Goal: Answer question/provide support: Share knowledge or assist other users

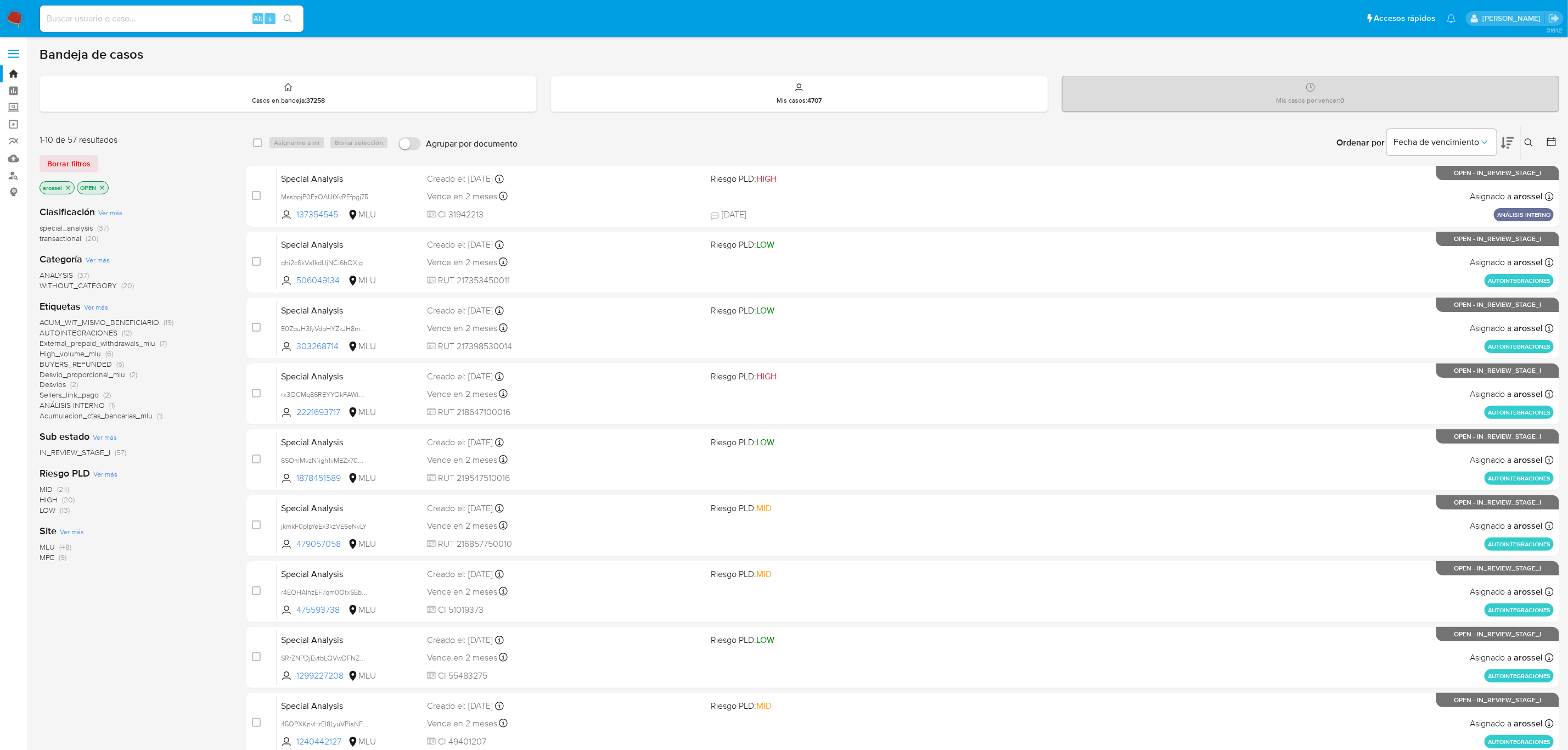
click at [1053, 147] on icon at bounding box center [1507, 143] width 13 height 11
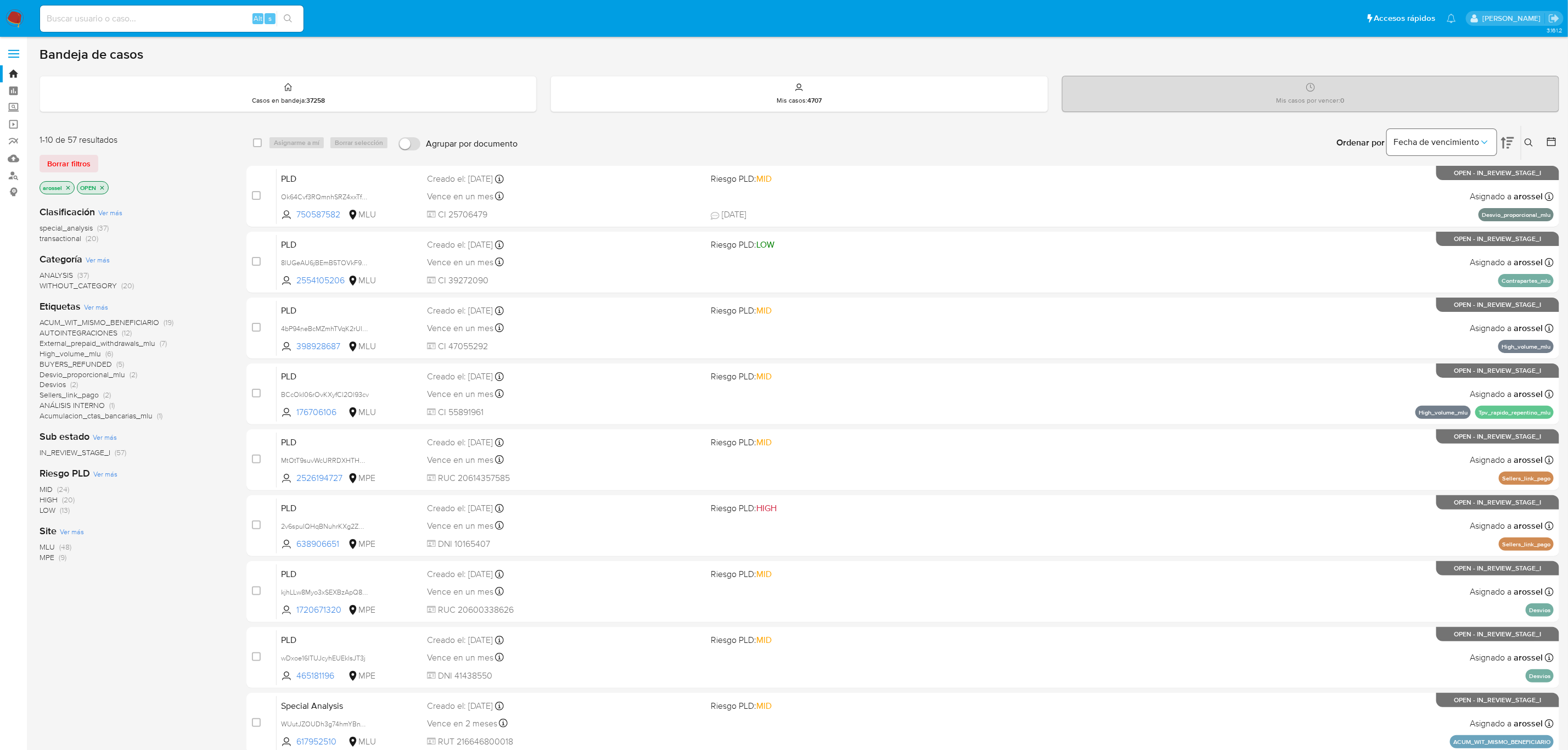
click at [1053, 156] on div "Fecha de vencimiento" at bounding box center [1441, 142] width 110 height 34
click at [1053, 137] on span "Fecha de vencimiento" at bounding box center [1436, 142] width 86 height 11
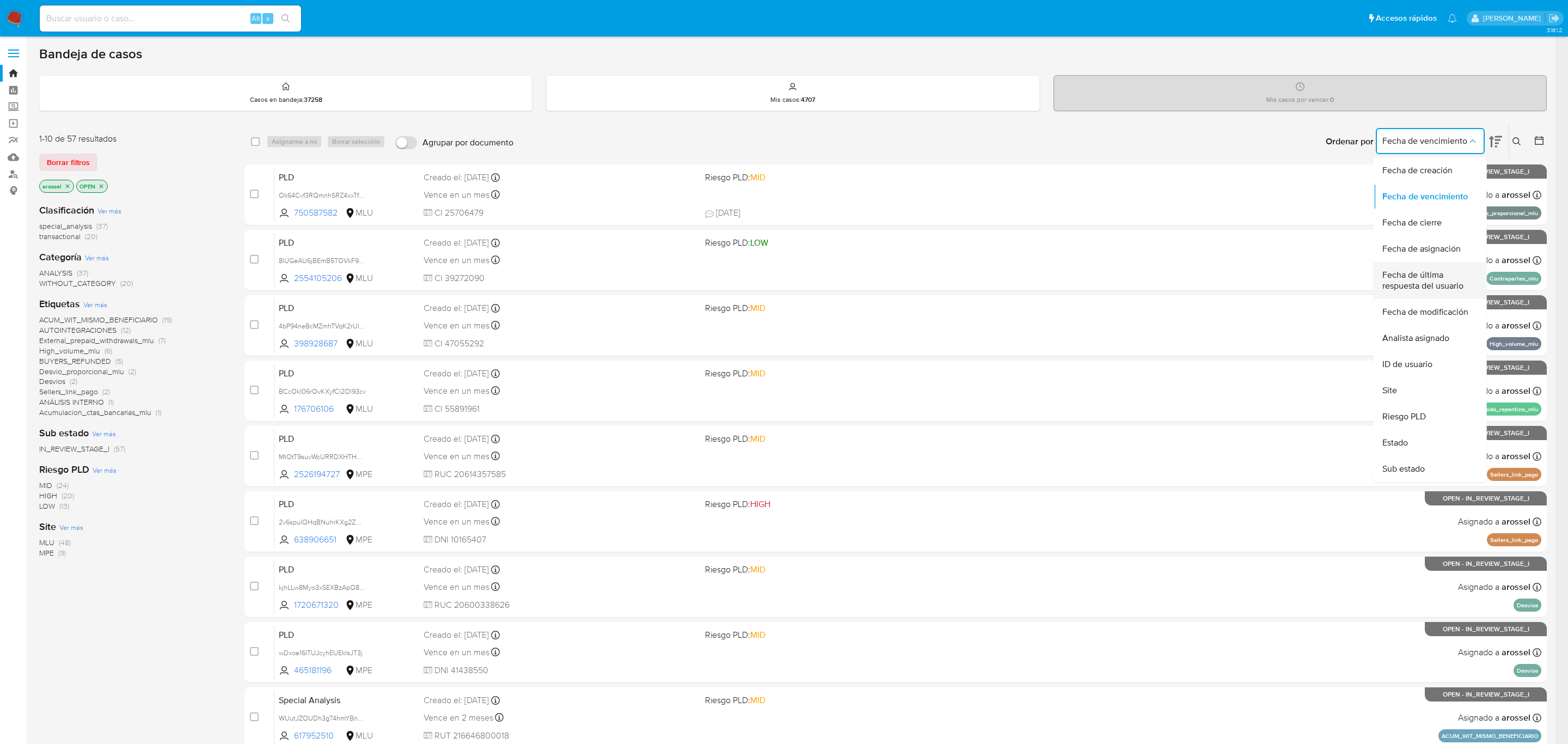
click at [1045, 285] on span "Fecha de última respuesta del usuario" at bounding box center [1427, 279] width 89 height 21
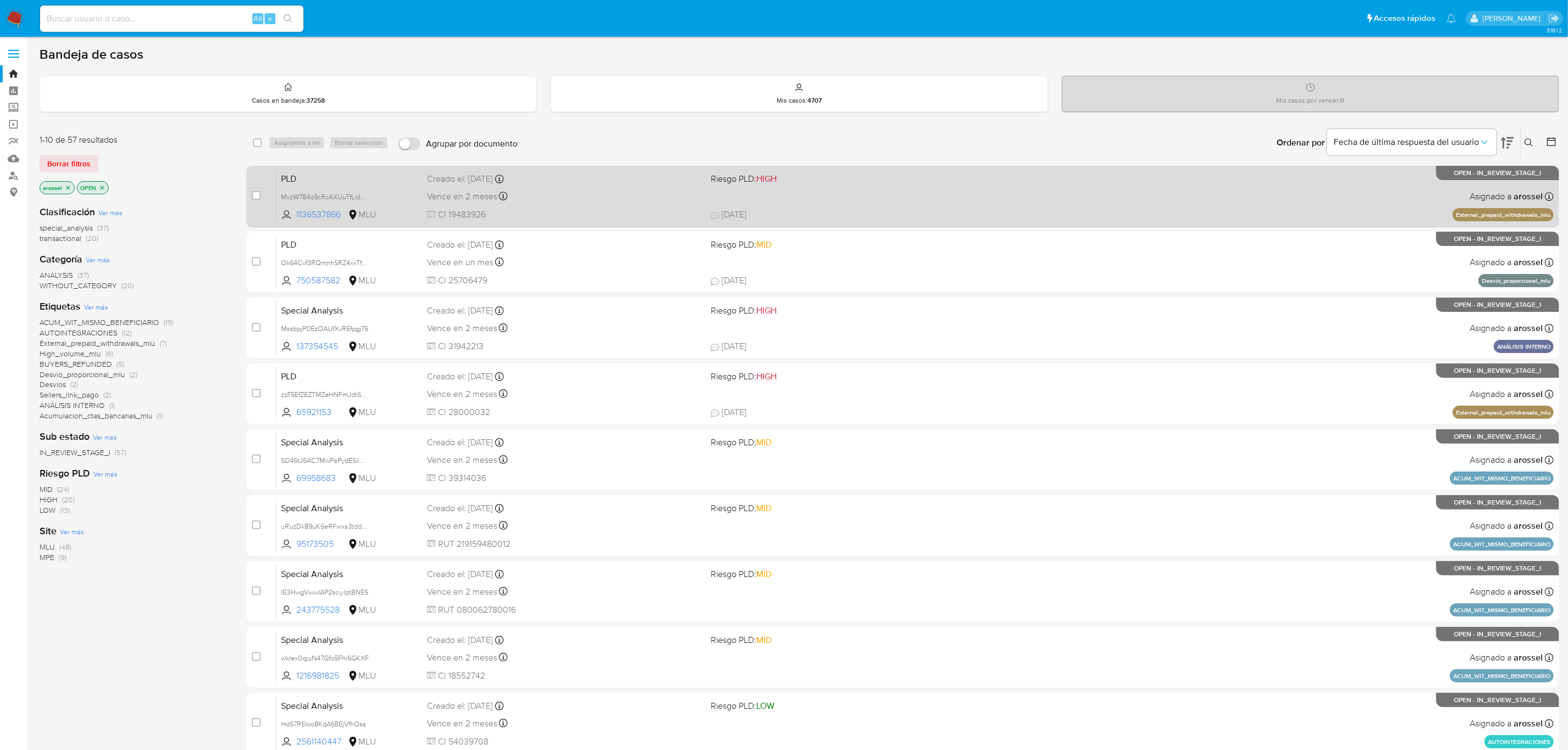
click at [586, 194] on div "Vence en 2 meses Vence el 11/12/2025 06:34:29" at bounding box center [564, 196] width 275 height 15
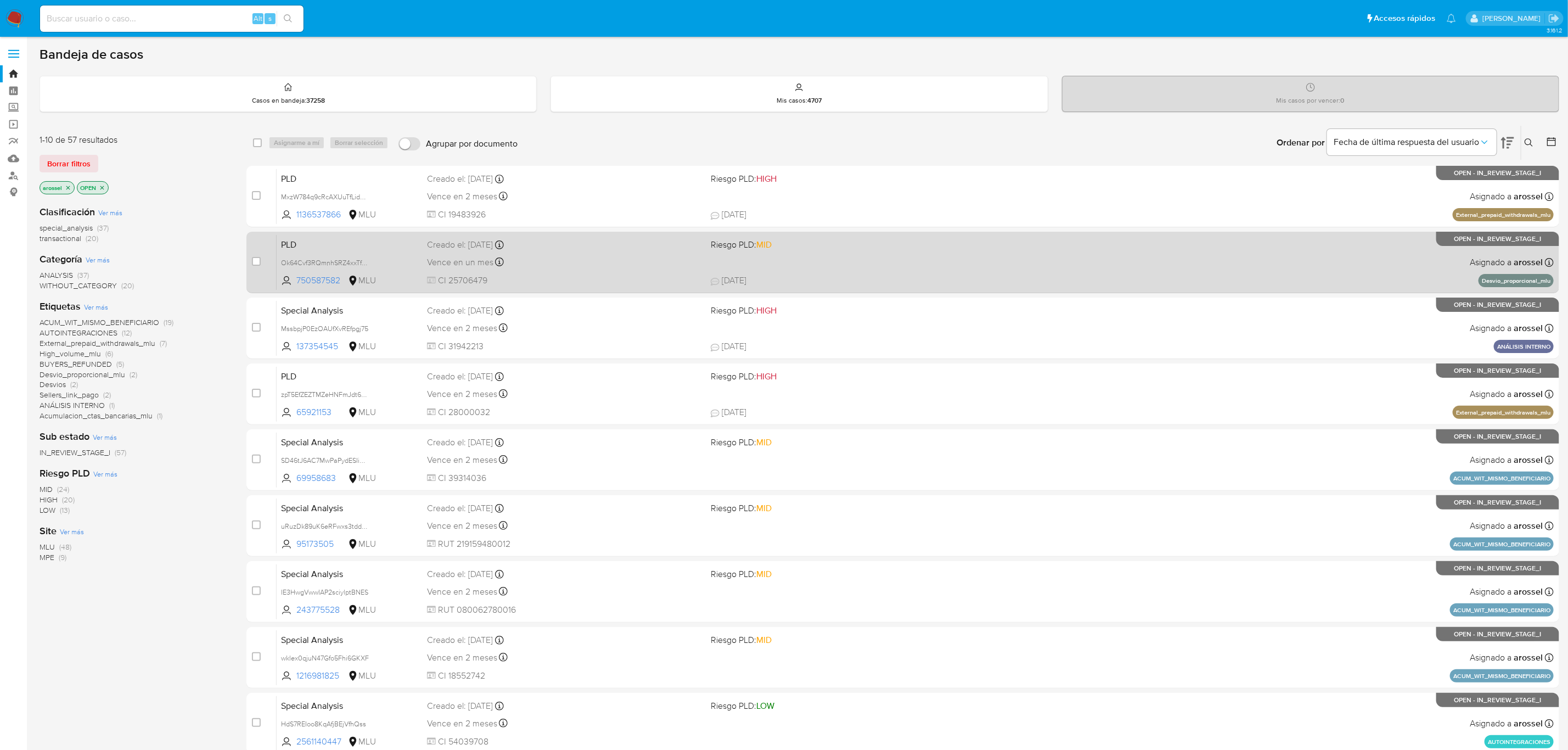
click at [649, 271] on div "PLD Ok64Cvf3RQmnhSRZ4xxTfnEd 750587582 MLU Riesgo PLD: MID Creado el: 12/08/202…" at bounding box center [915, 262] width 1277 height 55
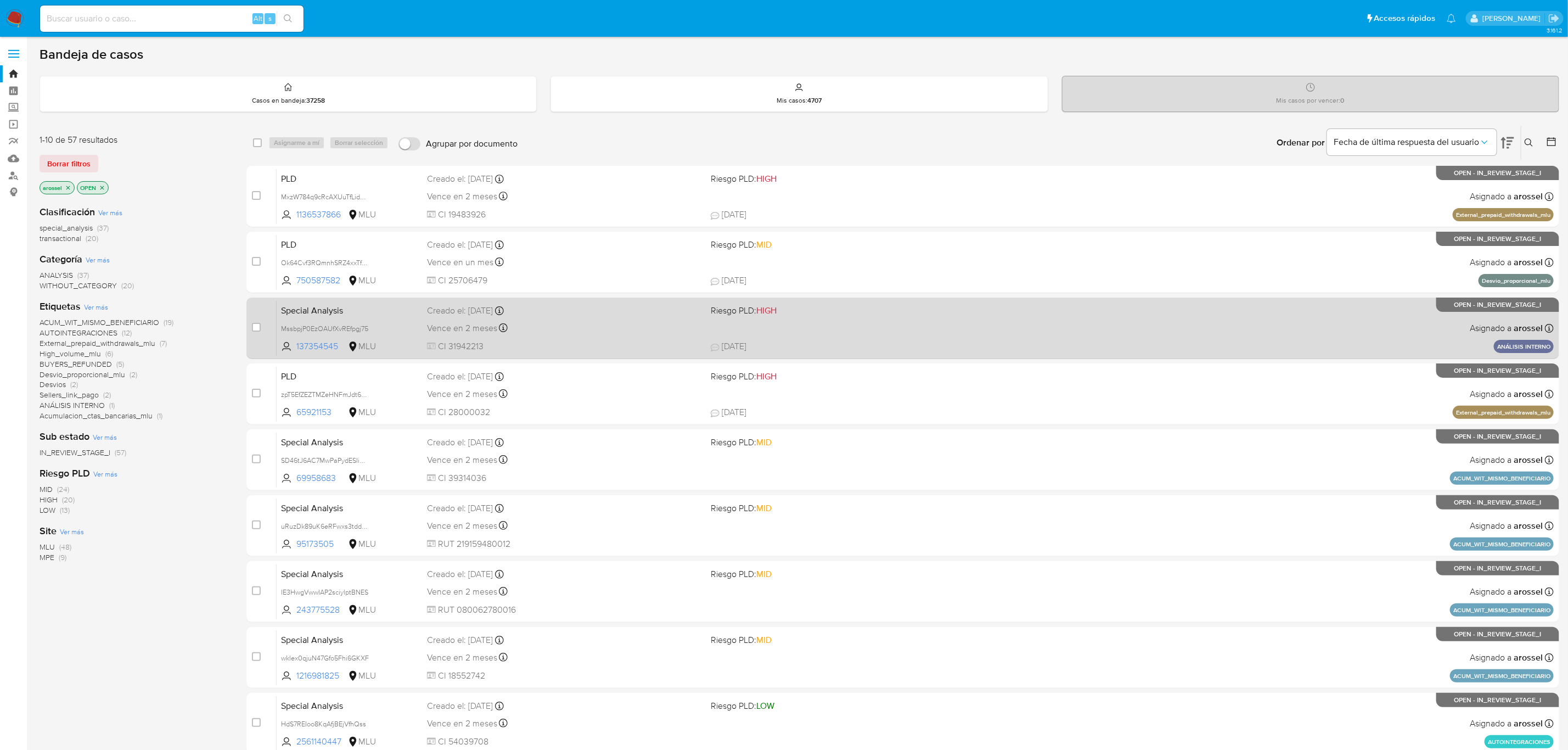
click at [587, 338] on div "Special Analysis MssbpjP0EzOAUfXvREfpgj75 137354545 MLU Riesgo PLD: HIGH Creado…" at bounding box center [915, 327] width 1277 height 55
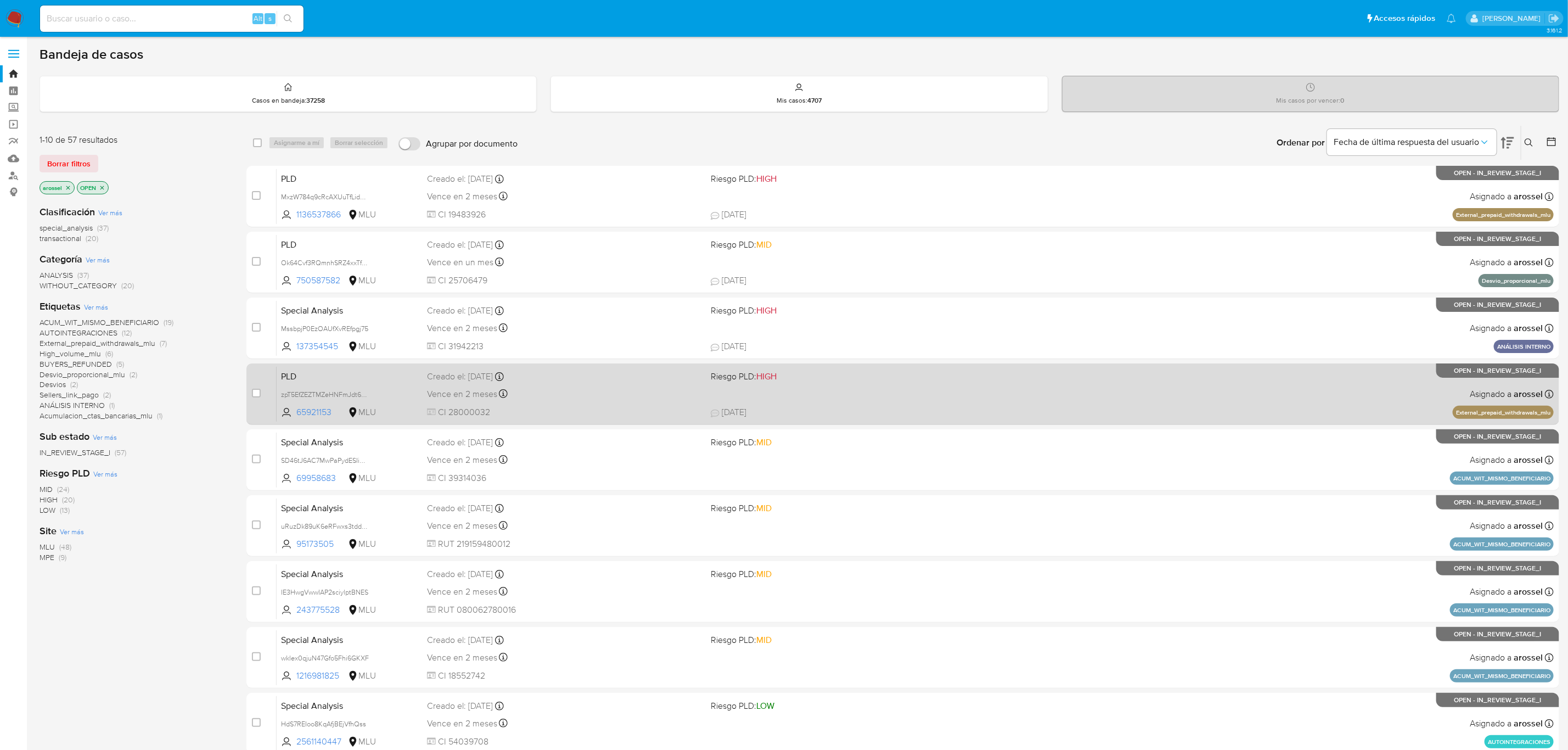
click at [619, 371] on div "Creado el: 12/09/2025 Creado el: 12/09/2025 06:34:20" at bounding box center [564, 377] width 275 height 12
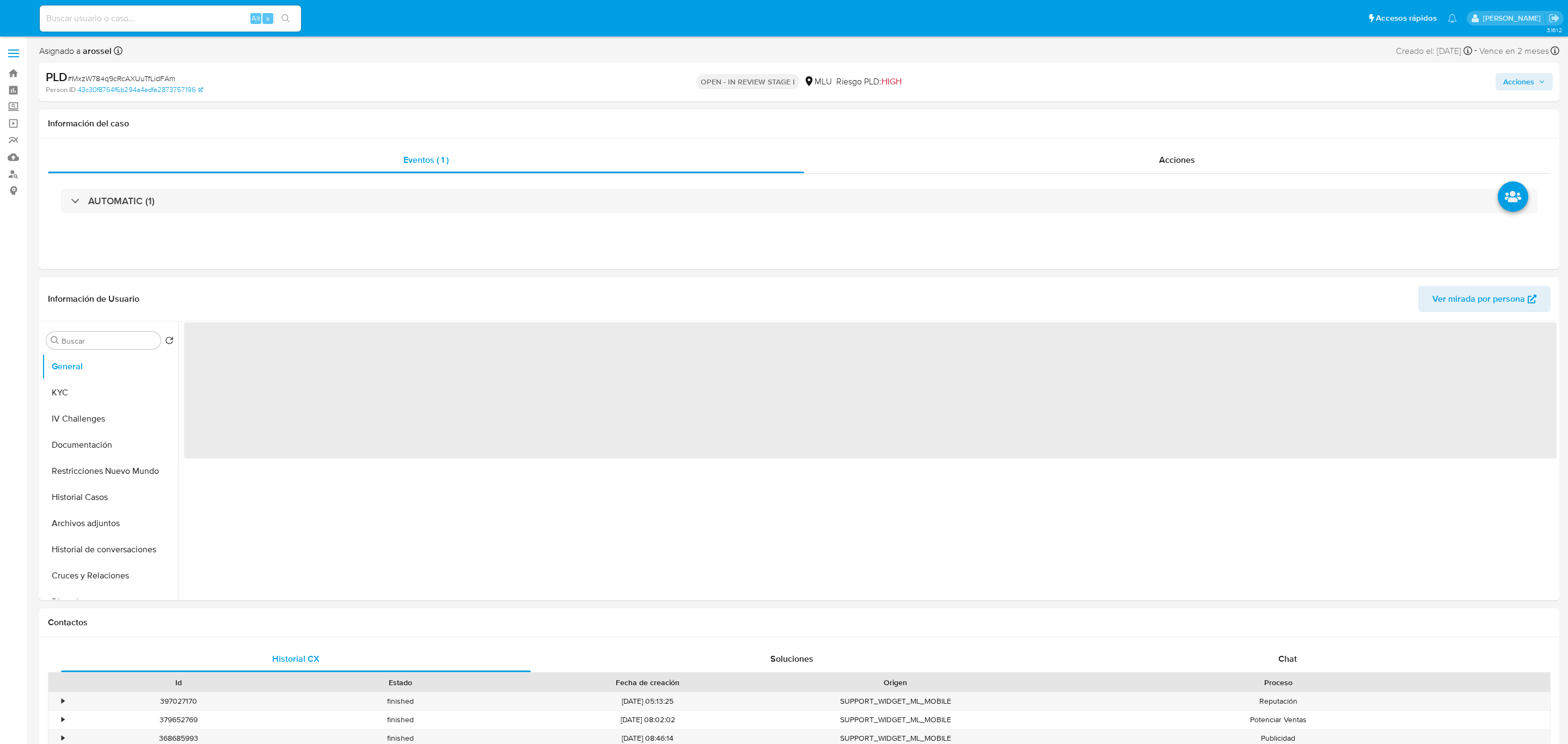
select select "10"
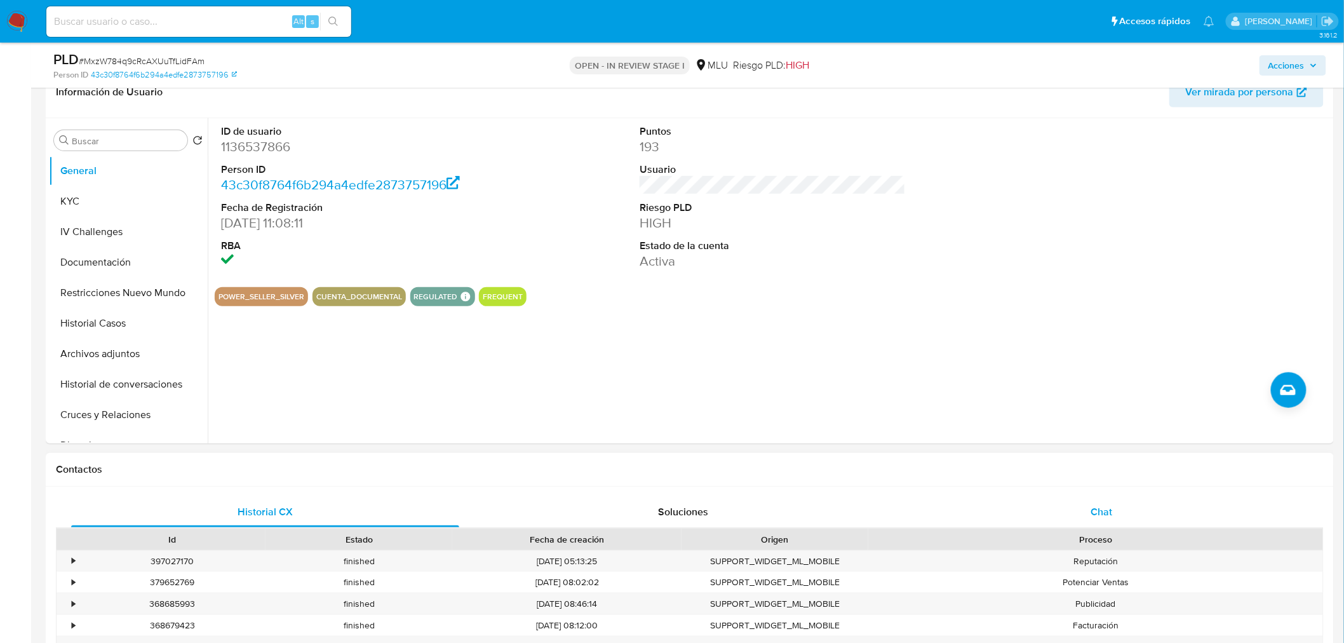
click at [1121, 513] on div "Chat" at bounding box center [1102, 512] width 388 height 30
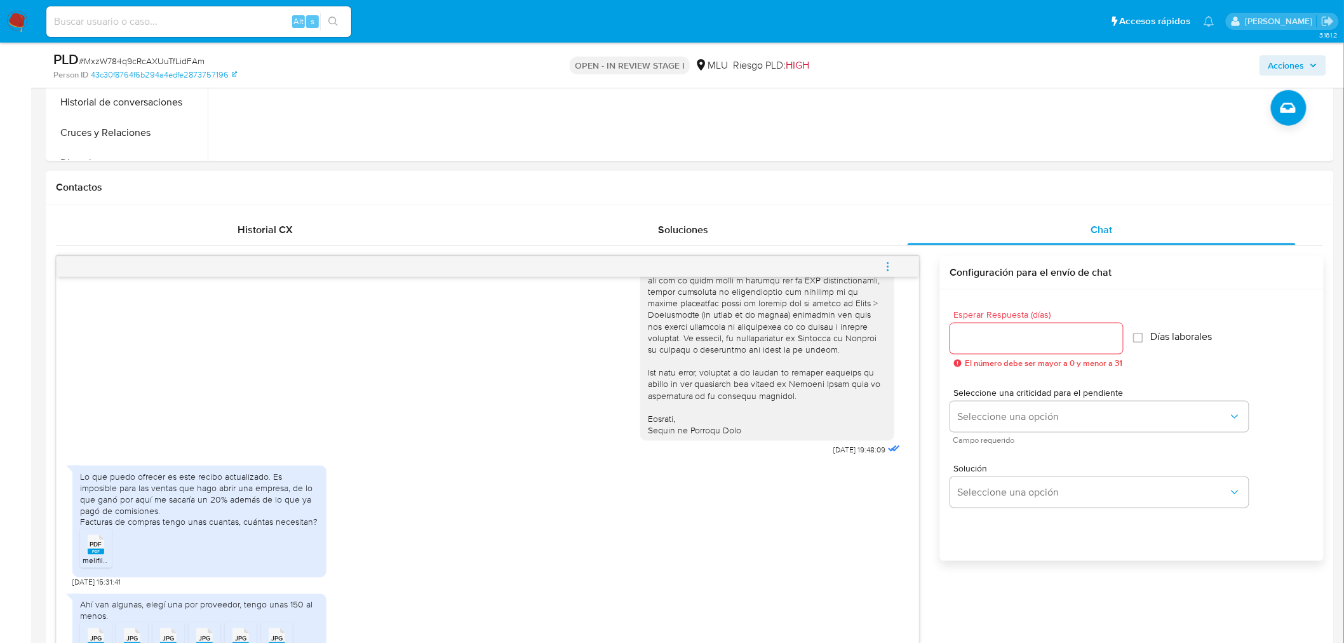
scroll to position [635, 0]
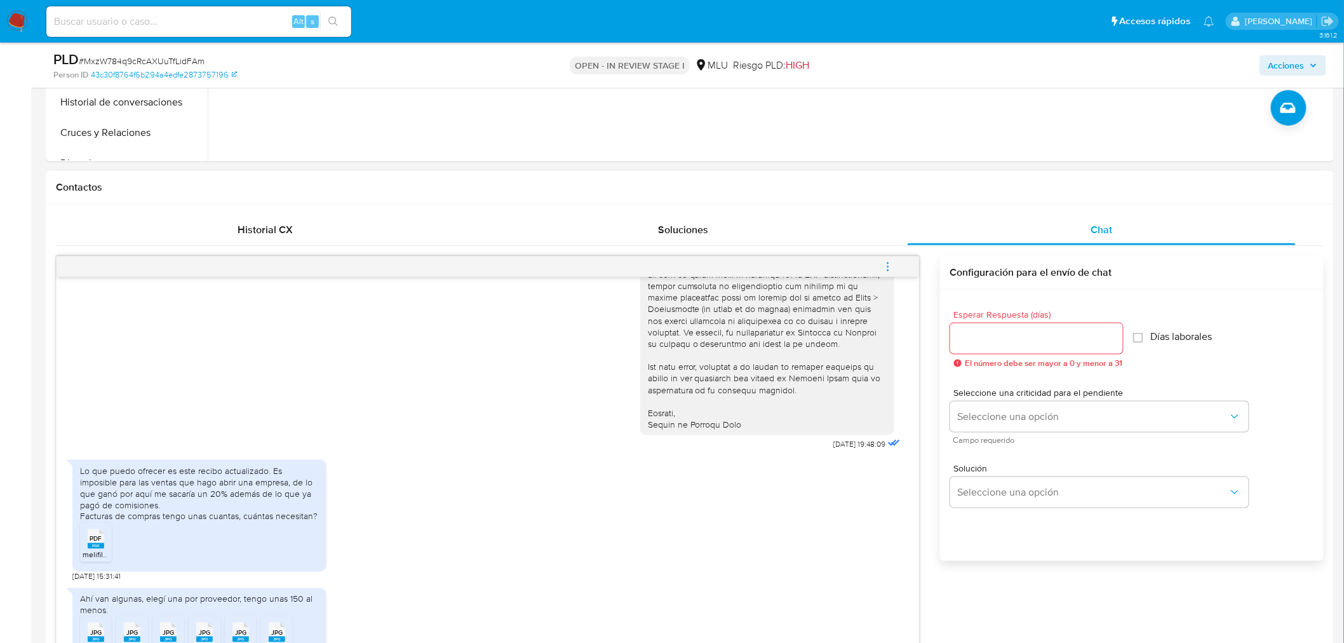
click at [98, 543] on rect at bounding box center [96, 546] width 17 height 6
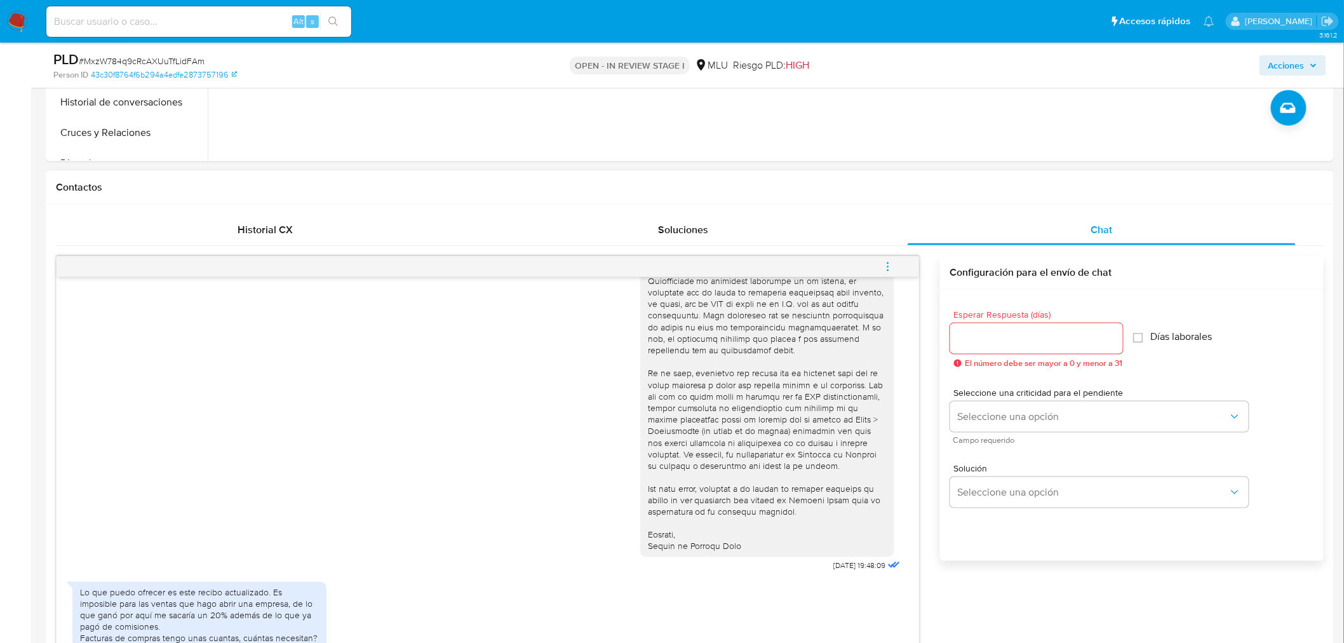
scroll to position [494, 0]
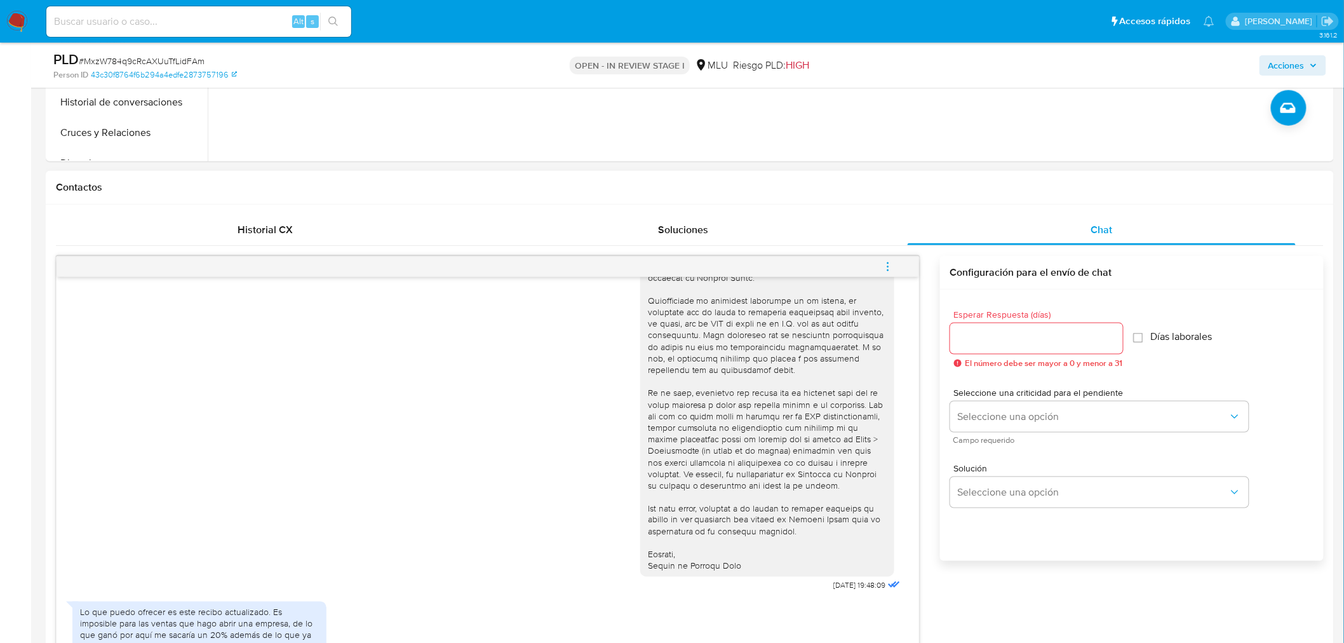
click at [252, 523] on div "03/10/2025 19:48:09" at bounding box center [487, 397] width 831 height 395
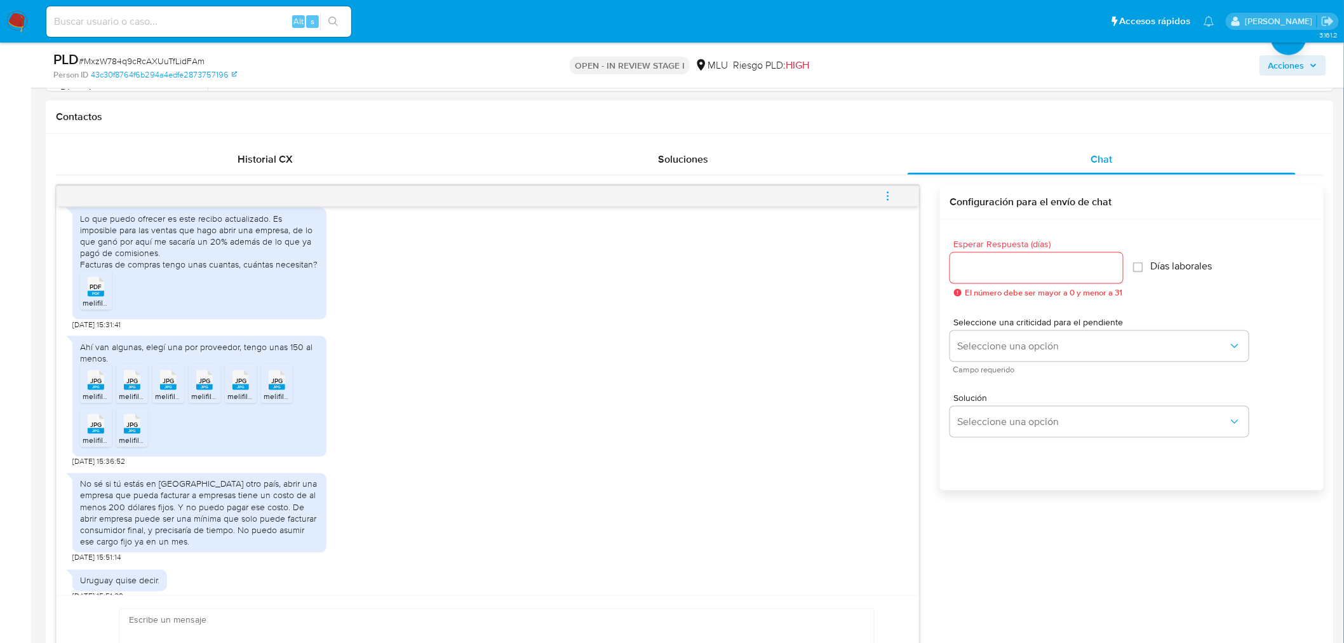
scroll to position [746, 0]
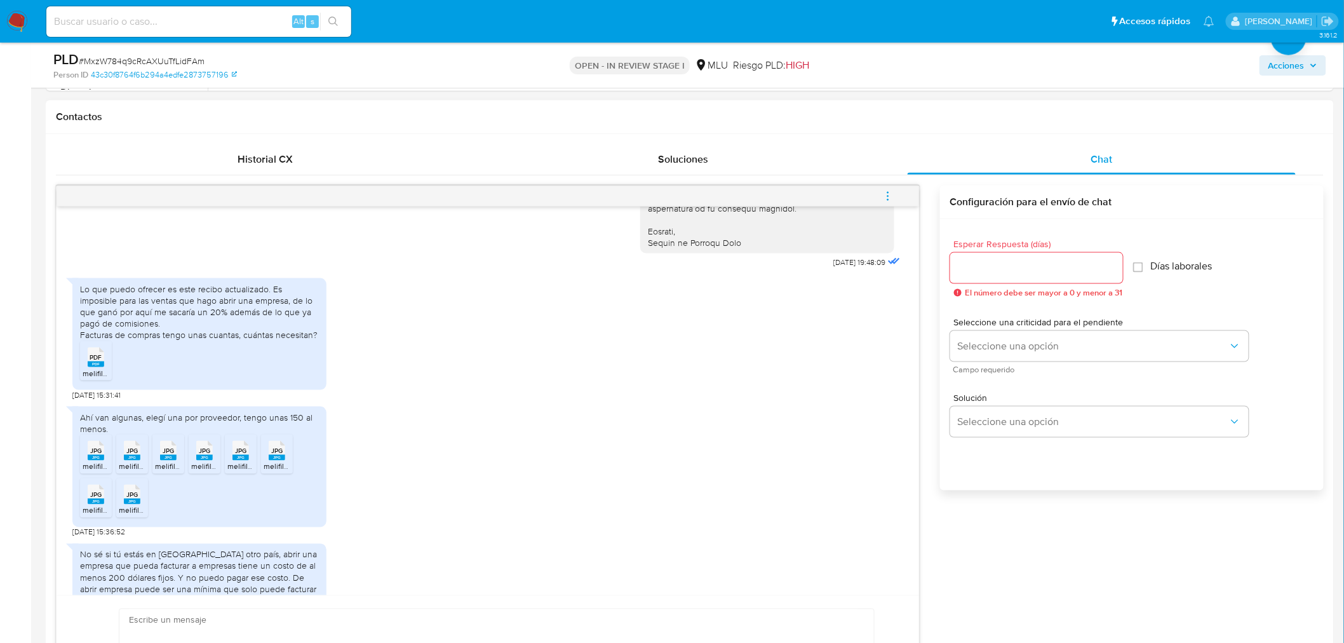
click at [89, 441] on icon at bounding box center [96, 451] width 17 height 20
click at [127, 455] on rect at bounding box center [132, 458] width 17 height 6
click at [168, 447] on span "JPG" at bounding box center [168, 451] width 11 height 8
click at [210, 447] on span "JPG" at bounding box center [204, 451] width 11 height 8
click at [236, 447] on span "JPG" at bounding box center [240, 451] width 11 height 8
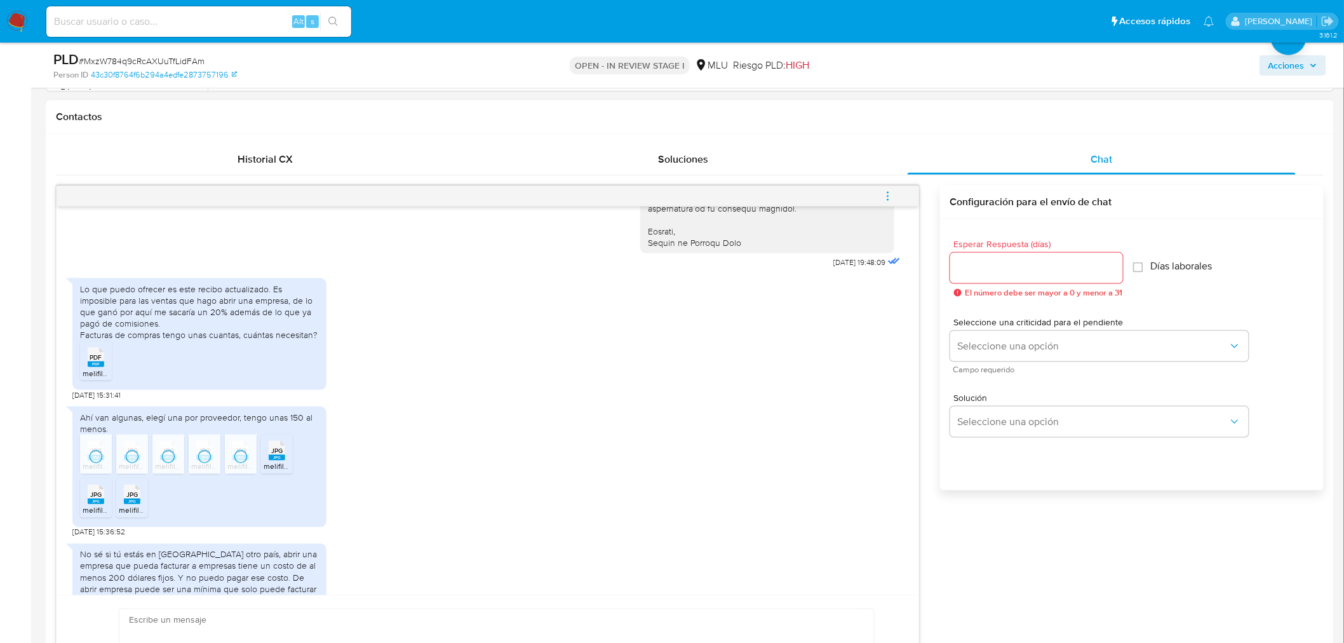
click at [278, 447] on span "JPG" at bounding box center [276, 451] width 11 height 8
click at [99, 491] on span "JPG" at bounding box center [95, 495] width 11 height 8
click at [129, 499] on rect at bounding box center [132, 502] width 17 height 6
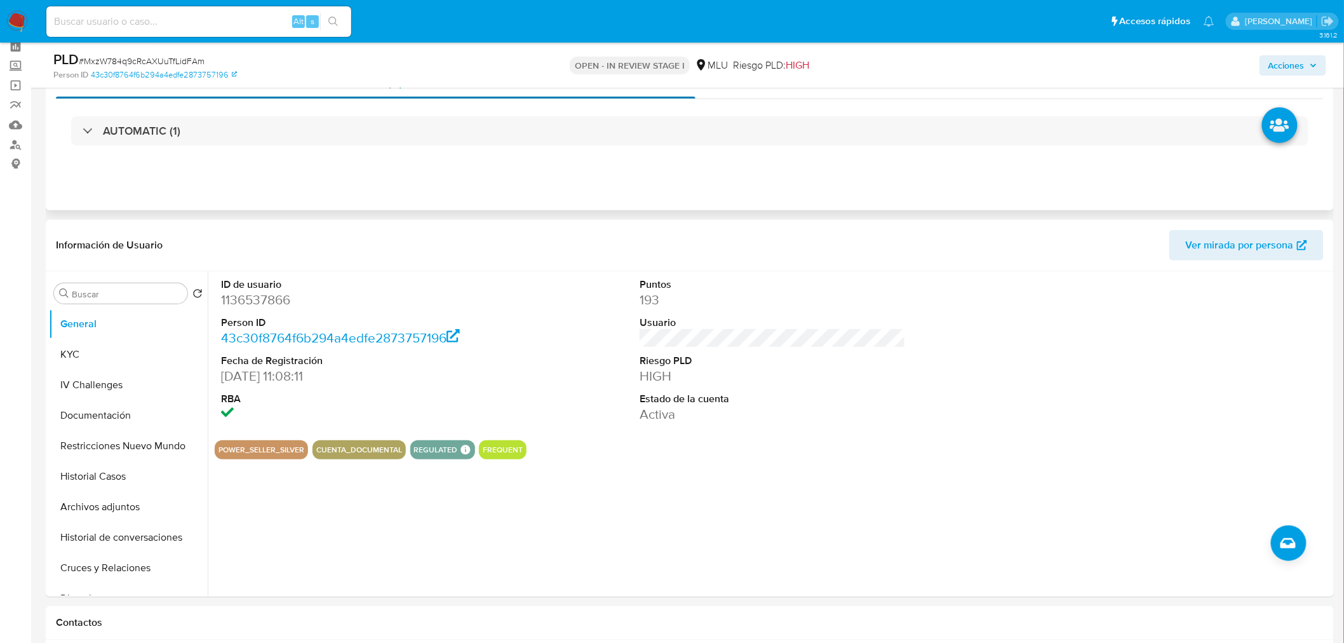
scroll to position [0, 0]
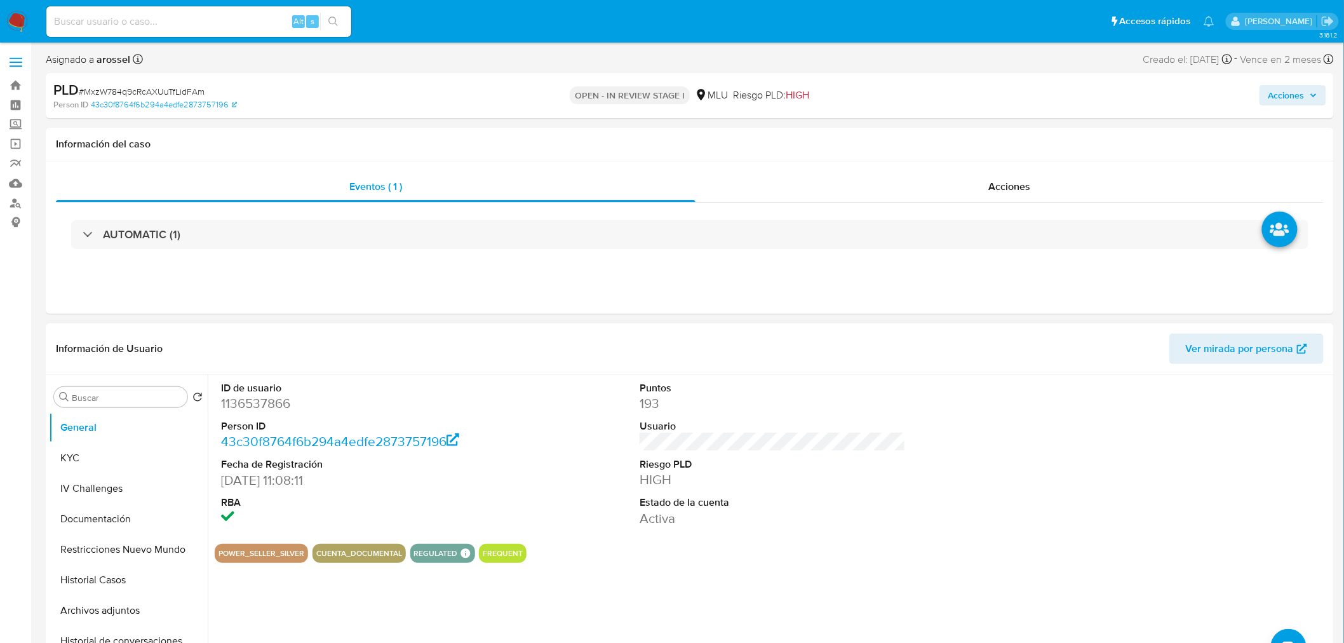
click at [269, 395] on dd "1136537866" at bounding box center [354, 403] width 266 height 18
copy dd "1136537866"
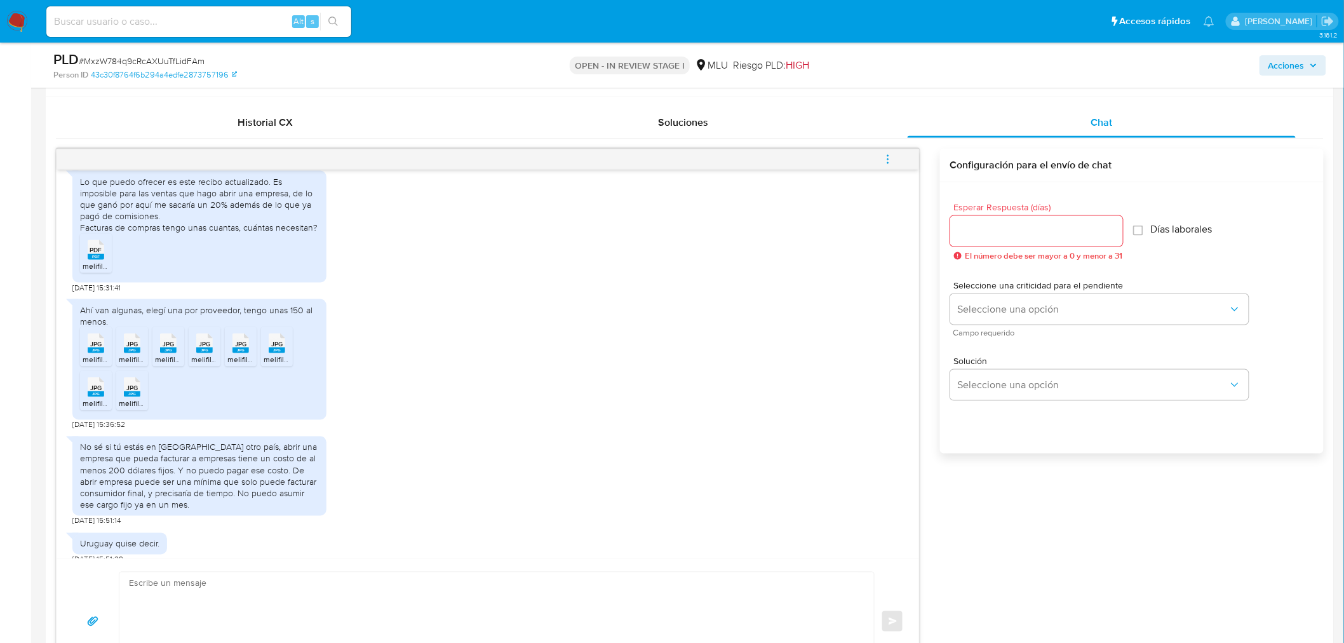
scroll to position [635, 0]
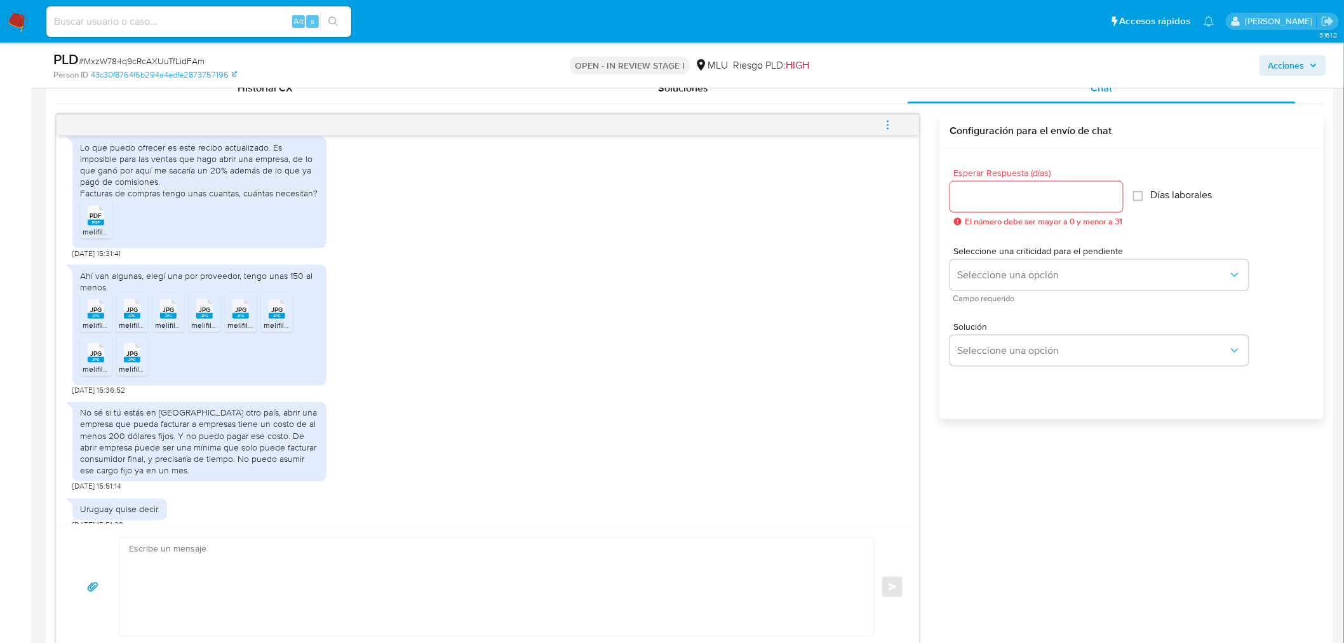
click at [409, 582] on textarea at bounding box center [493, 587] width 729 height 98
click at [364, 572] on textarea at bounding box center [493, 587] width 729 height 98
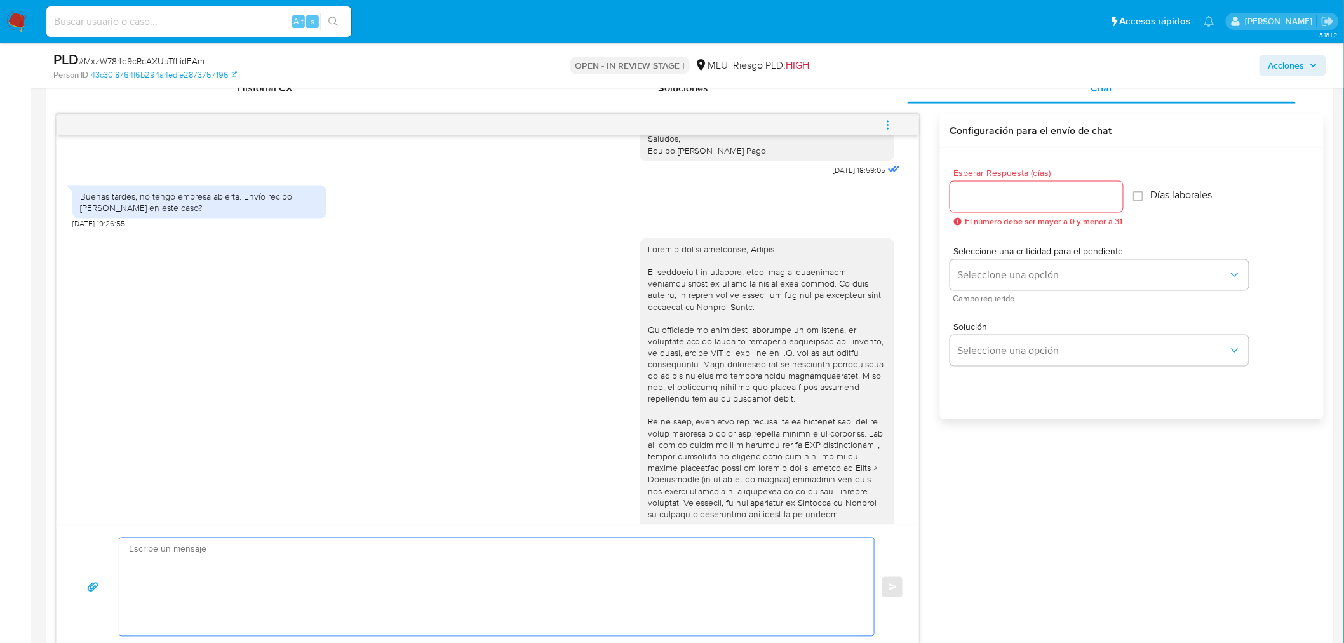
scroll to position [817, 0]
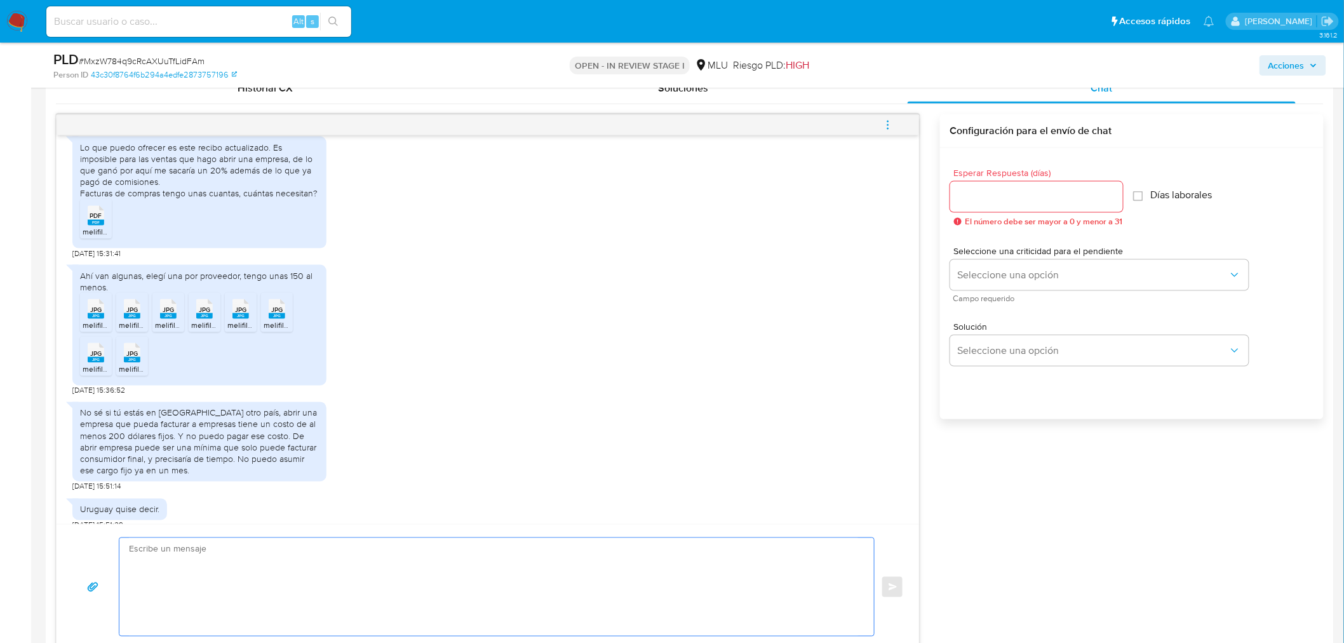
type textarea "m"
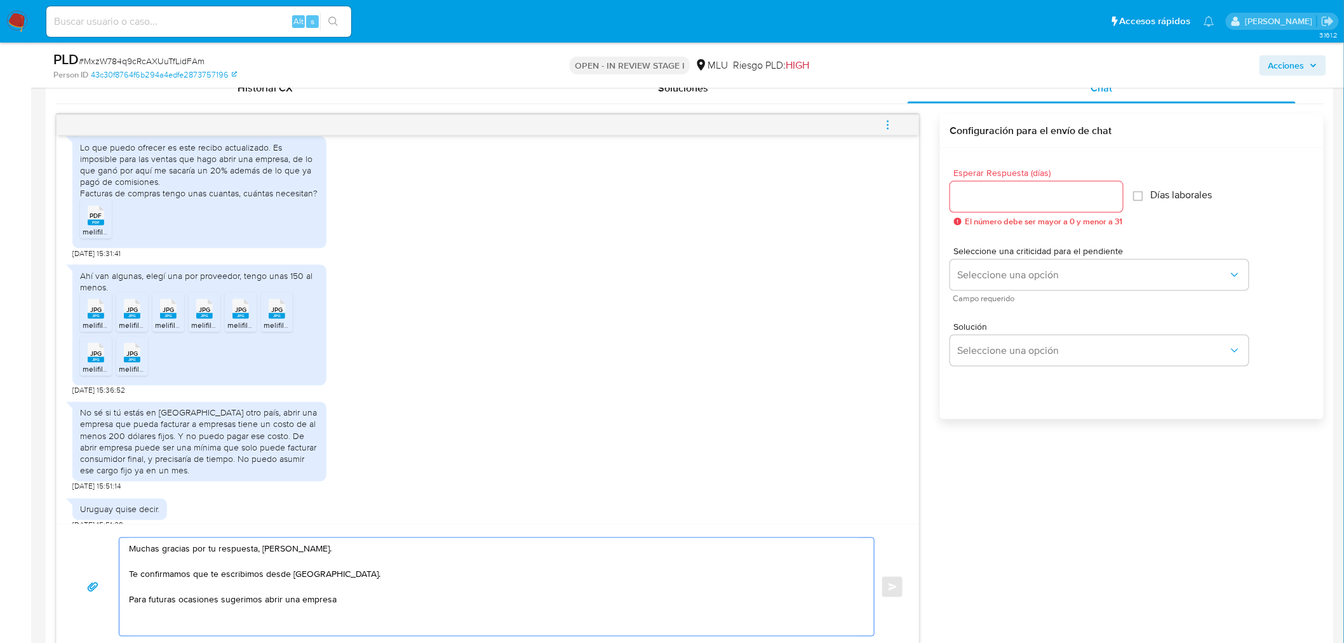
click at [274, 602] on textarea "Muchas gracias por tu respuesta, Daniel. Te confirmamos que te escribimos desde…" at bounding box center [493, 587] width 729 height 98
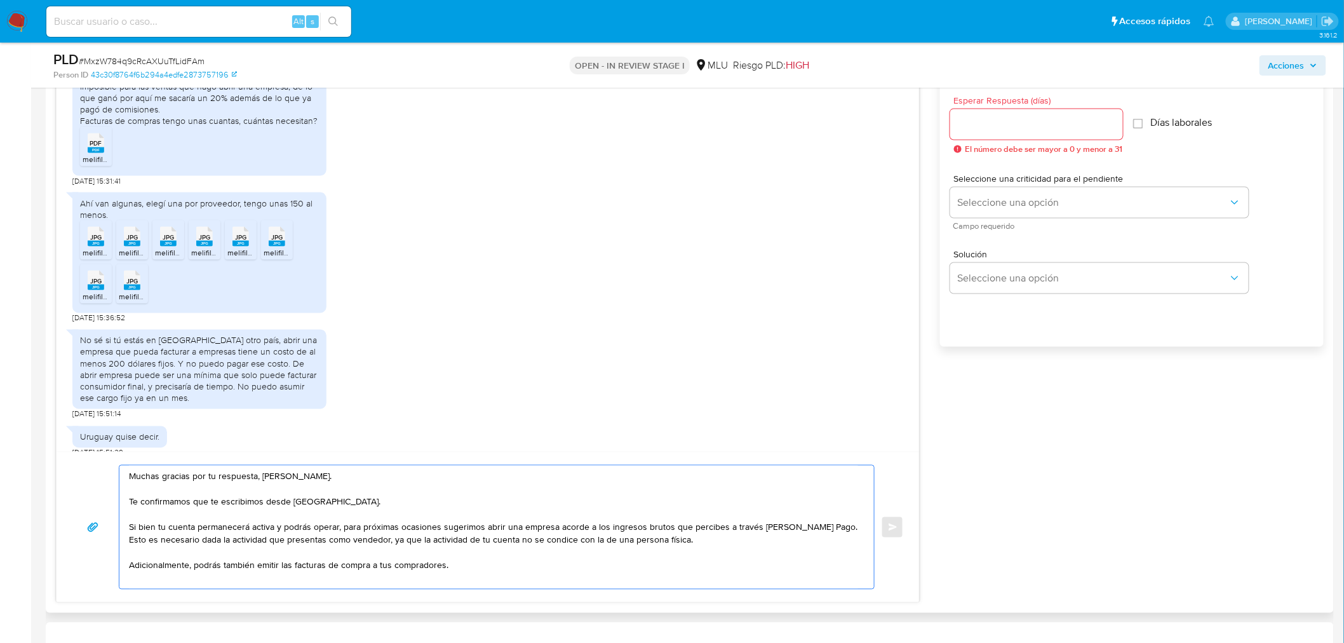
scroll to position [0, 0]
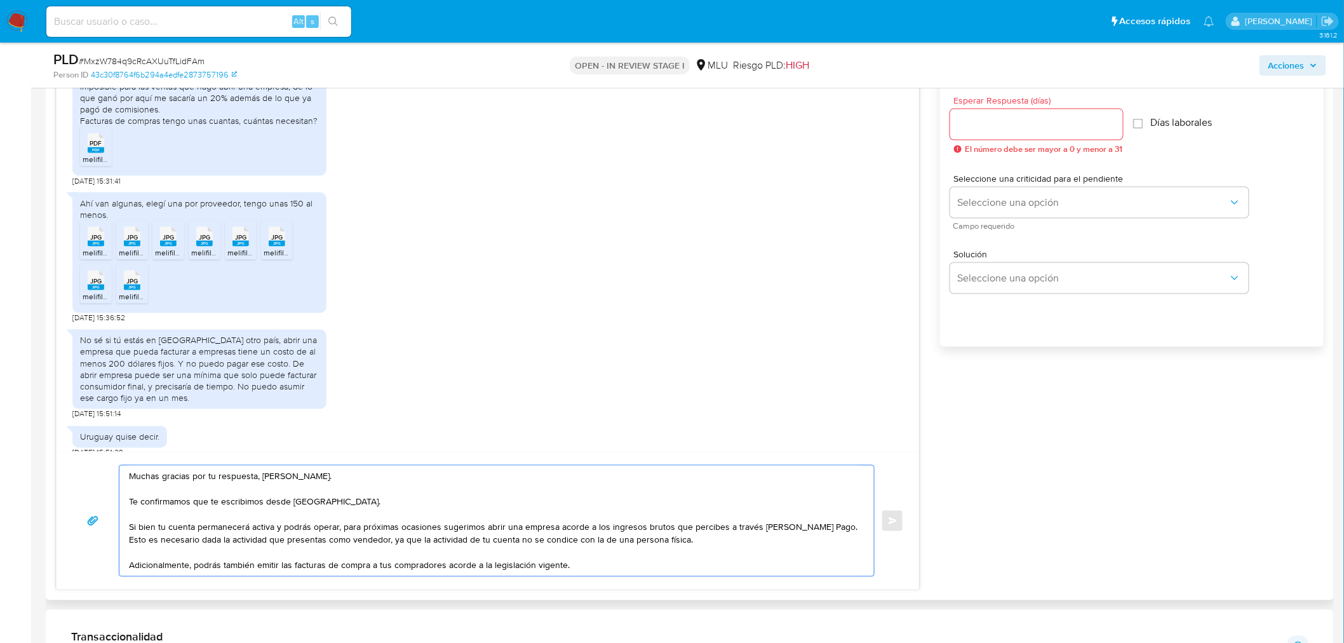
click at [430, 562] on textarea "Muchas gracias por tu respuesta, Daniel. Te confirmamos que te escribimos desde…" at bounding box center [493, 521] width 729 height 111
click at [579, 563] on textarea "Muchas gracias por tu respuesta, Daniel. Te confirmamos que te escribimos desde…" at bounding box center [493, 521] width 729 height 111
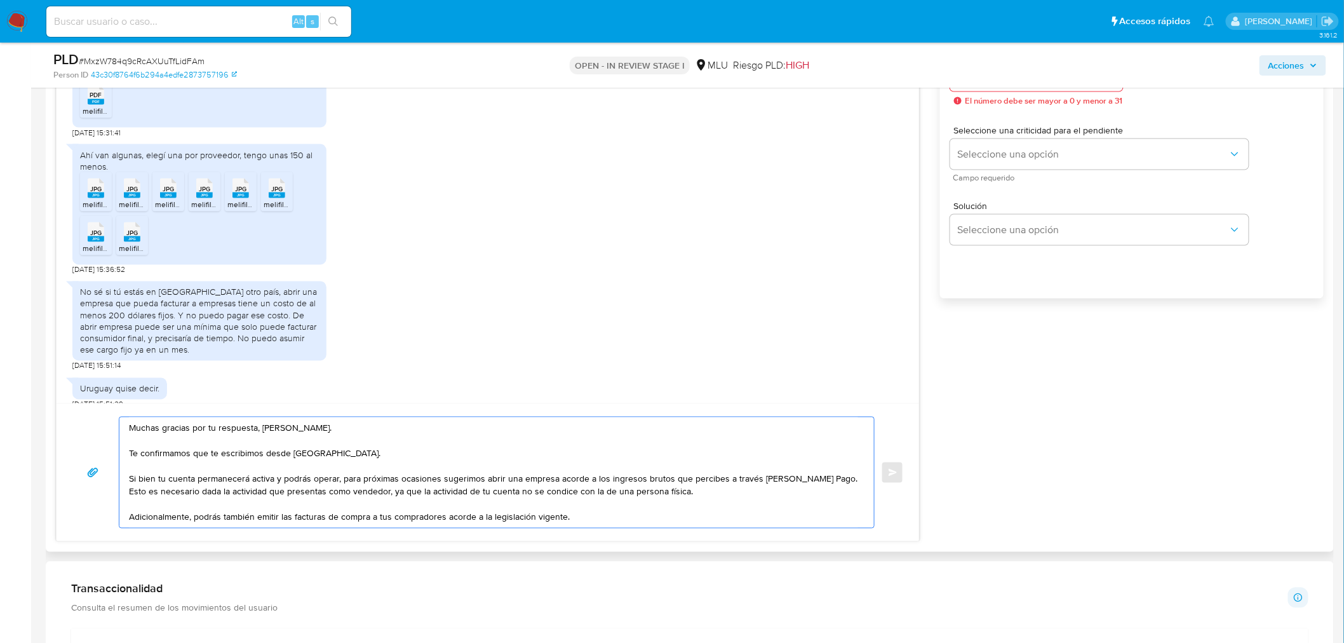
scroll to position [849, 0]
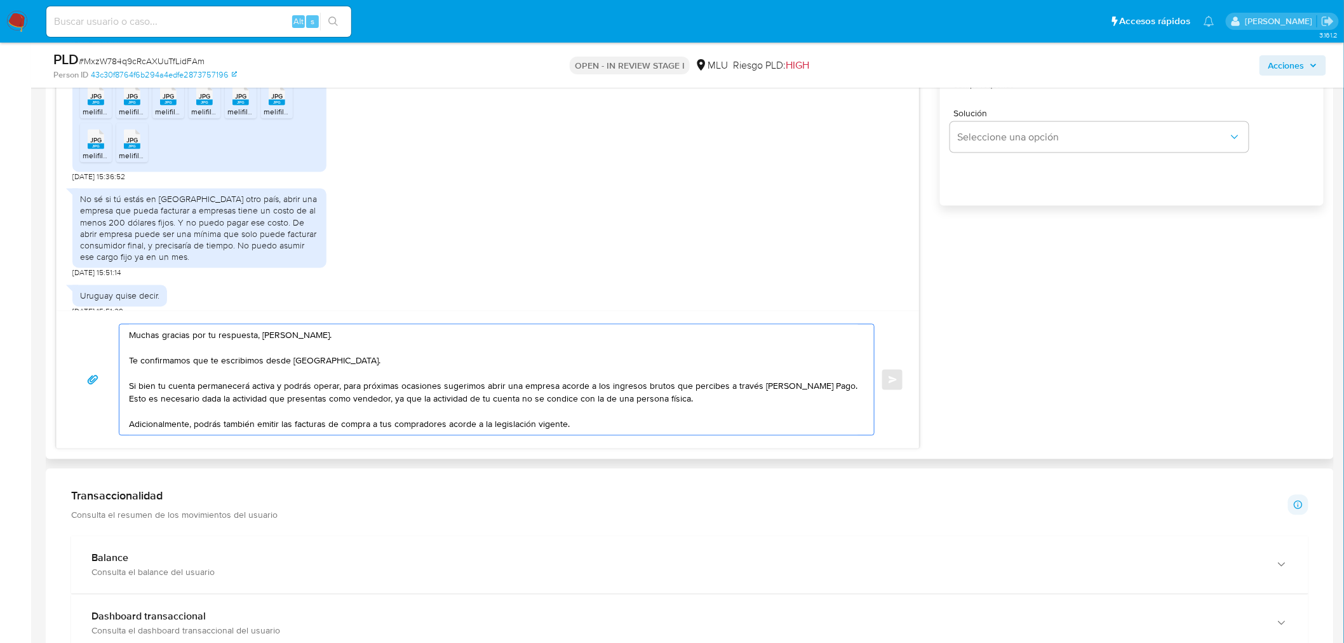
click at [781, 407] on textarea "Muchas gracias por tu respuesta, Daniel. Te confirmamos que te escribimos desde…" at bounding box center [493, 380] width 729 height 111
click at [274, 386] on textarea "Muchas gracias por tu respuesta, Daniel. Te confirmamos que te escribimos desde…" at bounding box center [493, 380] width 729 height 111
click at [382, 386] on textarea "Muchas gracias por tu respuesta, Daniel. Te confirmamos que te escribimos desde…" at bounding box center [493, 380] width 729 height 111
click at [649, 423] on textarea "Muchas gracias por tu respuesta, Daniel. Te confirmamos que te escribimos desde…" at bounding box center [493, 380] width 729 height 111
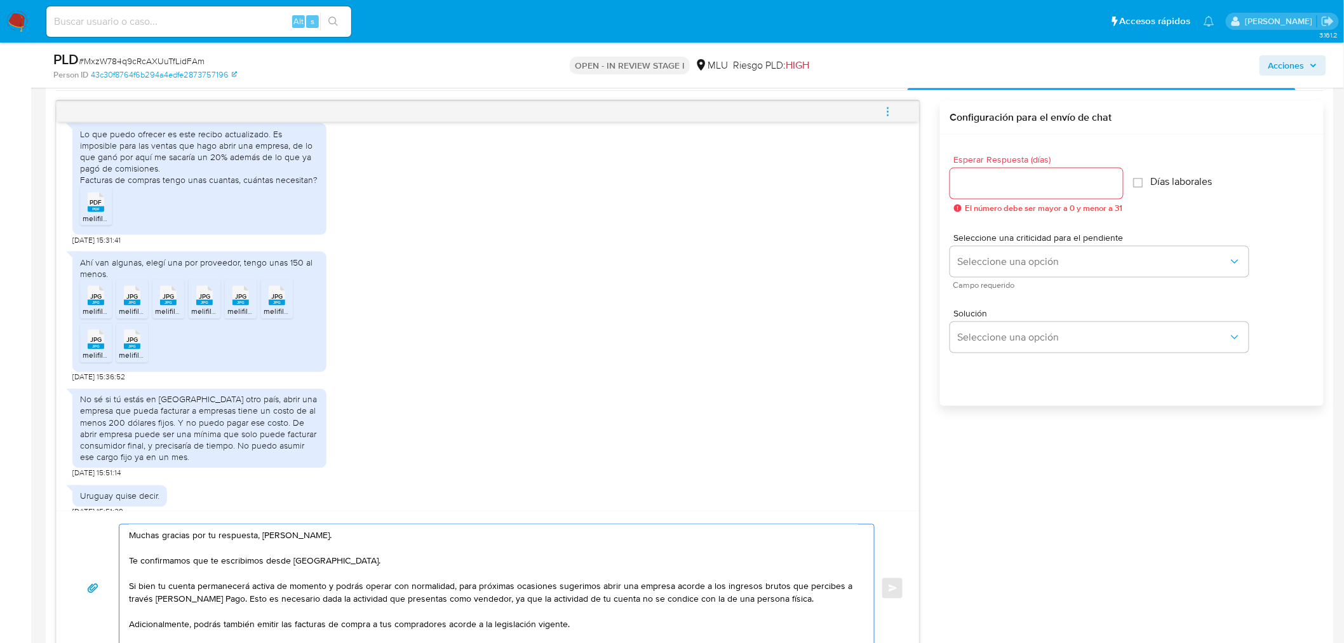
scroll to position [637, 0]
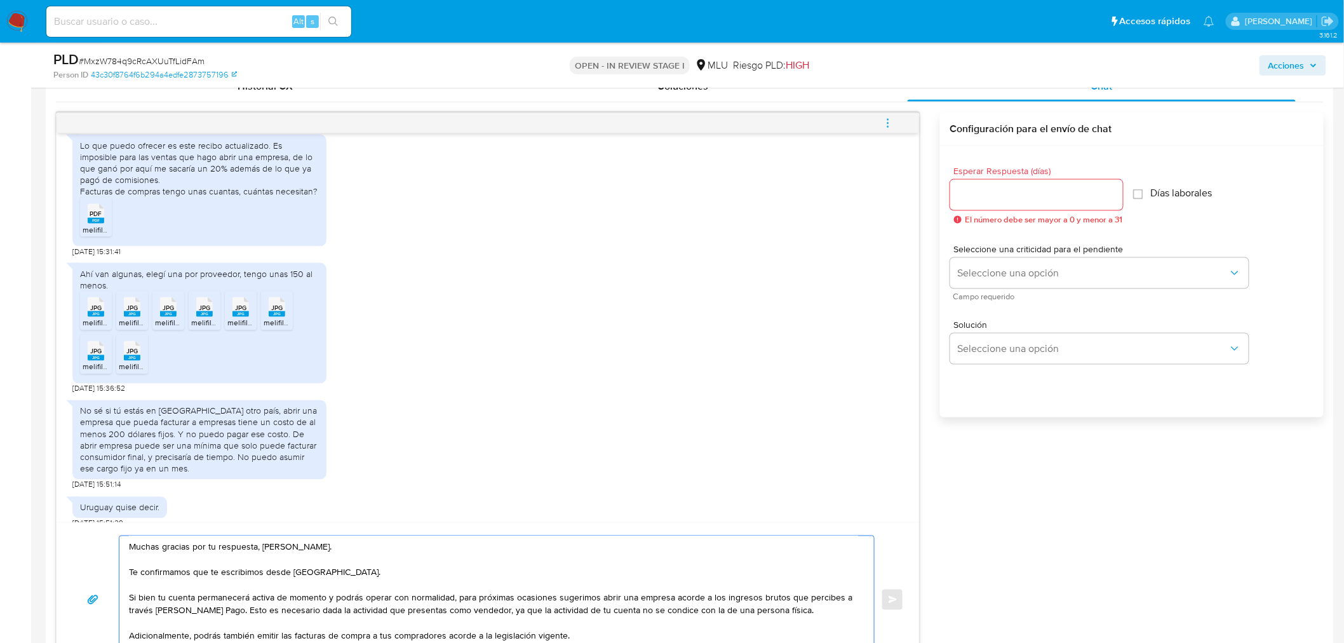
type textarea "Muchas gracias por tu respuesta, Daniel. Te confirmamos que te escribimos desde…"
click at [995, 181] on div at bounding box center [1036, 195] width 173 height 30
click at [990, 194] on input "Esperar Respuesta (días)" at bounding box center [1036, 195] width 173 height 17
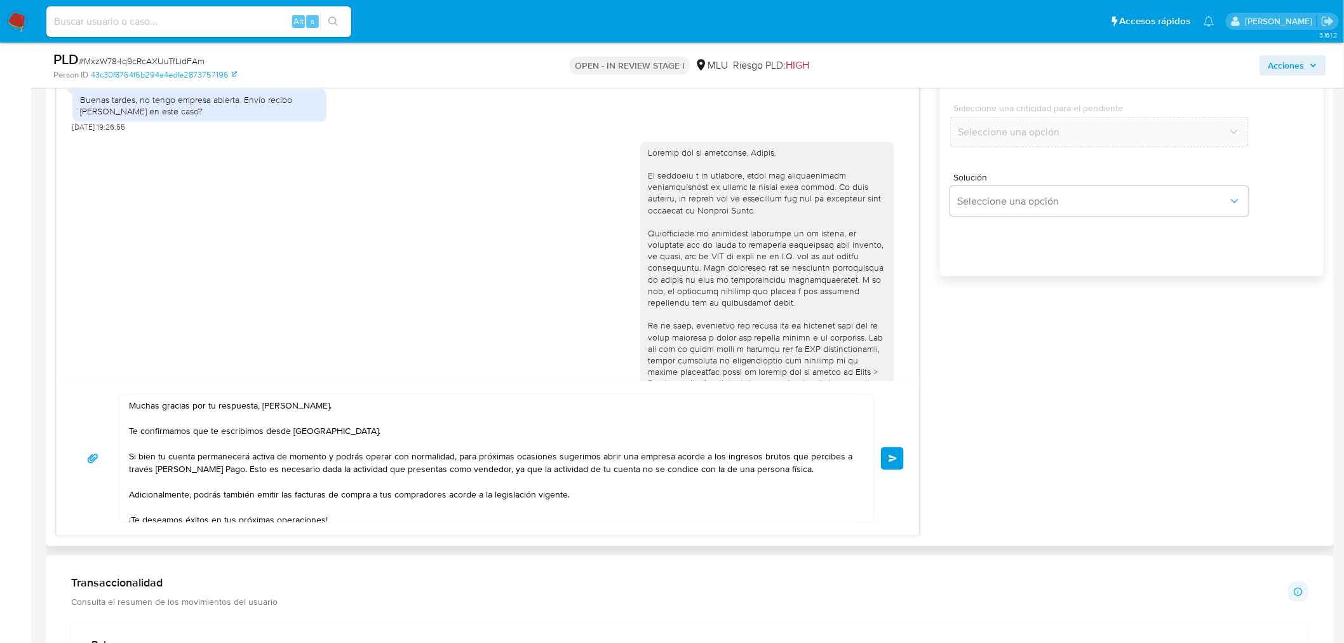
scroll to position [252, 0]
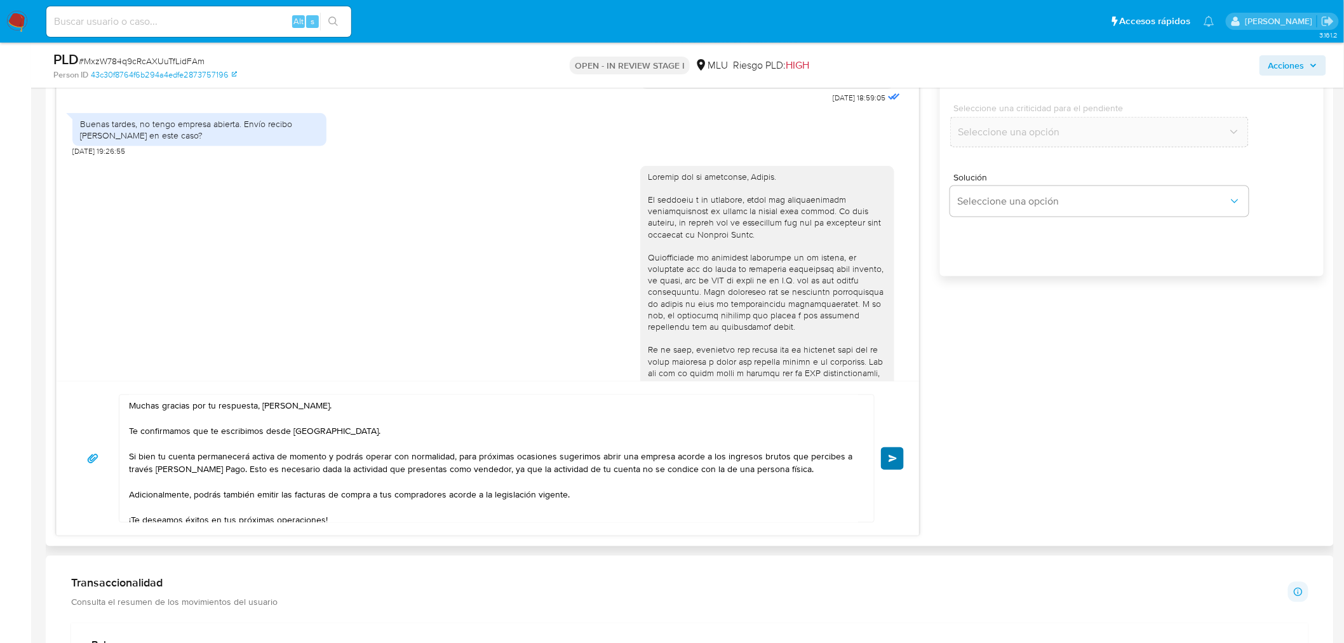
type input "0"
click at [892, 465] on button "Enviar" at bounding box center [892, 458] width 23 height 23
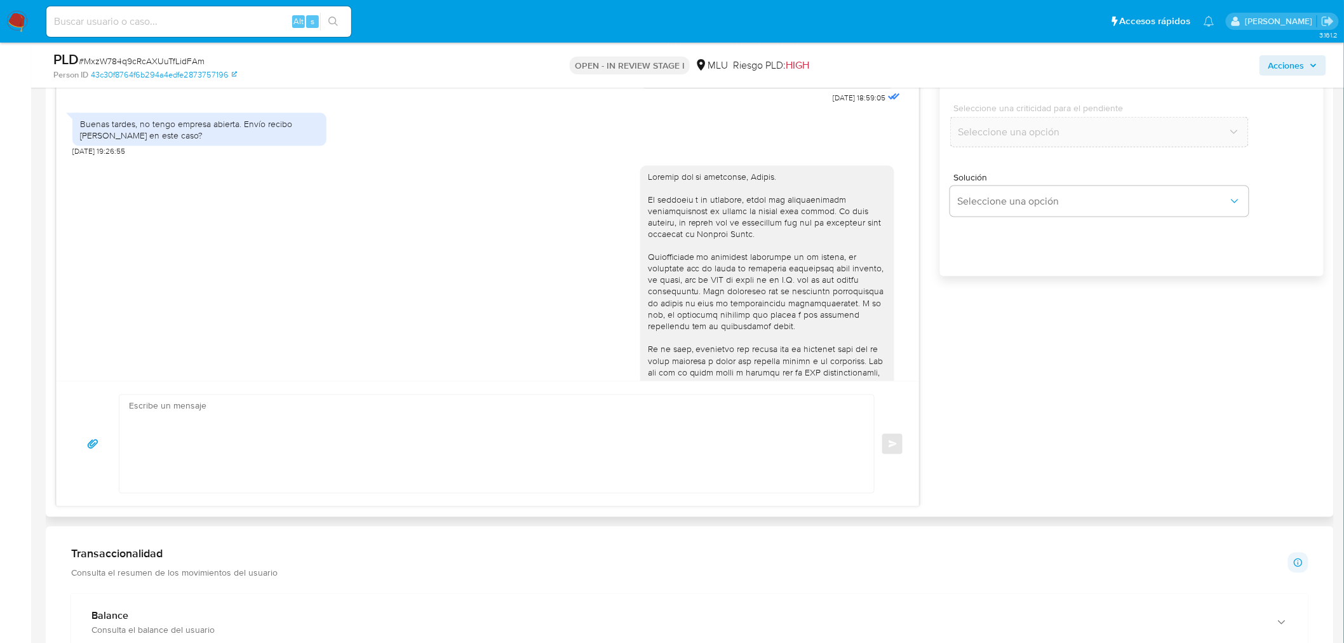
scroll to position [1061, 0]
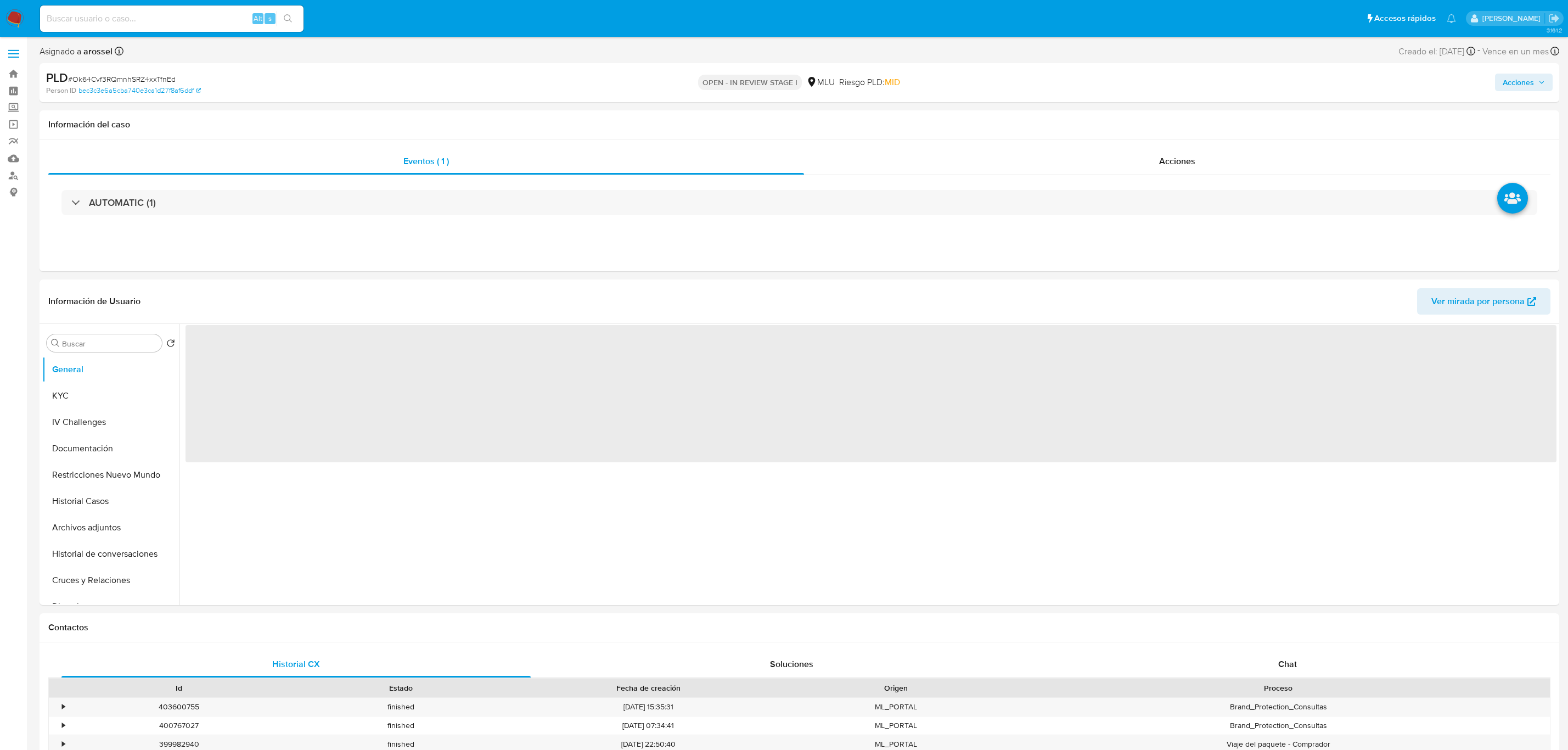
select select "10"
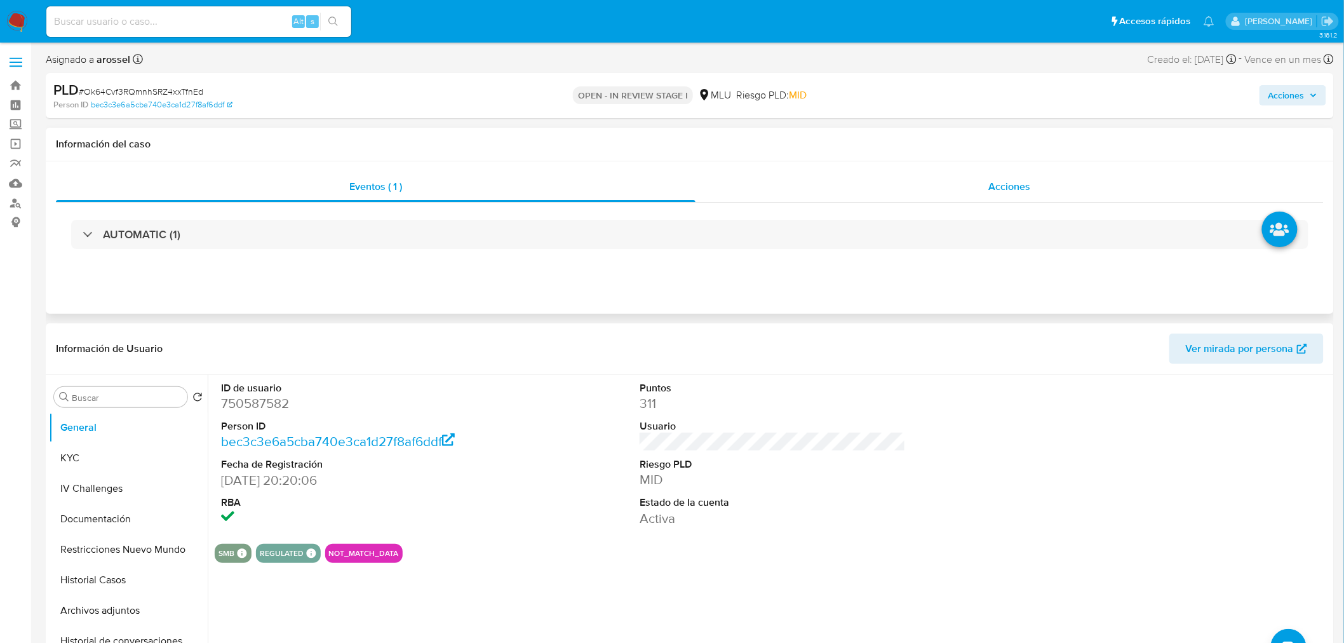
click at [1007, 179] on span "Acciones" at bounding box center [1009, 186] width 42 height 15
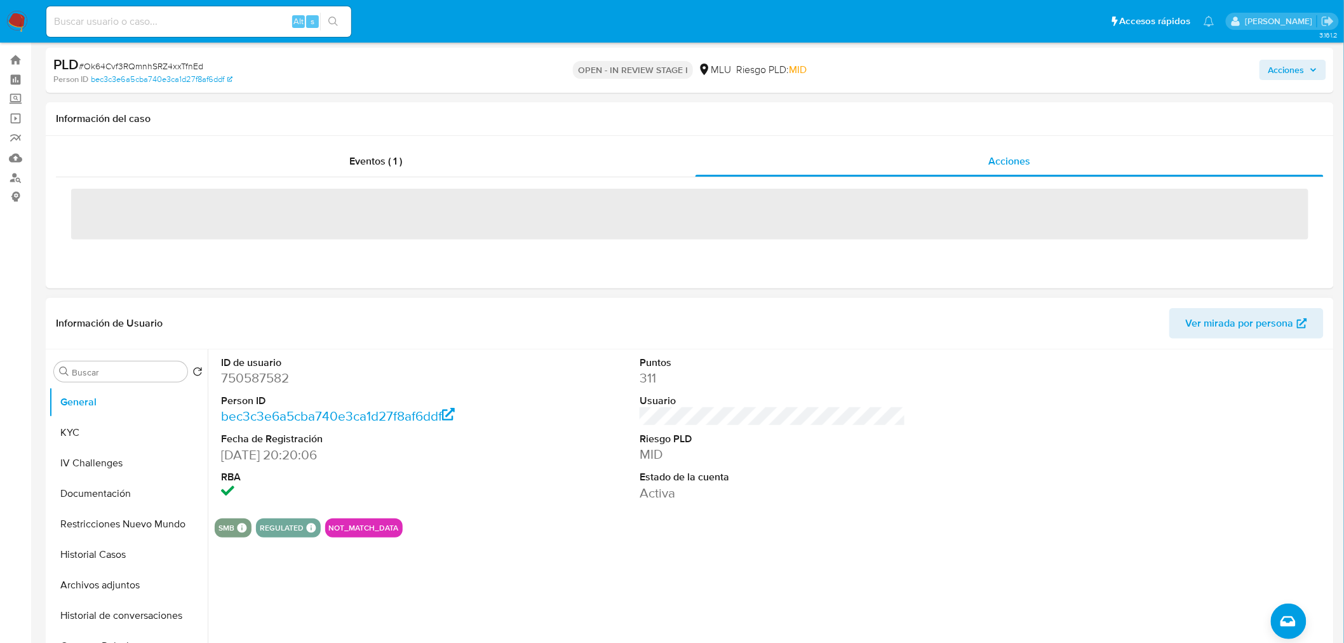
scroll to position [282, 0]
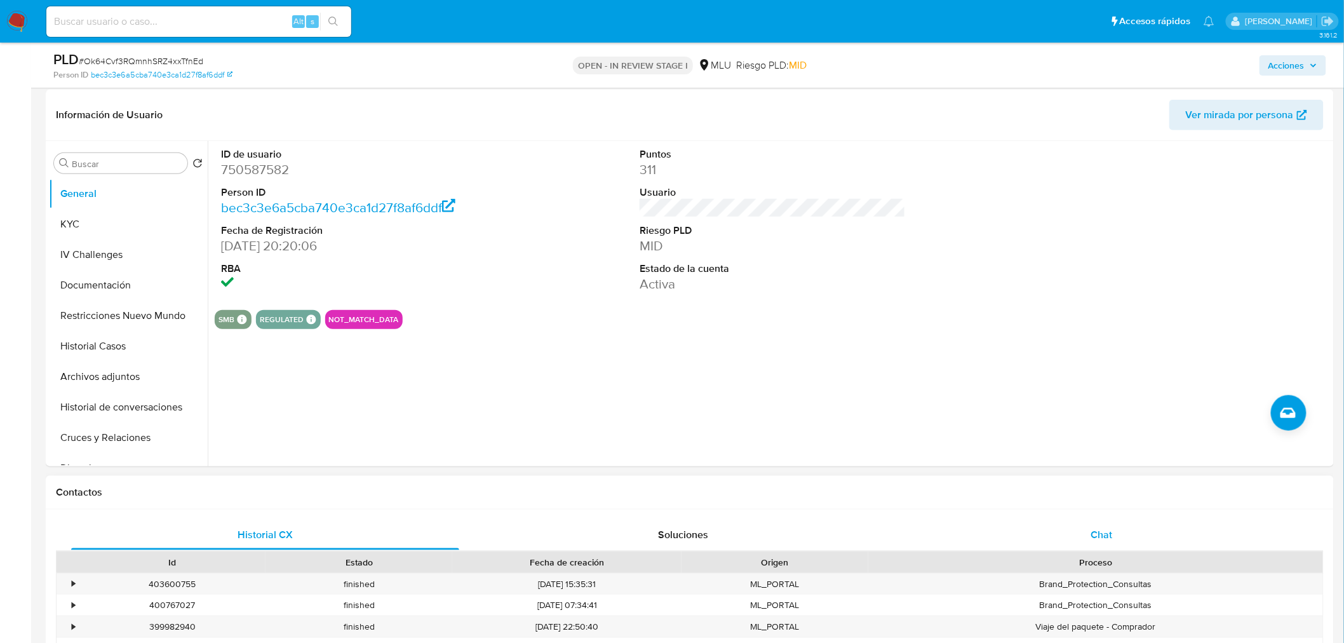
click at [1123, 542] on div "Chat" at bounding box center [1102, 535] width 388 height 30
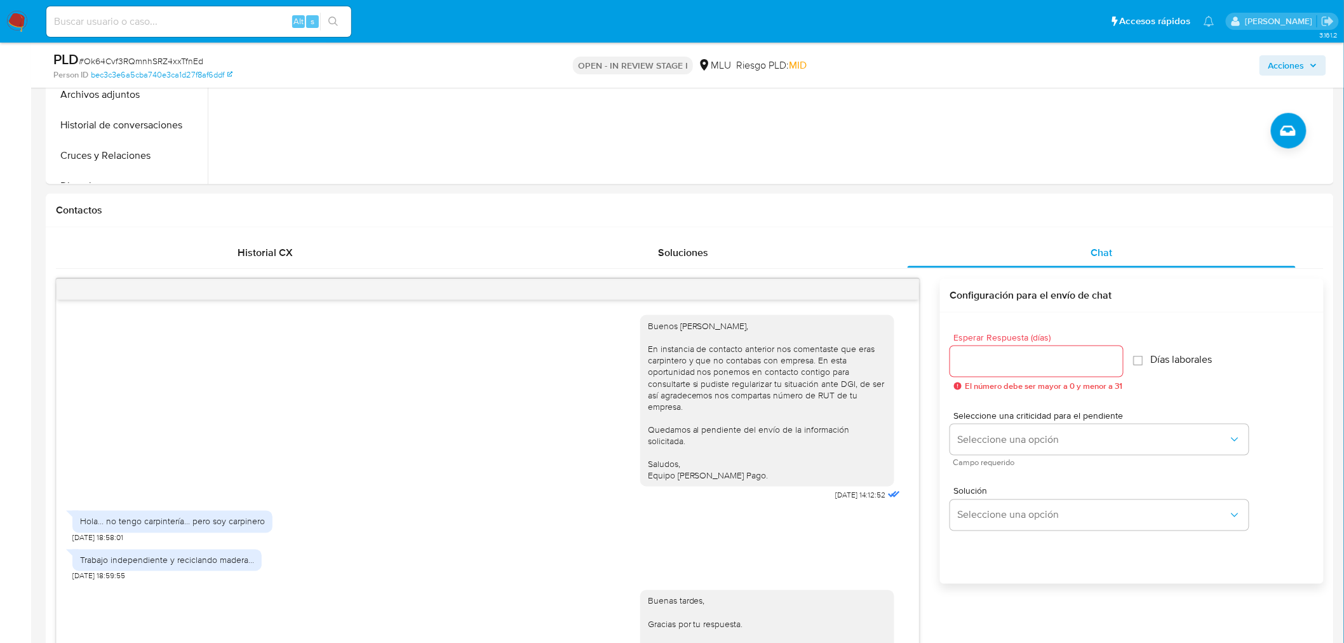
scroll to position [147, 0]
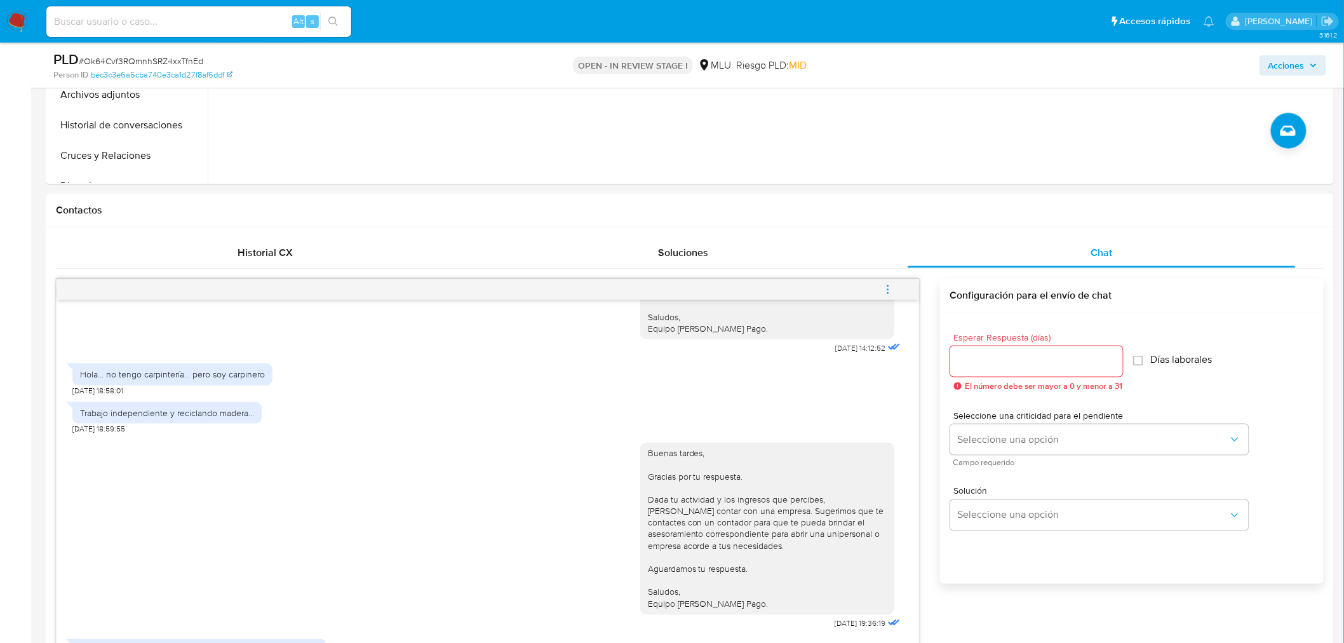
click at [168, 58] on span "# Ok64Cvf3RQmnhSRZ4xxTfnEd" at bounding box center [141, 61] width 124 height 13
copy span "Ok64Cvf3RQmnhSRZ4xxTfnEd"
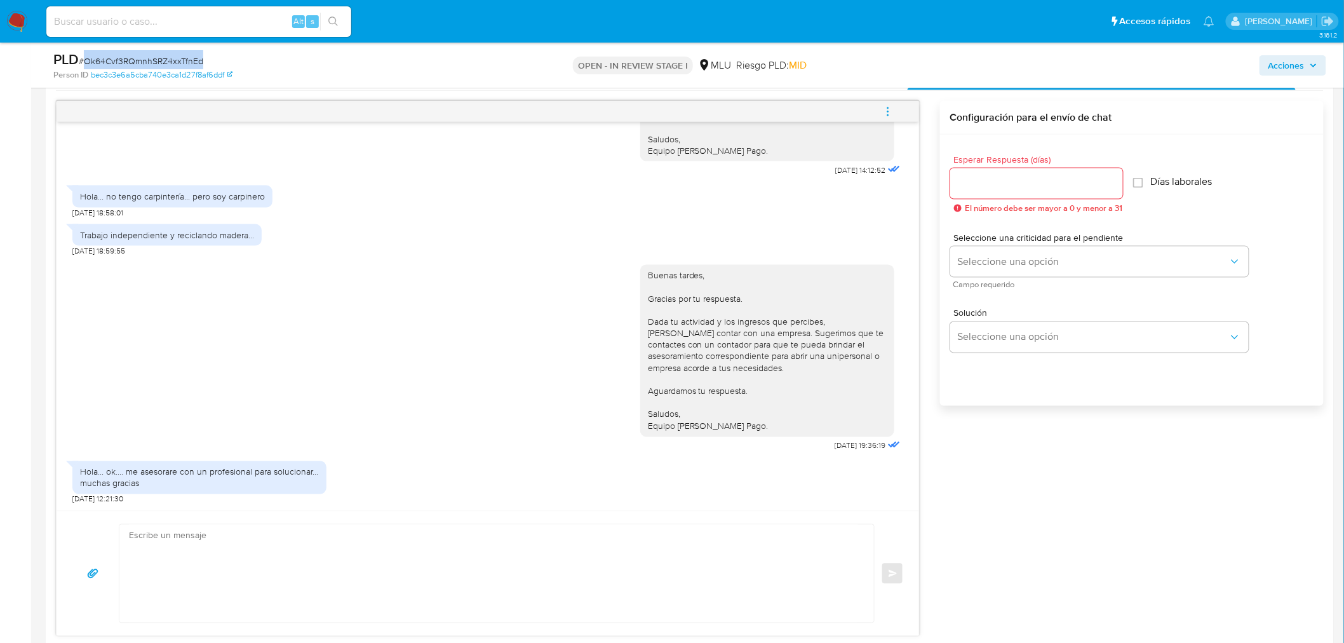
scroll to position [776, 0]
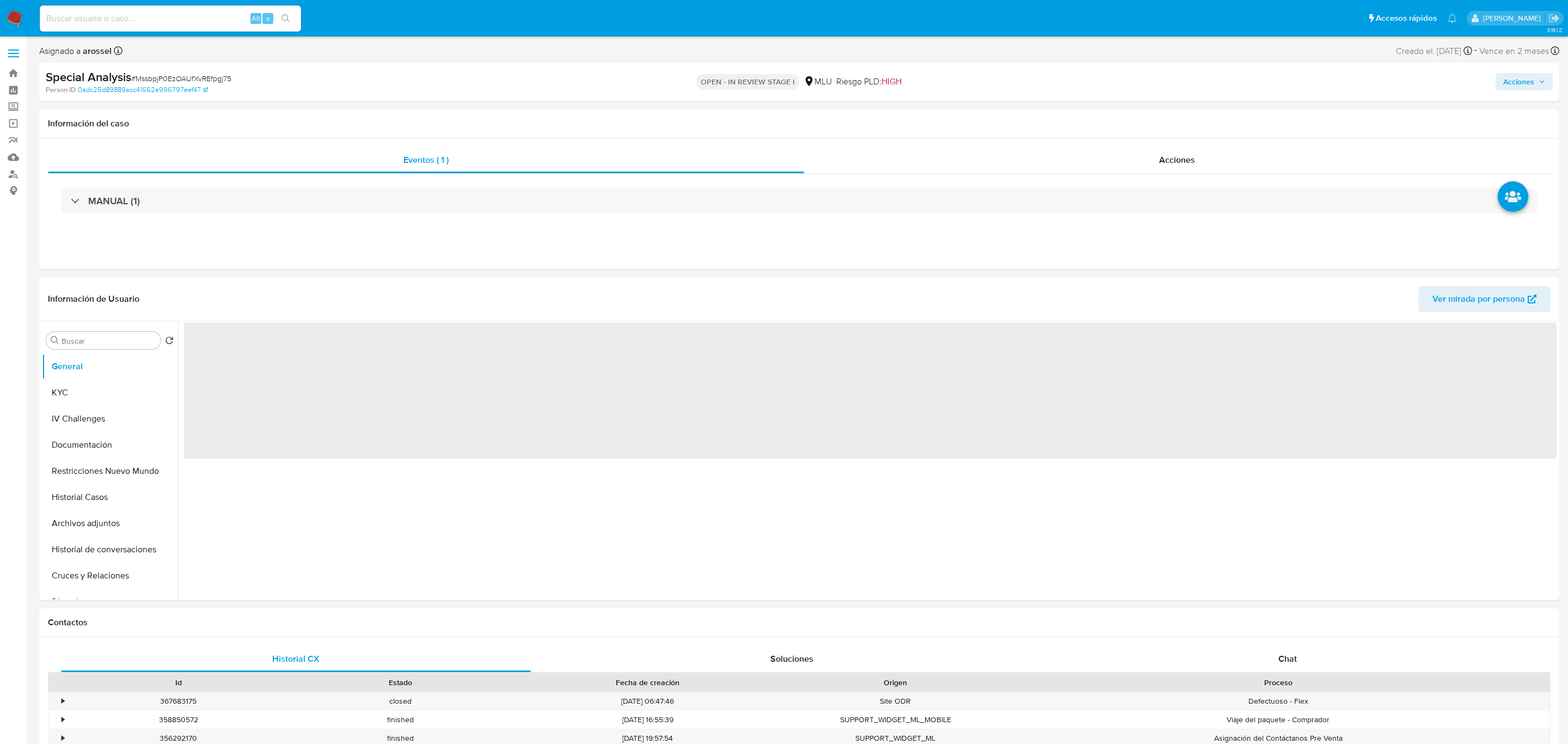
select select "10"
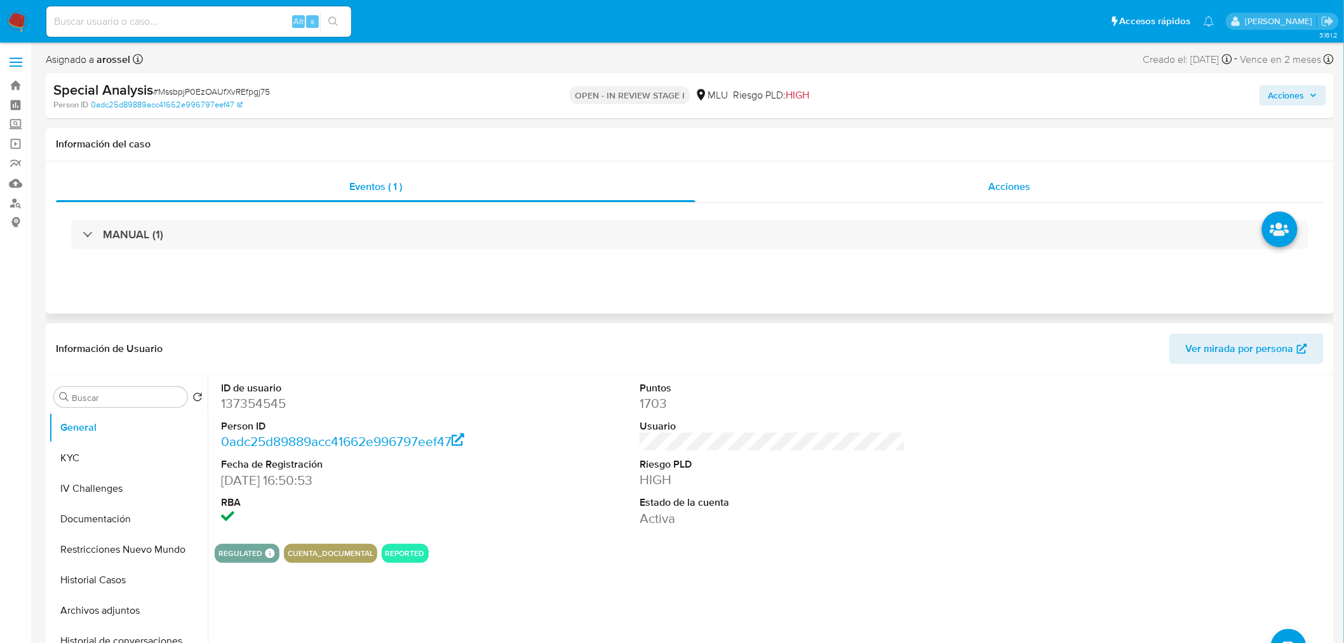
click at [1014, 184] on span "Acciones" at bounding box center [1009, 186] width 42 height 15
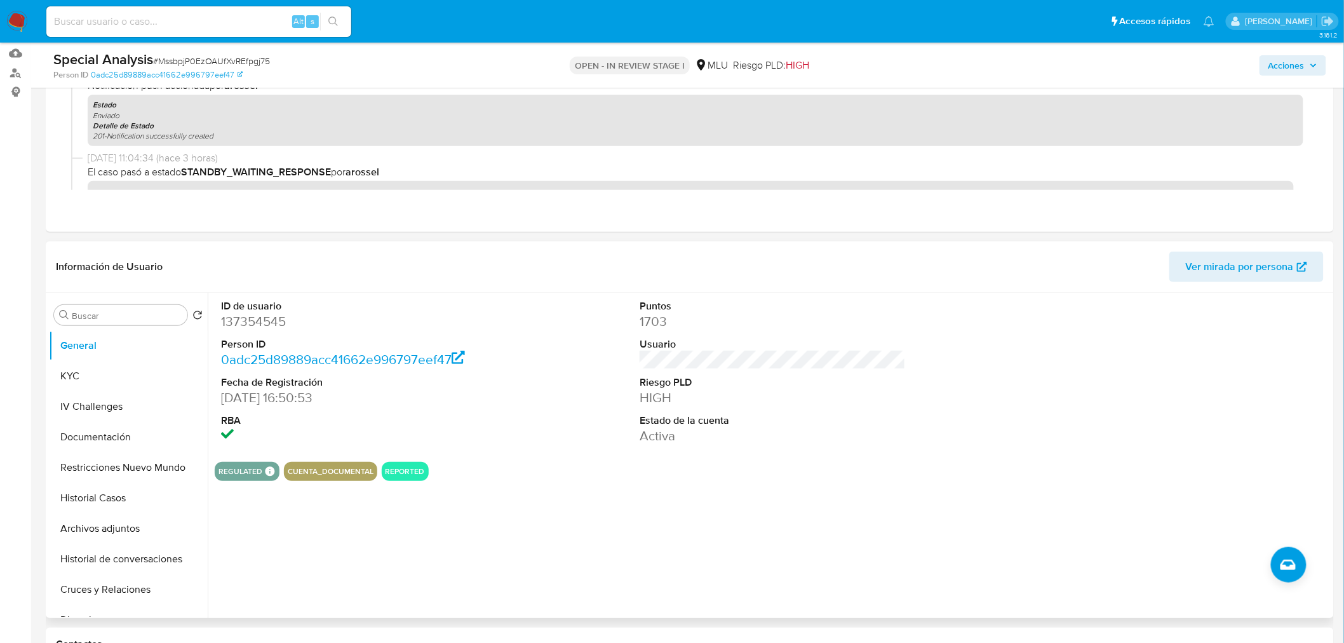
scroll to position [353, 0]
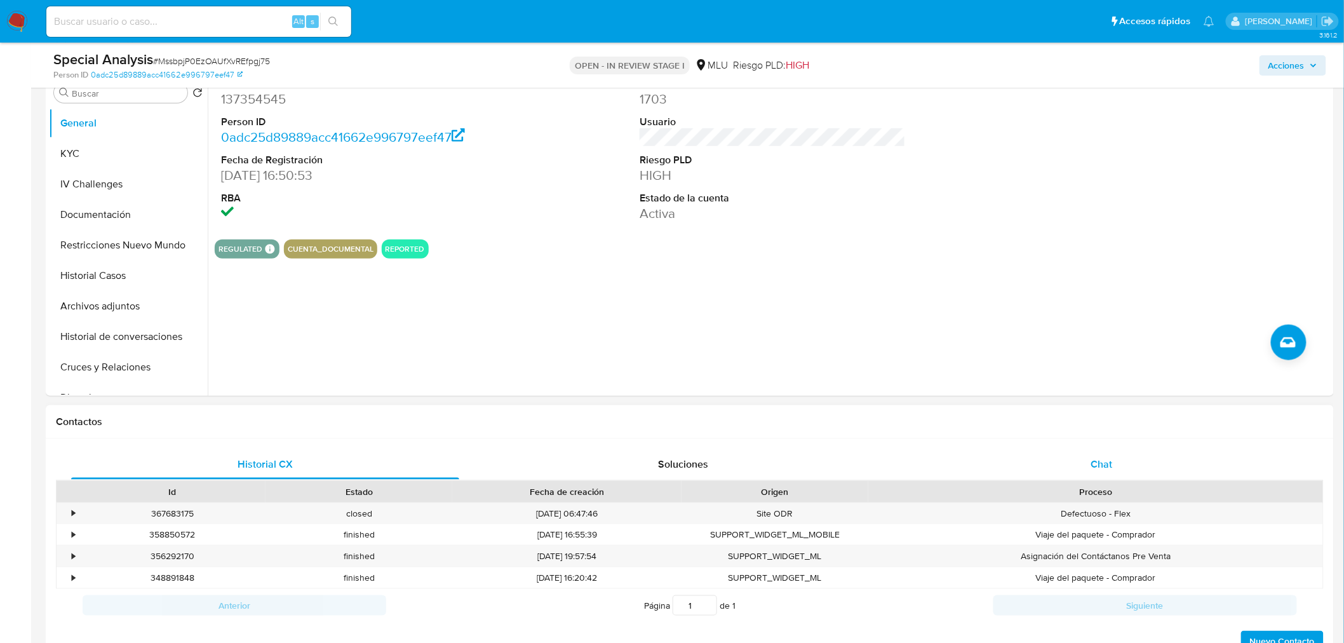
click at [1110, 471] on div "Chat" at bounding box center [1102, 464] width 388 height 30
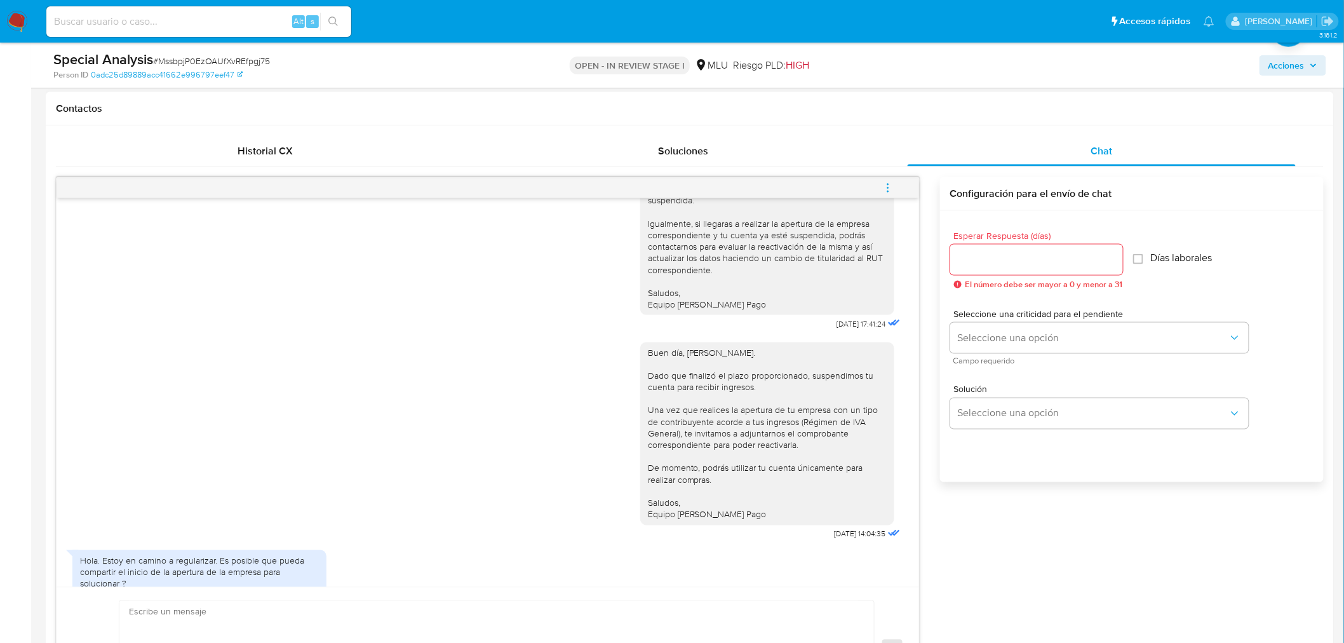
scroll to position [706, 0]
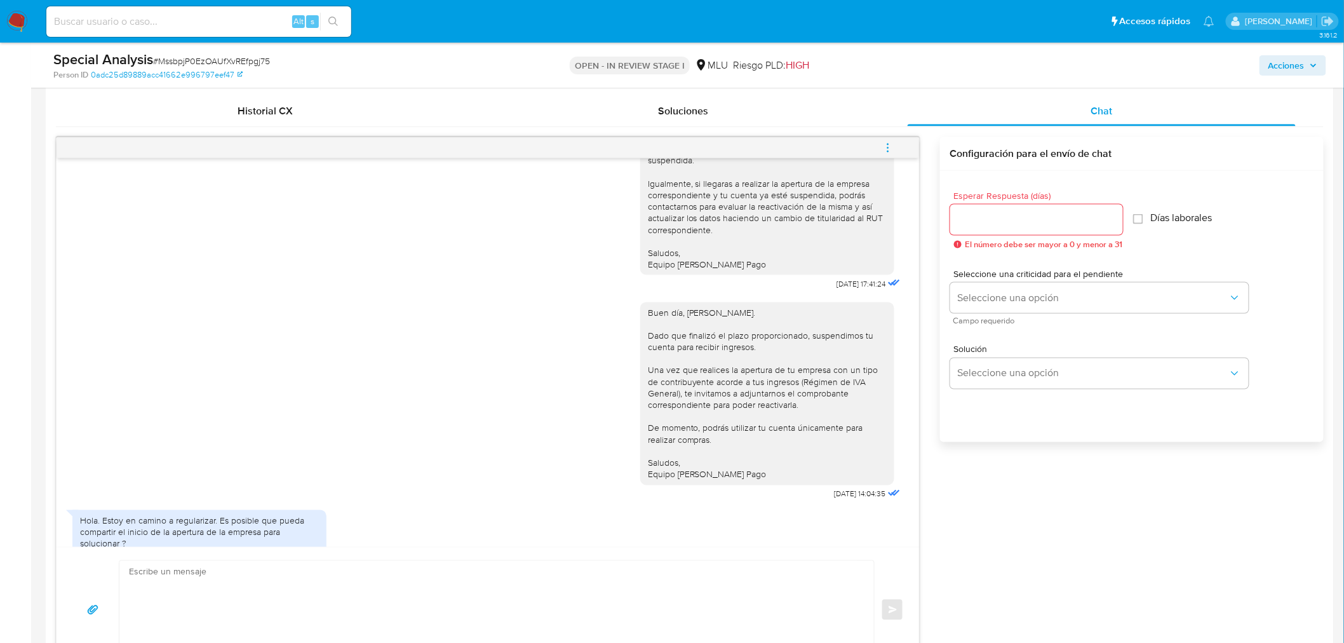
click at [375, 609] on textarea at bounding box center [493, 610] width 729 height 98
type textarea "Buenas tardes, Rodrigo Sí, podrás compartir por este medio el comprobante de in…"
click at [1007, 220] on input "Esperar Respuesta (días)" at bounding box center [1036, 220] width 173 height 17
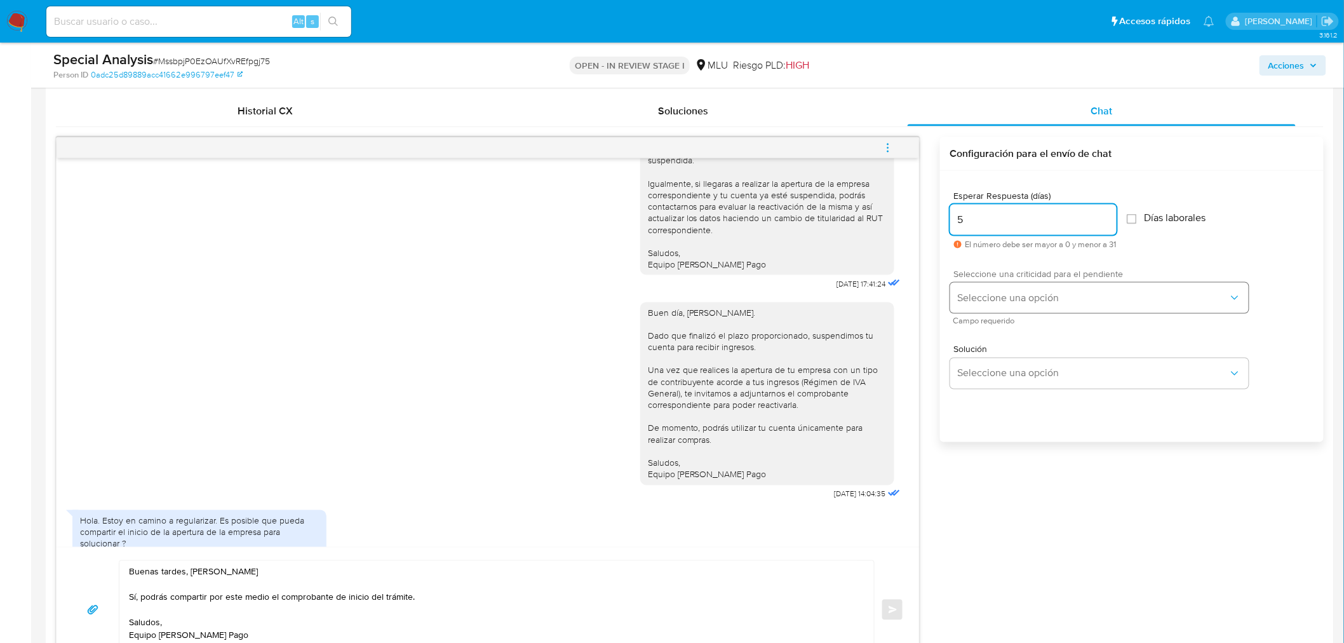
type input "5"
click at [1007, 283] on button "Seleccione una opción" at bounding box center [1099, 298] width 299 height 30
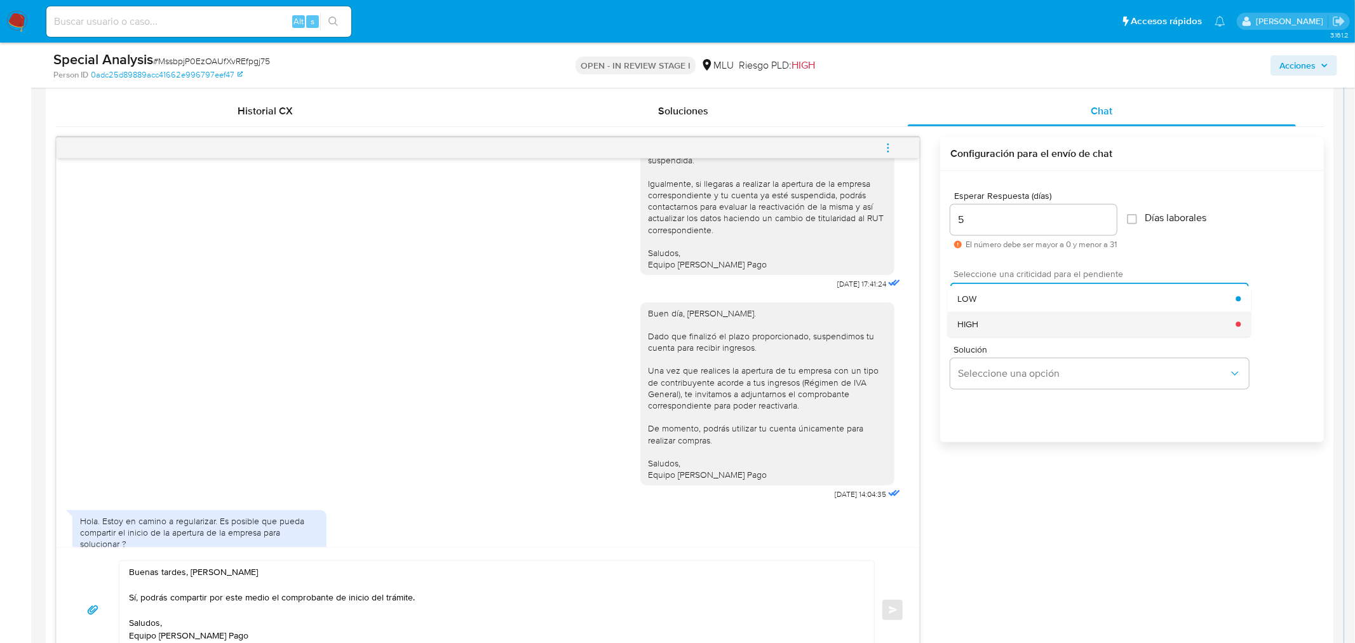
click at [1013, 327] on div "HIGH" at bounding box center [1096, 323] width 278 height 25
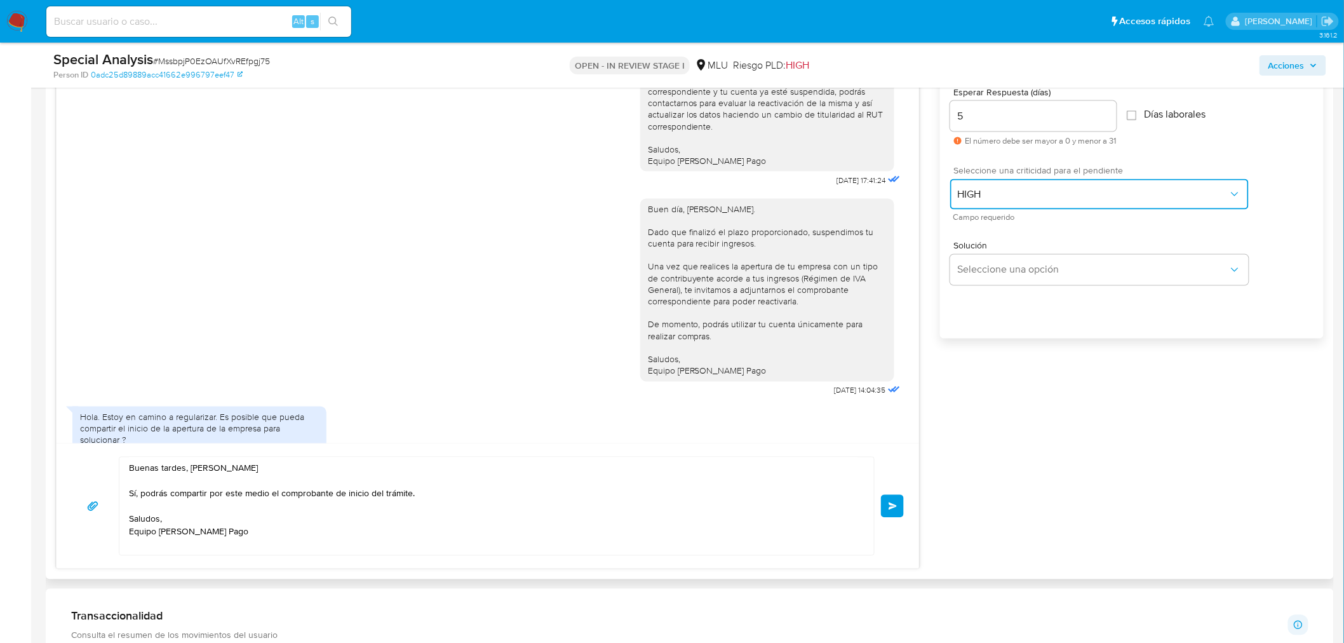
scroll to position [917, 0]
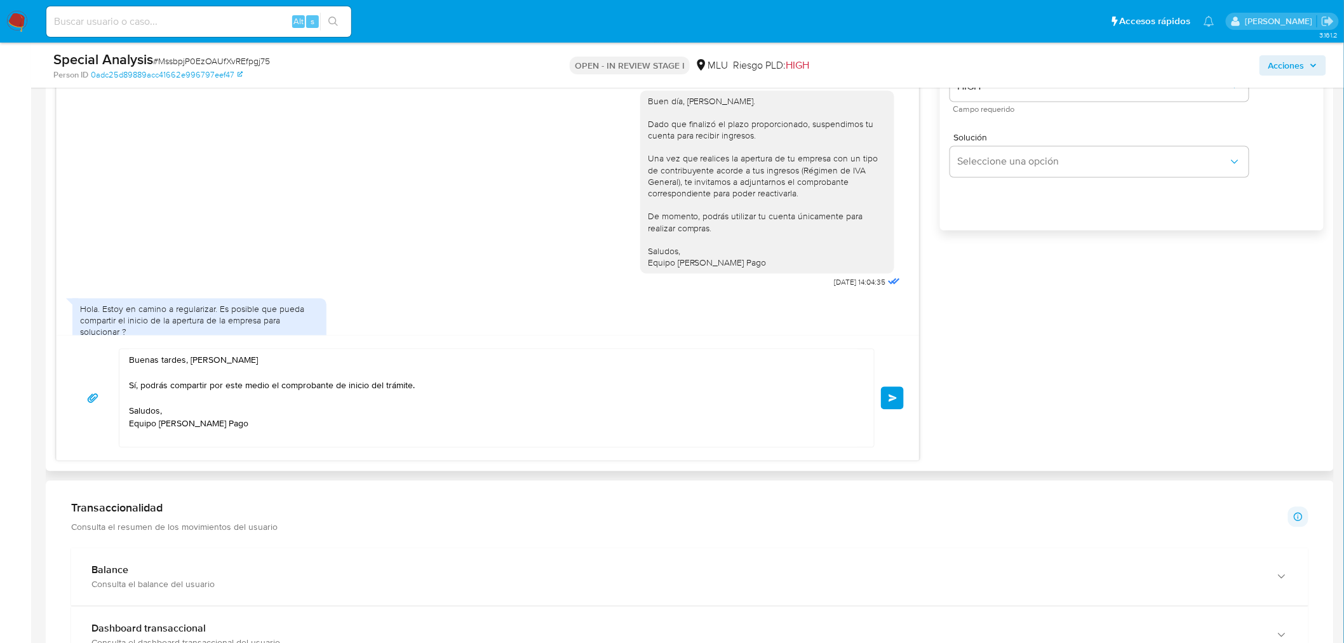
click at [509, 400] on textarea "Buenas tardes, Rodrigo Sí, podrás compartir por este medio el comprobante de in…" at bounding box center [493, 398] width 729 height 98
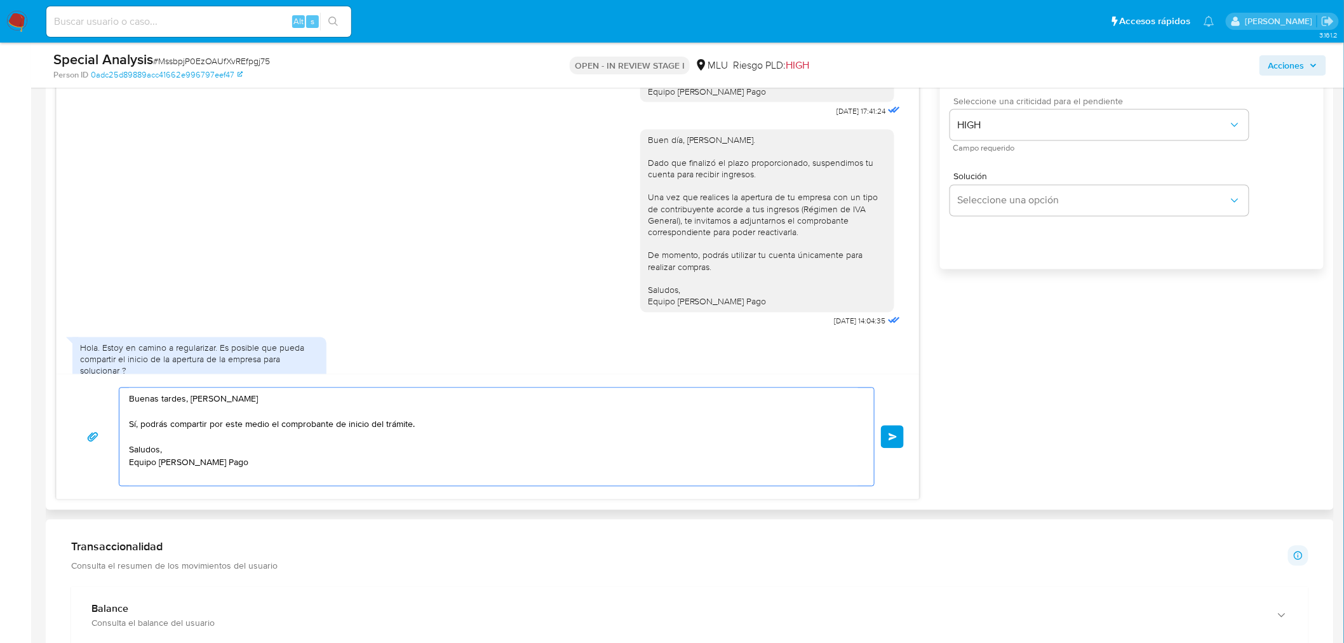
scroll to position [847, 0]
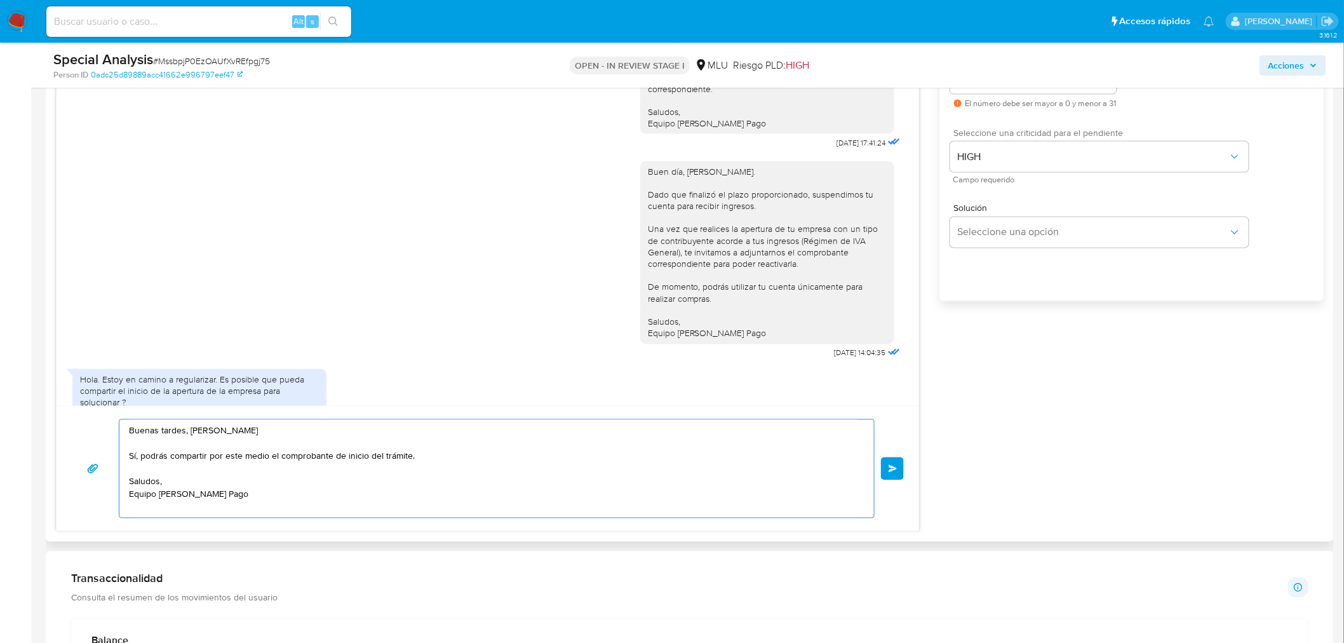
click at [891, 466] on span "Enviar" at bounding box center [893, 469] width 9 height 8
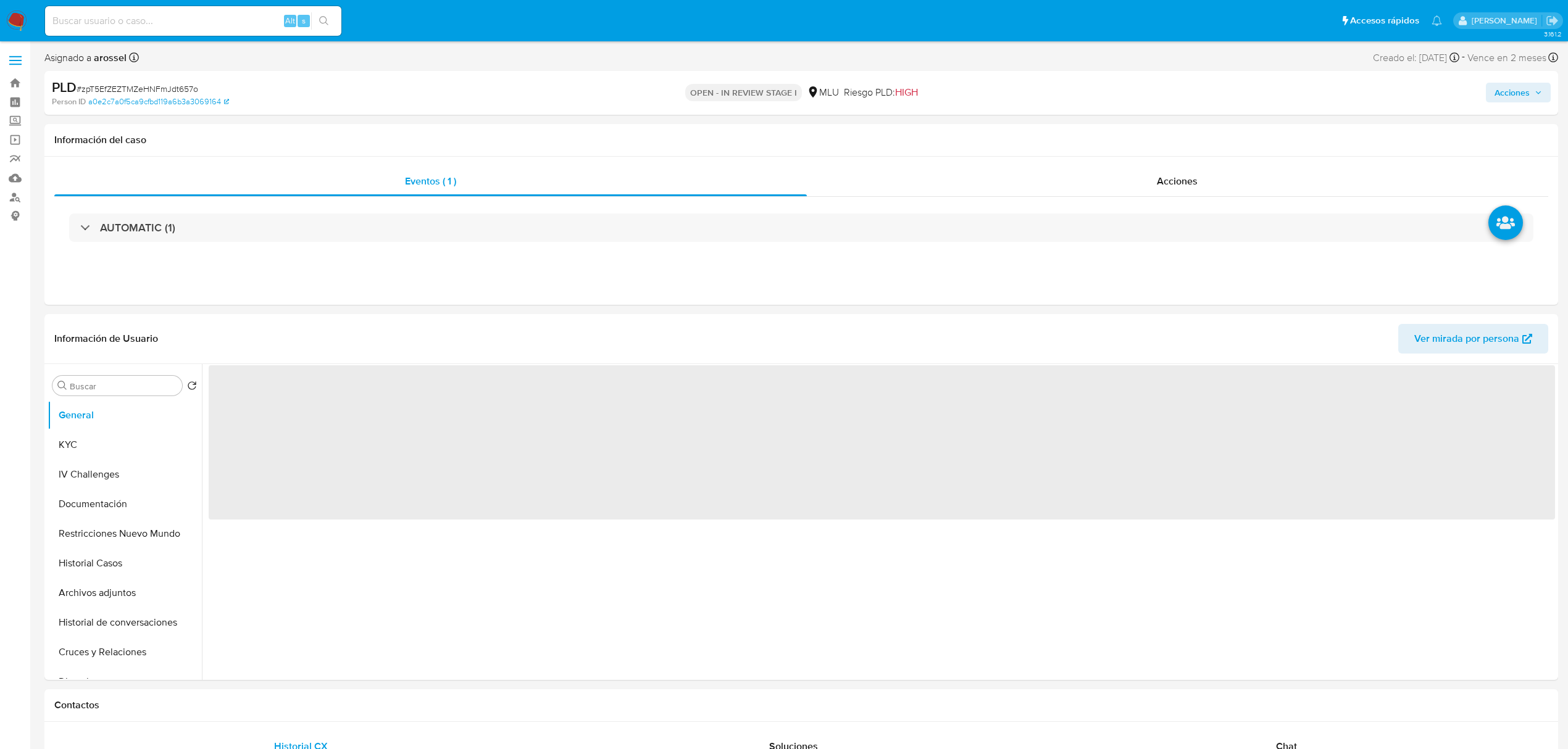
select select "10"
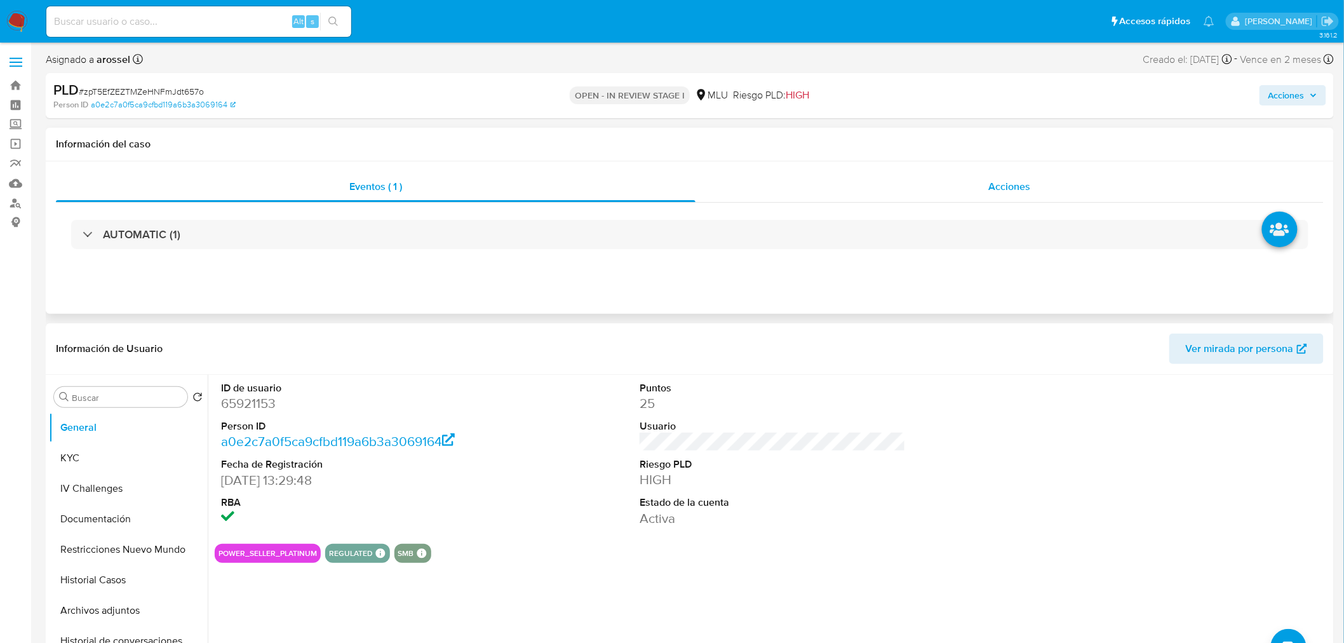
click at [1021, 182] on span "Acciones" at bounding box center [1009, 186] width 42 height 15
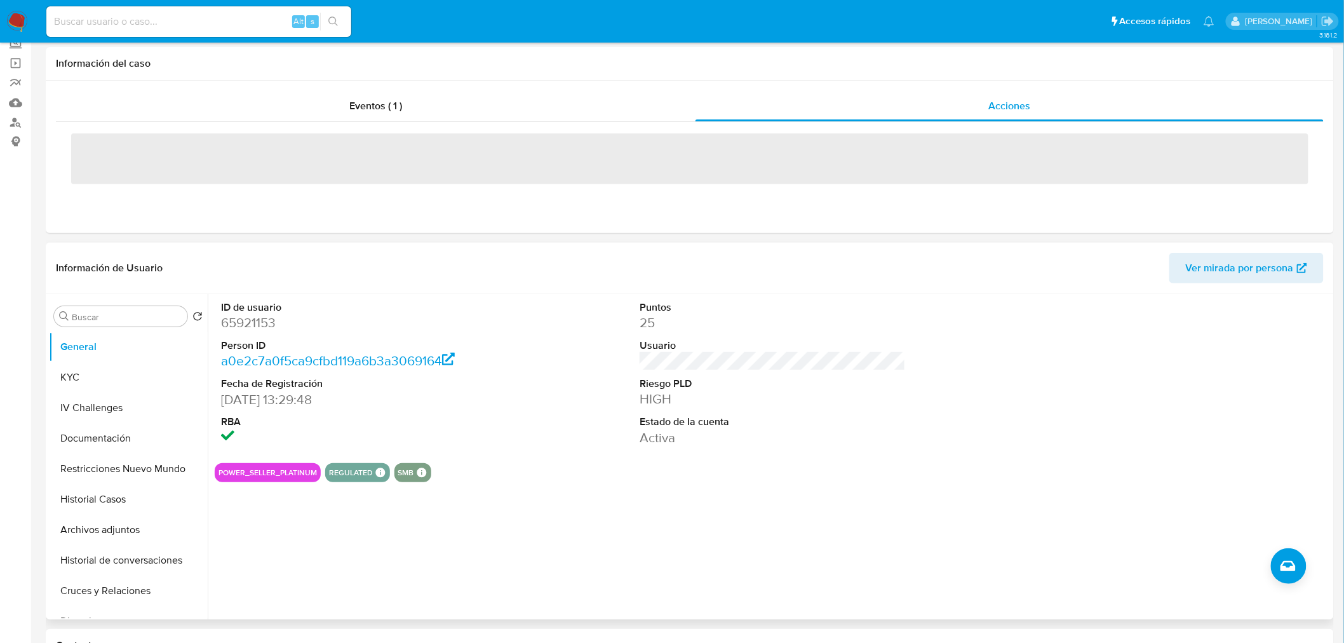
scroll to position [212, 0]
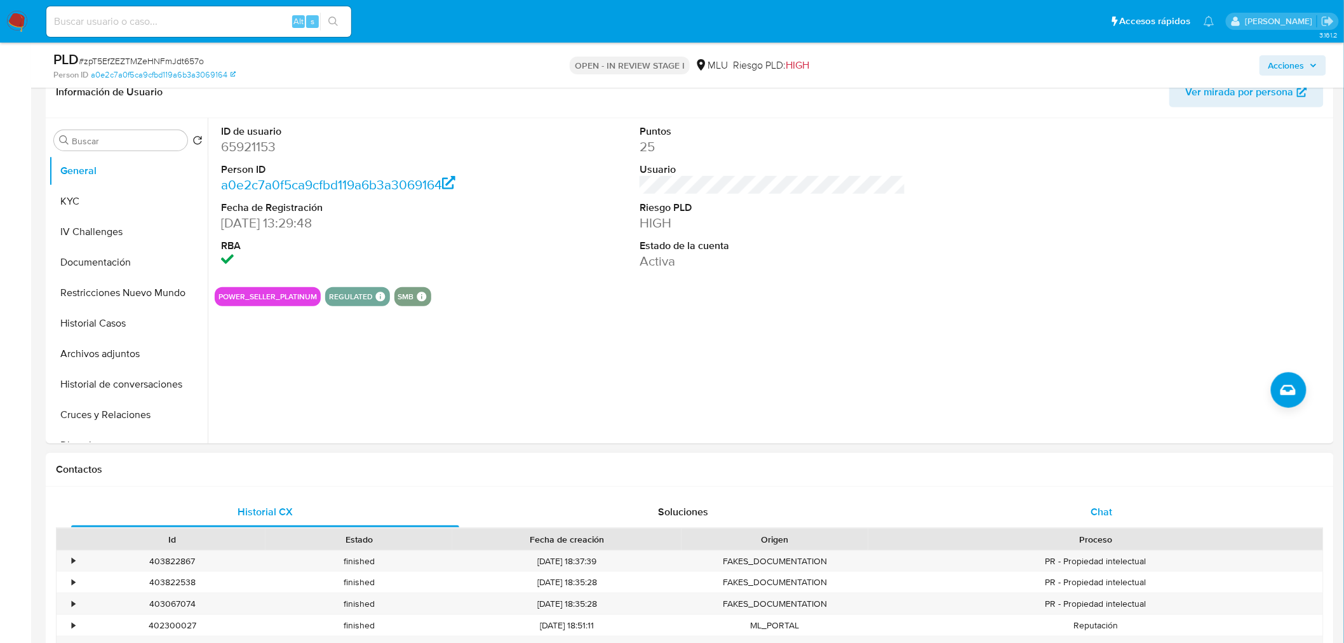
click at [1083, 443] on div "ID de usuario 65921153 Person ID a0e2c7a0f5ca9cfbd119a6b3a3069164 Fecha de Regi…" at bounding box center [769, 280] width 1123 height 325
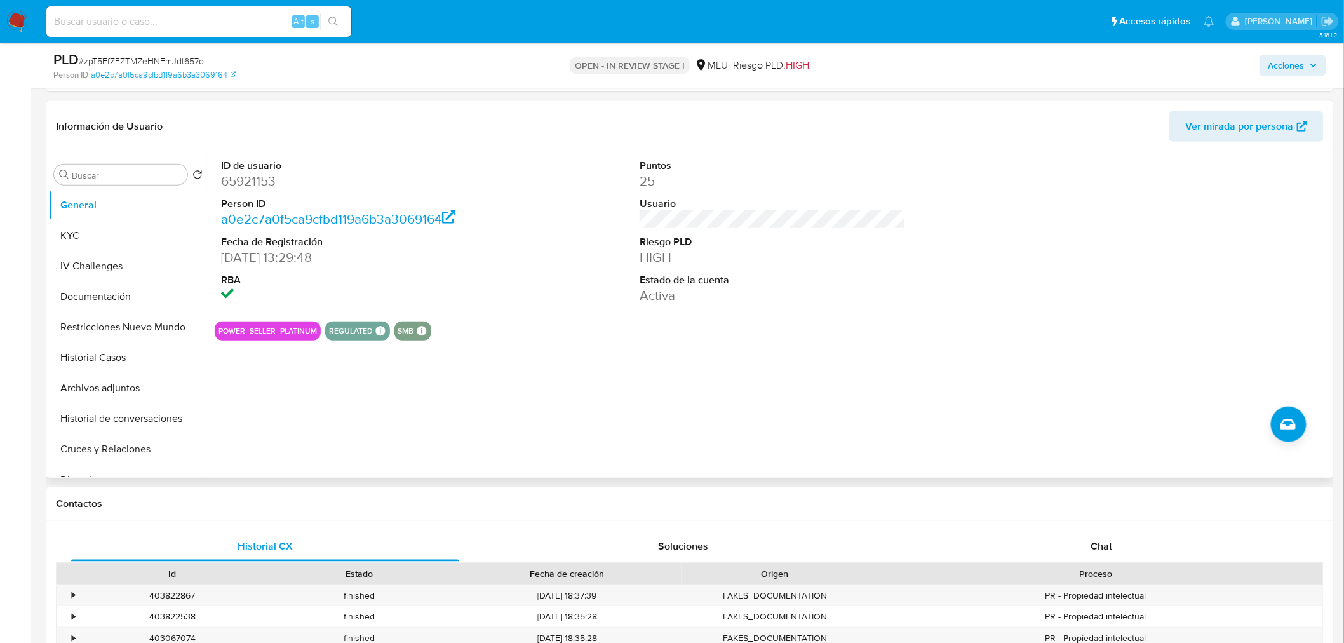
scroll to position [353, 0]
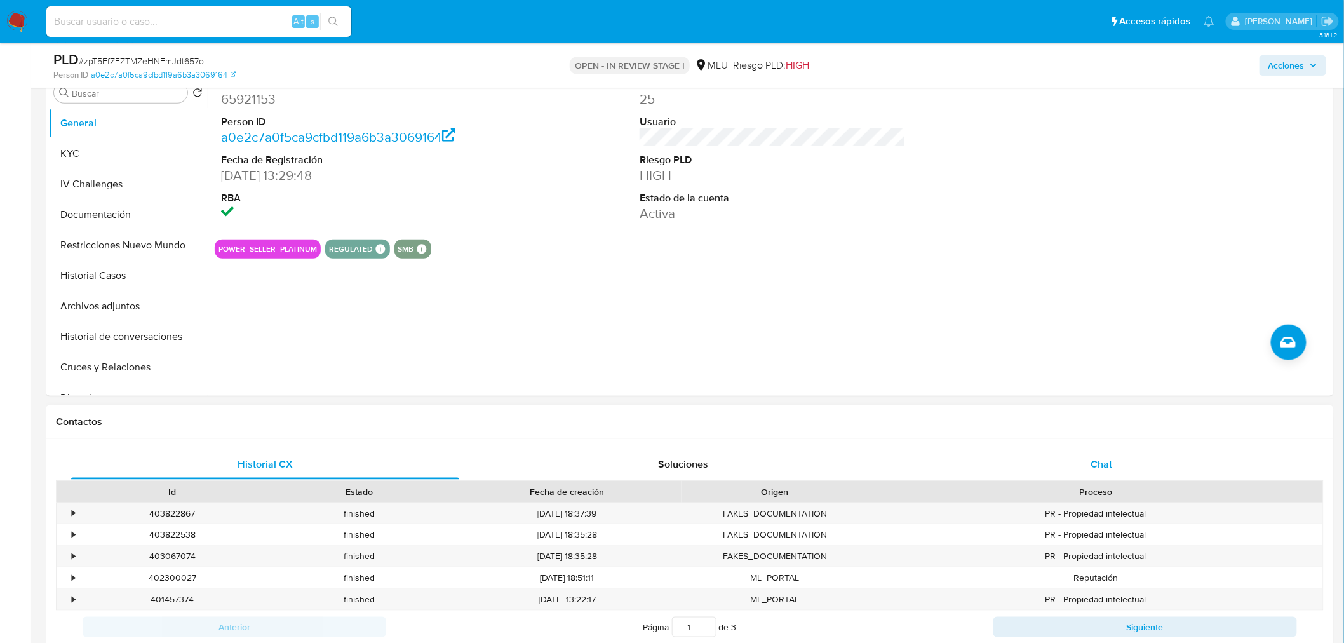
drag, startPoint x: 1058, startPoint y: 451, endPoint x: 1071, endPoint y: 466, distance: 20.3
click at [1058, 451] on div "Chat" at bounding box center [1102, 464] width 388 height 30
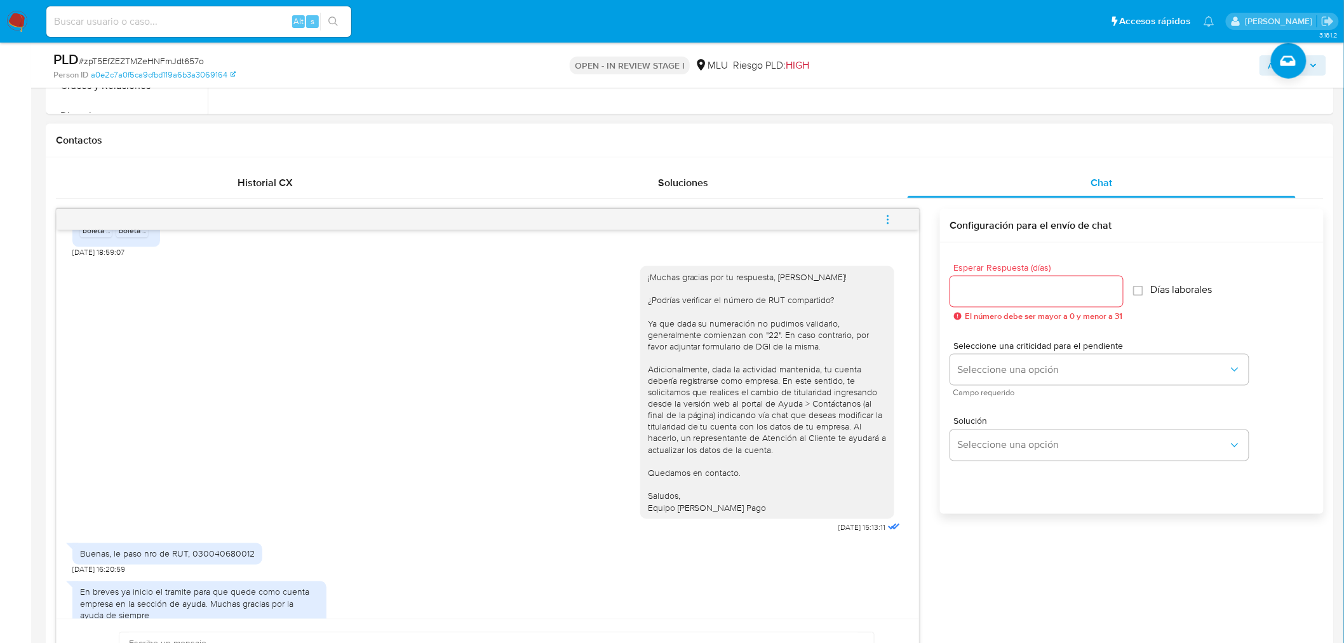
scroll to position [635, 0]
click at [220, 547] on div "Buenas, le paso nro de RUT, 030040680012" at bounding box center [167, 552] width 175 height 11
copy div "030040680012"
click at [419, 535] on div "Buenas, le paso nro de RUT, 030040680012 [DATE] 16:20:59" at bounding box center [487, 554] width 831 height 38
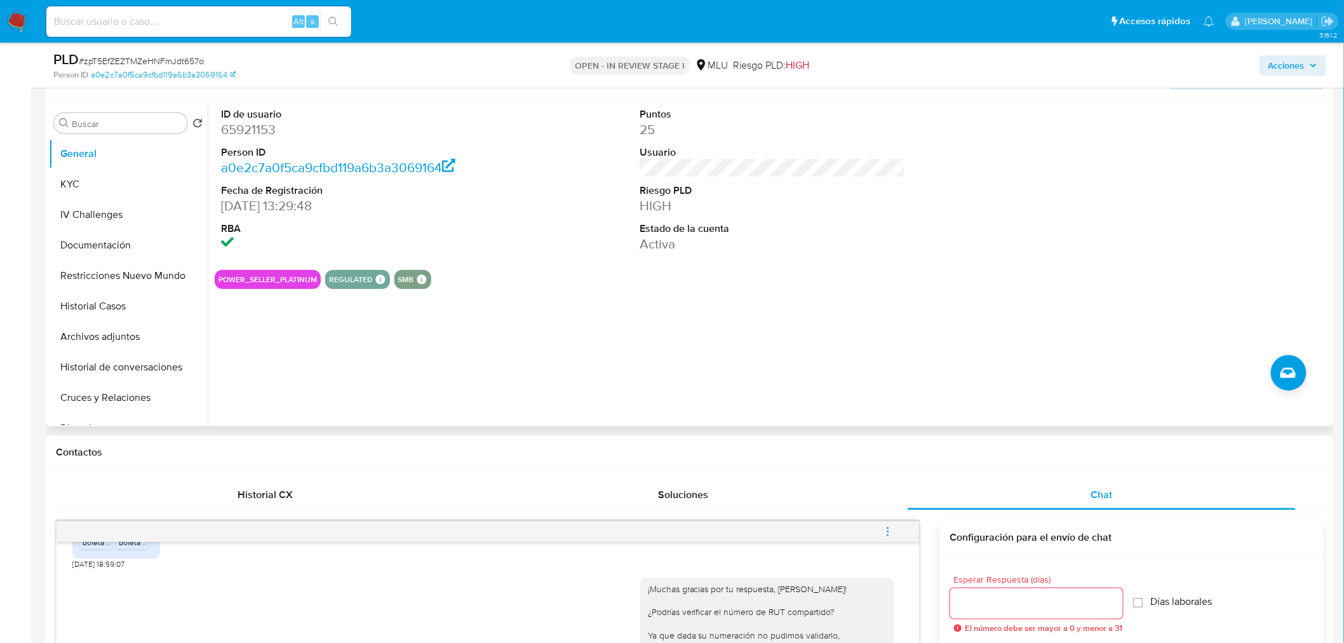
scroll to position [212, 0]
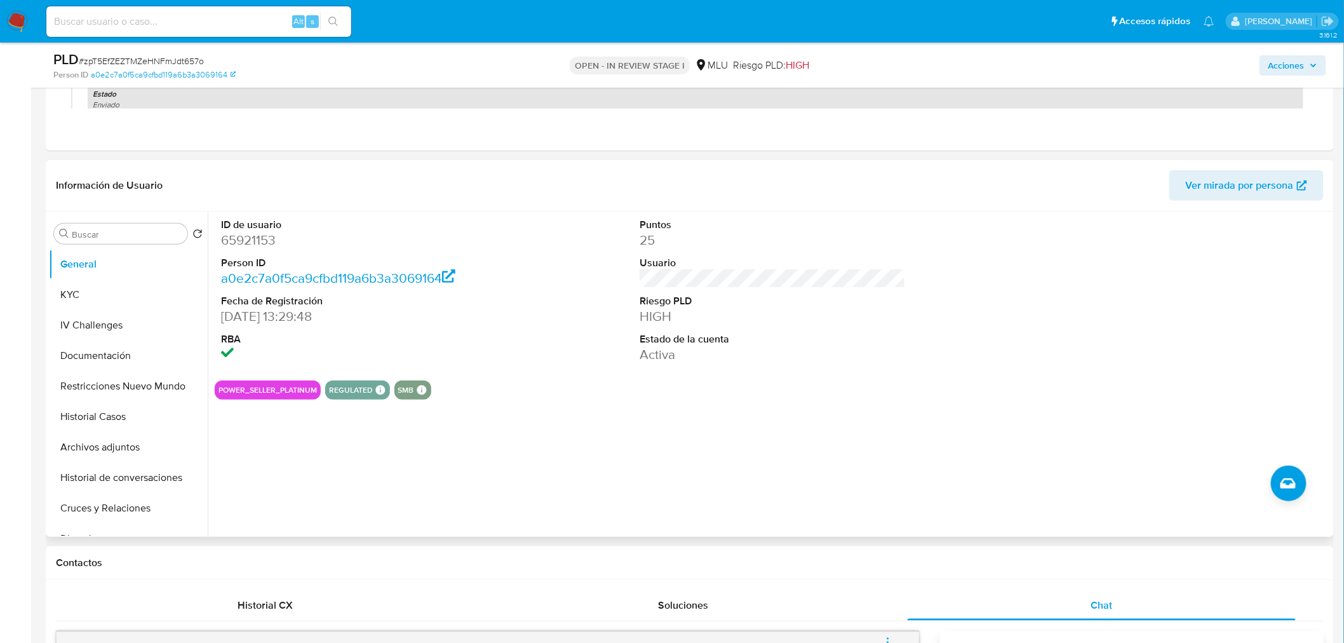
click at [262, 238] on dd "65921153" at bounding box center [354, 240] width 266 height 18
copy dd "65921153"
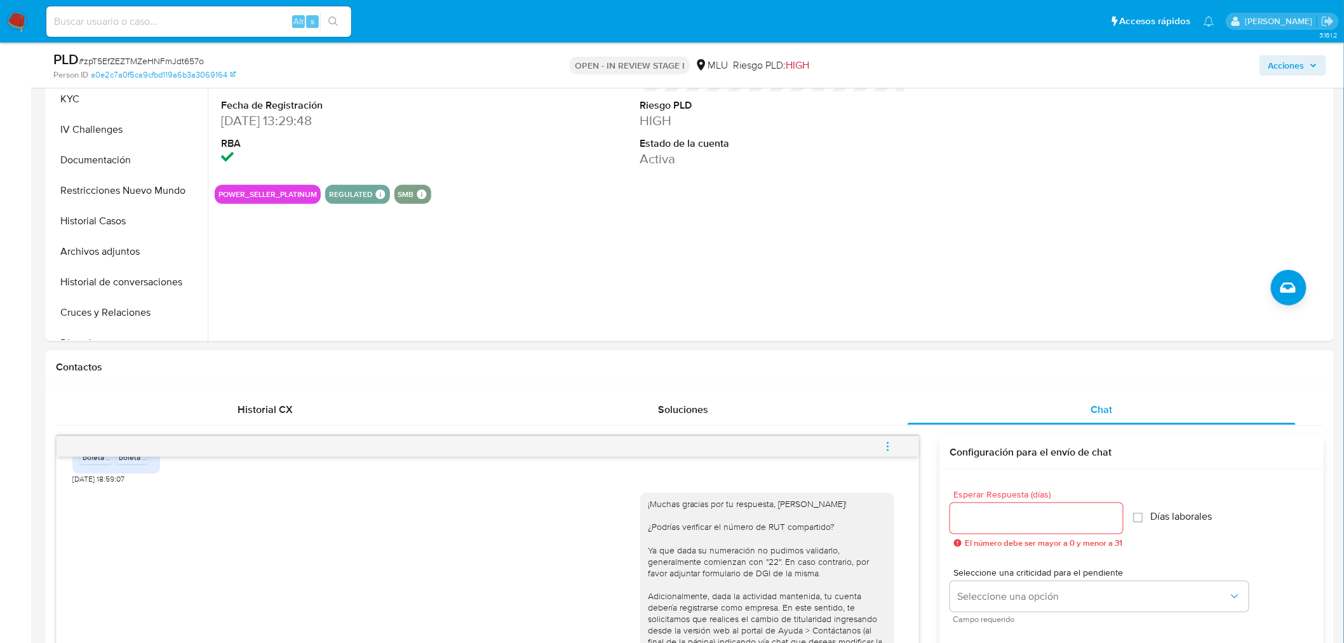
scroll to position [423, 0]
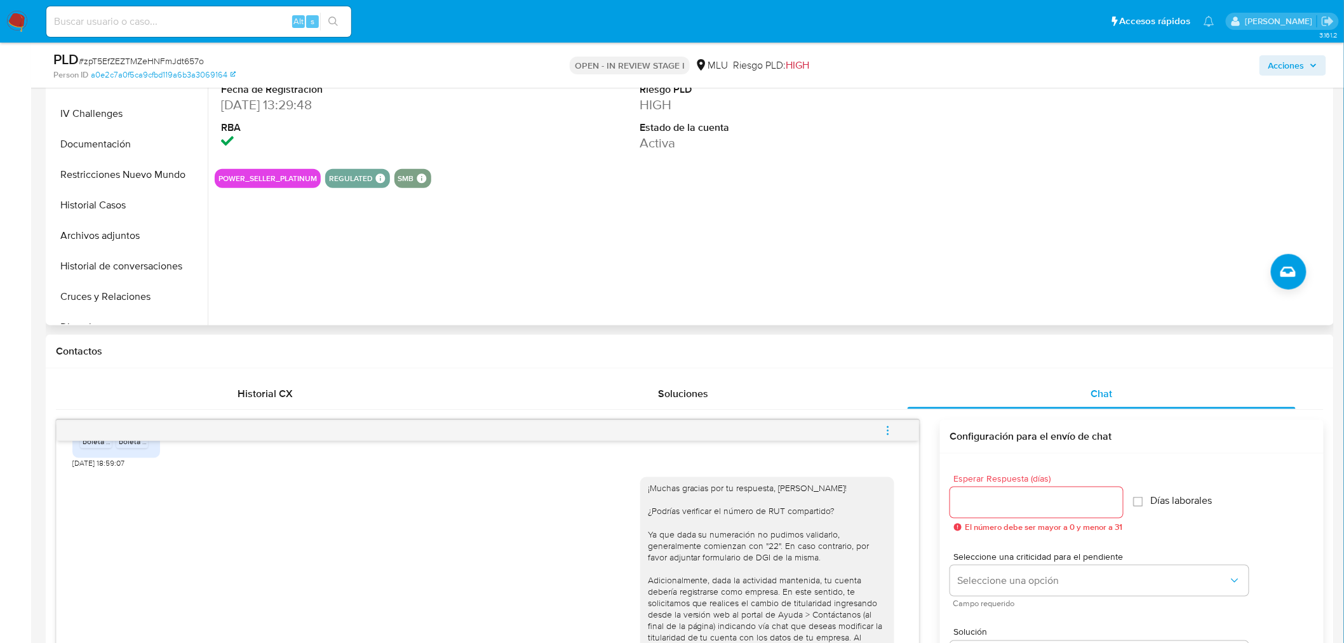
click at [680, 217] on div "ID de usuario 65921153 Person ID a0e2c7a0f5ca9cfbd119a6b3a3069164 Fecha de Regi…" at bounding box center [769, 162] width 1123 height 325
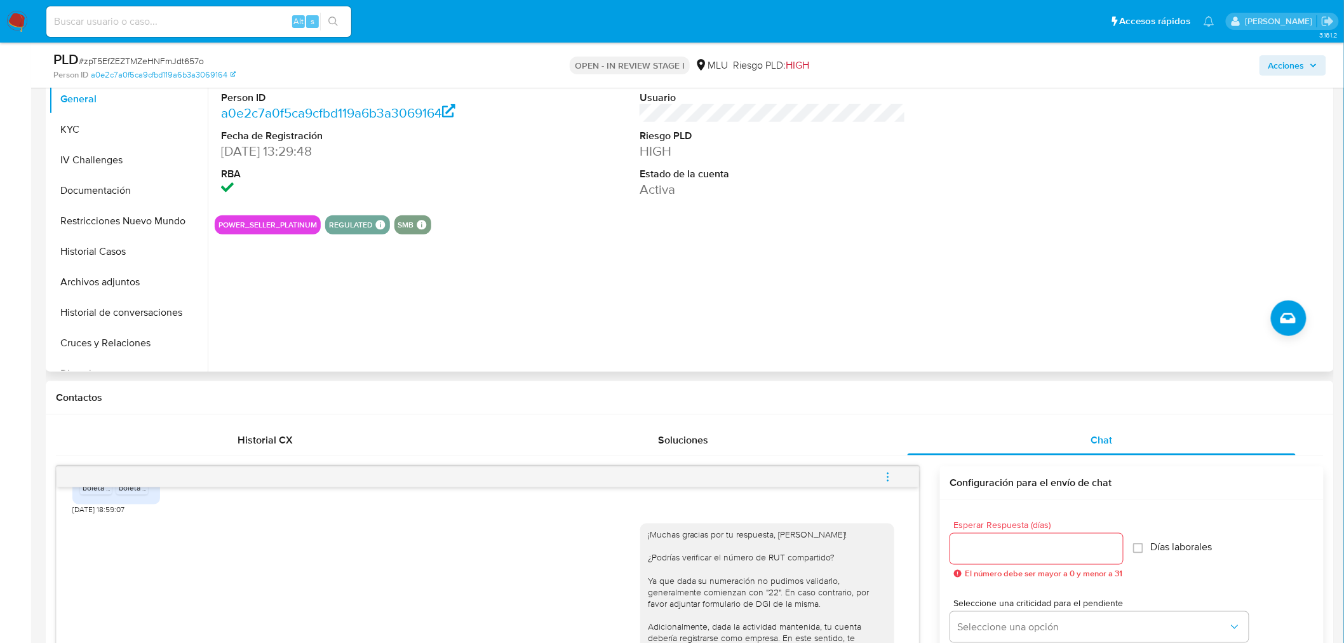
scroll to position [141, 0]
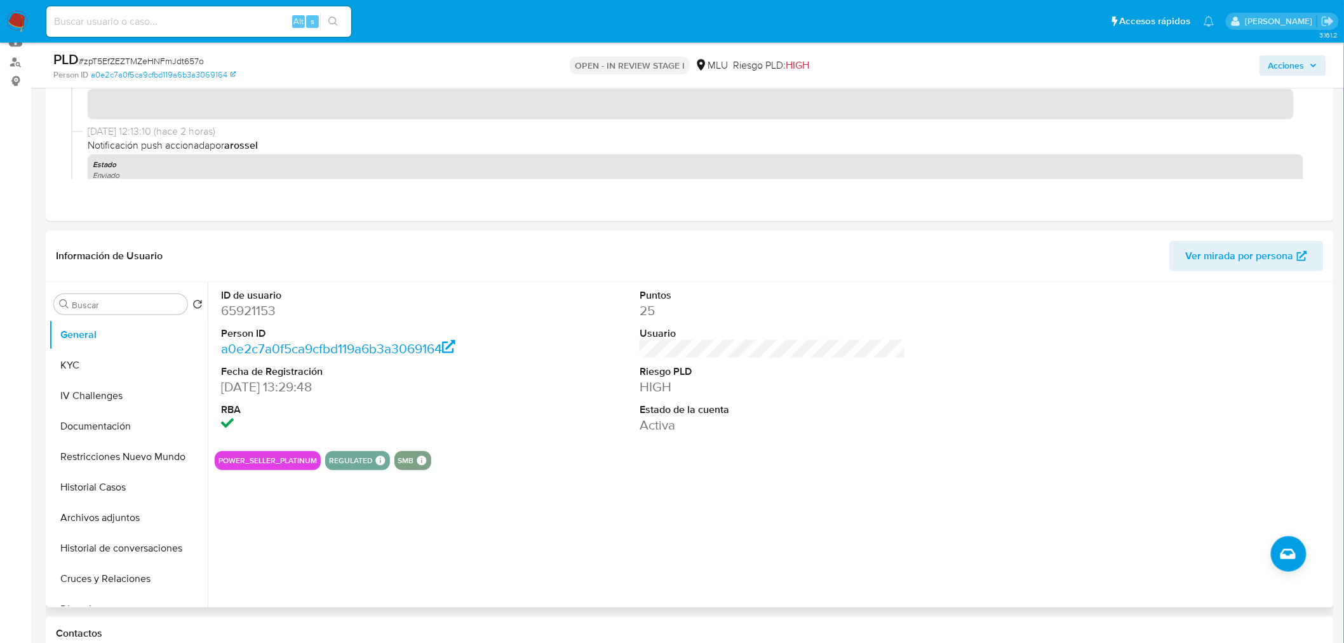
click at [265, 316] on dd "65921153" at bounding box center [354, 311] width 266 height 18
copy dd "65921153"
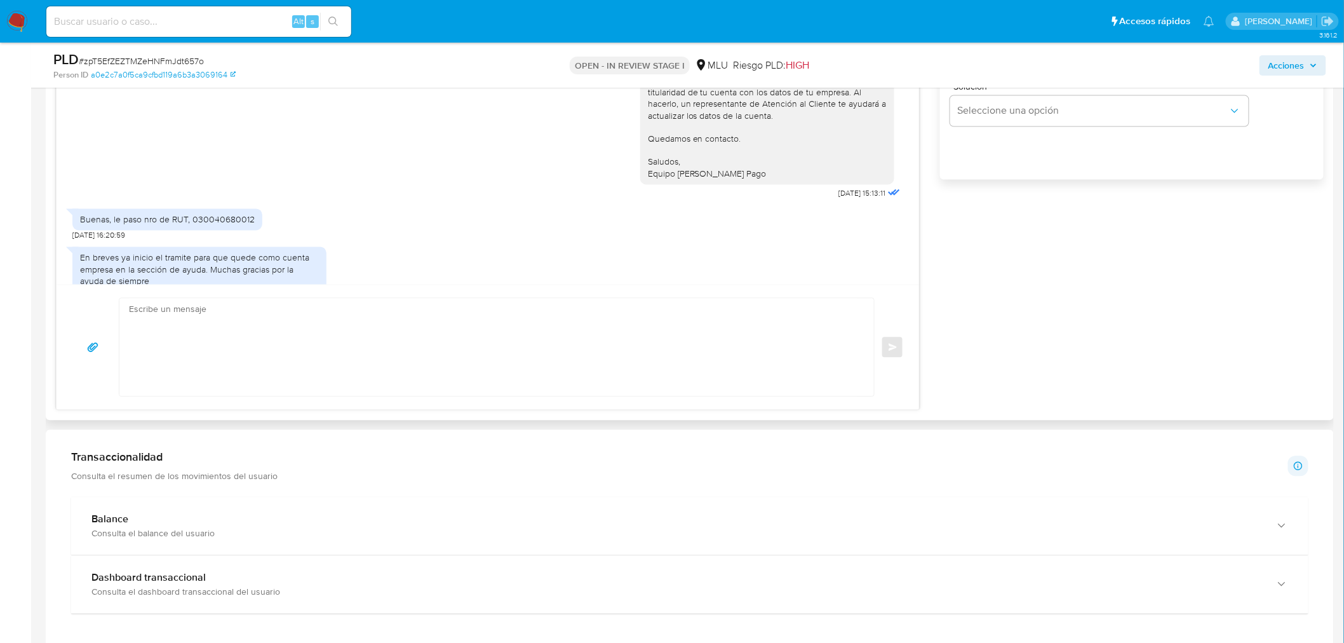
scroll to position [847, 0]
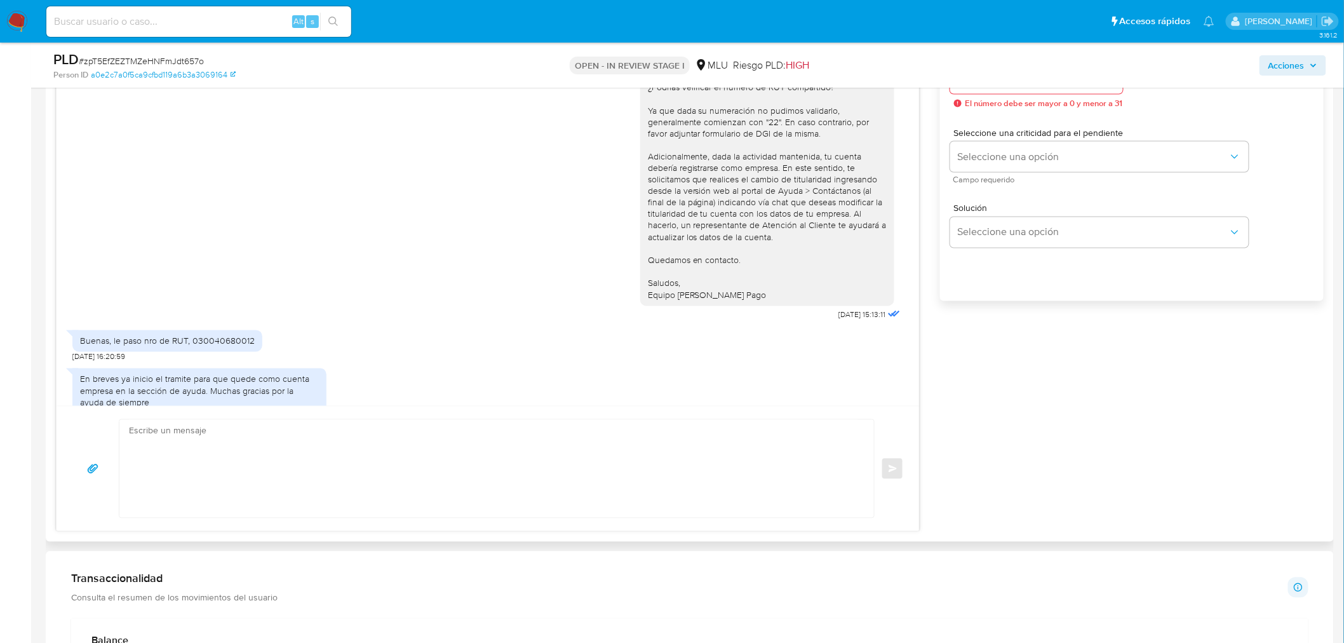
click at [436, 464] on textarea at bounding box center [493, 469] width 729 height 98
type textarea "M"
paste textarea "Por último, dado que tus ingresos brutos a través de Mercado Pago son superiore…"
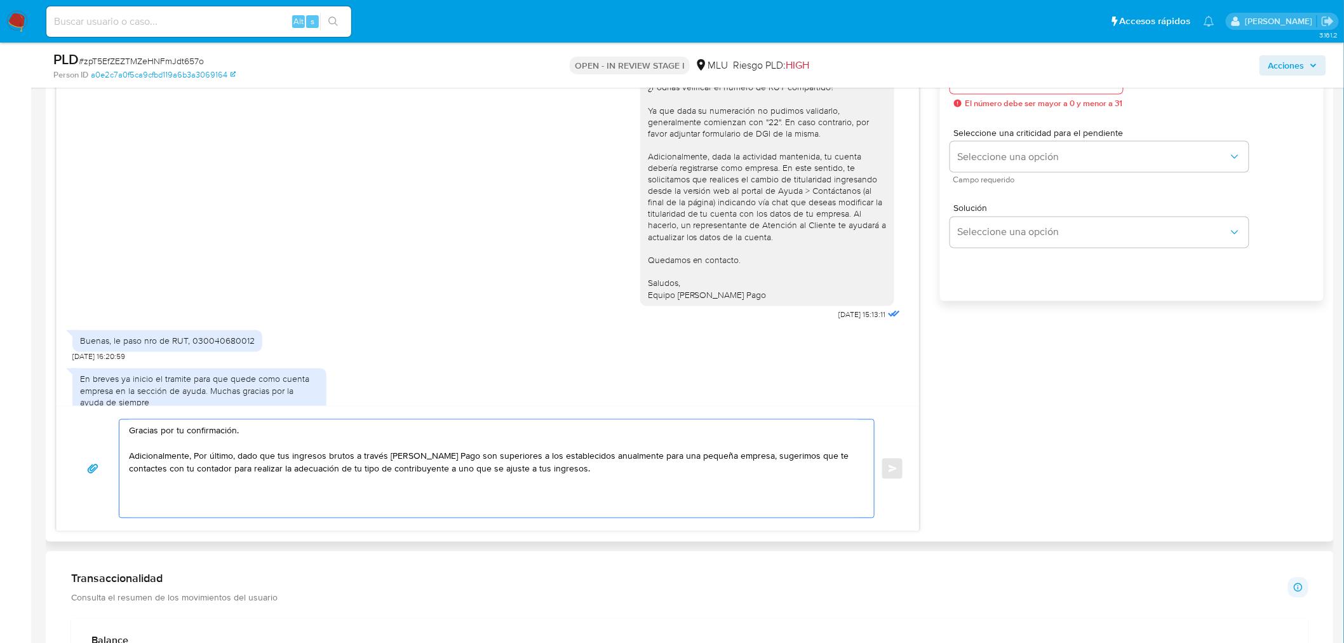
drag, startPoint x: 234, startPoint y: 458, endPoint x: 195, endPoint y: 452, distance: 39.2
click at [195, 452] on textarea "Gracias por tu confirmación. Adicionalmente, Por último, dado que tus ingresos …" at bounding box center [493, 469] width 729 height 98
click at [351, 470] on textarea "Gracias por tu confirmación. Adicionalmente, dado que tus ingresos brutos a tra…" at bounding box center [493, 469] width 729 height 98
drag, startPoint x: 625, startPoint y: 456, endPoint x: 699, endPoint y: 457, distance: 74.3
click at [699, 457] on textarea "Gracias por tu confirmación. Adicionalmente, dado que tus ingresos brutos a tra…" at bounding box center [493, 469] width 729 height 98
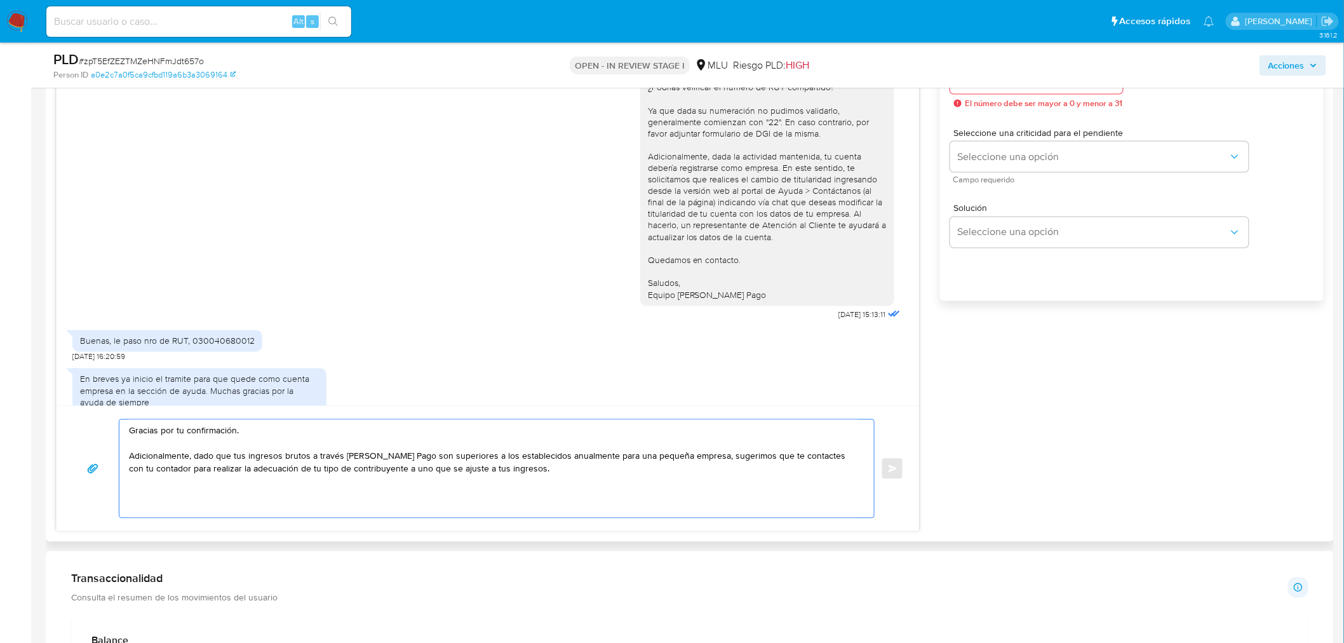
click at [699, 457] on textarea "Gracias por tu confirmación. Adicionalmente, dado que tus ingresos brutos a tra…" at bounding box center [493, 469] width 729 height 98
drag, startPoint x: 702, startPoint y: 455, endPoint x: 625, endPoint y: 456, distance: 76.9
click at [625, 456] on textarea "Gracias por tu confirmación. Adicionalmente, dado que tus ingresos brutos a tra…" at bounding box center [493, 469] width 729 height 98
click at [658, 485] on textarea "Gracias por tu confirmación. Adicionalmente, dado que tus ingresos brutos a tra…" at bounding box center [493, 469] width 729 height 98
click at [415, 481] on textarea "Gracias por tu confirmación. Adicionalmente, dado que tus ingresos brutos a tra…" at bounding box center [493, 469] width 729 height 98
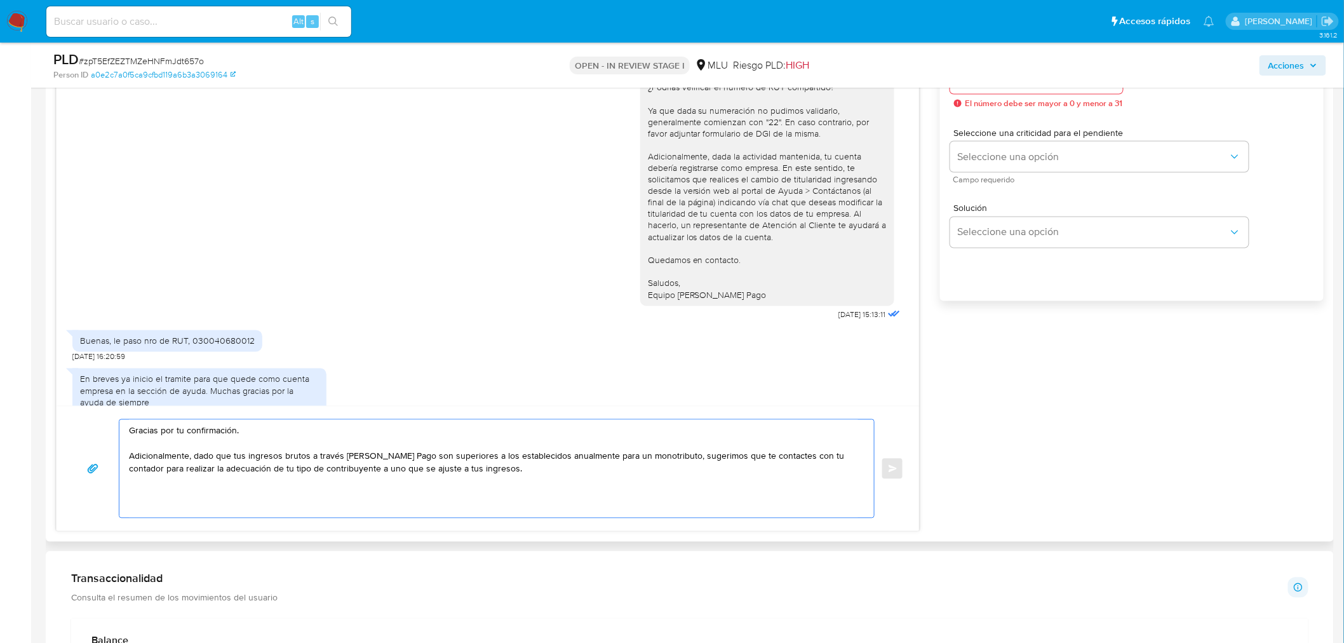
click at [515, 471] on textarea "Gracias por tu confirmación. Adicionalmente, dado que tus ingresos brutos a tra…" at bounding box center [493, 469] width 729 height 98
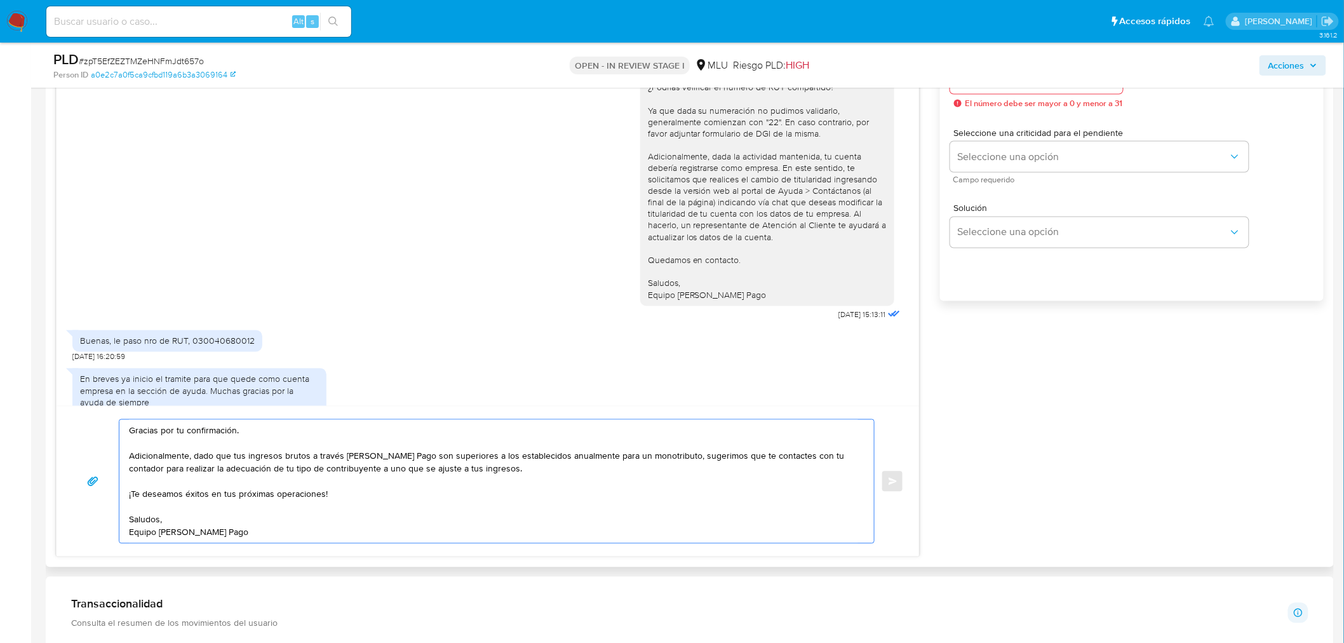
click at [286, 492] on textarea "Gracias por tu confirmación. Adicionalmente, dado que tus ingresos brutos a tra…" at bounding box center [493, 481] width 729 height 123
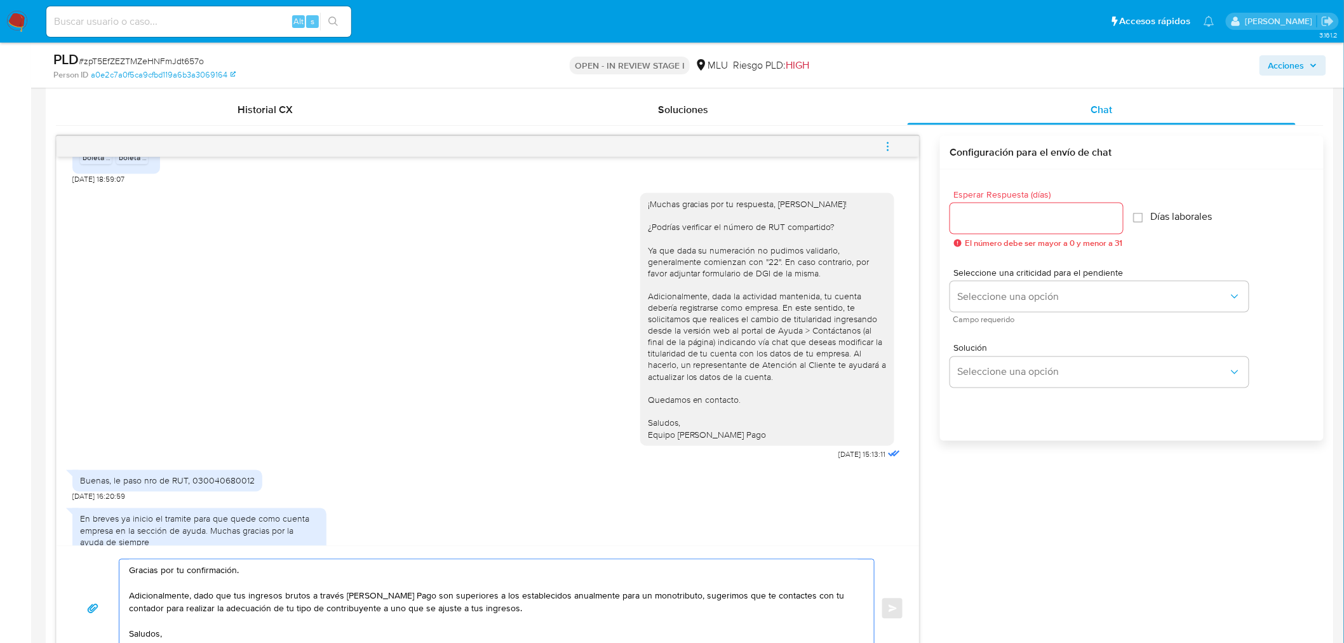
scroll to position [706, 0]
type textarea "Gracias por tu confirmación. Adicionalmente, dado que tus ingresos brutos a tra…"
click at [979, 214] on input "Esperar Respuesta (días)" at bounding box center [1036, 220] width 173 height 17
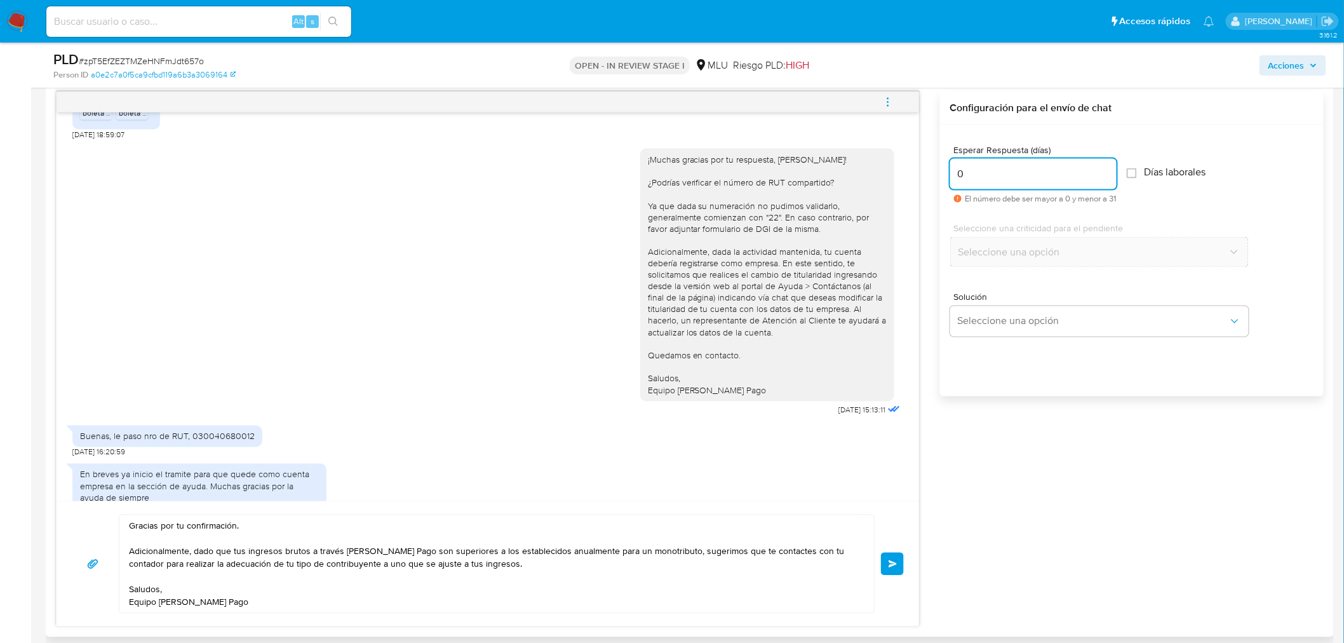
scroll to position [776, 0]
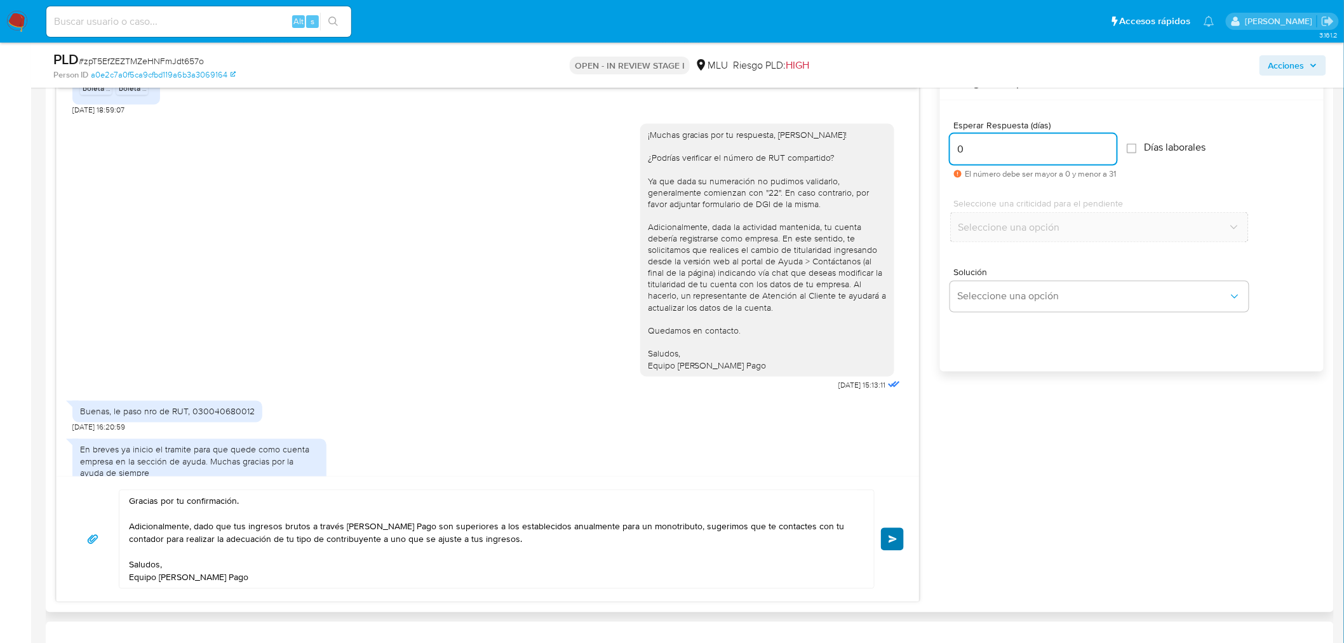
type input "0"
click at [902, 540] on button "Enviar" at bounding box center [892, 539] width 23 height 23
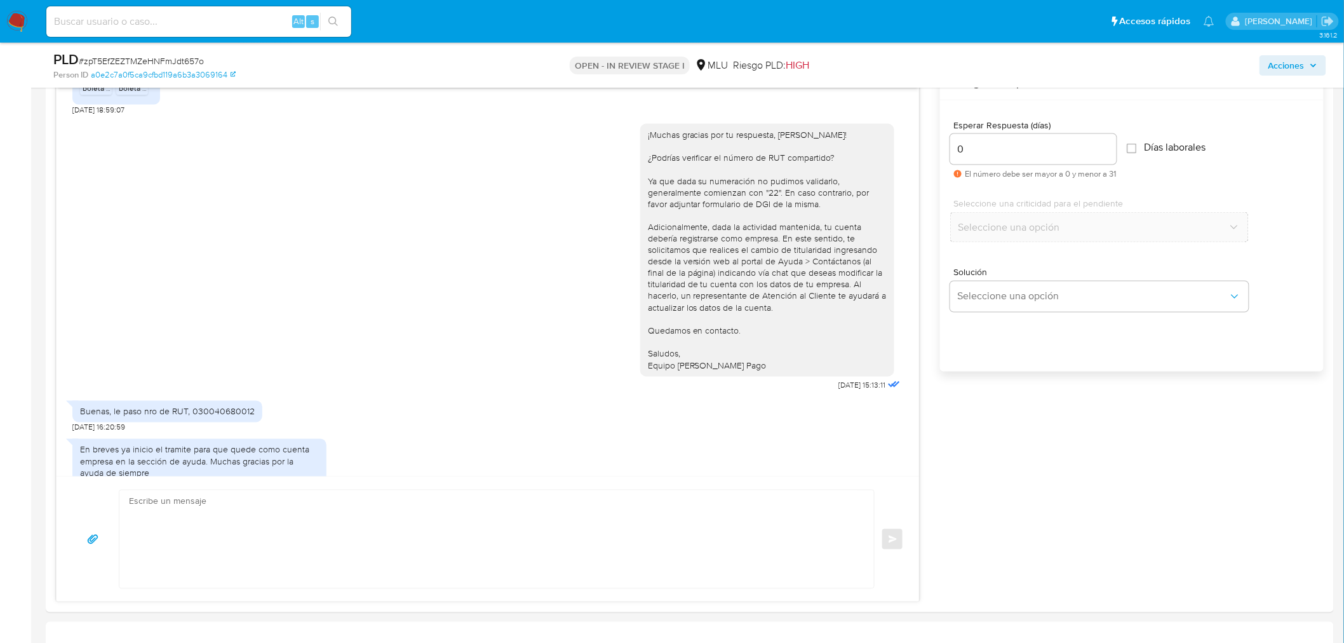
scroll to position [968, 0]
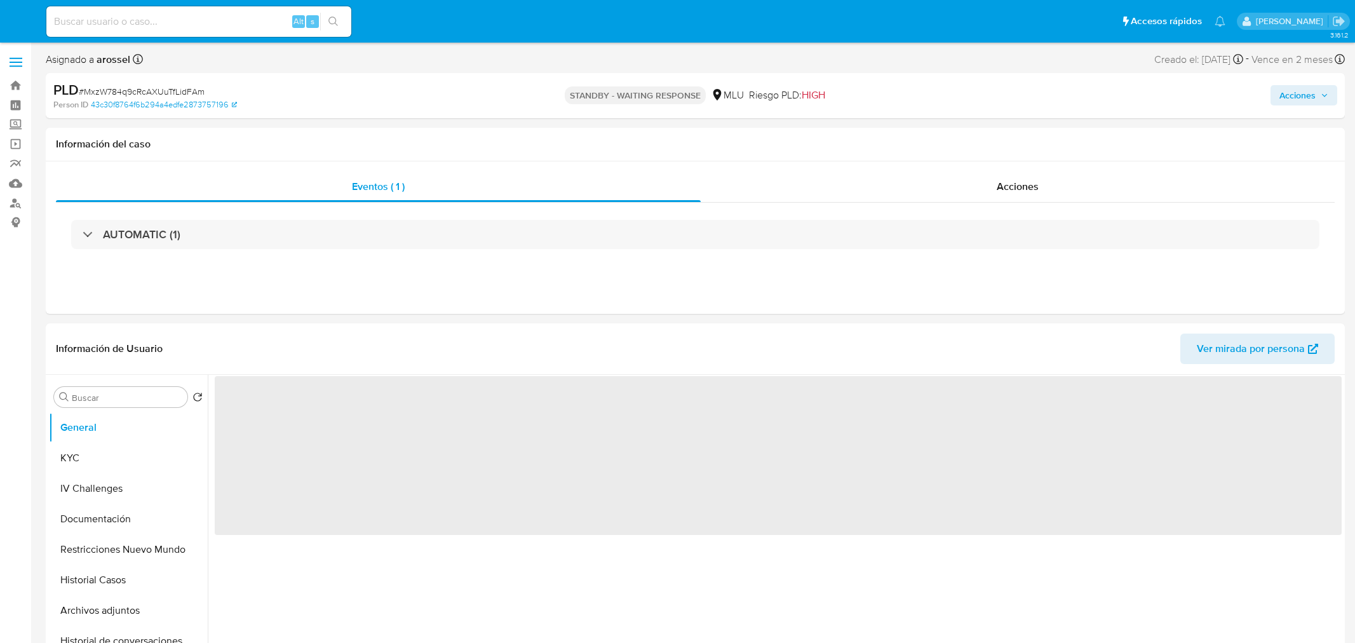
select select "10"
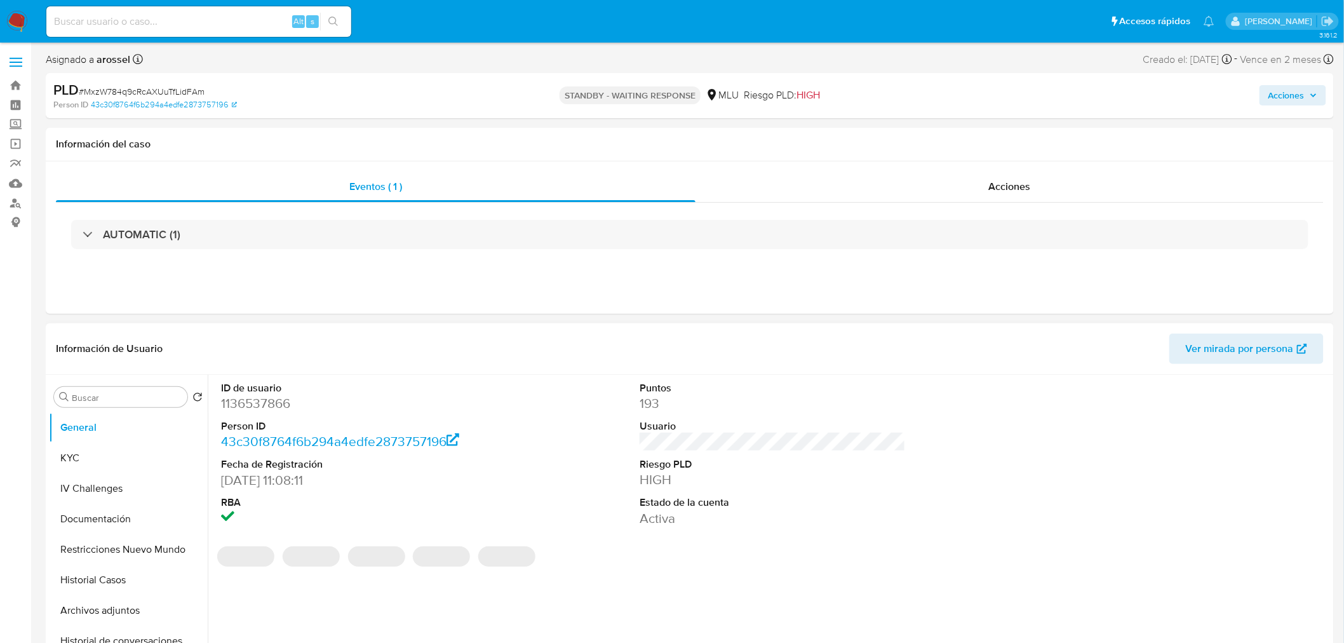
click at [258, 396] on dd "1136537866" at bounding box center [354, 403] width 266 height 18
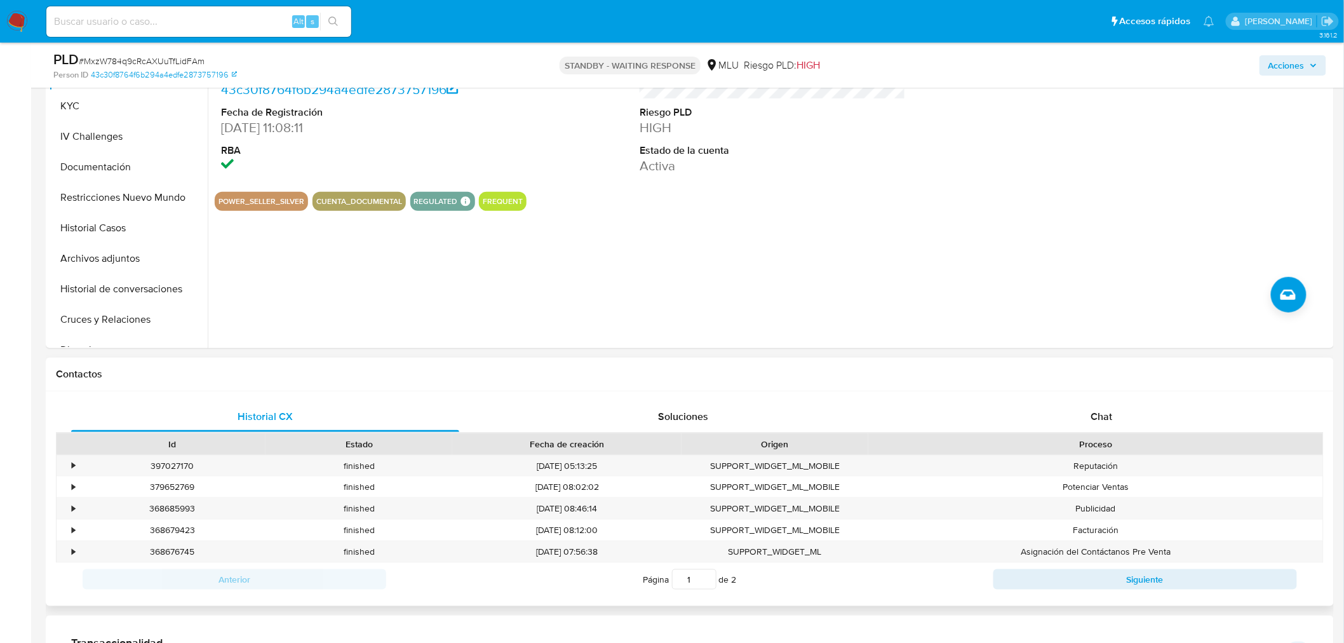
scroll to position [282, 0]
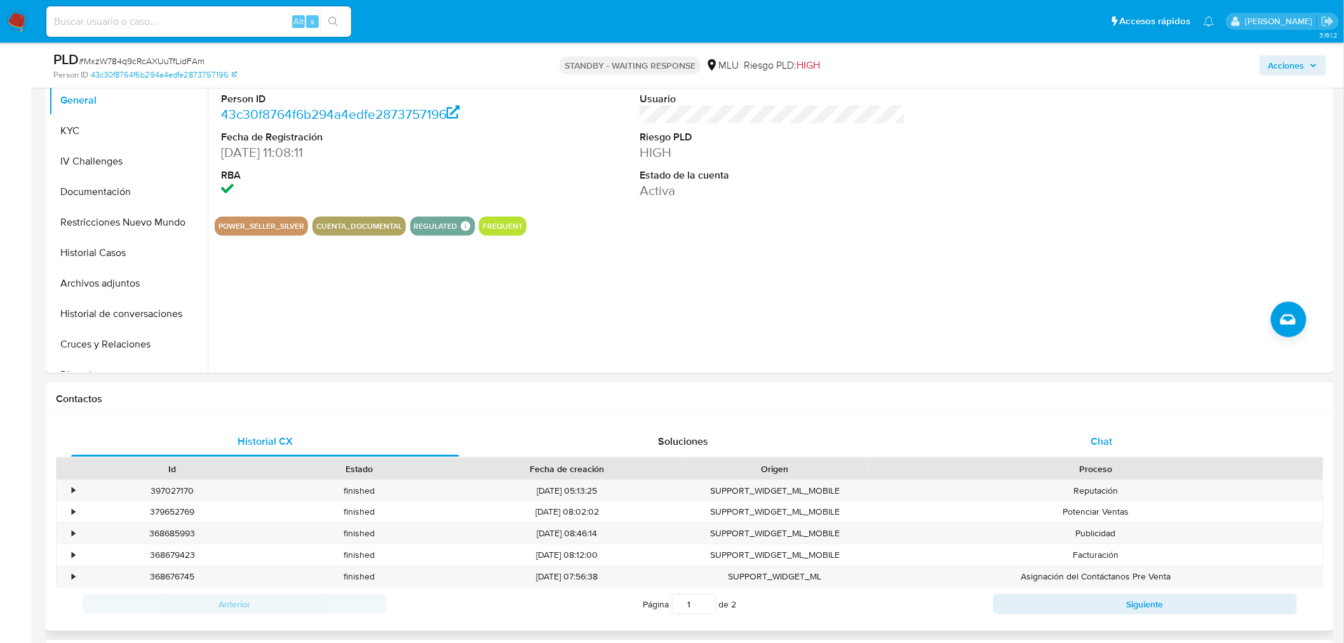
click at [1082, 441] on div "Chat" at bounding box center [1102, 441] width 388 height 30
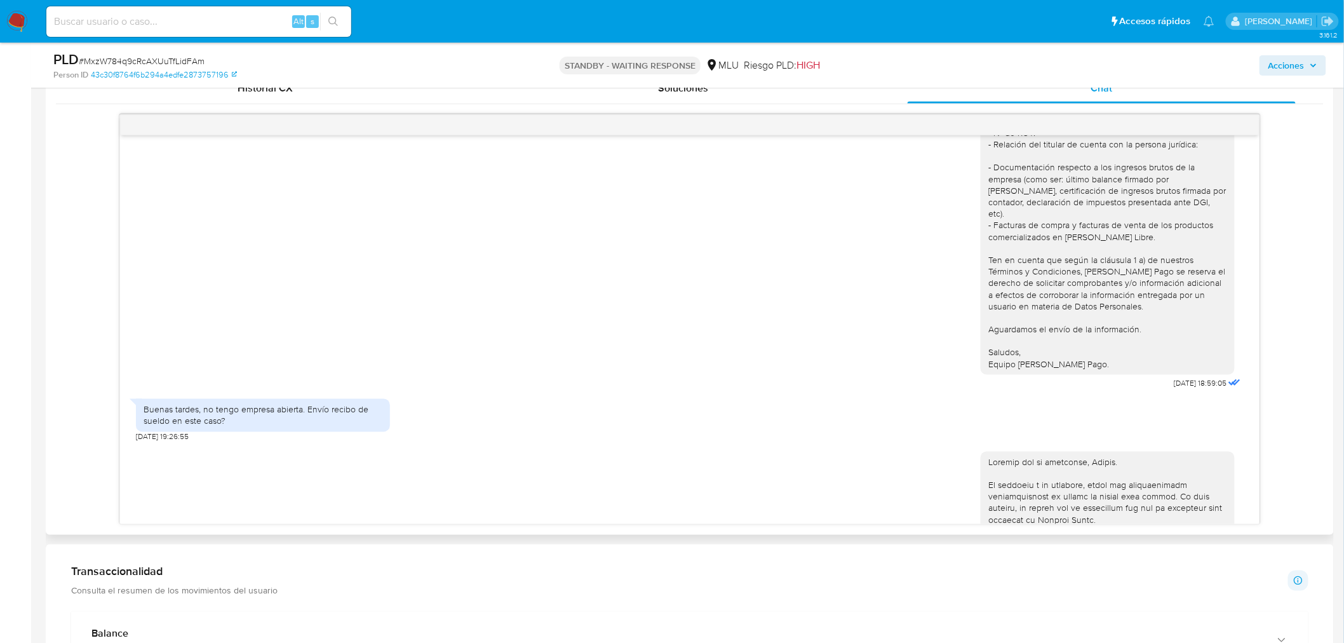
scroll to position [144, 0]
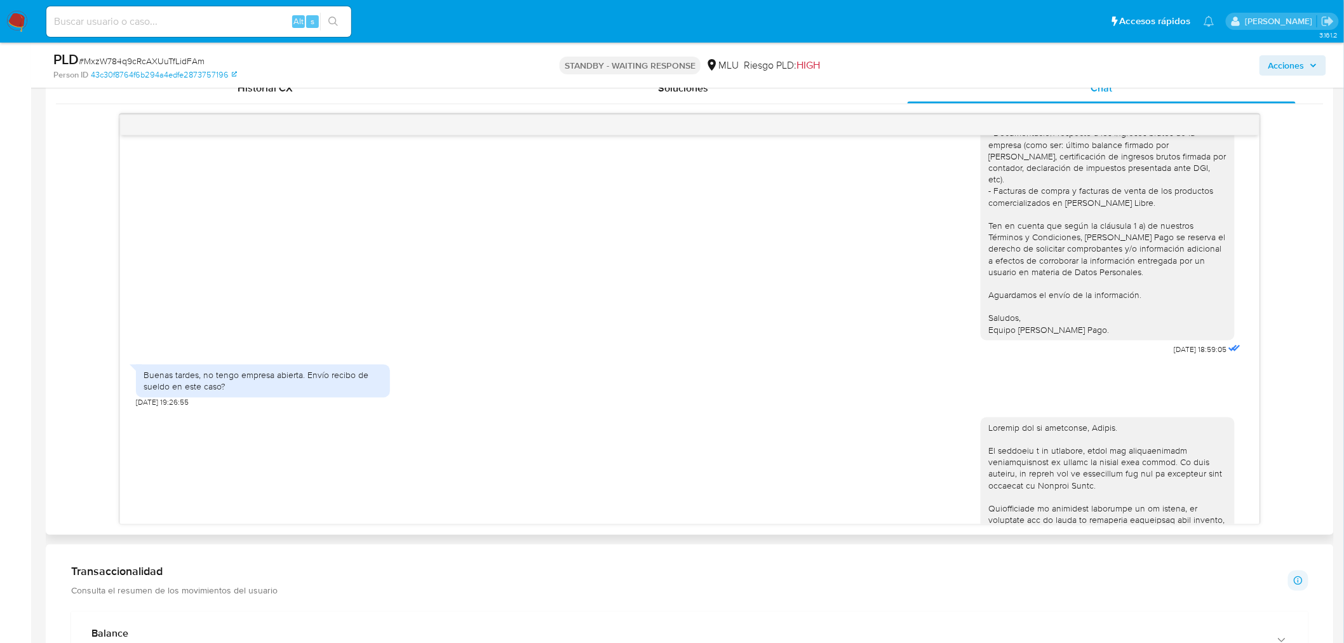
click at [592, 411] on div "03/10/2025 19:48:09" at bounding box center [690, 605] width 1108 height 395
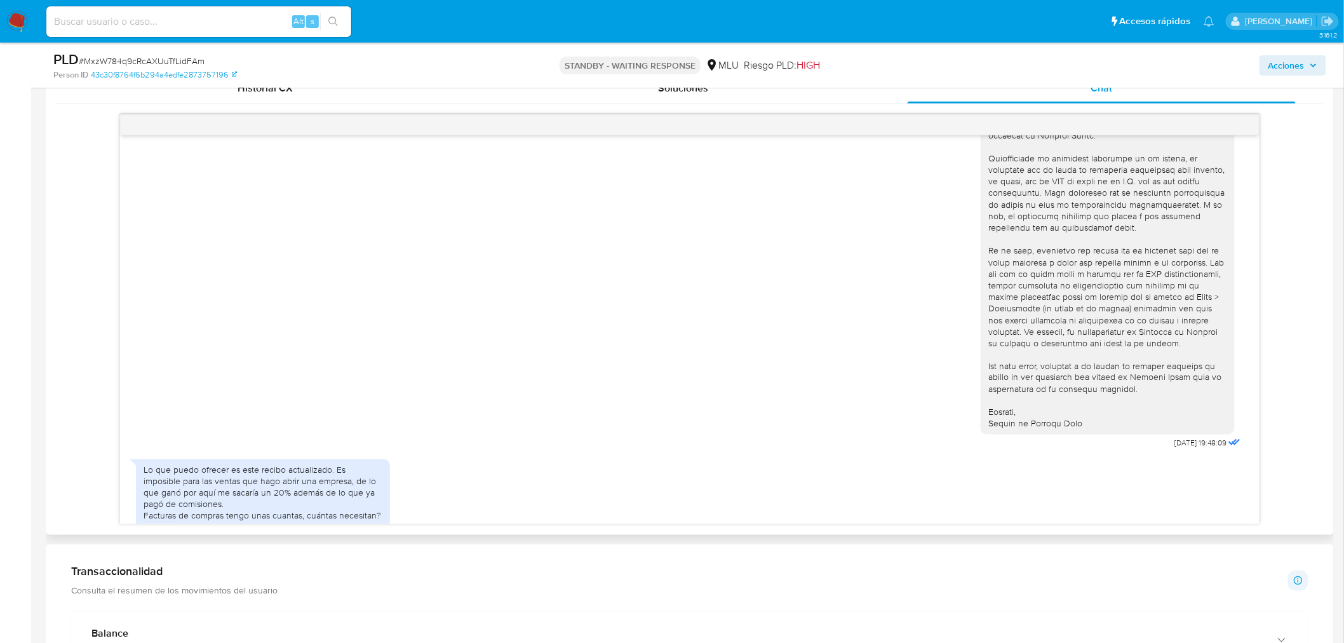
scroll to position [497, 0]
click at [507, 414] on div "03/10/2025 19:48:09" at bounding box center [690, 252] width 1108 height 395
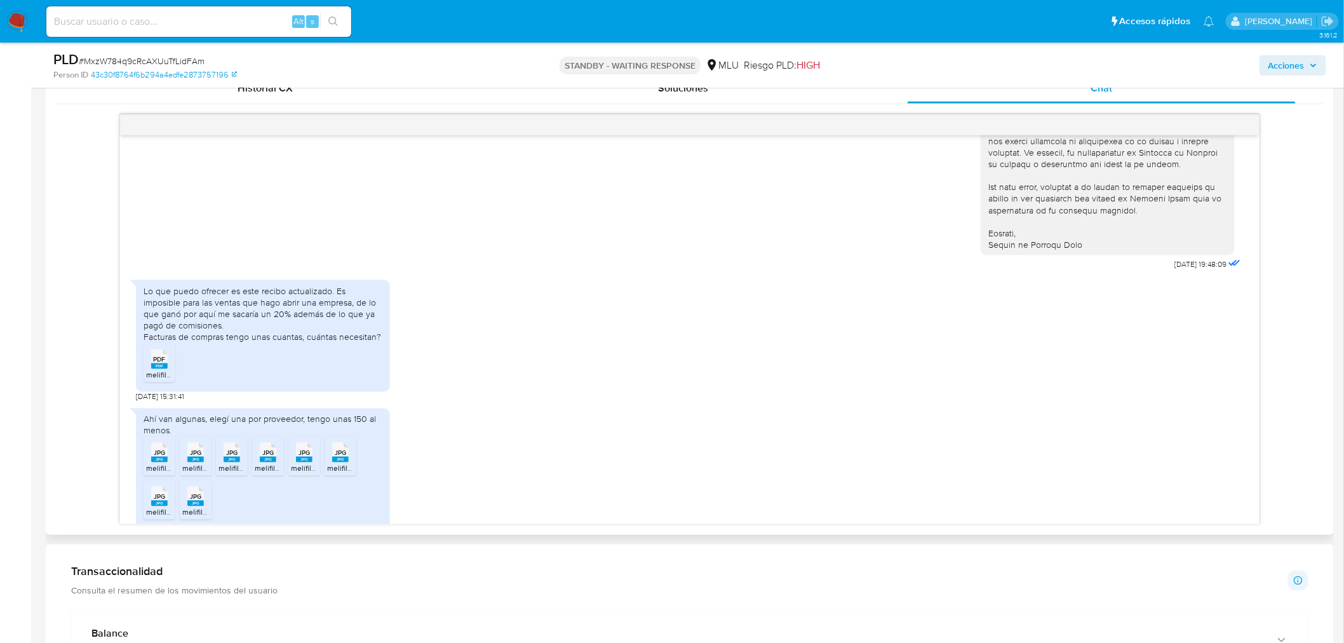
scroll to position [708, 0]
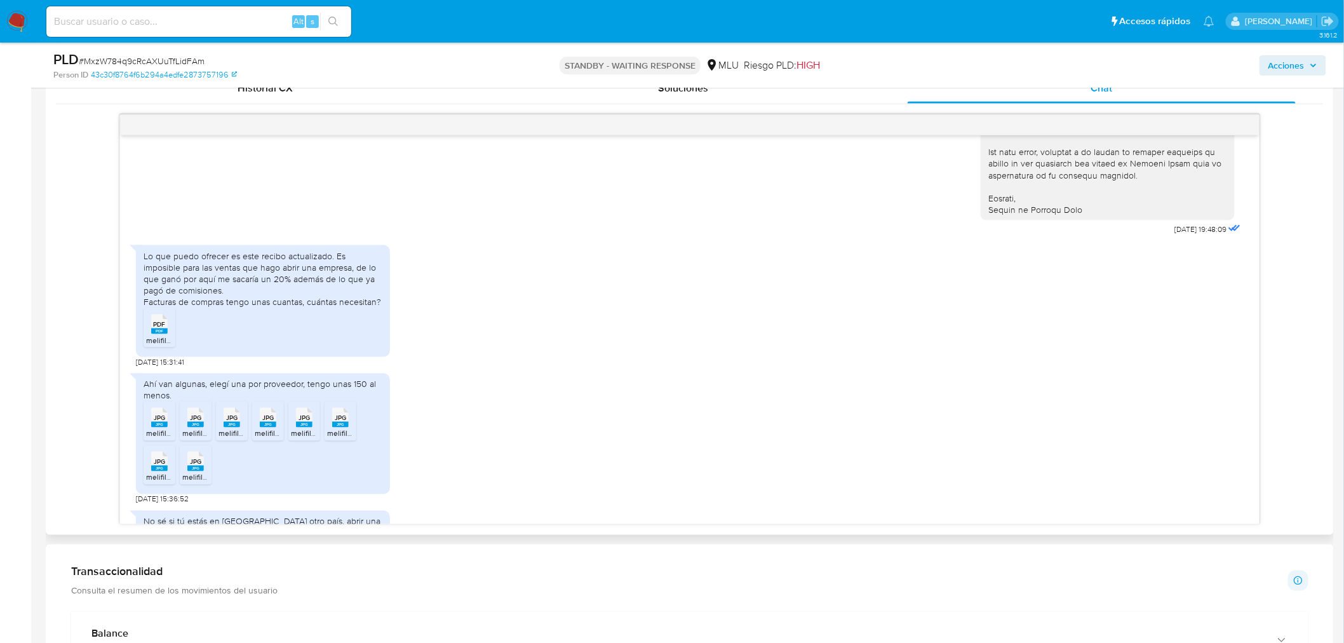
click at [504, 351] on div "Lo que puedo ofrecer es este recibo actualizado. Es imposible para las ventas q…" at bounding box center [690, 303] width 1108 height 128
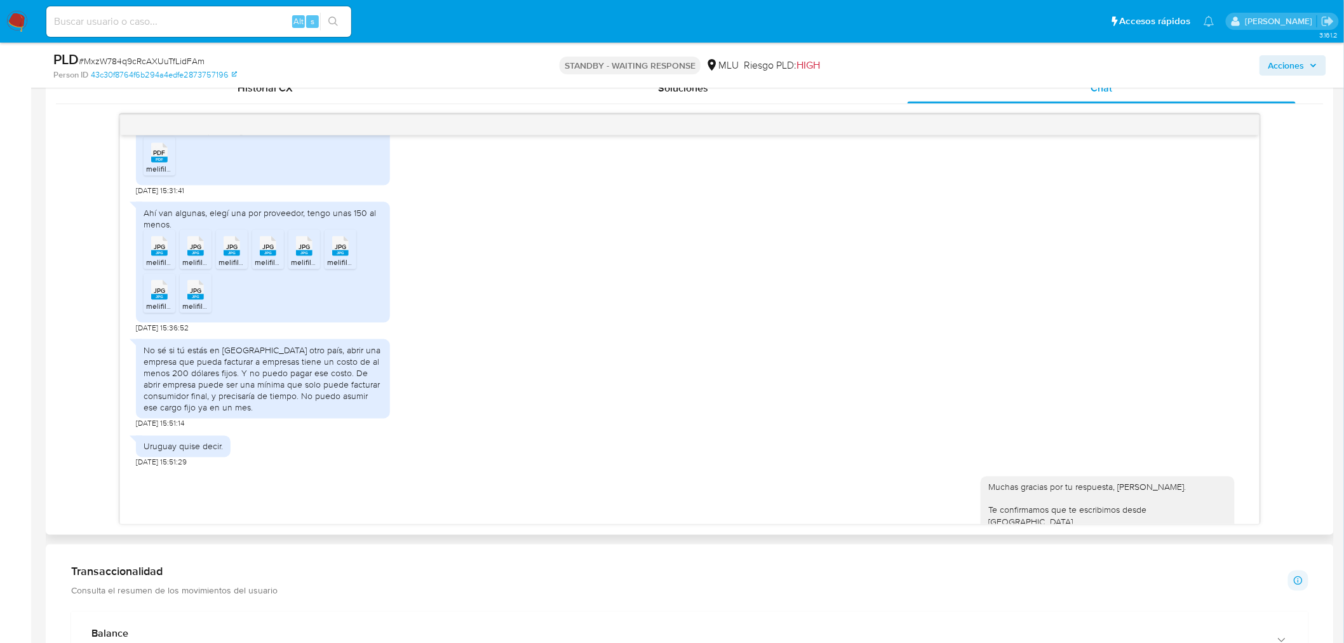
scroll to position [920, 0]
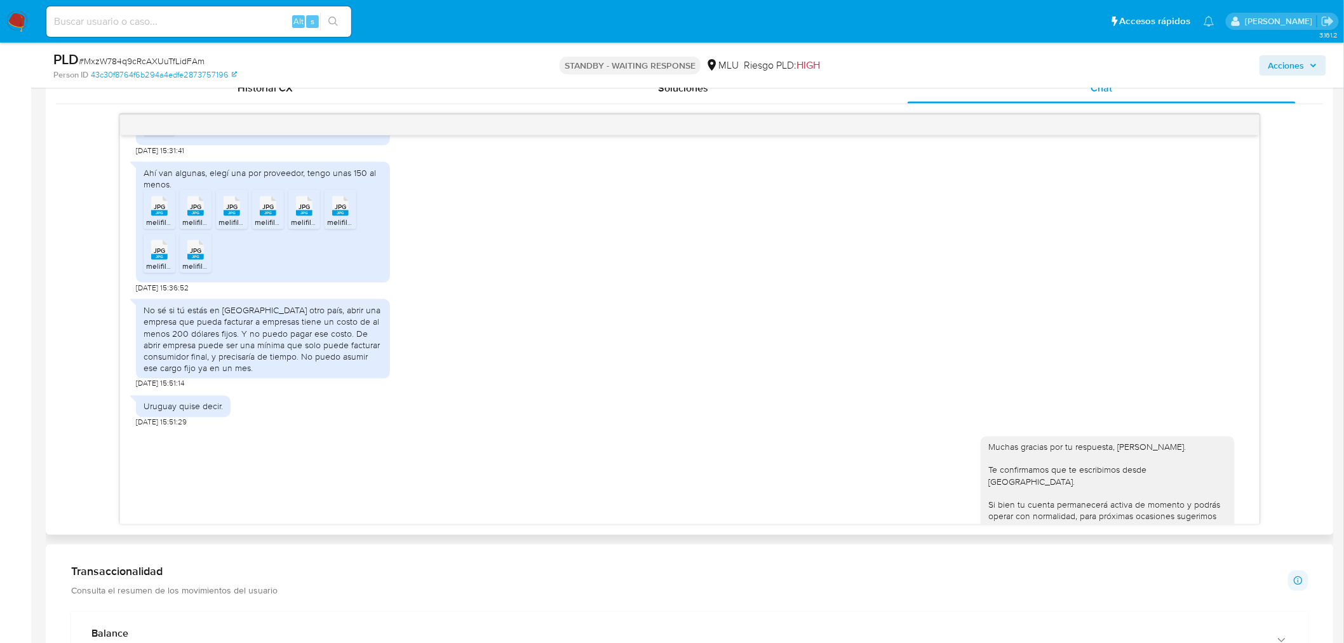
click at [1190, 389] on div "Uruguay quise decir. 05/10/2025 15:51:29" at bounding box center [690, 408] width 1108 height 38
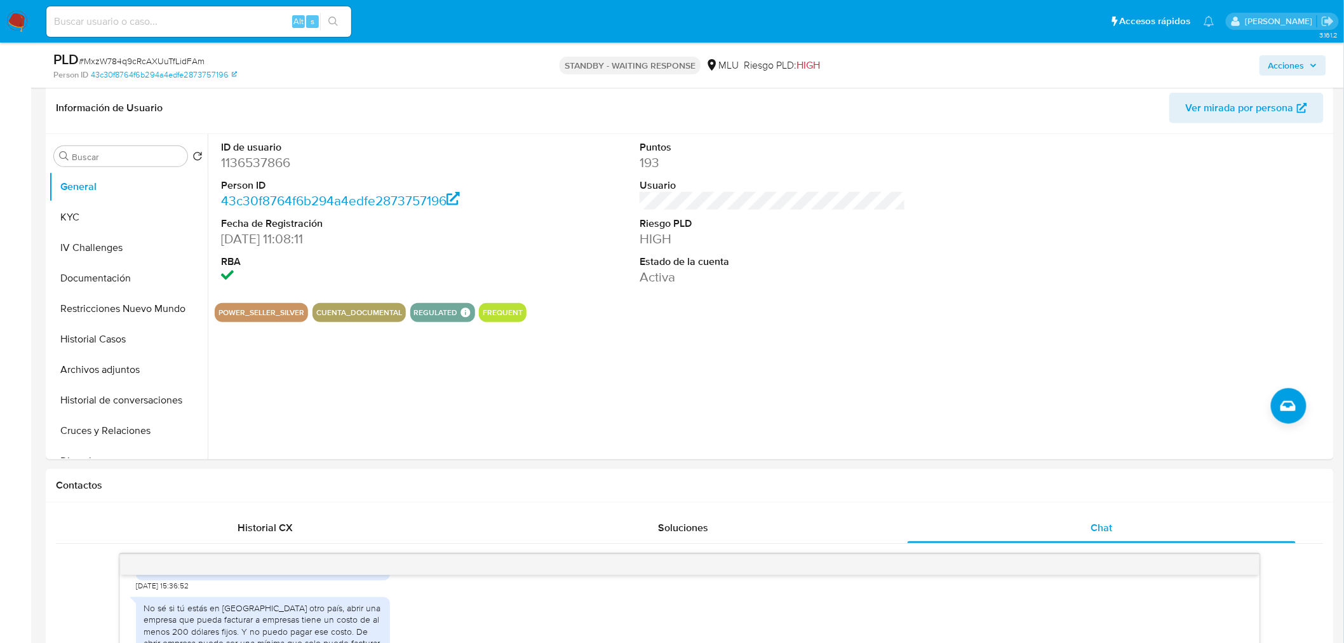
scroll to position [141, 0]
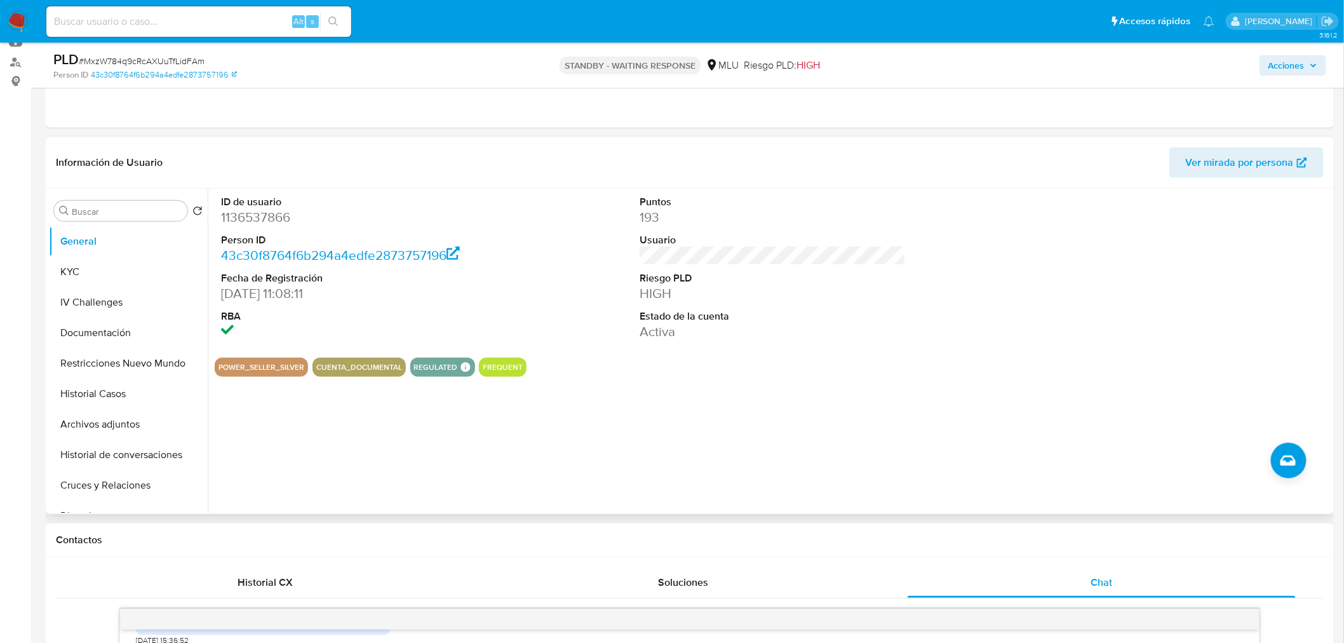
click at [262, 219] on dd "1136537866" at bounding box center [354, 217] width 266 height 18
copy dd "1136537866"
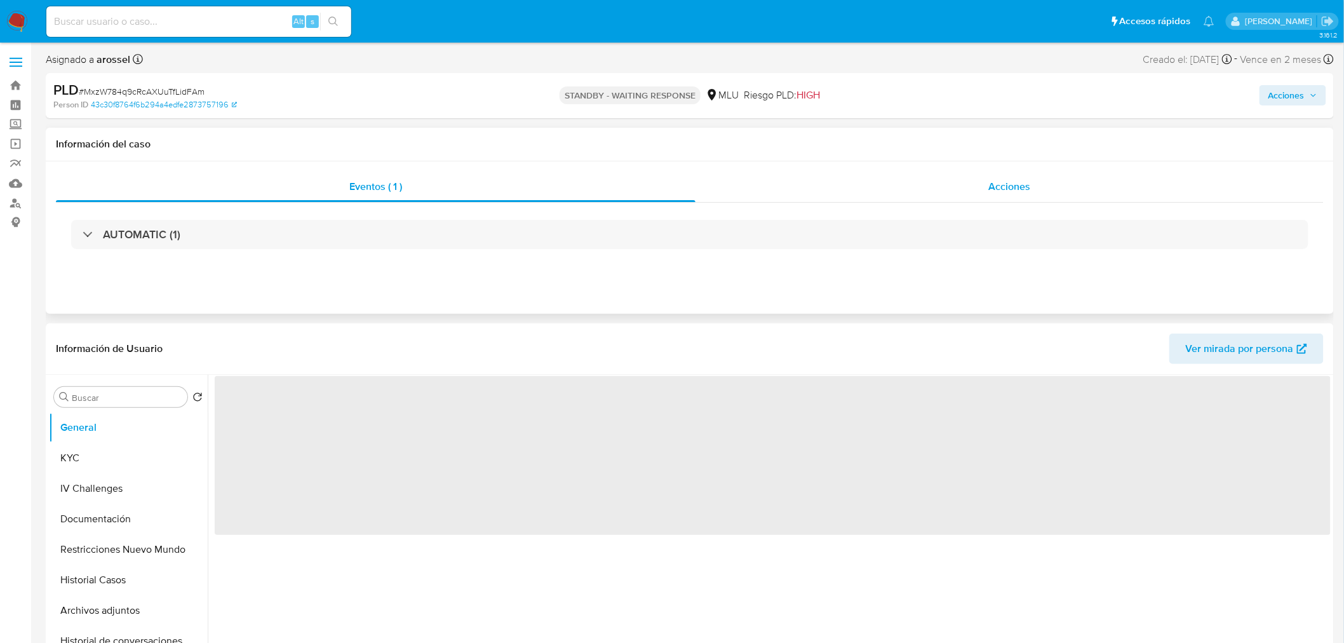
click at [1061, 182] on div "Acciones" at bounding box center [1010, 187] width 629 height 30
select select "10"
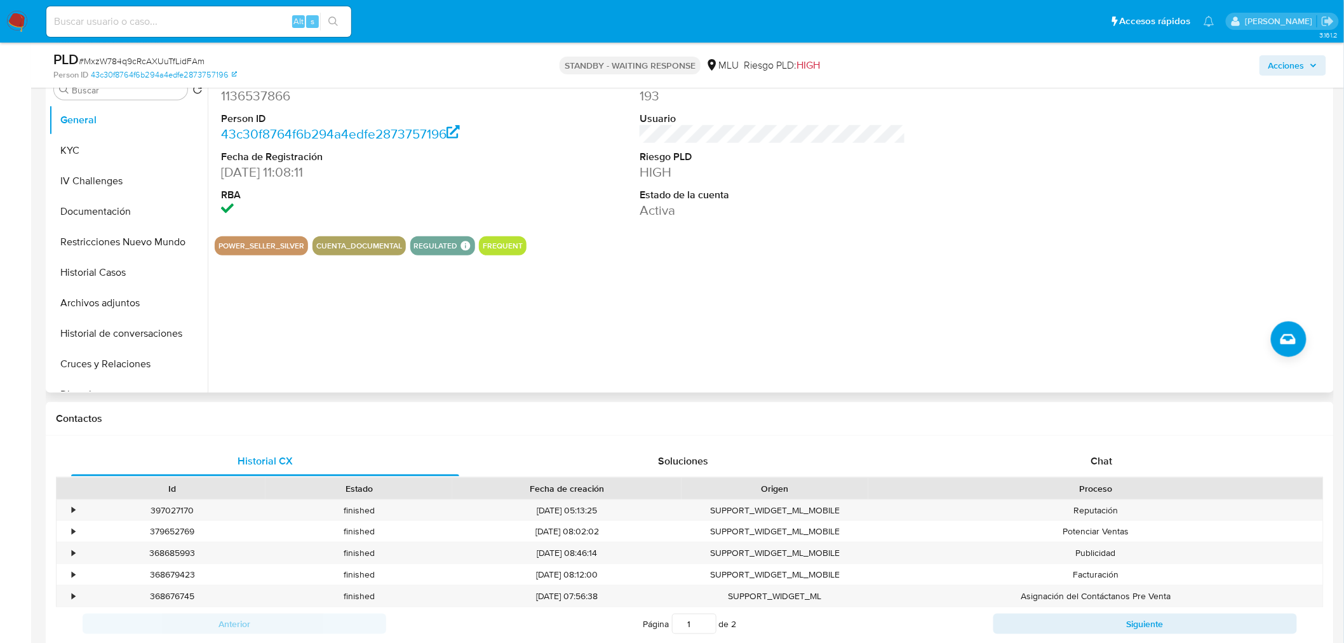
scroll to position [423, 0]
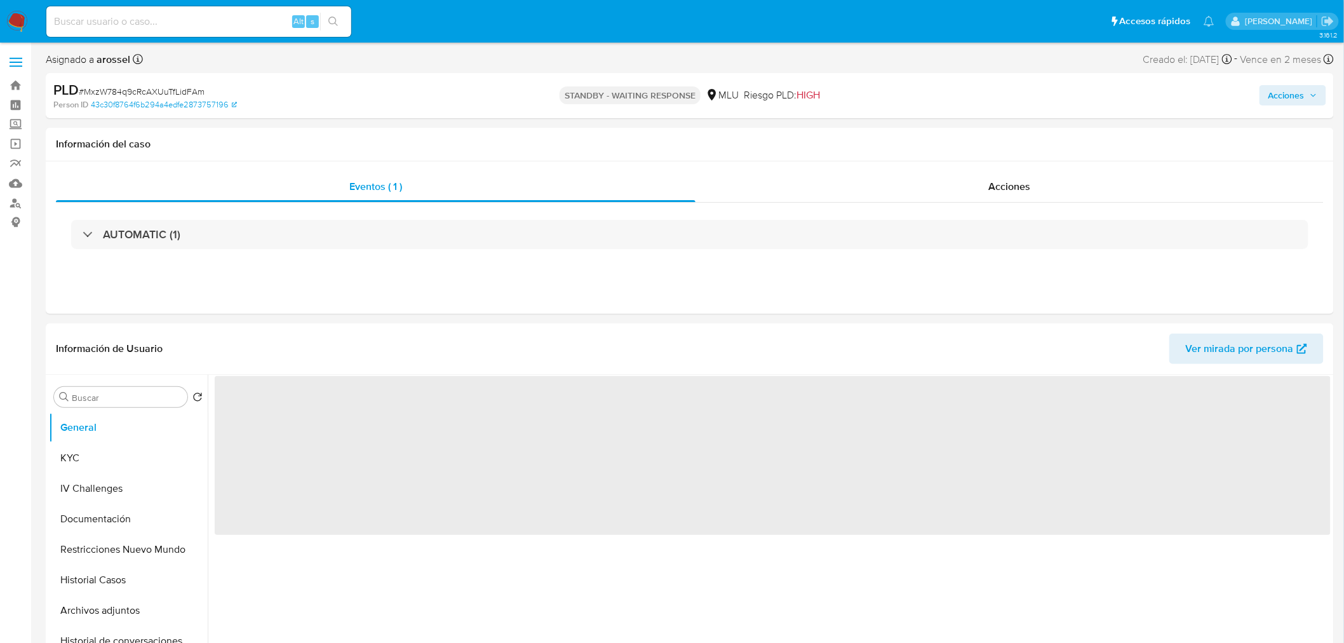
select select "10"
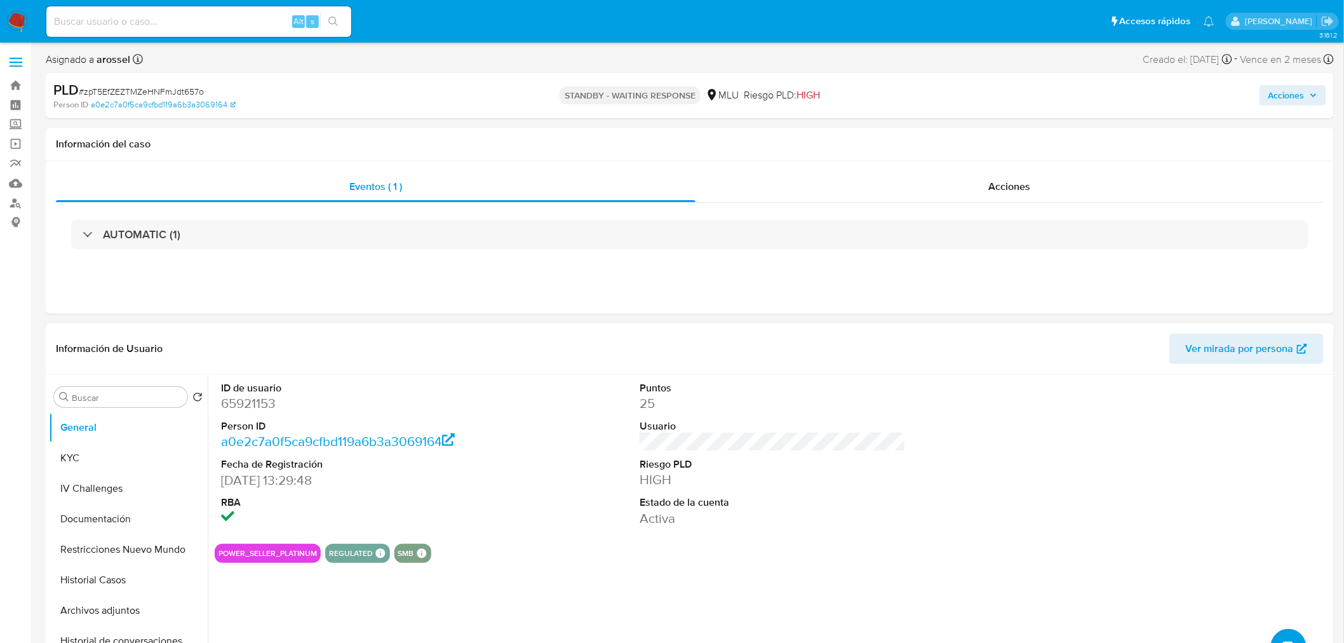
click at [803, 542] on section "ID de usuario 65921153 Person ID a0e2c7a0f5ca9cfbd119a6b3a3069164 Fecha de Regi…" at bounding box center [773, 469] width 1116 height 188
drag, startPoint x: 243, startPoint y: 415, endPoint x: 246, endPoint y: 408, distance: 7.1
click at [243, 415] on dl "ID de usuario 65921153 Person ID a0e2c7a0f5ca9cfbd119a6b3a3069164 Fecha de Regi…" at bounding box center [354, 454] width 266 height 146
click at [246, 403] on dd "65921153" at bounding box center [354, 403] width 266 height 18
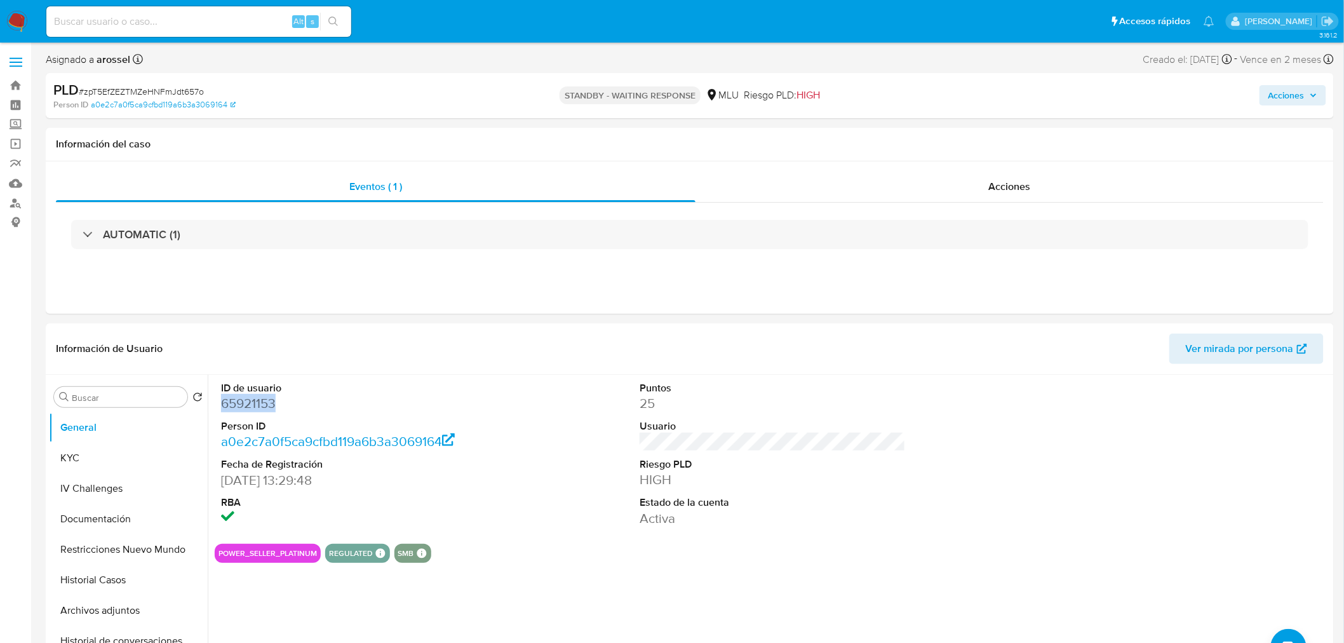
copy dd "65921153"
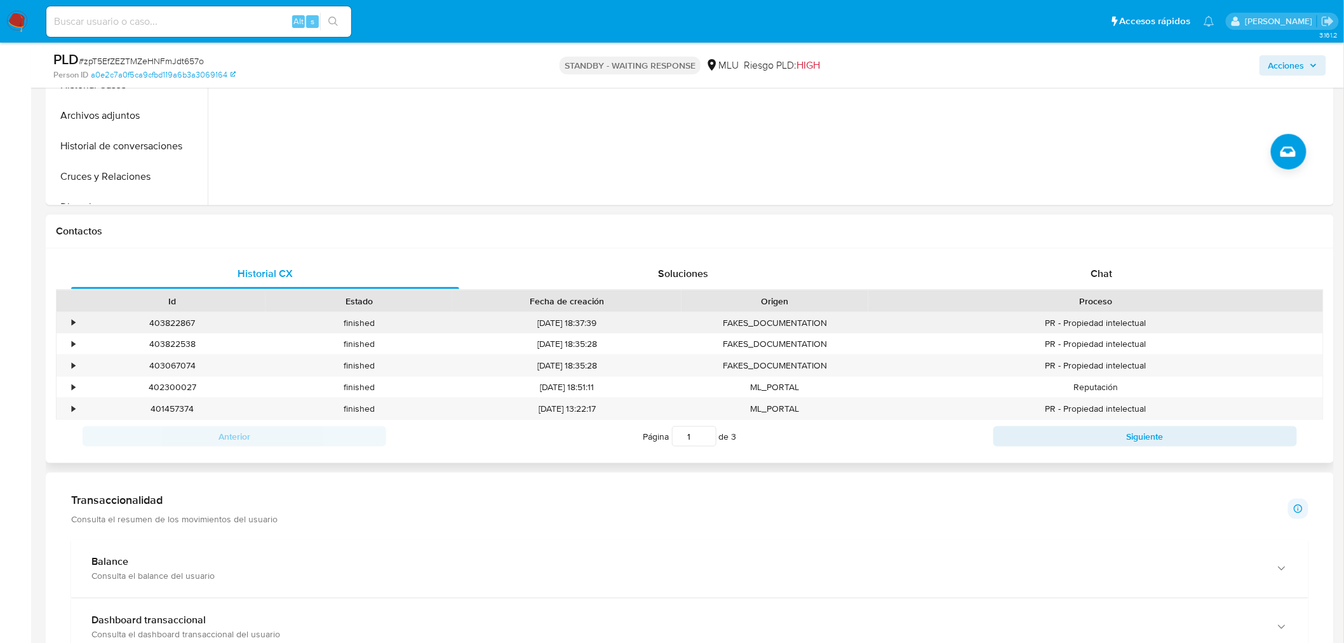
scroll to position [564, 0]
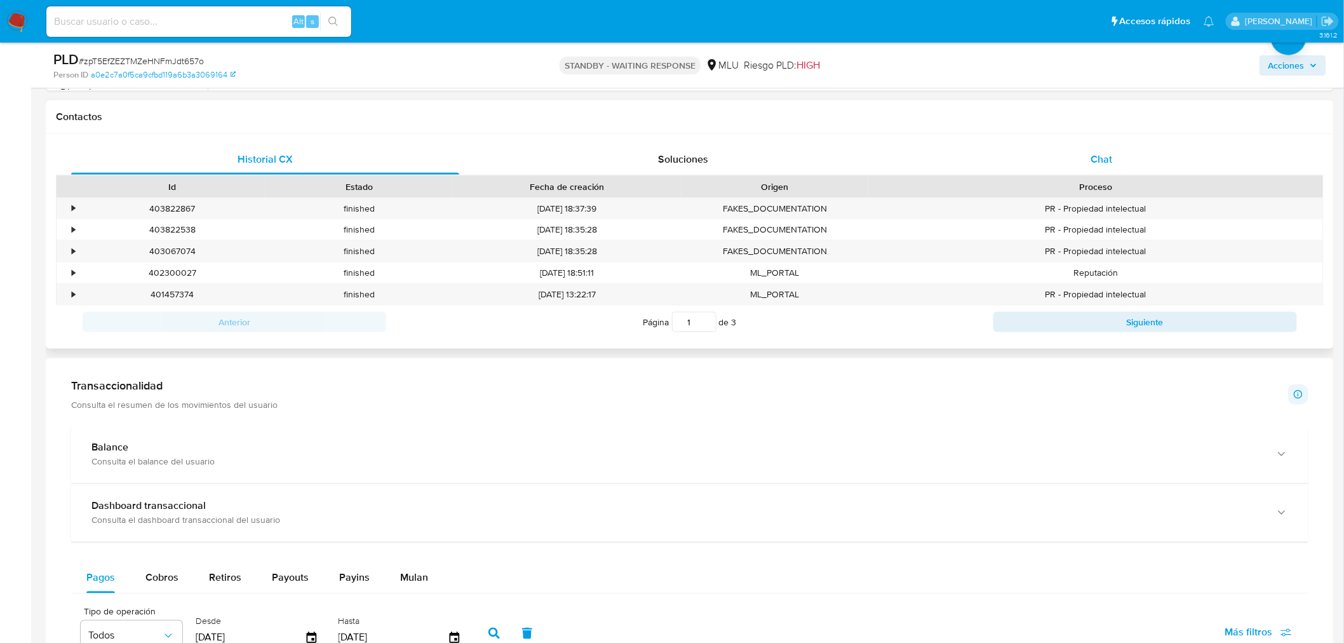
click at [1103, 149] on div "Chat" at bounding box center [1102, 159] width 388 height 30
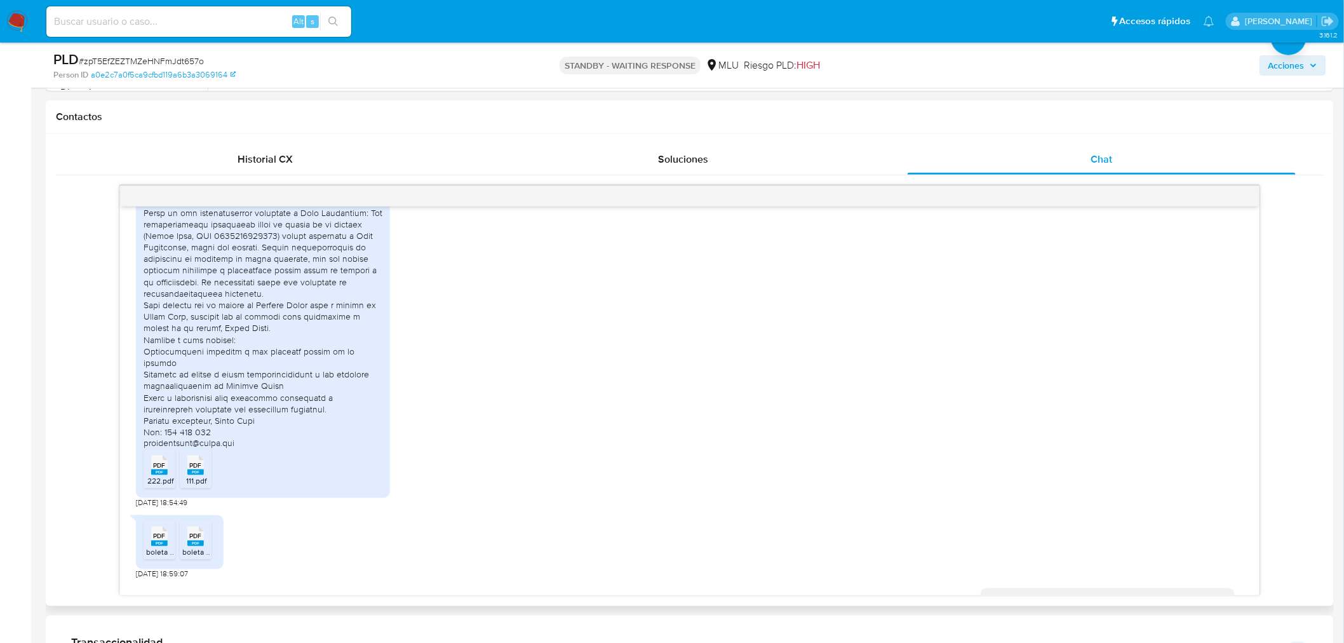
scroll to position [544, 0]
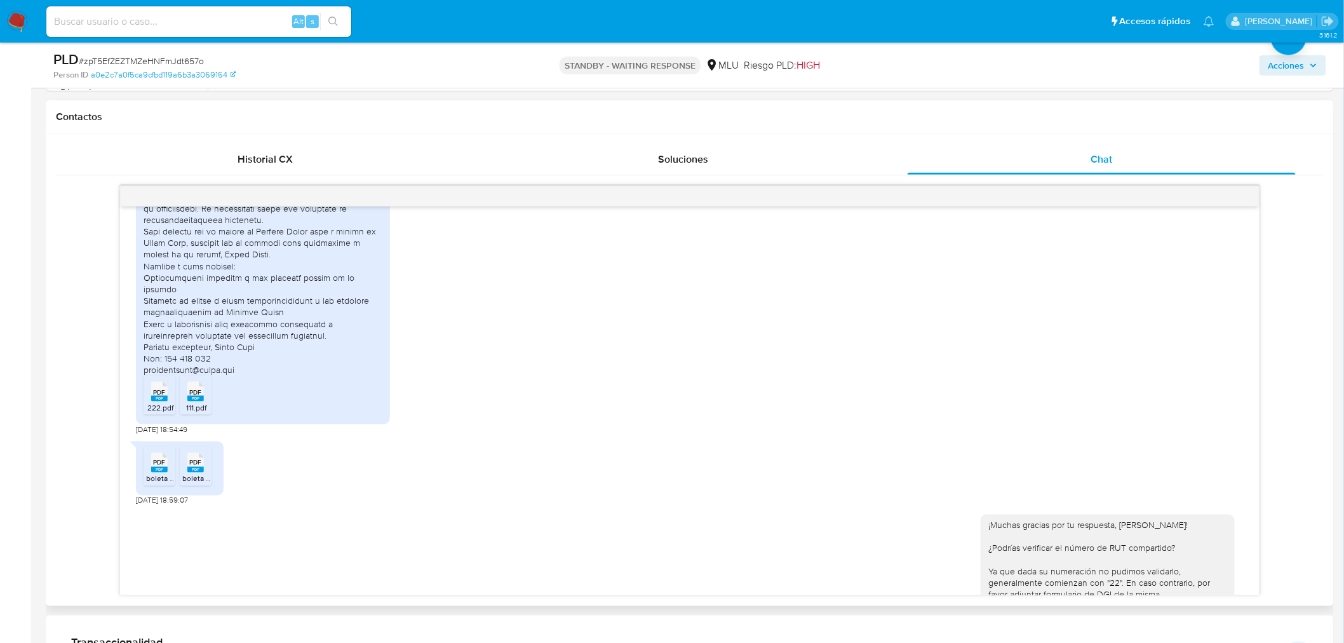
click at [161, 402] on span "222.pdf" at bounding box center [160, 407] width 26 height 11
click at [191, 396] on rect at bounding box center [195, 399] width 17 height 6
click at [156, 467] on rect at bounding box center [159, 470] width 17 height 6
click at [195, 459] on span "PDF" at bounding box center [195, 463] width 12 height 8
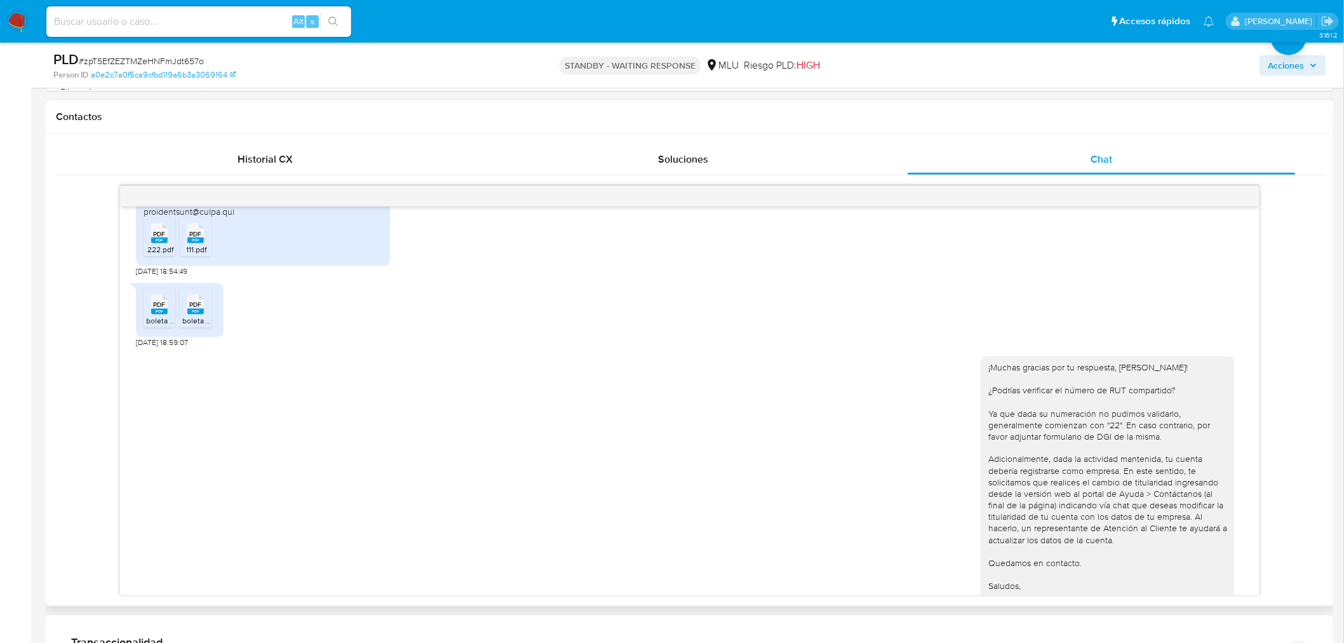
scroll to position [967, 0]
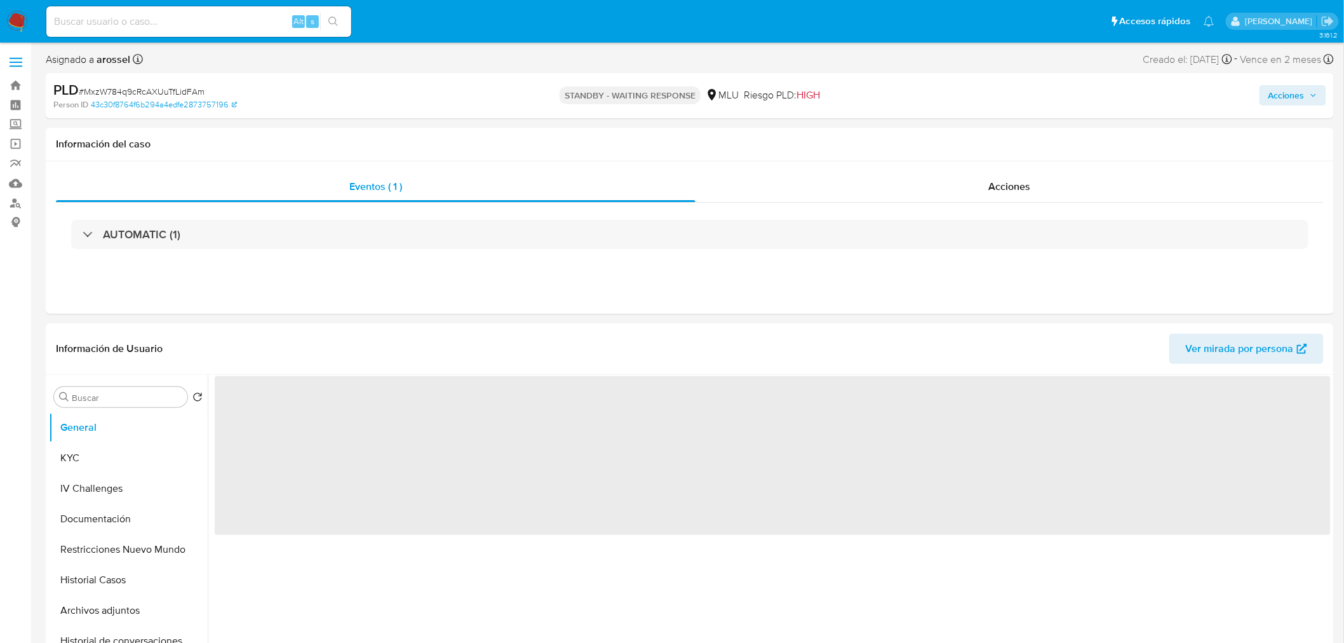
select select "10"
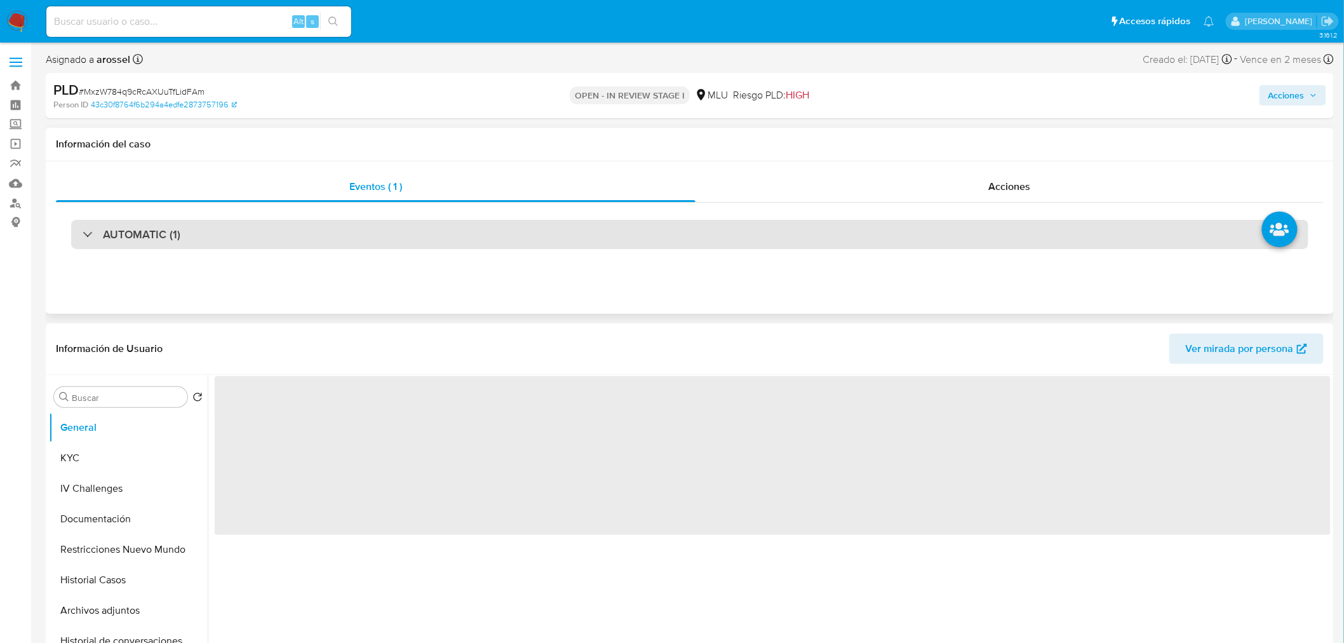
select select "10"
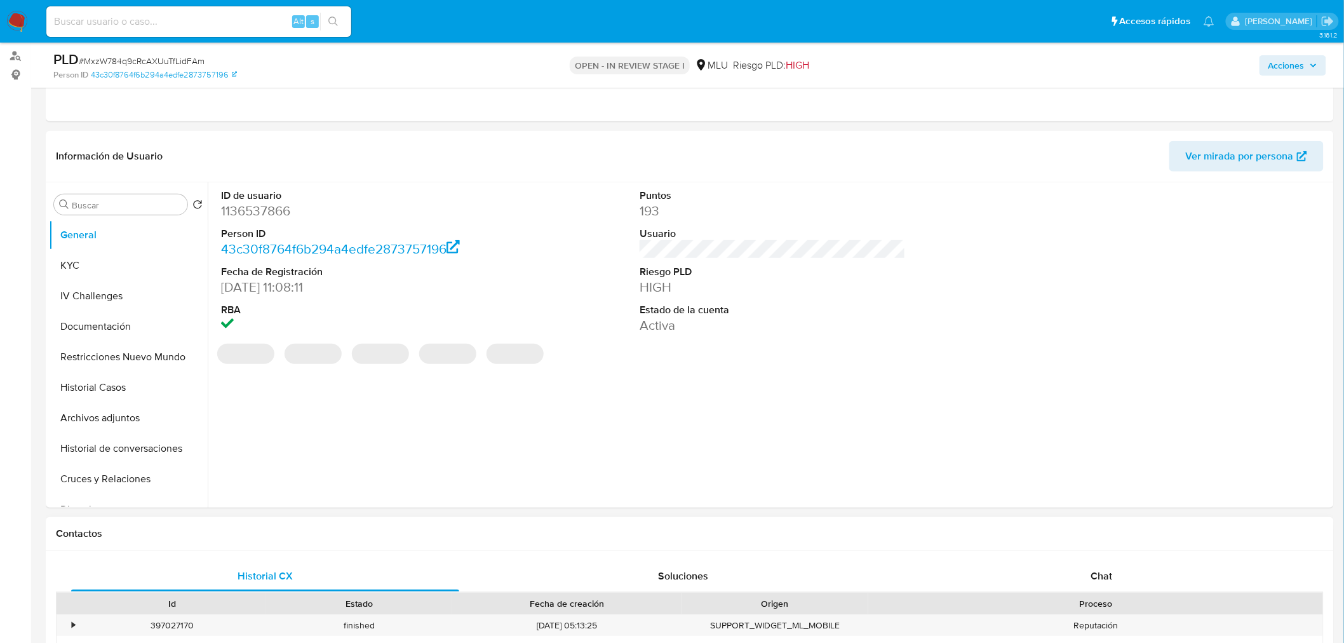
scroll to position [282, 0]
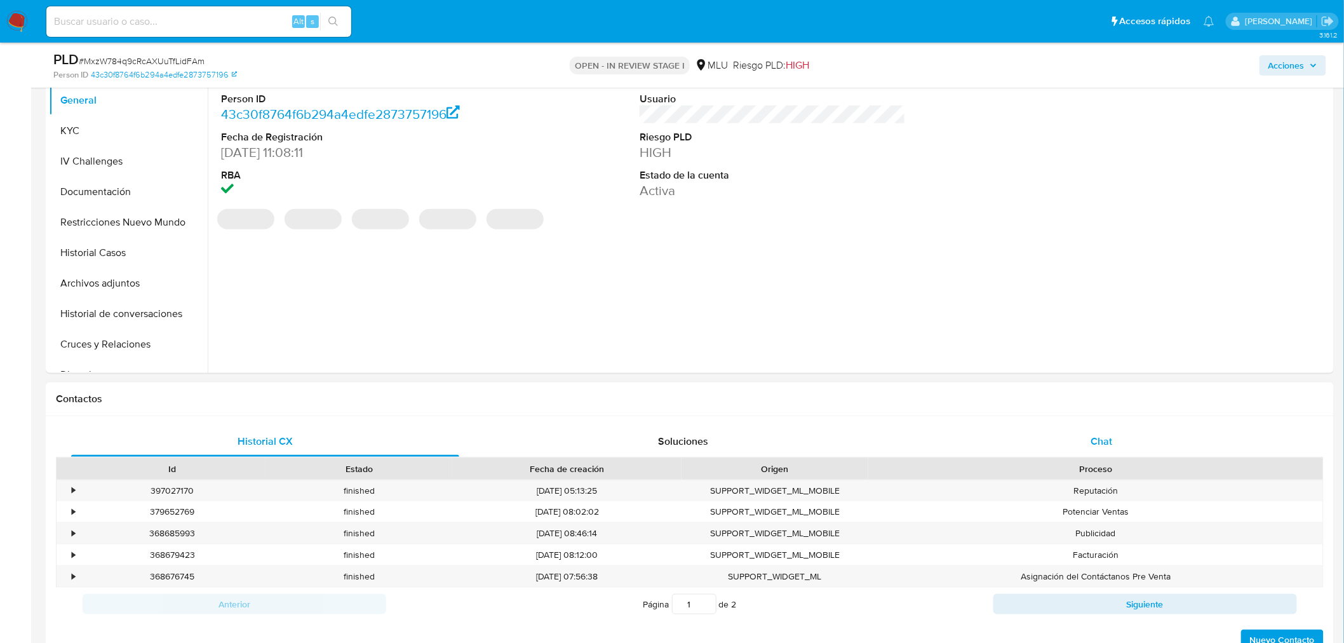
click at [1093, 436] on span "Chat" at bounding box center [1102, 441] width 22 height 15
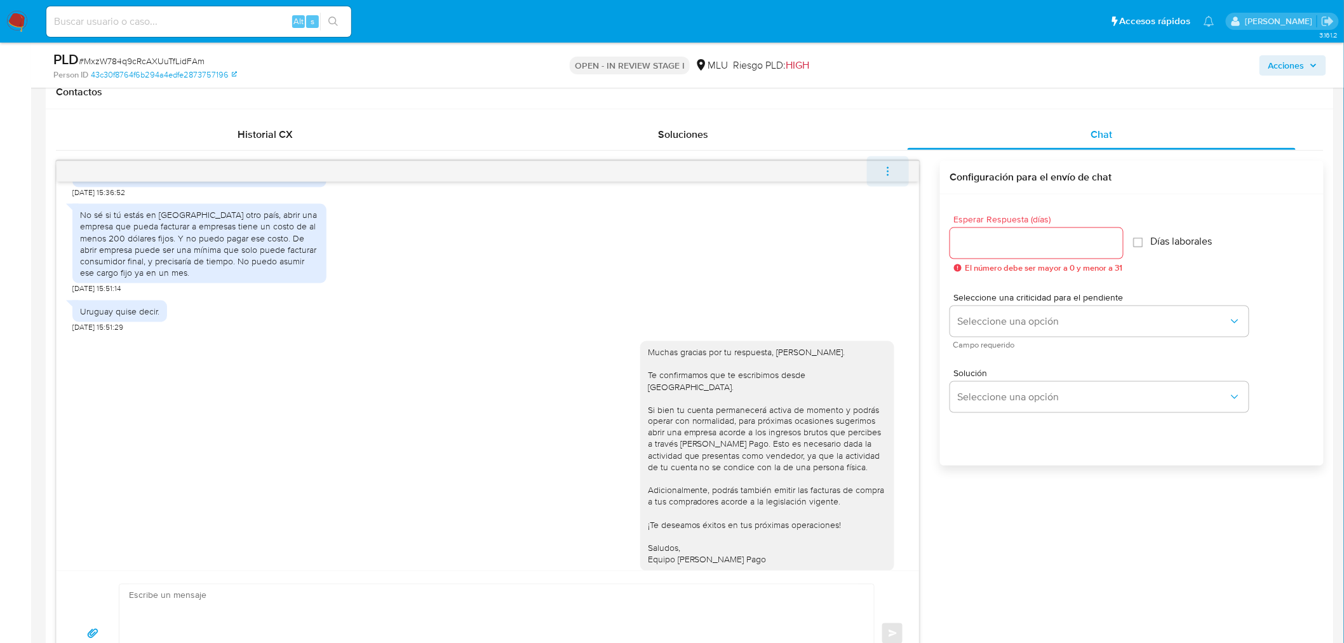
scroll to position [564, 0]
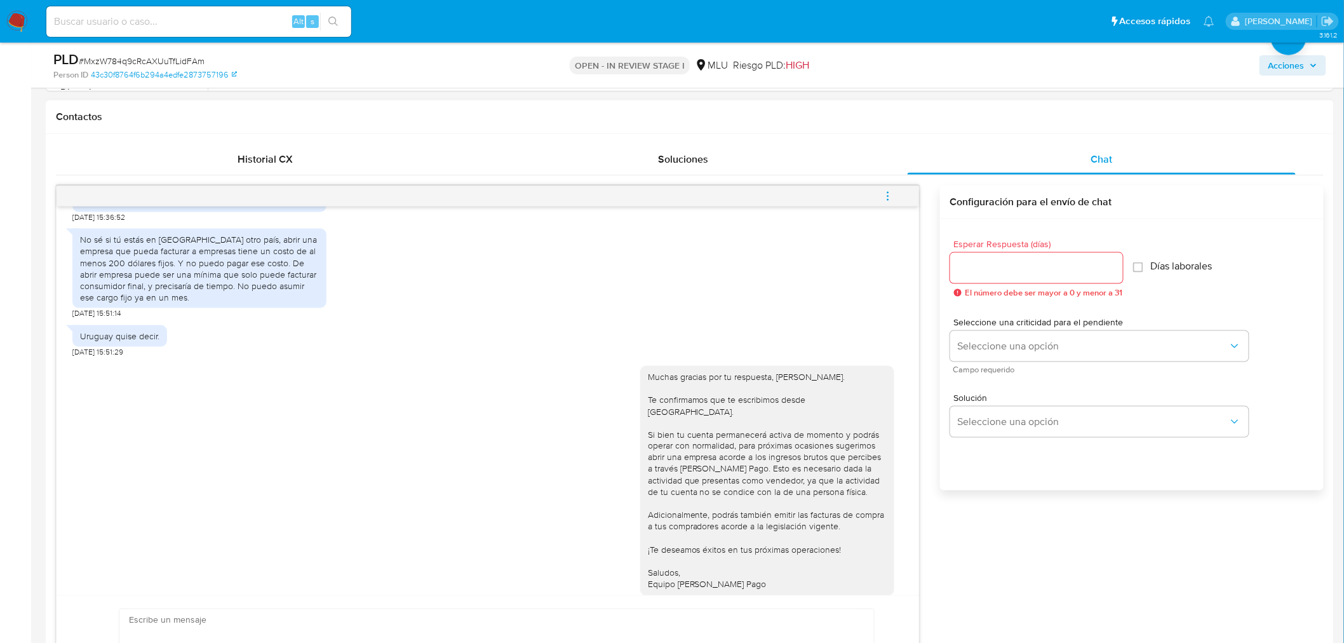
click at [888, 197] on icon "menu-action" at bounding box center [887, 196] width 11 height 11
click at [833, 175] on li "Cerrar conversación" at bounding box center [802, 171] width 130 height 23
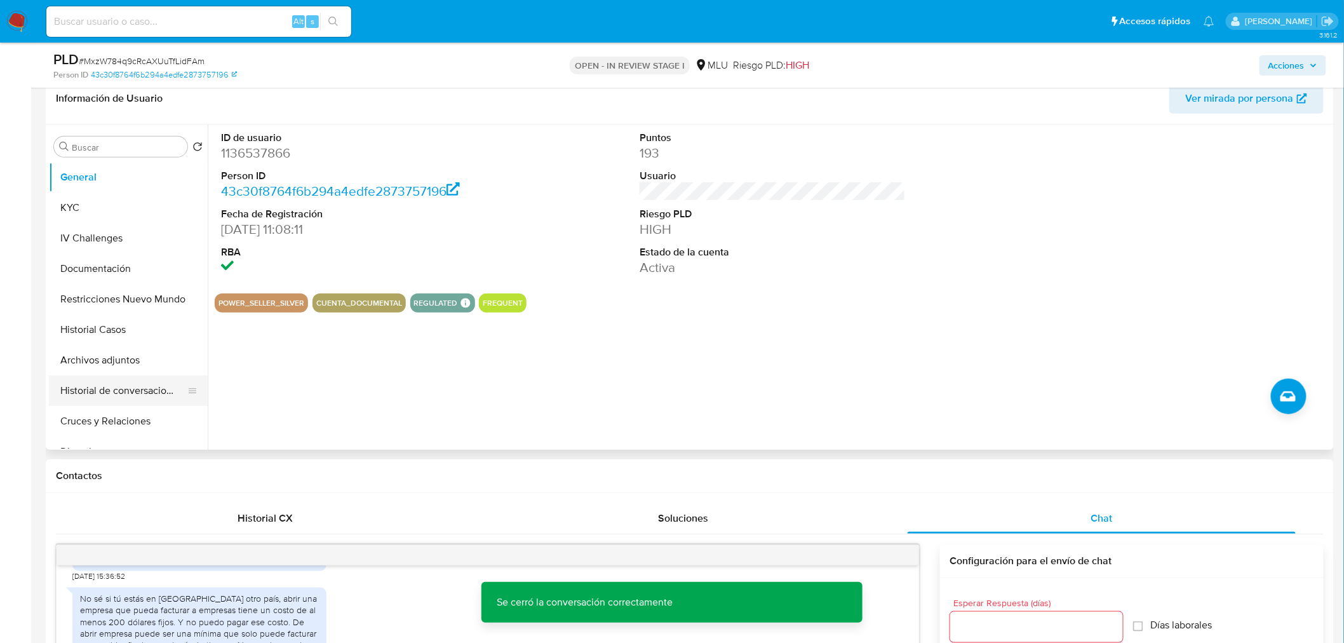
scroll to position [71, 0]
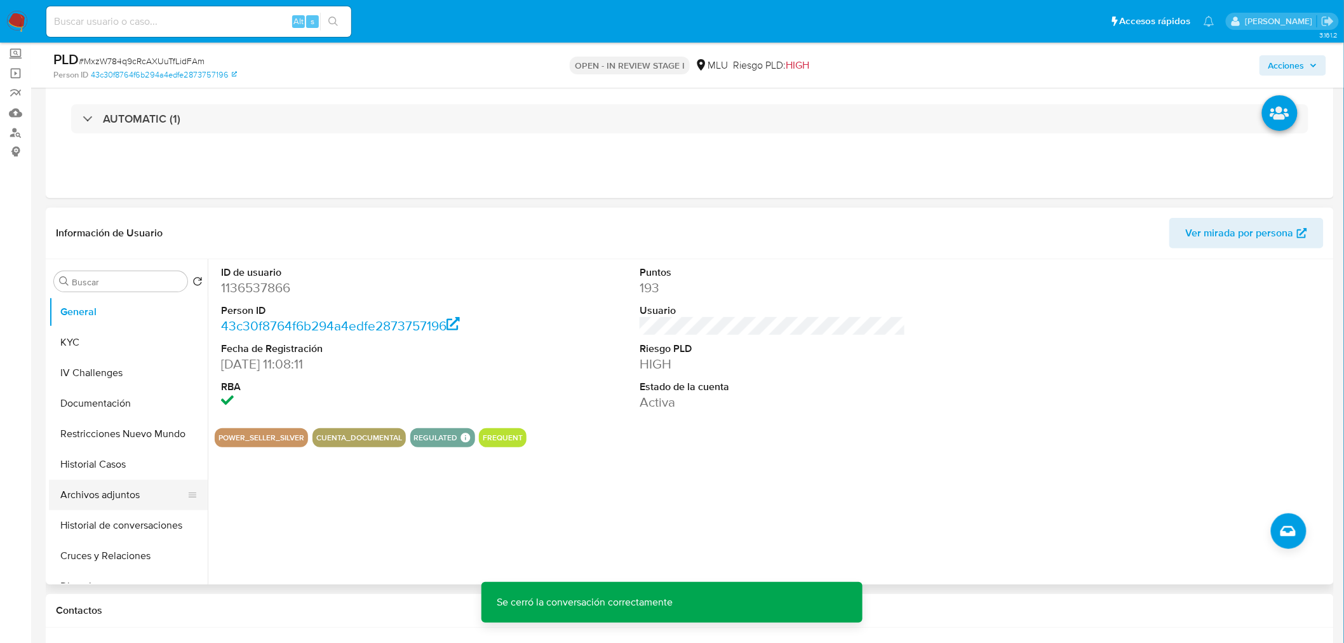
click at [97, 497] on button "Archivos adjuntos" at bounding box center [123, 495] width 149 height 30
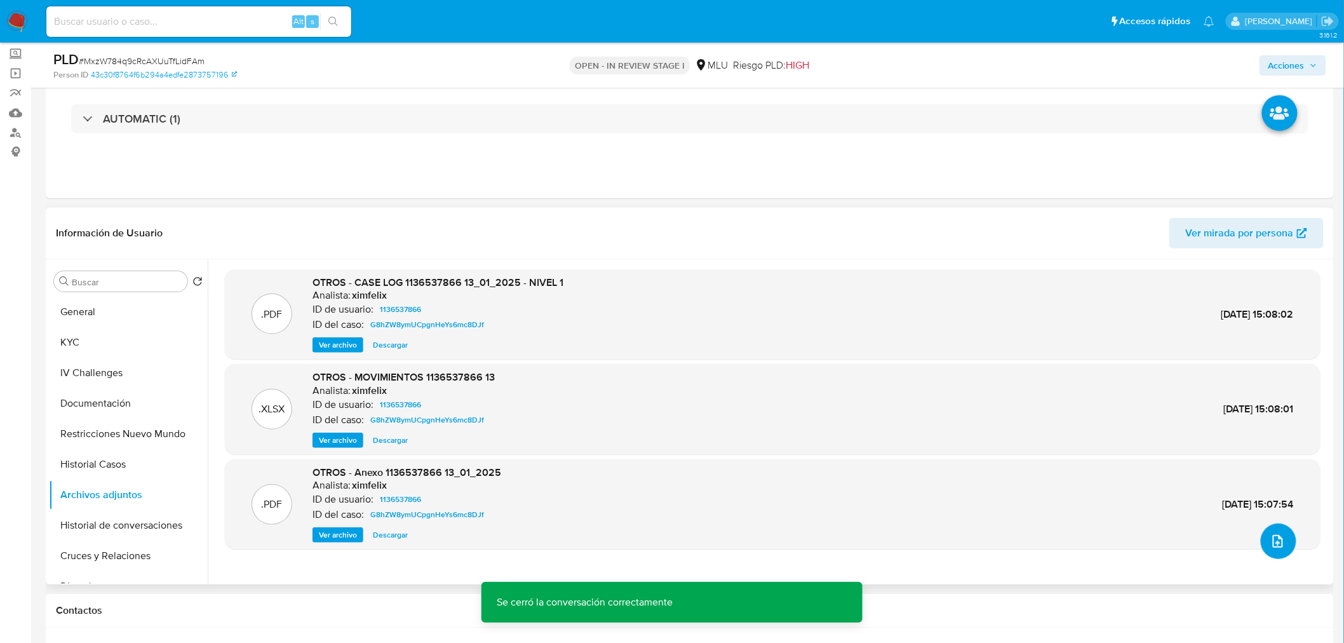
click at [1269, 525] on button "upload-file" at bounding box center [1279, 541] width 36 height 36
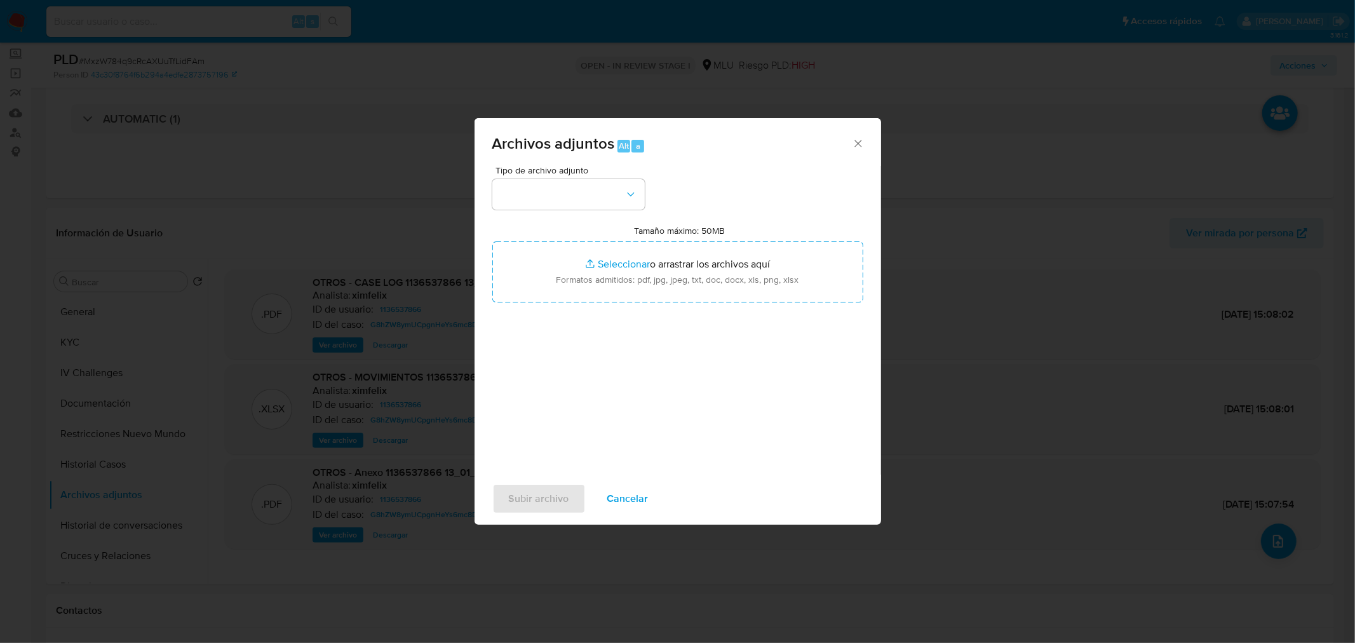
click at [626, 494] on span "Cancelar" at bounding box center [627, 499] width 41 height 28
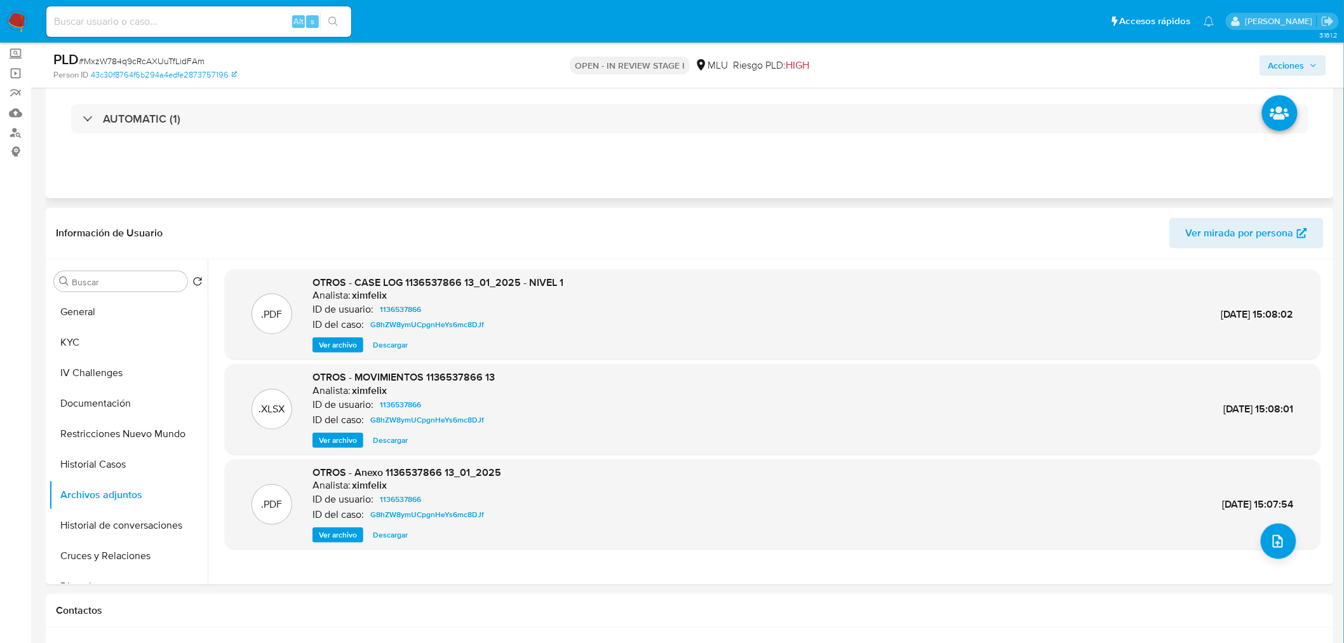
click at [252, 103] on div "AUTOMATIC (1)" at bounding box center [690, 119] width 1268 height 64
click at [109, 353] on button "KYC" at bounding box center [123, 342] width 149 height 30
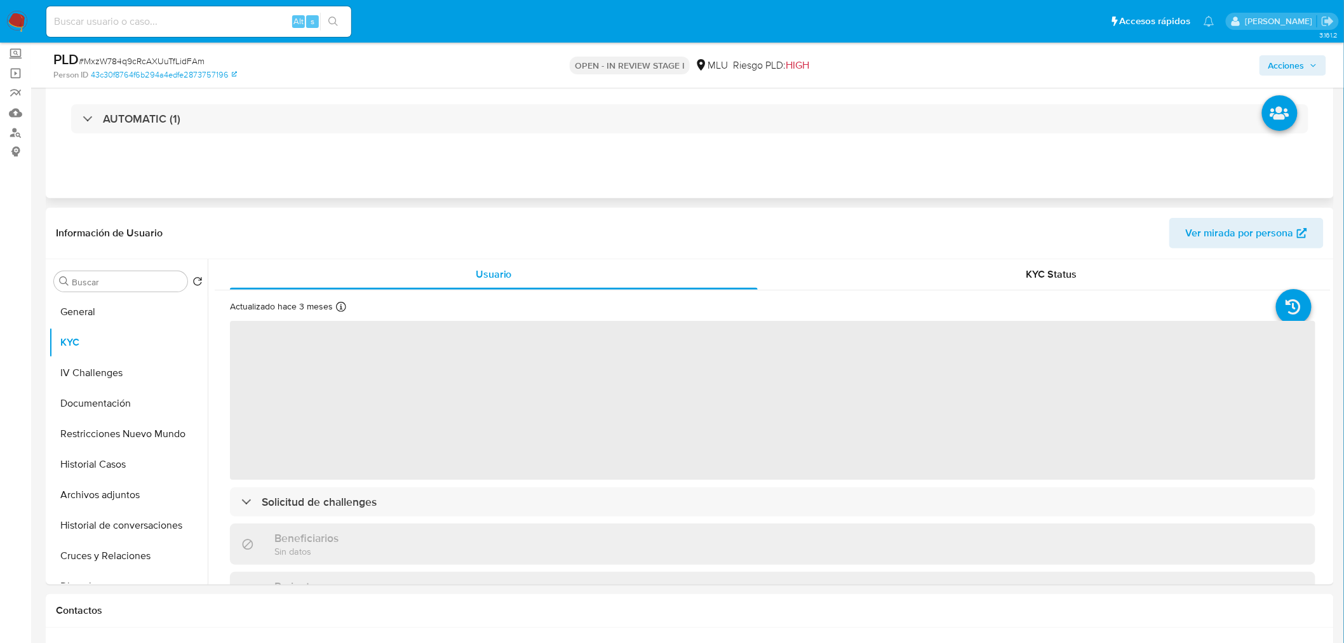
click at [255, 133] on div "AUTOMATIC (1)" at bounding box center [690, 119] width 1268 height 64
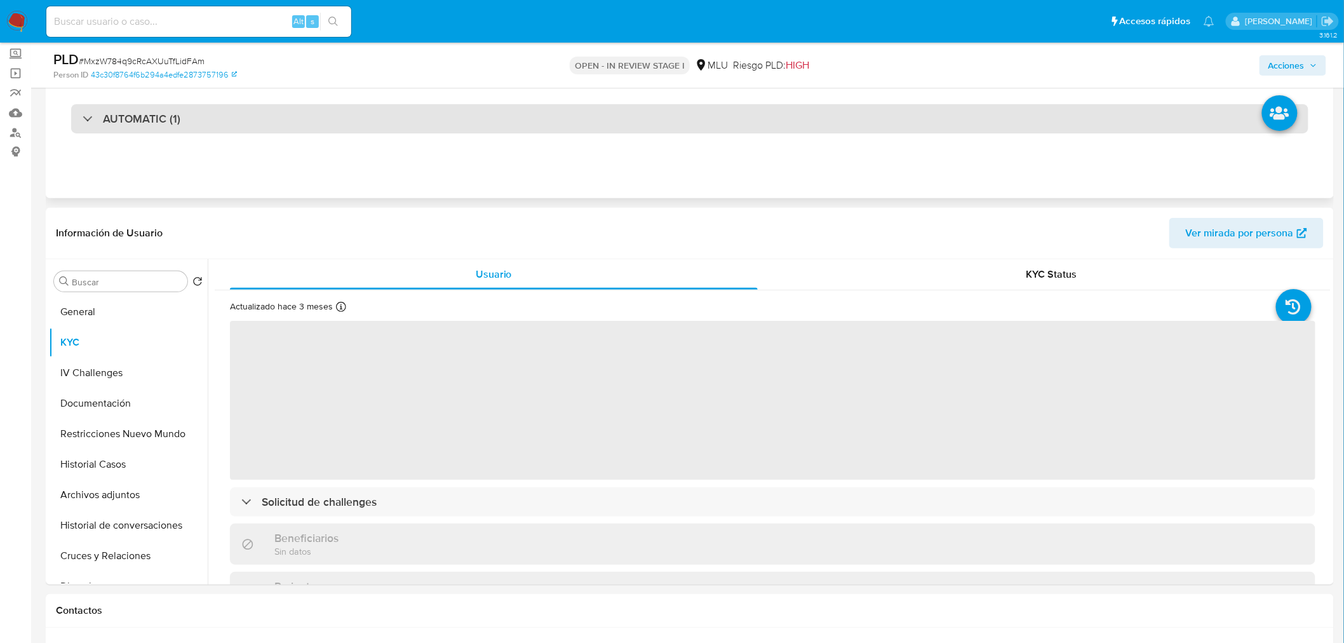
click at [250, 123] on div "AUTOMATIC (1)" at bounding box center [689, 118] width 1237 height 29
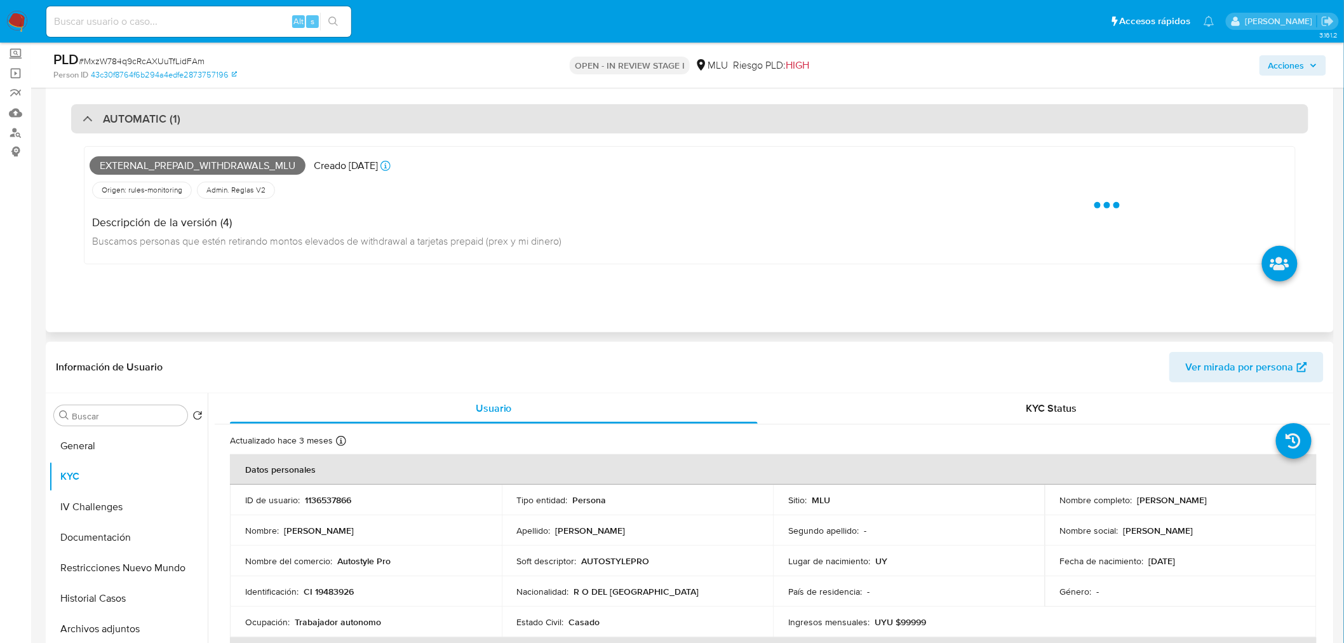
click at [250, 123] on div "AUTOMATIC (1)" at bounding box center [689, 118] width 1237 height 29
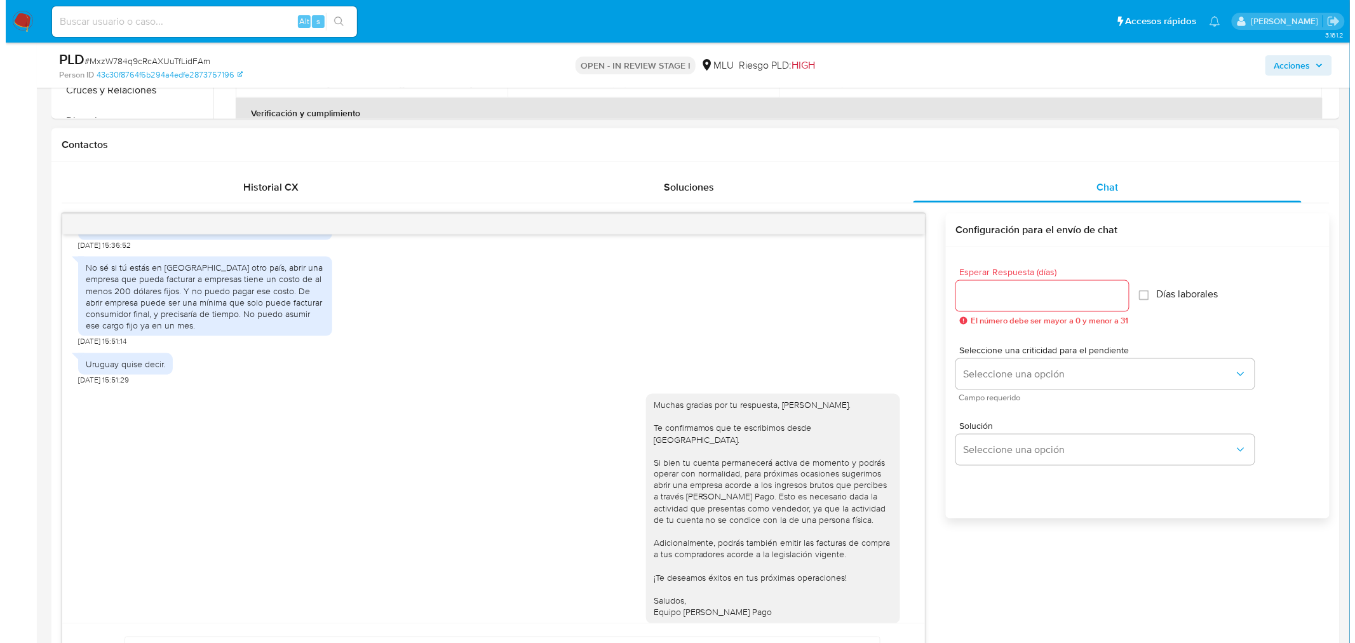
scroll to position [212, 0]
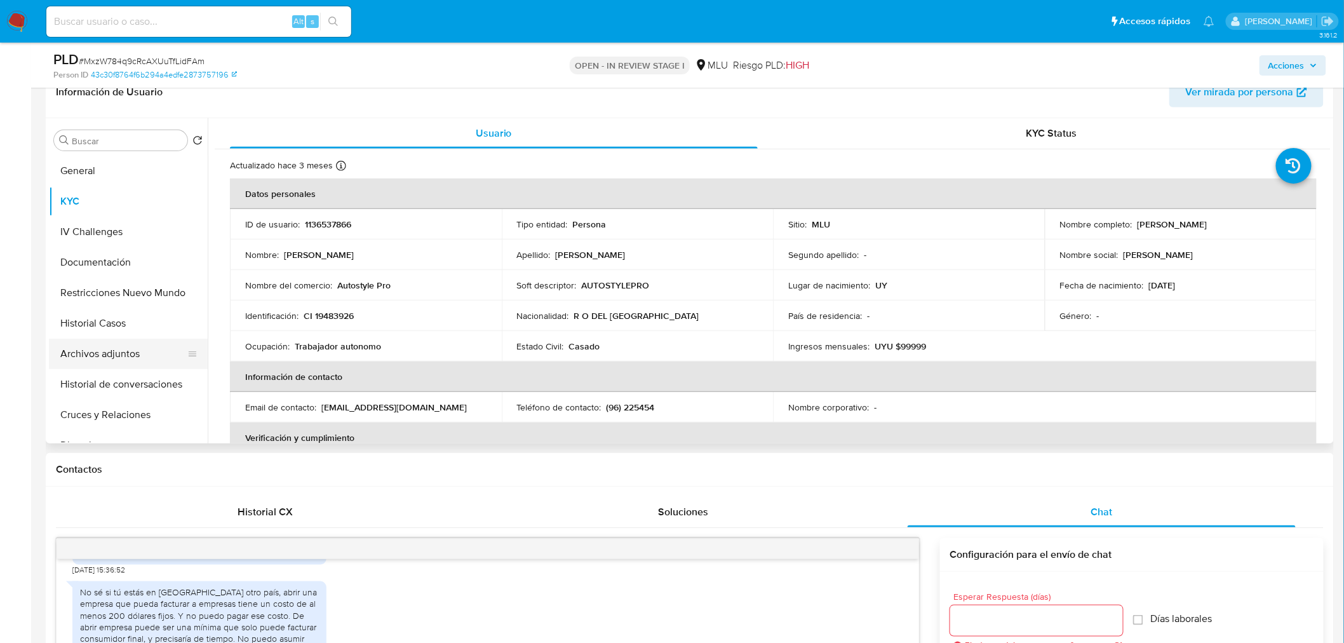
click at [107, 358] on button "Archivos adjuntos" at bounding box center [123, 354] width 149 height 30
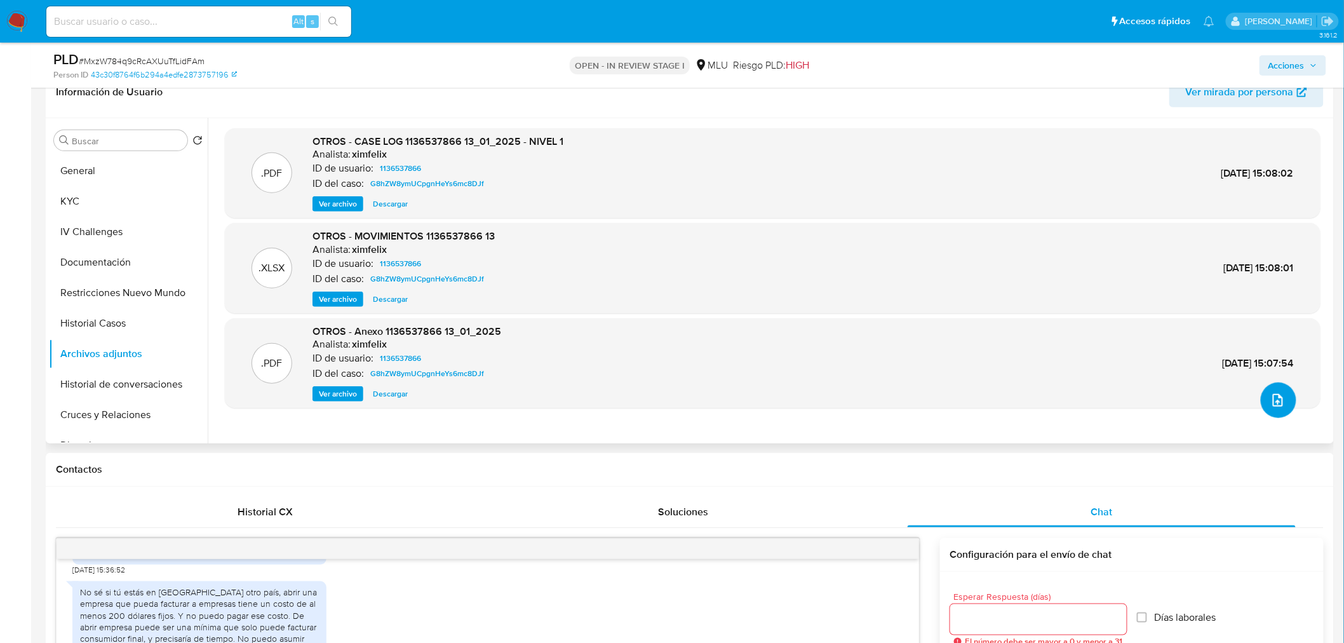
click at [1277, 416] on button "upload-file" at bounding box center [1279, 400] width 36 height 36
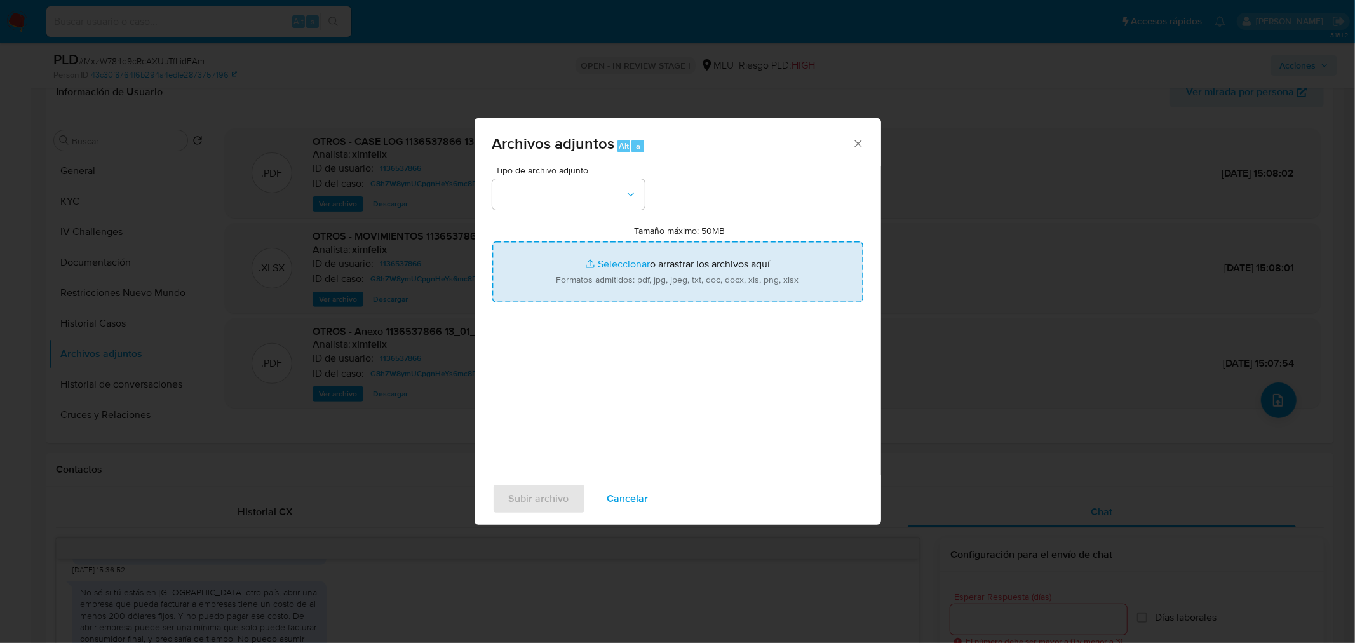
click at [657, 269] on input "Tamaño máximo: 50MB Seleccionar archivos" at bounding box center [677, 271] width 371 height 61
type input "C:\fakepath\Case Log 1136537866 - 03_10_2025.pdf"
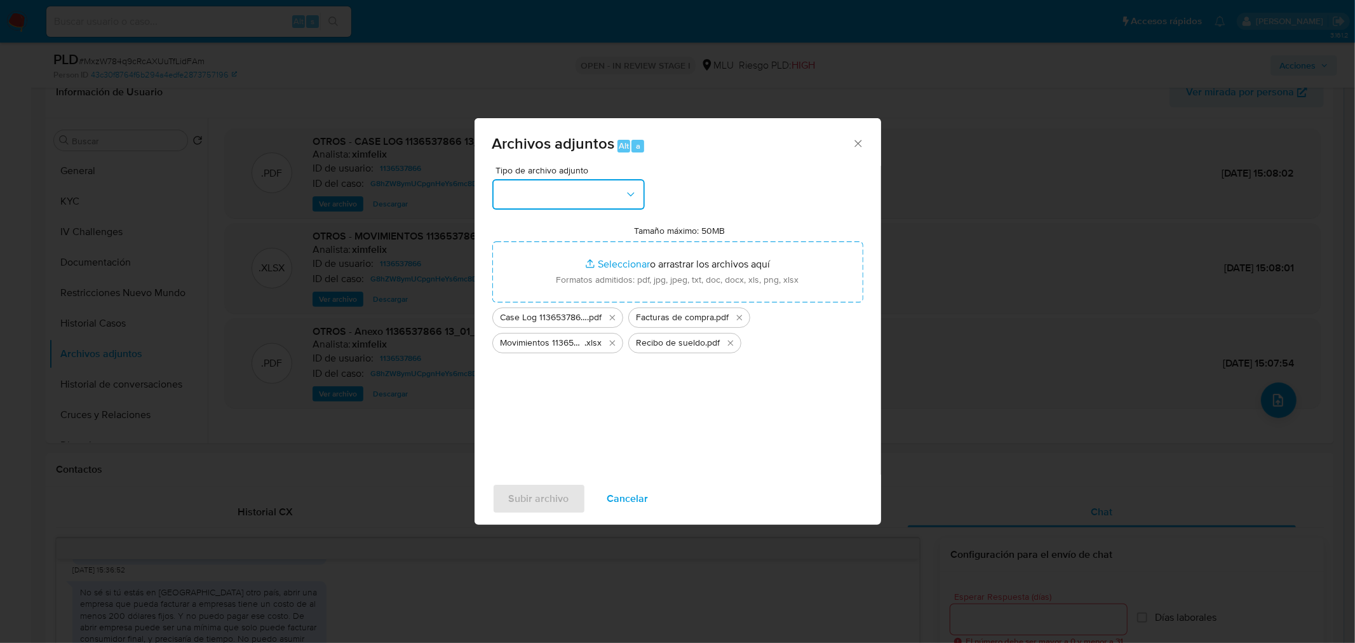
click at [596, 180] on button "button" at bounding box center [568, 194] width 152 height 30
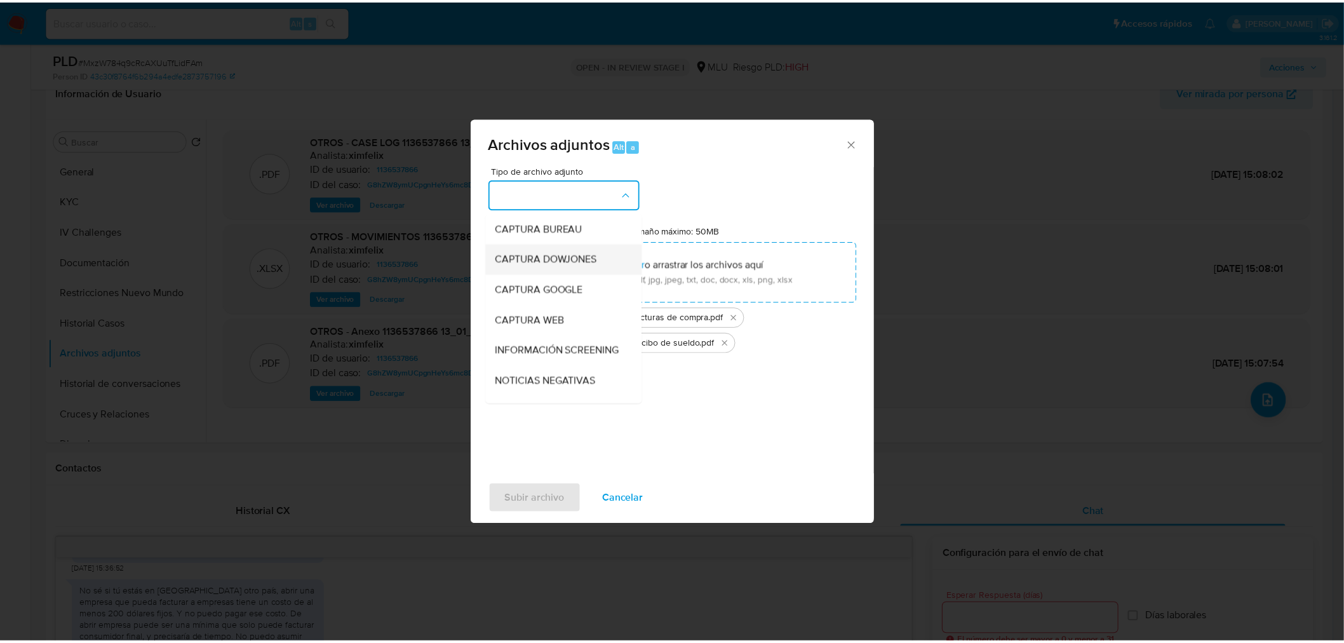
scroll to position [71, 0]
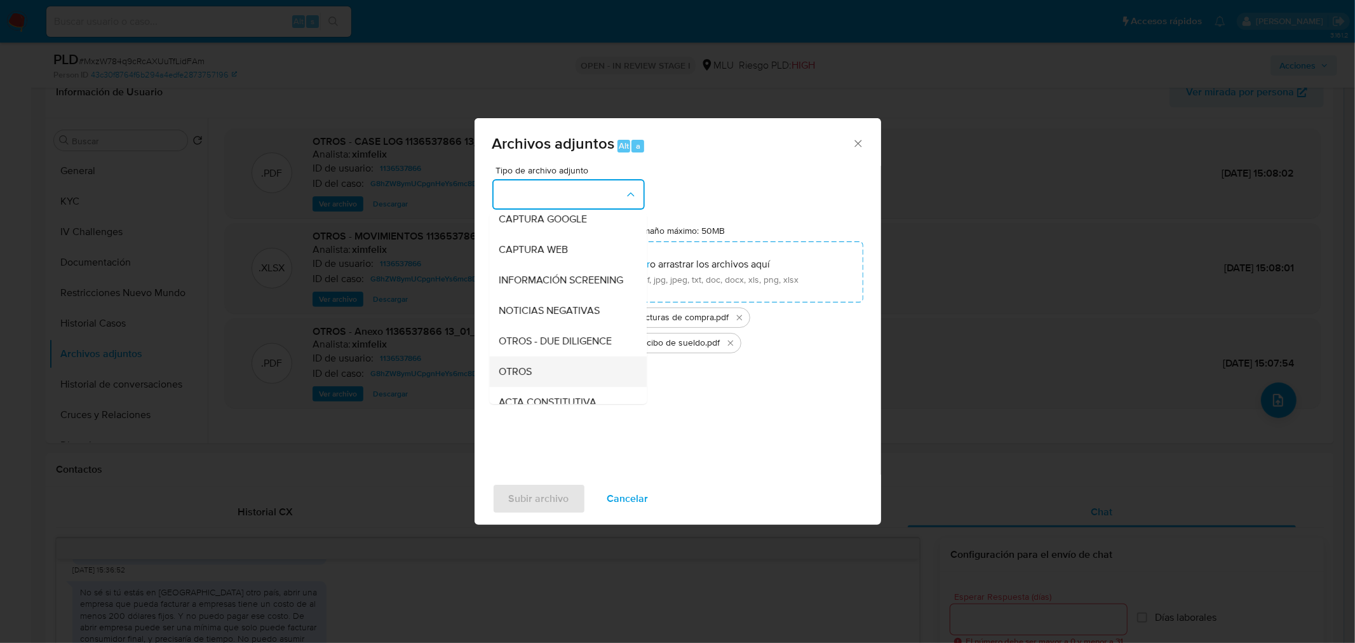
click at [559, 377] on div "OTROS" at bounding box center [564, 371] width 130 height 30
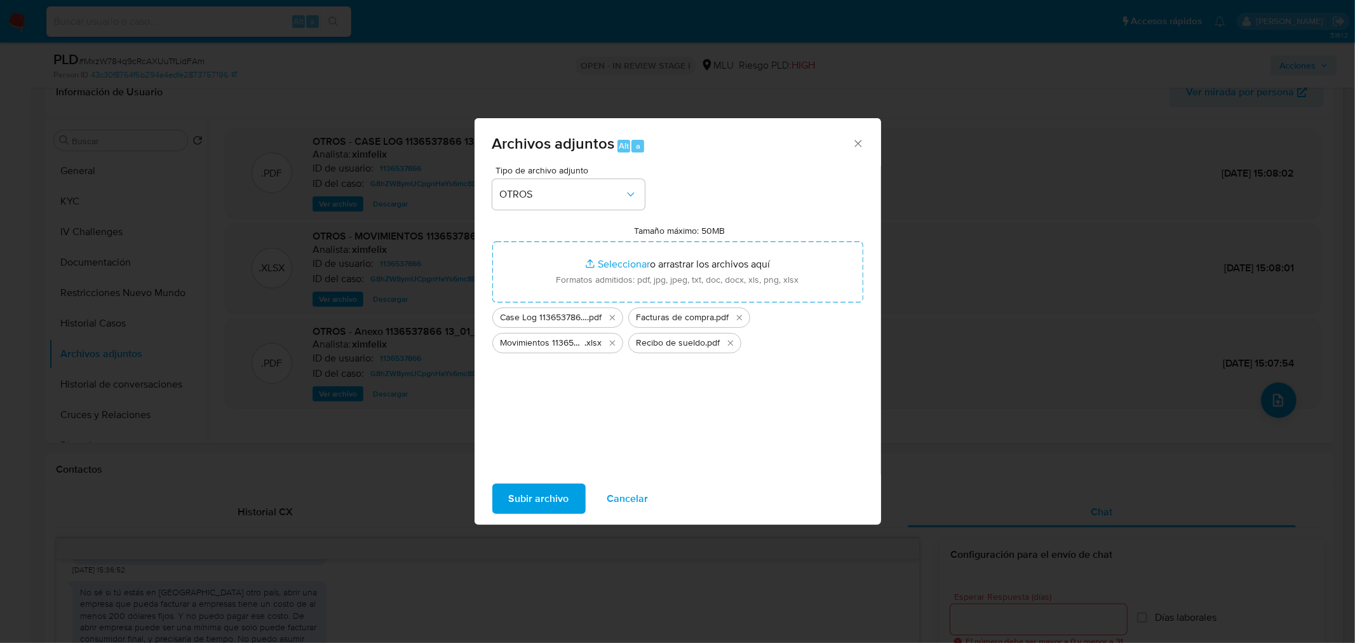
click at [545, 499] on span "Subir archivo" at bounding box center [539, 499] width 60 height 28
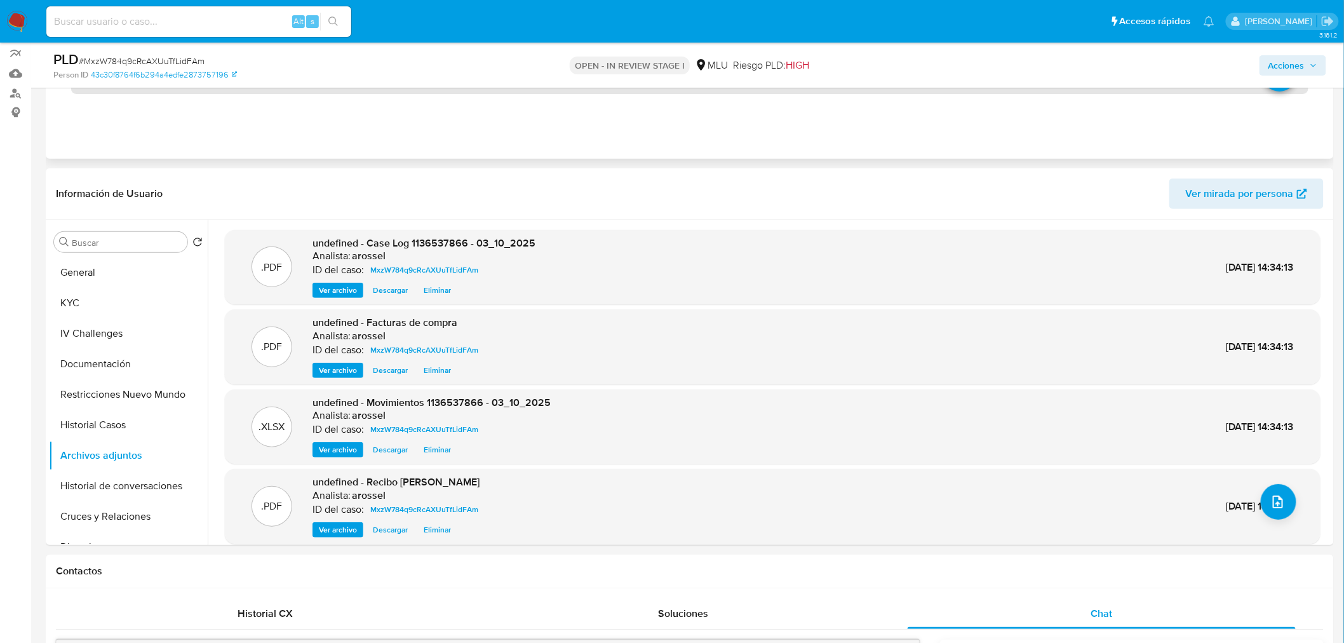
scroll to position [0, 0]
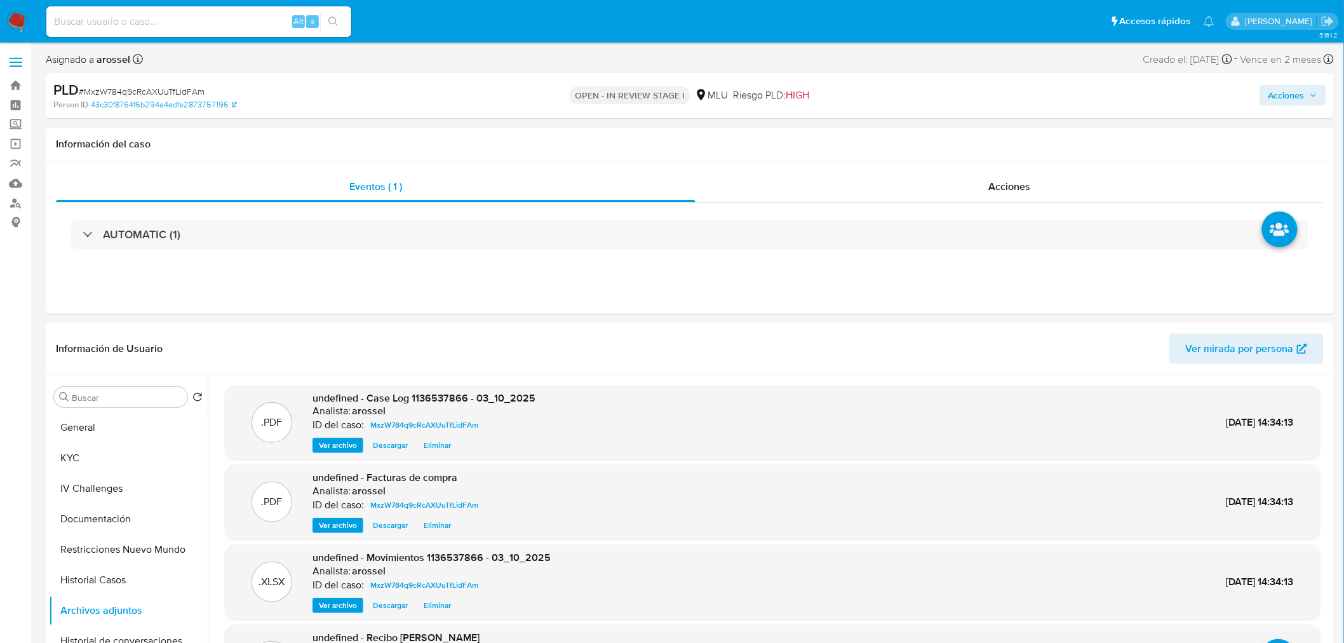
click at [1267, 98] on button "Acciones" at bounding box center [1293, 95] width 67 height 20
click at [950, 142] on span "Resolución del caso" at bounding box center [932, 135] width 91 height 15
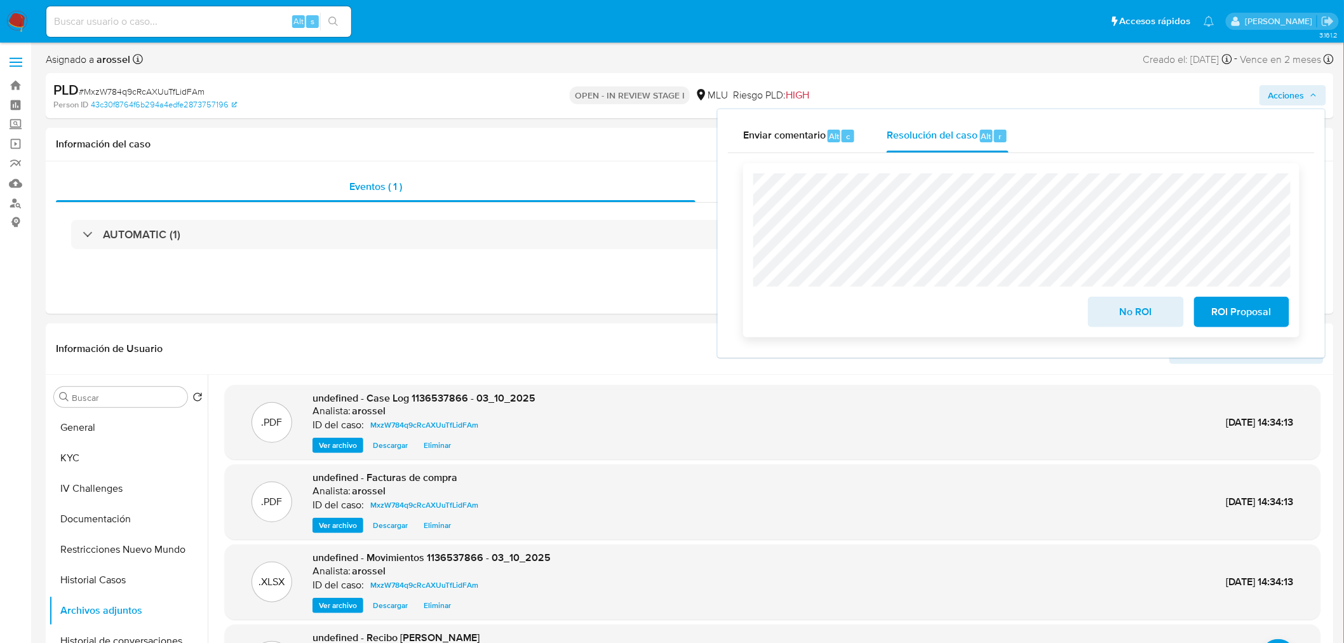
click at [1275, 316] on button "ROI Proposal" at bounding box center [1241, 312] width 95 height 30
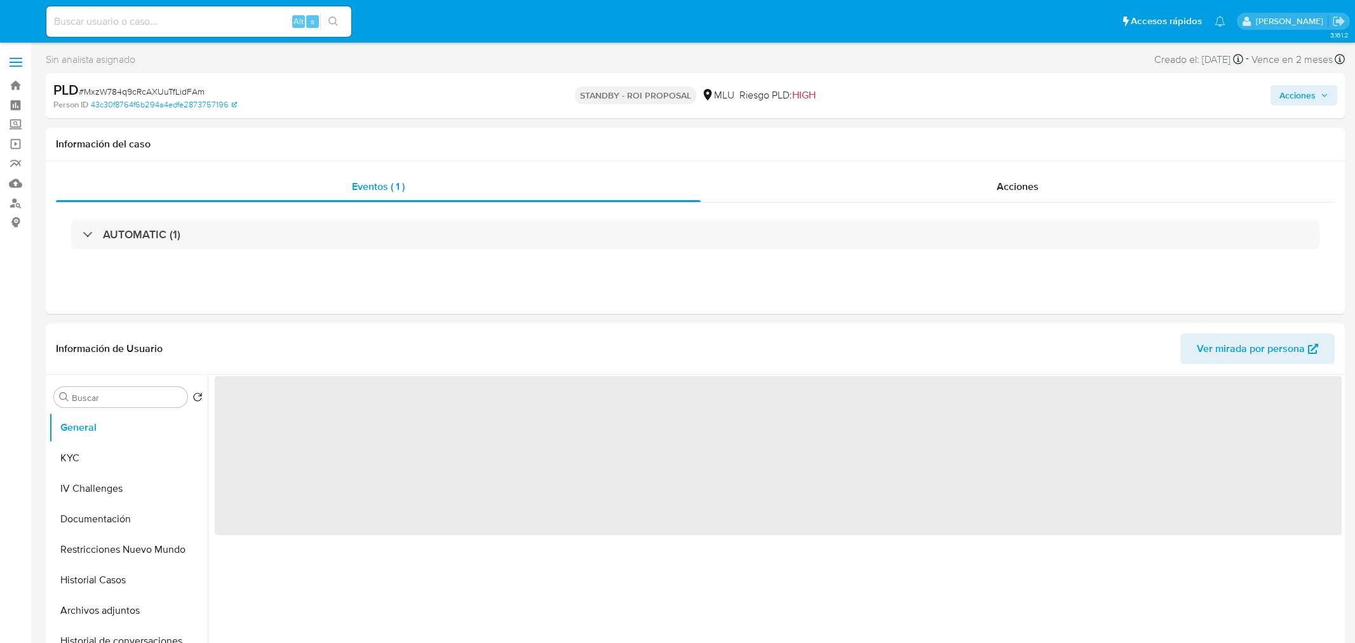
select select "10"
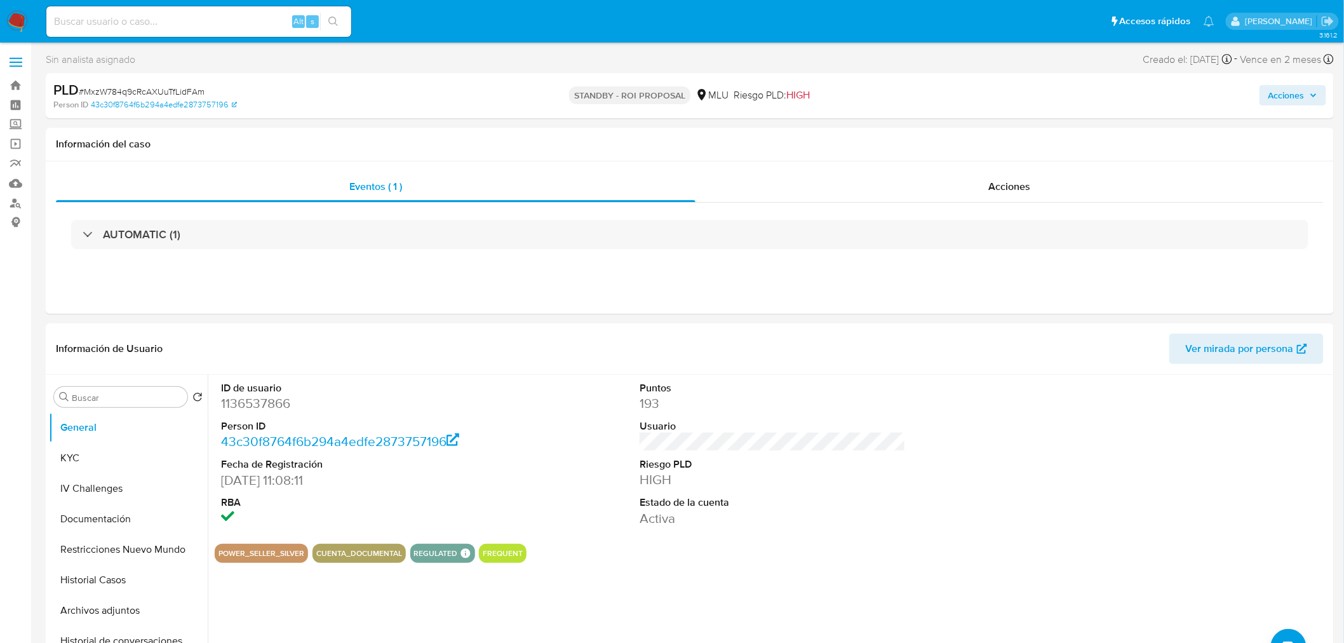
click at [184, 93] on span "# MxzW784q9cRcAXUuTfLidFAm" at bounding box center [142, 91] width 126 height 13
copy span "MxzW784q9cRcAXUuTfLidFAm"
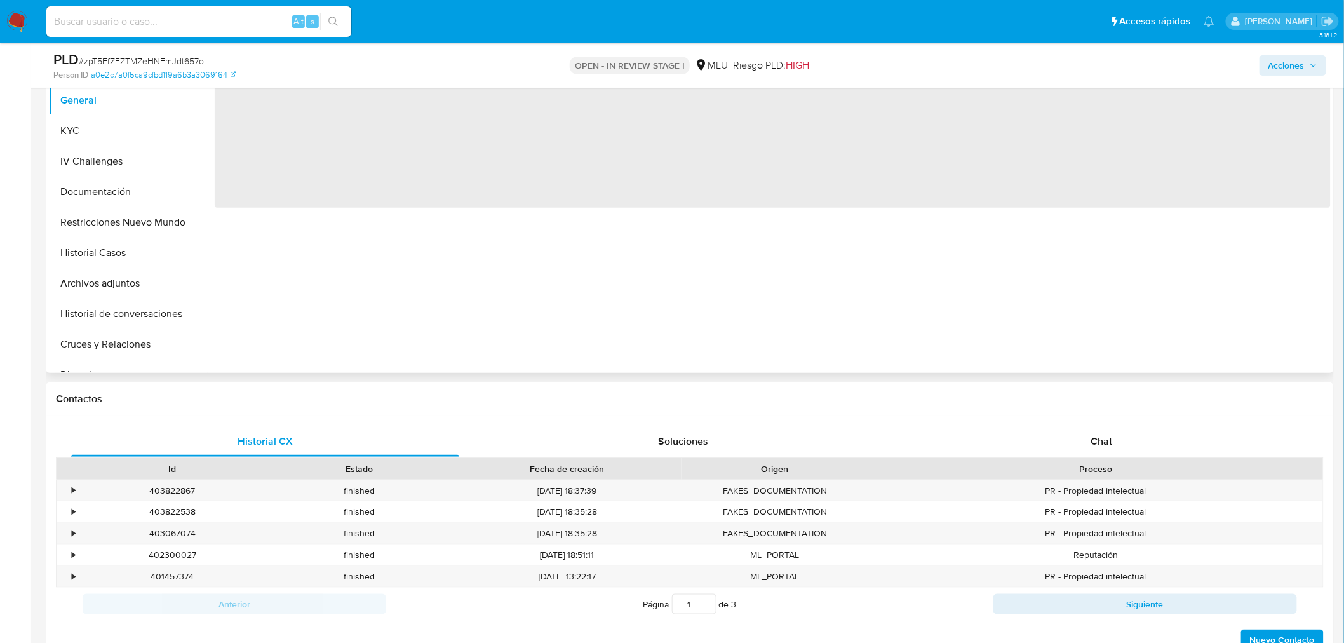
select select "10"
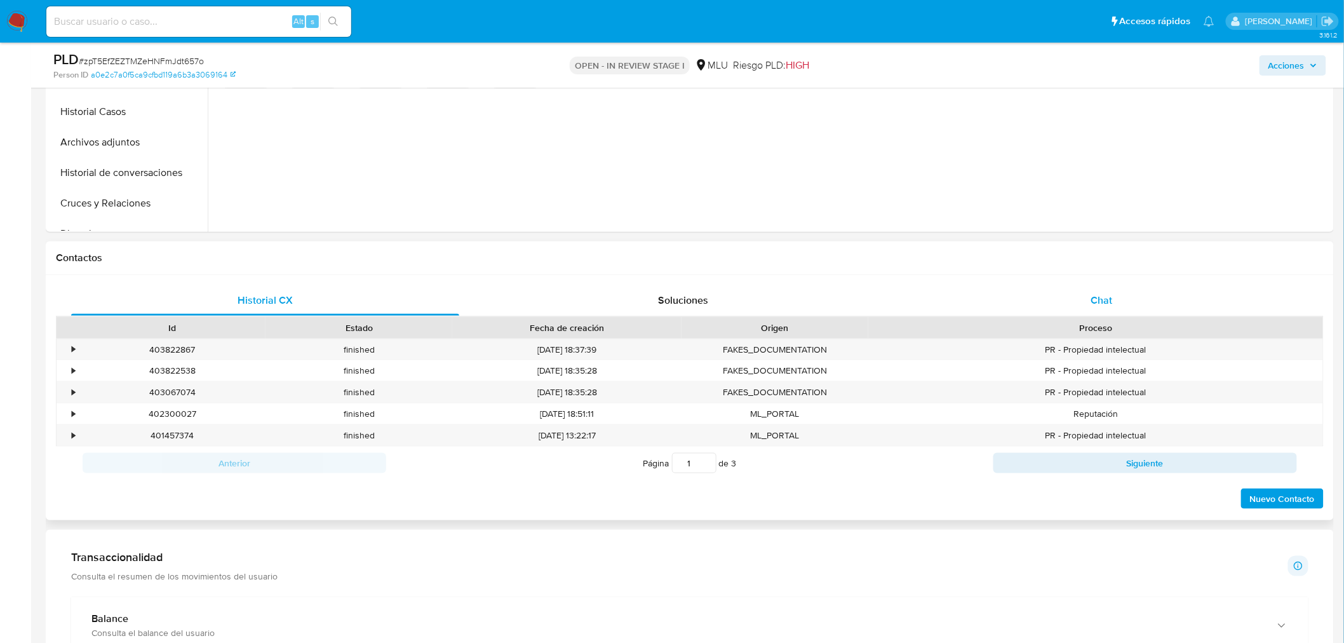
click at [1104, 307] on div "Chat" at bounding box center [1102, 300] width 388 height 30
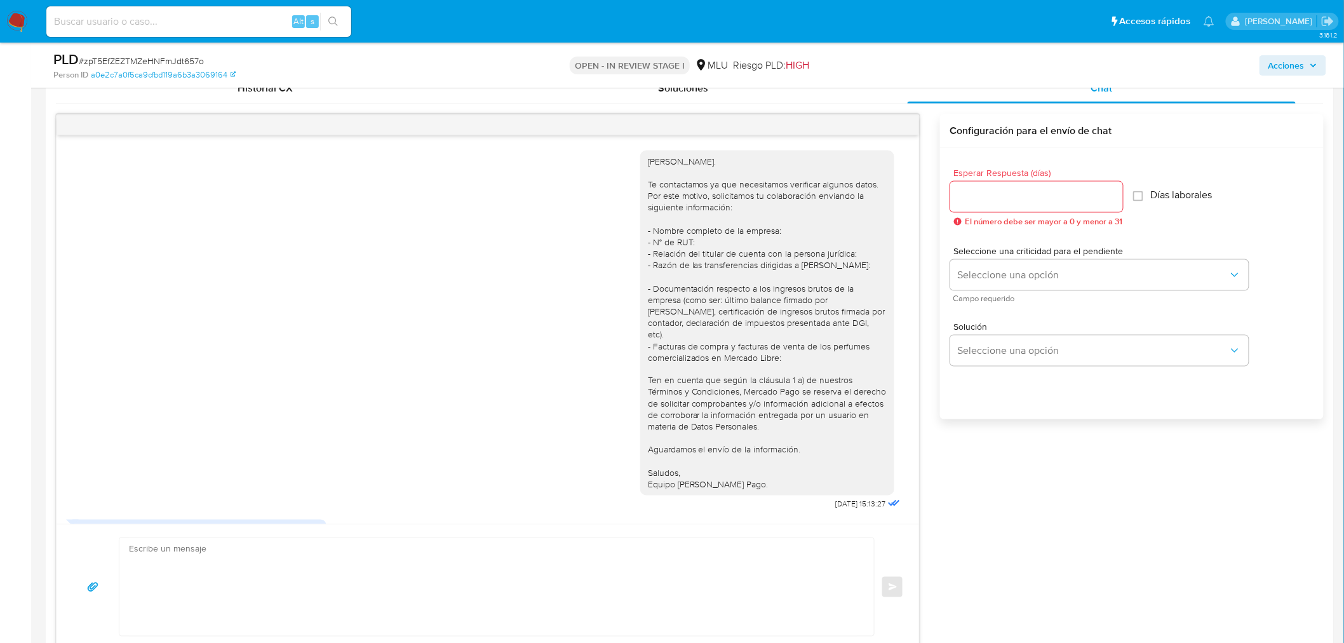
scroll to position [968, 0]
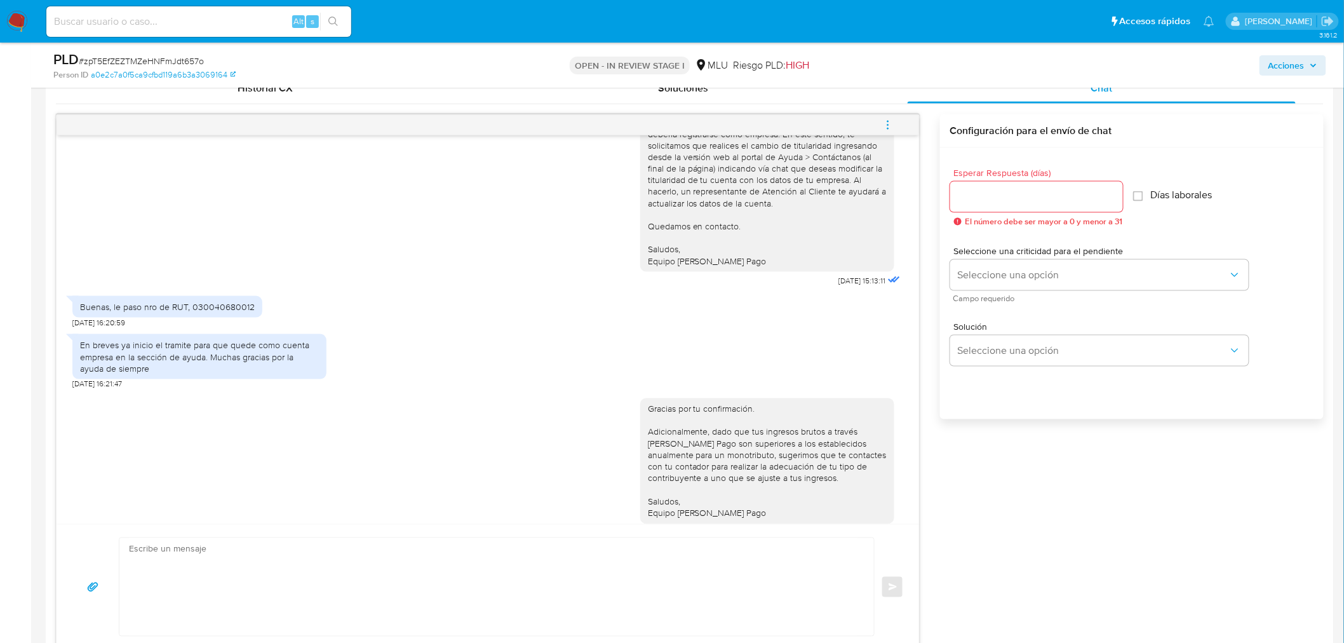
click at [886, 123] on icon "menu-action" at bounding box center [887, 124] width 11 height 11
click at [835, 107] on li "Cerrar conversación" at bounding box center [802, 101] width 130 height 23
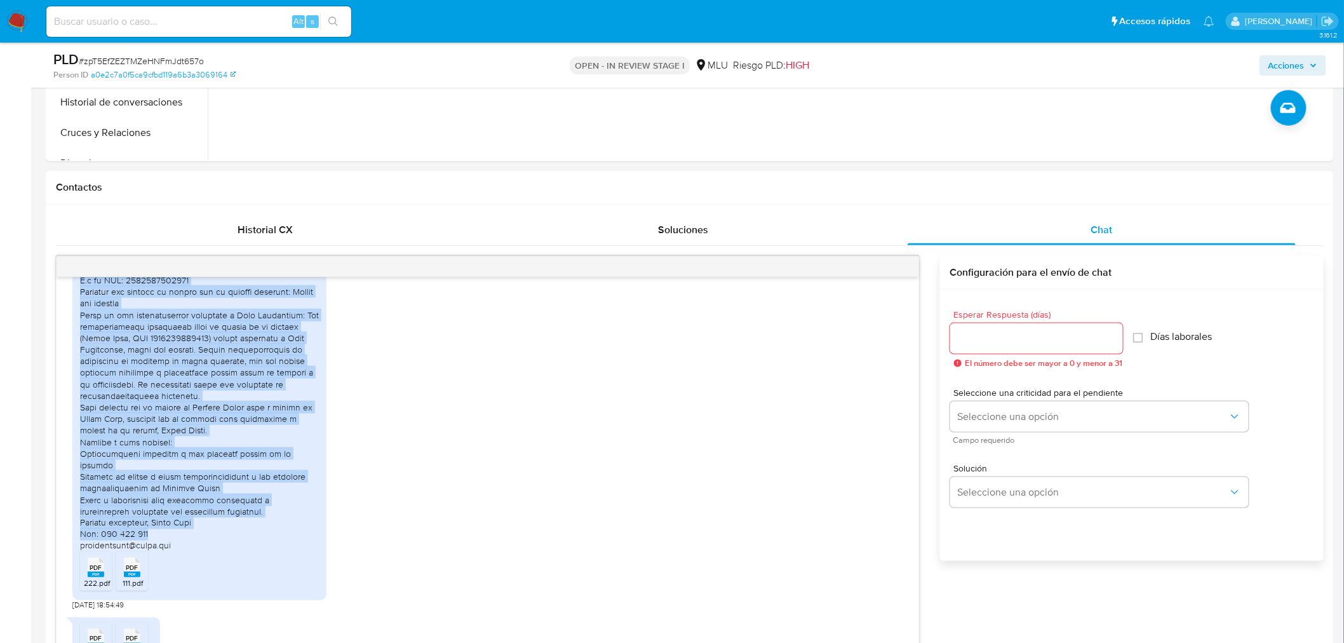
scroll to position [474, 0]
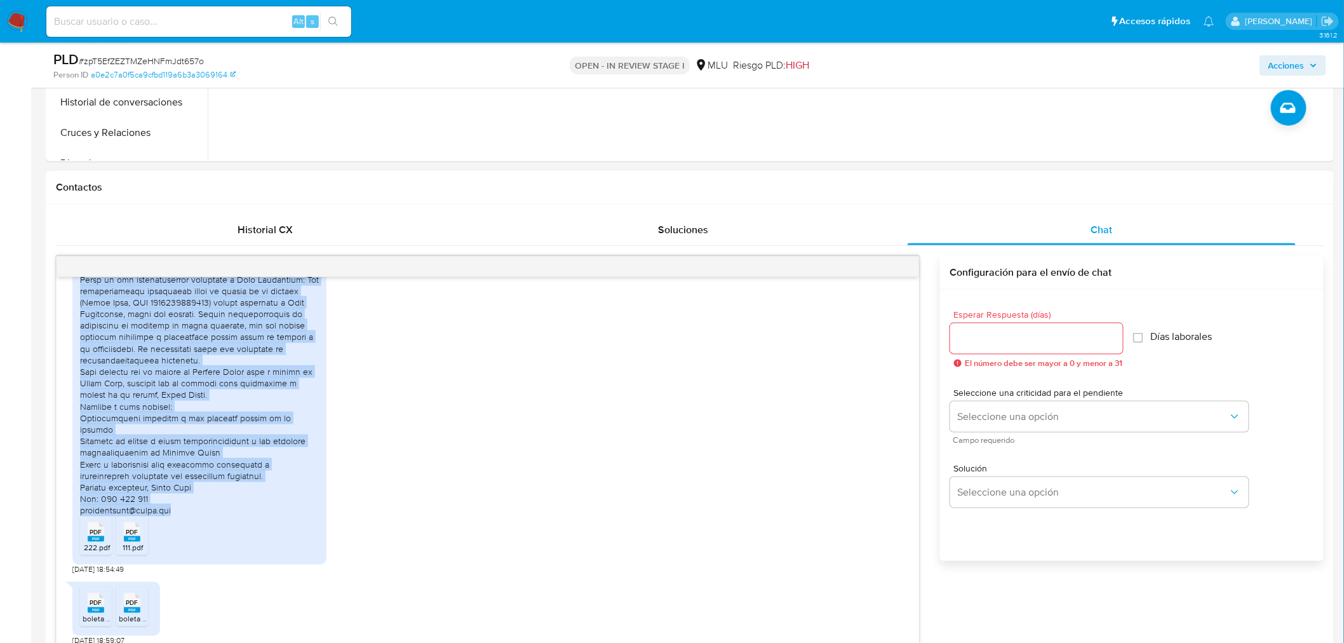
drag, startPoint x: 80, startPoint y: 330, endPoint x: 197, endPoint y: 484, distance: 193.1
click at [197, 484] on div at bounding box center [199, 353] width 239 height 323
copy div "Estimado equipo de Mercado Pago En respuesta a su solicitud, detallo a continua…"
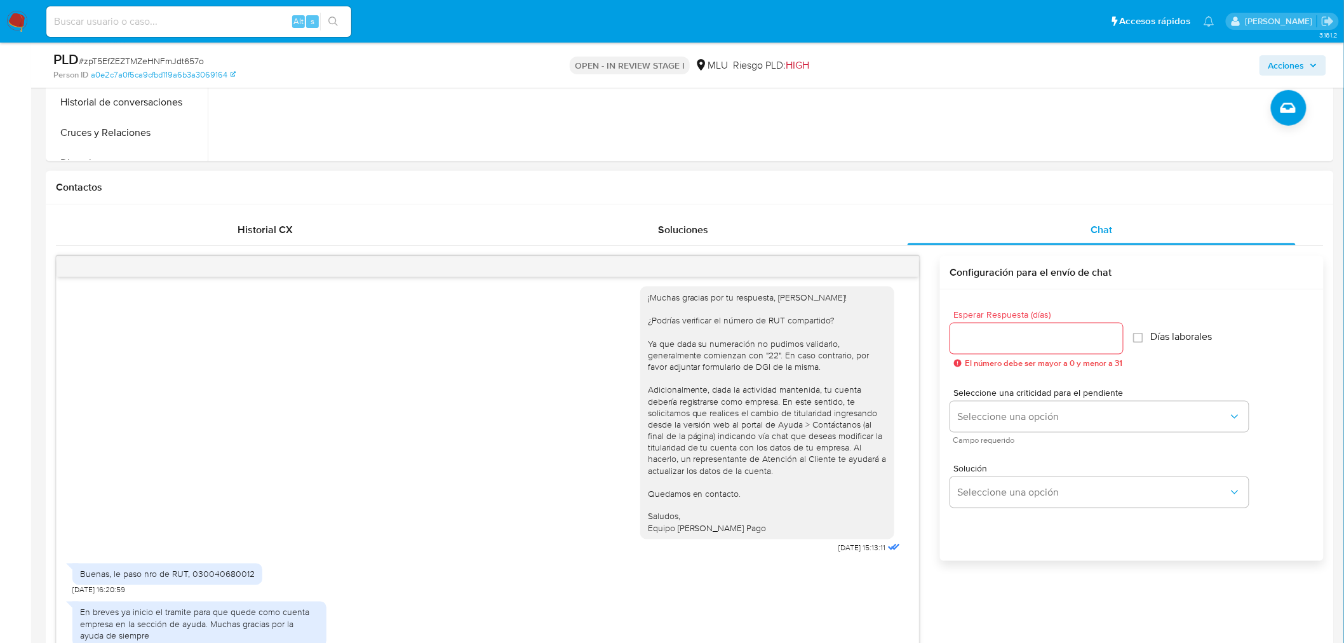
scroll to position [967, 0]
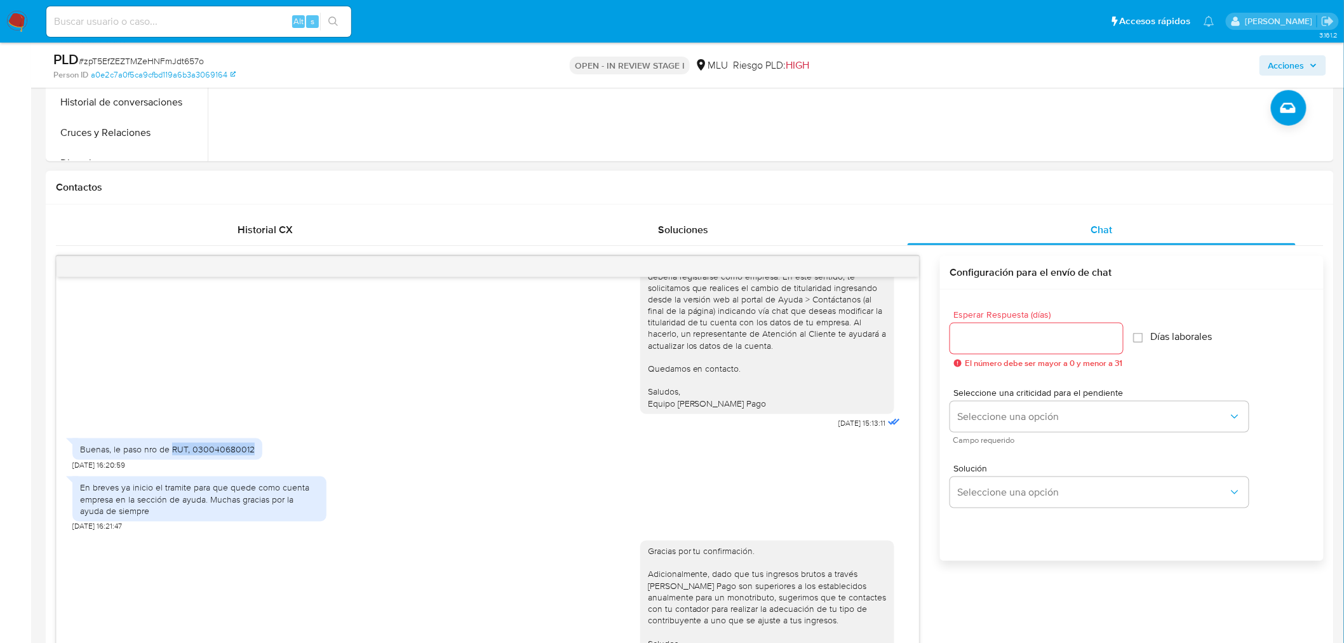
drag, startPoint x: 172, startPoint y: 426, endPoint x: 258, endPoint y: 424, distance: 85.8
click at [258, 438] on div "Buenas, le paso nro de RUT, 030040680012" at bounding box center [167, 449] width 190 height 22
copy div "RUT, 030040680012"
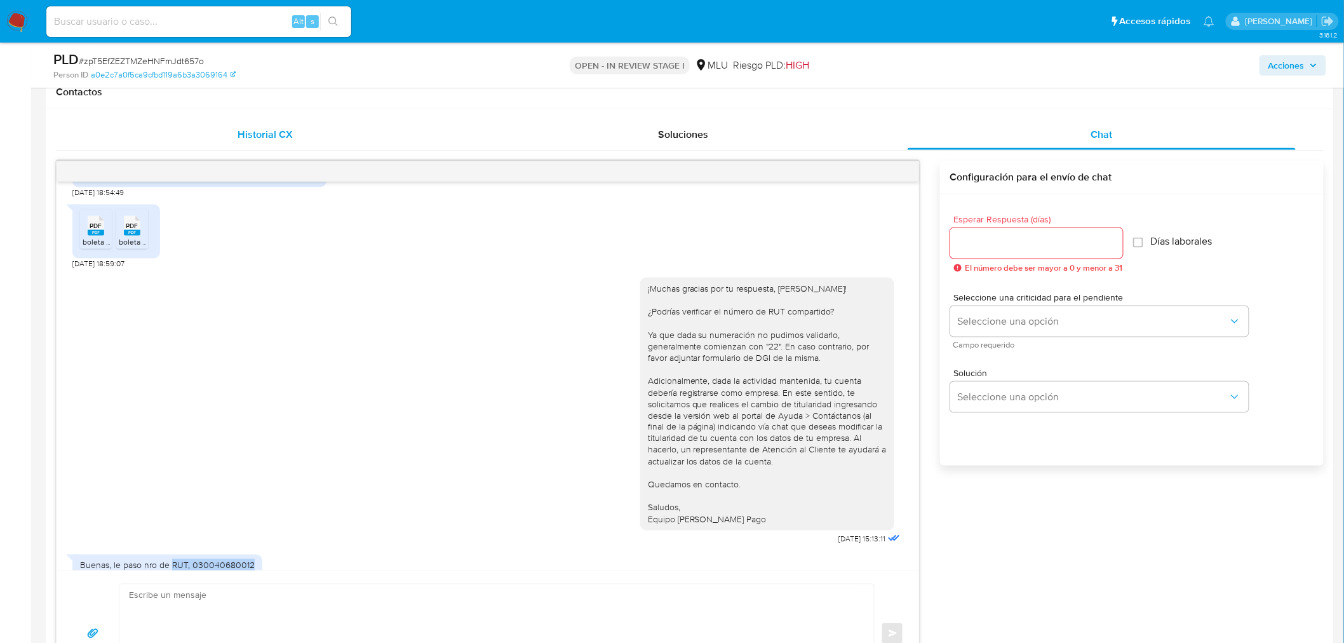
scroll to position [564, 0]
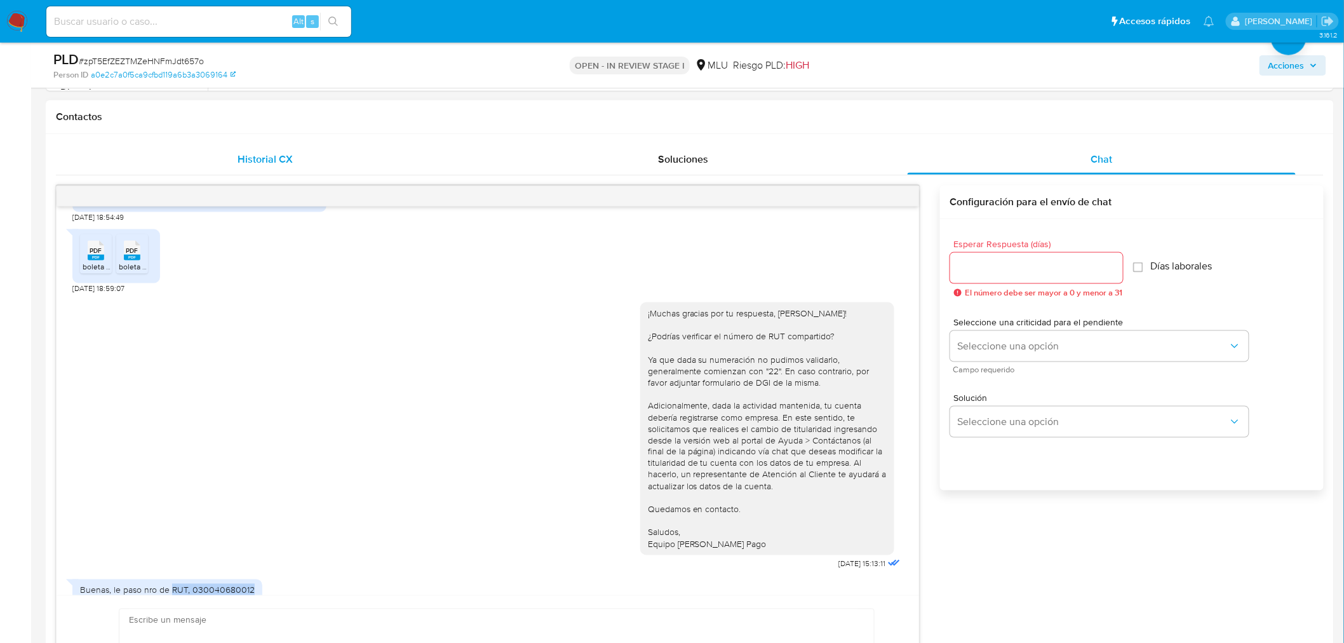
click at [323, 161] on div "Historial CX" at bounding box center [265, 159] width 388 height 30
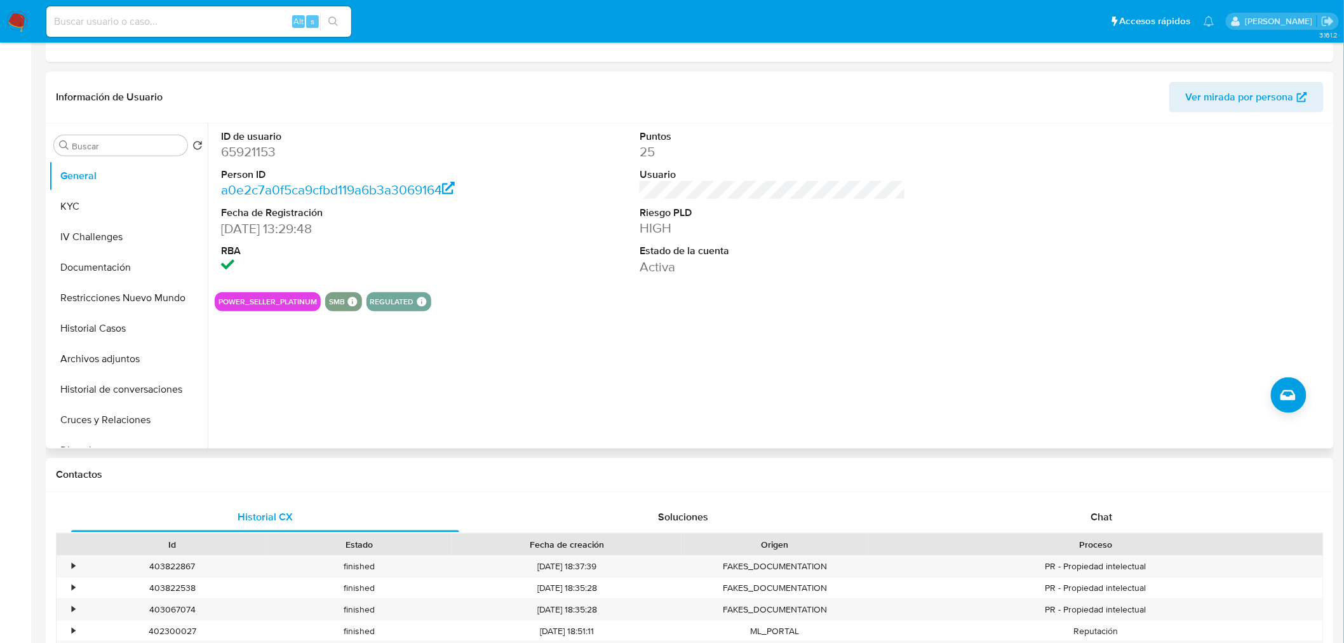
scroll to position [0, 0]
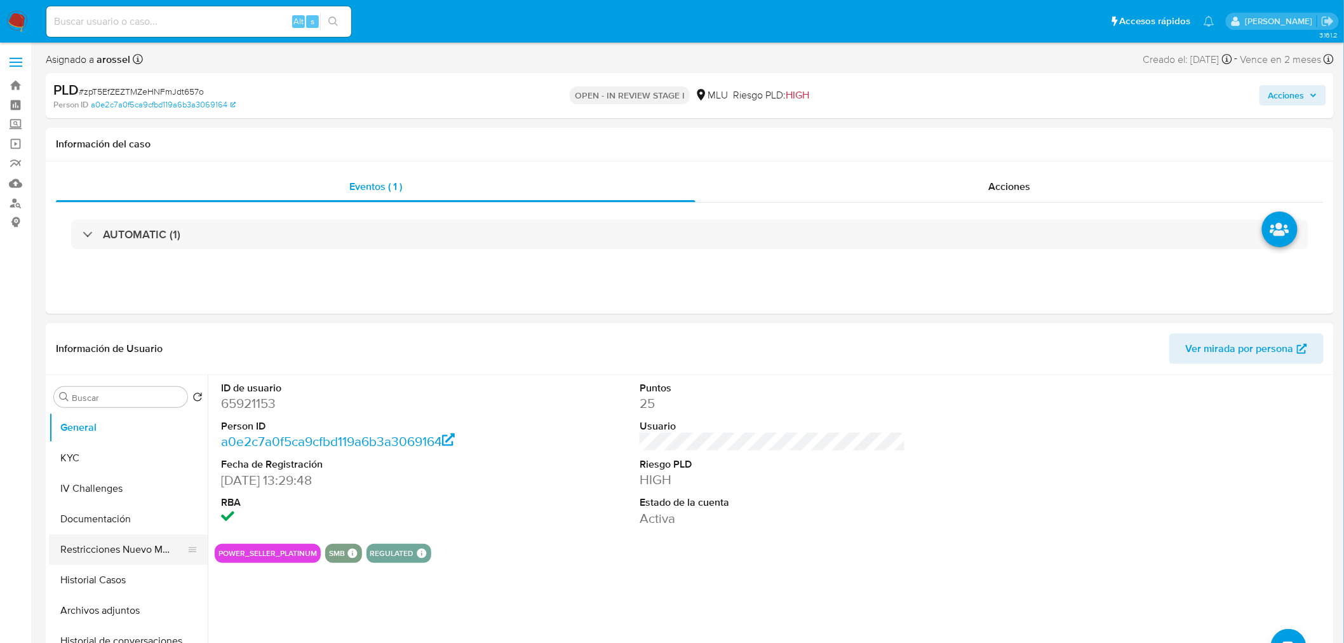
click at [119, 526] on button "Documentación" at bounding box center [128, 519] width 159 height 30
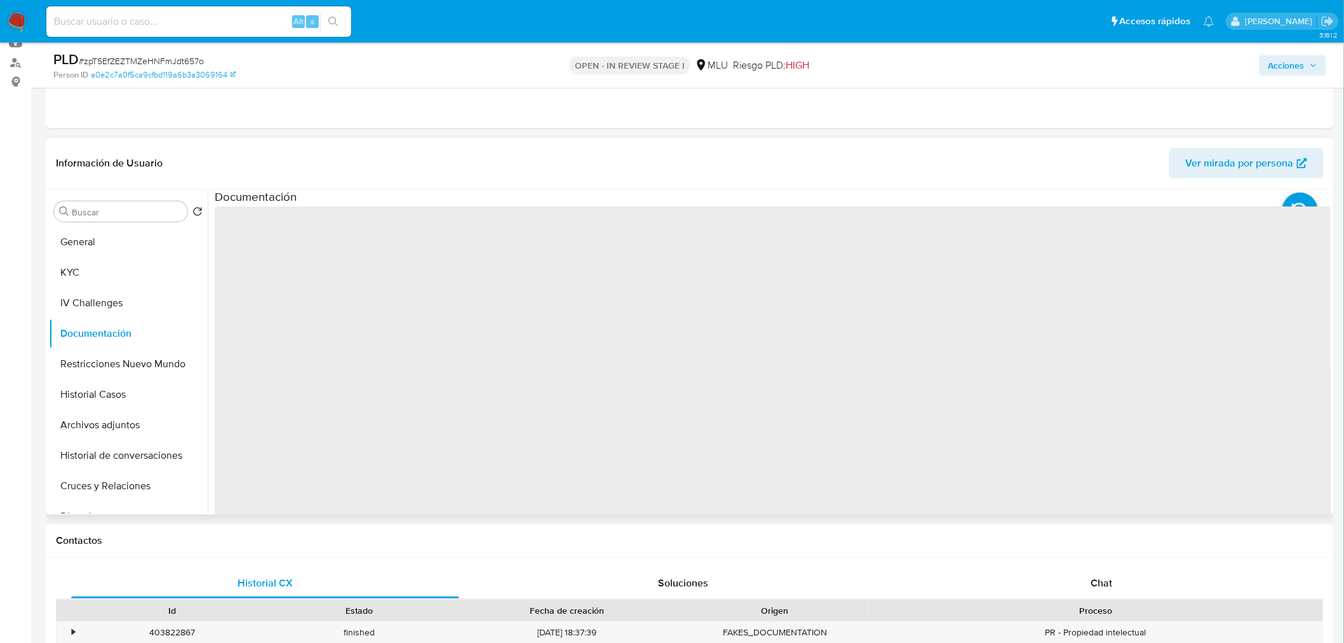
scroll to position [141, 0]
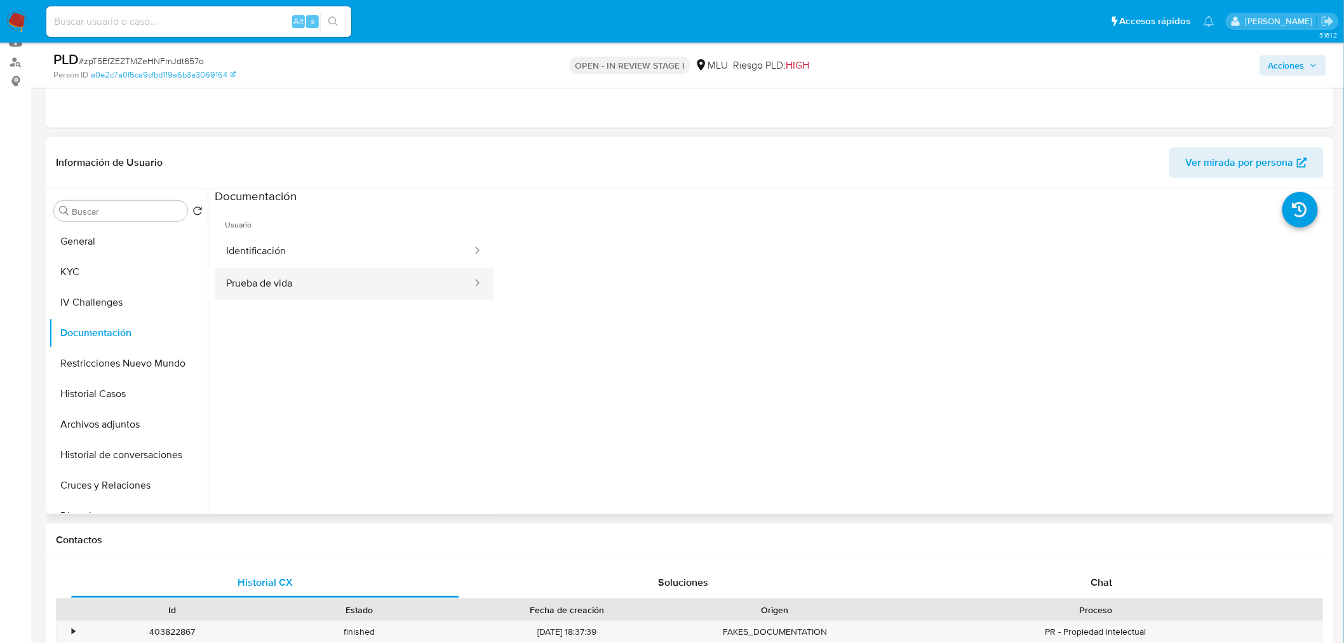
click at [326, 283] on button "Prueba de vida" at bounding box center [344, 283] width 259 height 32
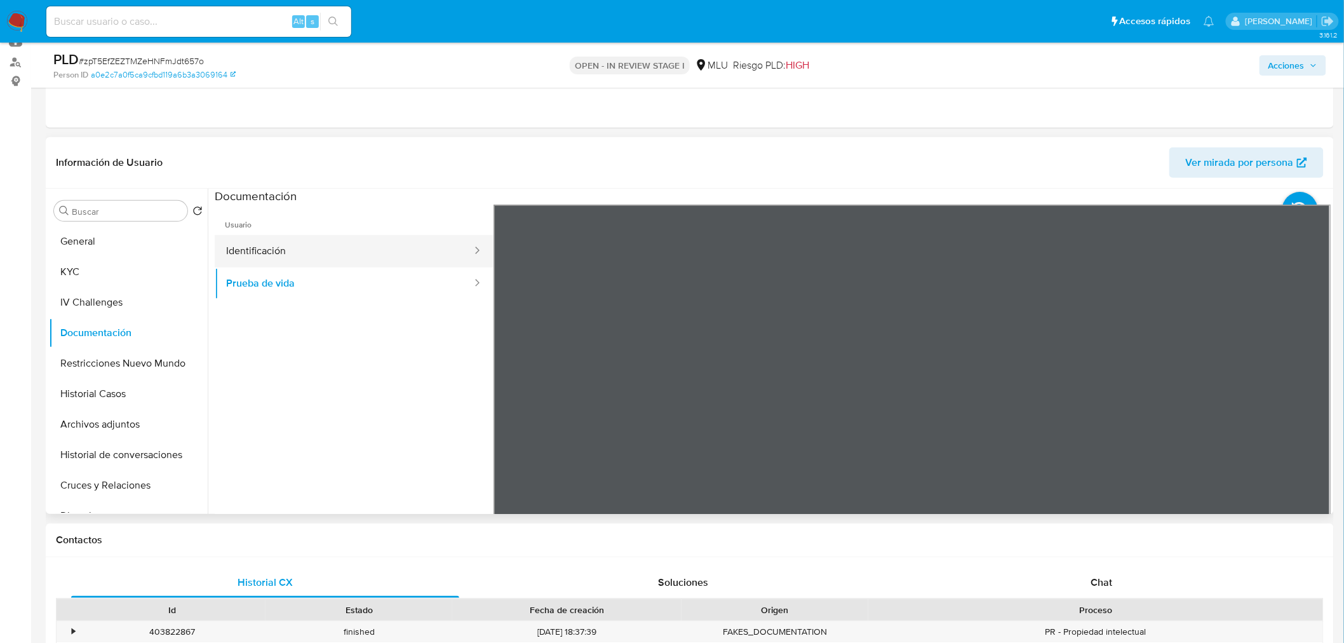
drag, startPoint x: 242, startPoint y: 246, endPoint x: 243, endPoint y: 255, distance: 8.9
click at [243, 246] on button "Identificación" at bounding box center [344, 251] width 259 height 32
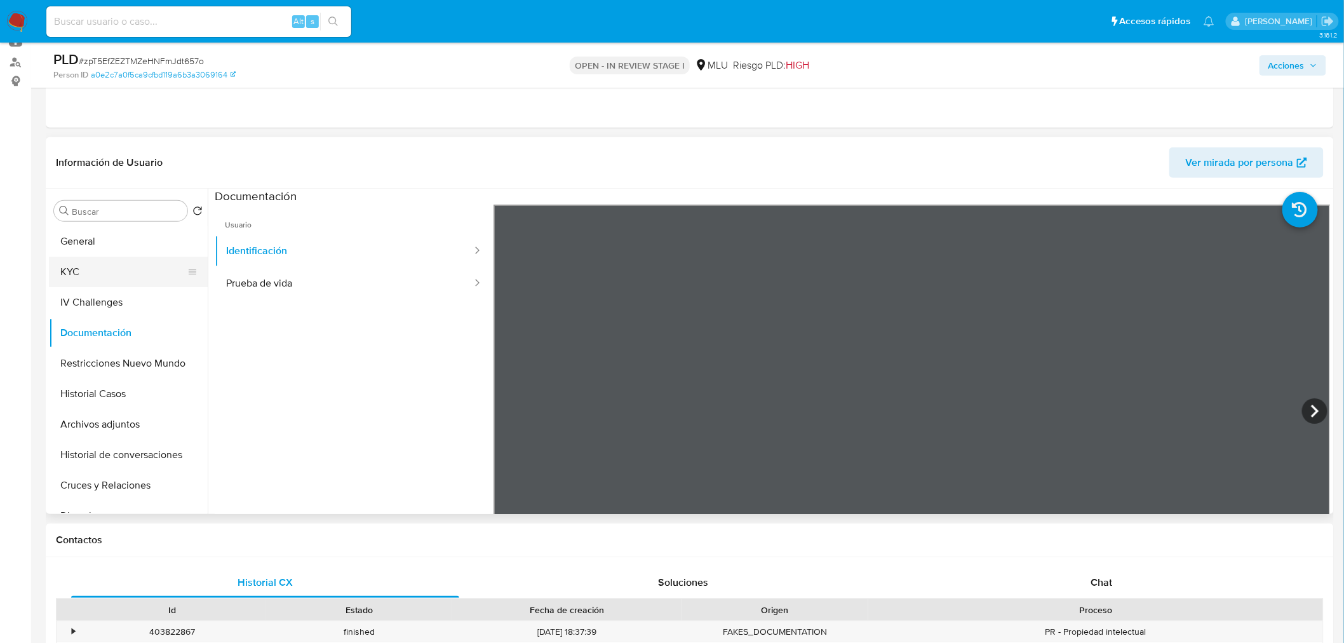
click at [77, 274] on button "KYC" at bounding box center [123, 272] width 149 height 30
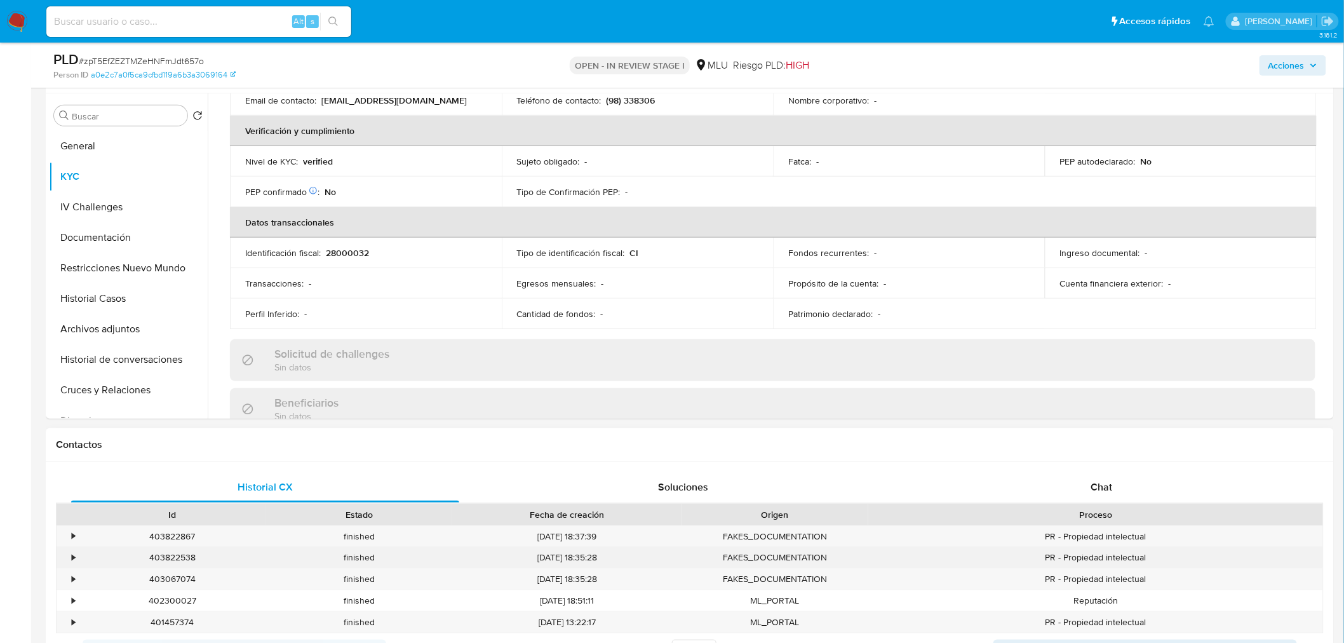
scroll to position [353, 0]
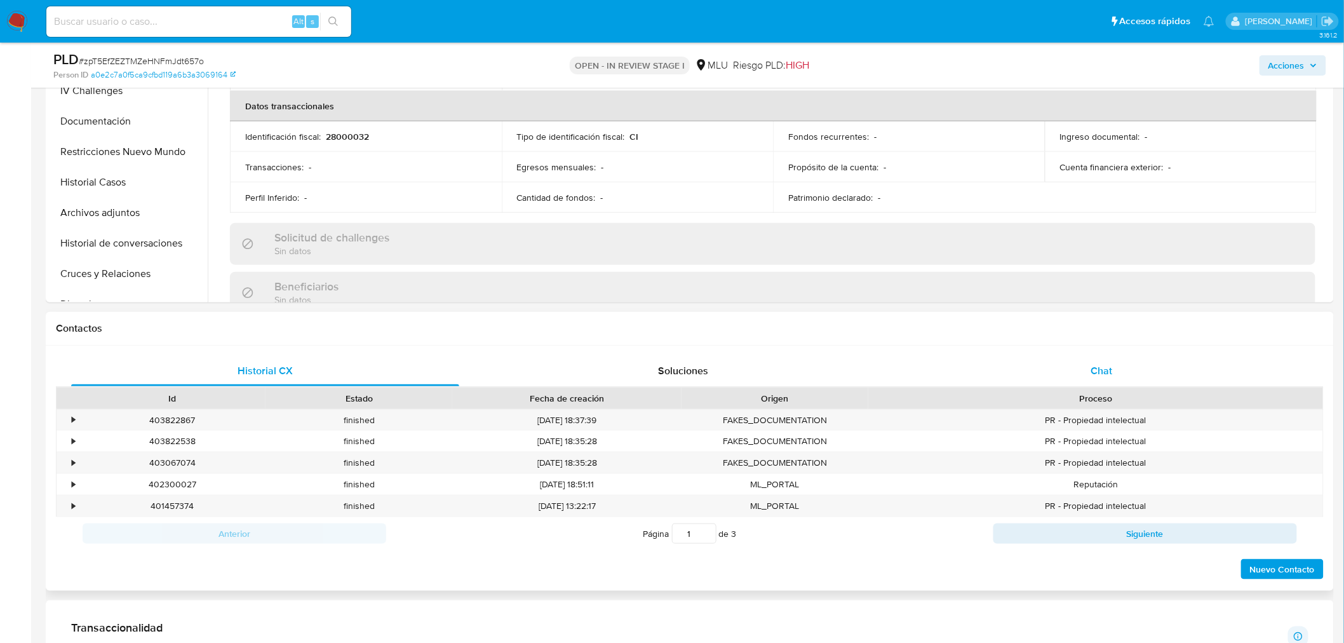
click at [1122, 377] on div "Chat" at bounding box center [1102, 371] width 388 height 30
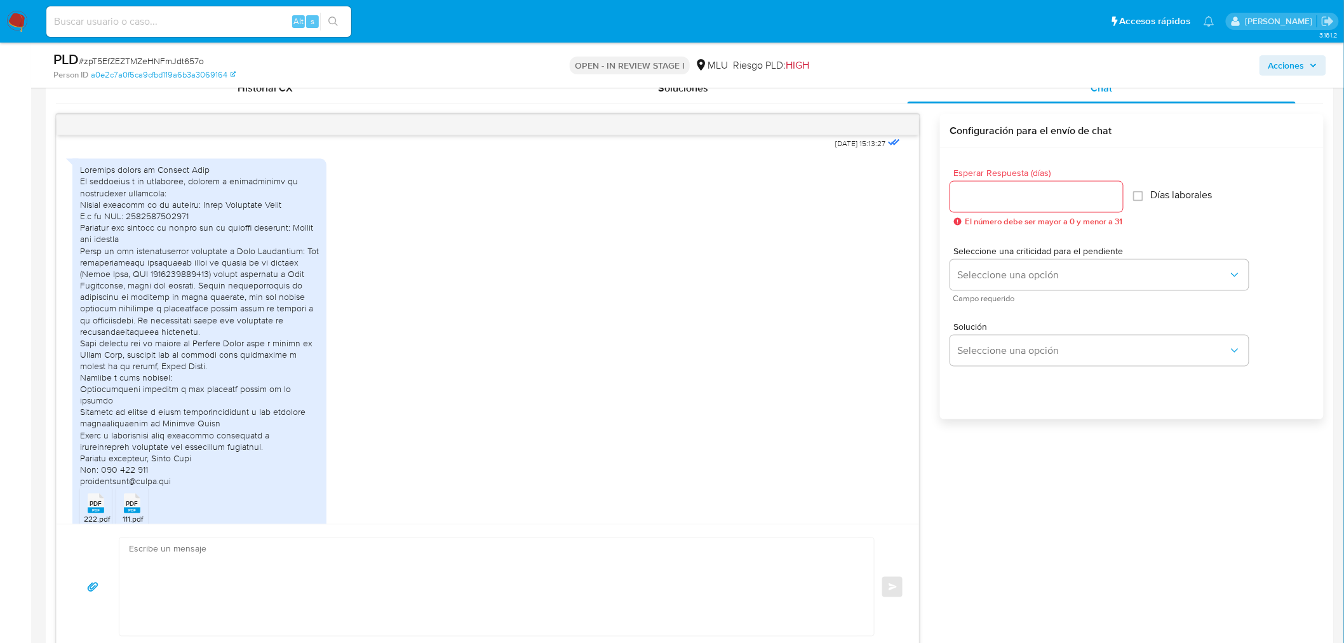
scroll to position [367, 0]
click at [417, 316] on div "PDF PDF 222.pdf PDF PDF 111.pdf 05/10/2025 18:54:49" at bounding box center [487, 344] width 831 height 394
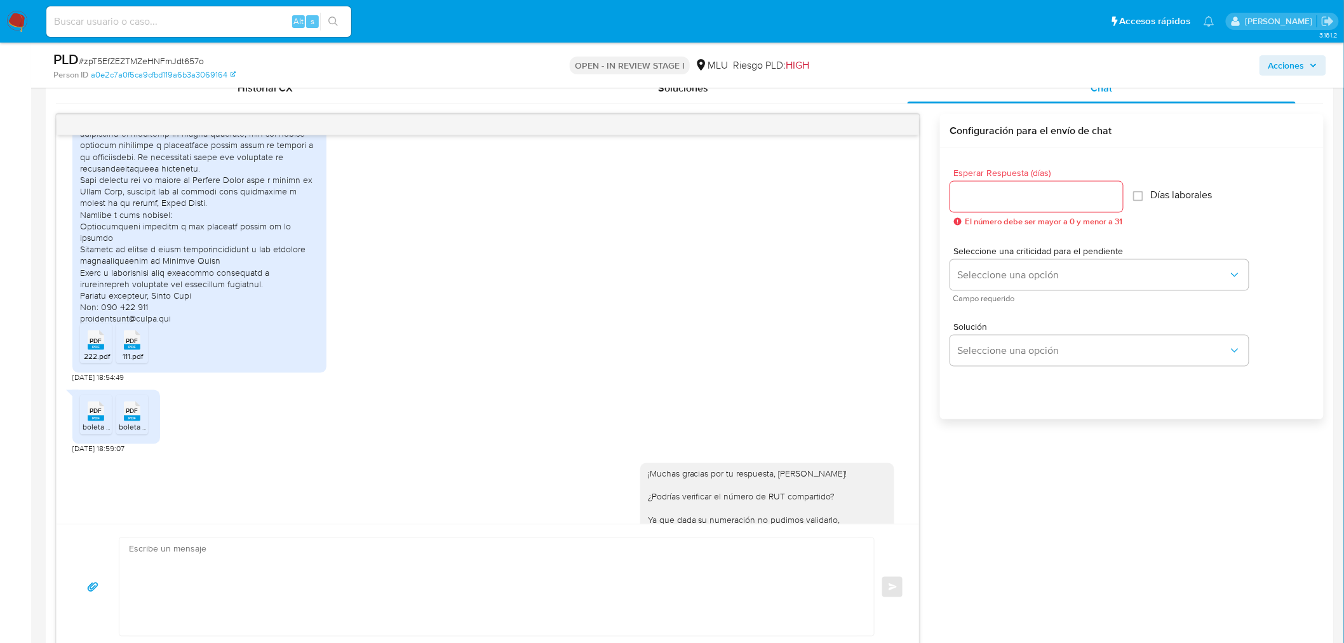
scroll to position [564, 0]
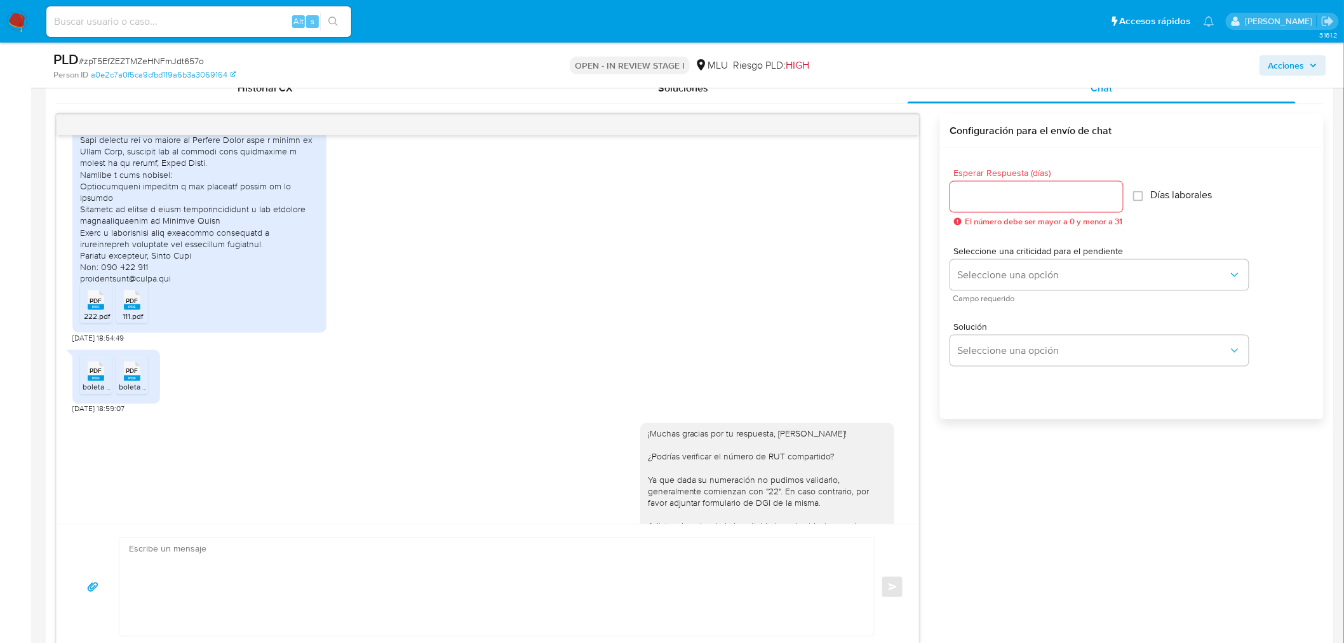
click at [489, 500] on div "¡Muchas gracias por tu respuesta, Jorge! ¿Podrías verificar el número de RUT co…" at bounding box center [487, 553] width 831 height 279
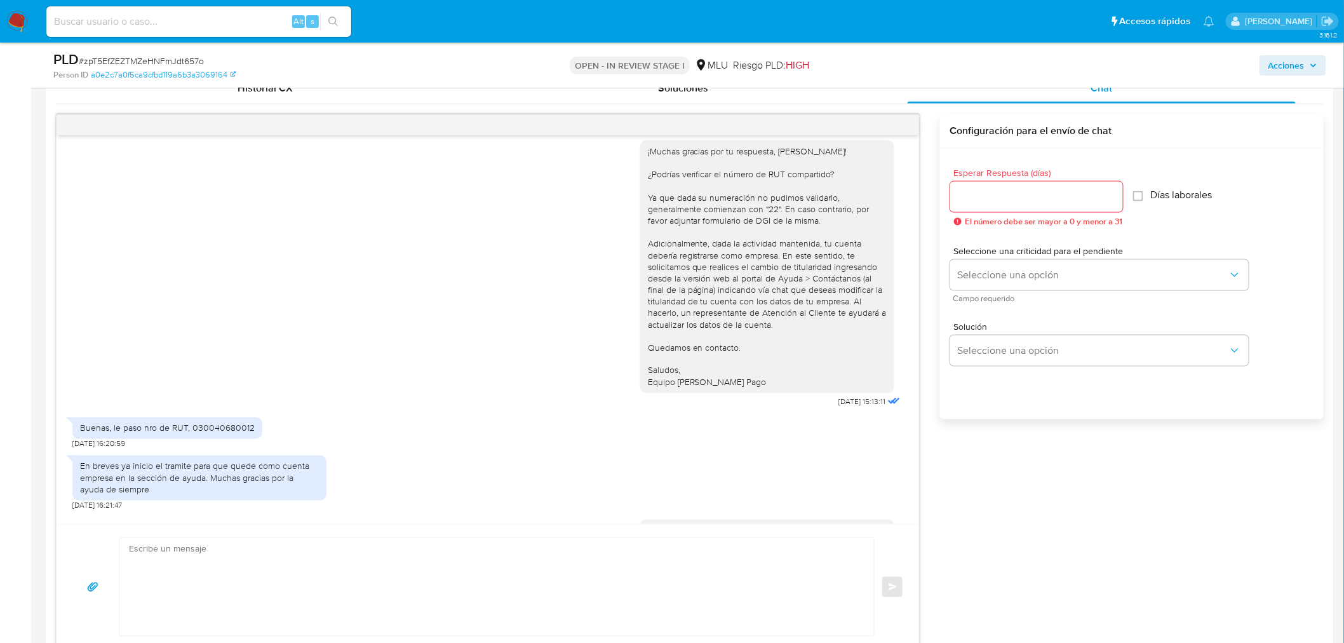
scroll to position [776, 0]
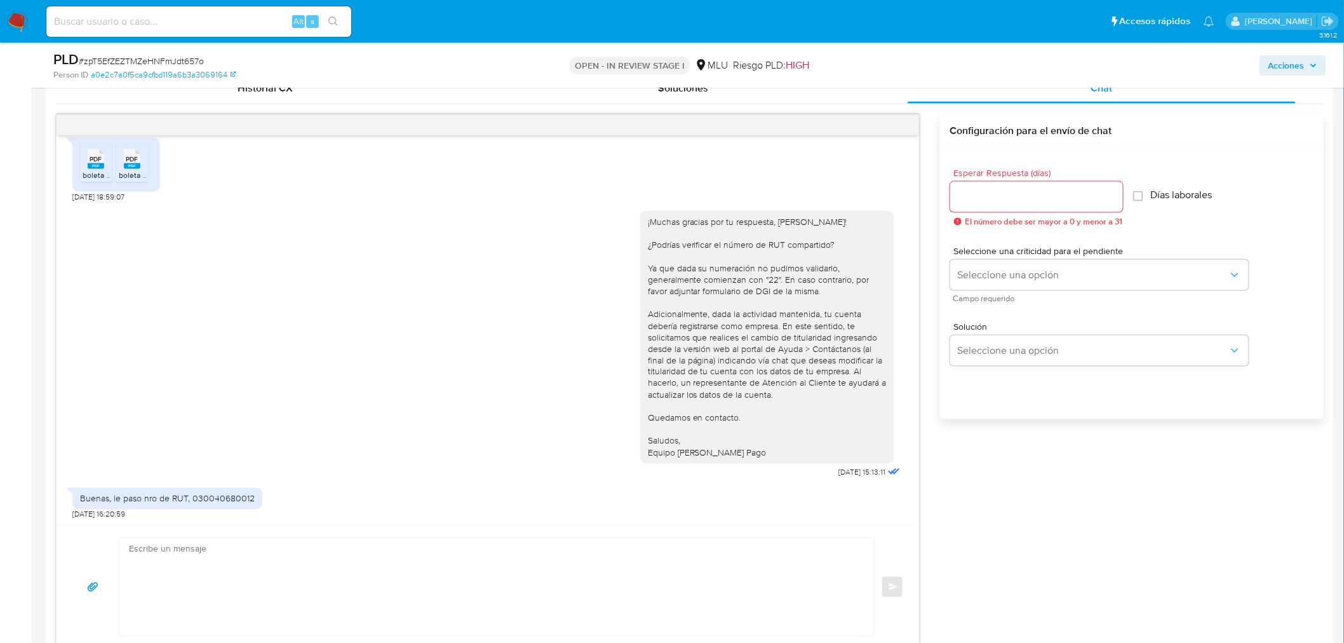
click at [294, 456] on div "¡Muchas gracias por tu respuesta, Jorge! ¿Podrías verificar el número de RUT co…" at bounding box center [487, 341] width 831 height 279
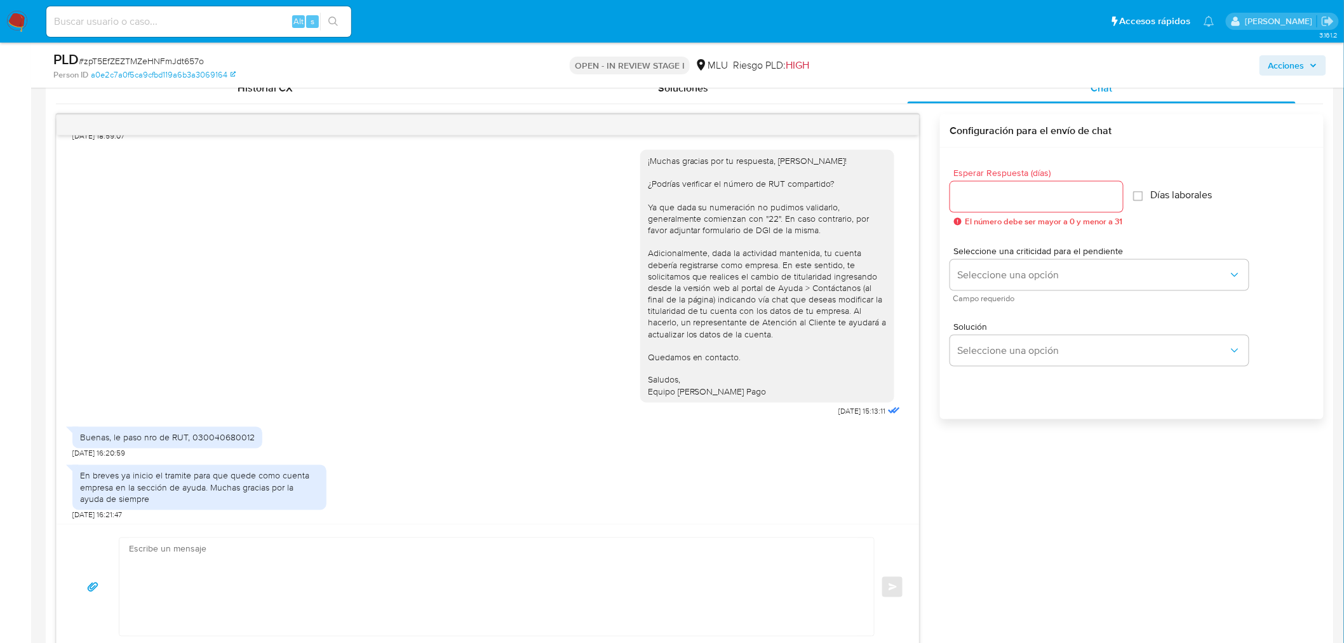
scroll to position [917, 0]
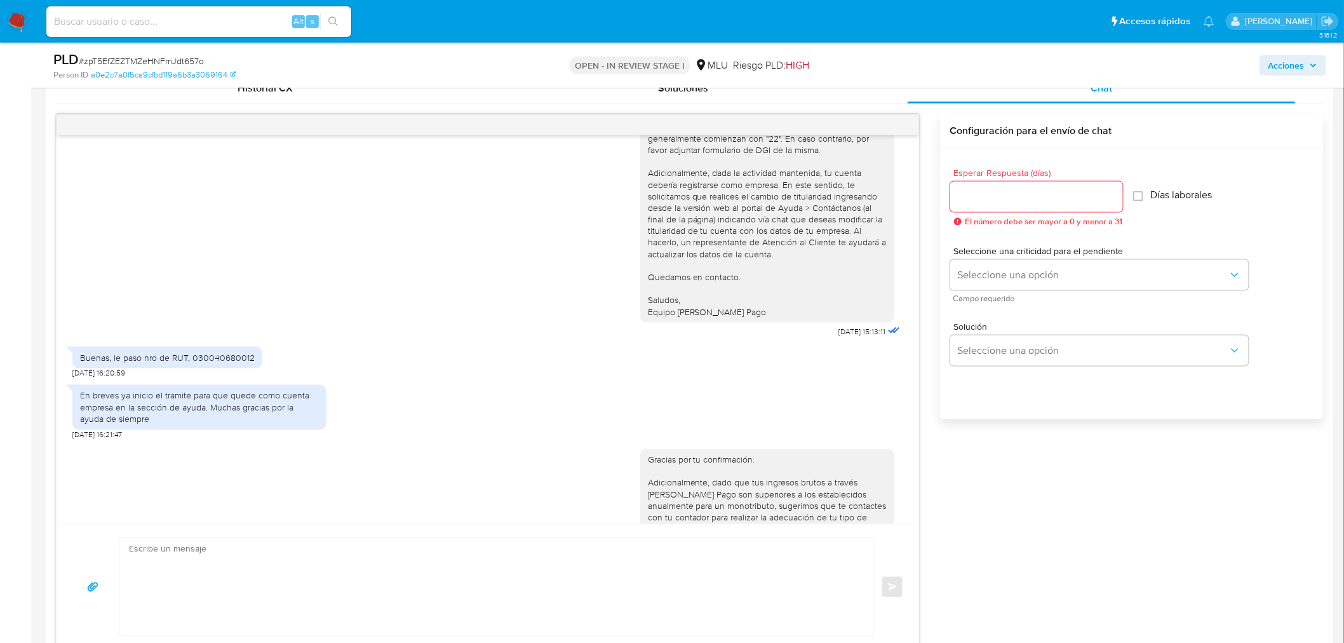
click at [466, 441] on div "Gracias por tu confirmación. Adicionalmente, dado que tus ingresos brutos a tra…" at bounding box center [487, 516] width 831 height 152
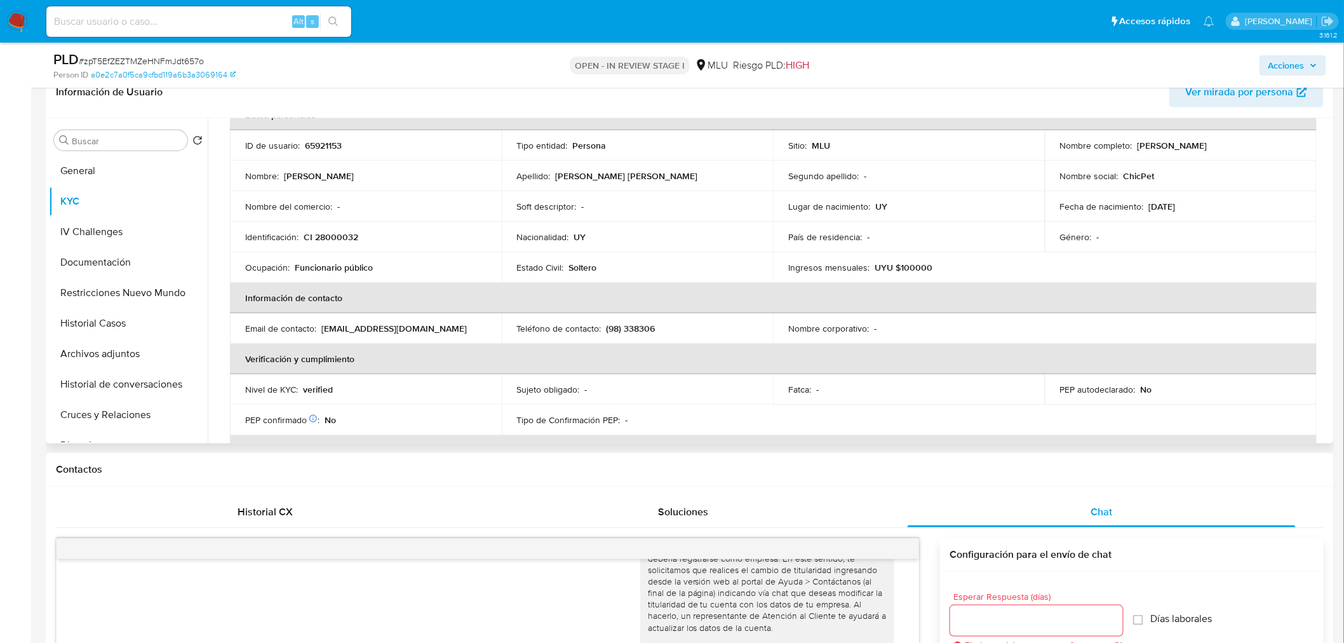
scroll to position [0, 0]
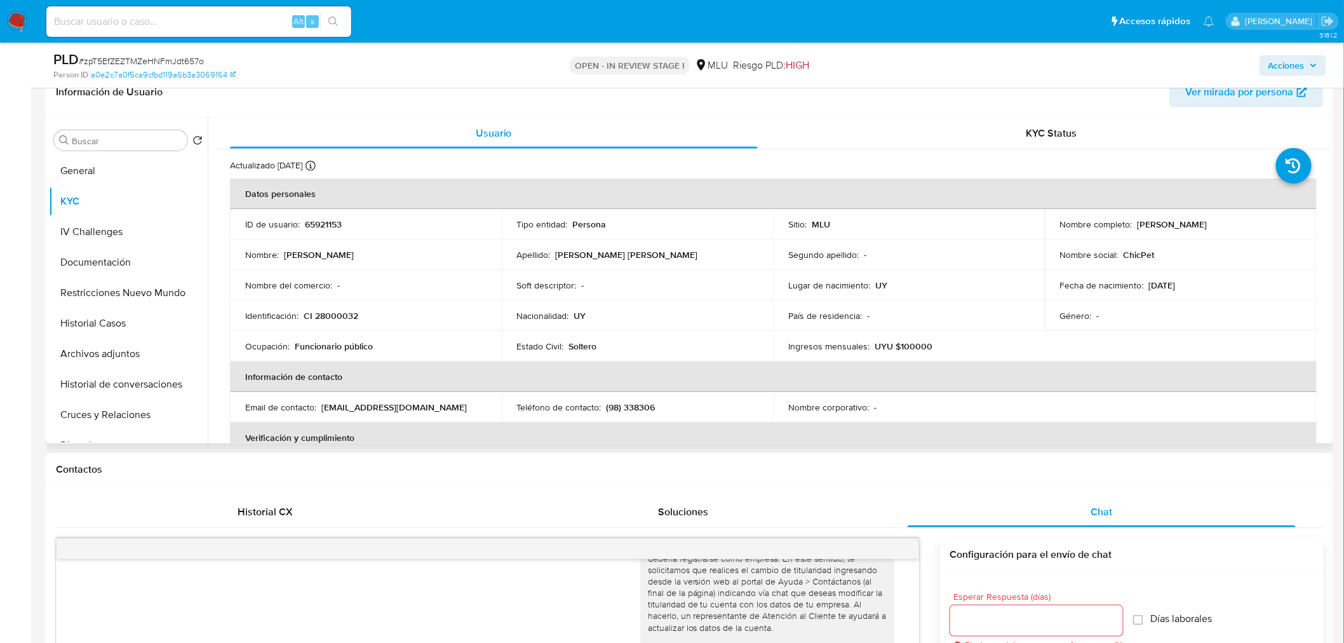
click at [322, 226] on p "65921153" at bounding box center [323, 224] width 37 height 11
copy p "65921153"
click at [124, 362] on button "Archivos adjuntos" at bounding box center [123, 354] width 149 height 30
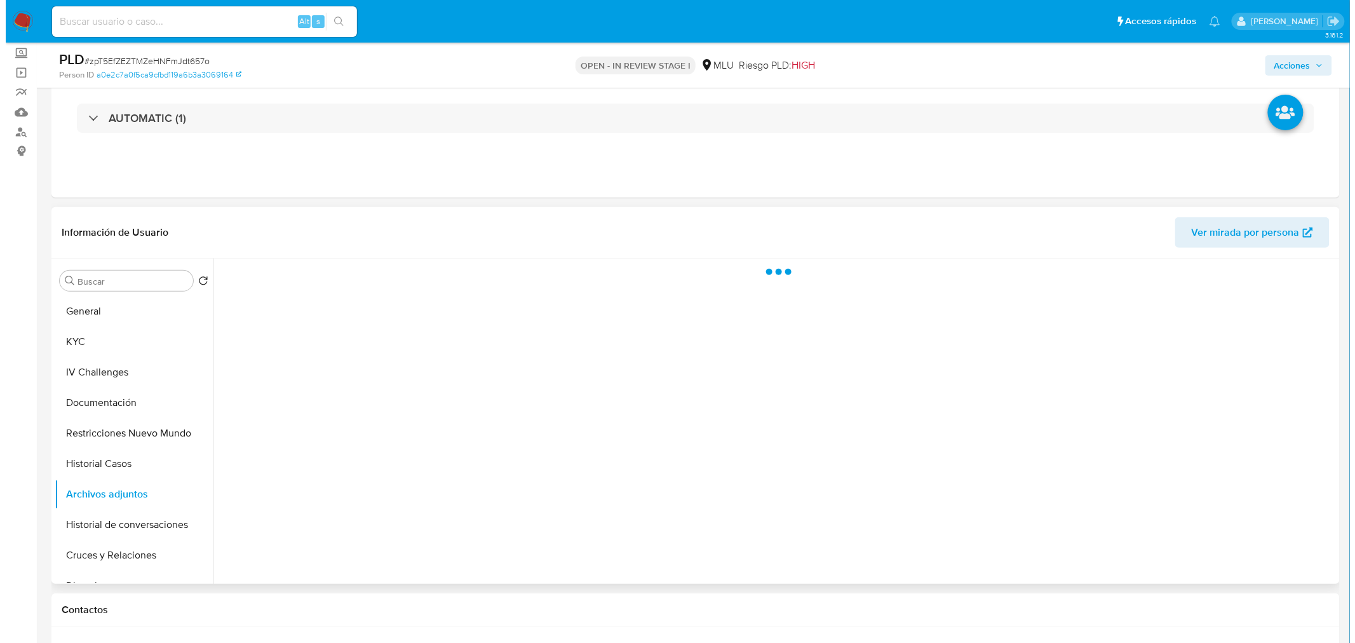
scroll to position [71, 0]
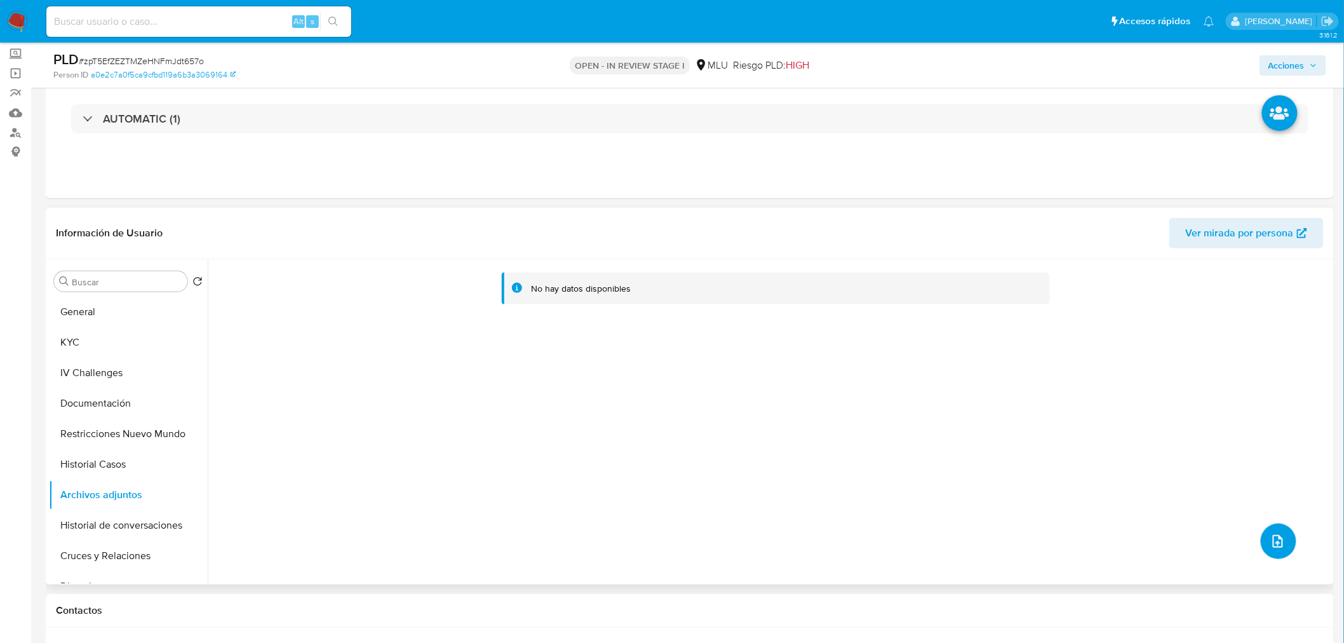
click at [1279, 546] on icon "upload-file" at bounding box center [1277, 541] width 15 height 15
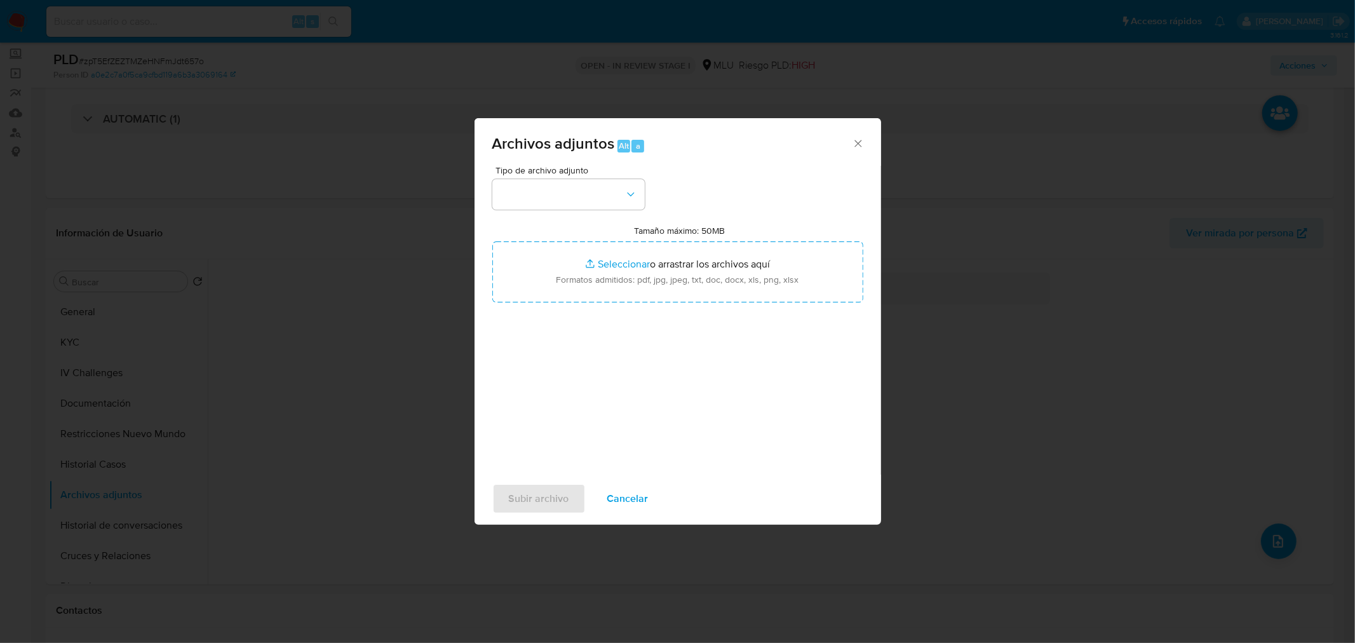
click at [606, 232] on div "Tamaño máximo: 50MB Seleccionar archivos Seleccionar o arrastrar los archivos a…" at bounding box center [677, 263] width 371 height 77
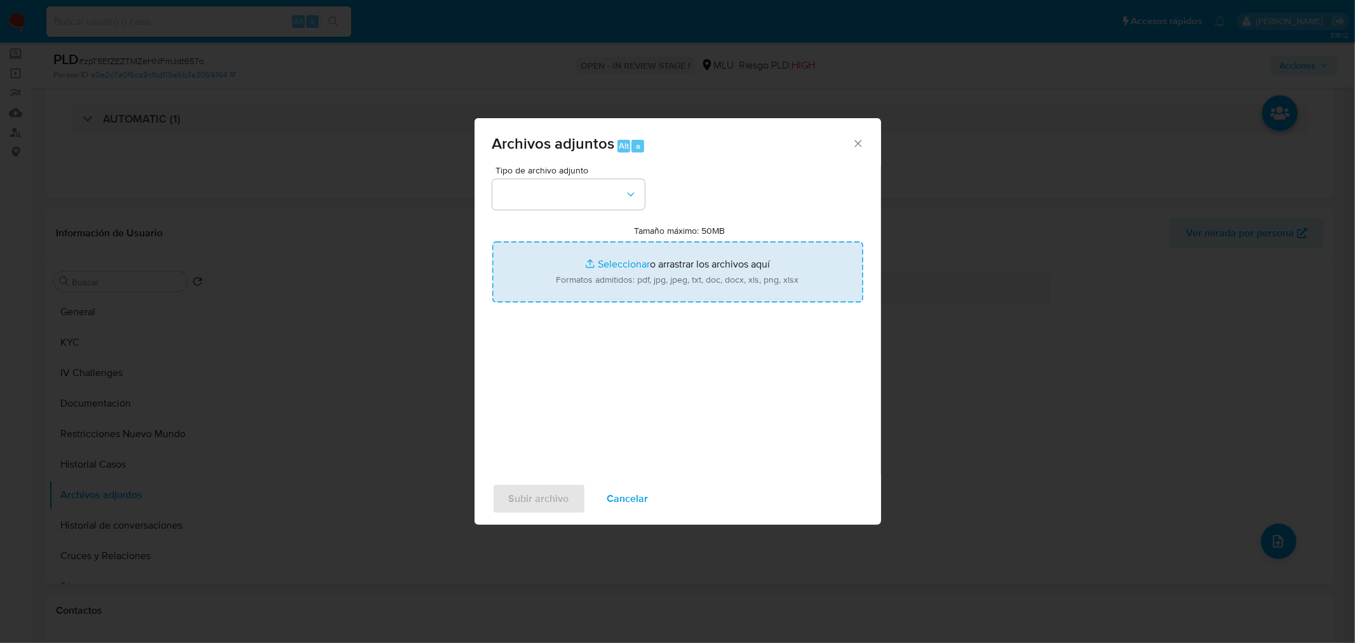
click at [626, 278] on input "Tamaño máximo: 50MB Seleccionar archivos" at bounding box center [677, 271] width 371 height 61
type input "C:\fakepath\Case Log 65921153 - 03_10_2025.pdf"
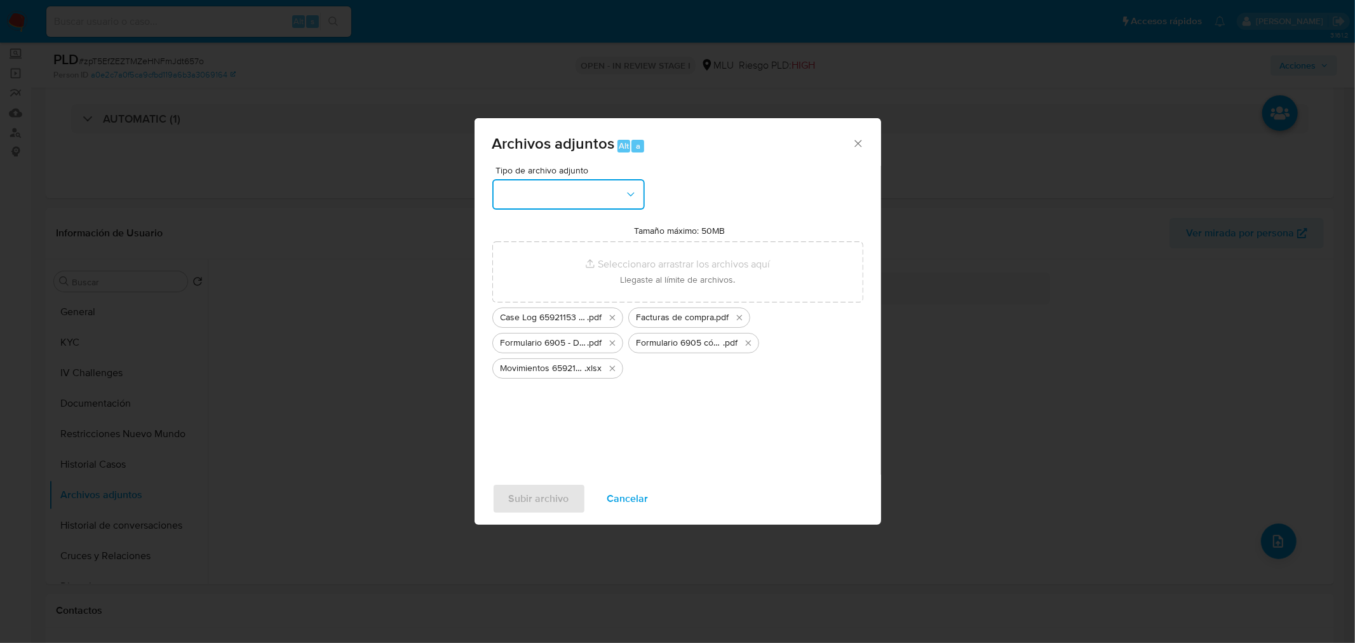
click at [599, 193] on button "button" at bounding box center [568, 194] width 152 height 30
click at [557, 309] on div "OTROS" at bounding box center [564, 300] width 130 height 30
click at [534, 495] on span "Subir archivo" at bounding box center [539, 499] width 60 height 28
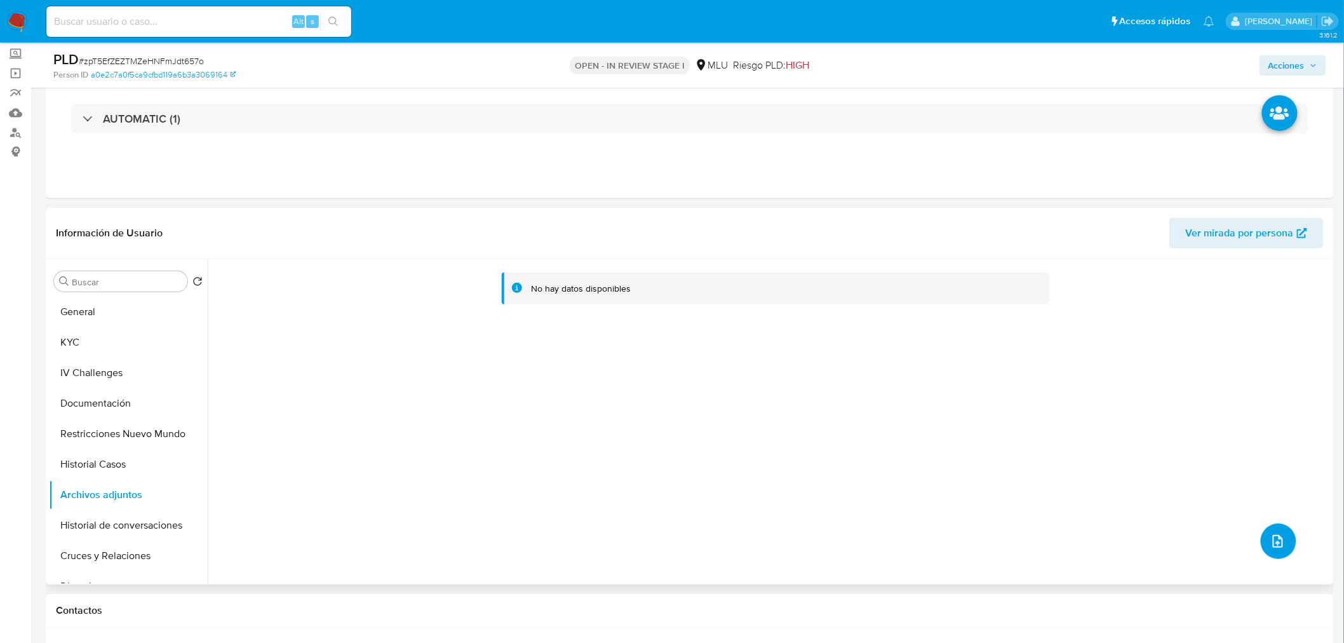
click at [1273, 539] on icon "upload-file" at bounding box center [1278, 541] width 10 height 13
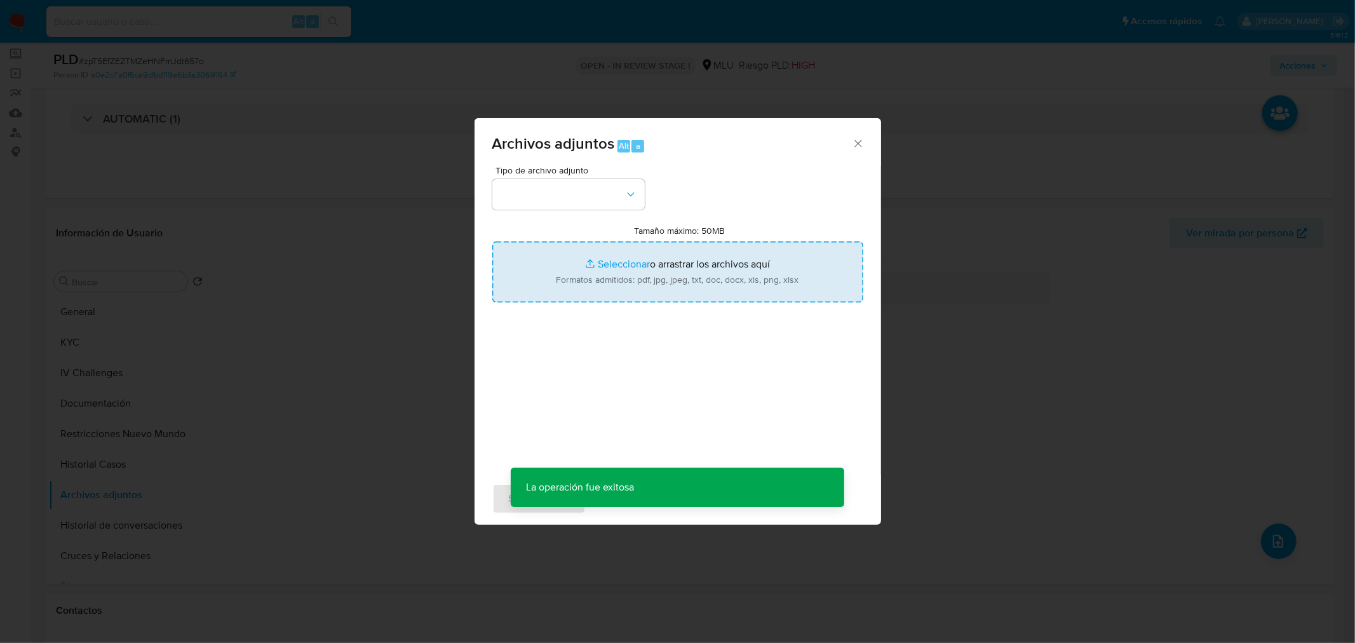
click at [715, 274] on input "Tamaño máximo: 50MB Seleccionar archivos" at bounding box center [677, 271] width 371 height 61
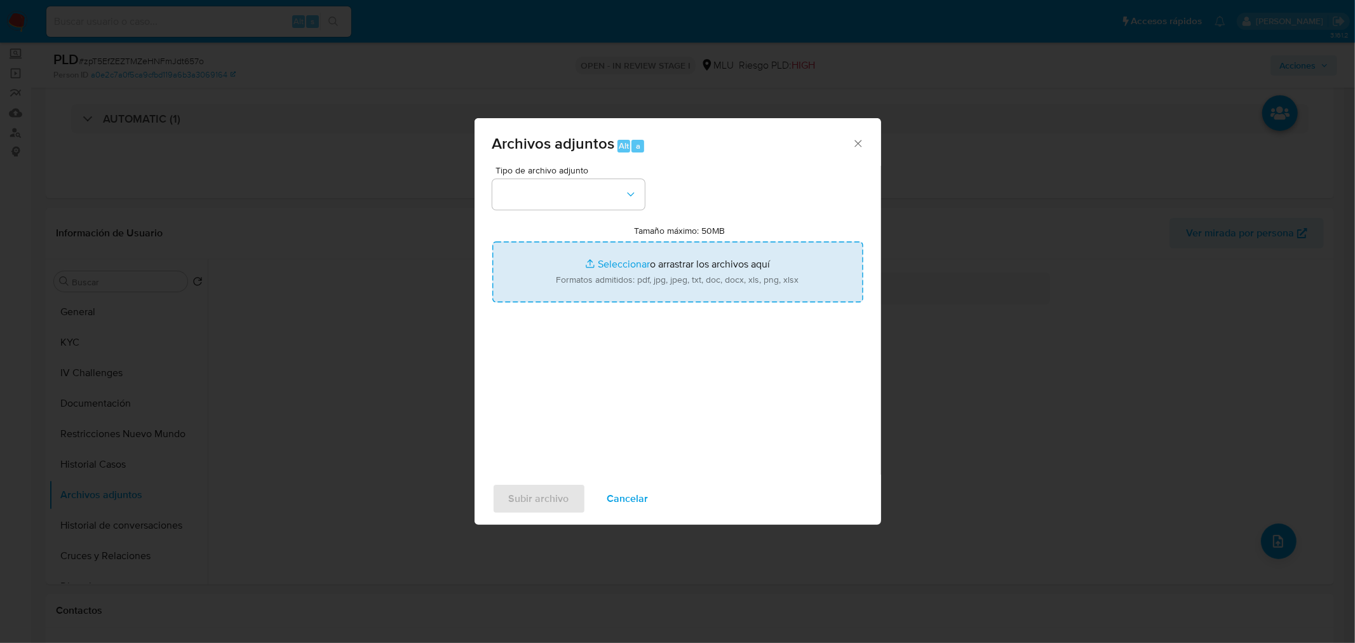
type input "C:\fakepath\Recibo de BPS.pdf"
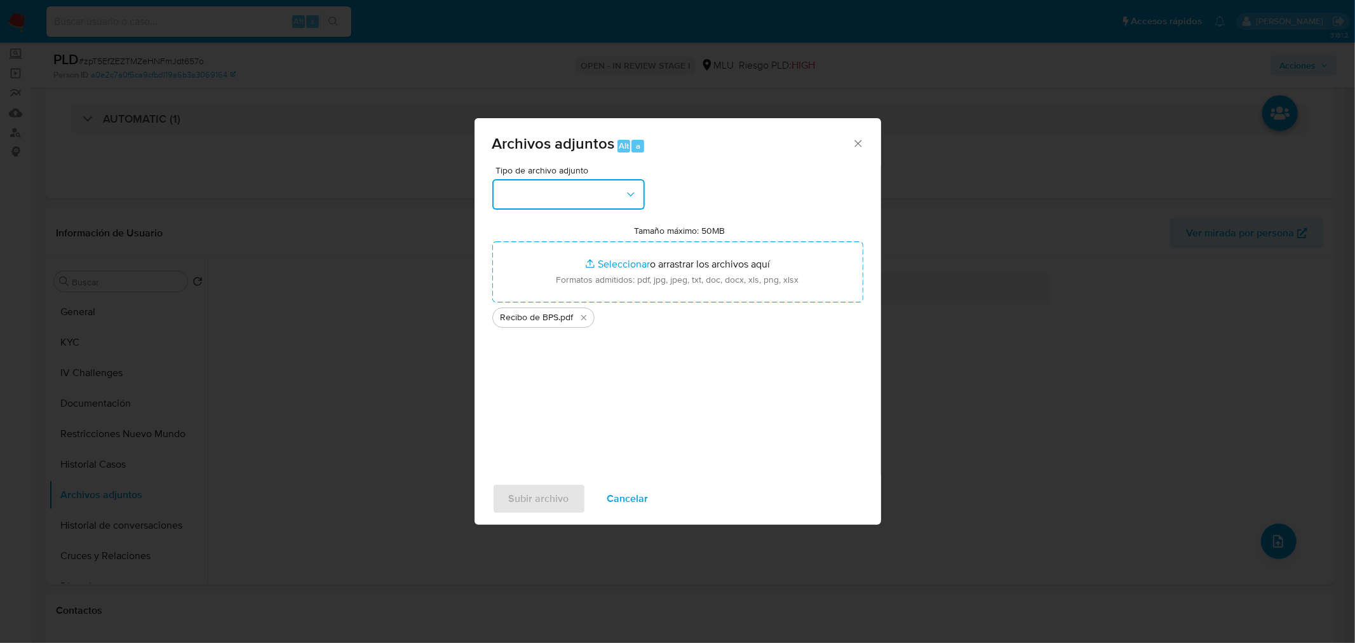
click at [570, 199] on button "button" at bounding box center [568, 194] width 152 height 30
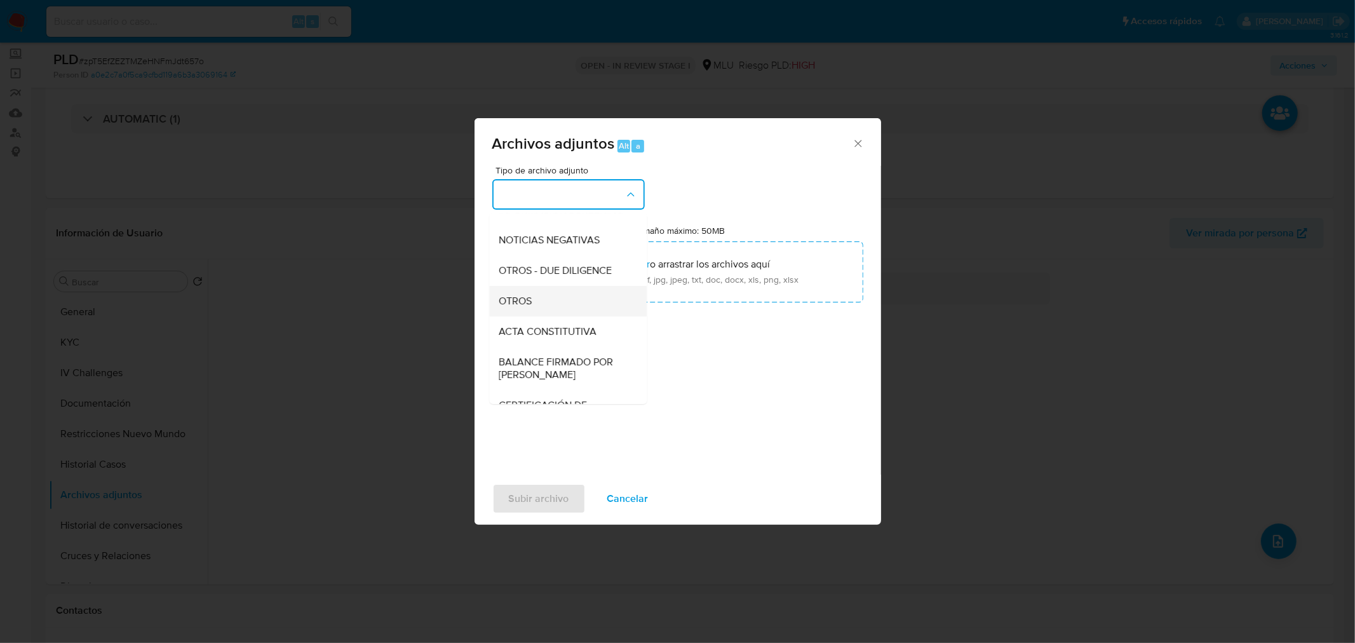
click at [556, 316] on div "OTROS" at bounding box center [564, 300] width 130 height 30
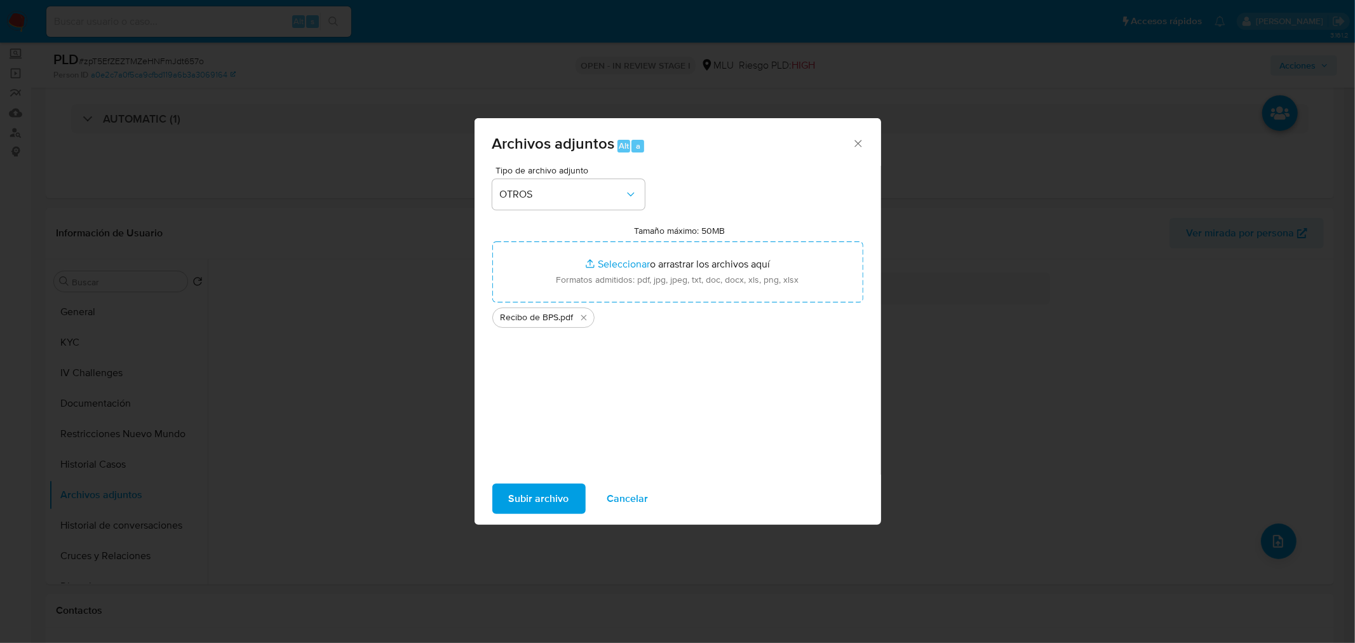
click at [542, 509] on span "Subir archivo" at bounding box center [539, 499] width 60 height 28
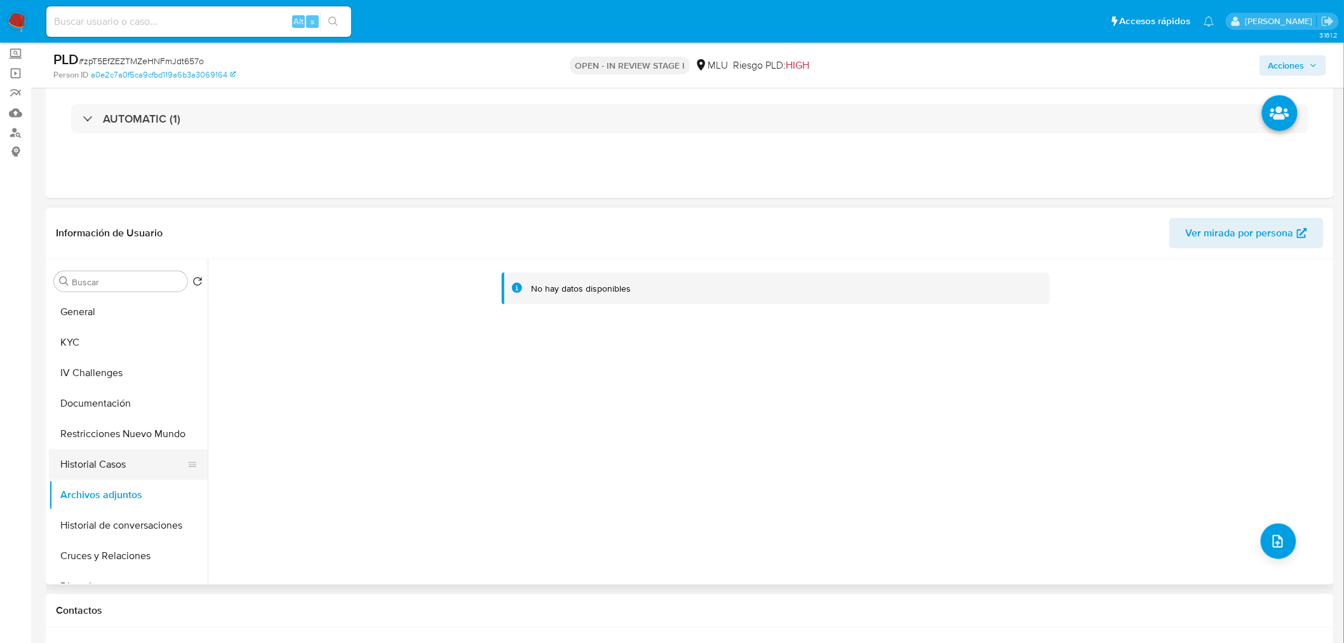
click at [87, 452] on button "Historial Casos" at bounding box center [123, 464] width 149 height 30
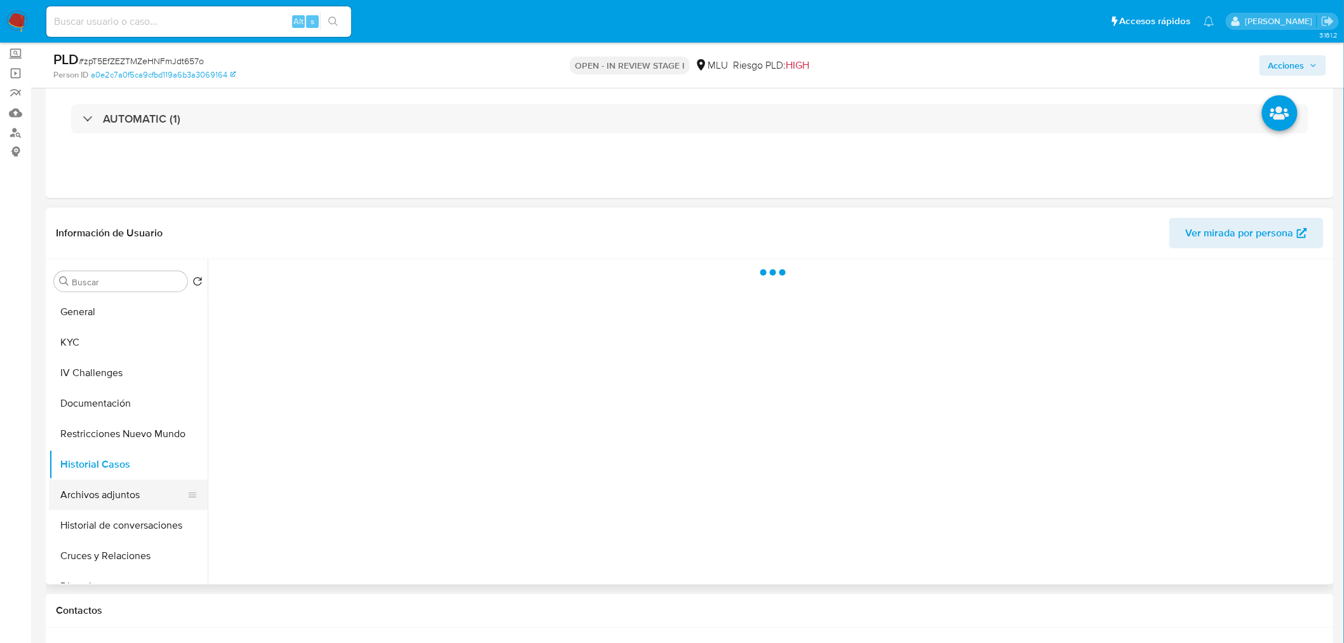
click at [102, 493] on button "Archivos adjuntos" at bounding box center [123, 495] width 149 height 30
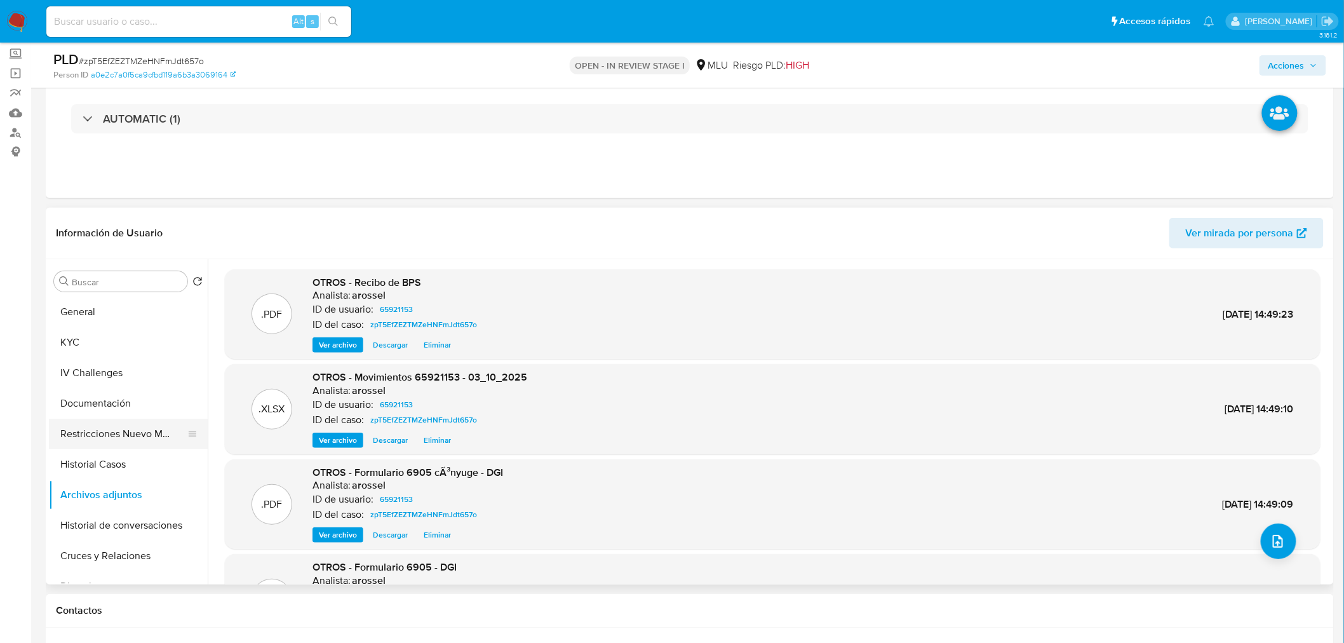
click at [116, 439] on button "Restricciones Nuevo Mundo" at bounding box center [123, 434] width 149 height 30
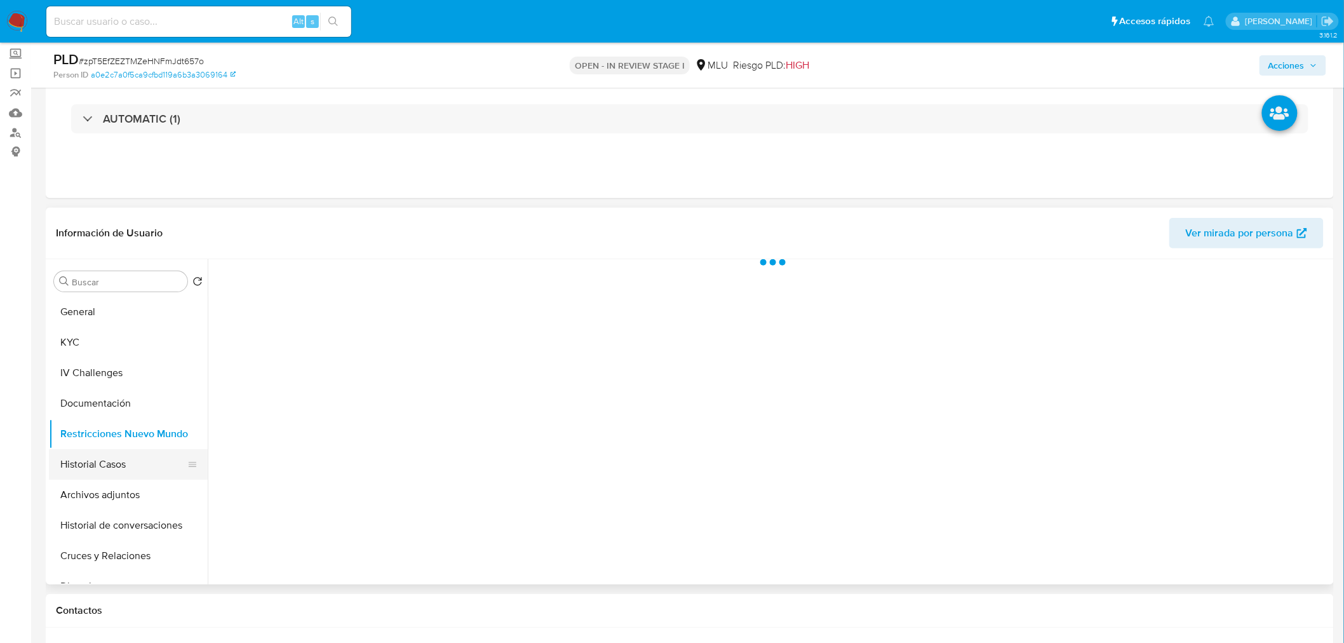
click at [119, 455] on button "Historial Casos" at bounding box center [123, 464] width 149 height 30
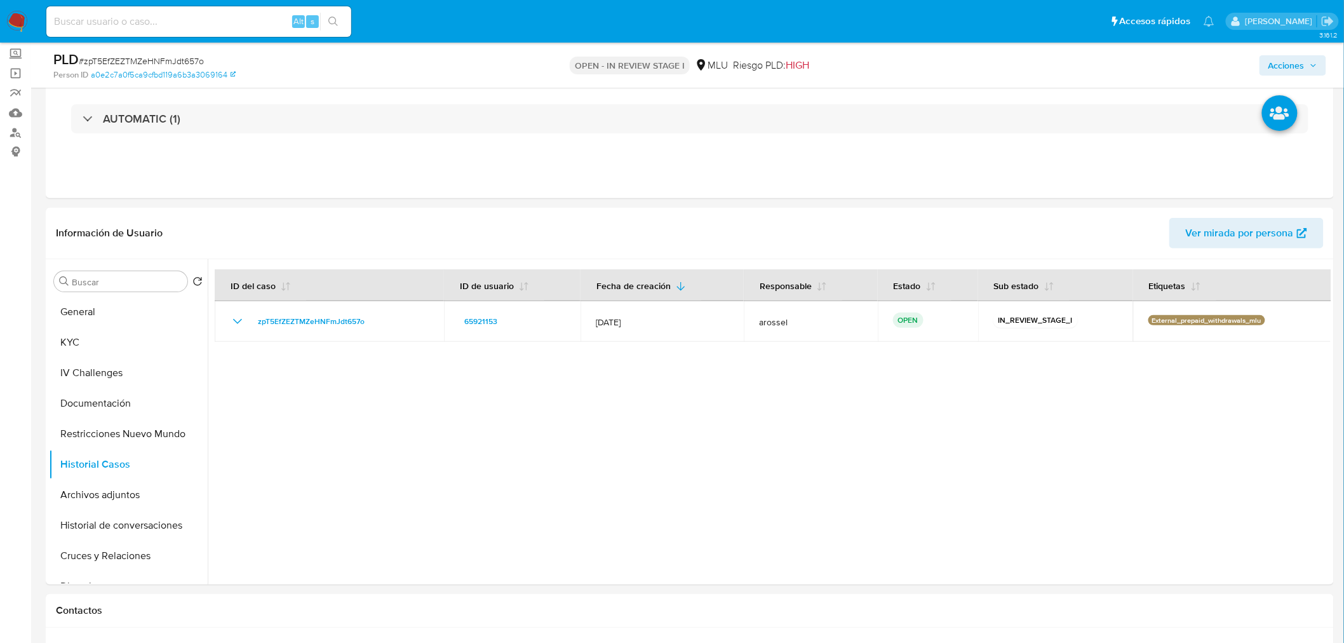
click at [1286, 62] on span "Acciones" at bounding box center [1286, 65] width 36 height 20
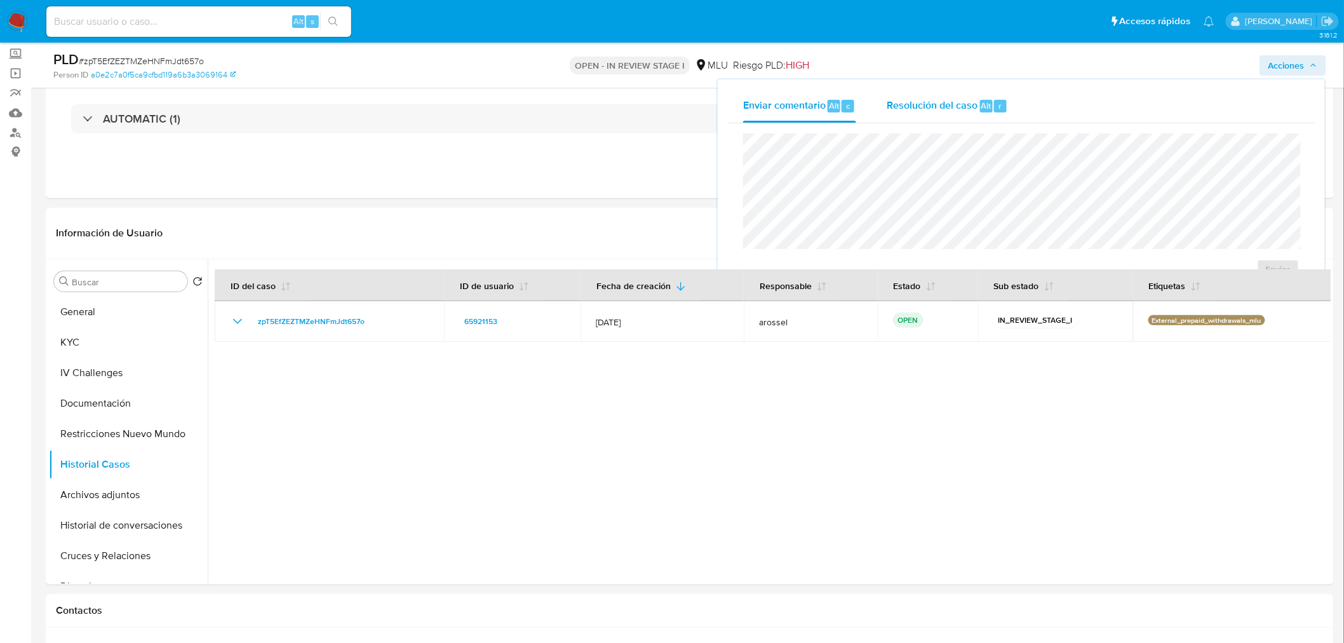
click at [934, 100] on span "Resolución del caso" at bounding box center [932, 105] width 91 height 15
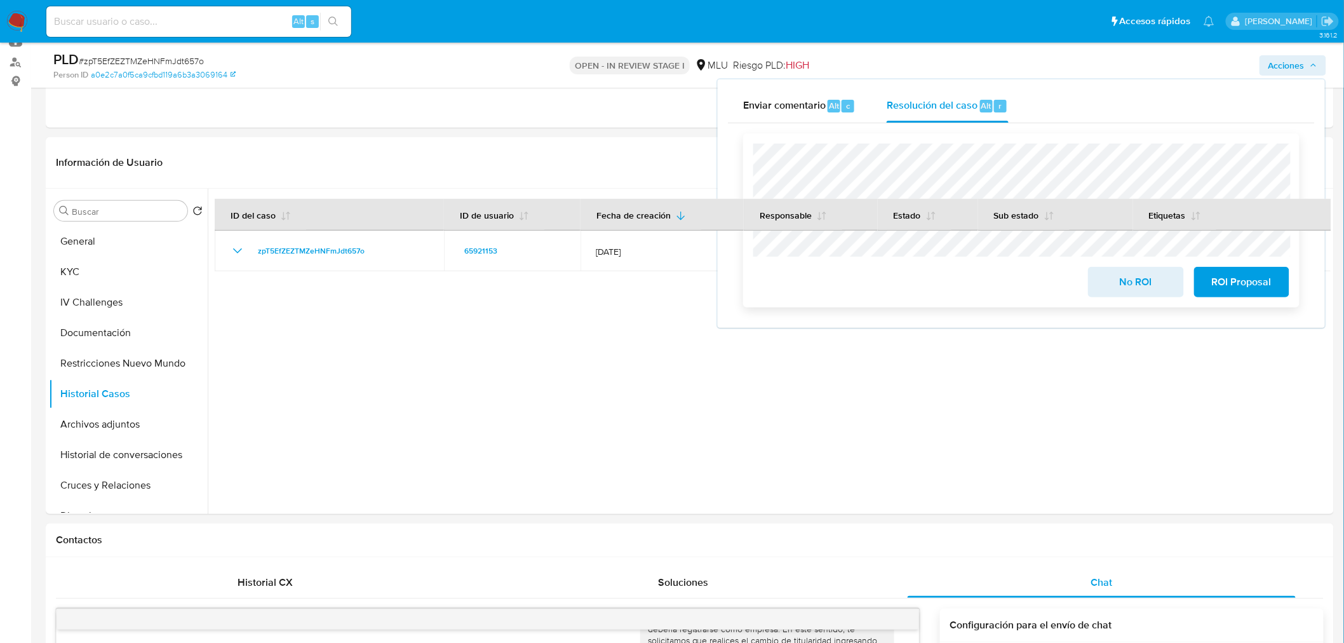
click at [1271, 294] on span "ROI Proposal" at bounding box center [1242, 282] width 62 height 28
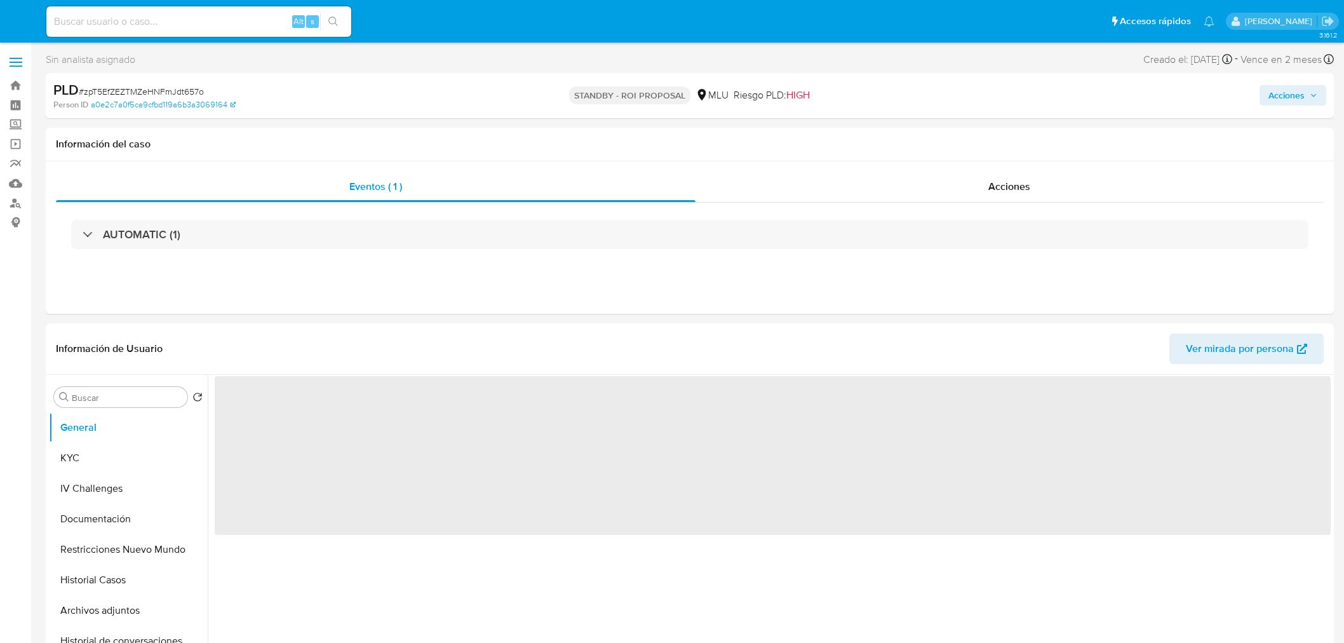
select select "10"
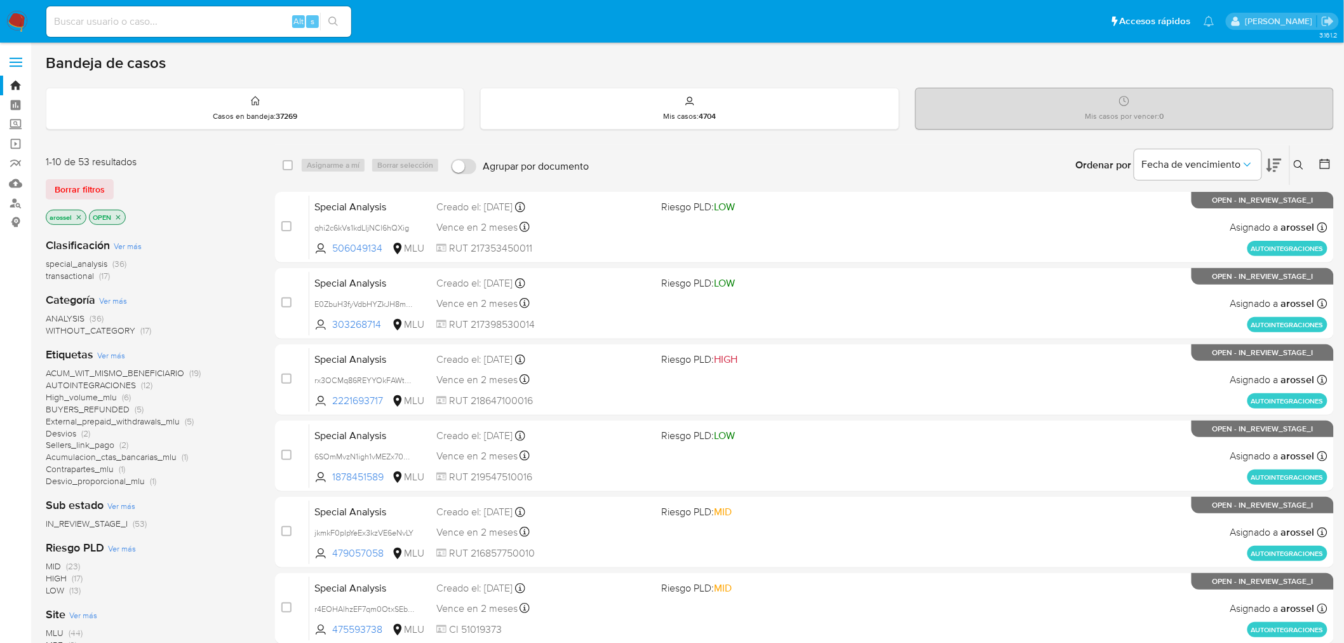
click at [1279, 161] on icon at bounding box center [1274, 165] width 15 height 15
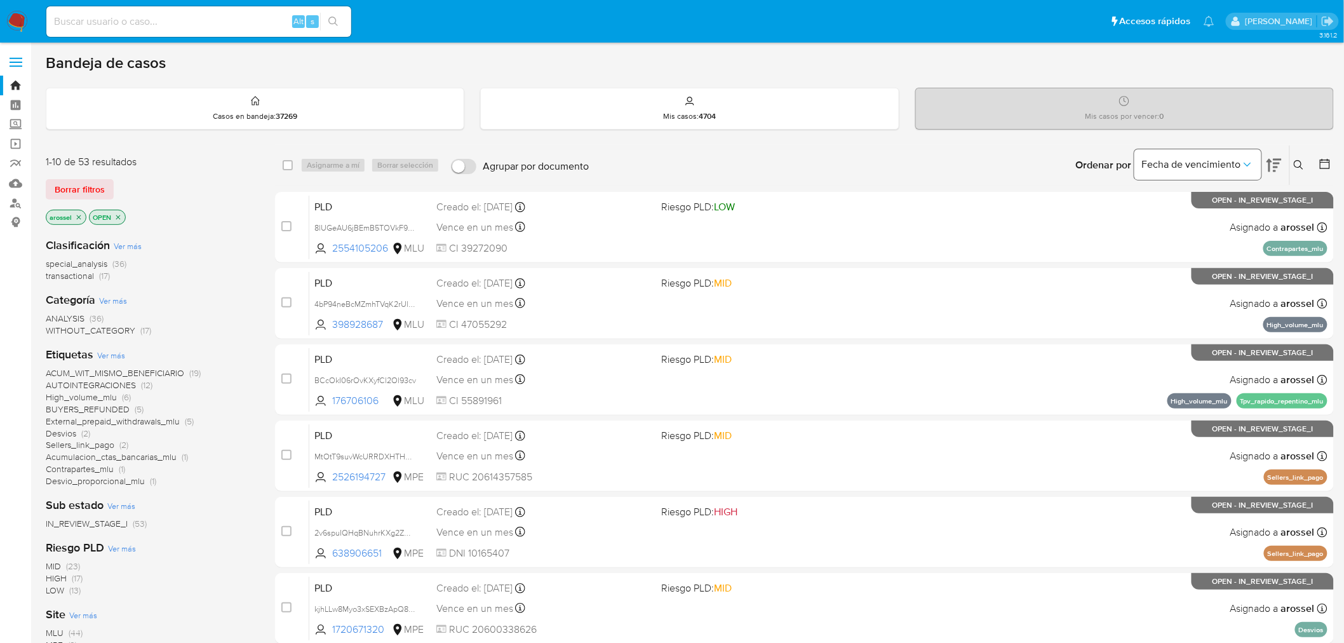
click at [1187, 170] on span "Fecha de vencimiento" at bounding box center [1191, 164] width 99 height 13
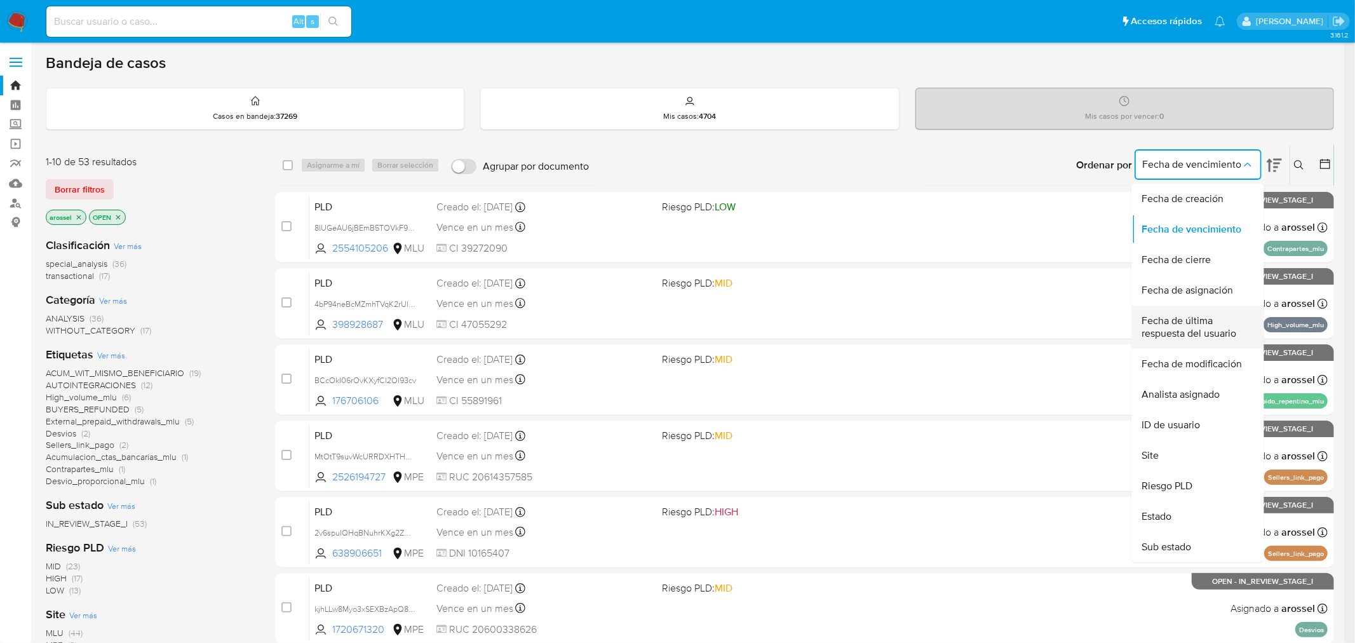
click at [1179, 316] on span "Fecha de última respuesta del usuario" at bounding box center [1194, 326] width 104 height 25
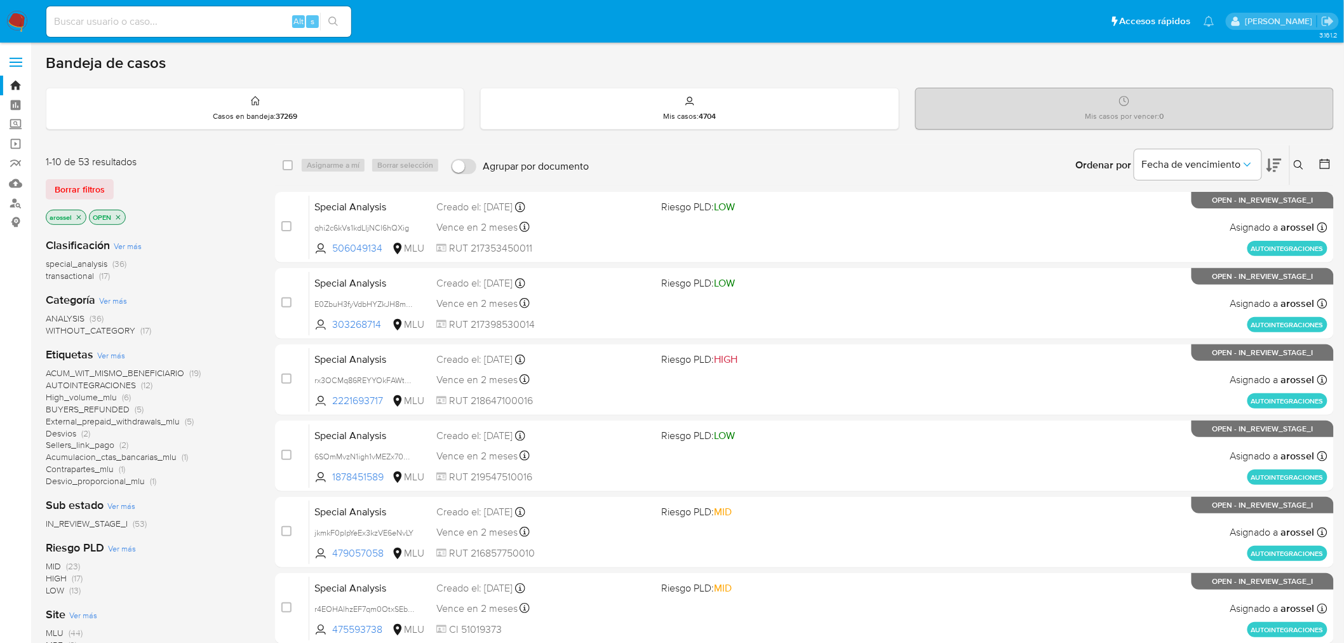
click at [187, 22] on input at bounding box center [198, 21] width 305 height 17
paste input "1ohCHm528GbjG6PKh8zGkq7F"
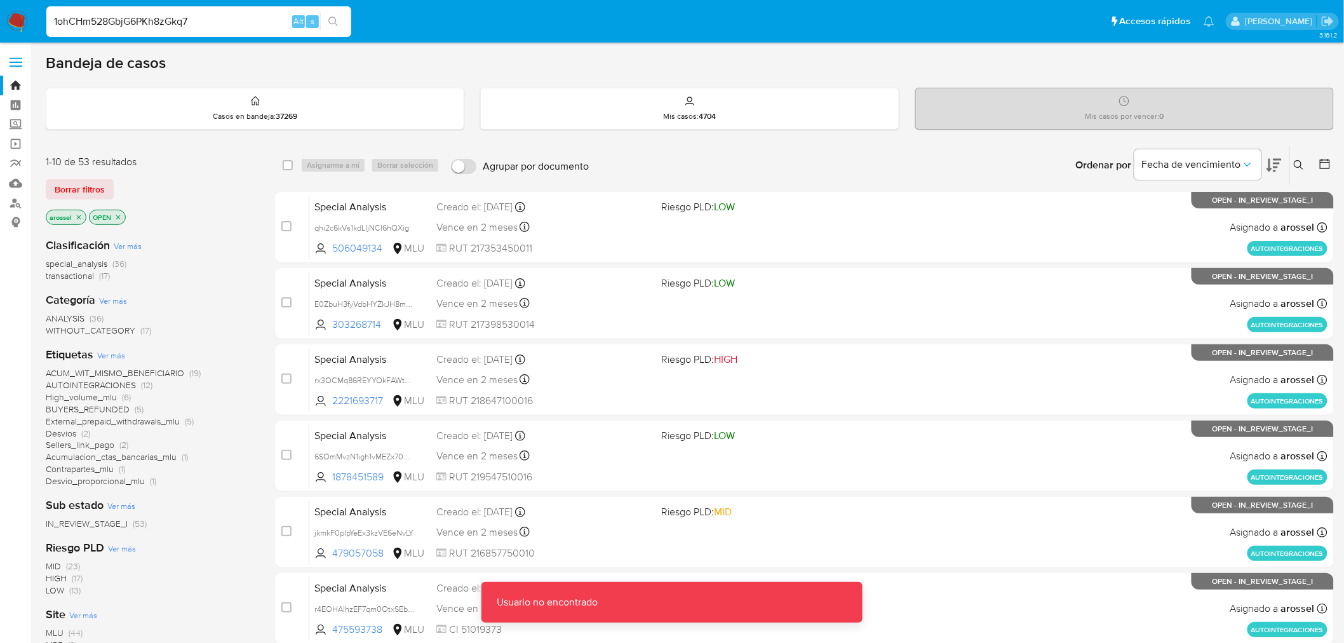
click at [246, 15] on input "1ohCHm528GbjG6PKh8zGkq7" at bounding box center [198, 21] width 305 height 17
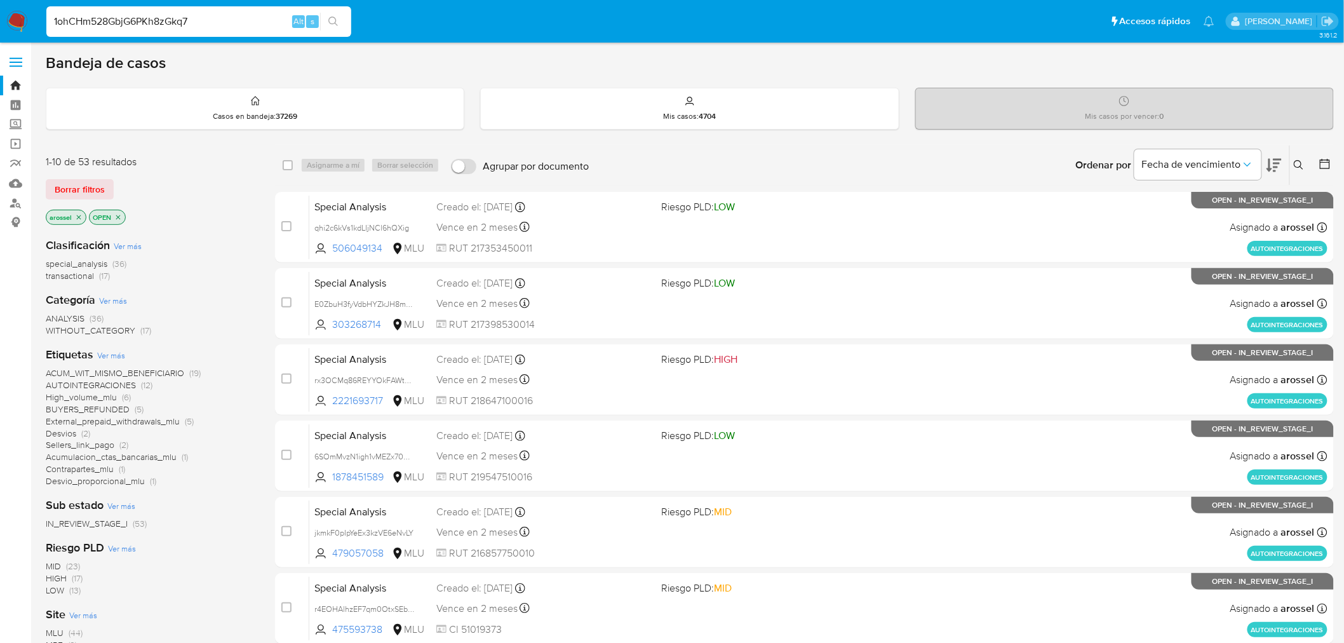
paste input "F"
type input "1ohCHm528GbjG6PKh8zGkq7F"
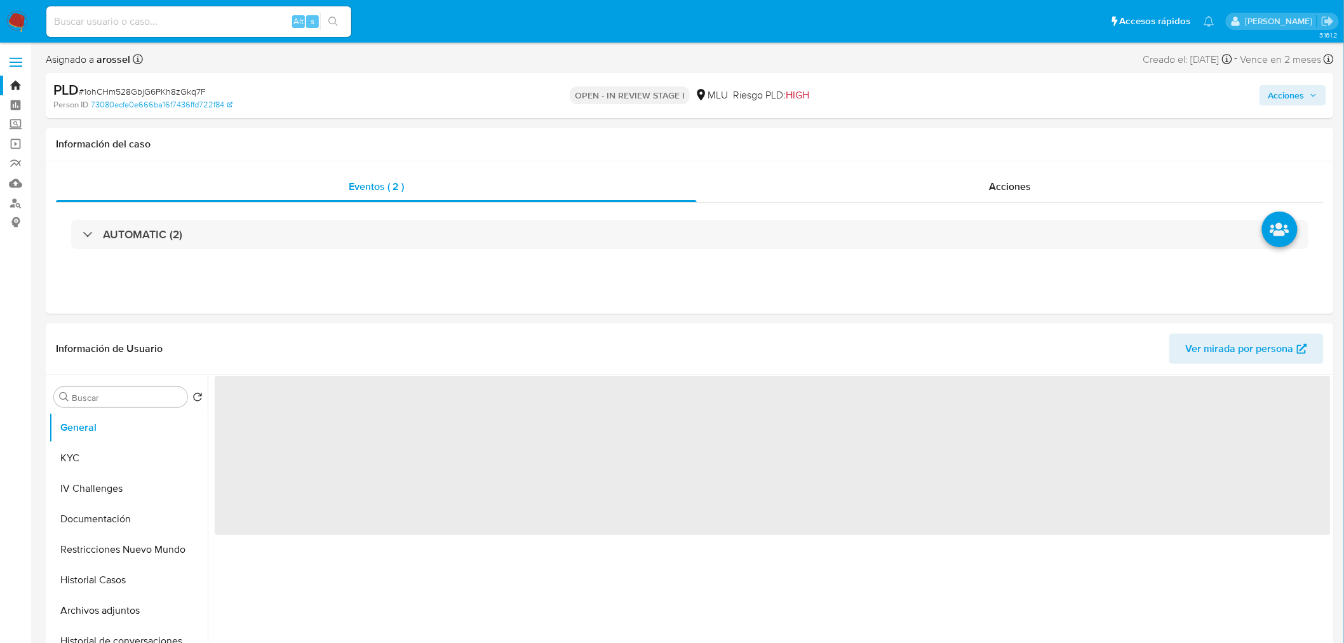
select select "10"
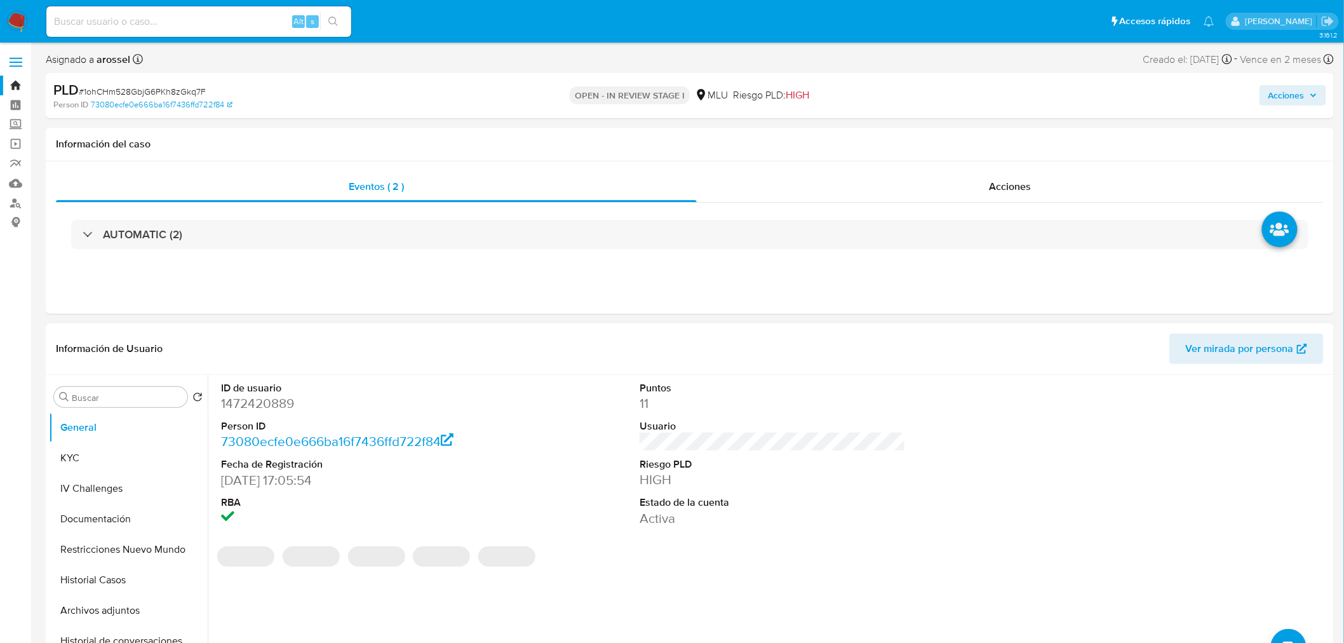
click at [922, 481] on div "ID de usuario 1472420889 Person ID 73080ecfe0e666ba16f7436ffd722f84 Fecha de Re…" at bounding box center [773, 454] width 1116 height 159
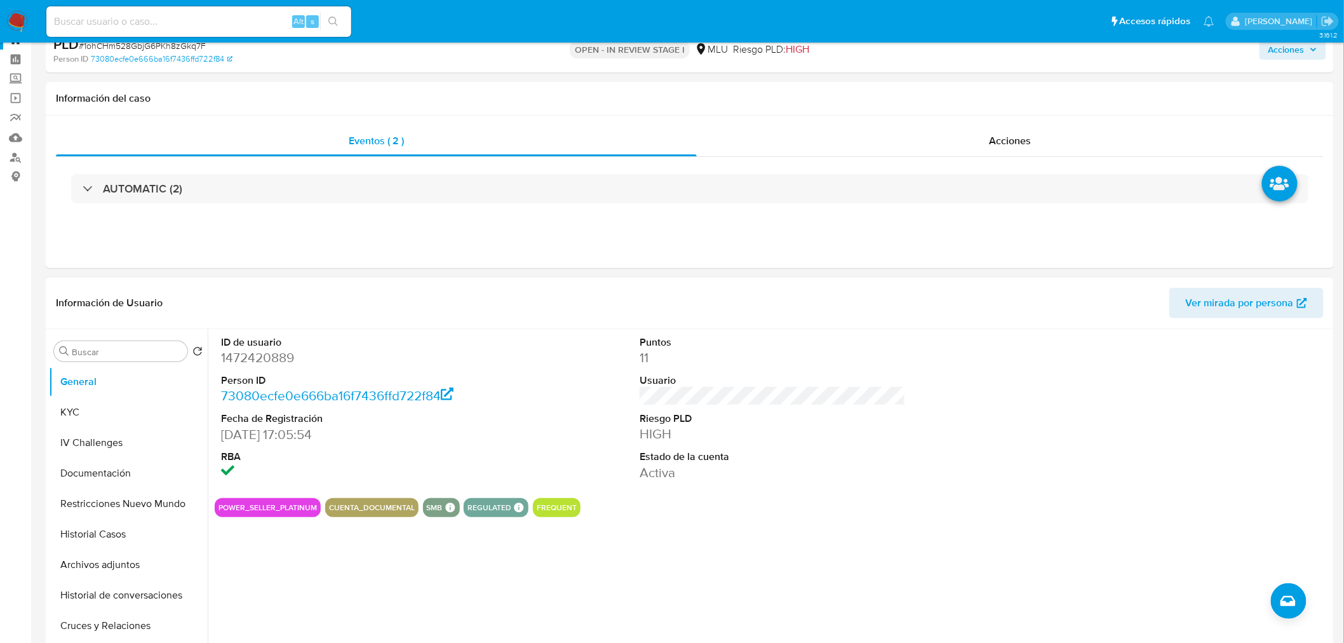
scroll to position [71, 0]
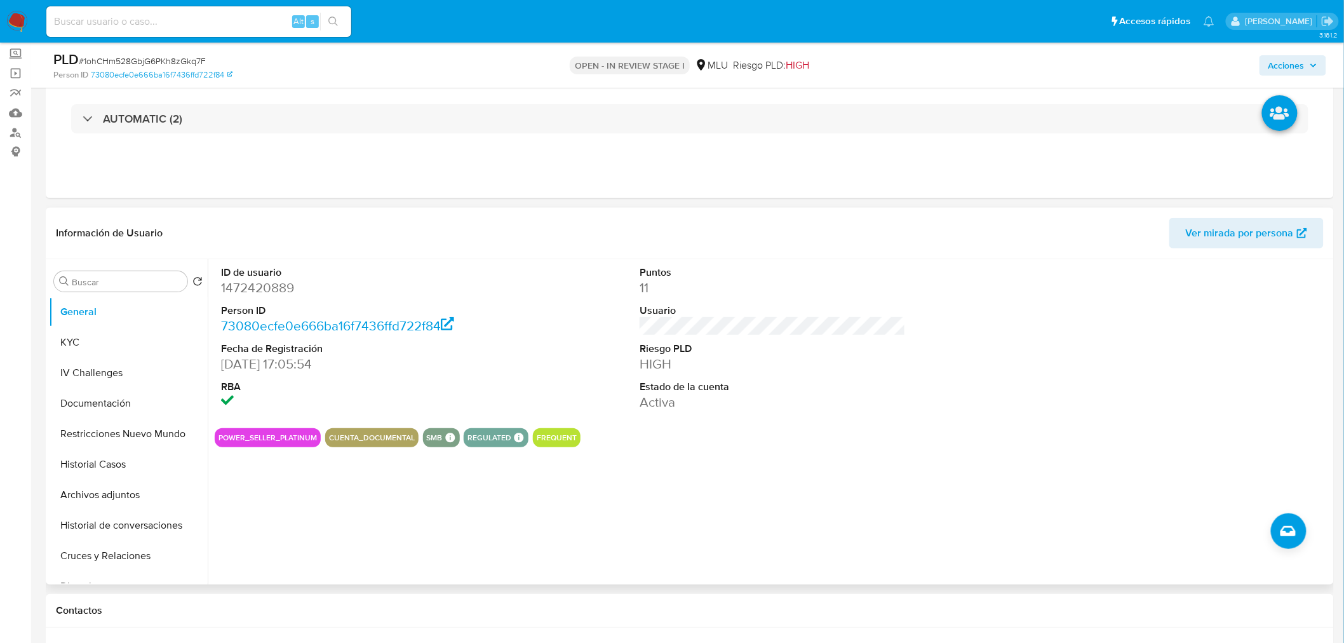
click at [1281, 222] on span "Ver mirada por persona" at bounding box center [1240, 233] width 108 height 30
click at [118, 485] on button "Archivos adjuntos" at bounding box center [123, 495] width 149 height 30
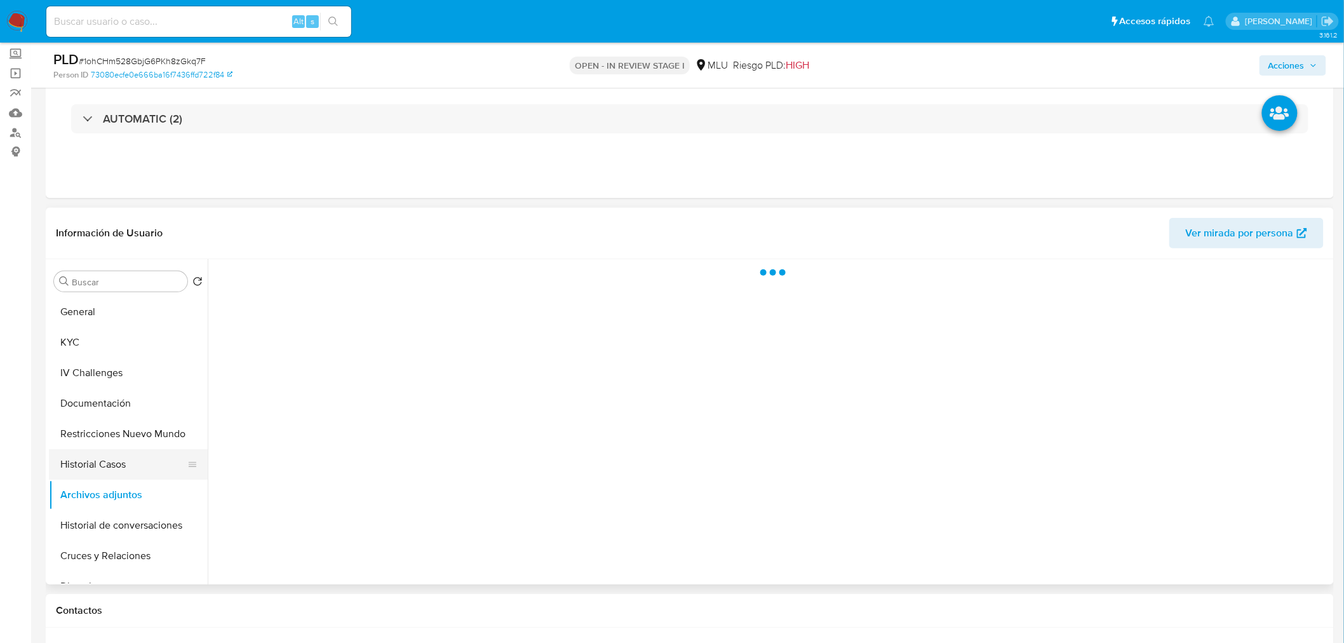
click at [118, 464] on button "Historial Casos" at bounding box center [123, 464] width 149 height 30
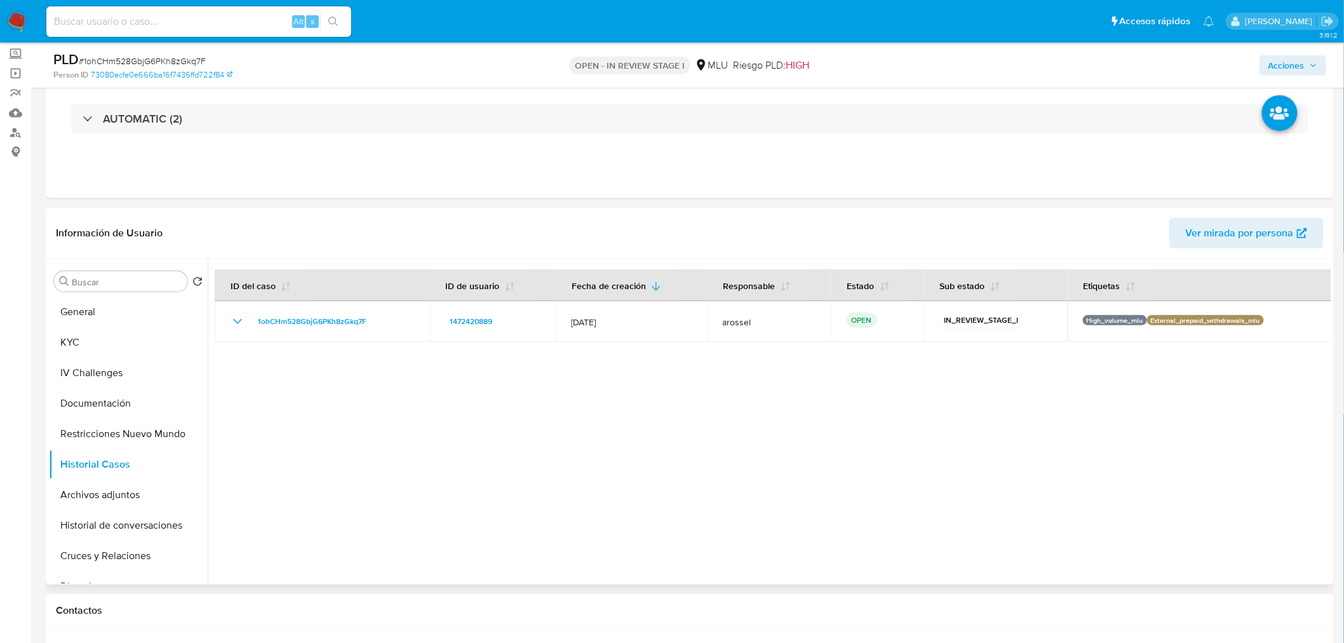
click at [629, 472] on div at bounding box center [769, 421] width 1123 height 325
click at [116, 560] on button "Cruces y Relaciones" at bounding box center [123, 556] width 149 height 30
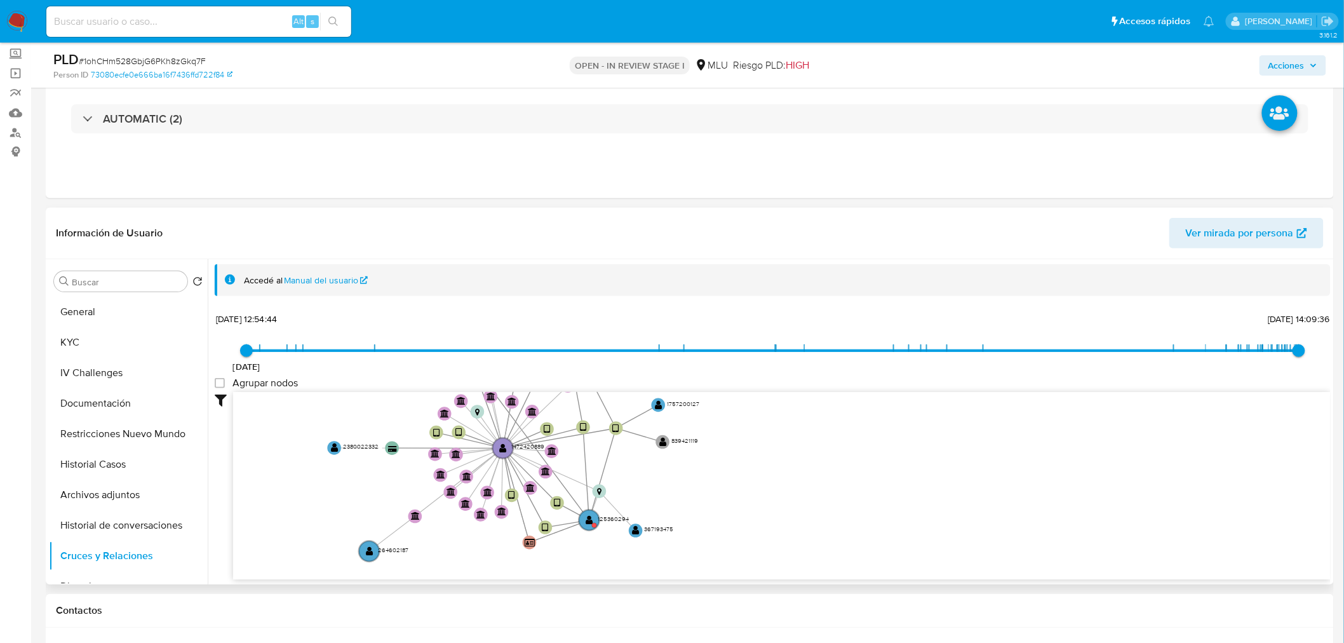
drag, startPoint x: 1094, startPoint y: 442, endPoint x: 840, endPoint y: 430, distance: 254.4
click at [840, 430] on icon "device-6881b959a8eede786c0e19d9  user-1472420889  1472420889 device-68b0f8308…" at bounding box center [782, 484] width 1098 height 184
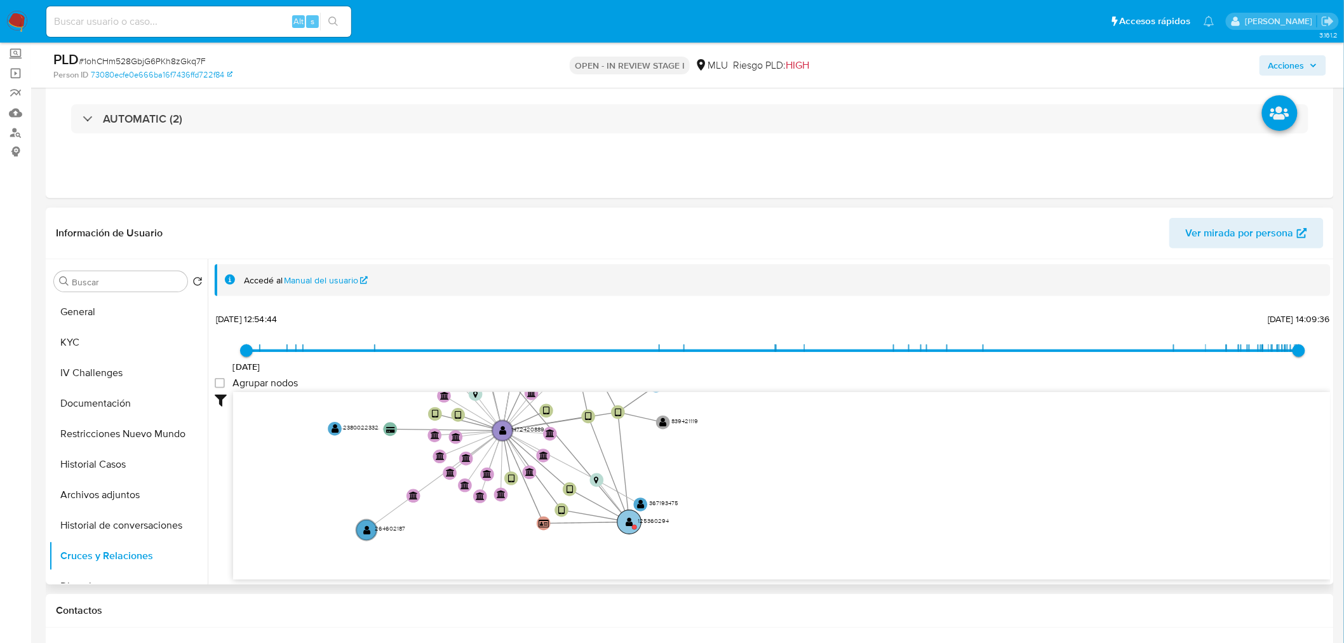
drag, startPoint x: 603, startPoint y: 512, endPoint x: 629, endPoint y: 521, distance: 27.1
click at [629, 521] on text "" at bounding box center [630, 522] width 8 height 10
click at [602, 498] on text "" at bounding box center [602, 503] width 8 height 10
click at [600, 499] on text "" at bounding box center [602, 497] width 8 height 10
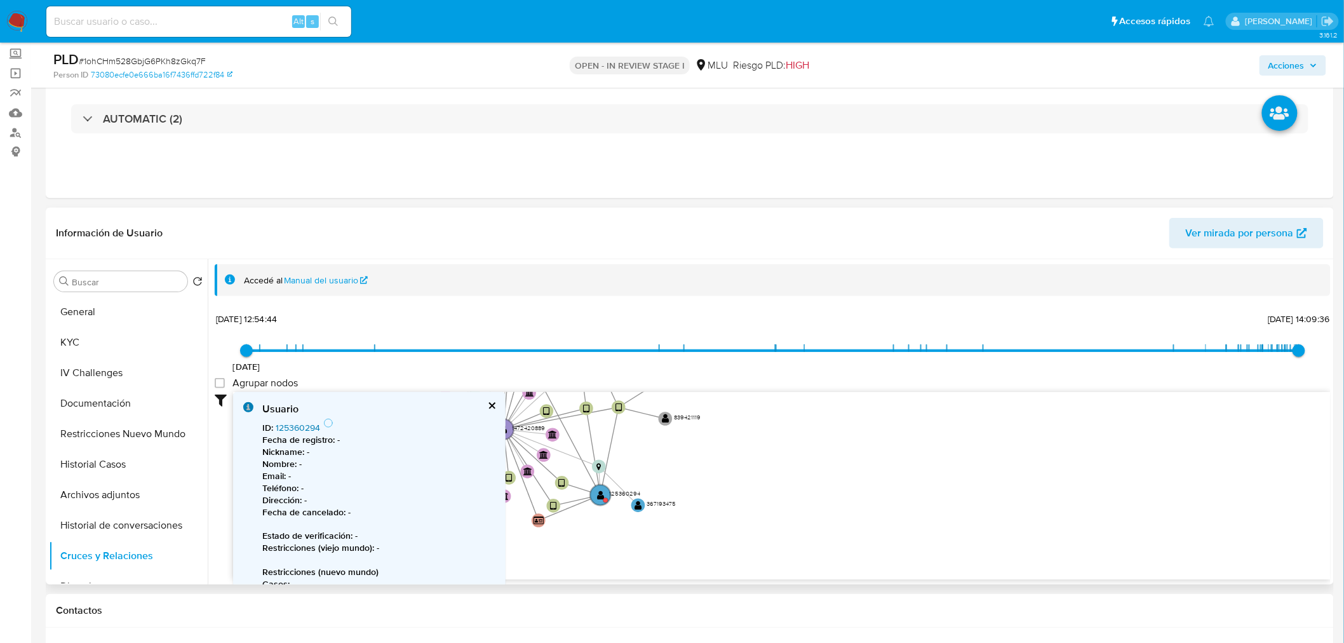
click at [302, 424] on link "125360294" at bounding box center [298, 427] width 44 height 13
click at [129, 313] on button "General" at bounding box center [123, 312] width 149 height 30
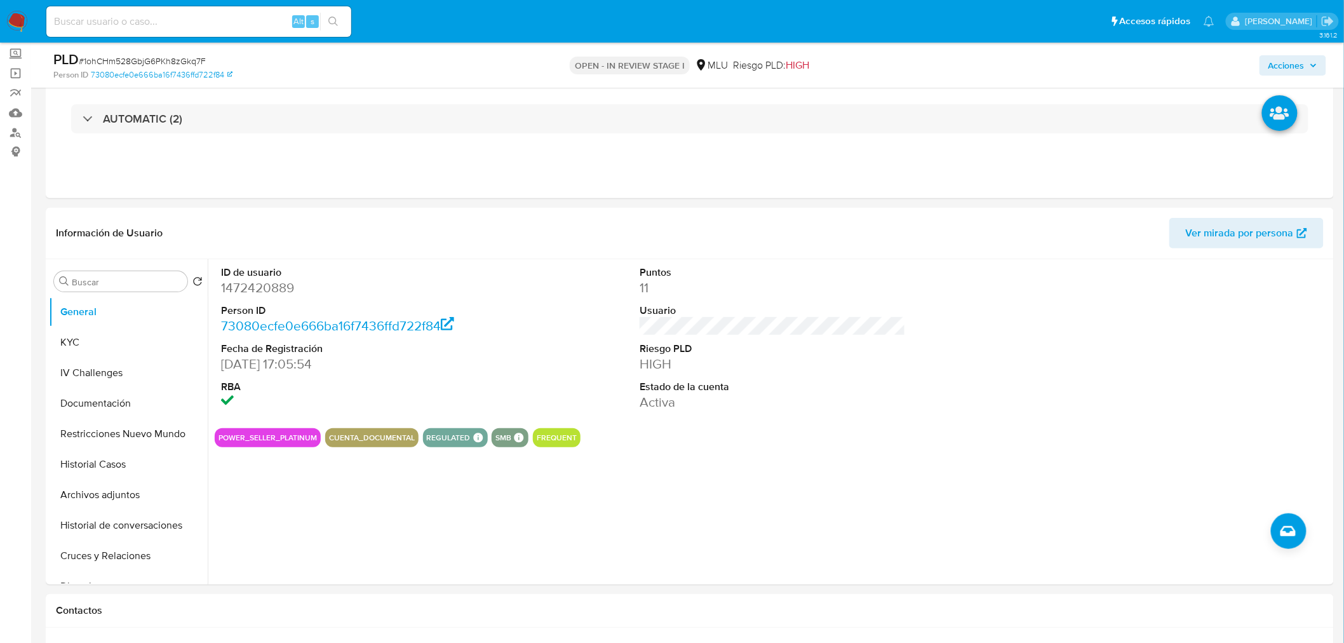
click at [170, 58] on span "# 1ohCHm528GbjG6PKh8zGkq7F" at bounding box center [142, 61] width 127 height 13
copy span "1ohCHm528GbjG6PKh8zGkq7F"
click at [109, 340] on button "KYC" at bounding box center [123, 342] width 149 height 30
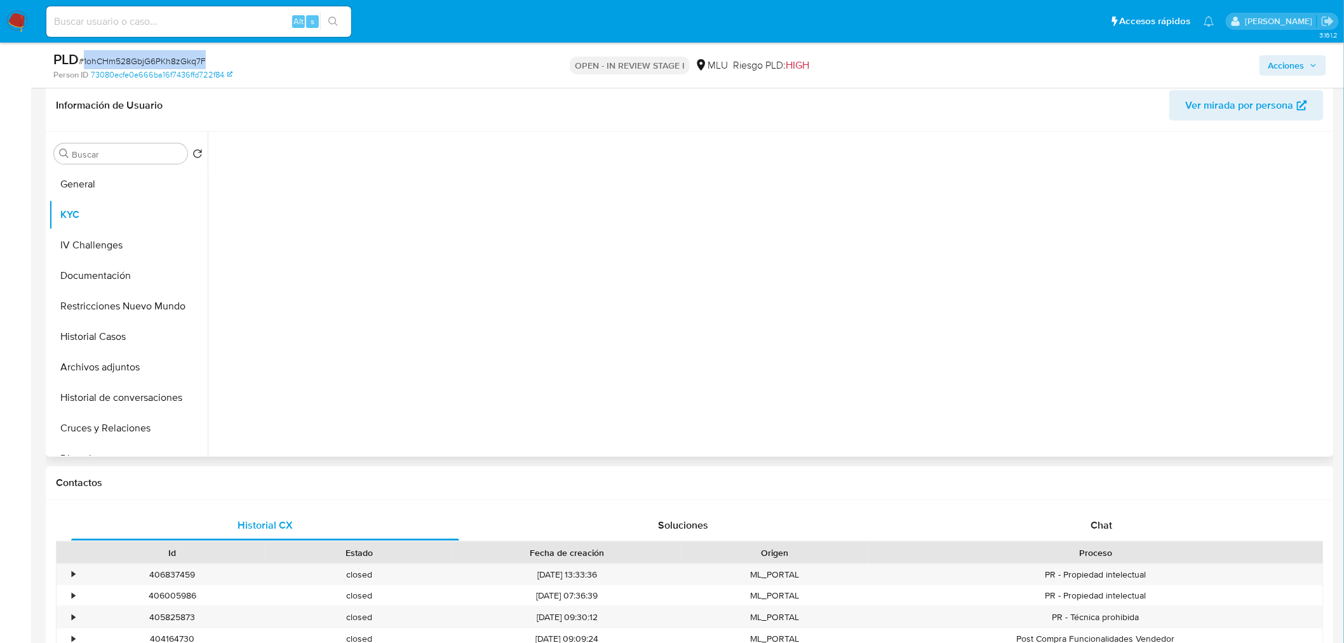
scroll to position [212, 0]
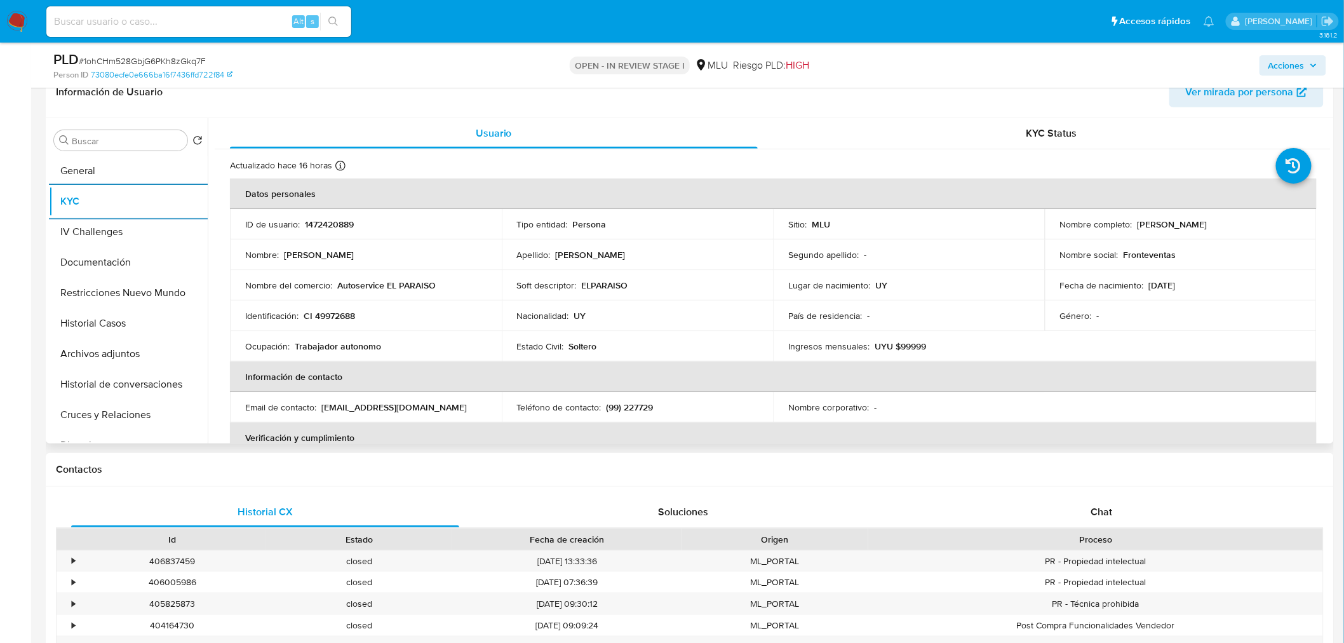
click at [341, 220] on p "1472420889" at bounding box center [329, 224] width 49 height 11
copy p "1472420889"
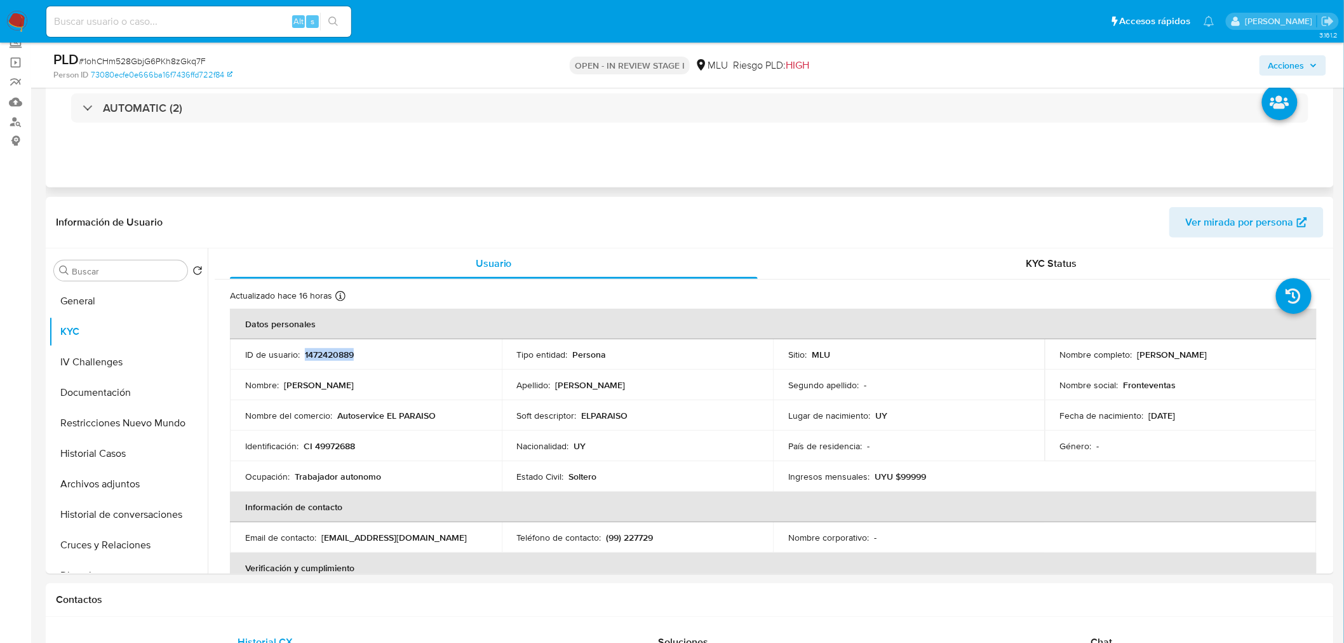
scroll to position [0, 0]
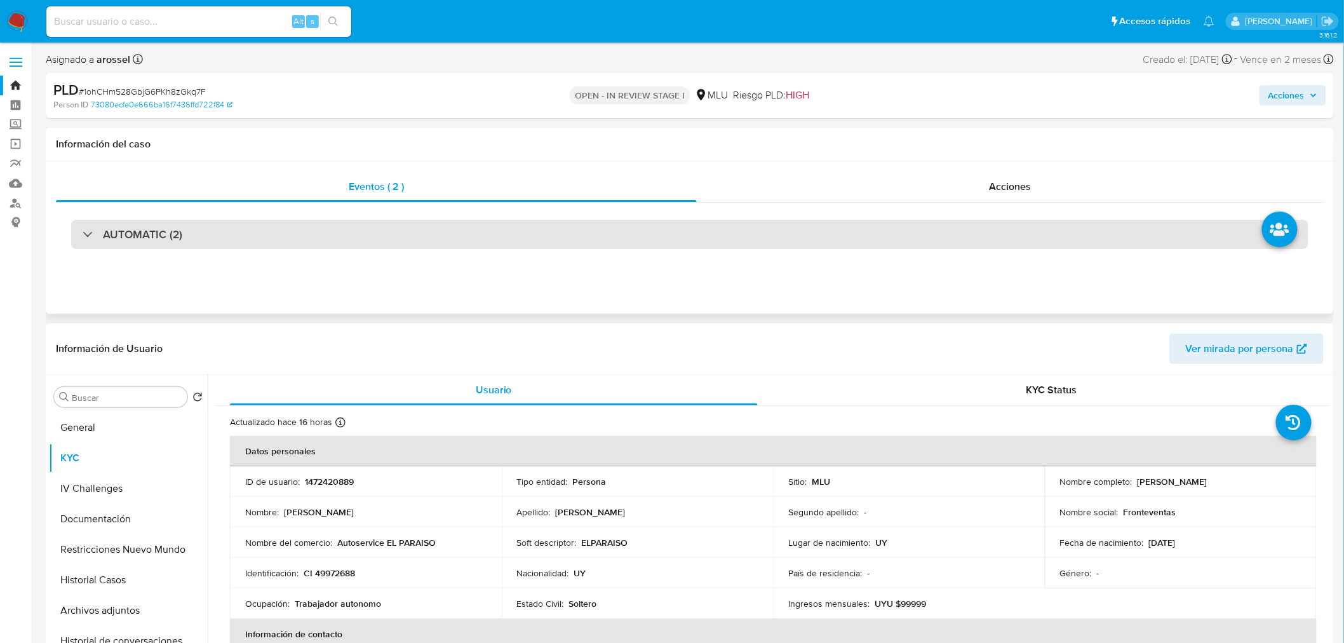
click at [241, 239] on div "AUTOMATIC (2)" at bounding box center [689, 234] width 1237 height 29
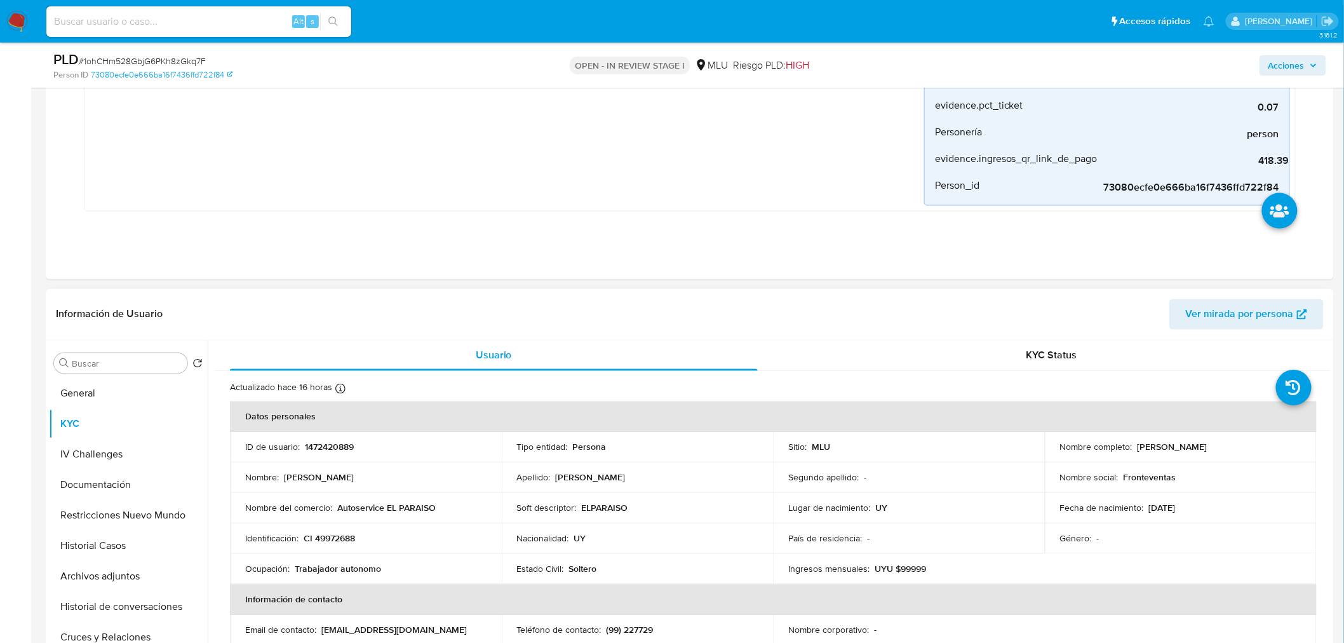
scroll to position [847, 0]
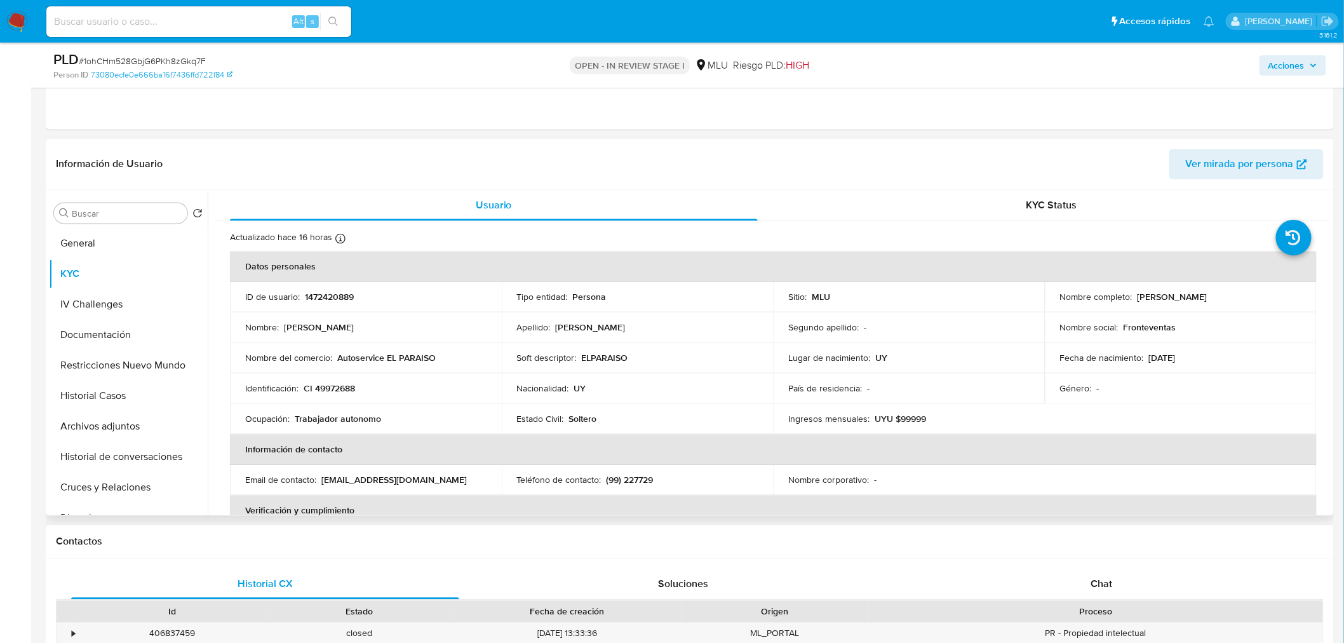
click at [643, 477] on p "(99) 227729" at bounding box center [630, 479] width 47 height 11
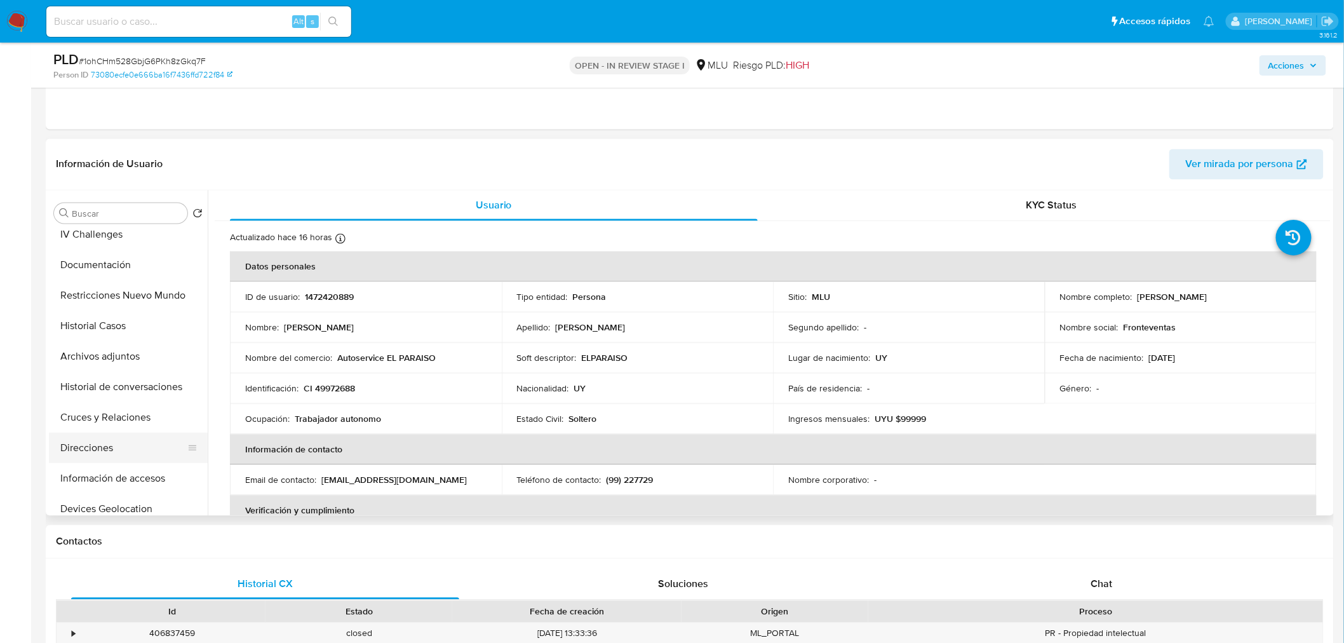
click at [122, 442] on button "Direcciones" at bounding box center [123, 448] width 149 height 30
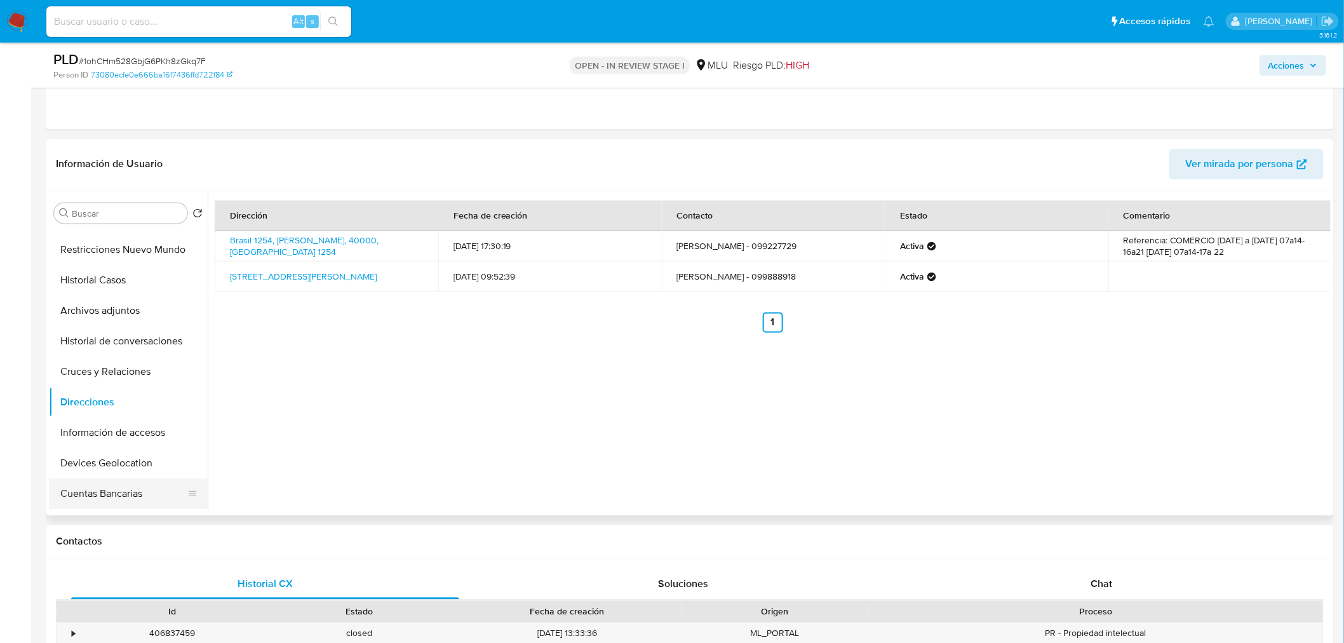
scroll to position [141, 0]
click at [118, 503] on button "Items" at bounding box center [123, 499] width 149 height 30
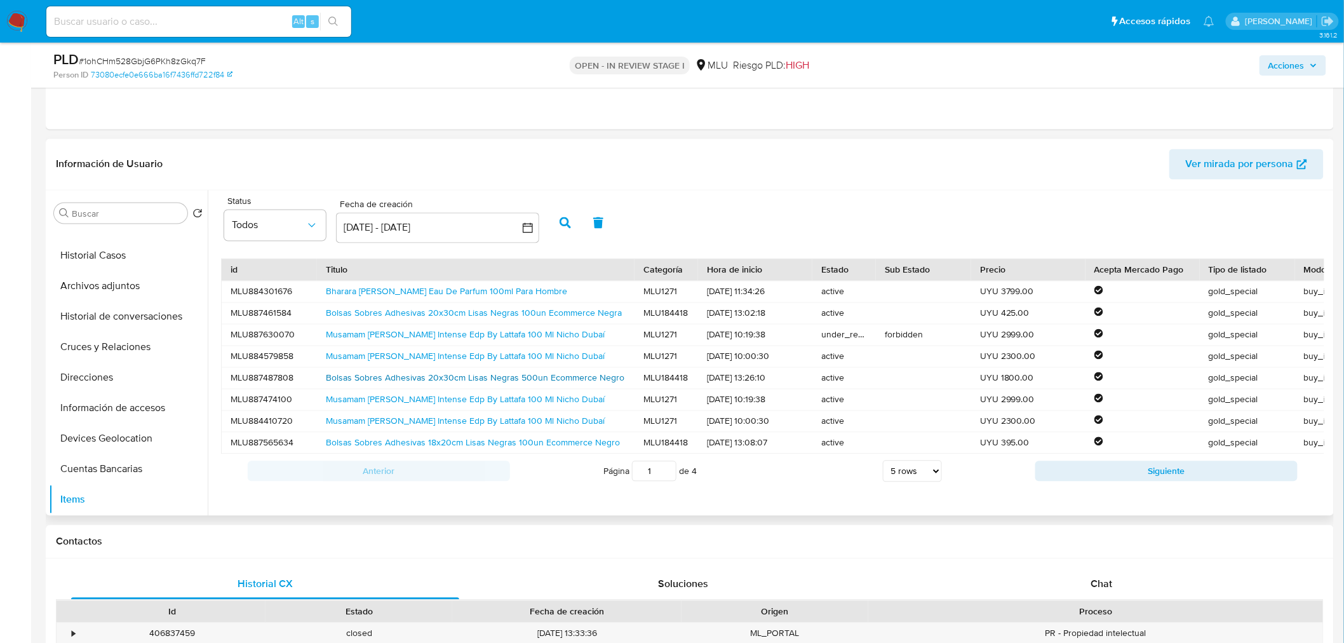
scroll to position [1, 0]
click at [424, 295] on link "Bharara King Eau De Parfum 100ml Para Hombre" at bounding box center [446, 291] width 241 height 13
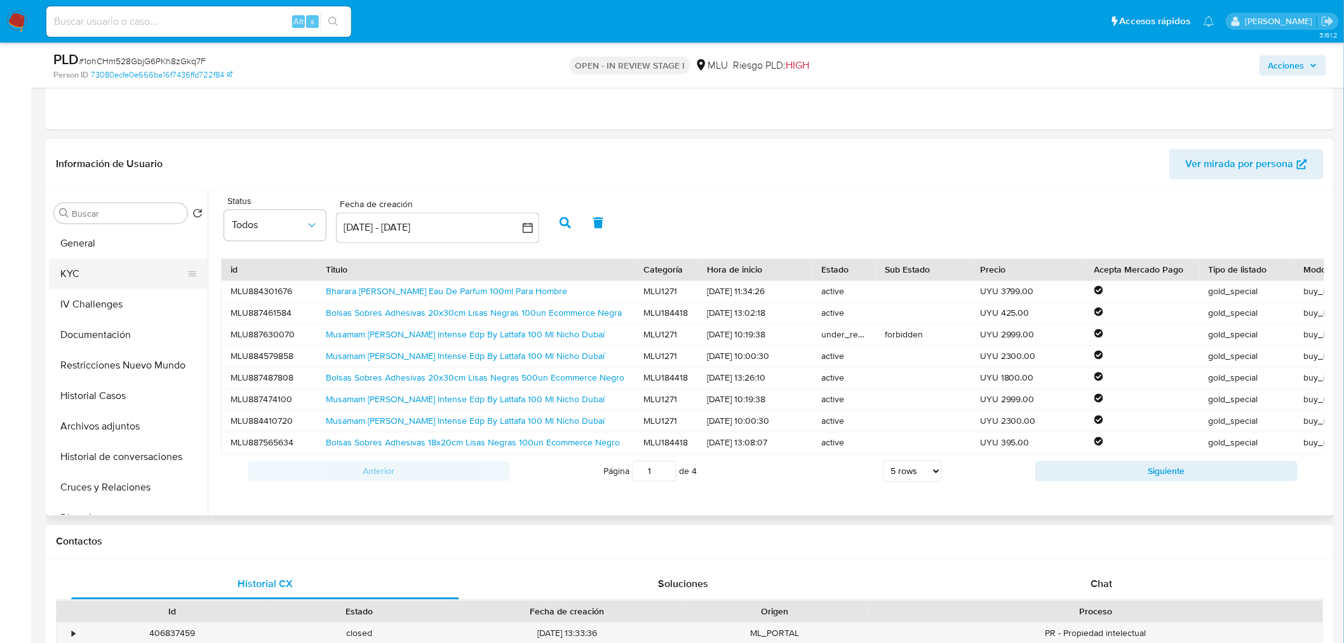
click at [103, 272] on button "KYC" at bounding box center [123, 274] width 149 height 30
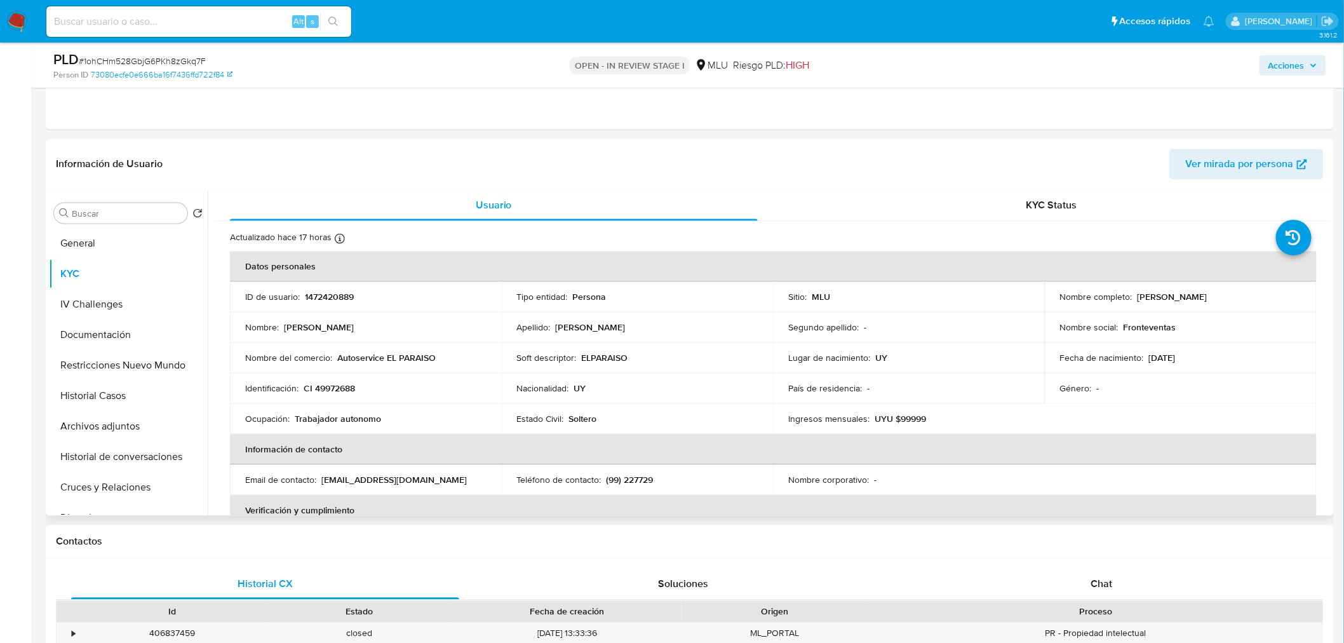
drag, startPoint x: 1136, startPoint y: 299, endPoint x: 1266, endPoint y: 297, distance: 130.2
click at [1266, 297] on div "Nombre completo : Emilio Federico Olivera Fontes" at bounding box center [1180, 297] width 241 height 11
copy p "Emilio Federico Olivera Fontes"
click at [105, 402] on button "Cuentas Bancarias" at bounding box center [128, 398] width 159 height 30
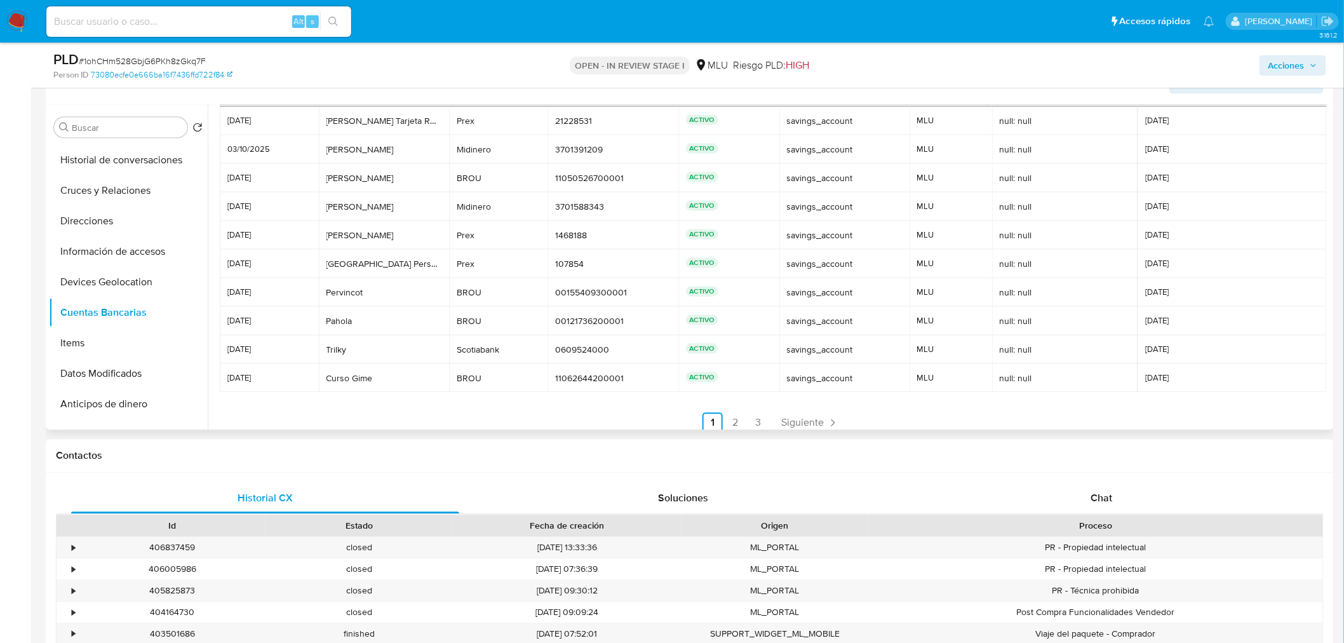
scroll to position [59, 0]
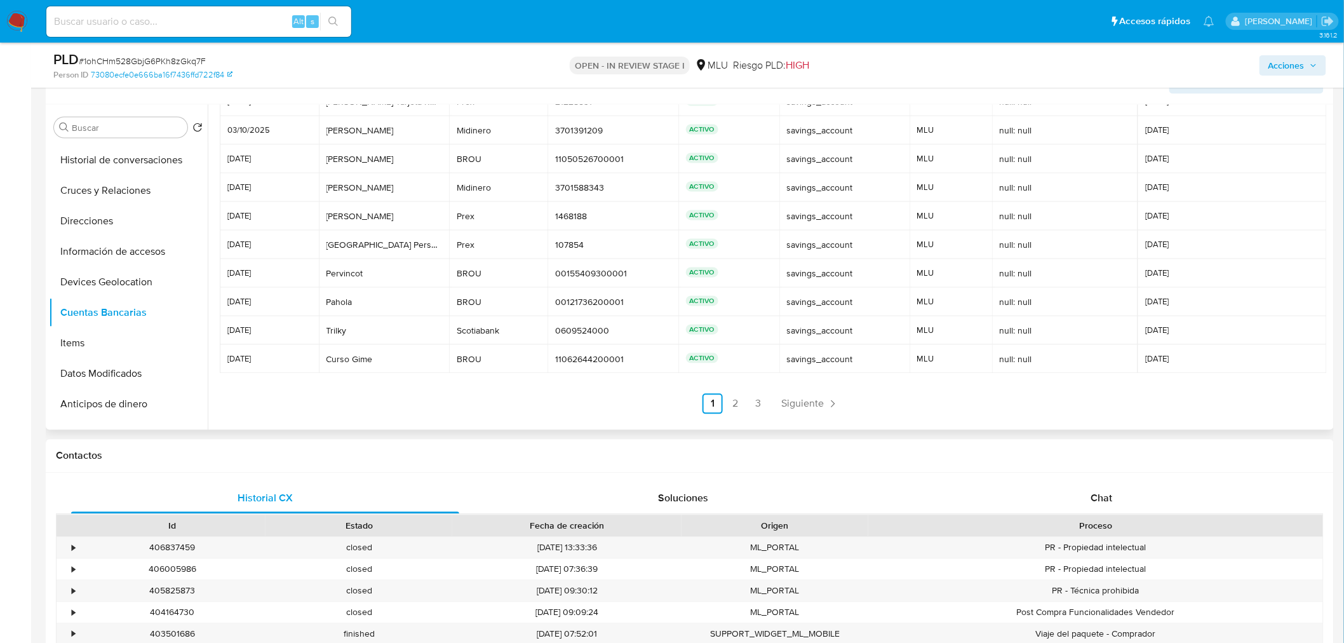
click at [732, 401] on link "2" at bounding box center [735, 404] width 20 height 20
click at [795, 408] on link "3" at bounding box center [793, 404] width 20 height 20
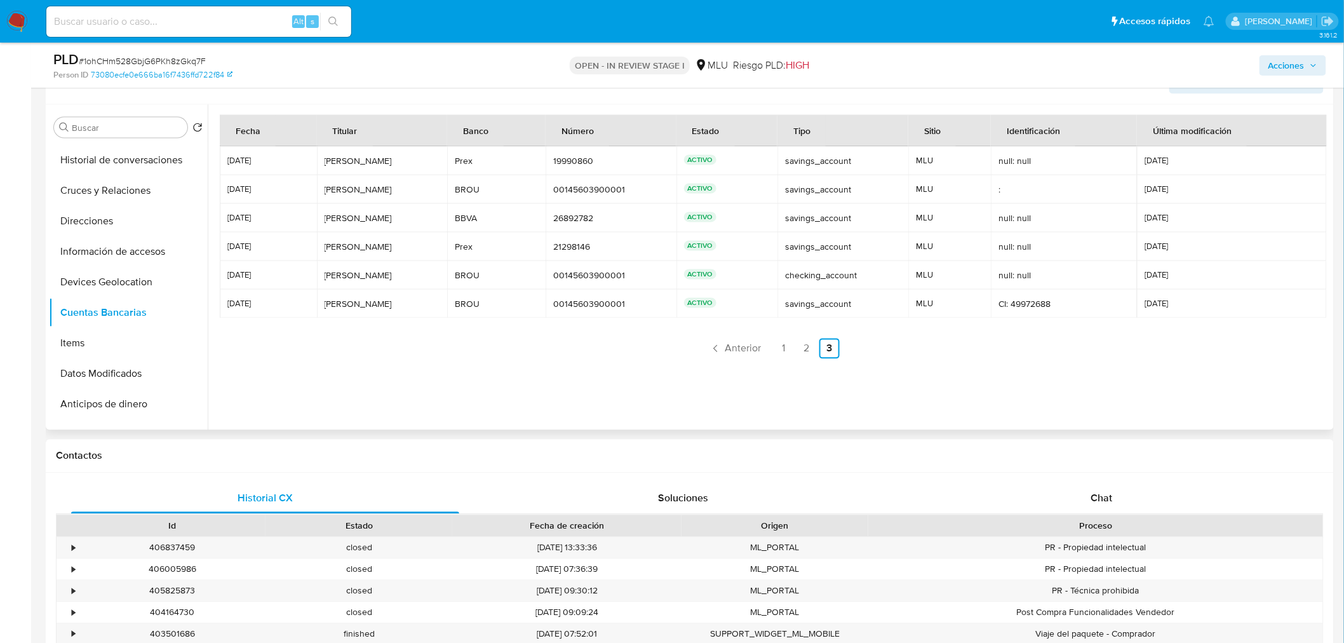
scroll to position [0, 0]
click at [769, 349] on ul "Anterior 1 2 3 Siguiente" at bounding box center [773, 349] width 1106 height 20
click at [783, 354] on link "1" at bounding box center [784, 349] width 20 height 20
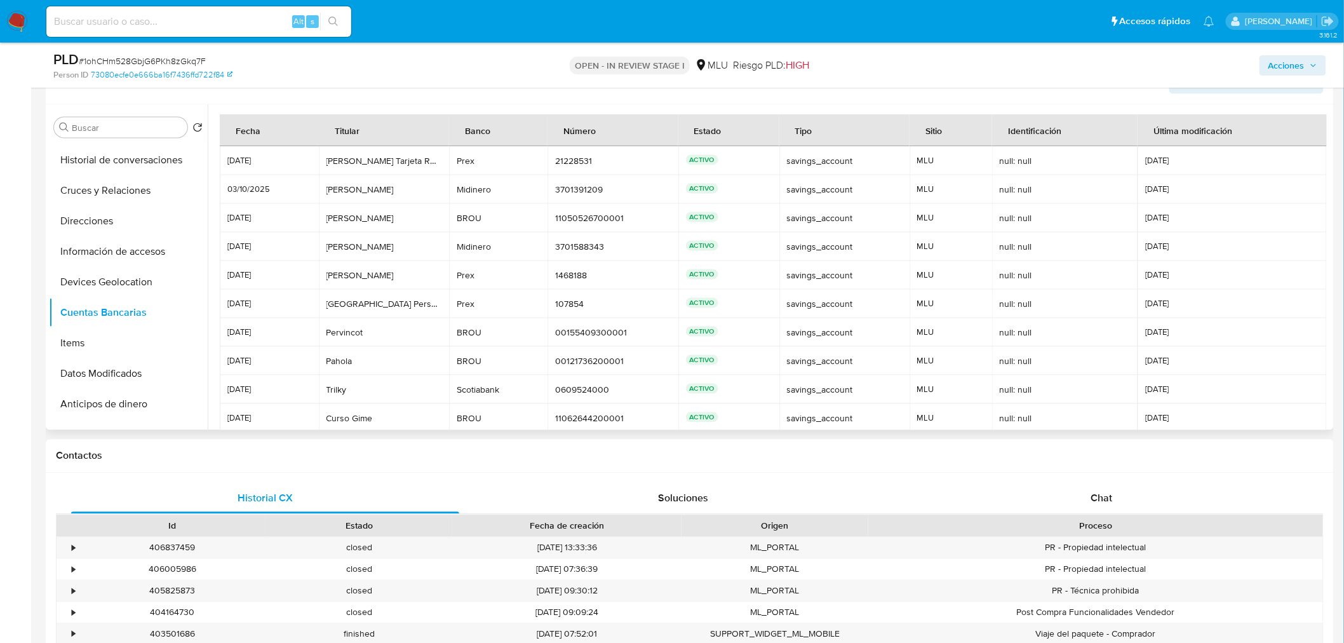
scroll to position [59, 0]
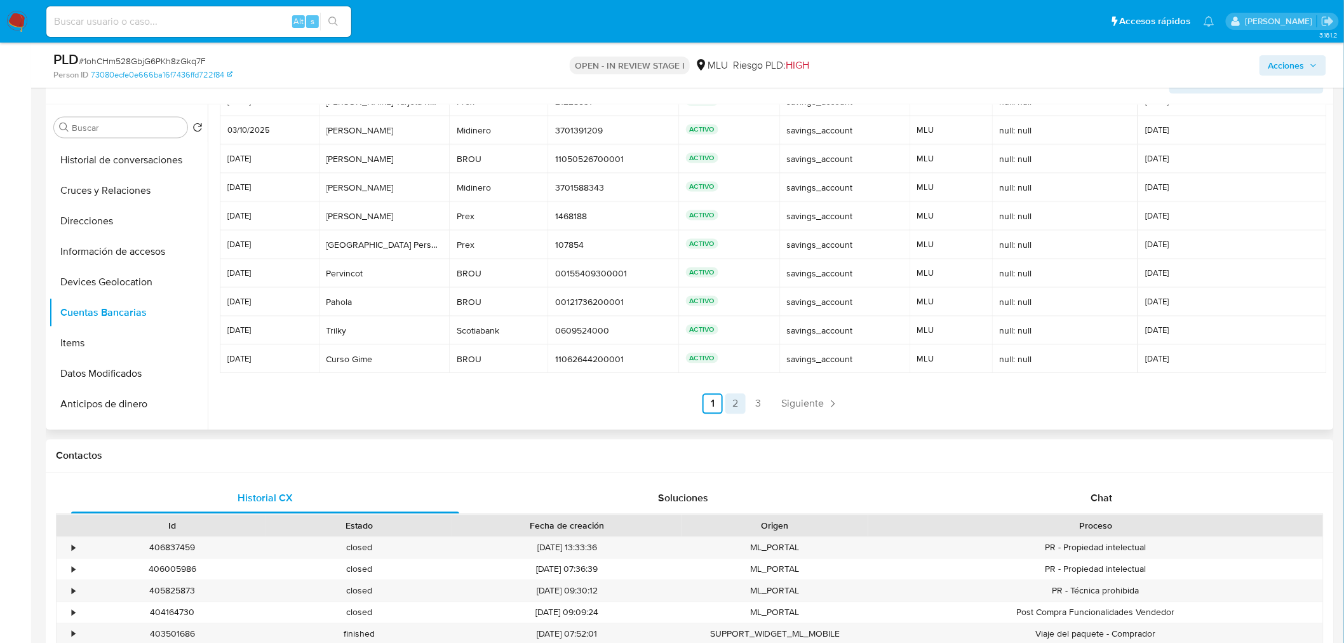
click at [737, 408] on link "2" at bounding box center [735, 404] width 20 height 20
click at [835, 399] on span "Siguiente" at bounding box center [837, 404] width 43 height 10
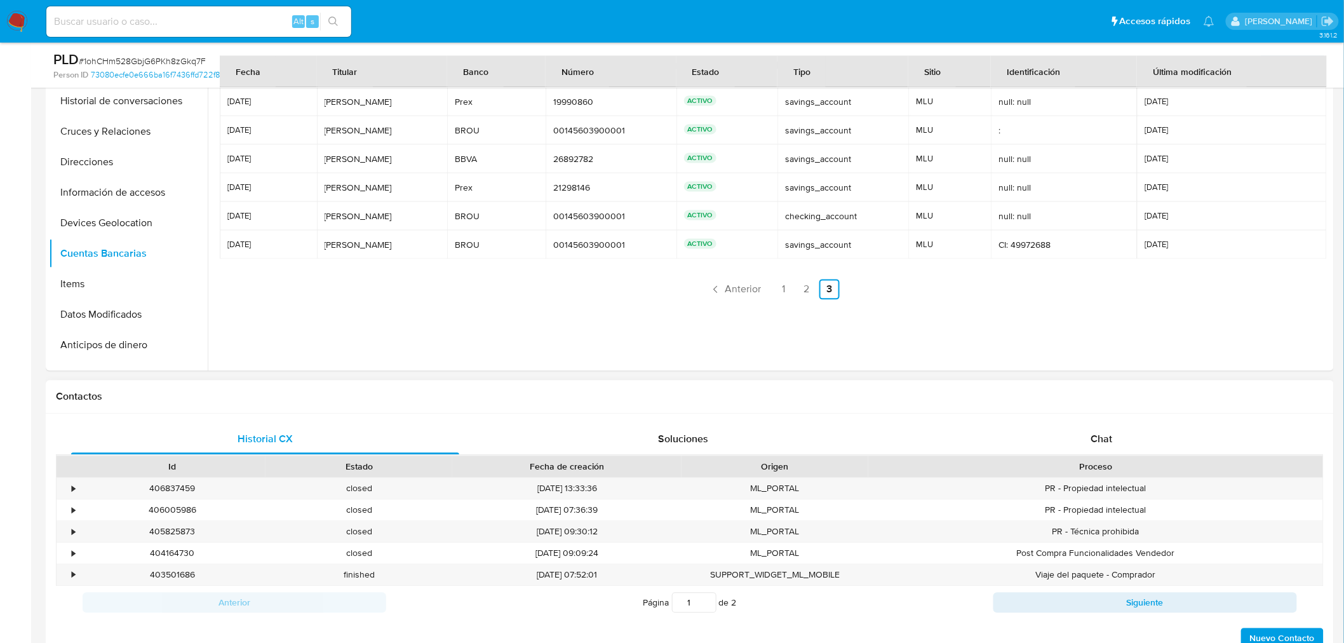
scroll to position [0, 0]
click at [783, 292] on link "1" at bounding box center [784, 289] width 20 height 20
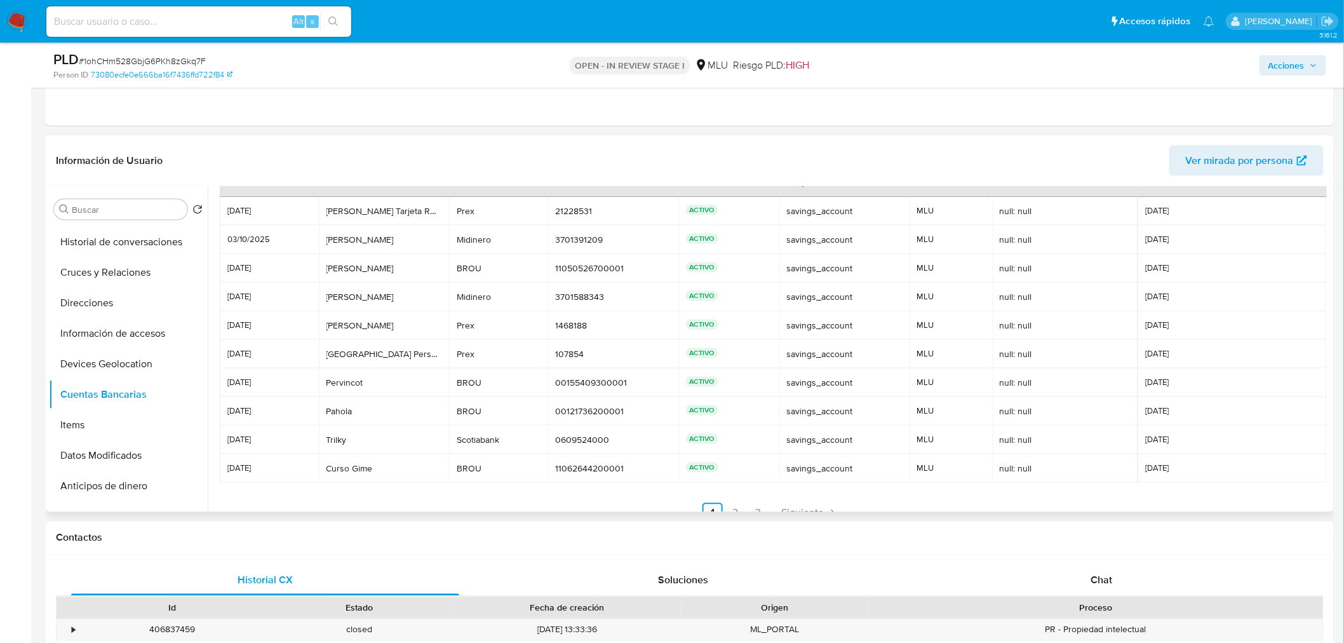
scroll to position [59, 0]
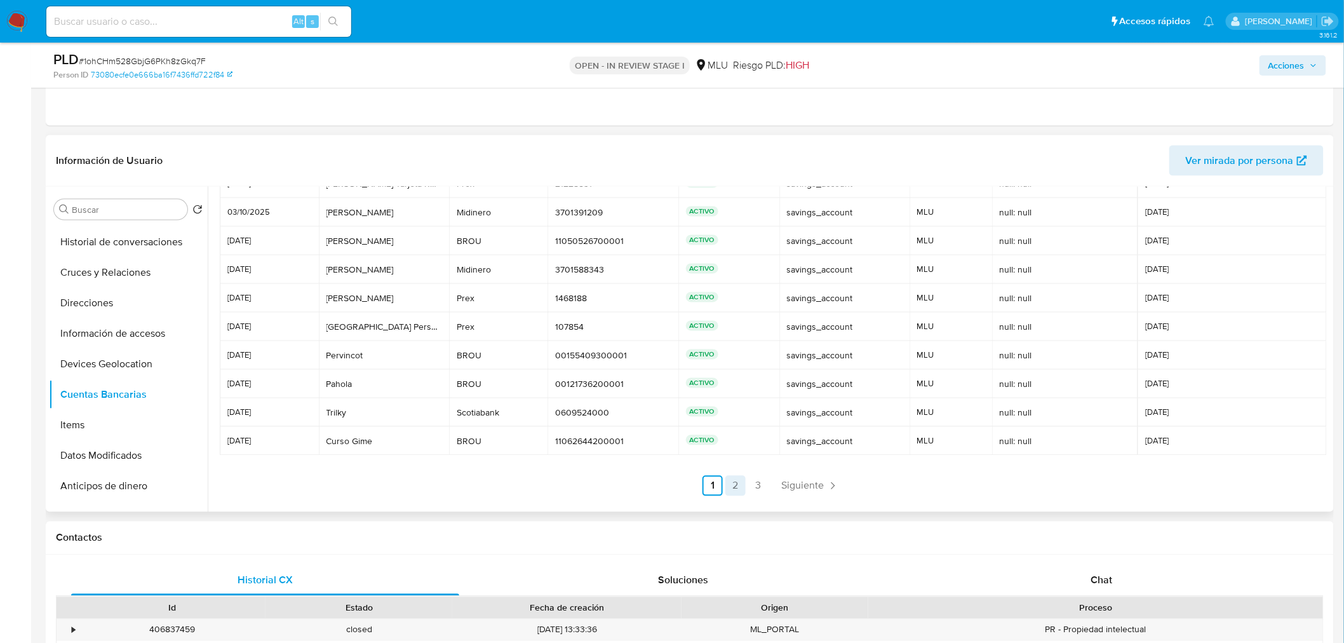
click at [737, 493] on link "2" at bounding box center [735, 486] width 20 height 20
click at [784, 483] on link "3" at bounding box center [793, 486] width 20 height 20
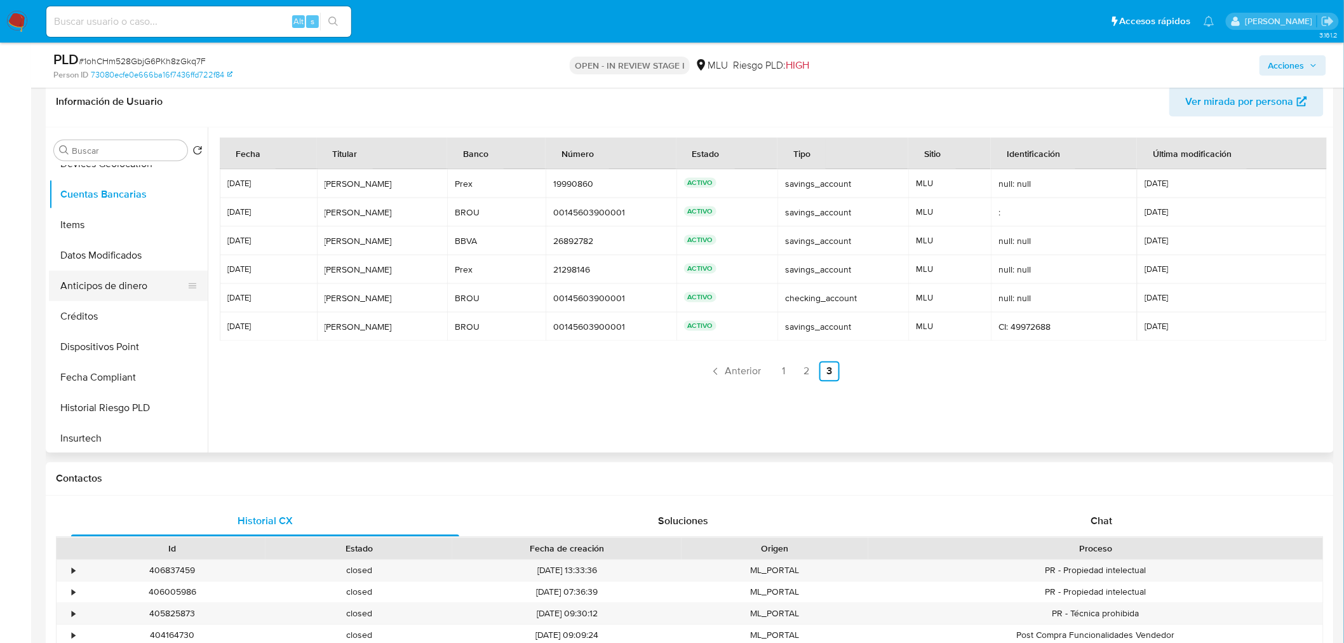
scroll to position [282, 0]
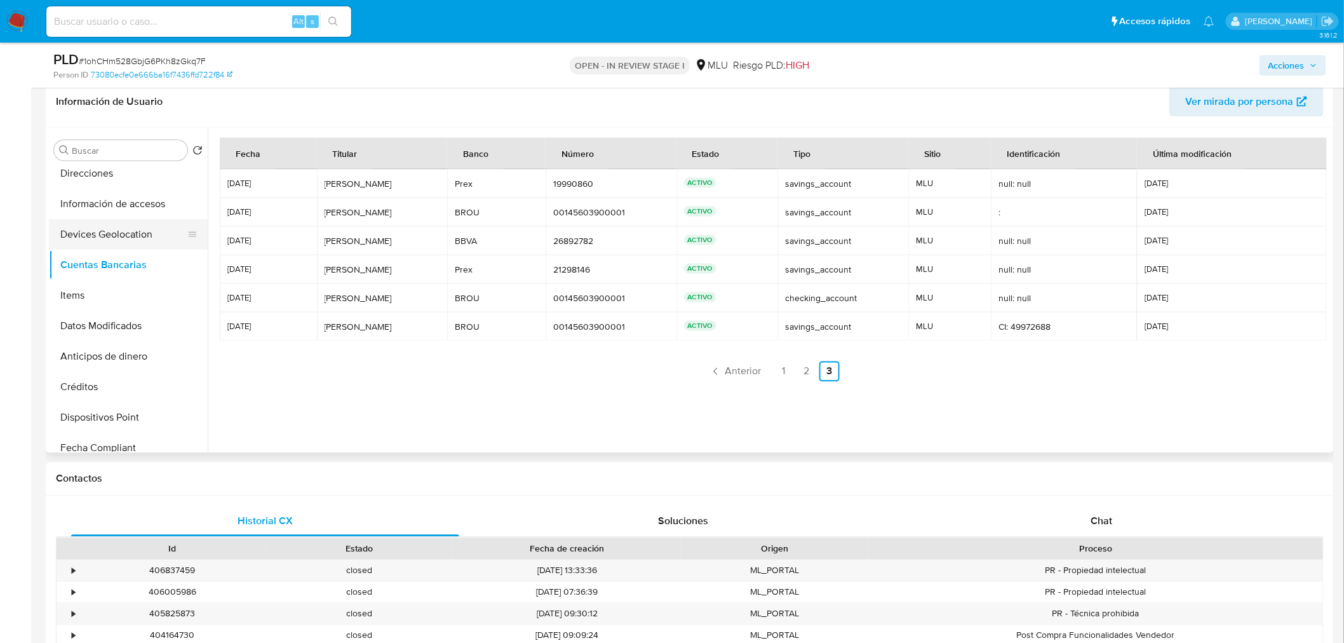
click at [117, 230] on button "Devices Geolocation" at bounding box center [123, 234] width 149 height 30
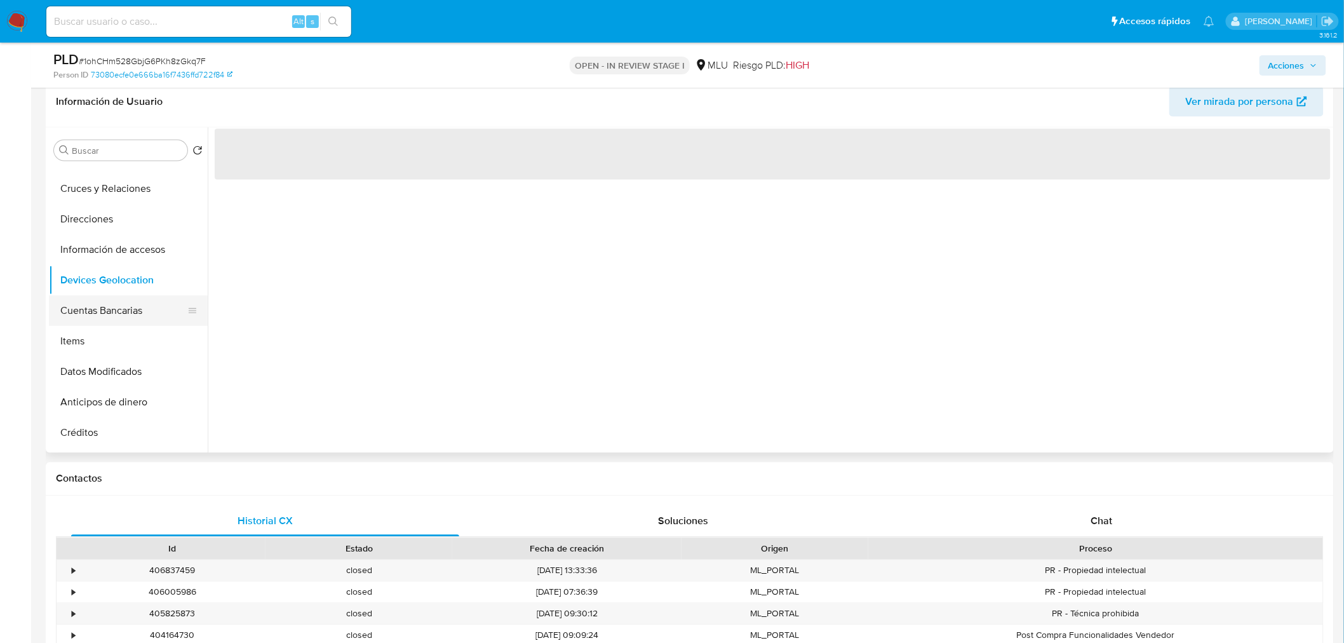
scroll to position [212, 0]
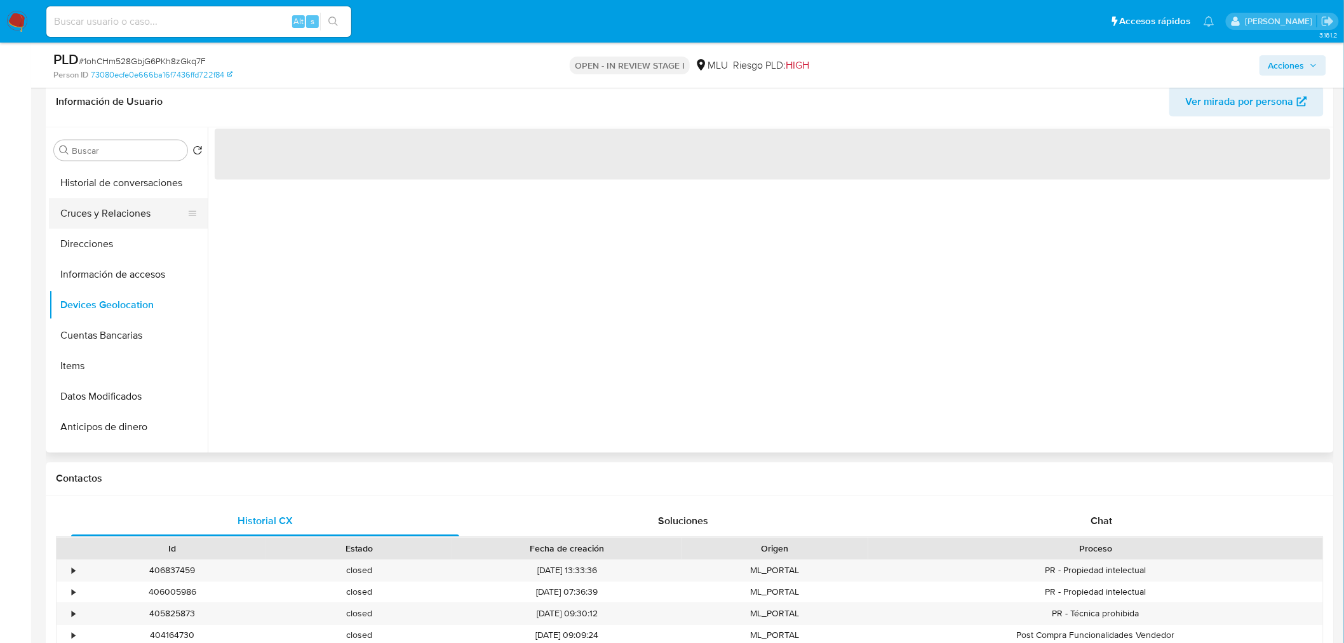
click at [125, 225] on button "Cruces y Relaciones" at bounding box center [123, 213] width 149 height 30
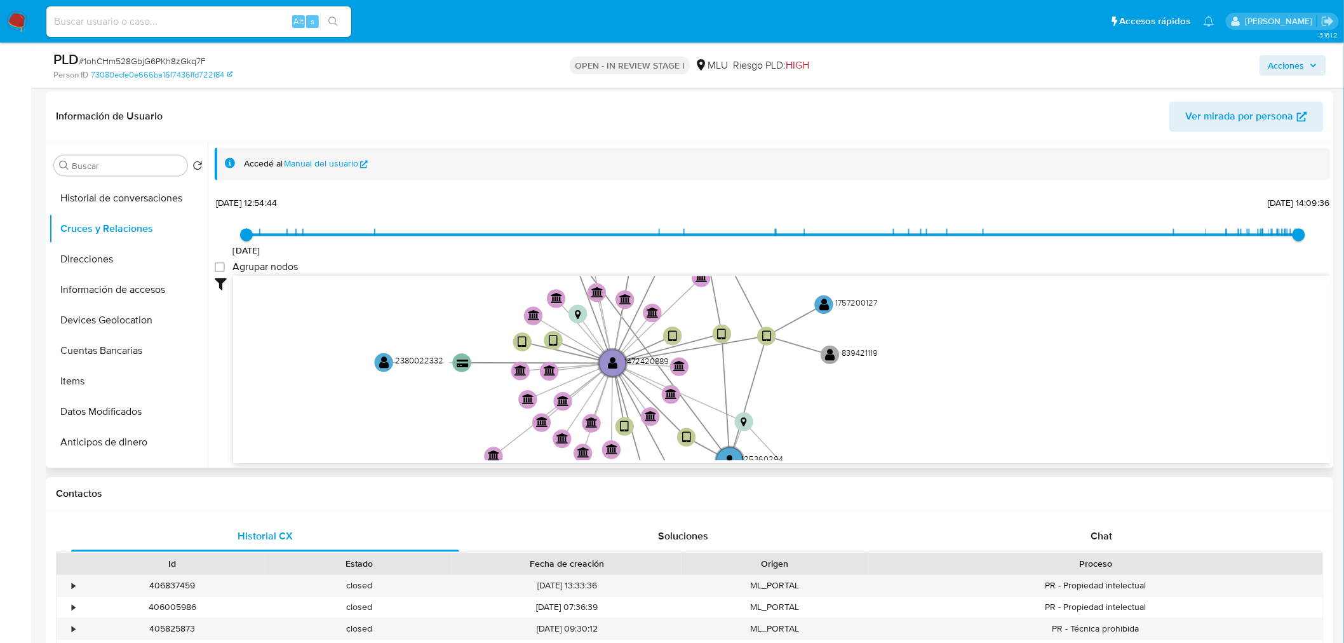
drag, startPoint x: 516, startPoint y: 377, endPoint x: 365, endPoint y: 399, distance: 152.7
click at [365, 399] on icon "device-6881b959a8eede786c0e19d9  user-1472420889  1472420889 device-68b0f8308…" at bounding box center [782, 368] width 1098 height 184
click at [376, 357] on circle at bounding box center [383, 363] width 24 height 24
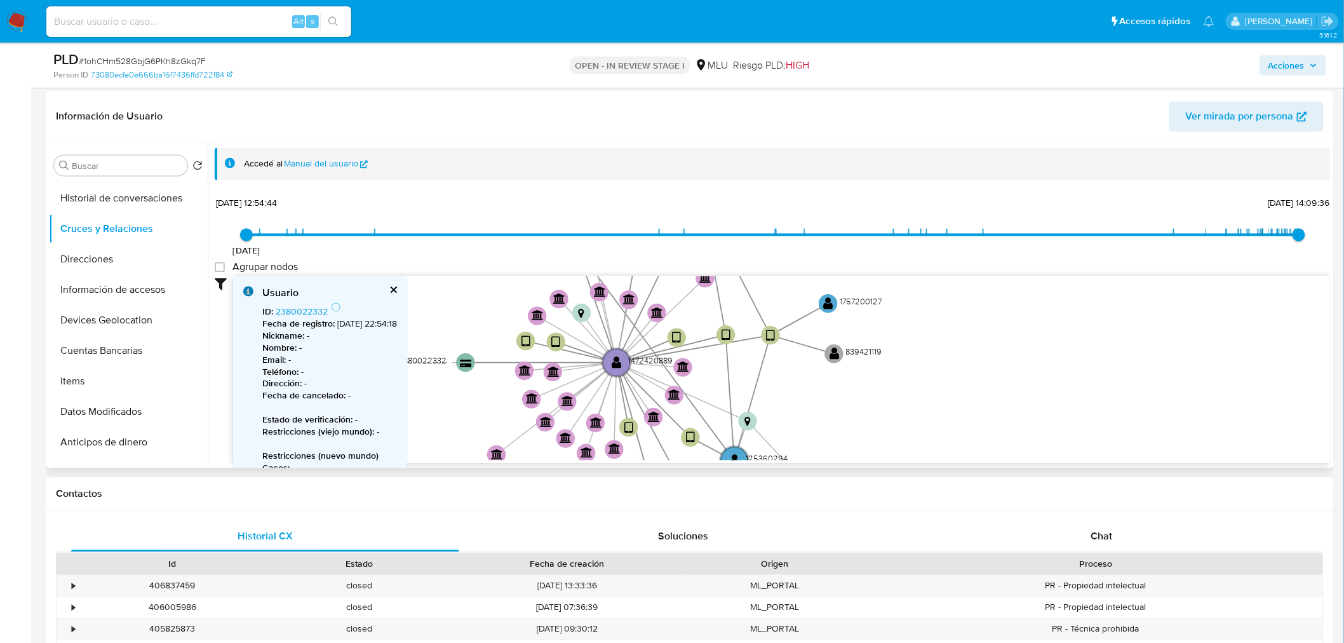
drag, startPoint x: 464, startPoint y: 302, endPoint x: 508, endPoint y: 301, distance: 43.8
click at [505, 301] on icon "device-6881b959a8eede786c0e19d9  user-1472420889  1472420889 device-68b0f8308…" at bounding box center [782, 368] width 1098 height 184
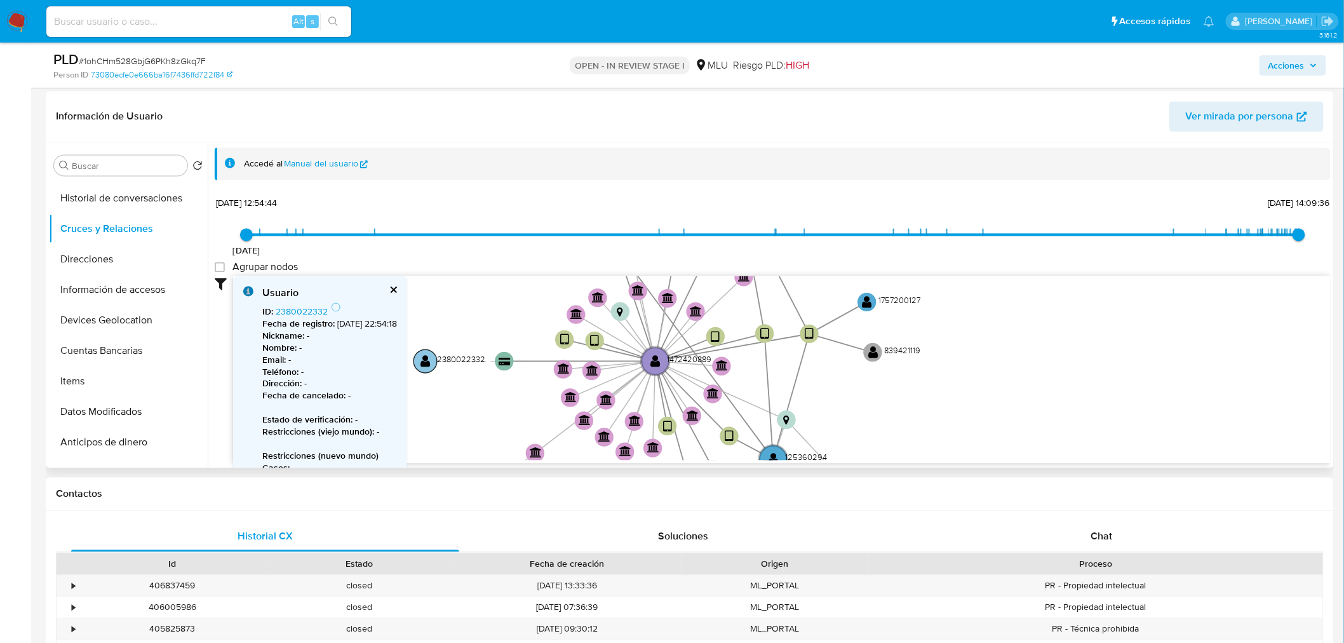
click at [427, 365] on text "" at bounding box center [426, 360] width 10 height 13
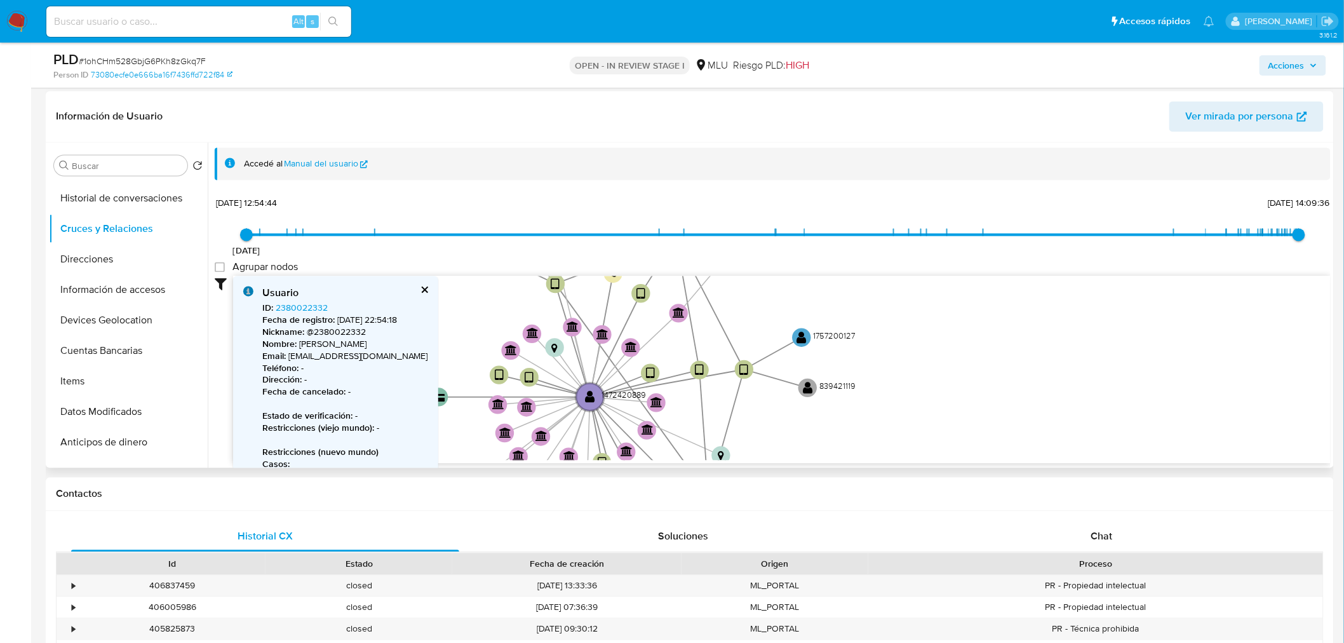
drag, startPoint x: 540, startPoint y: 295, endPoint x: 441, endPoint y: 368, distance: 123.0
click at [441, 368] on div "Usuario ID : 2380022332 Fecha de registro : 7/4/2025, 22:54:18 Nickname : @2380…" at bounding box center [782, 370] width 1098 height 188
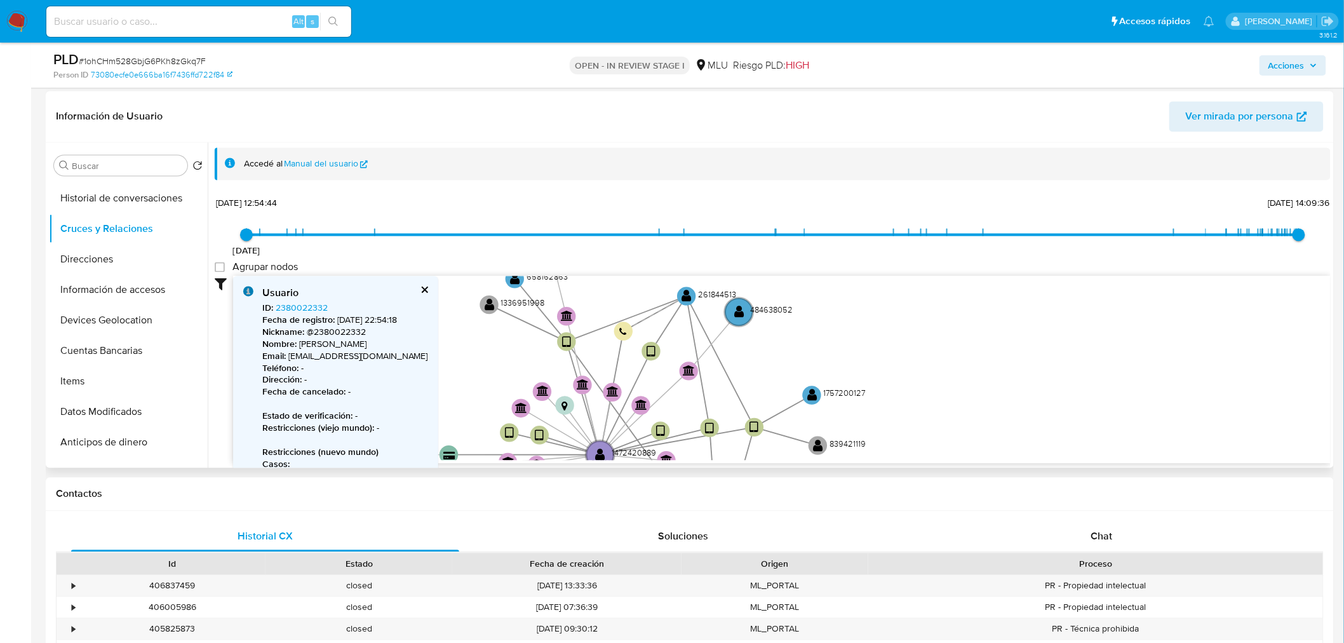
drag, startPoint x: 873, startPoint y: 334, endPoint x: 807, endPoint y: 386, distance: 84.2
click at [974, 366] on icon "device-6881b959a8eede786c0e19d9  user-1472420889  1472420889 device-68b0f8308…" at bounding box center [782, 368] width 1098 height 184
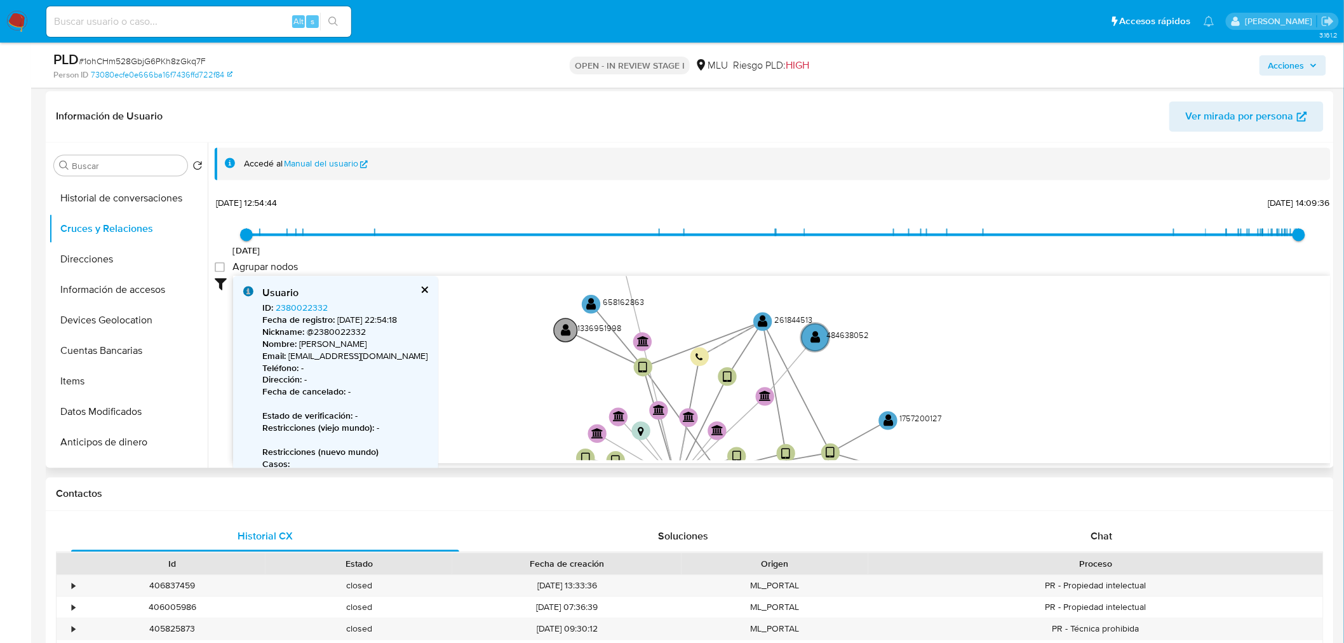
click at [567, 334] on text "" at bounding box center [566, 329] width 10 height 13
click at [566, 332] on text "" at bounding box center [569, 329] width 10 height 13
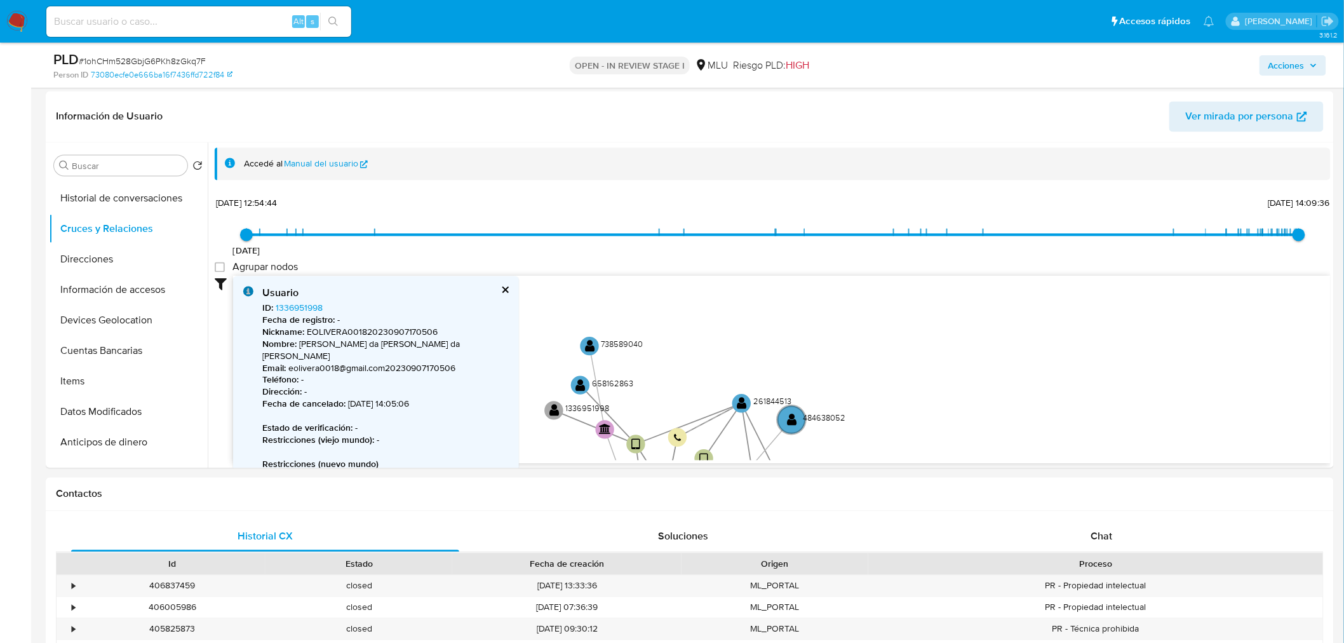
drag, startPoint x: 579, startPoint y: 395, endPoint x: 555, endPoint y: 477, distance: 85.4
click at [579, 384] on text "" at bounding box center [582, 384] width 10 height 13
click at [591, 384] on text "" at bounding box center [590, 381] width 10 height 13
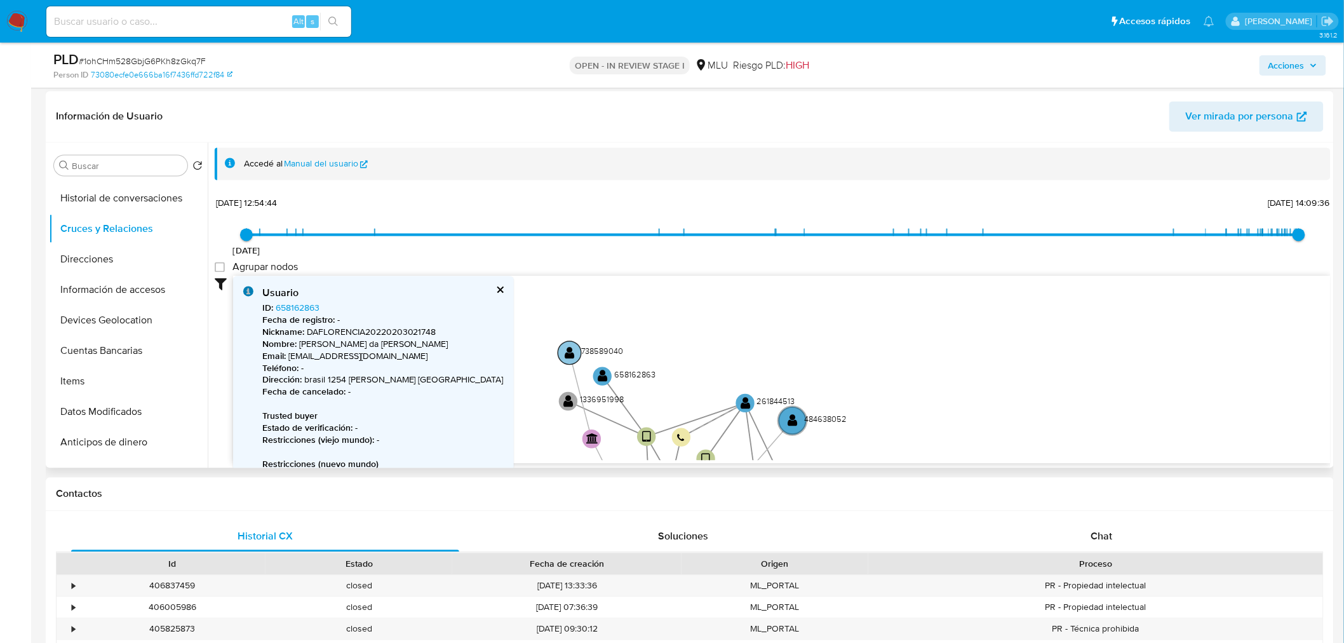
click at [573, 347] on text "" at bounding box center [570, 352] width 10 height 13
click at [572, 356] on text "738589040" at bounding box center [593, 354] width 42 height 11
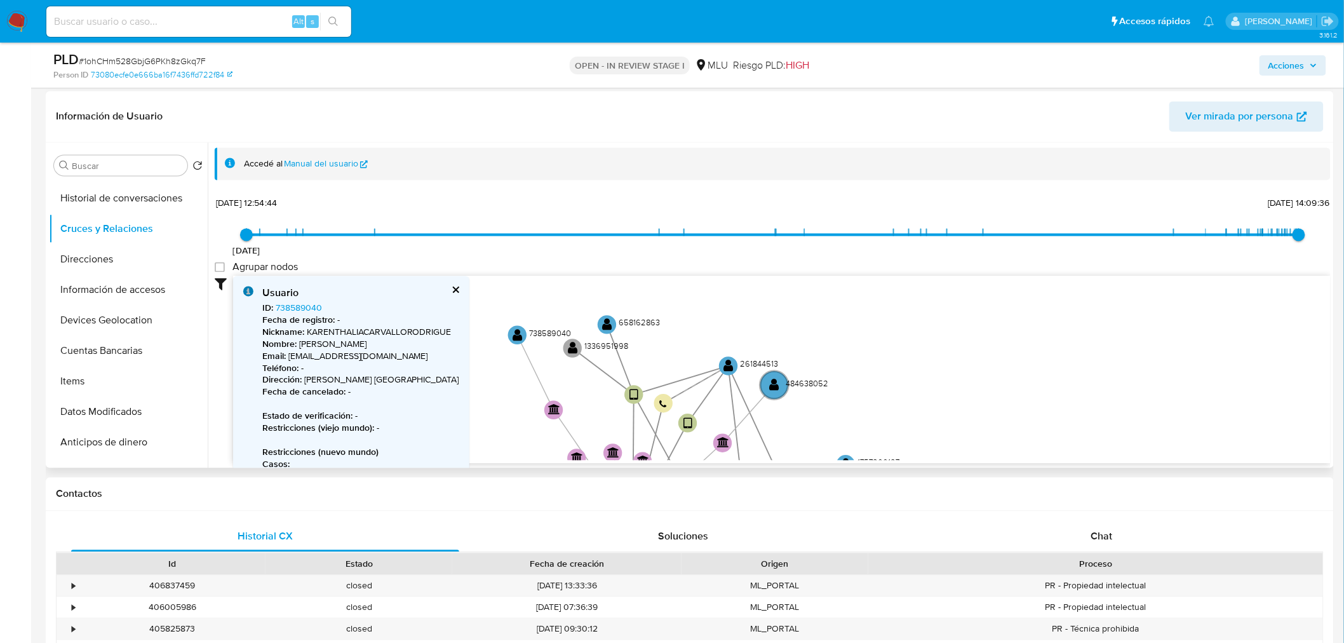
drag, startPoint x: 911, startPoint y: 427, endPoint x: 823, endPoint y: 356, distance: 113.8
click at [873, 366] on icon "device-6881b959a8eede786c0e19d9  user-1472420889  1472420889 device-68b0f8308…" at bounding box center [782, 368] width 1098 height 184
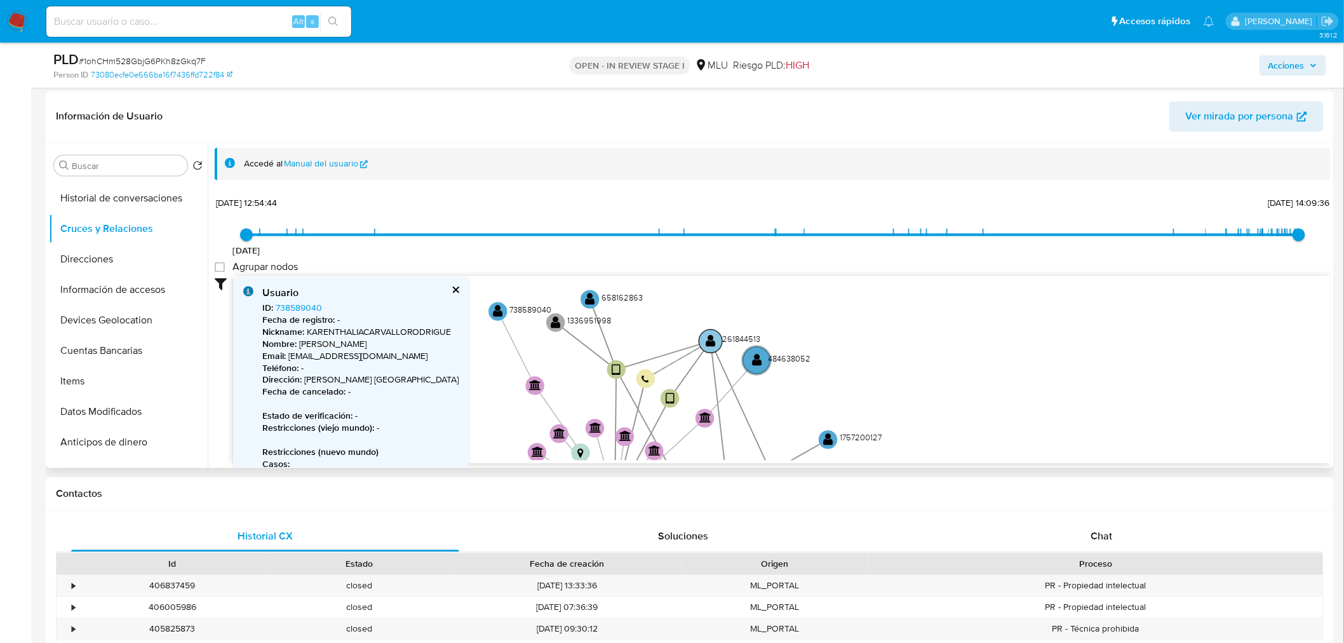
click at [706, 344] on text "" at bounding box center [711, 340] width 10 height 13
click at [706, 344] on circle at bounding box center [711, 342] width 24 height 24
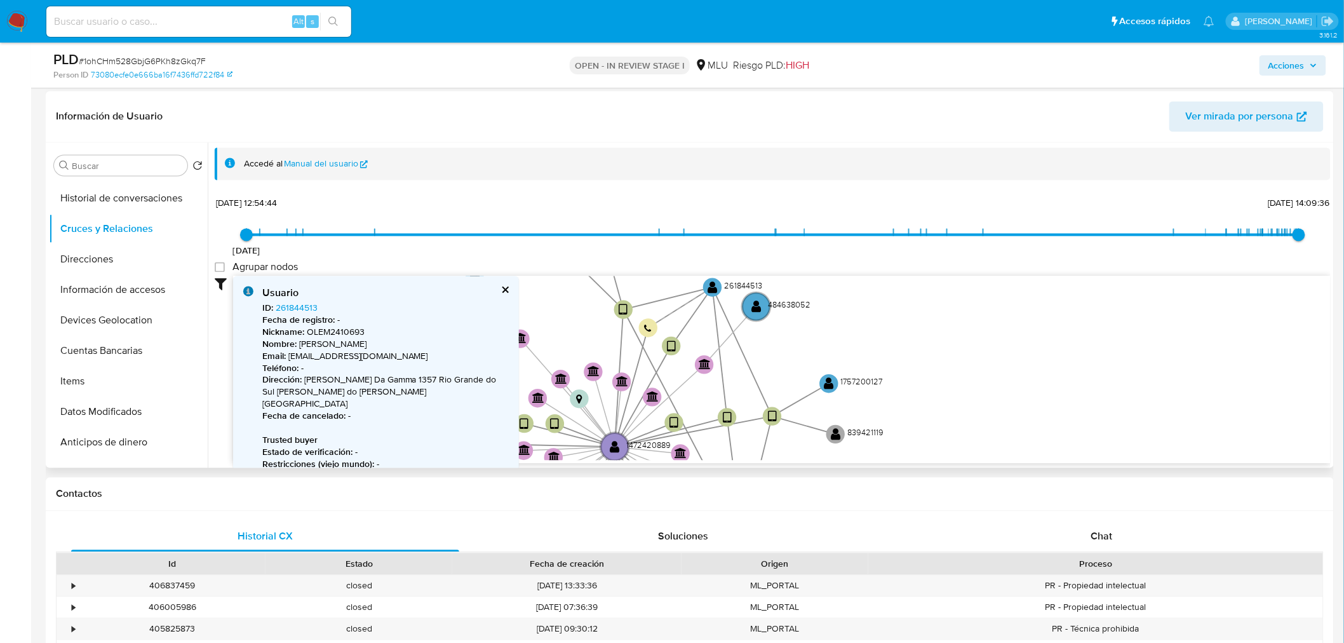
drag, startPoint x: 858, startPoint y: 346, endPoint x: 861, endPoint y: 333, distance: 13.6
click at [861, 333] on icon "device-6881b959a8eede786c0e19d9  user-1472420889  1472420889 device-68b0f8308…" at bounding box center [782, 368] width 1098 height 184
click at [764, 304] on circle at bounding box center [757, 304] width 32 height 32
click at [761, 308] on text "" at bounding box center [758, 305] width 10 height 13
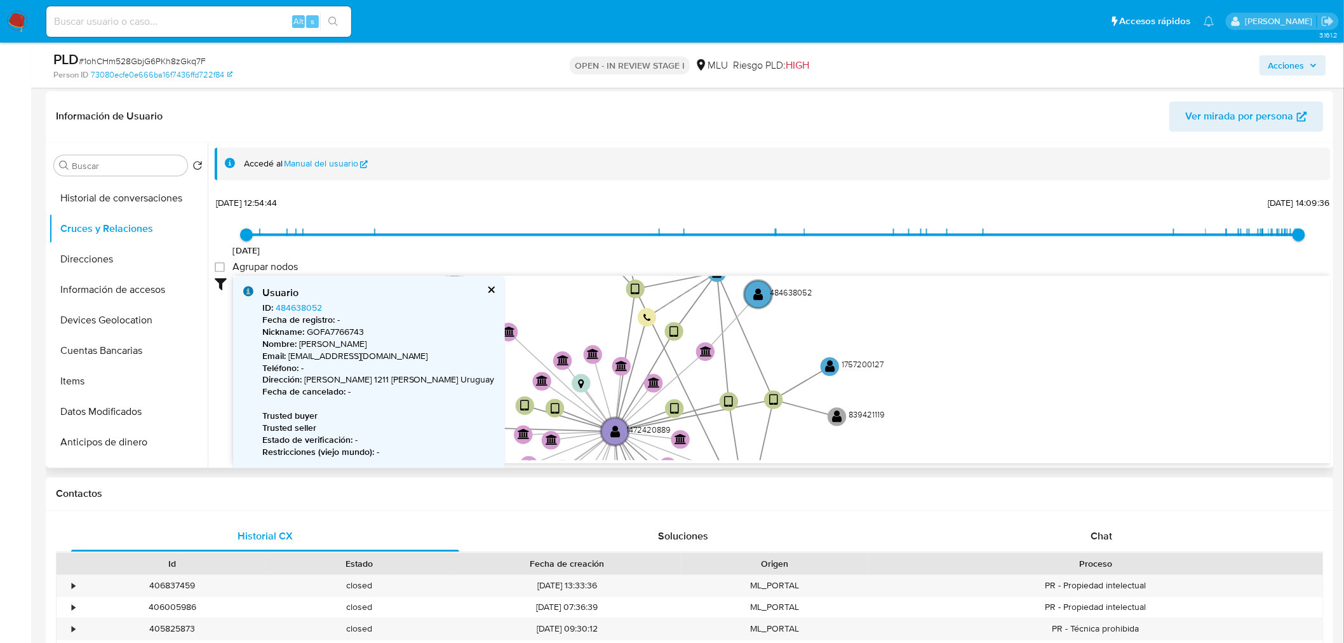
drag, startPoint x: 892, startPoint y: 353, endPoint x: 898, endPoint y: 300, distance: 53.6
click at [896, 300] on icon "device-6881b959a8eede786c0e19d9  user-1472420889  1472420889 device-68b0f8308…" at bounding box center [782, 368] width 1098 height 184
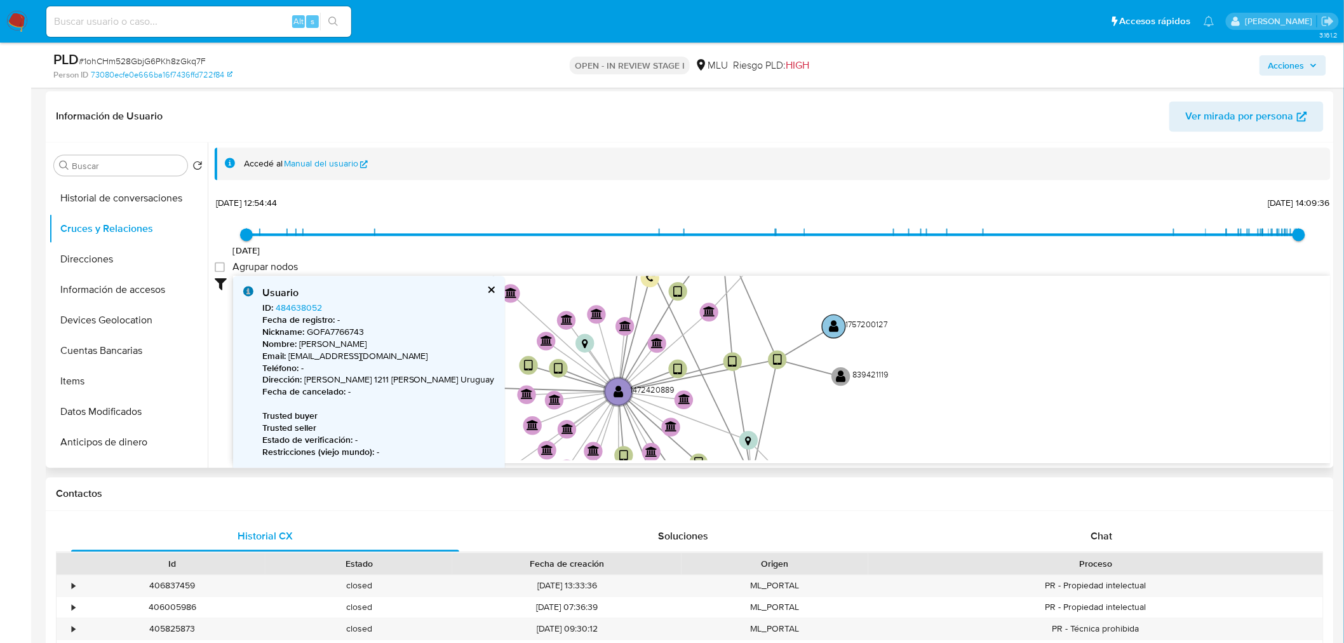
click at [835, 326] on text "" at bounding box center [834, 326] width 10 height 13
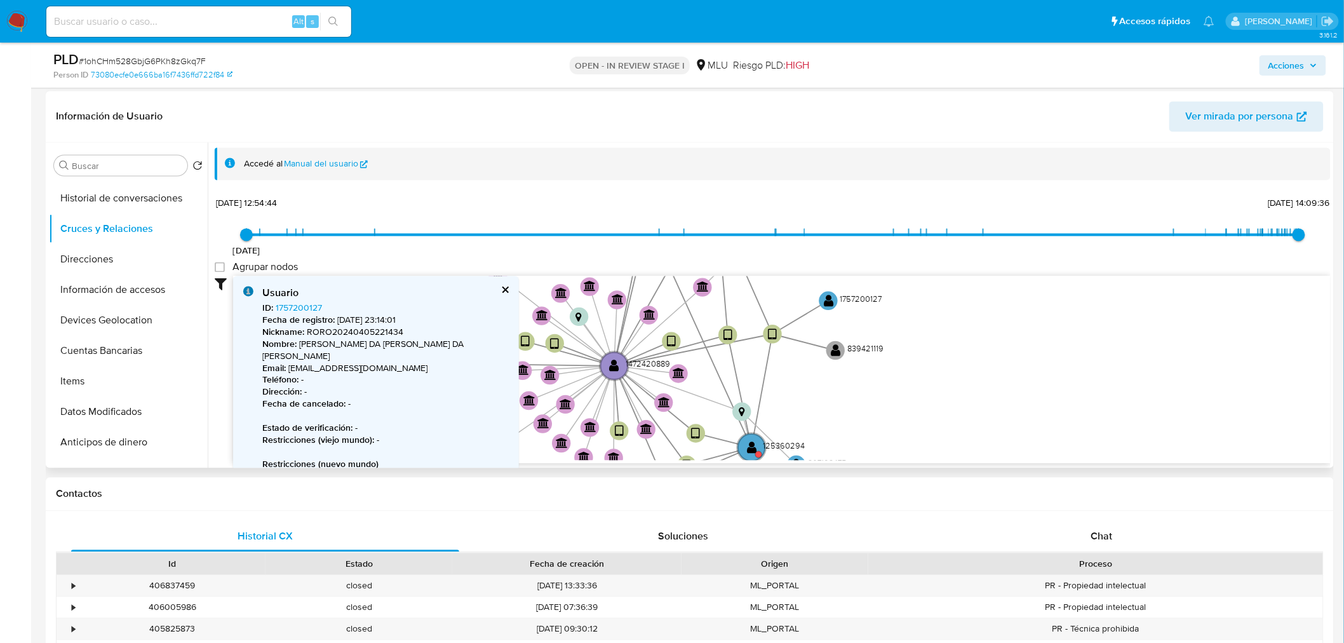
drag, startPoint x: 908, startPoint y: 414, endPoint x: 910, endPoint y: 356, distance: 57.2
click at [910, 357] on icon "device-6881b959a8eede786c0e19d9  user-1472420889  1472420889 device-68b0f8308…" at bounding box center [782, 368] width 1098 height 184
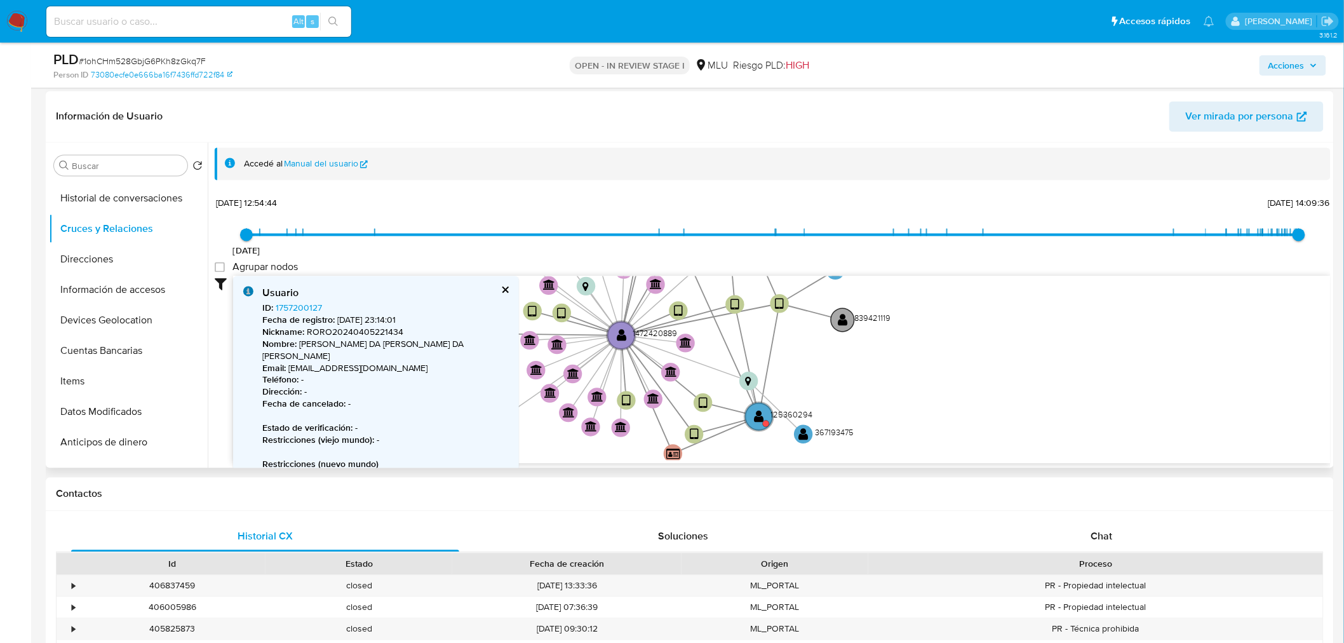
click at [842, 318] on text "" at bounding box center [843, 319] width 10 height 13
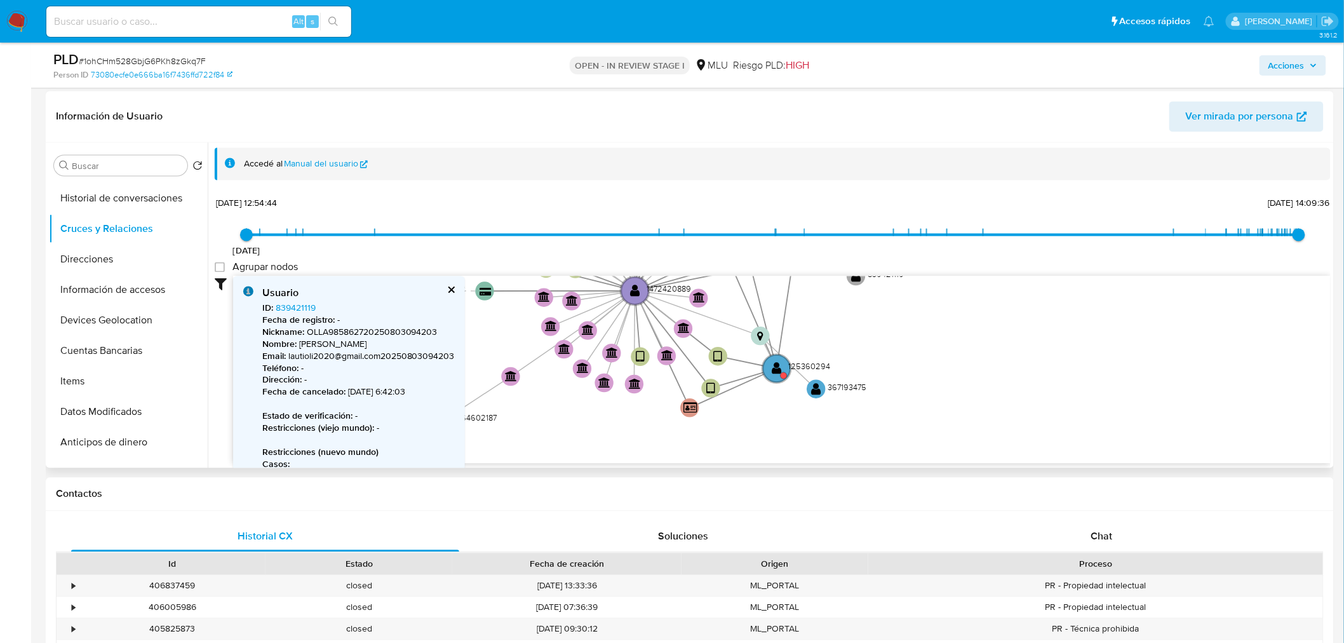
drag, startPoint x: 865, startPoint y: 408, endPoint x: 896, endPoint y: 347, distance: 68.2
click at [896, 347] on icon "device-6881b959a8eede786c0e19d9  user-1472420889  1472420889 device-68b0f8308…" at bounding box center [782, 368] width 1098 height 184
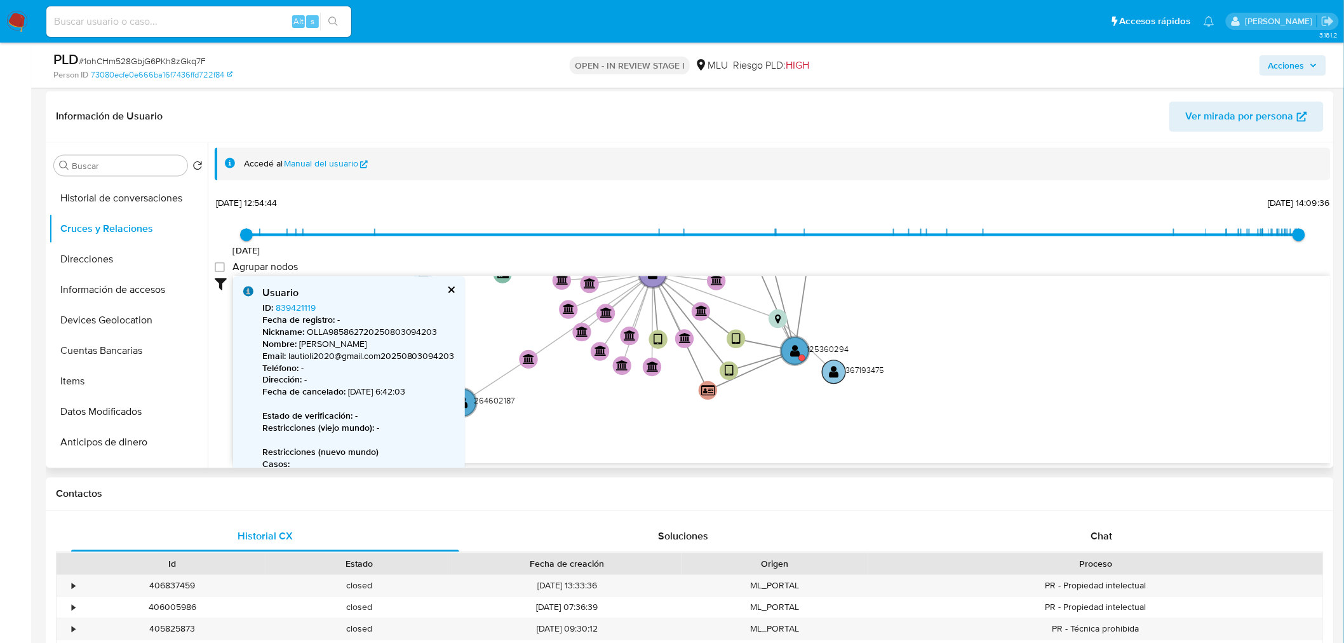
click at [836, 370] on text "" at bounding box center [835, 371] width 10 height 13
click at [836, 370] on text "" at bounding box center [834, 371] width 10 height 13
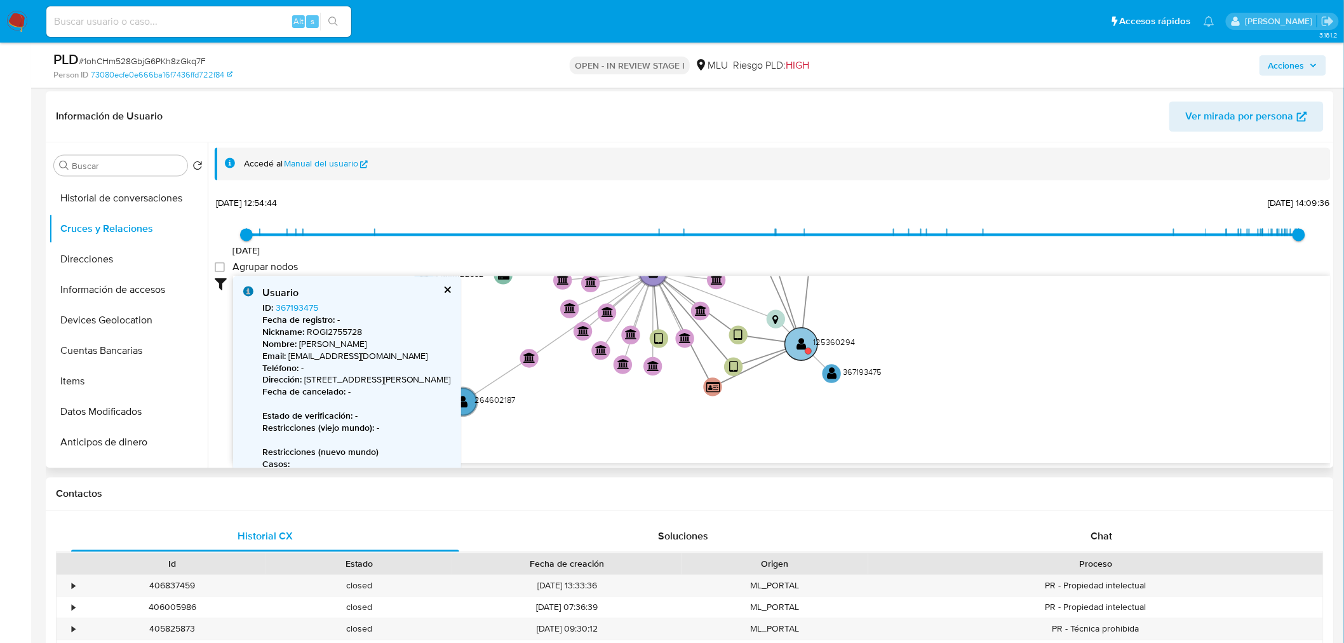
click at [802, 346] on text "" at bounding box center [802, 343] width 10 height 13
click at [802, 346] on text "" at bounding box center [803, 341] width 10 height 13
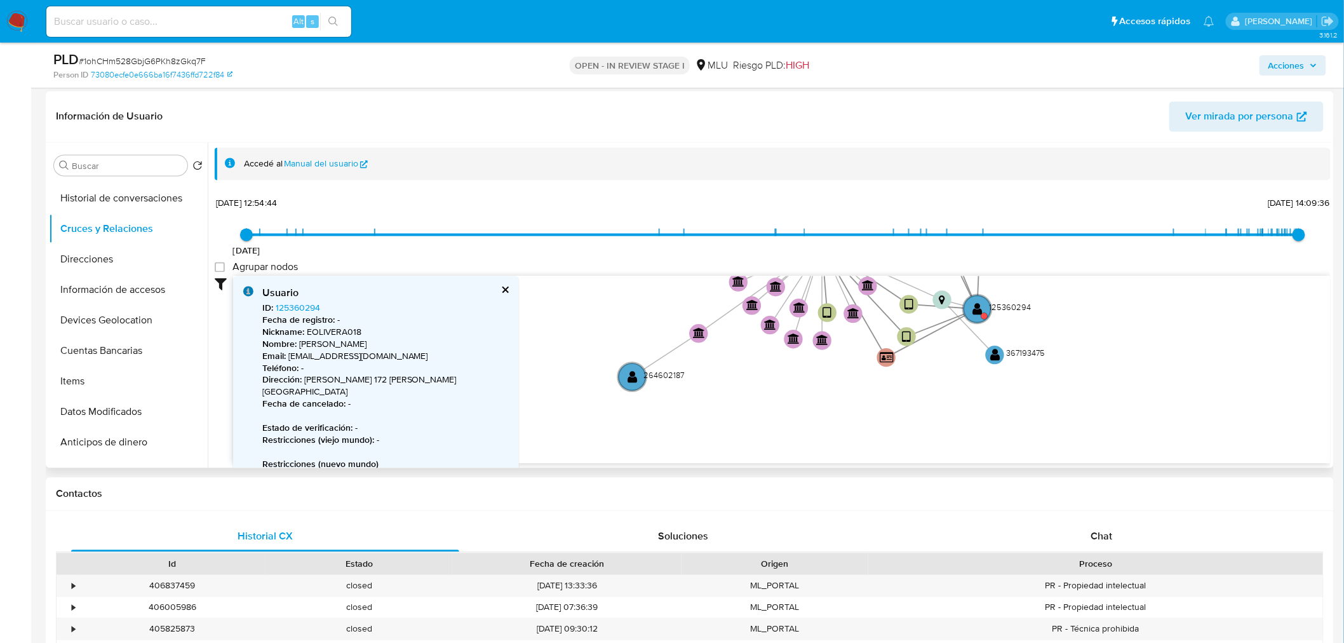
drag, startPoint x: 730, startPoint y: 415, endPoint x: 695, endPoint y: 410, distance: 35.8
click at [898, 411] on icon "device-6881b959a8eede786c0e19d9  user-1472420889  1472420889 device-68b0f8308…" at bounding box center [782, 368] width 1098 height 184
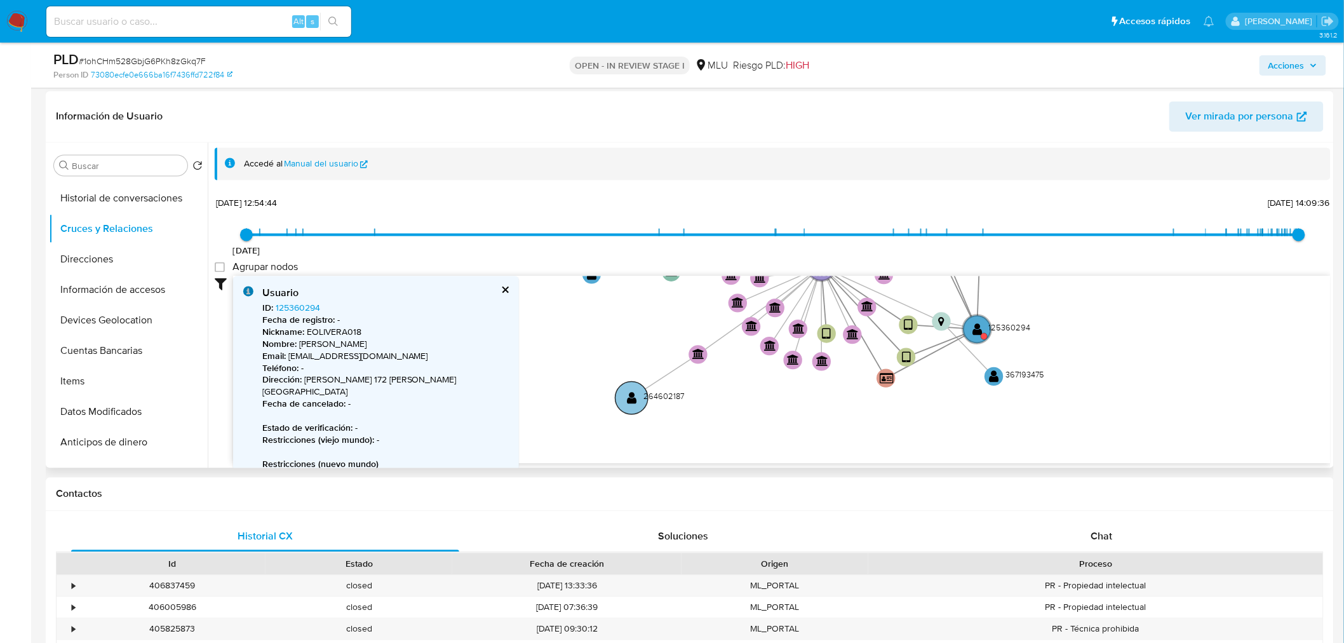
click at [628, 395] on text "" at bounding box center [632, 397] width 10 height 13
click at [628, 395] on text "" at bounding box center [633, 397] width 10 height 13
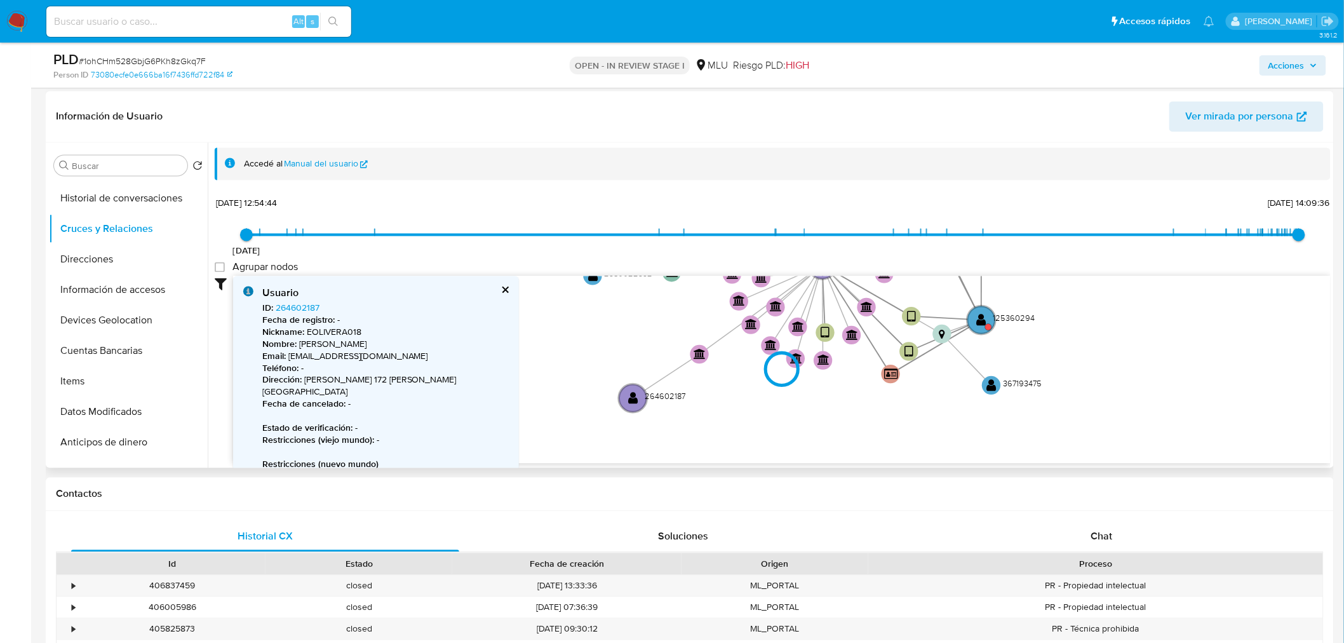
type input "1627053621000"
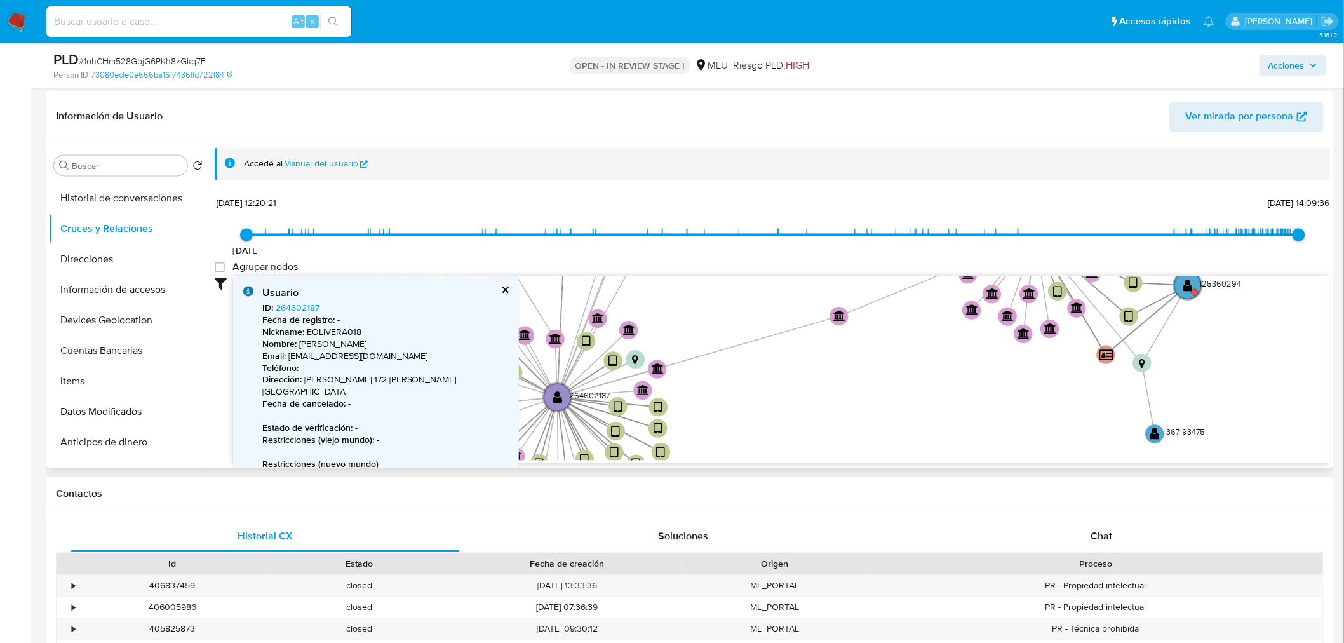
click at [629, 397] on icon "device-6881b959a8eede786c0e19d9  user-1472420889  1472420889 device-68b0f8308…" at bounding box center [782, 368] width 1098 height 184
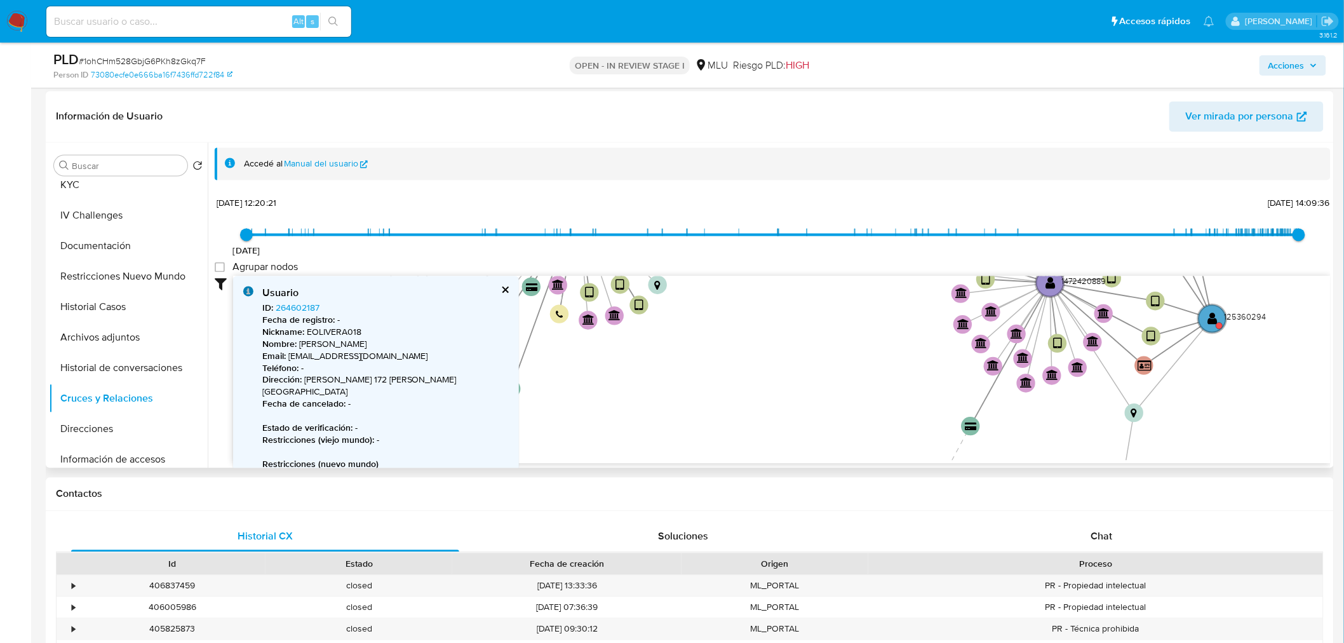
scroll to position [0, 0]
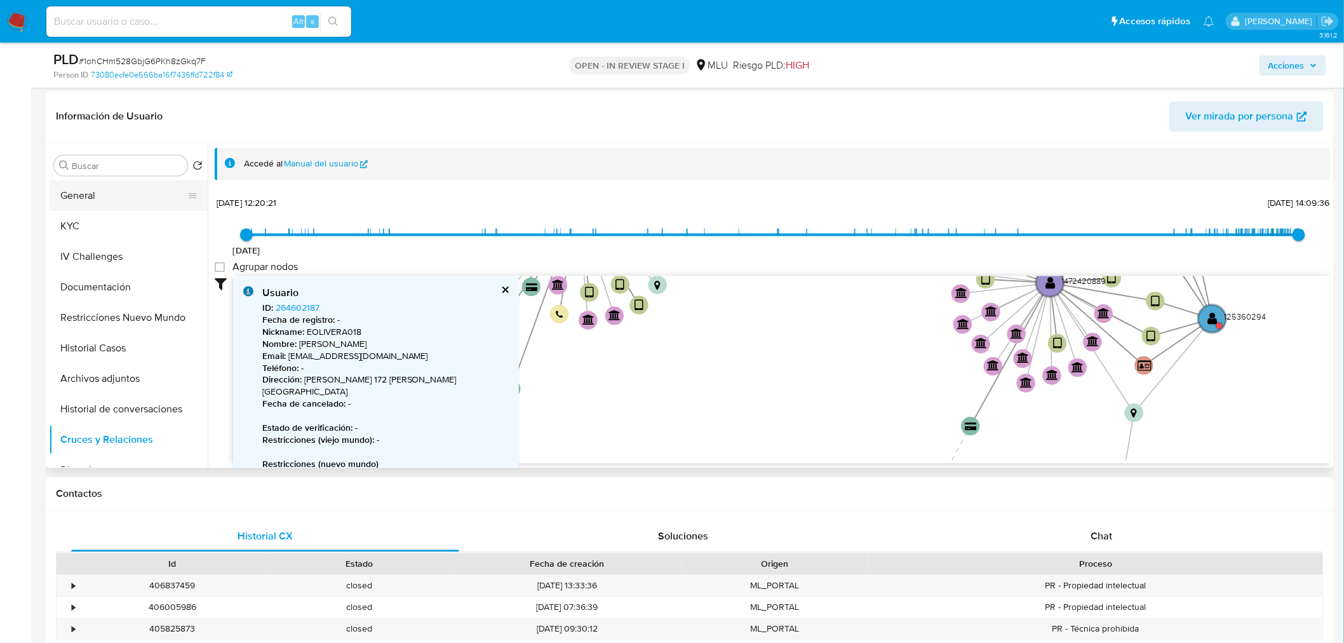
click at [119, 194] on button "General" at bounding box center [123, 196] width 149 height 30
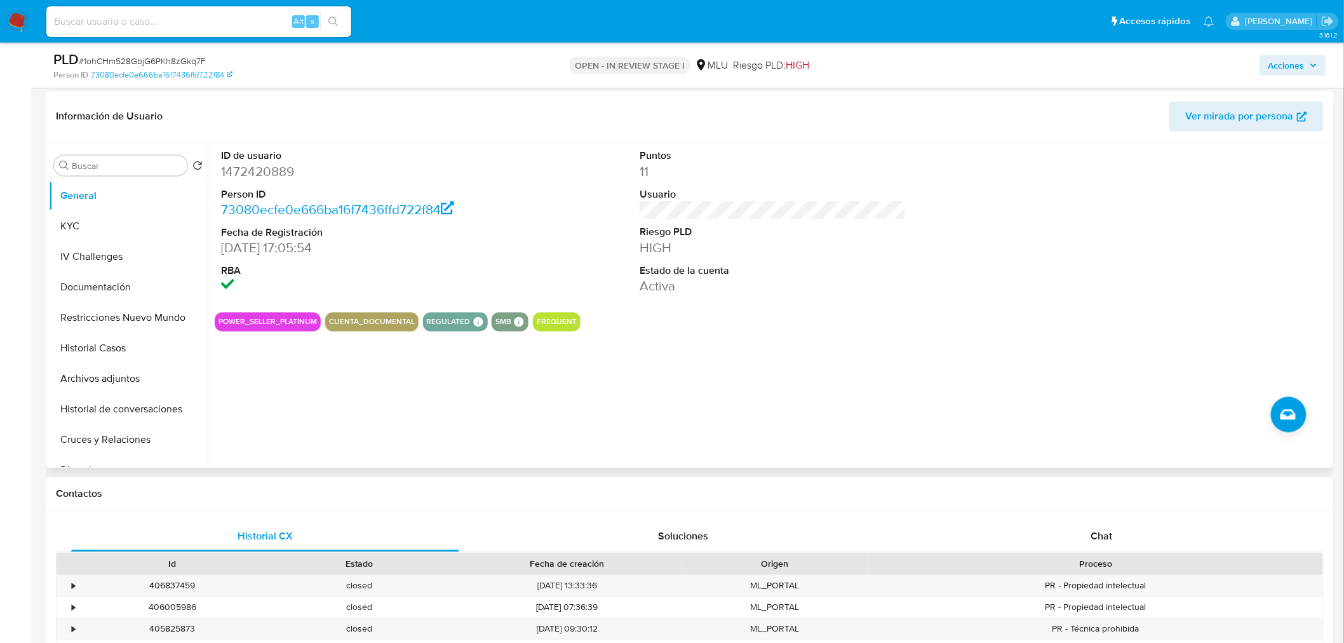
click at [257, 168] on dd "1472420889" at bounding box center [354, 172] width 266 height 18
copy dd "1472420889"
click at [74, 219] on button "KYC" at bounding box center [123, 227] width 149 height 30
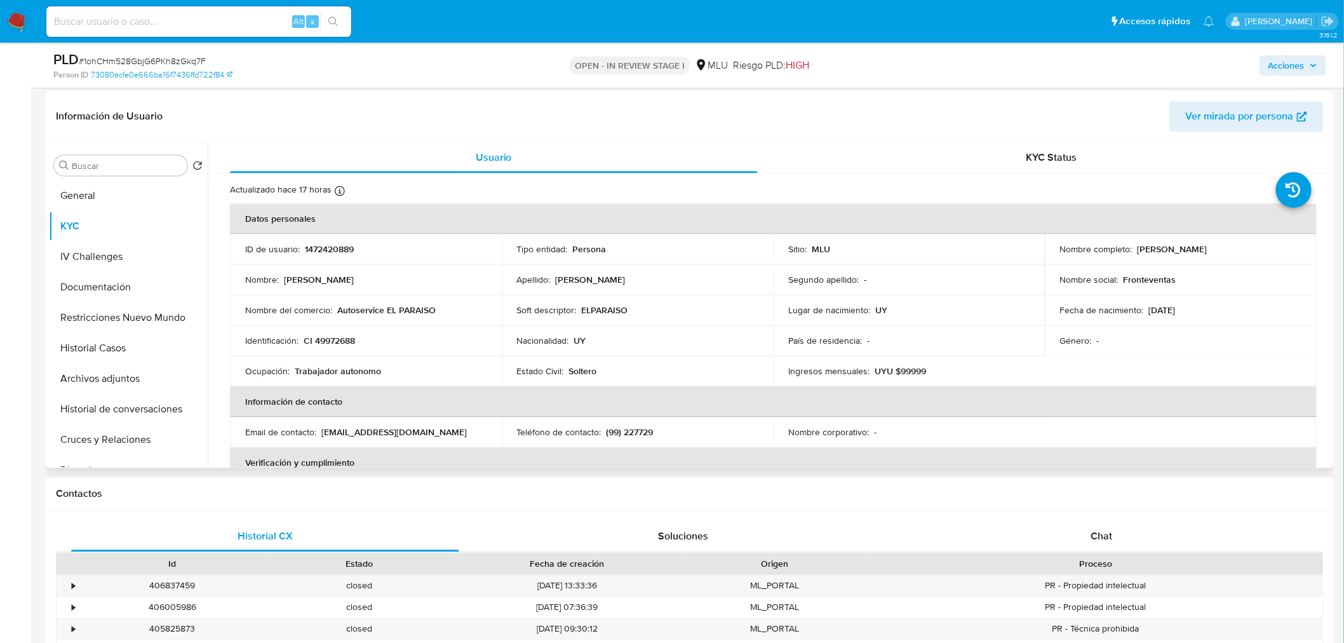
drag, startPoint x: 1133, startPoint y: 248, endPoint x: 1265, endPoint y: 248, distance: 132.8
click at [1265, 248] on div "Nombre completo : Emilio Federico Olivera Fontes" at bounding box center [1180, 249] width 241 height 11
copy p "Emilio Federico Olivera Fontes"
click at [127, 385] on button "Archivos adjuntos" at bounding box center [123, 379] width 149 height 30
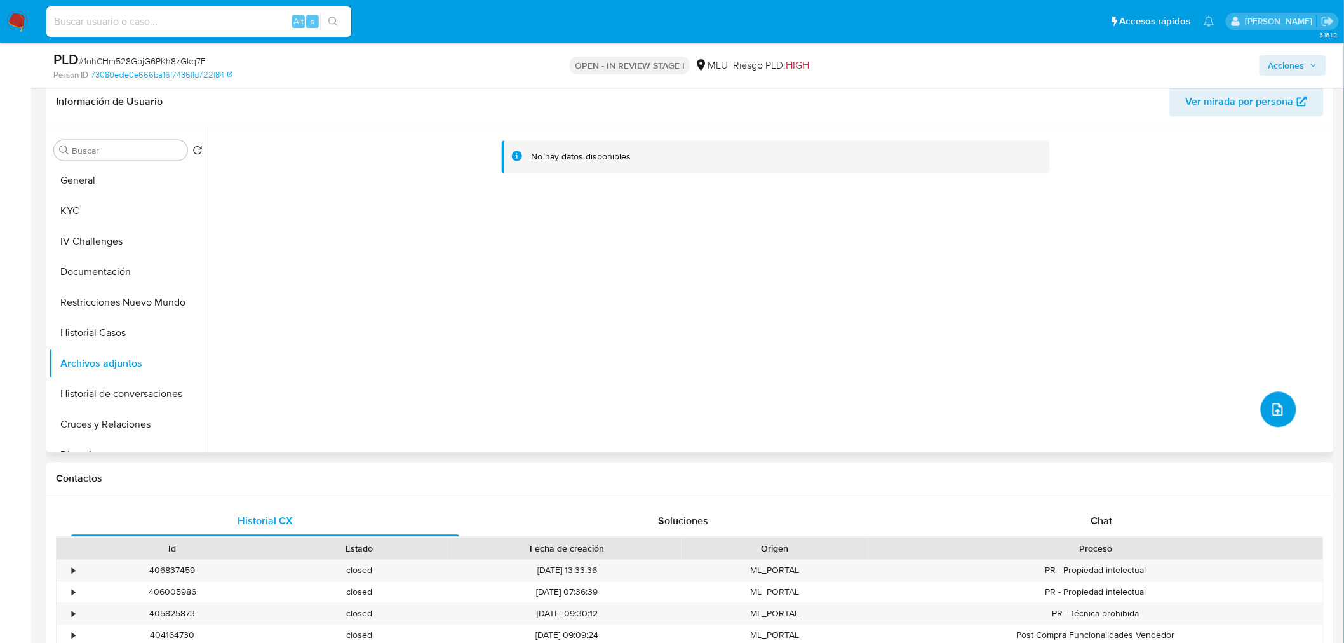
click at [1261, 414] on button "upload-file" at bounding box center [1279, 410] width 36 height 36
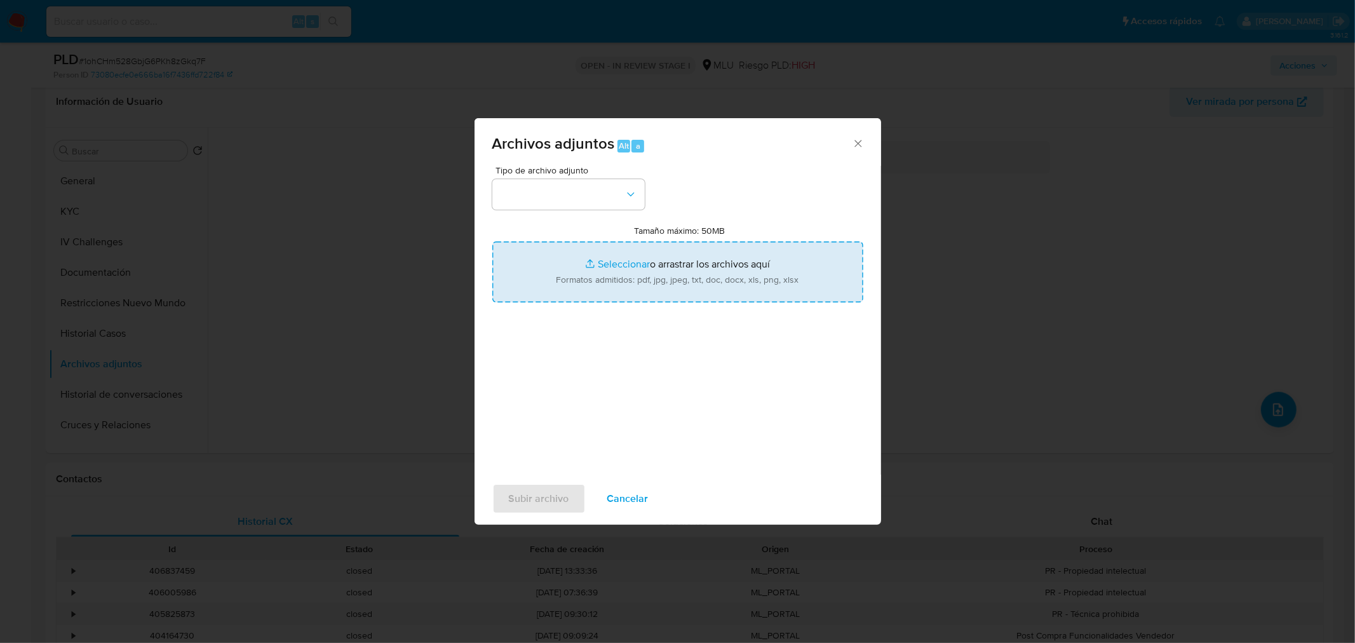
click at [783, 258] on input "Tamaño máximo: 50MB Seleccionar archivos" at bounding box center [677, 271] width 371 height 61
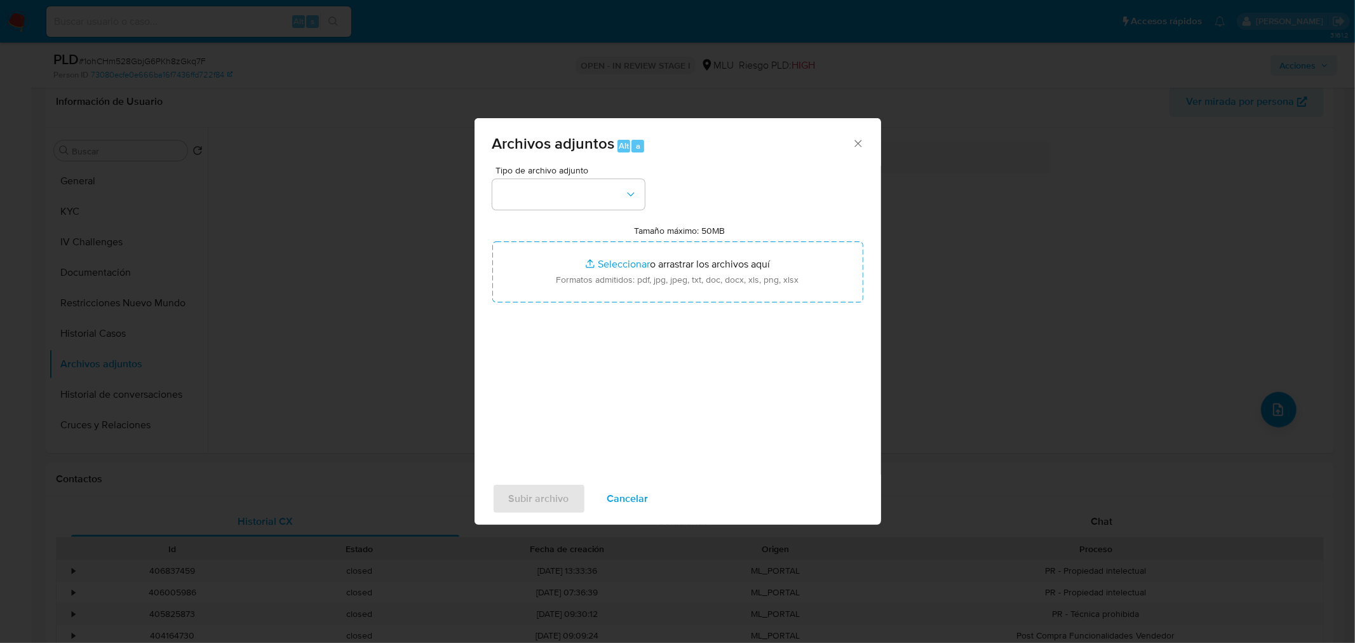
click at [642, 504] on span "Cancelar" at bounding box center [627, 499] width 41 height 28
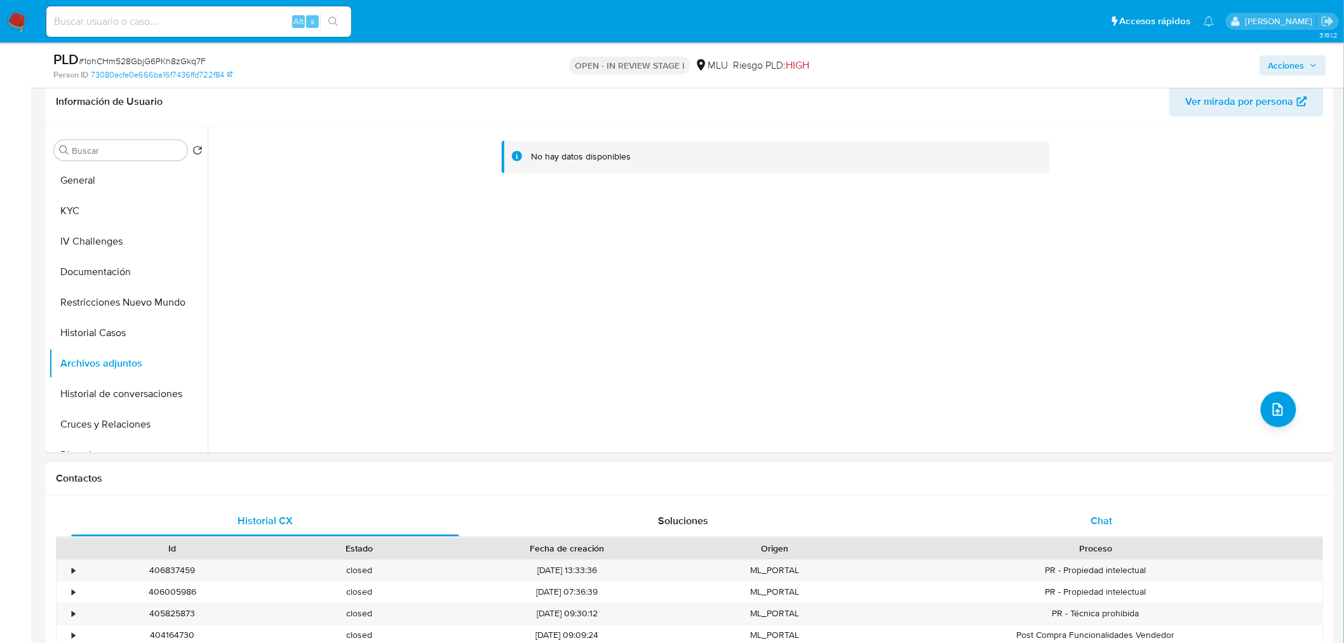
click at [1134, 519] on div "Chat" at bounding box center [1102, 521] width 388 height 30
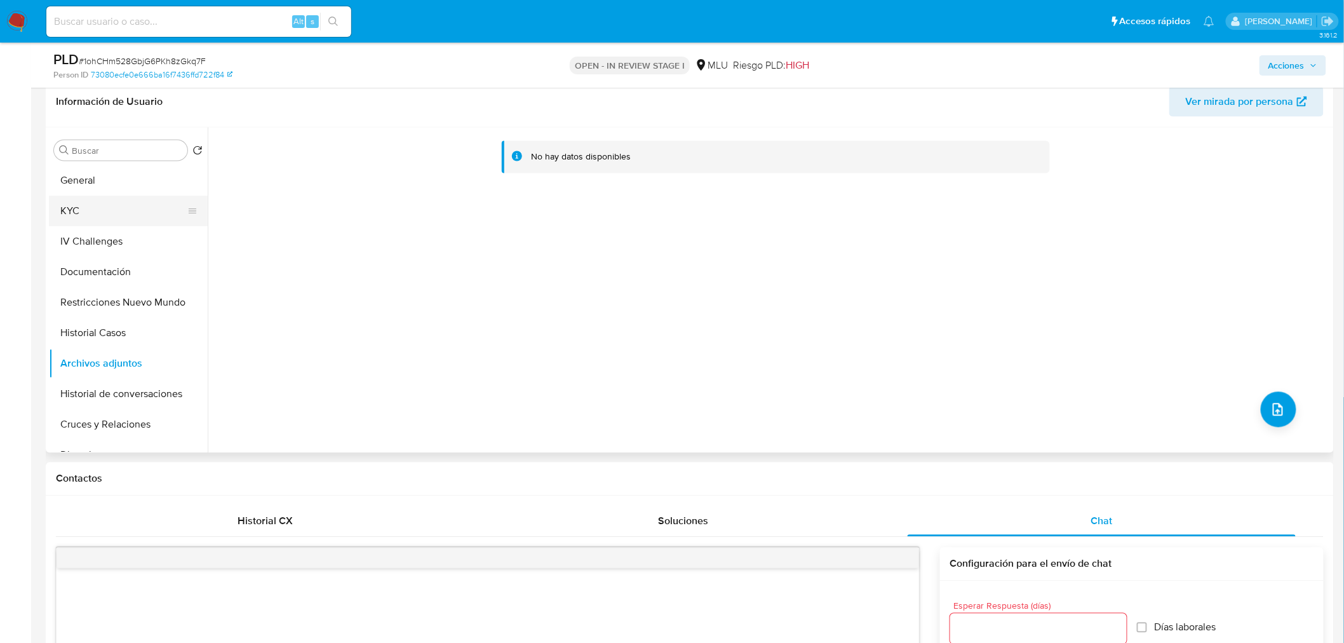
click at [132, 201] on button "KYC" at bounding box center [123, 211] width 149 height 30
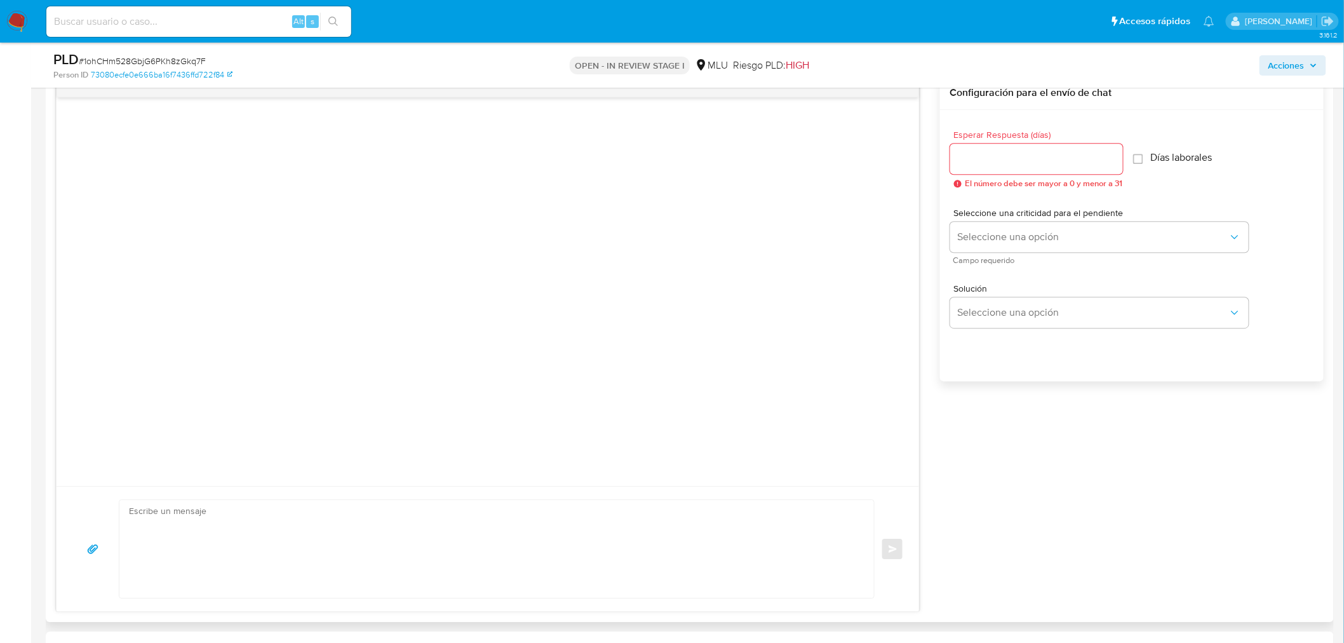
scroll to position [1389, 0]
click at [379, 537] on textarea at bounding box center [493, 541] width 729 height 98
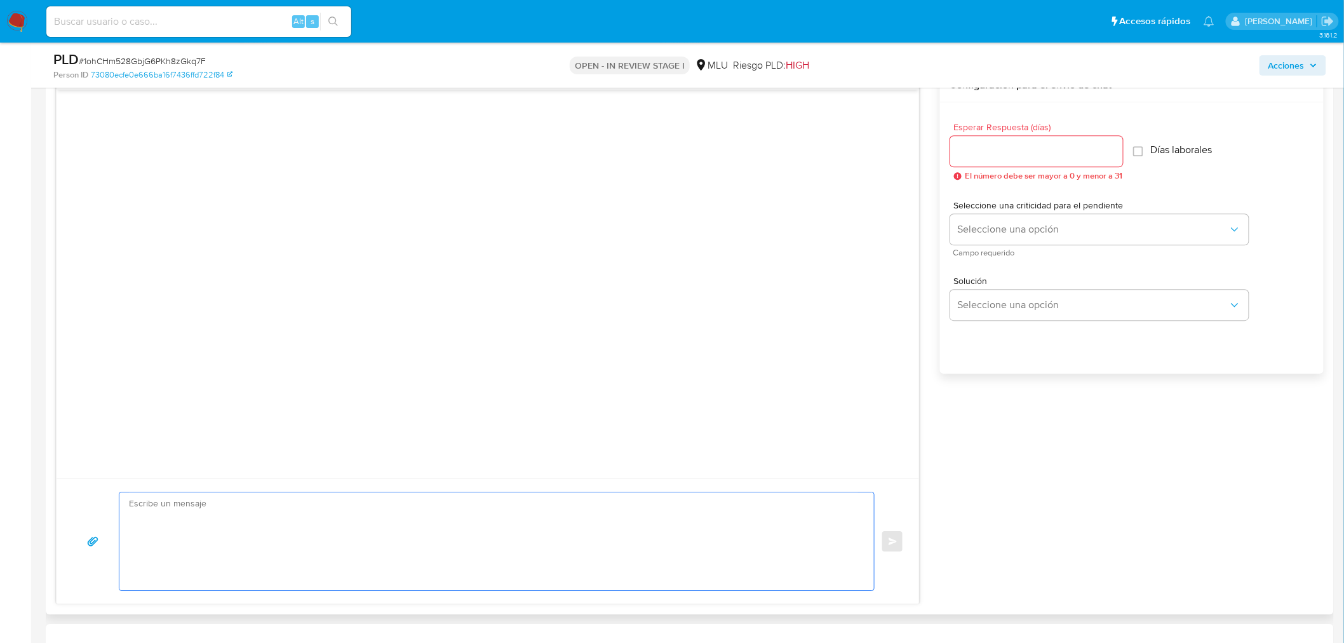
paste textarea "Lore, IPS. Do sitametcons ad eli seddoeiusmo temporinc utlabor etdol. Mag aliq …"
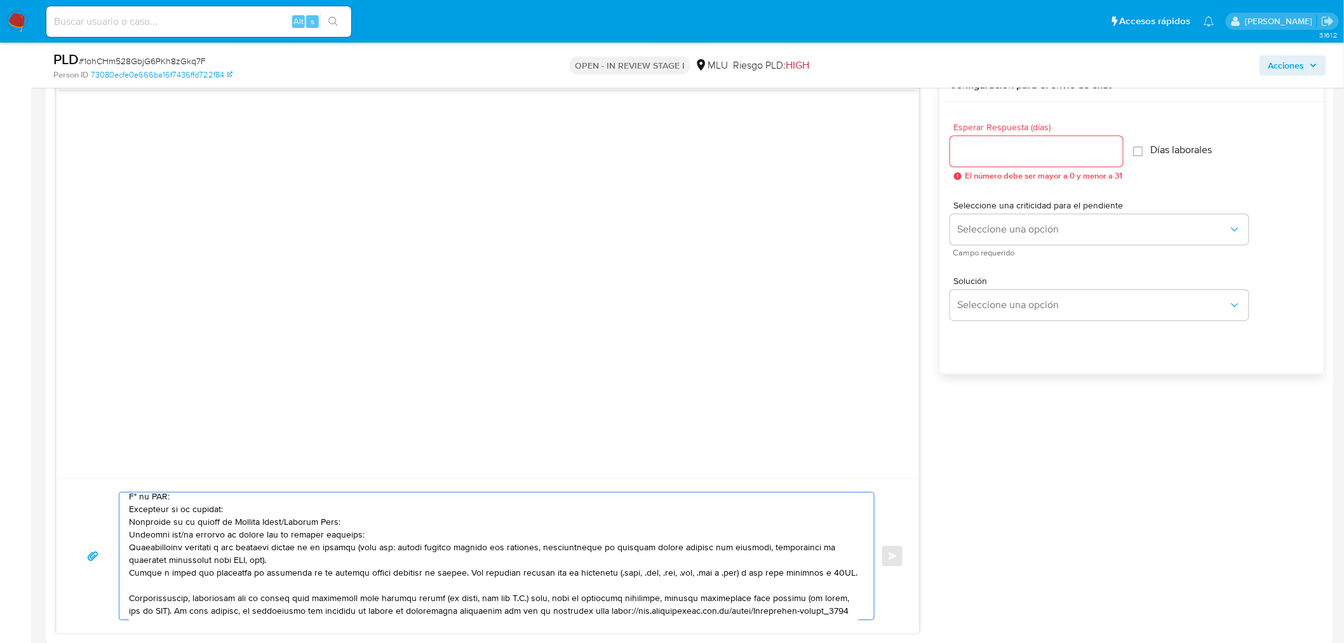
scroll to position [0, 0]
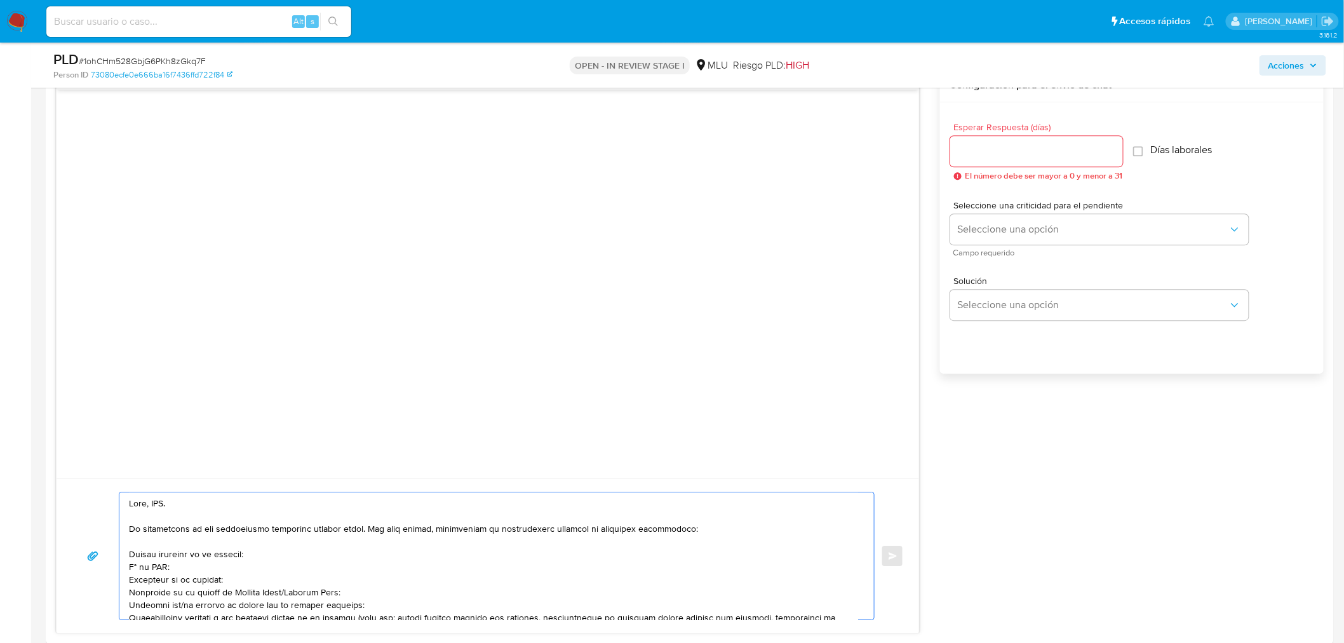
click at [158, 505] on textarea at bounding box center [493, 555] width 729 height 127
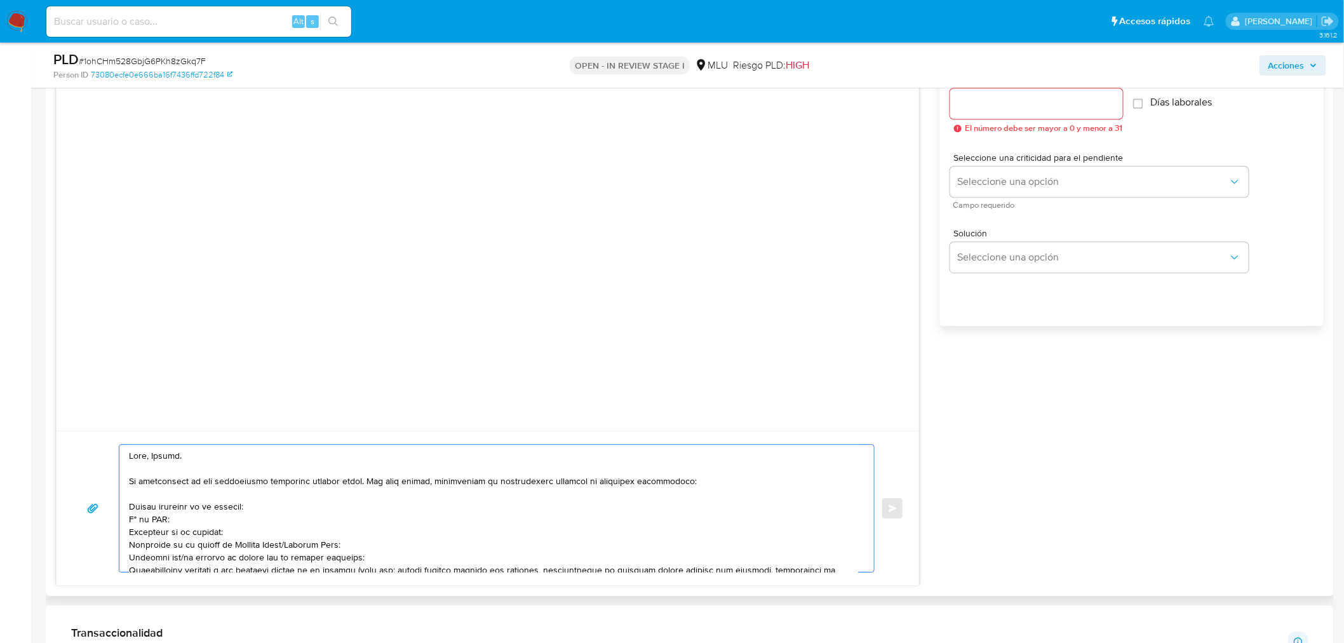
scroll to position [1459, 0]
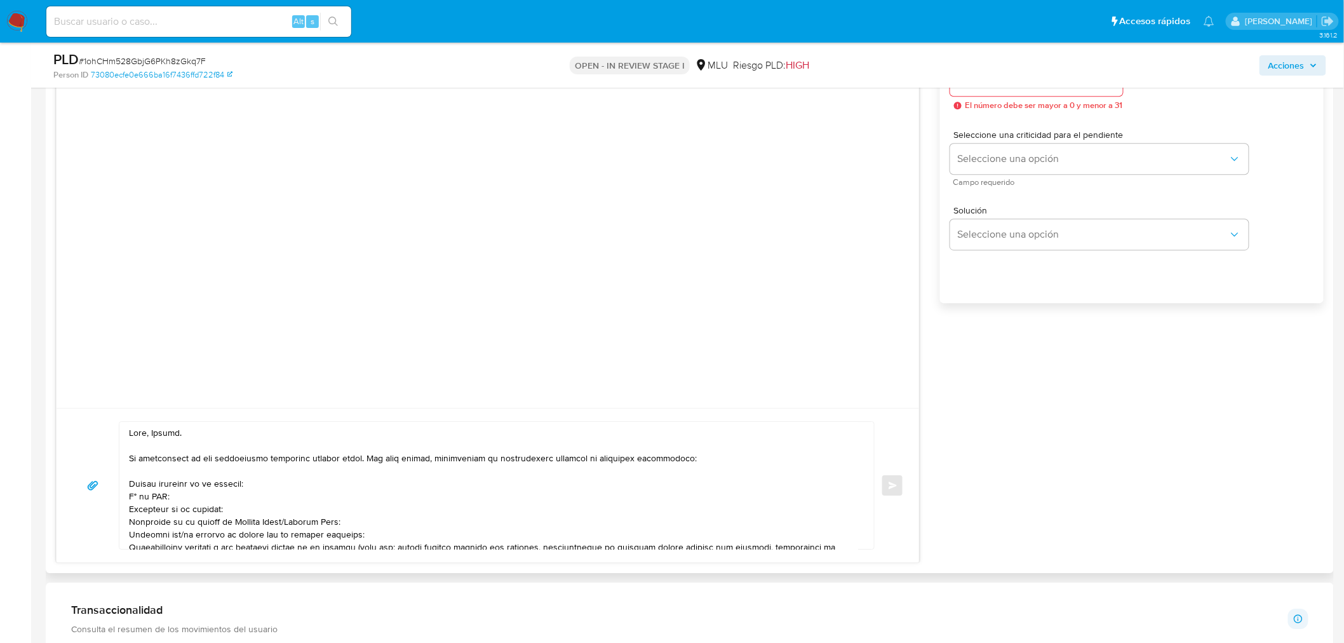
click at [128, 484] on div at bounding box center [493, 485] width 748 height 127
click at [131, 483] on textarea at bounding box center [493, 485] width 729 height 127
click at [131, 497] on textarea at bounding box center [493, 485] width 729 height 127
click at [132, 515] on textarea at bounding box center [493, 485] width 729 height 127
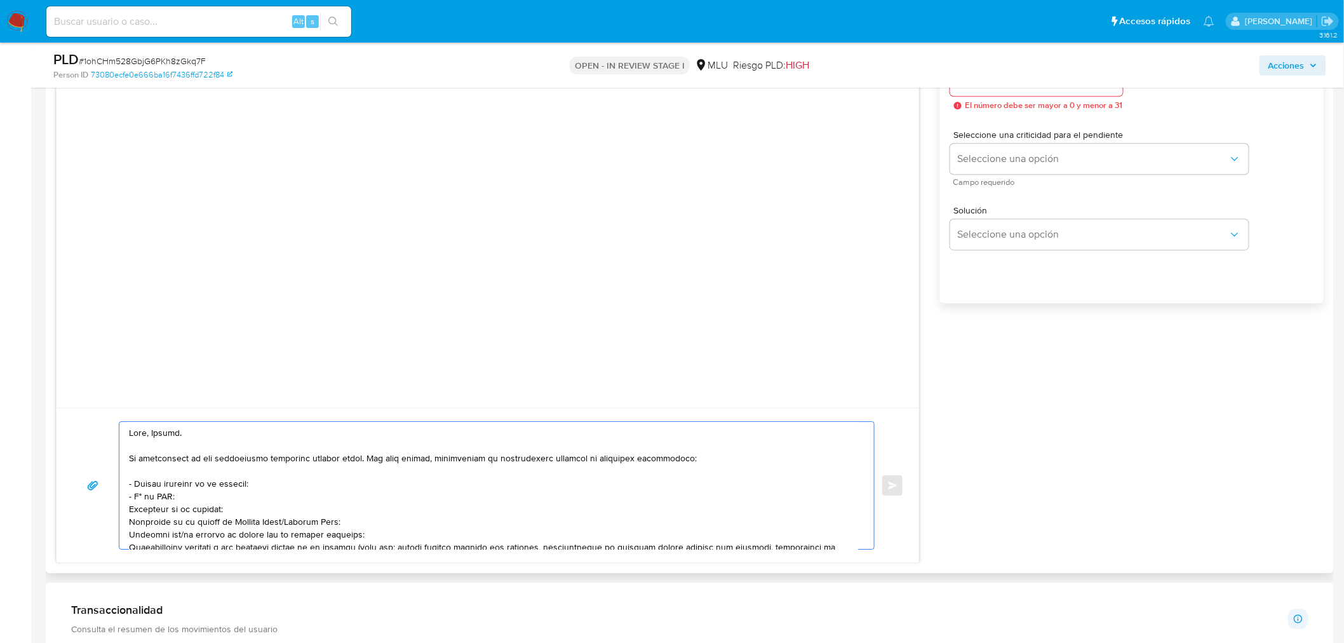
click at [132, 515] on textarea at bounding box center [493, 485] width 729 height 127
drag, startPoint x: 360, startPoint y: 528, endPoint x: 127, endPoint y: 512, distance: 233.1
click at [127, 512] on div at bounding box center [493, 485] width 748 height 127
click at [187, 510] on textarea at bounding box center [493, 485] width 729 height 127
click at [370, 511] on textarea at bounding box center [493, 485] width 729 height 127
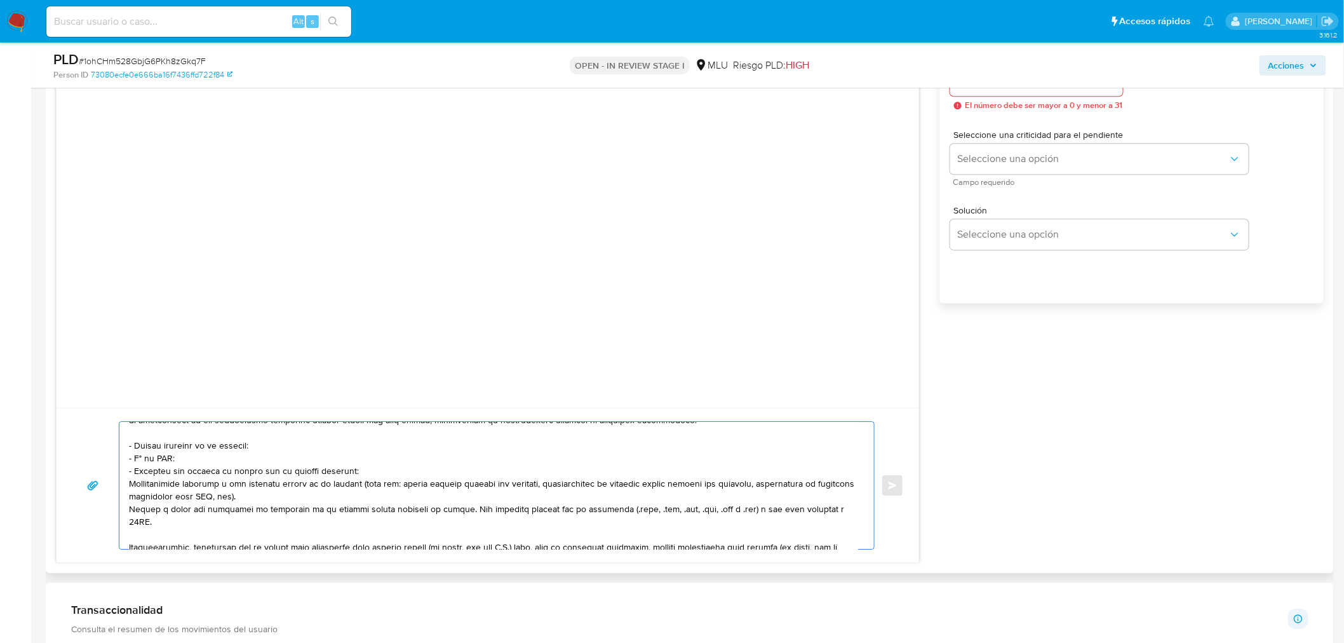
scroll to position [71, 0]
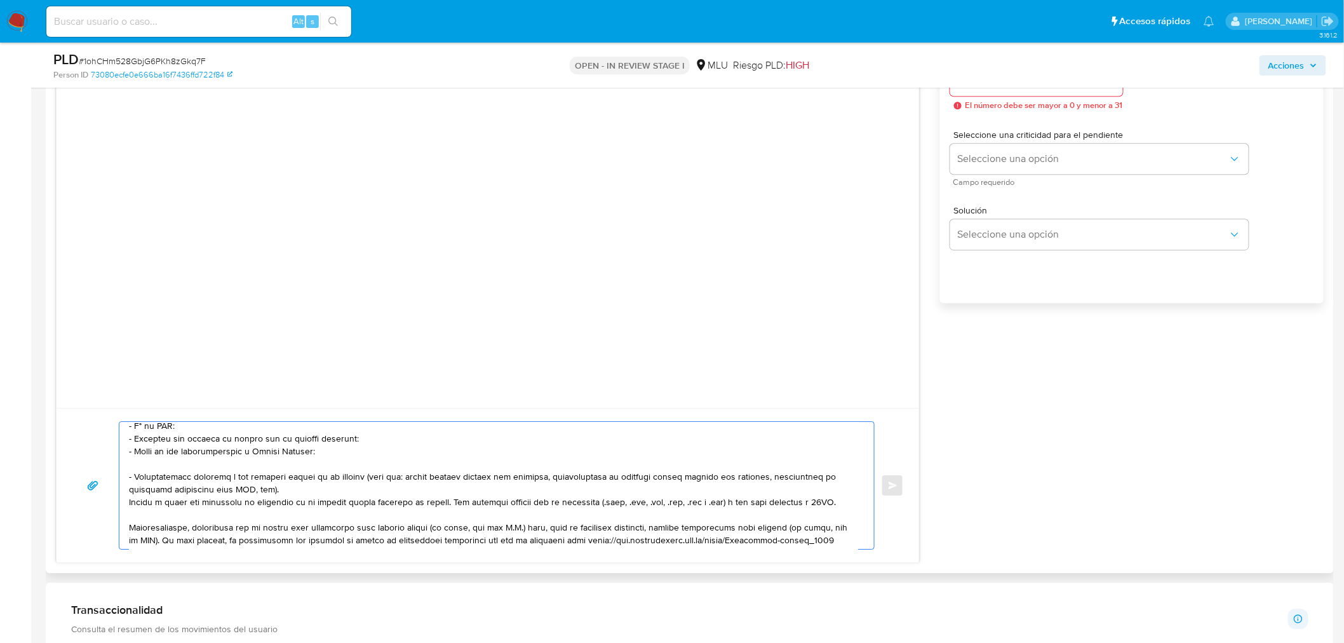
click at [263, 459] on textarea at bounding box center [493, 485] width 729 height 127
click at [178, 474] on textarea at bounding box center [493, 485] width 729 height 127
click at [135, 501] on textarea at bounding box center [493, 485] width 729 height 127
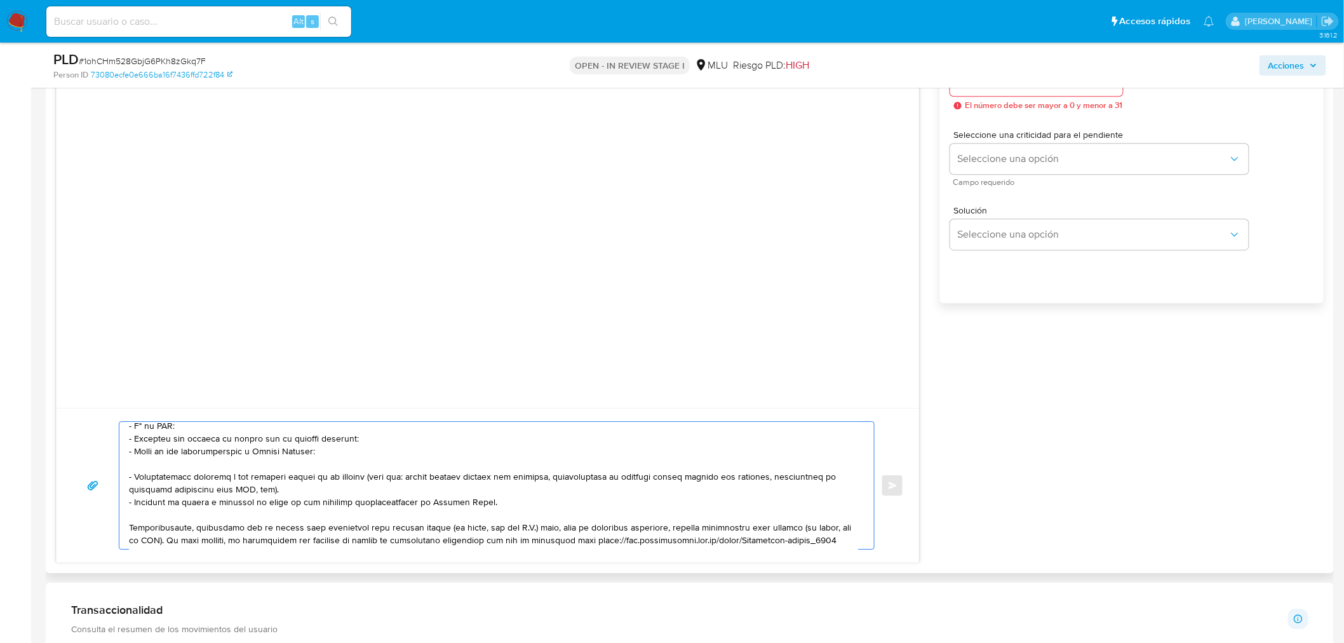
scroll to position [98, 0]
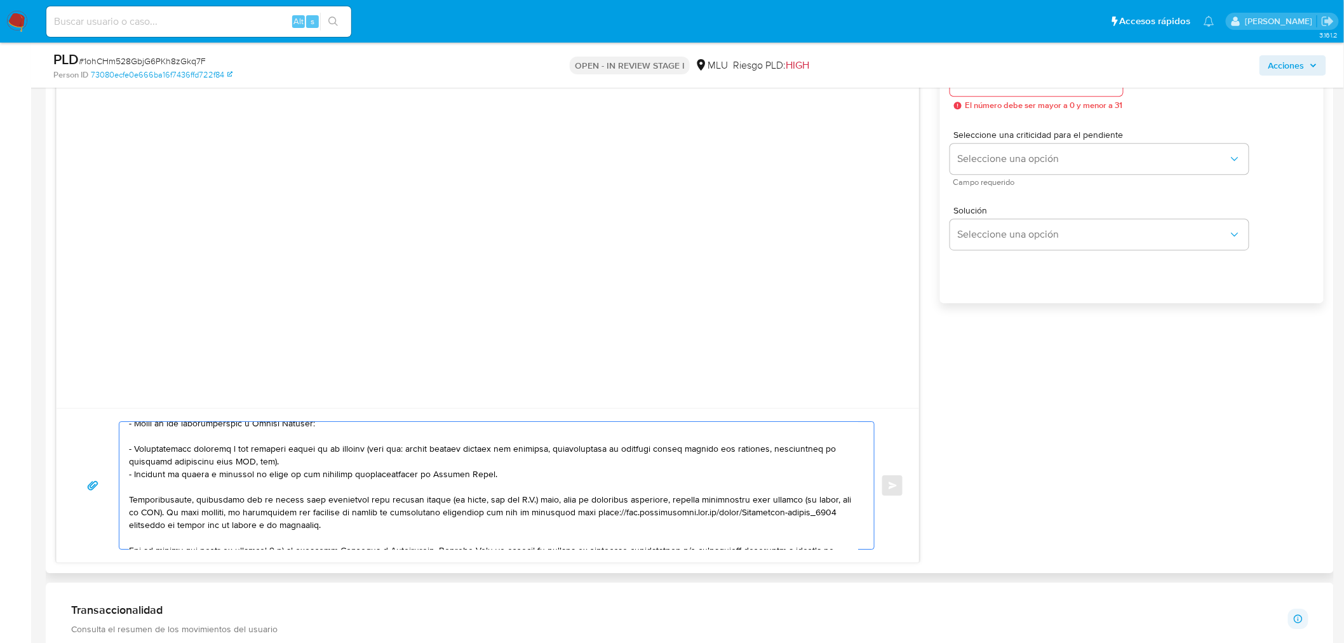
click at [411, 503] on textarea at bounding box center [493, 485] width 729 height 127
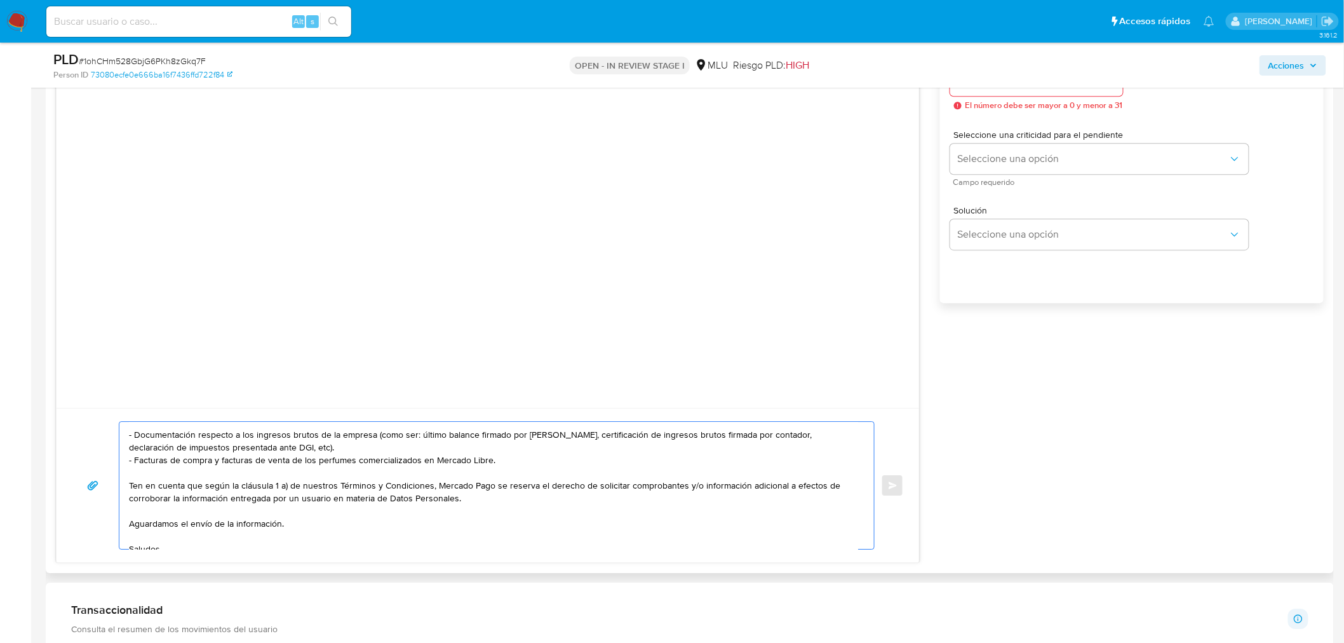
scroll to position [135, 0]
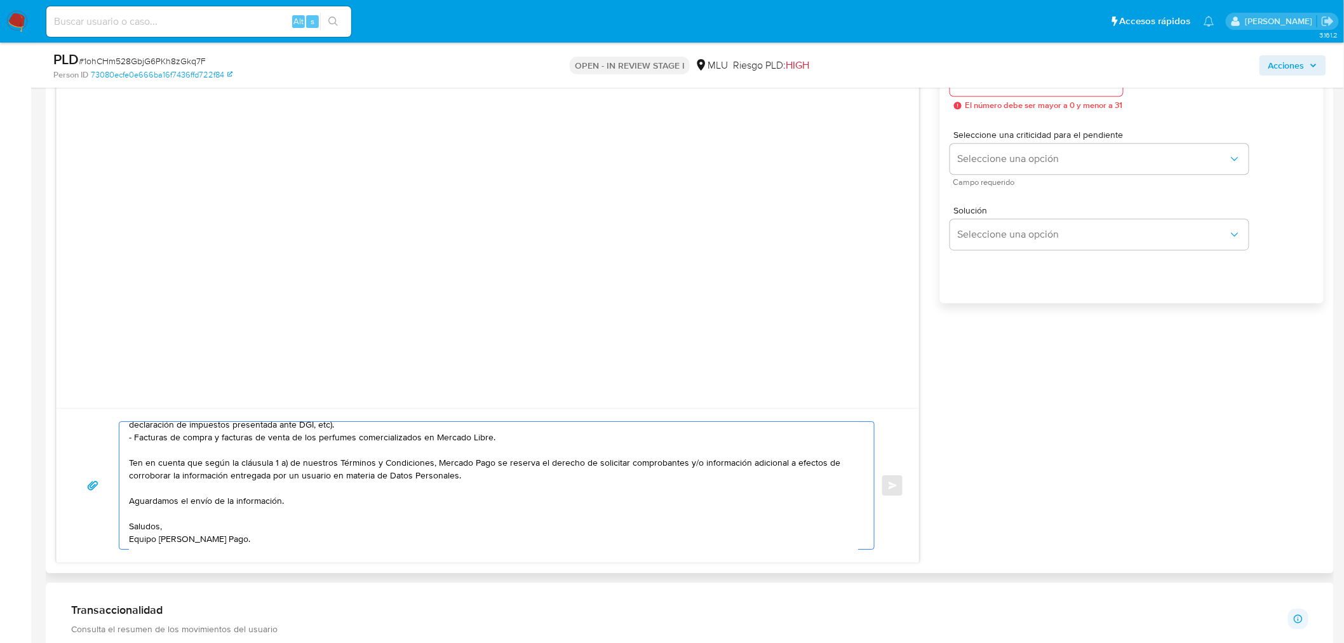
click at [365, 490] on textarea "Hola, Emilio. Te contactamos ya que necesitamos verificar algunos datos. Por es…" at bounding box center [493, 485] width 729 height 127
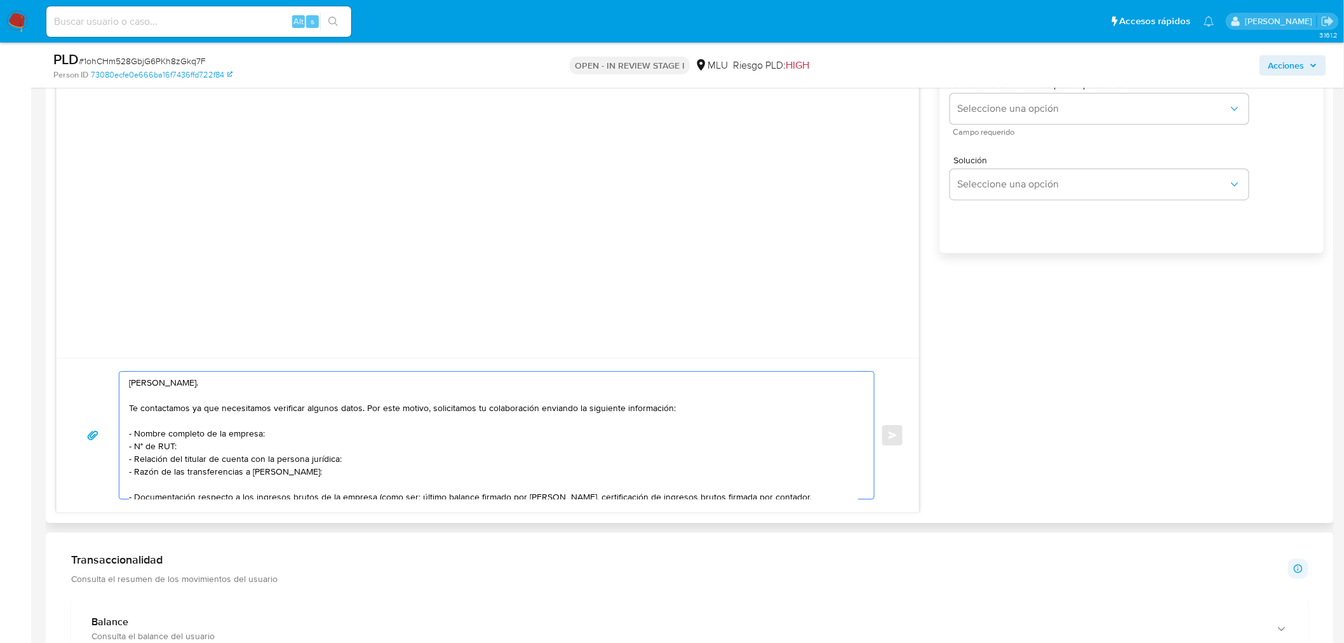
scroll to position [1389, 0]
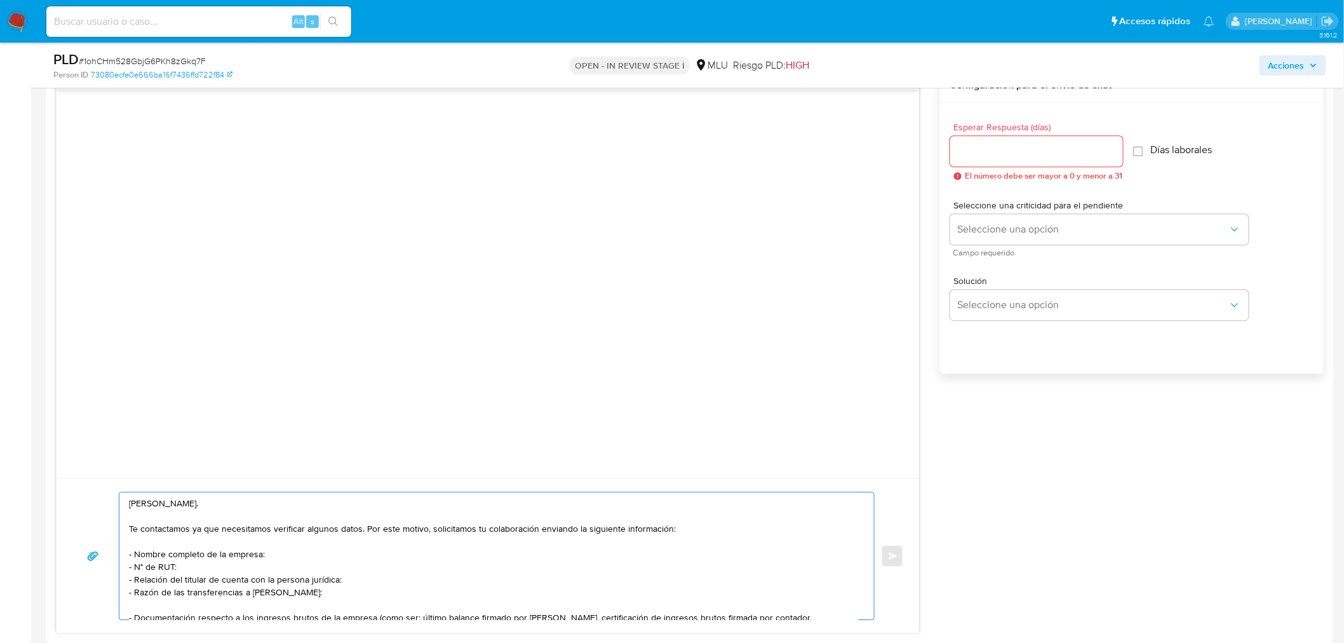
type textarea "Hola, Emilio. Te contactamos ya que necesitamos verificar algunos datos. Por es…"
click at [976, 153] on input "Esperar Respuesta (días)" at bounding box center [1036, 151] width 173 height 17
type input "3"
click at [976, 212] on div "Seleccione una criticidad para el pendiente Seleccione una opción Campo requeri…" at bounding box center [1099, 228] width 299 height 55
click at [976, 225] on span "Seleccione una opción" at bounding box center [1093, 229] width 271 height 13
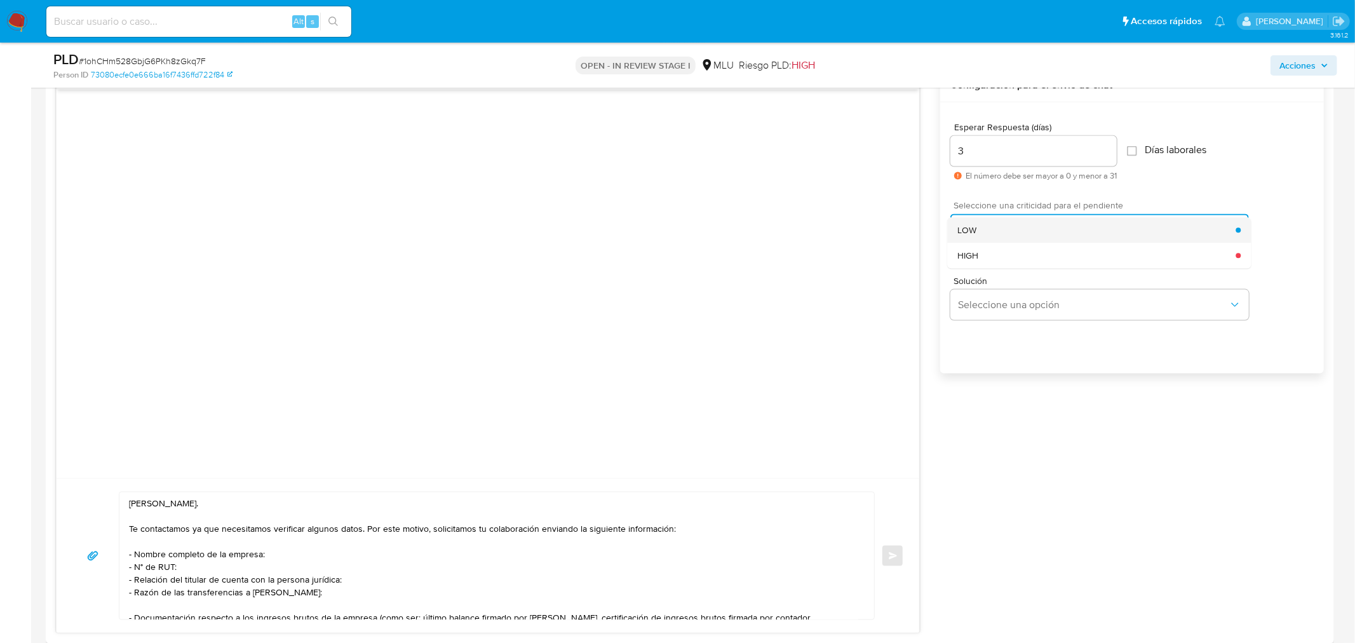
click at [976, 232] on div "LOW" at bounding box center [1096, 230] width 278 height 25
click at [344, 564] on textarea "Hola, Emilio. Te contactamos ya que necesitamos verificar algunos datos. Por es…" at bounding box center [493, 555] width 729 height 127
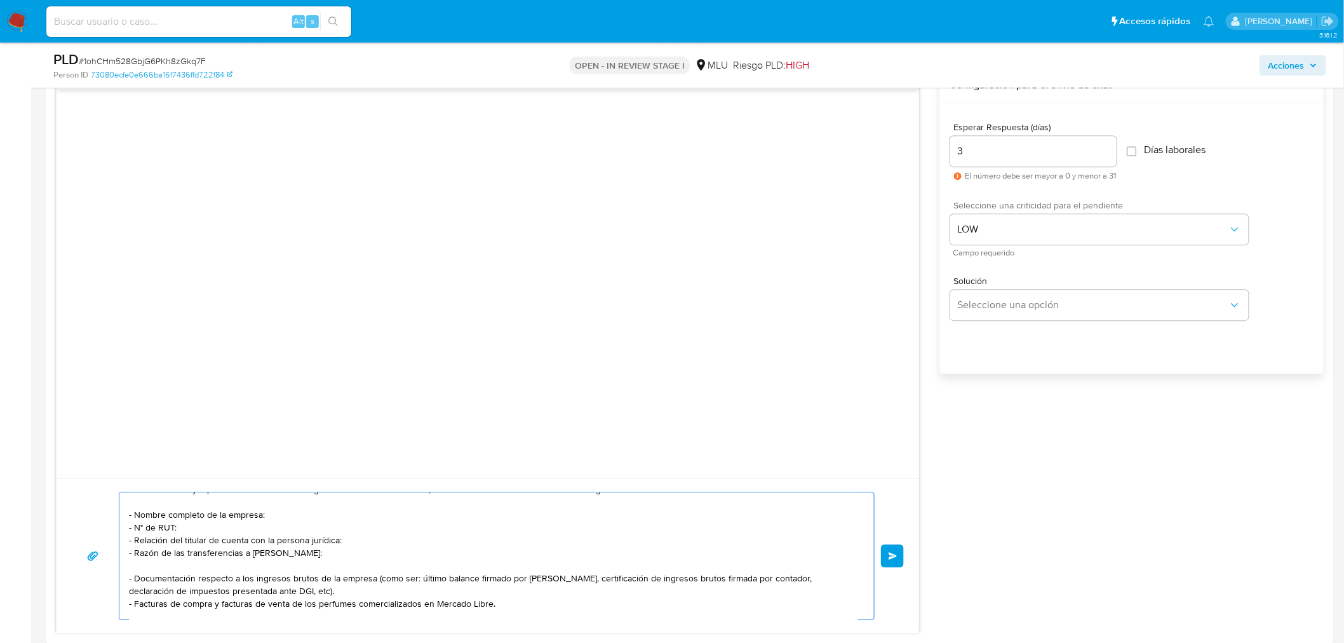
scroll to position [71, 0]
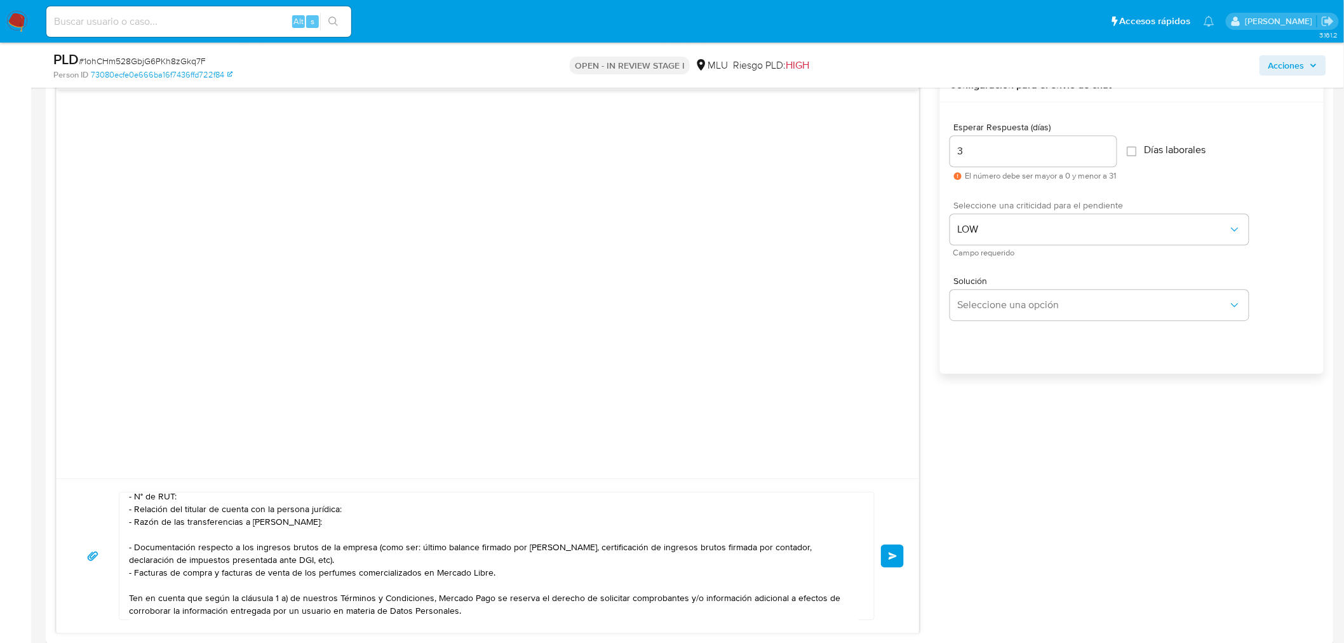
click at [902, 562] on button "Enviar" at bounding box center [892, 555] width 23 height 23
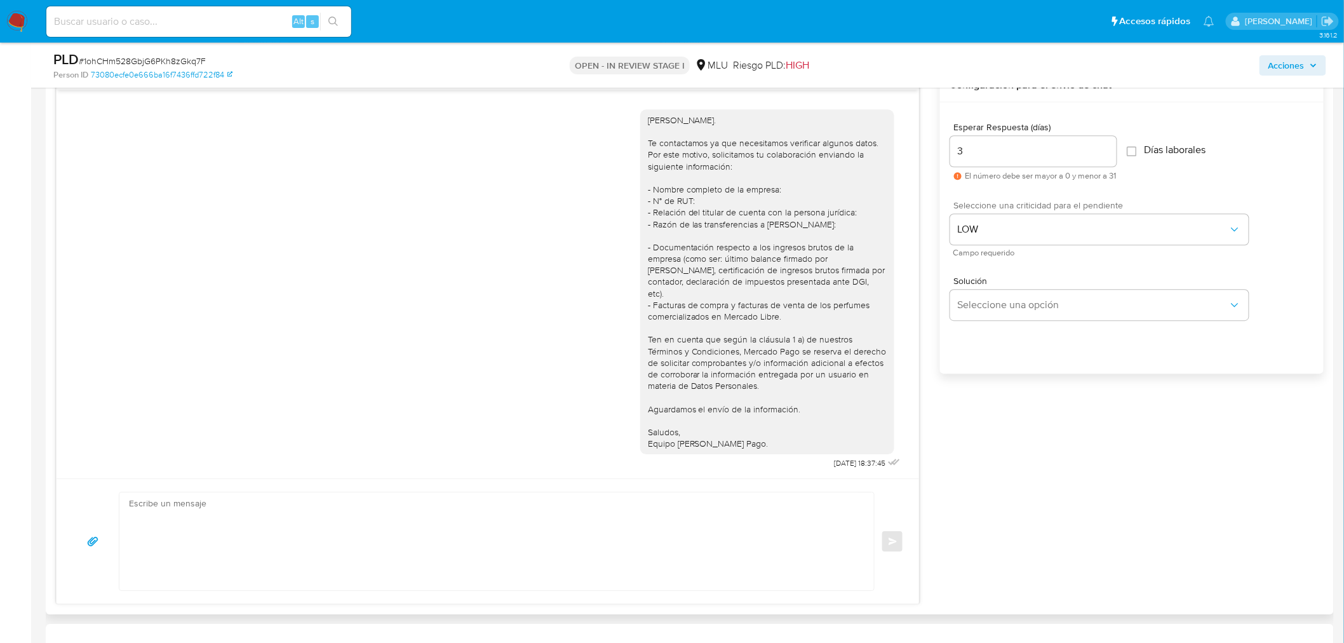
scroll to position [0, 0]
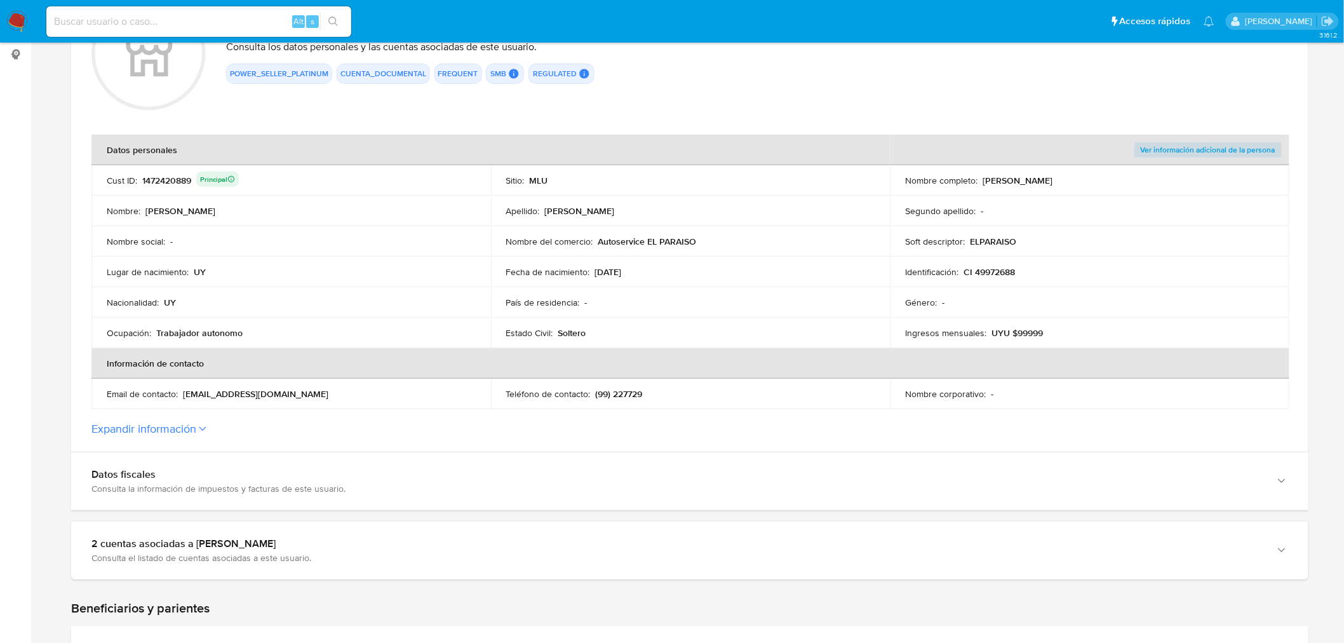
scroll to position [212, 0]
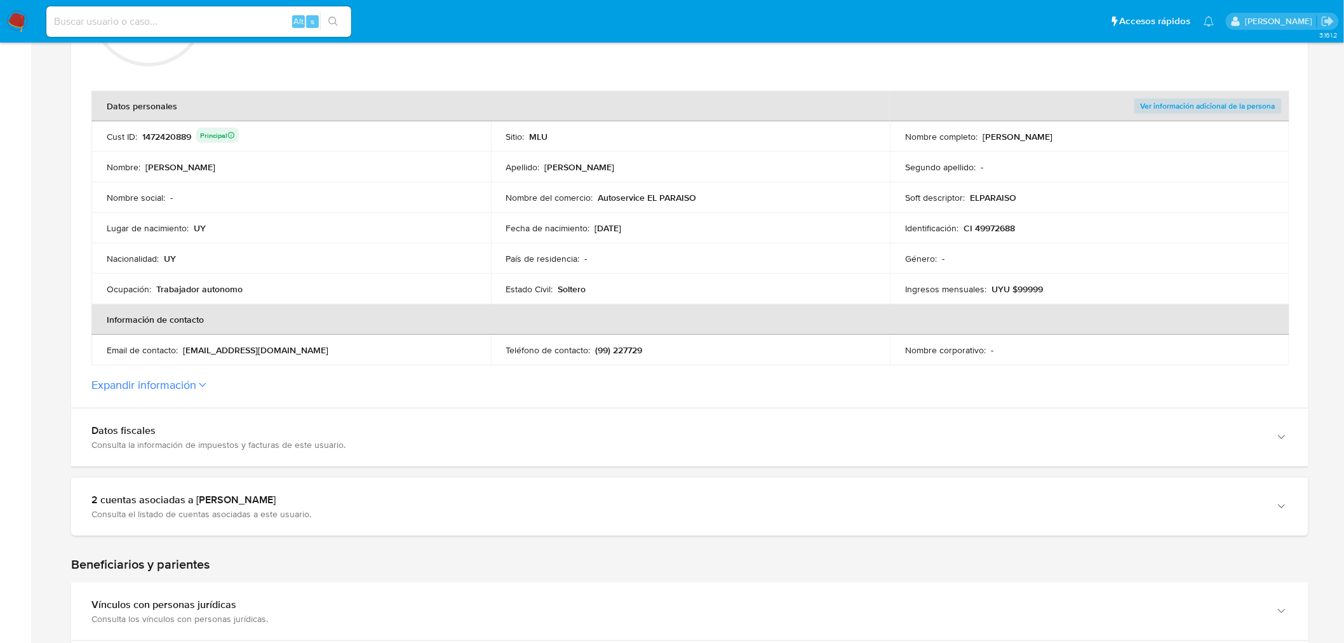
click at [180, 378] on button "Expandir información" at bounding box center [143, 385] width 105 height 14
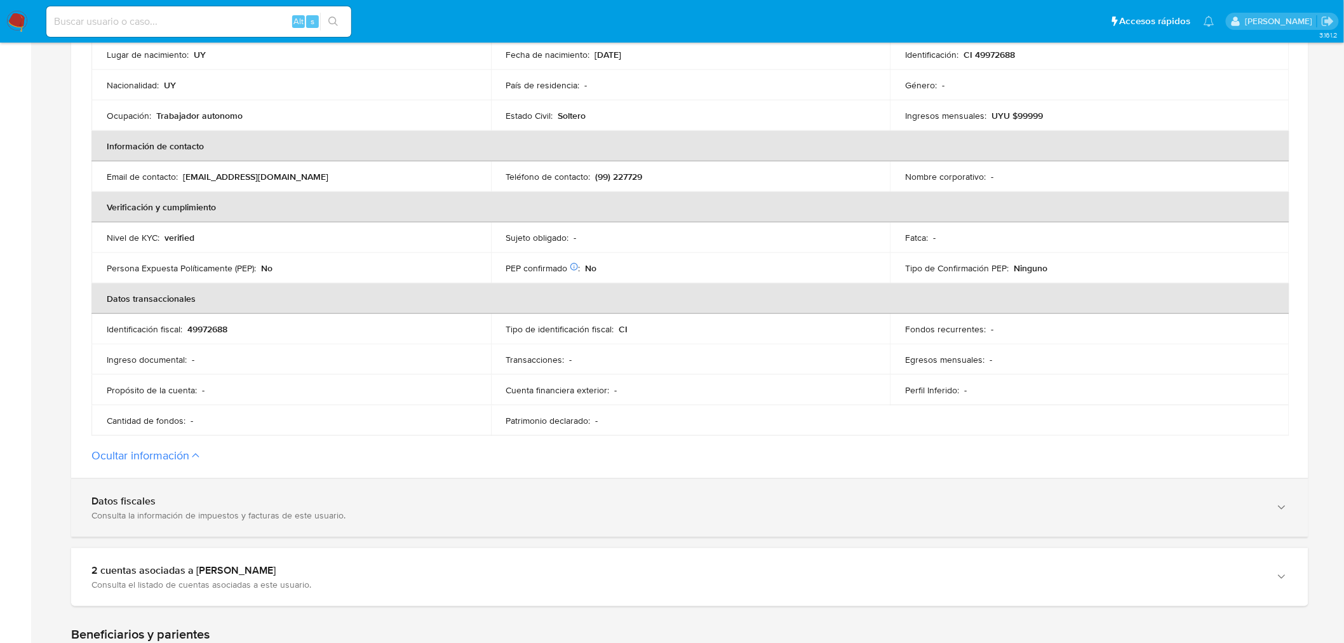
scroll to position [635, 0]
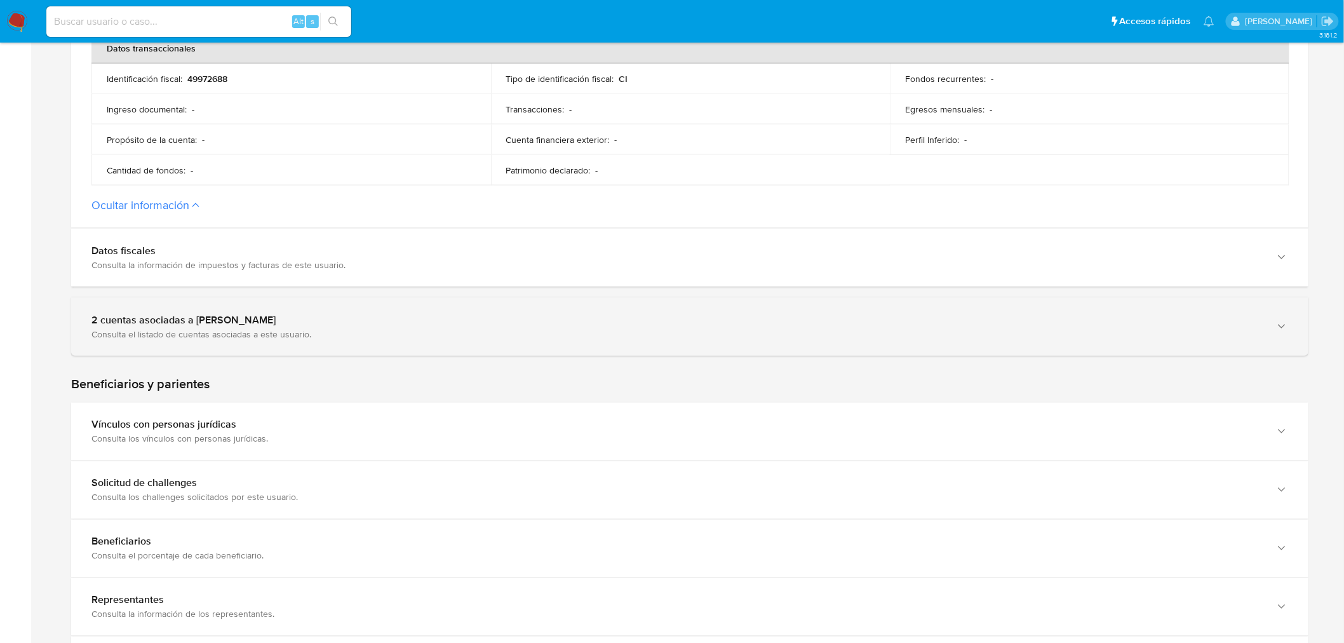
click at [320, 328] on div "Consulta el listado de cuentas asociadas a este usuario." at bounding box center [676, 333] width 1171 height 11
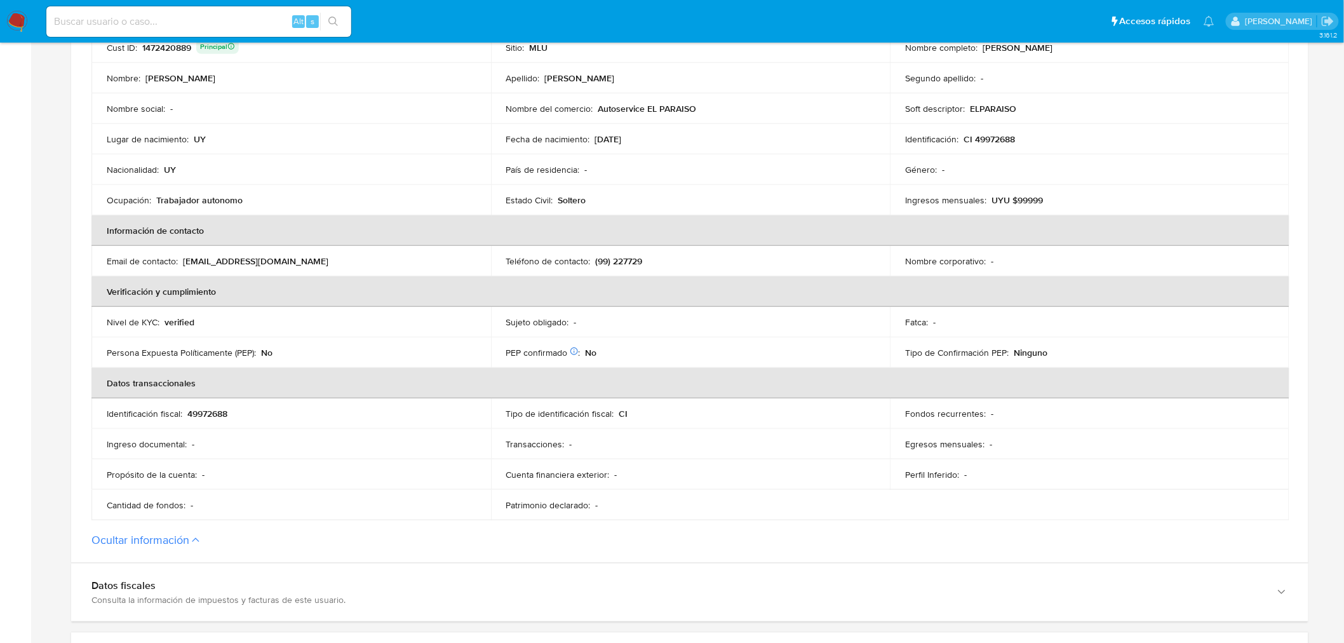
scroll to position [141, 0]
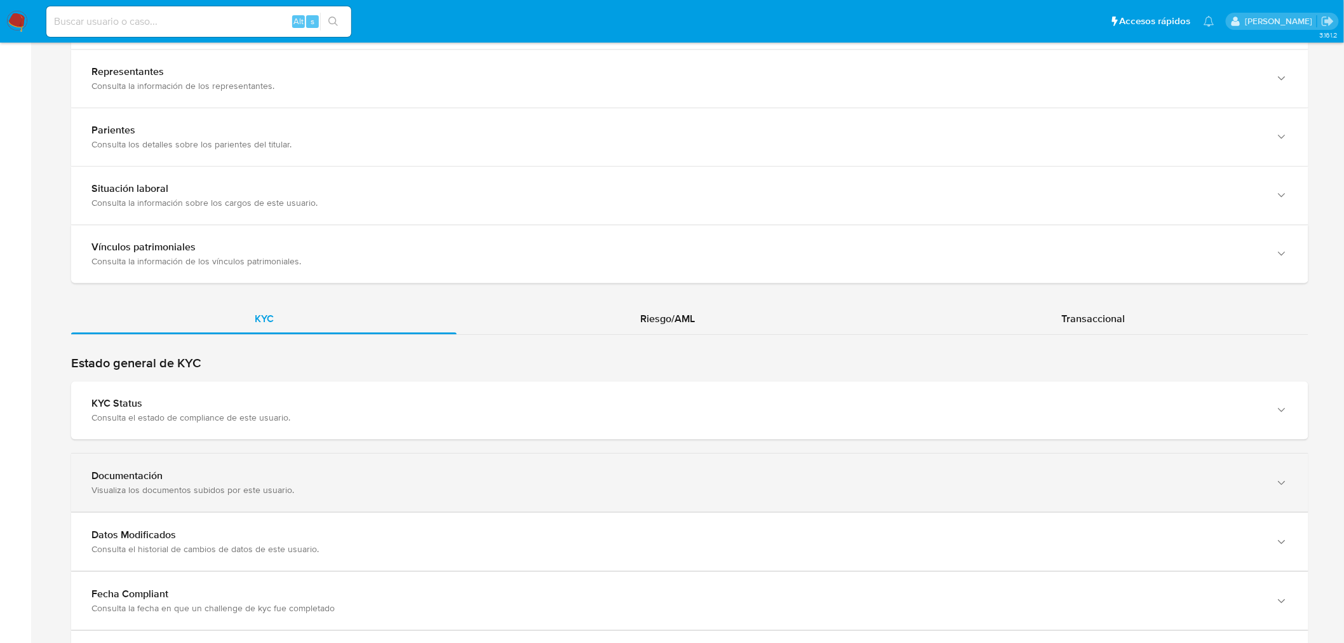
click at [223, 473] on div "Documentación" at bounding box center [676, 475] width 1171 height 13
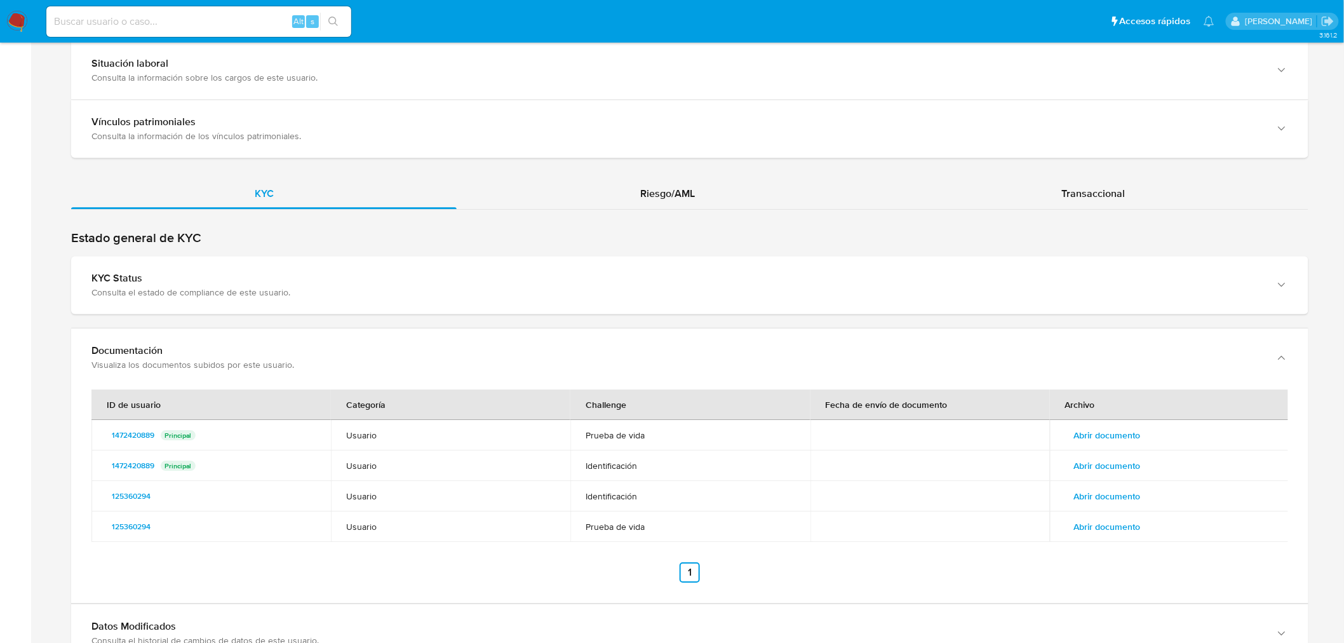
scroll to position [1623, 0]
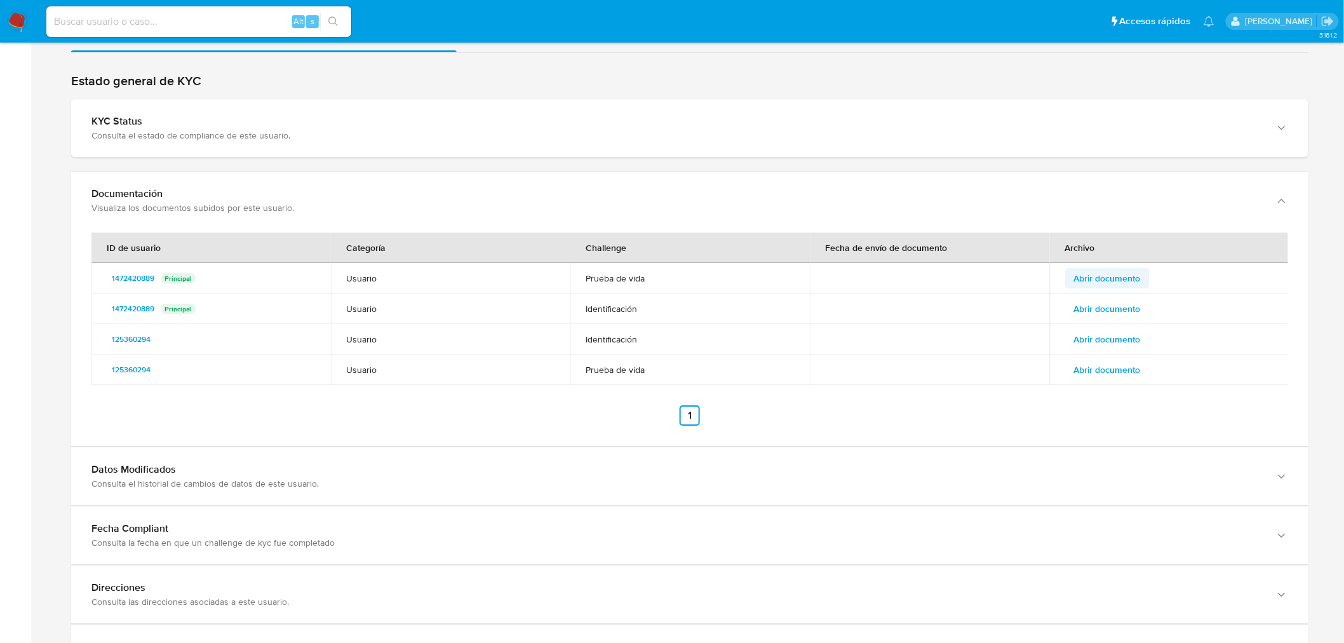
click at [1122, 278] on span "Abrir documento" at bounding box center [1107, 278] width 67 height 18
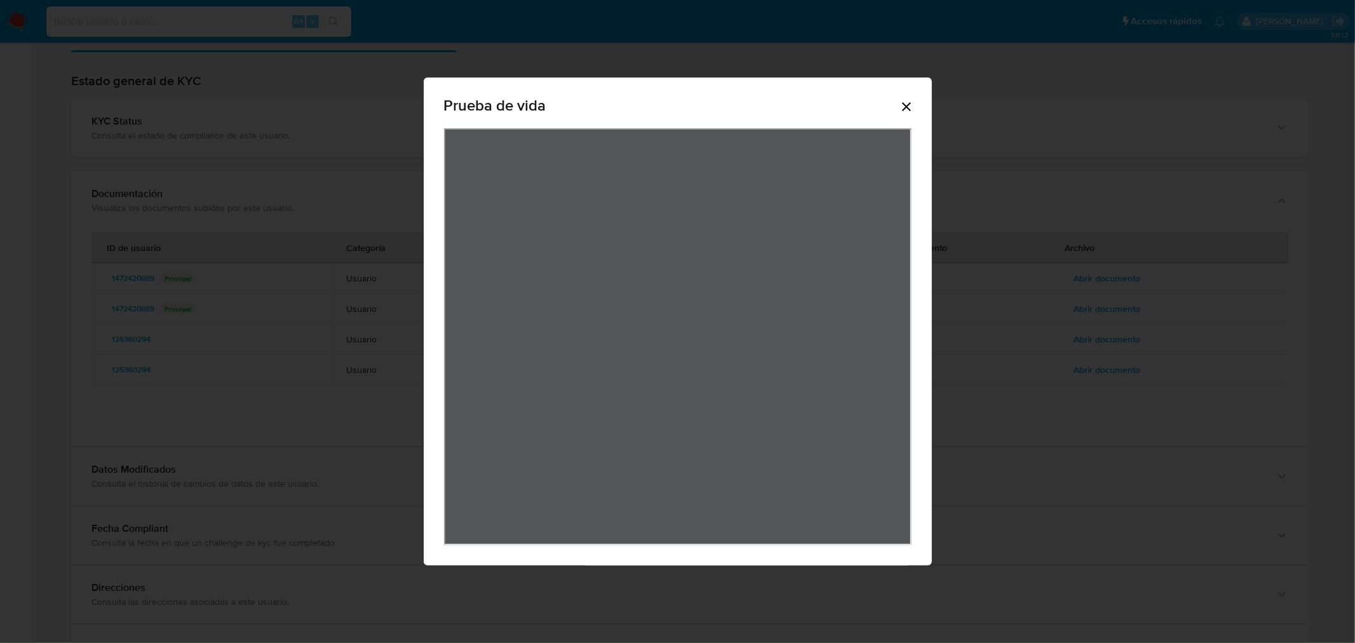
click at [898, 99] on div "Prueba de vida" at bounding box center [678, 108] width 468 height 41
click at [912, 109] on icon "Cerrar" at bounding box center [906, 106] width 15 height 15
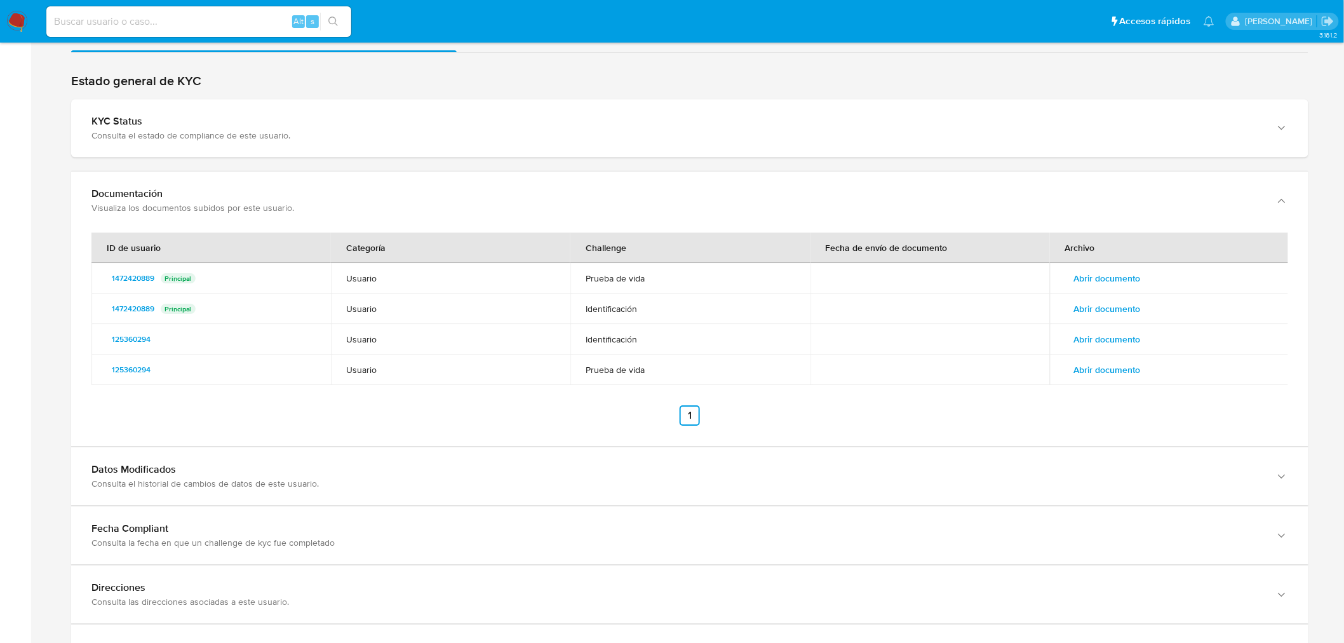
click at [1101, 321] on td "Abrir documento" at bounding box center [1169, 308] width 239 height 30
click at [1097, 309] on span "Abrir documento" at bounding box center [1107, 309] width 67 height 18
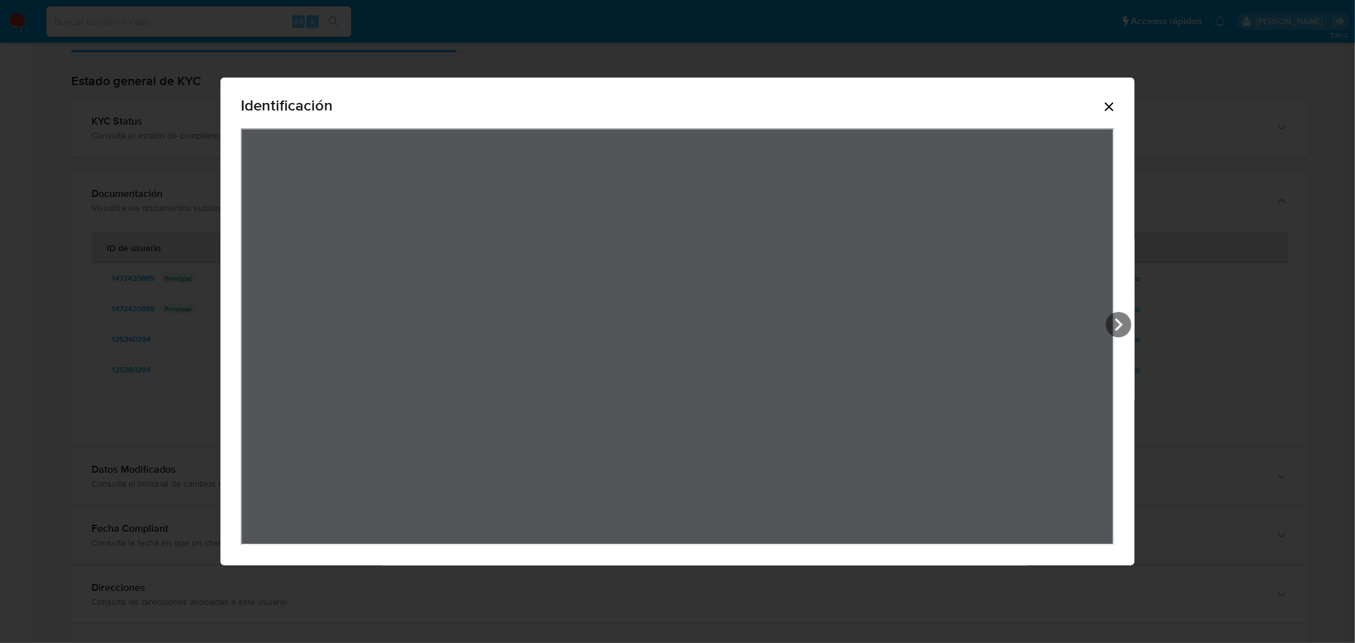
click at [1113, 109] on icon "Cerrar" at bounding box center [1108, 106] width 15 height 15
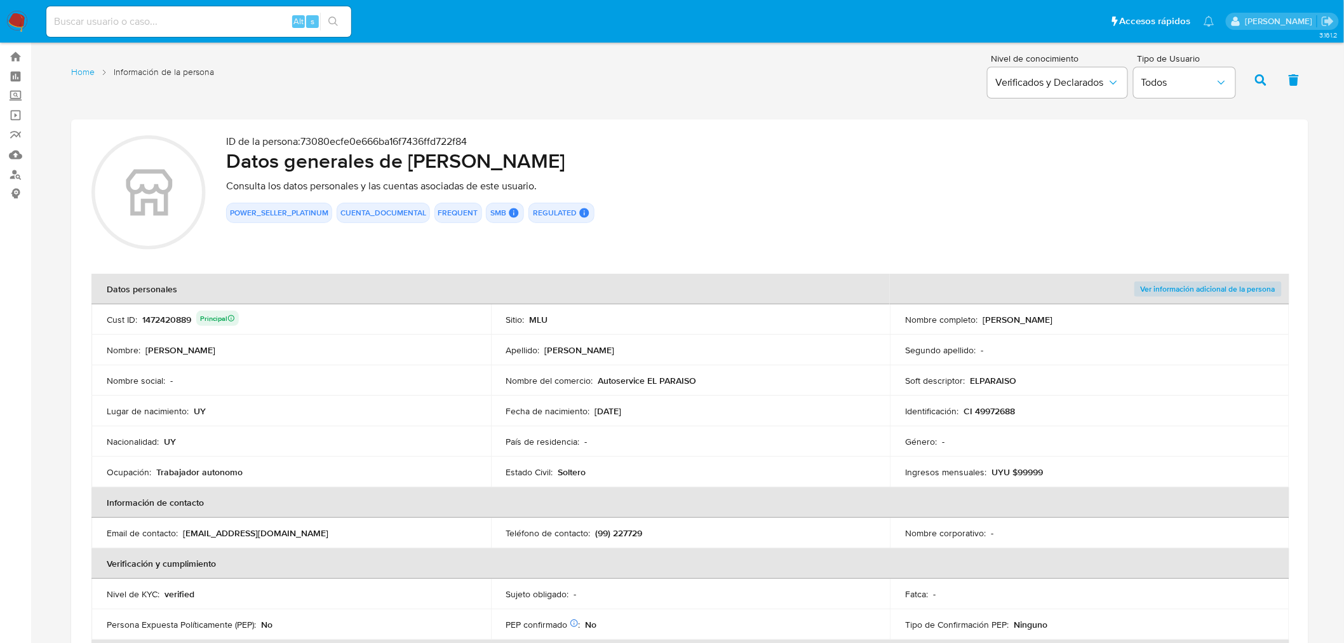
scroll to position [0, 0]
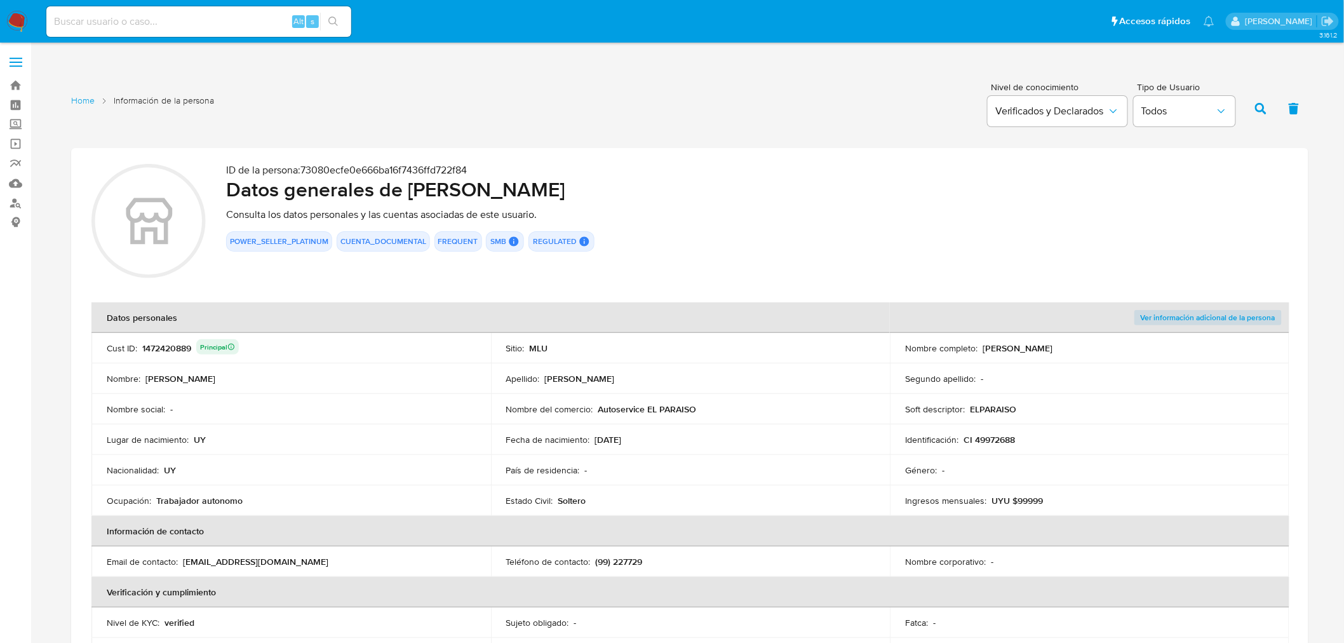
click at [175, 346] on div "1472420889 Principal" at bounding box center [190, 348] width 97 height 18
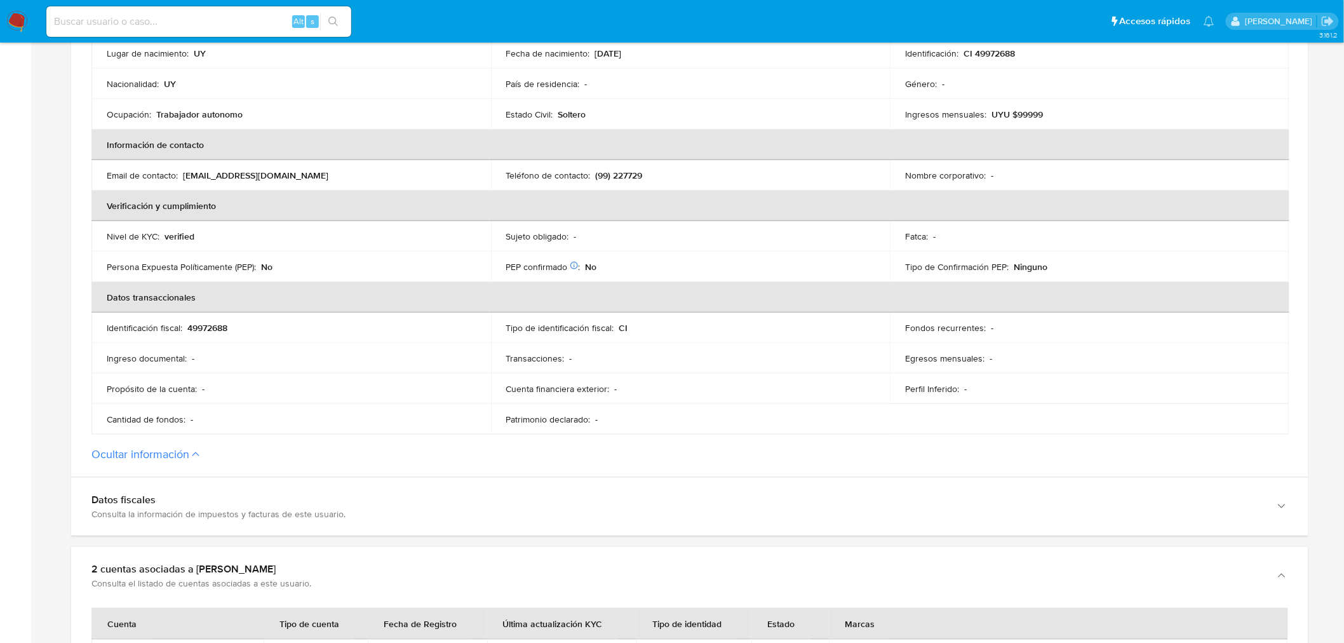
scroll to position [564, 0]
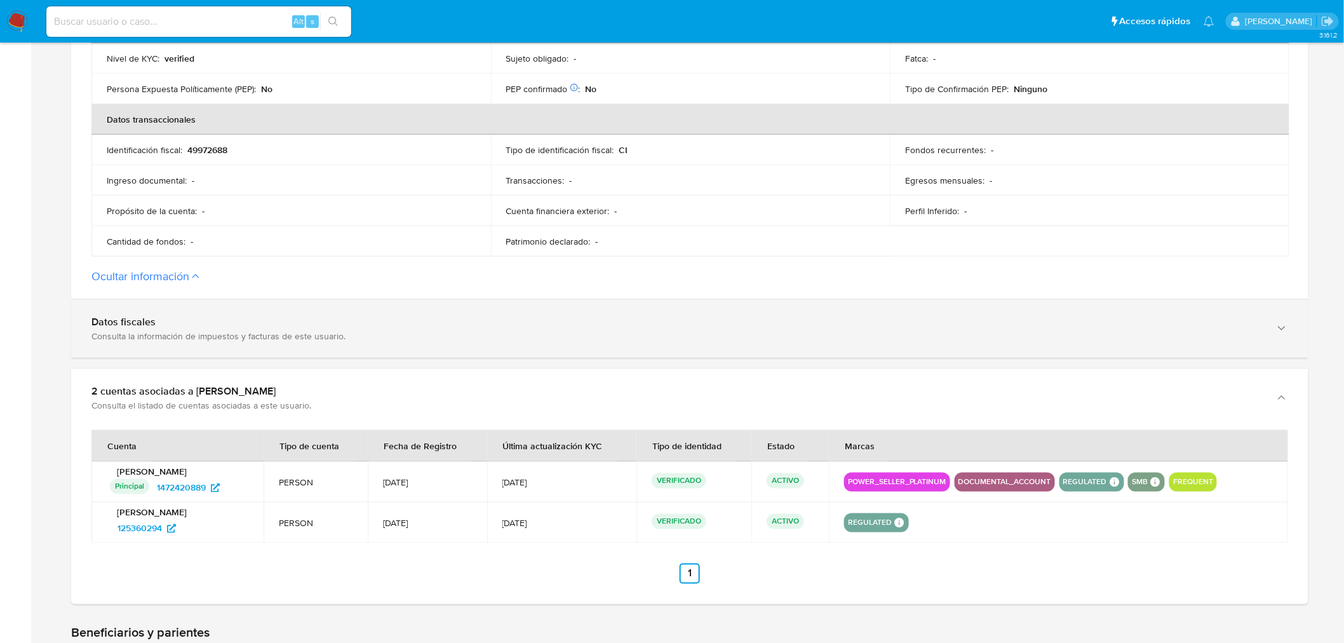
click at [273, 316] on div "Datos fiscales" at bounding box center [676, 322] width 1171 height 13
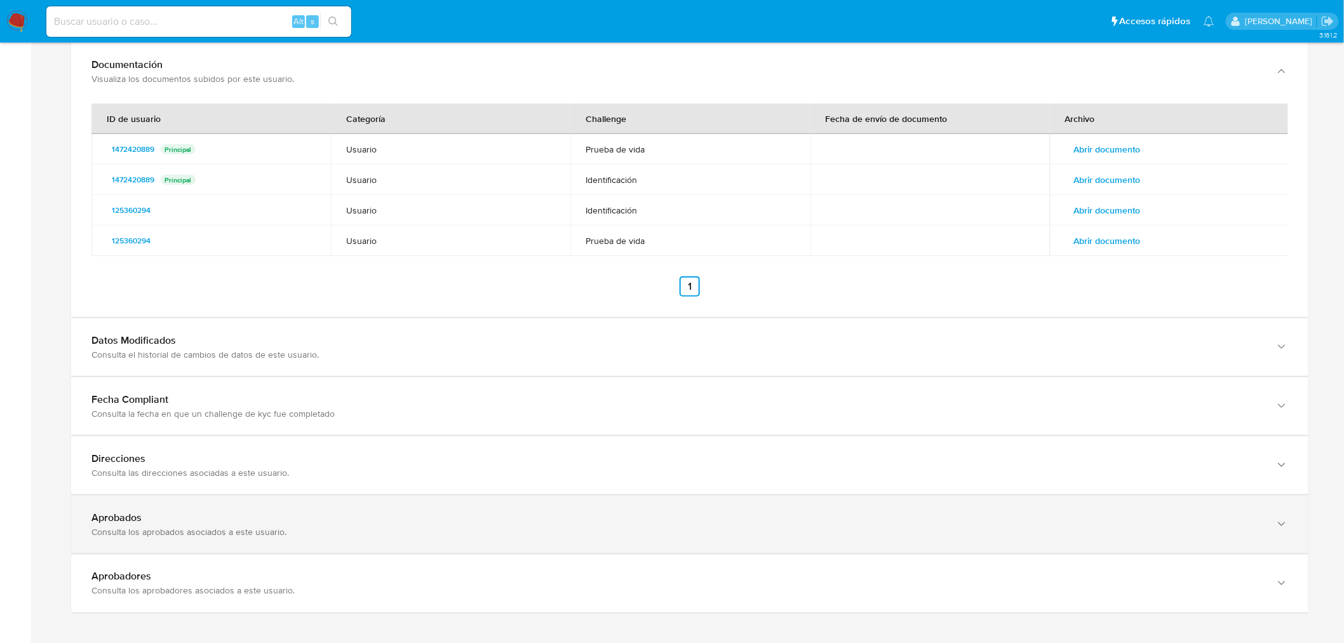
scroll to position [2510, 0]
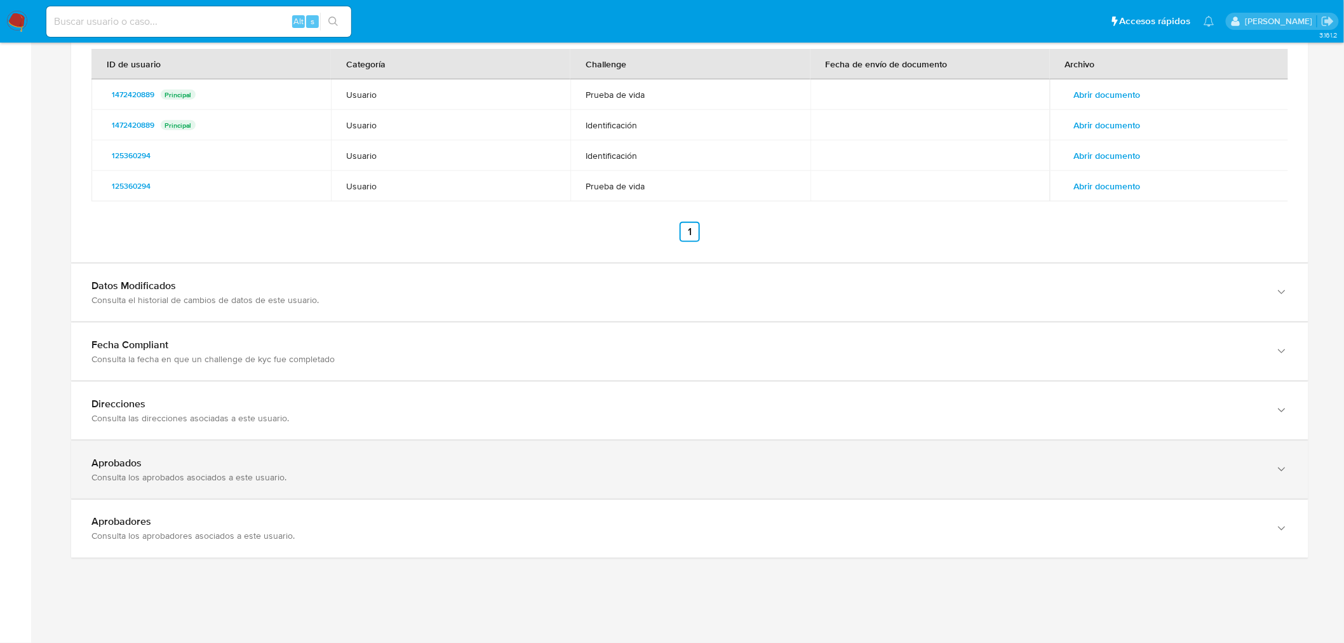
click at [288, 480] on div "Consulta los aprobados asociados a este usuario." at bounding box center [676, 476] width 1171 height 11
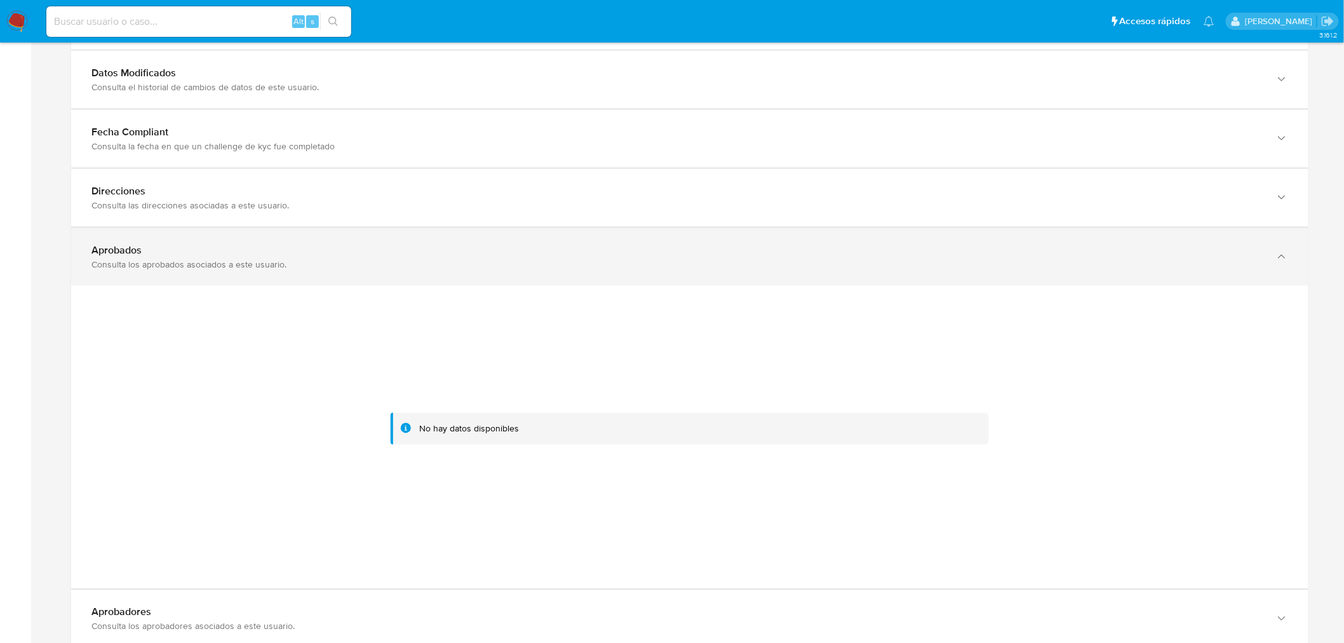
click at [269, 230] on div "Aprobados Consulta los aprobados asociados a este usuario." at bounding box center [689, 257] width 1237 height 58
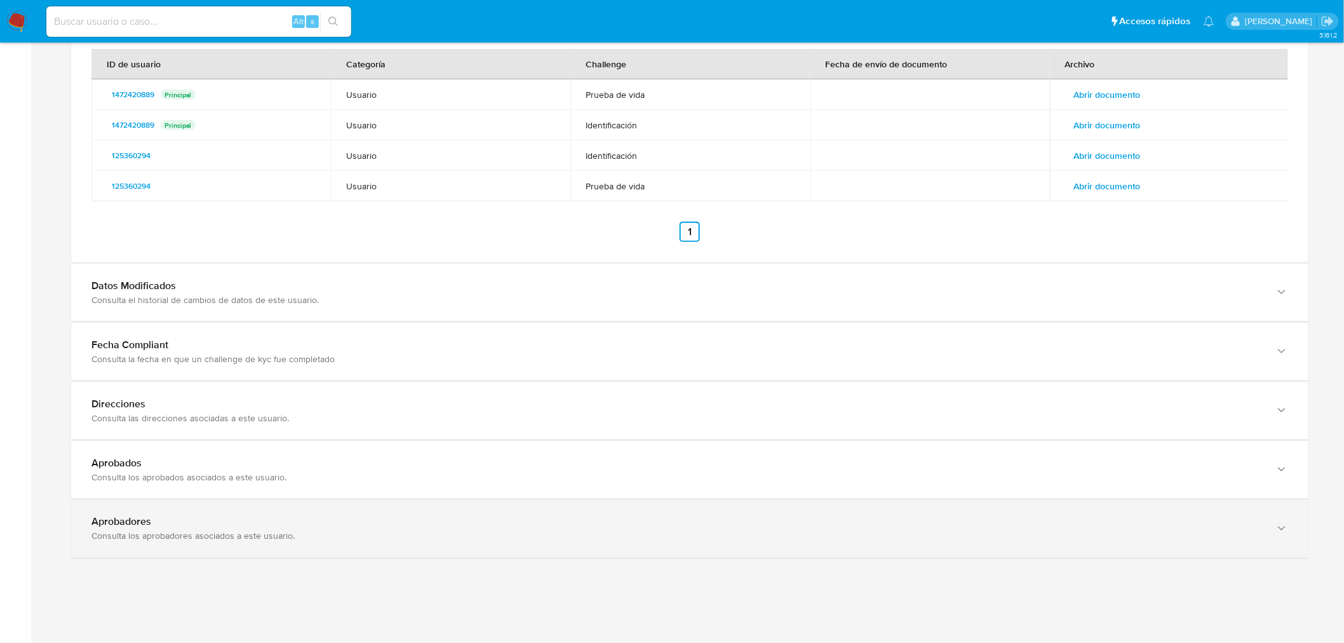
click at [256, 540] on div "Consulta los aprobadores asociados a este usuario." at bounding box center [676, 535] width 1171 height 11
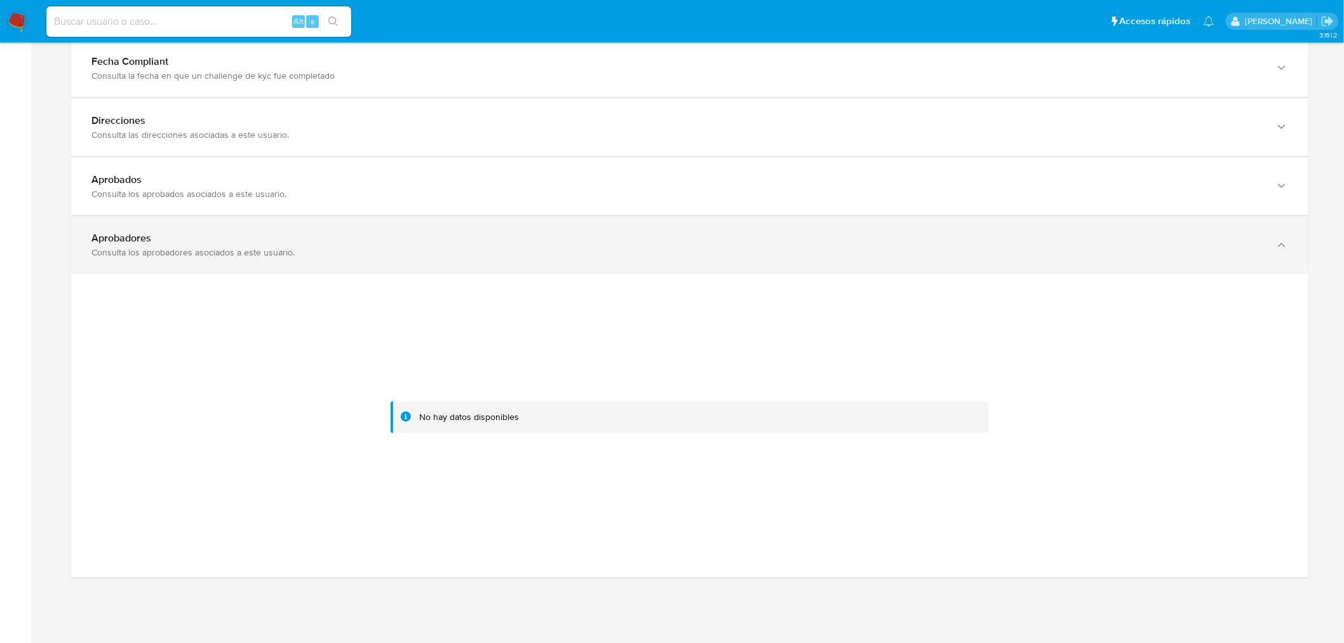
click at [246, 232] on div "Aprobadores Consulta los aprobadores asociados a este usuario." at bounding box center [689, 246] width 1237 height 58
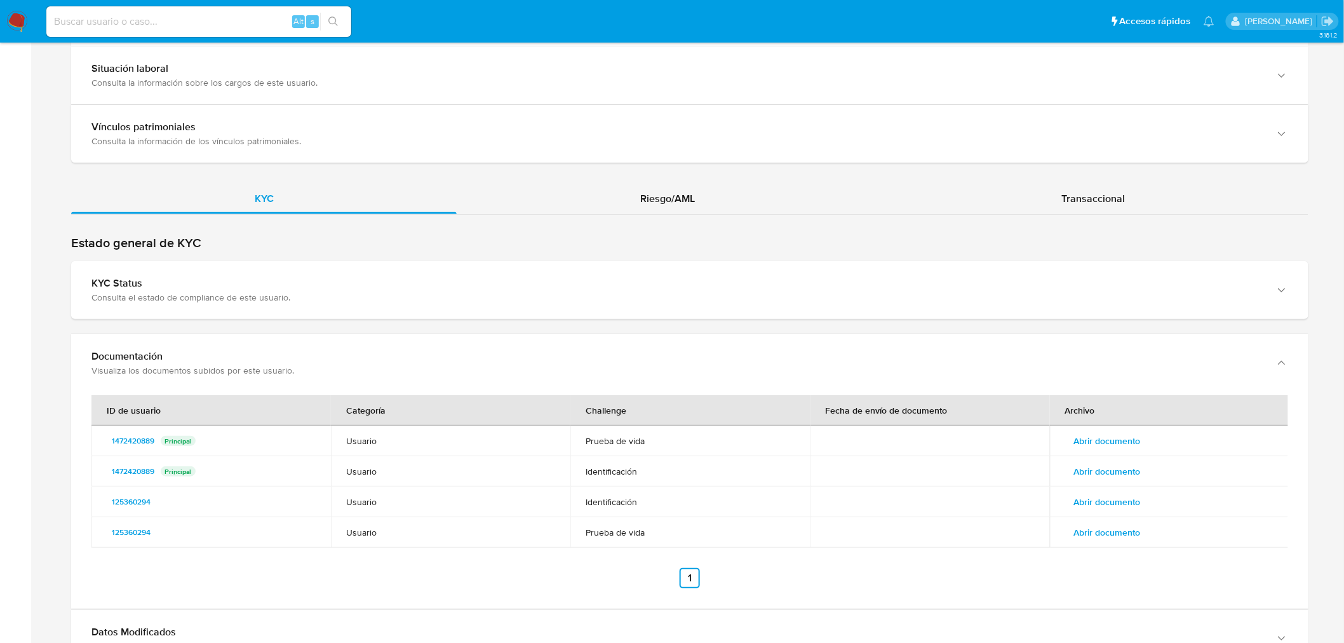
scroll to position [2158, 0]
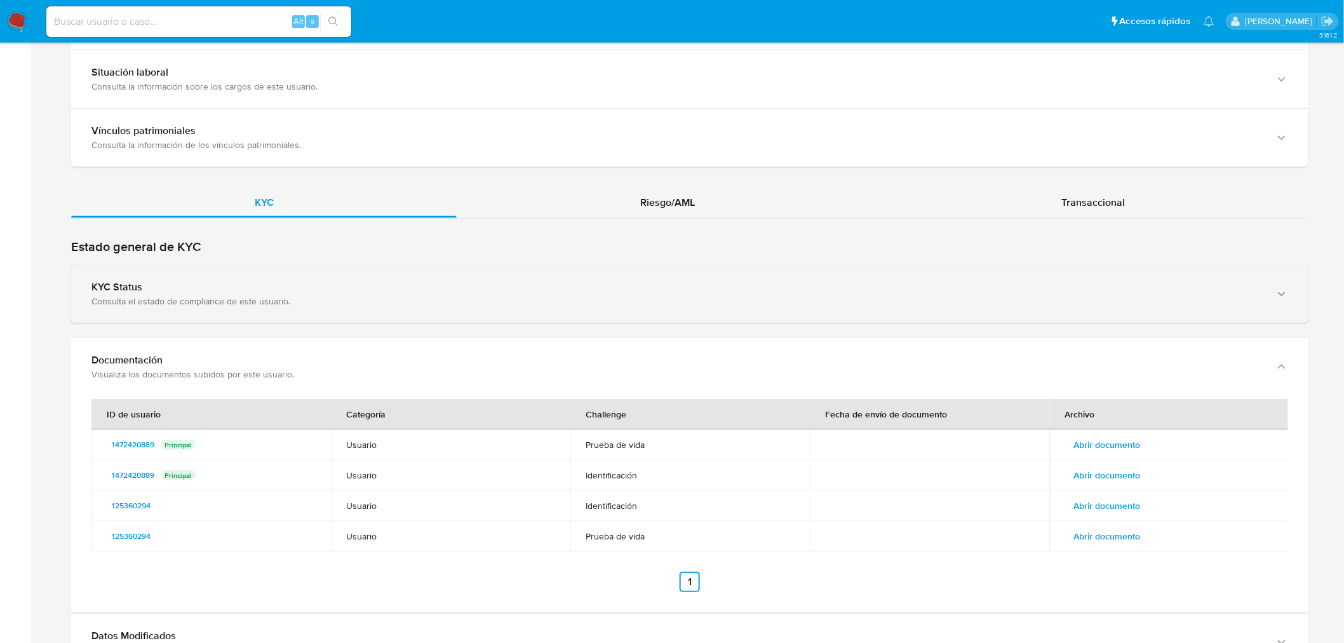
click at [223, 306] on div "Consulta el estado de compliance de este usuario." at bounding box center [676, 300] width 1171 height 11
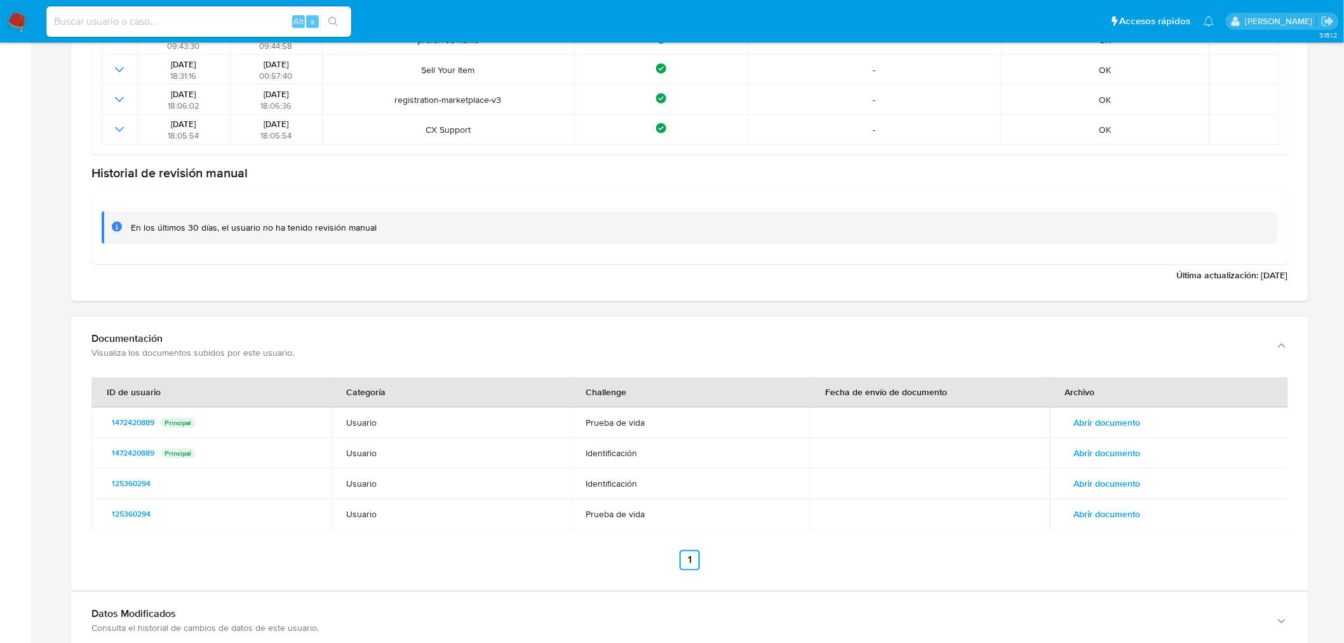
scroll to position [2653, 0]
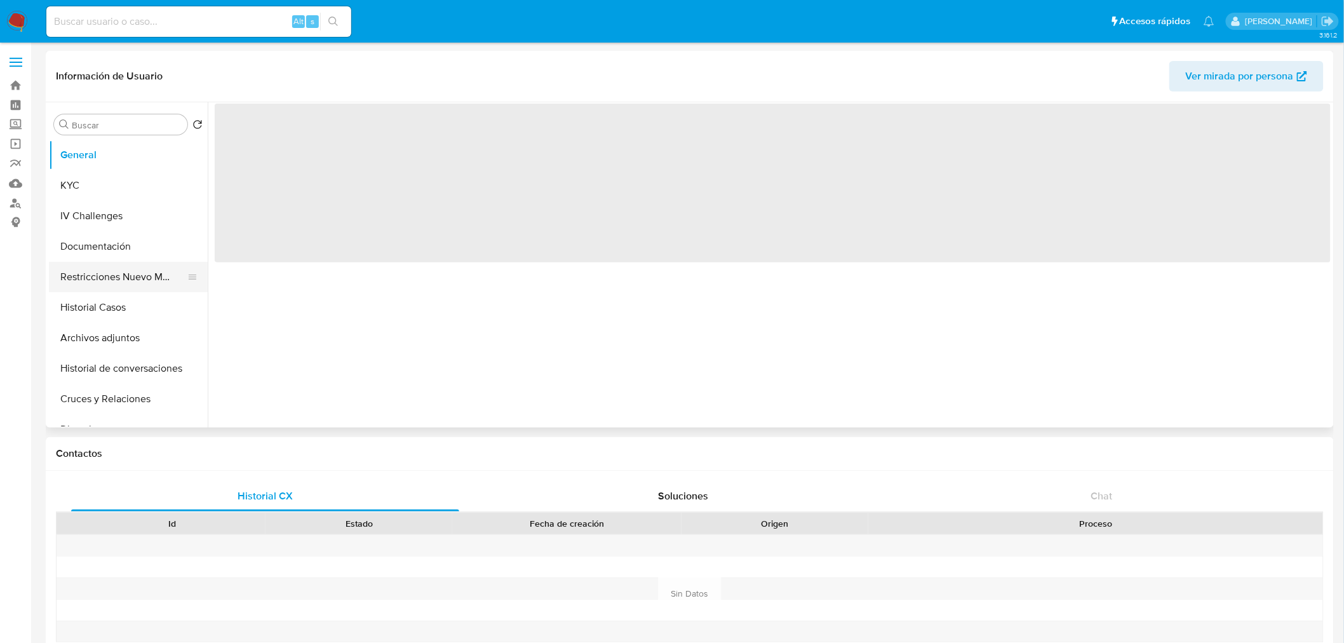
click at [116, 277] on button "Restricciones Nuevo Mundo" at bounding box center [123, 277] width 149 height 30
select select "10"
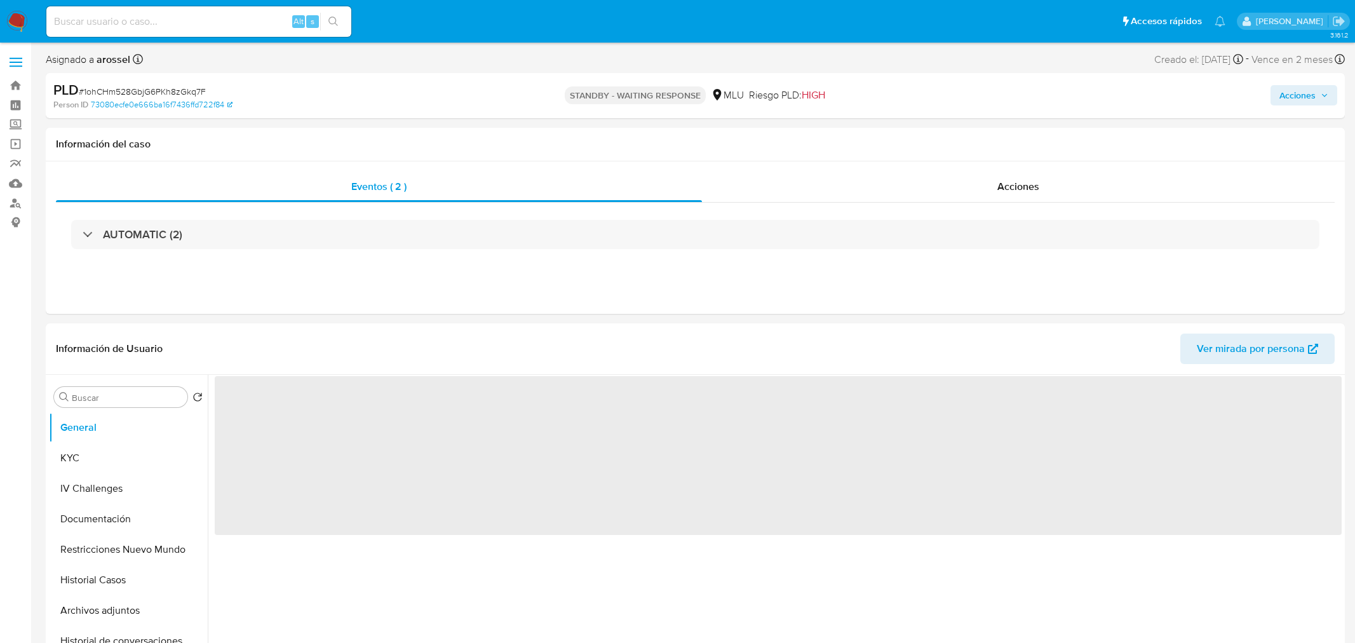
select select "10"
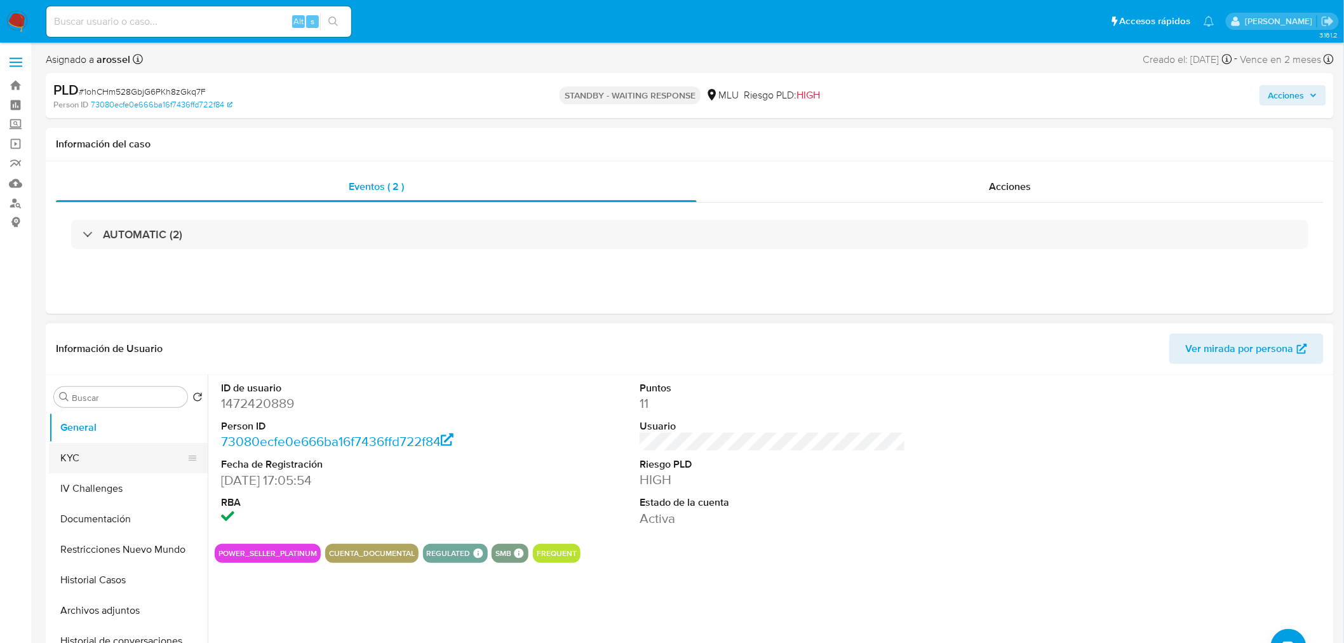
click at [95, 462] on button "KYC" at bounding box center [123, 458] width 149 height 30
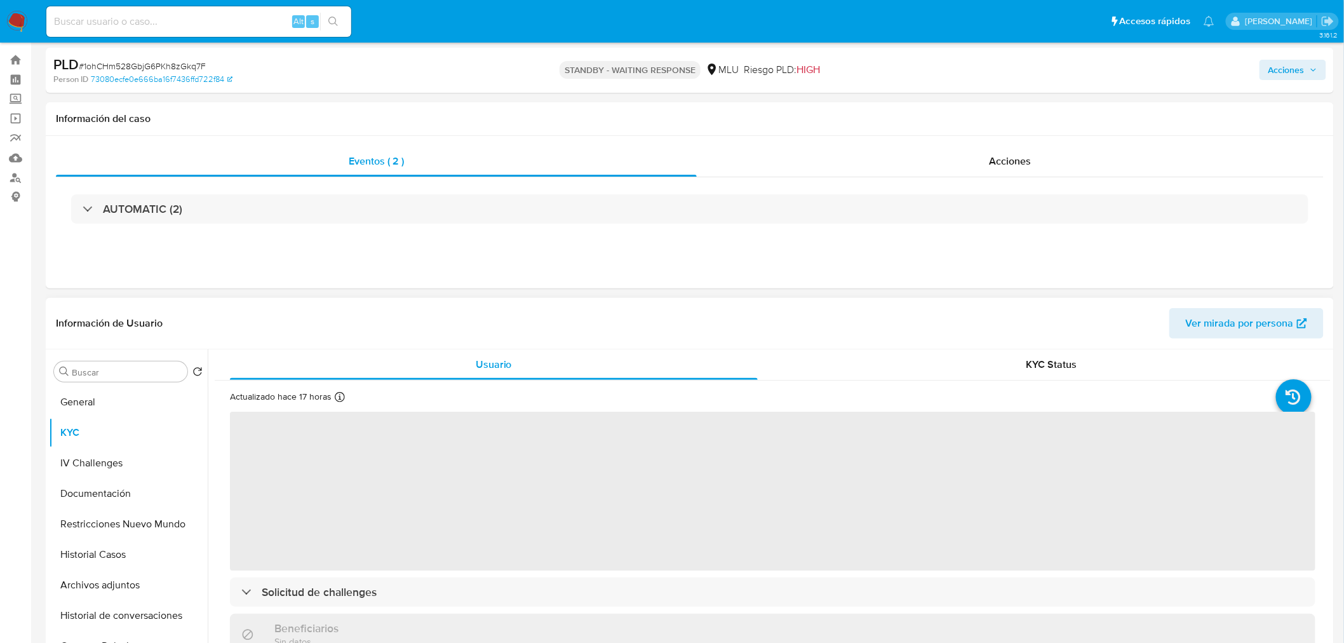
scroll to position [71, 0]
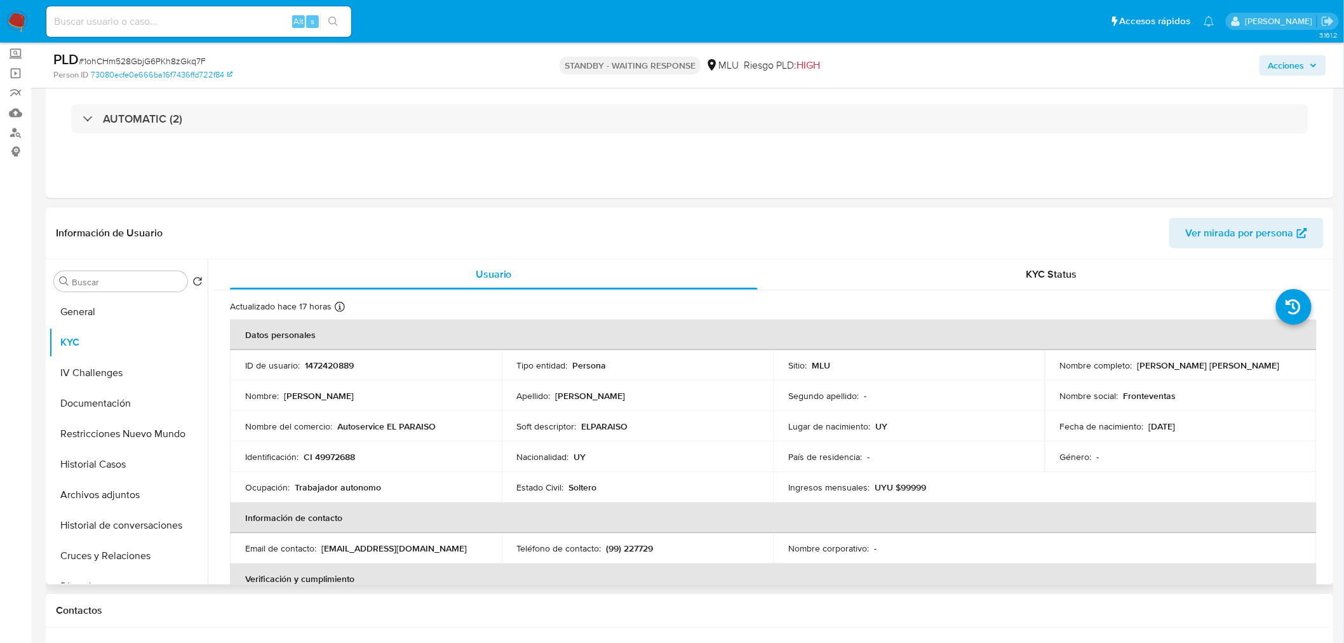
drag, startPoint x: 1136, startPoint y: 365, endPoint x: 1262, endPoint y: 367, distance: 126.4
click at [1262, 367] on div "Nombre completo : [PERSON_NAME] [PERSON_NAME]" at bounding box center [1180, 365] width 241 height 11
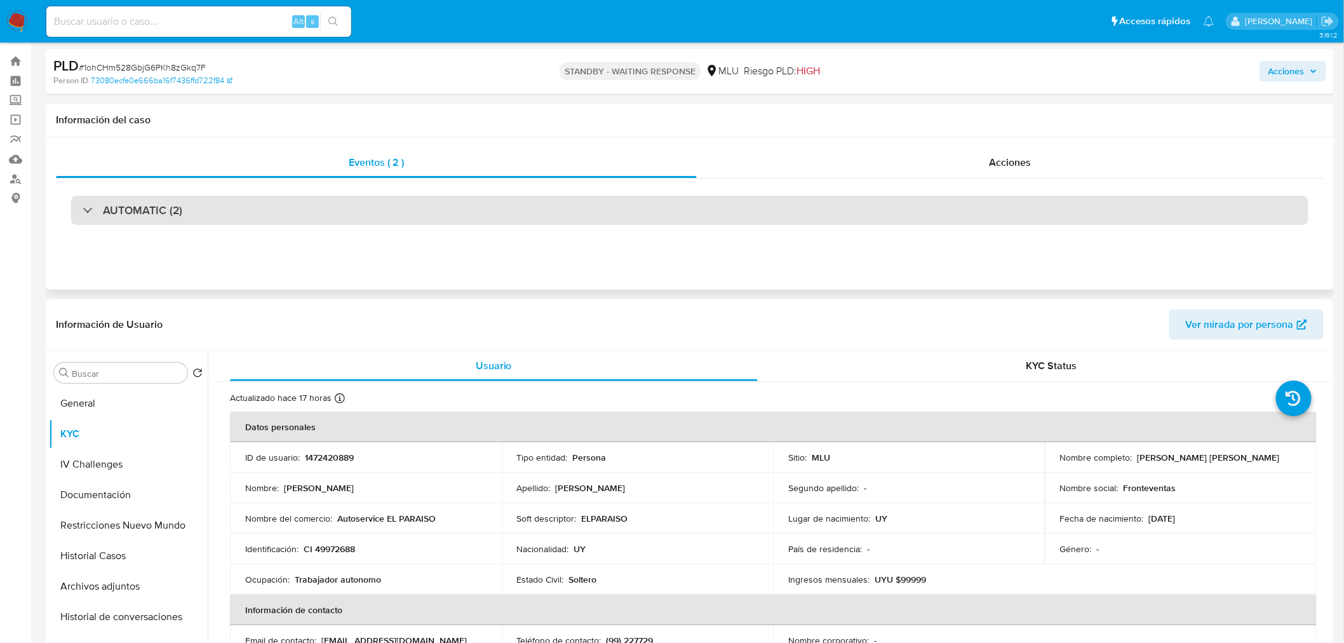
scroll to position [0, 0]
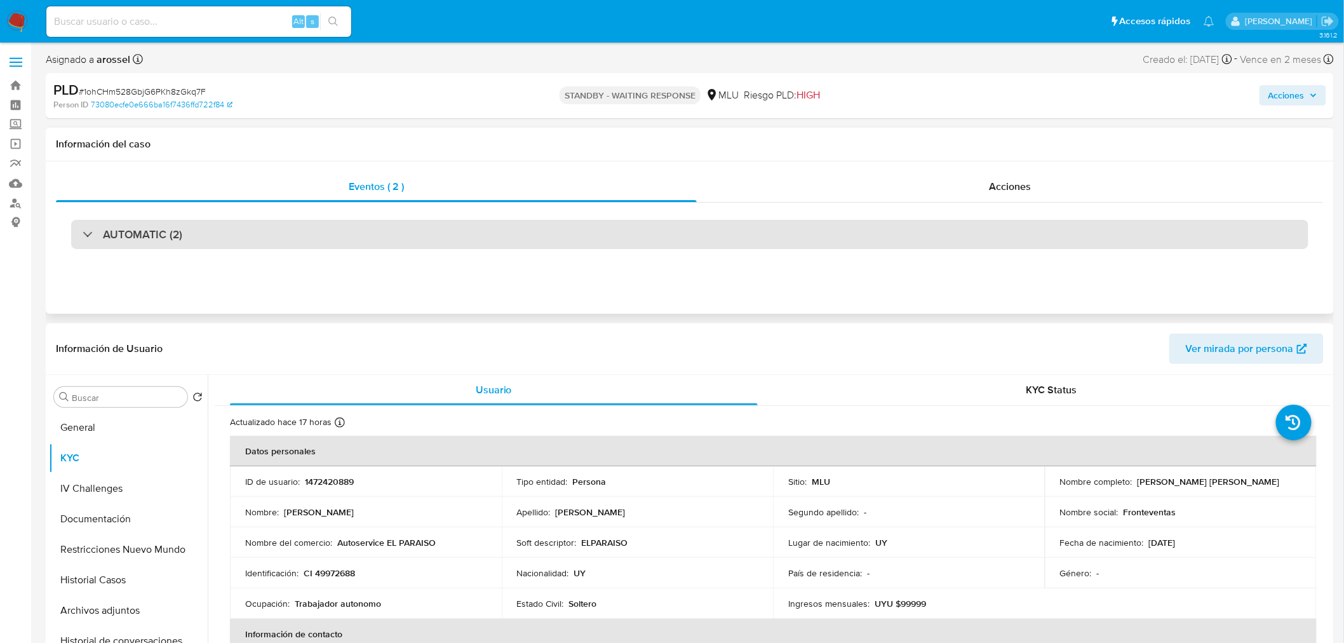
click at [210, 235] on div "AUTOMATIC (2)" at bounding box center [689, 234] width 1237 height 29
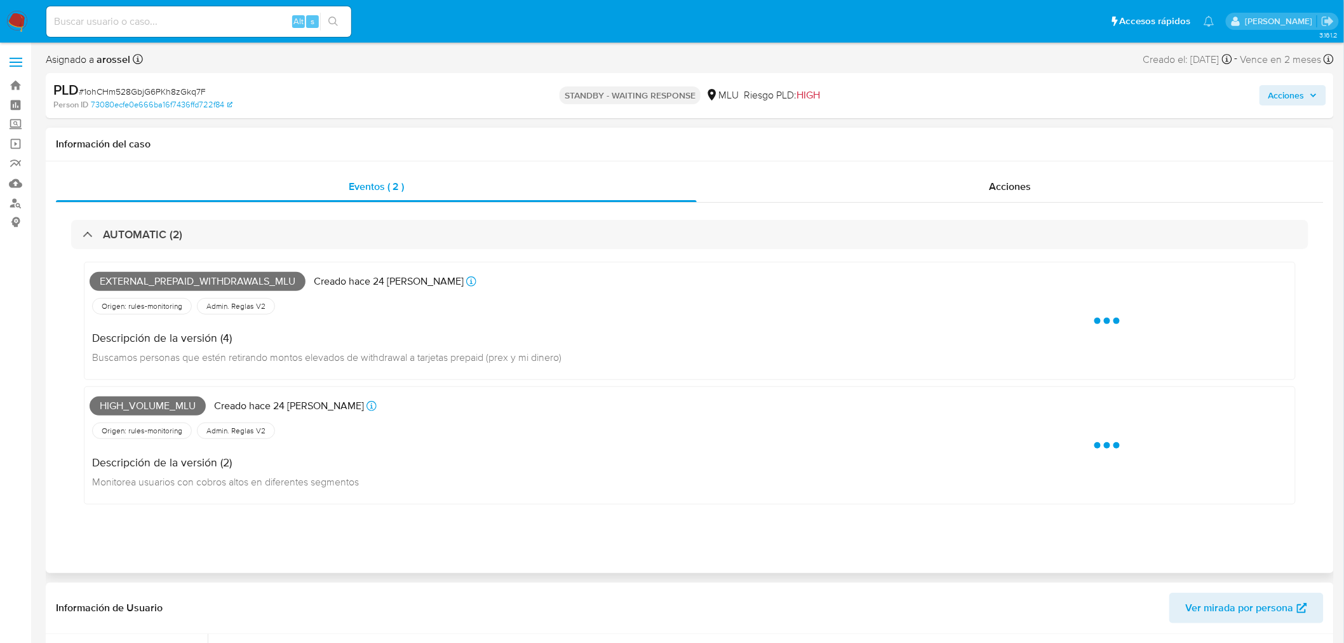
click at [167, 279] on span "External_prepaid_withdrawals_mlu" at bounding box center [198, 281] width 216 height 19
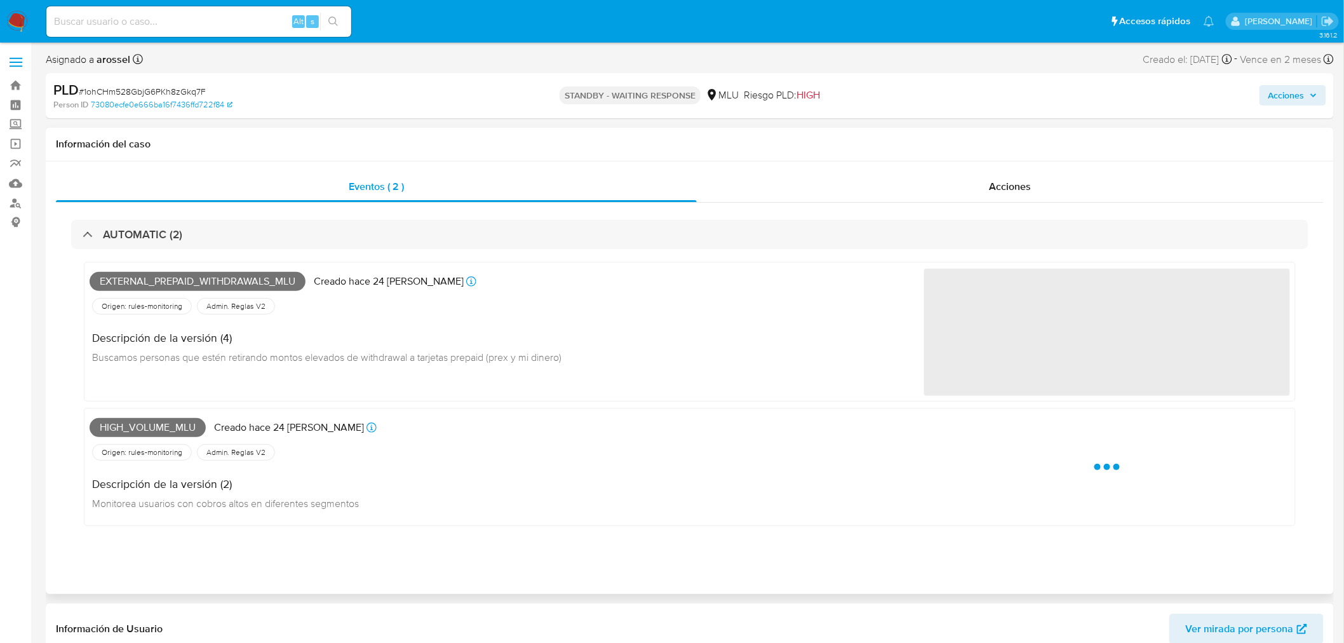
click at [149, 407] on div "External_prepaid_withdrawals_mlu Creado hace 24 días Creado: 12/09/2025 06:34:4…" at bounding box center [690, 394] width 1212 height 264
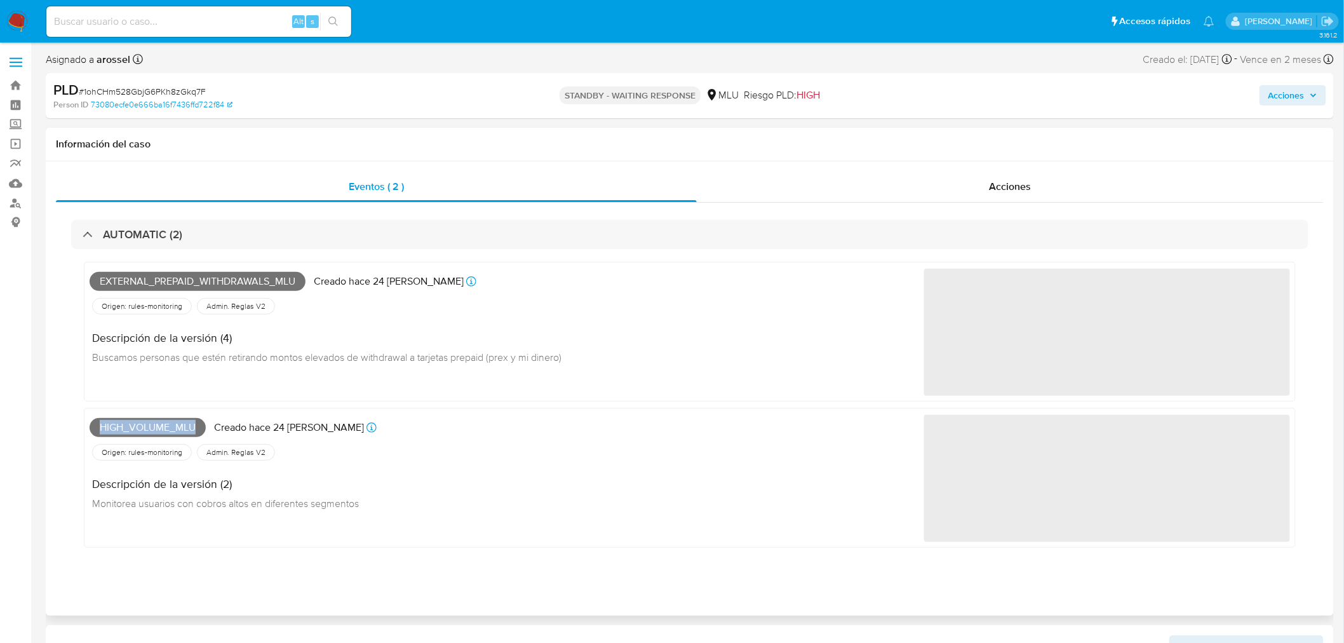
click at [149, 407] on div "External_prepaid_withdrawals_mlu Creado hace 24 días Creado: 12/09/2025 06:34:4…" at bounding box center [690, 405] width 1212 height 286
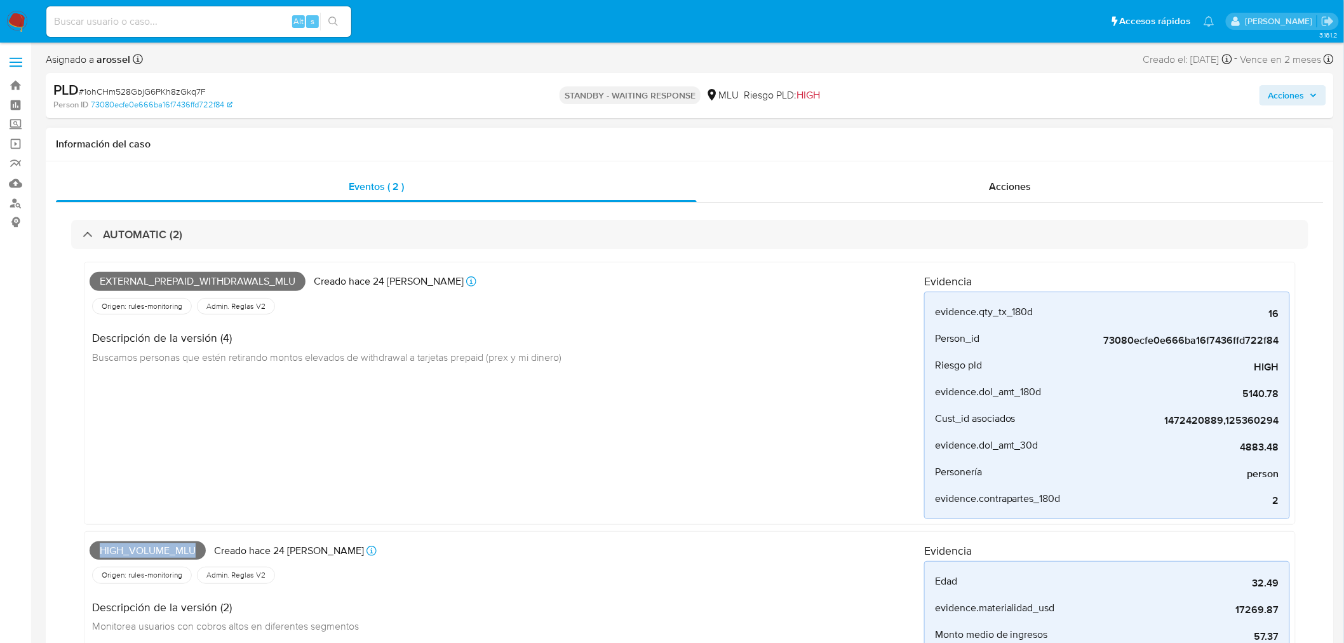
click at [154, 556] on span "High_volume_mlu" at bounding box center [148, 550] width 116 height 19
click at [177, 90] on span "# 1ohCHm528GbjG6PKh8zGkq7F" at bounding box center [142, 91] width 127 height 13
copy span "1ohCHm528GbjG6PKh8zGkq7F"
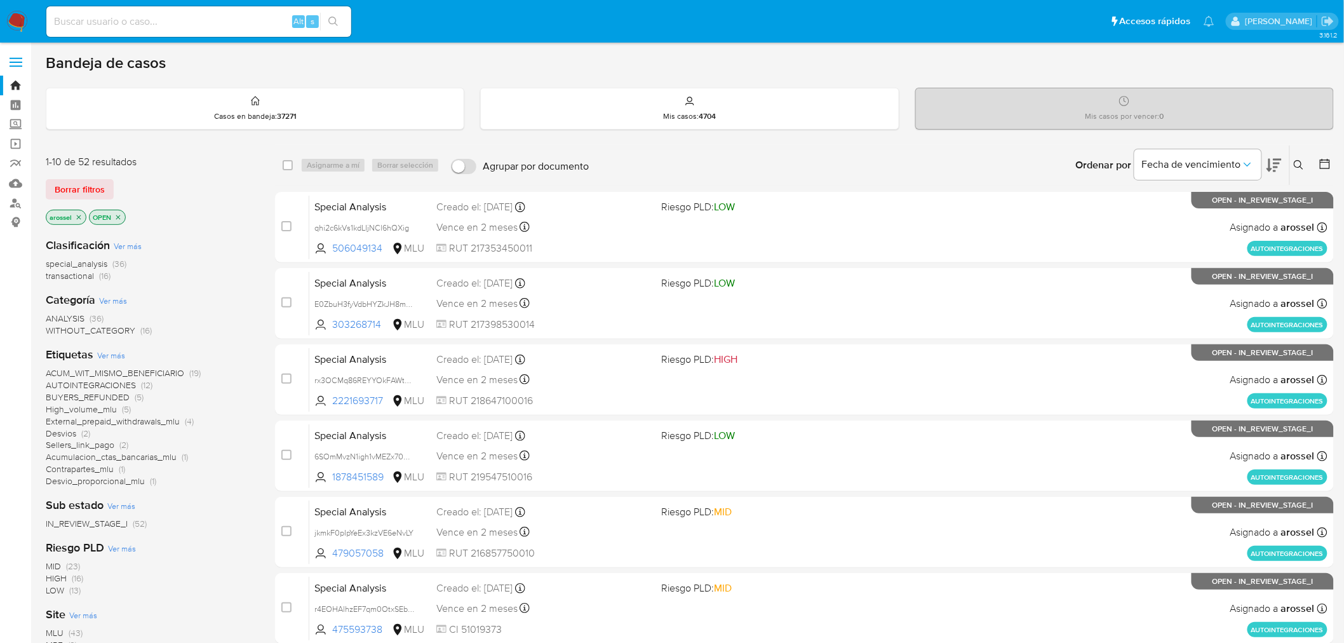
click at [1274, 163] on icon at bounding box center [1274, 165] width 15 height 13
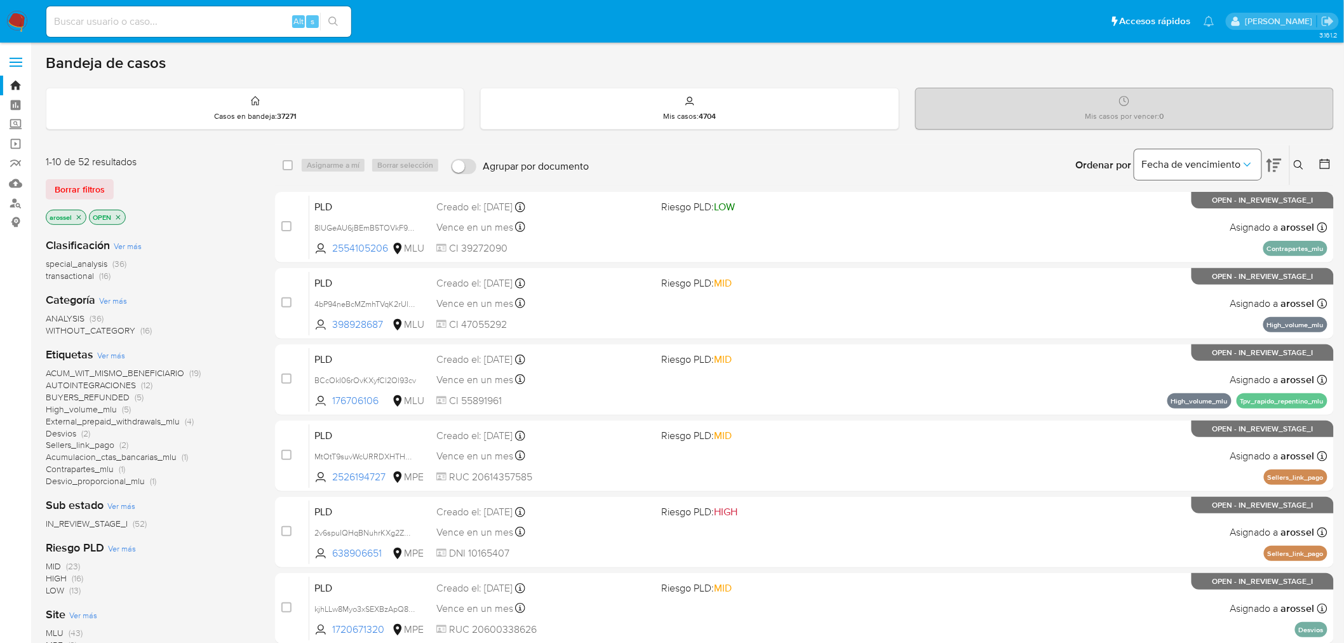
click at [1259, 161] on button "Fecha de vencimiento" at bounding box center [1197, 164] width 127 height 30
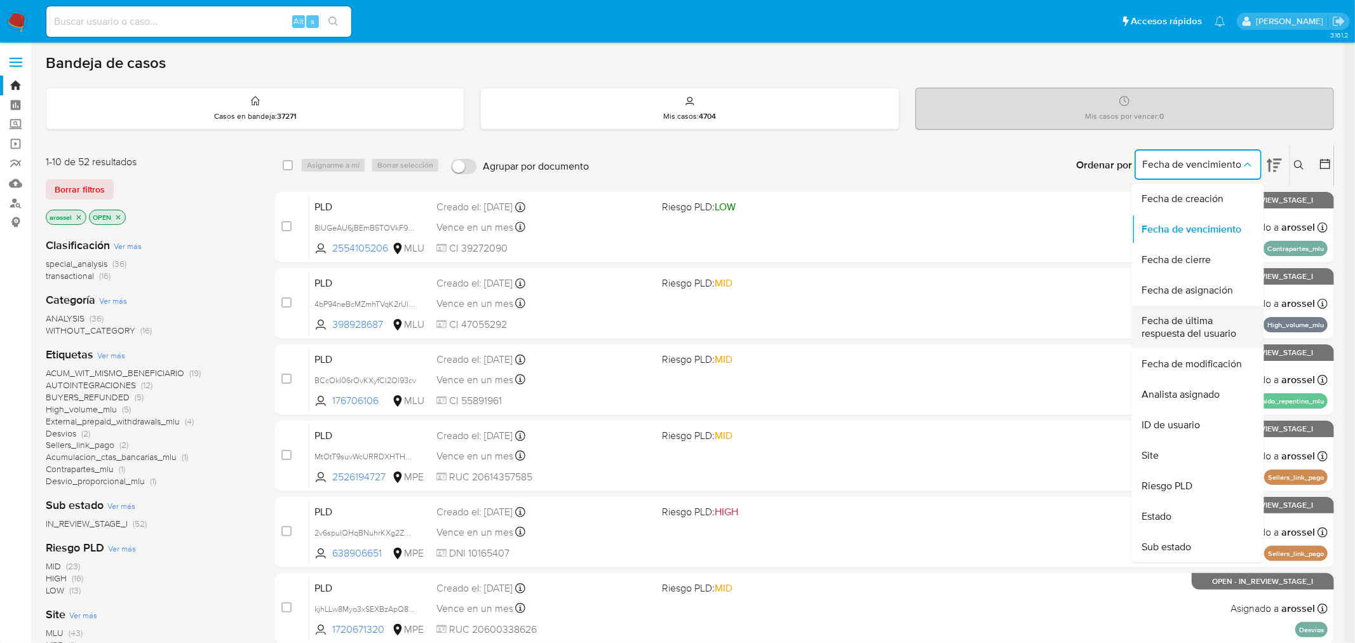
click at [1204, 328] on span "Fecha de última respuesta del usuario" at bounding box center [1194, 326] width 104 height 25
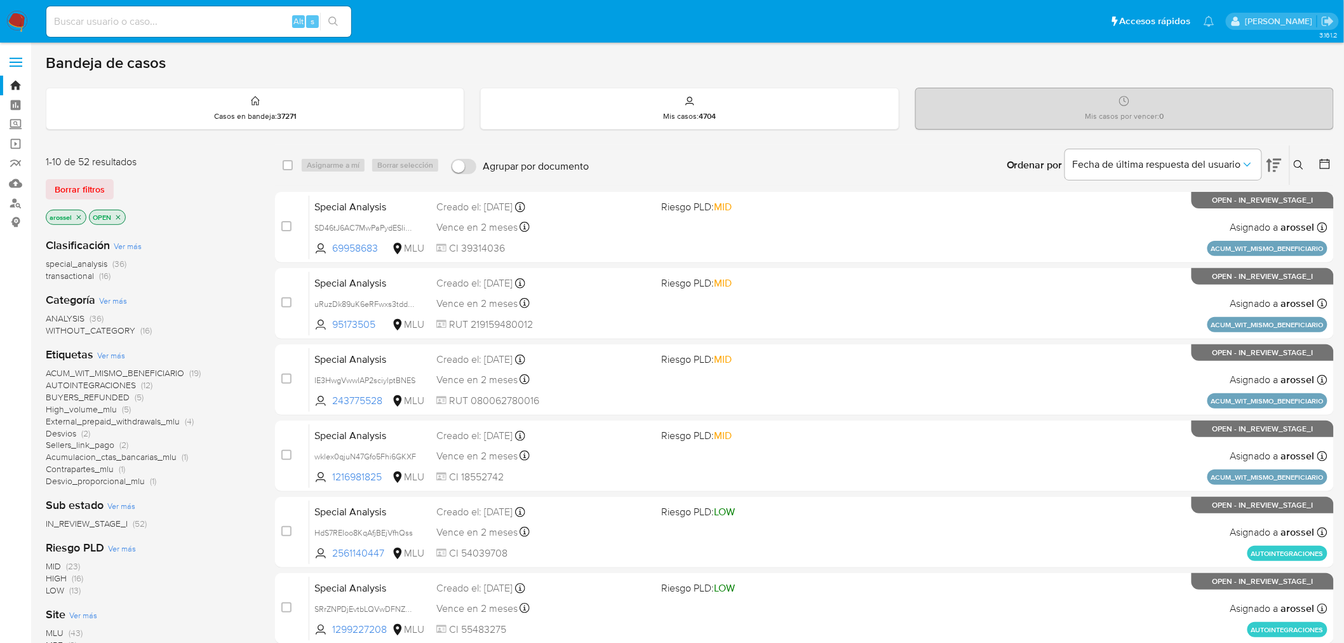
click at [135, 24] on input at bounding box center [198, 21] width 305 height 17
paste input "Quf2VwKVJh1lAcl1lRkB7b9N"
type input "Quf2VwKVJh1lAcl1lRkB7b9N"
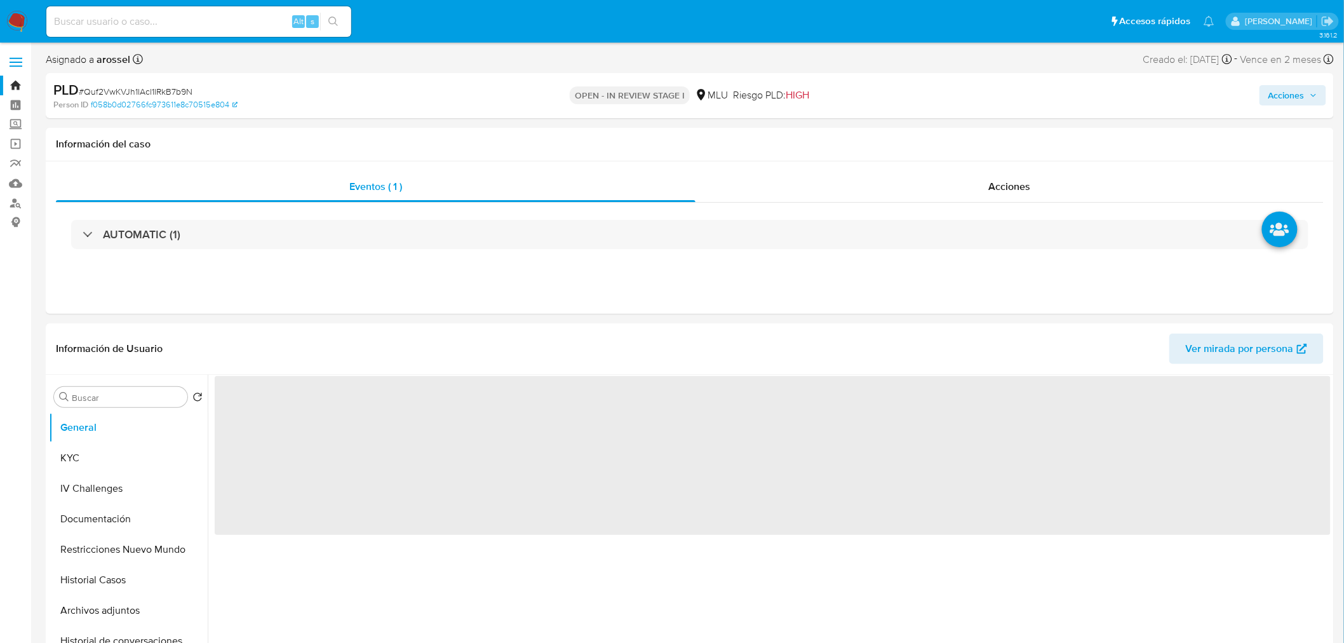
select select "10"
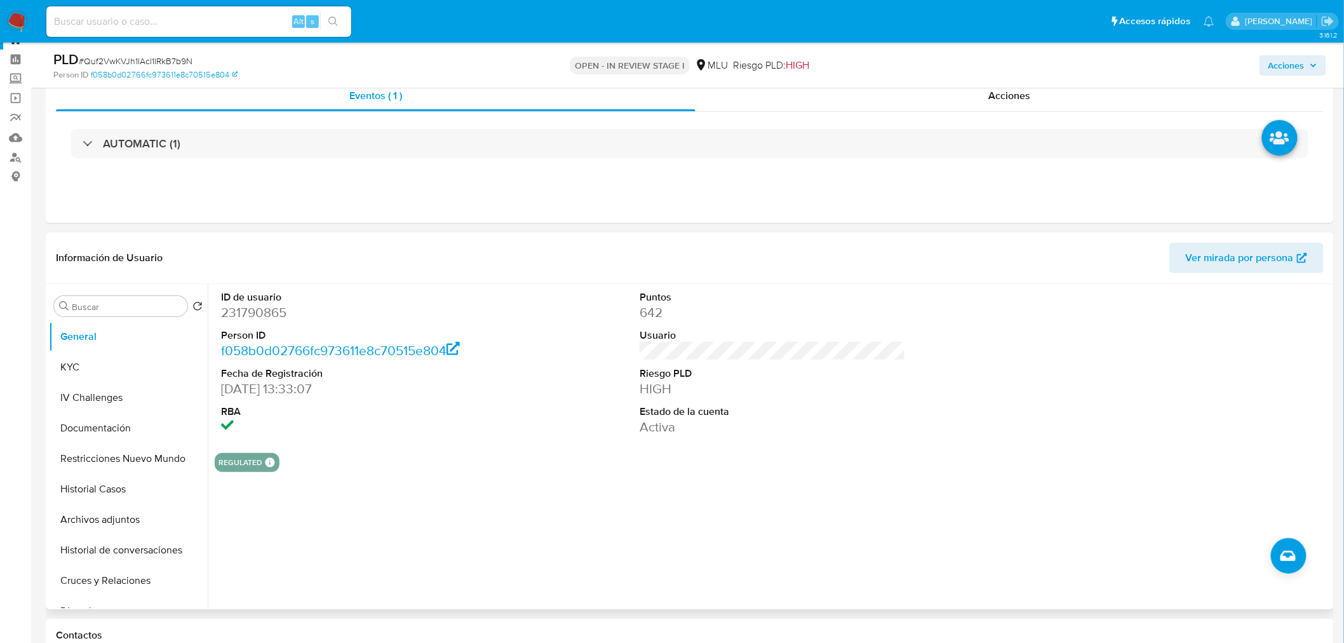
scroll to position [71, 0]
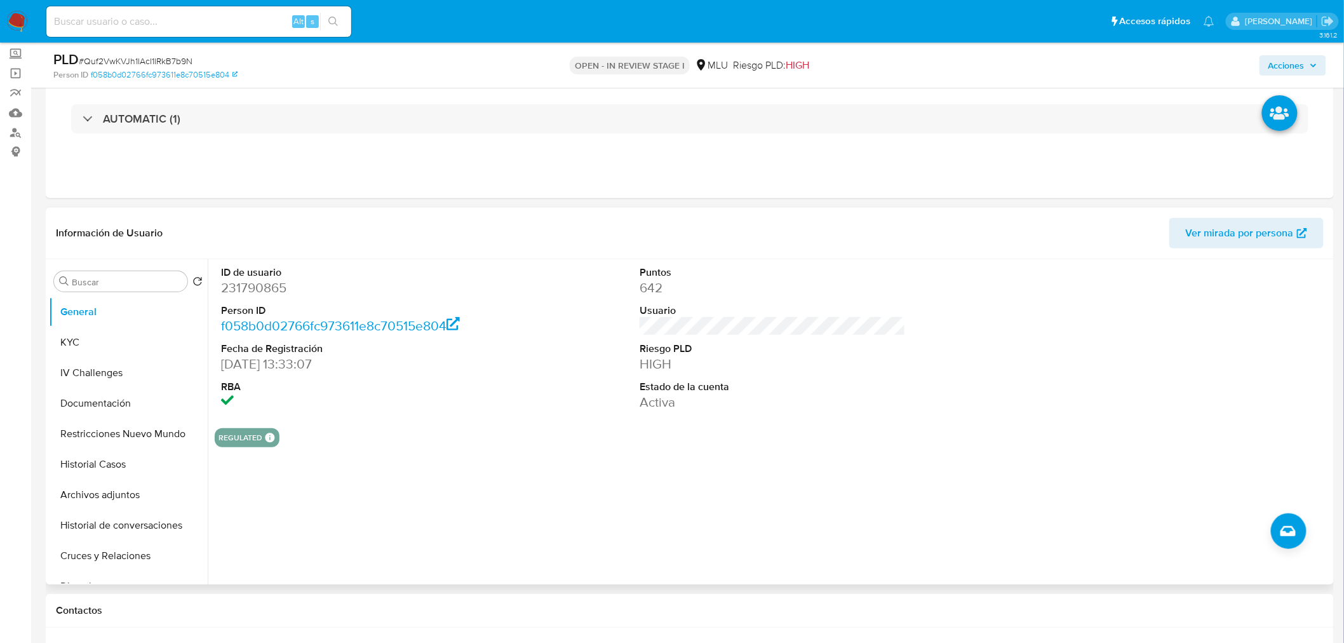
click at [1278, 239] on span "Ver mirada por persona" at bounding box center [1240, 233] width 108 height 30
click at [382, 402] on dd at bounding box center [354, 402] width 266 height 18
click at [115, 464] on button "Historial Casos" at bounding box center [123, 464] width 149 height 30
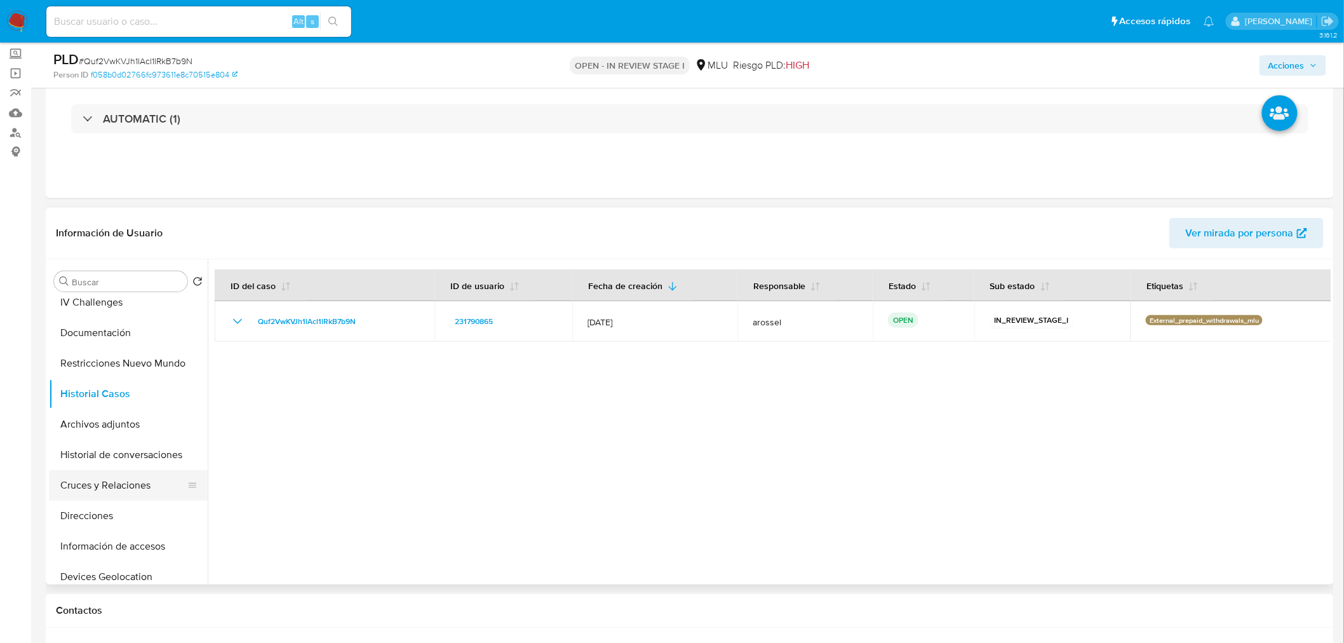
click at [104, 481] on button "Cruces y Relaciones" at bounding box center [123, 485] width 149 height 30
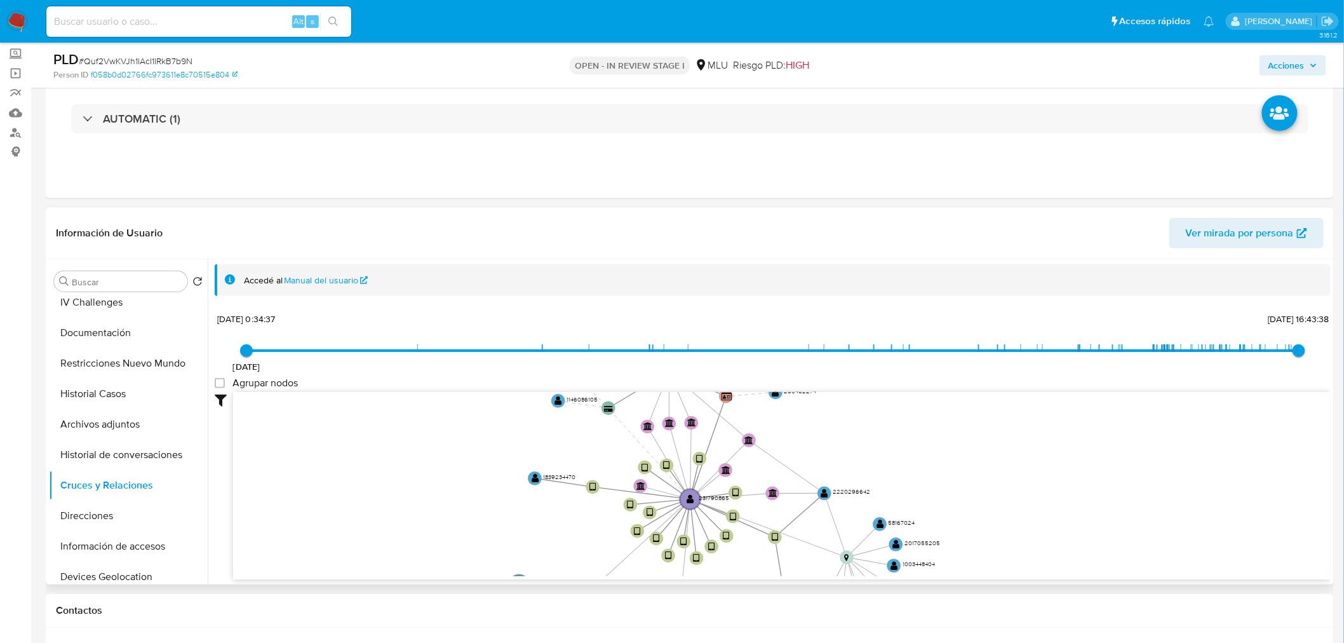
drag, startPoint x: 1101, startPoint y: 429, endPoint x: 1013, endPoint y: 485, distance: 104.2
click at [1062, 564] on icon "device-67a8ef2dddd689f6b567fc89  user-231790865  231790865 device-679cbd5bb50…" at bounding box center [782, 484] width 1098 height 184
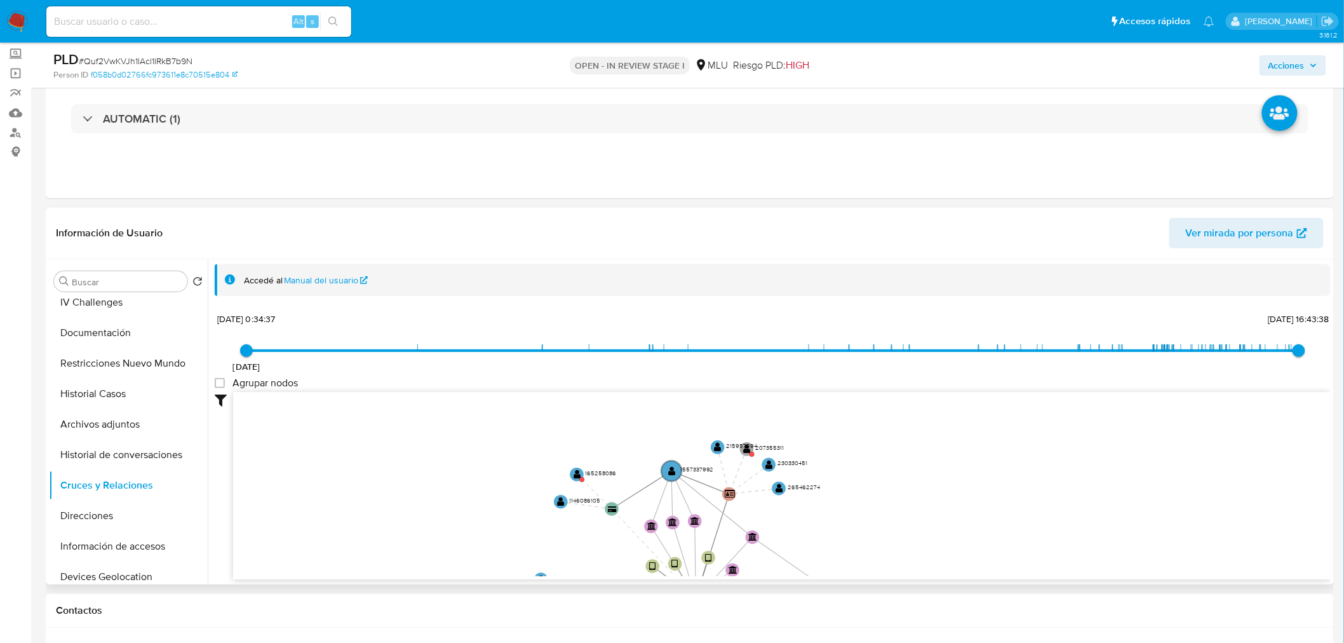
drag, startPoint x: 1007, startPoint y: 461, endPoint x: 1014, endPoint y: 559, distance: 98.0
click at [1014, 559] on icon "device-67a8ef2dddd689f6b567fc89  user-231790865  231790865 device-679cbd5bb50…" at bounding box center [782, 484] width 1098 height 184
click at [579, 474] on text "" at bounding box center [576, 475] width 8 height 10
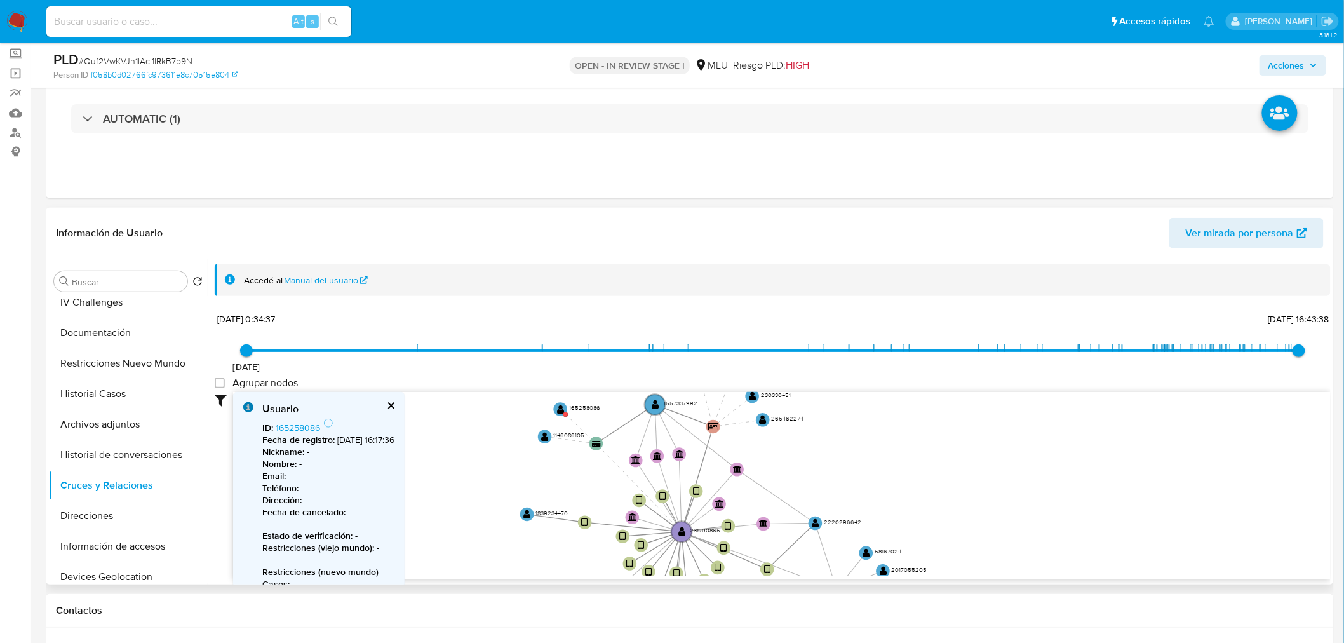
drag, startPoint x: 936, startPoint y: 521, endPoint x: 916, endPoint y: 434, distance: 89.4
click at [915, 423] on icon "device-67a8ef2dddd689f6b567fc89  user-231790865  231790865 device-679cbd5bb50…" at bounding box center [782, 484] width 1098 height 184
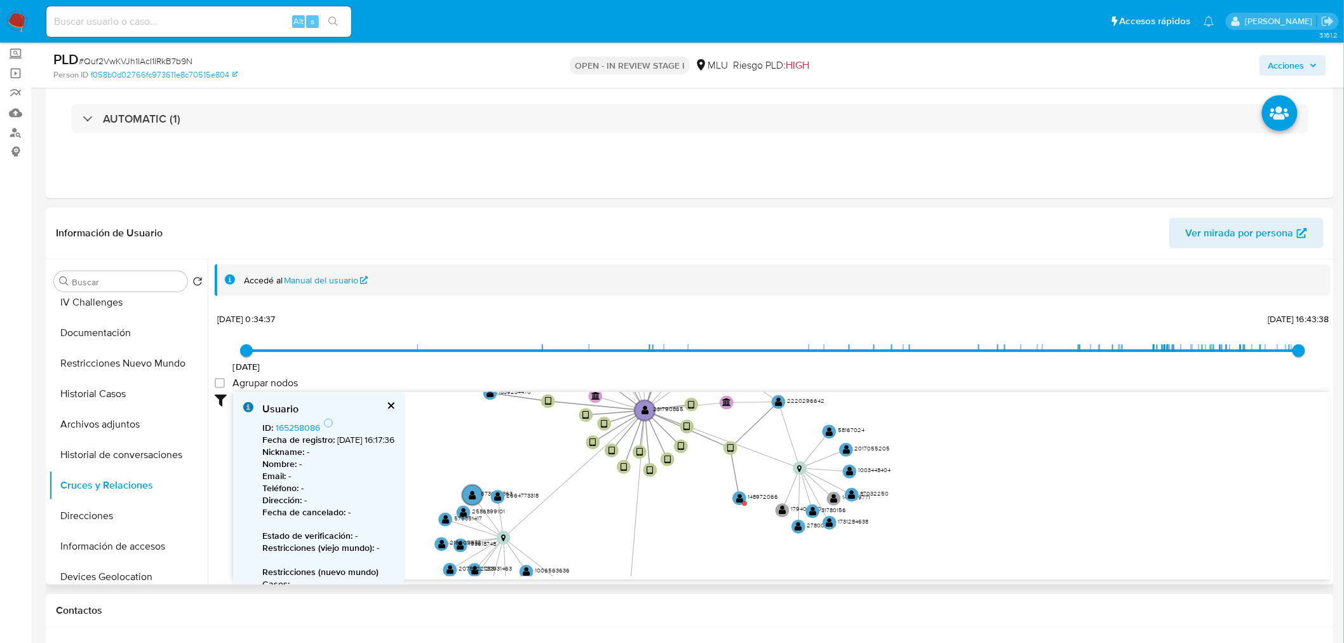
drag, startPoint x: 941, startPoint y: 484, endPoint x: 911, endPoint y: 391, distance: 98.2
click at [911, 392] on icon "device-67a8ef2dddd689f6b567fc89  user-231790865  231790865 device-679cbd5bb50…" at bounding box center [782, 484] width 1098 height 184
click at [741, 495] on text "" at bounding box center [740, 496] width 8 height 10
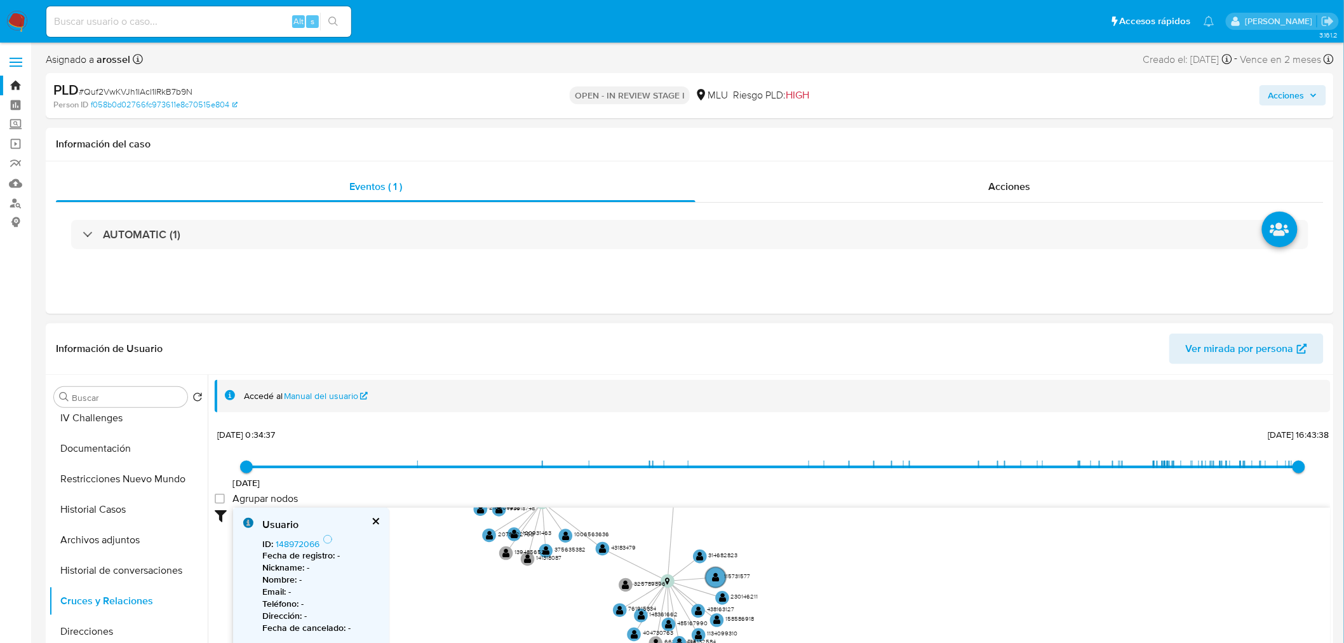
drag, startPoint x: 1027, startPoint y: 567, endPoint x: 1051, endPoint y: 466, distance: 103.8
click at [1068, 414] on div "Accedé al Manual del usuario 4/10/2020 4/10/2020, 0:34:37 23/9/2025, 16:43:38 A…" at bounding box center [773, 560] width 1116 height 361
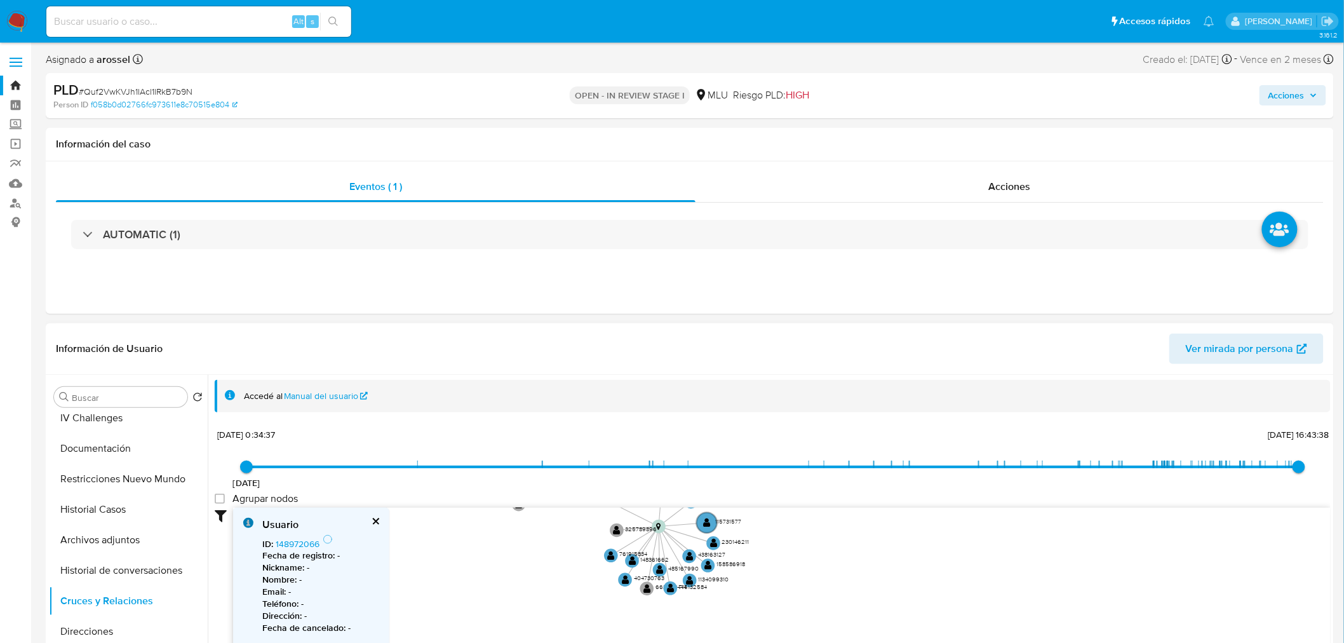
drag, startPoint x: 943, startPoint y: 617, endPoint x: 874, endPoint y: 519, distance: 119.8
click at [934, 574] on icon "device-67a8ef2dddd689f6b567fc89  user-231790865  231790865 device-679cbd5bb50…" at bounding box center [782, 600] width 1098 height 184
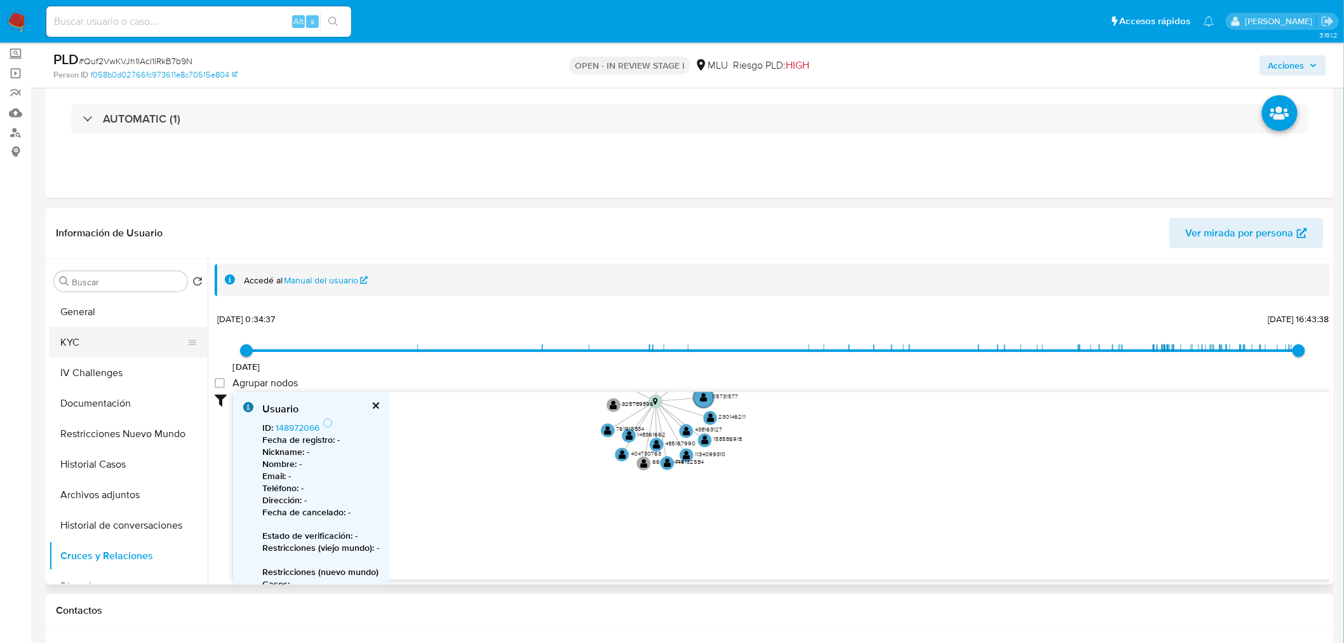
click at [119, 353] on button "KYC" at bounding box center [123, 342] width 149 height 30
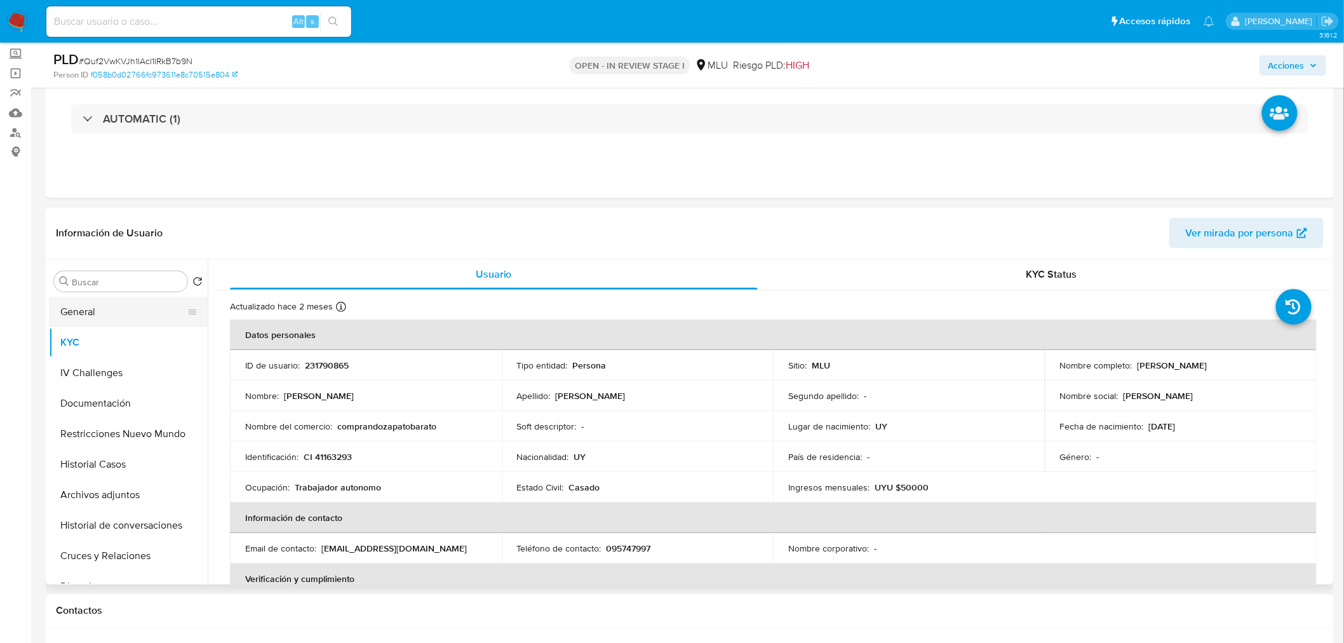
click at [109, 313] on button "General" at bounding box center [123, 312] width 149 height 30
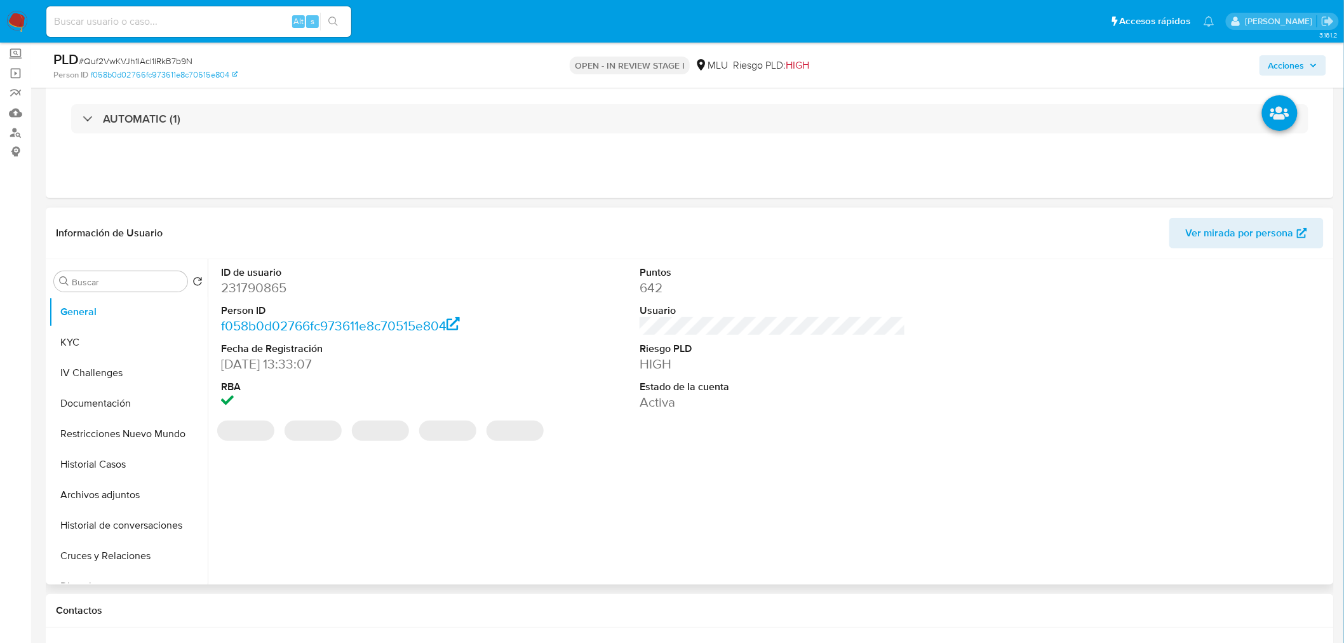
click at [269, 288] on dd "231790865" at bounding box center [354, 288] width 266 height 18
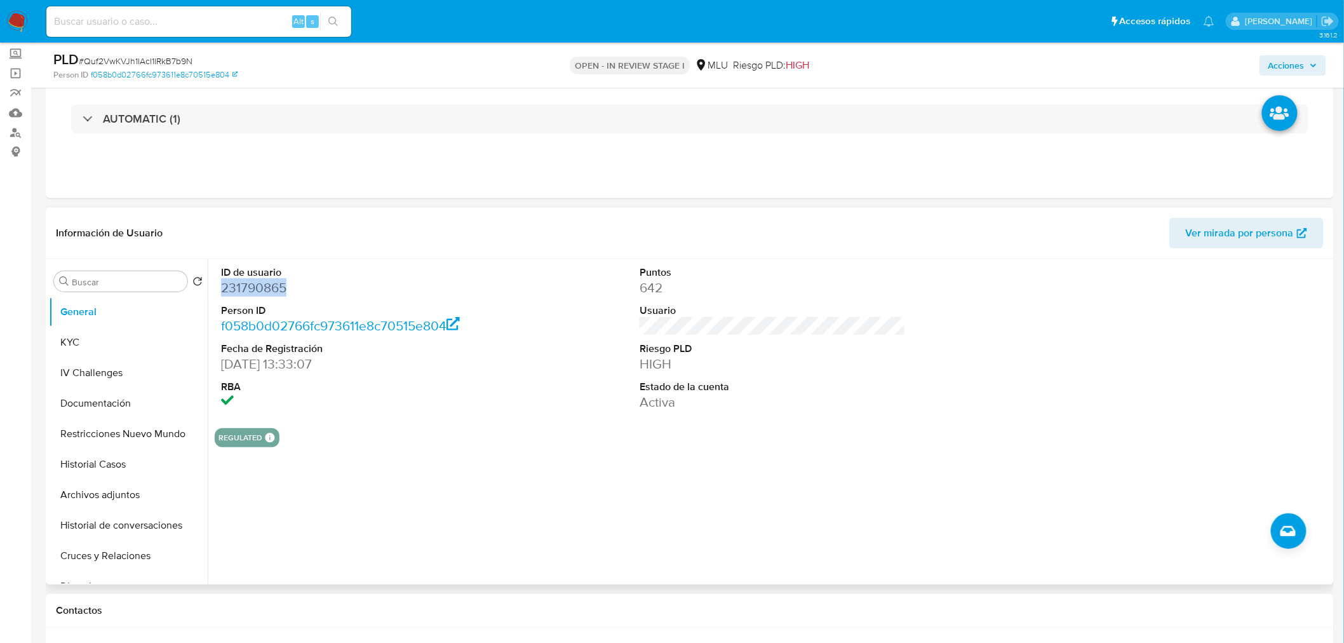
copy dd "231790865"
click at [168, 60] on span "# Quf2VwKVJh1lAcl1lRkB7b9N" at bounding box center [136, 61] width 114 height 13
copy span "Quf2VwKVJh1lAcl1lRkB7b9N"
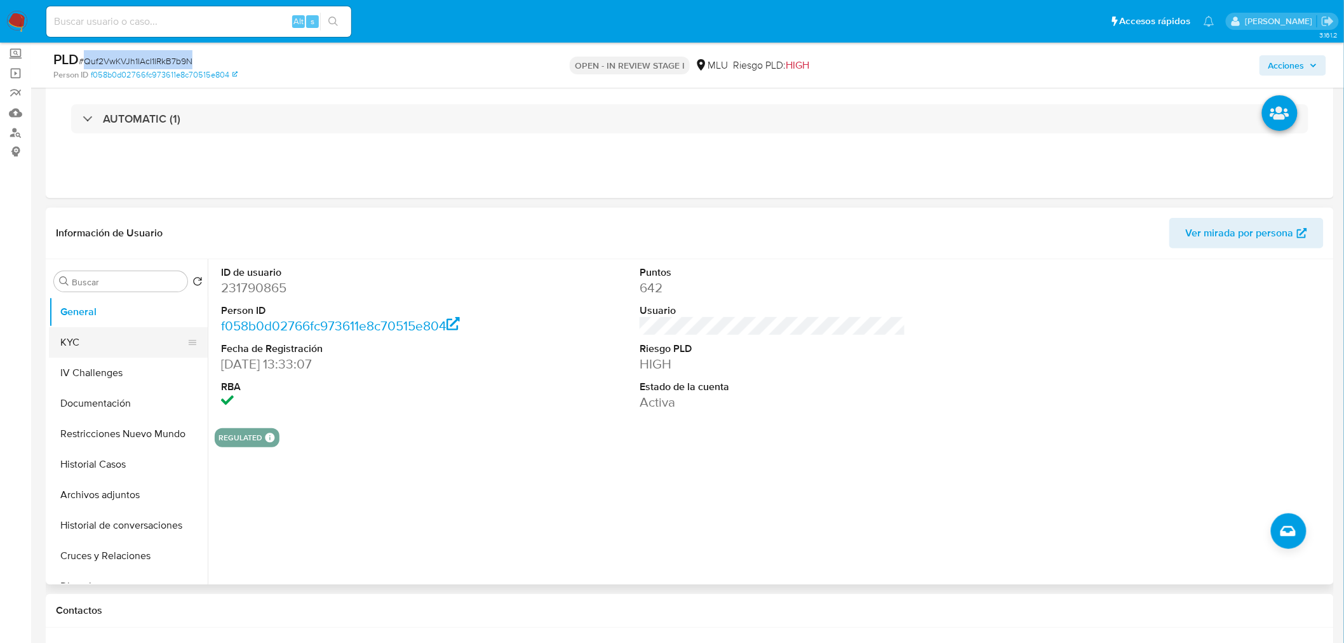
click at [111, 356] on button "KYC" at bounding box center [123, 342] width 149 height 30
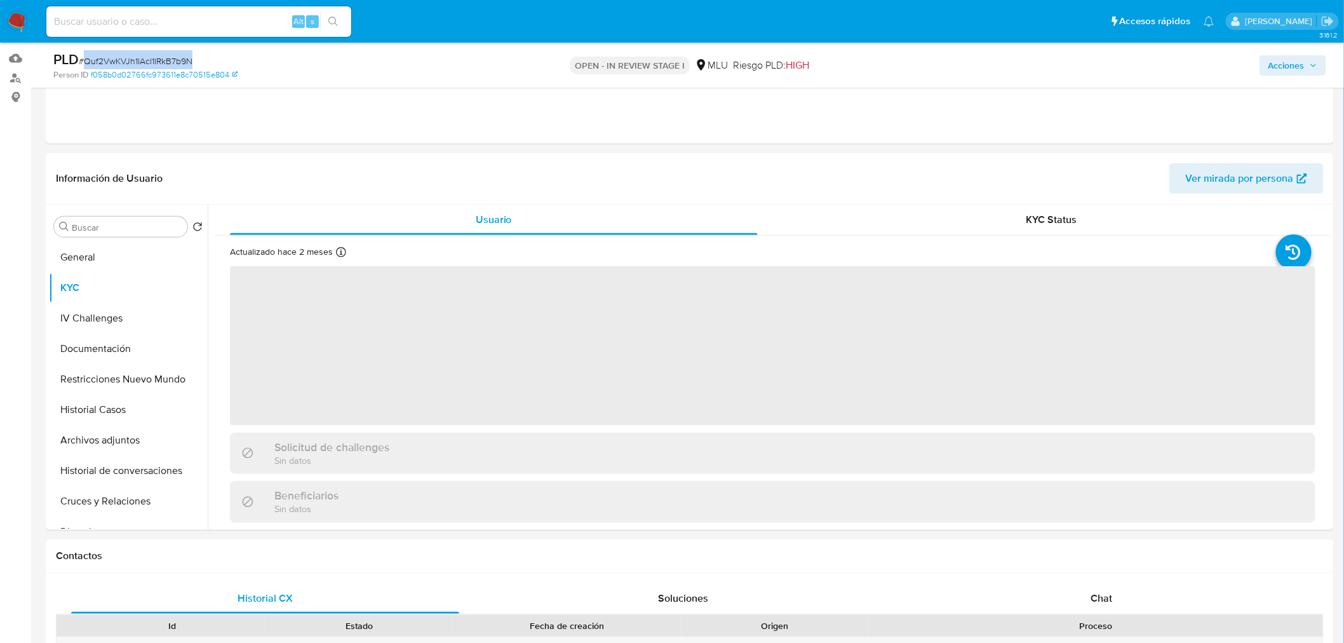
scroll to position [141, 0]
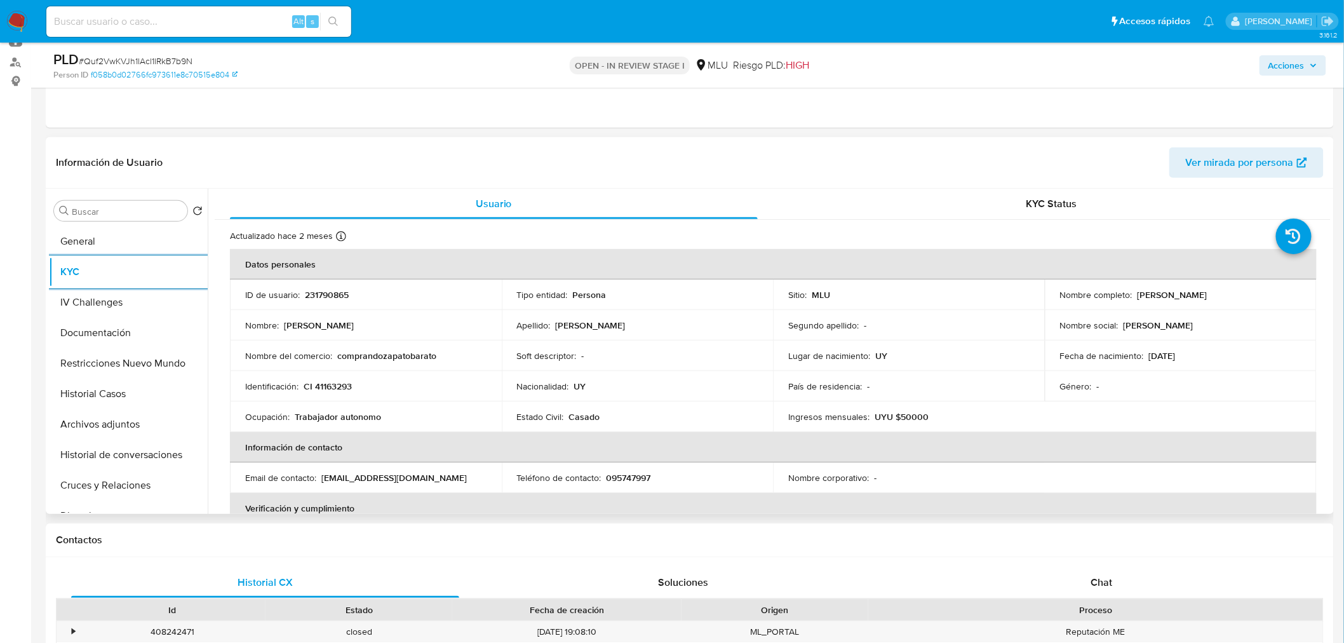
click at [343, 301] on td "ID de usuario : 231790865" at bounding box center [366, 294] width 272 height 30
click at [329, 293] on p "231790865" at bounding box center [327, 294] width 44 height 11
copy p "231790865"
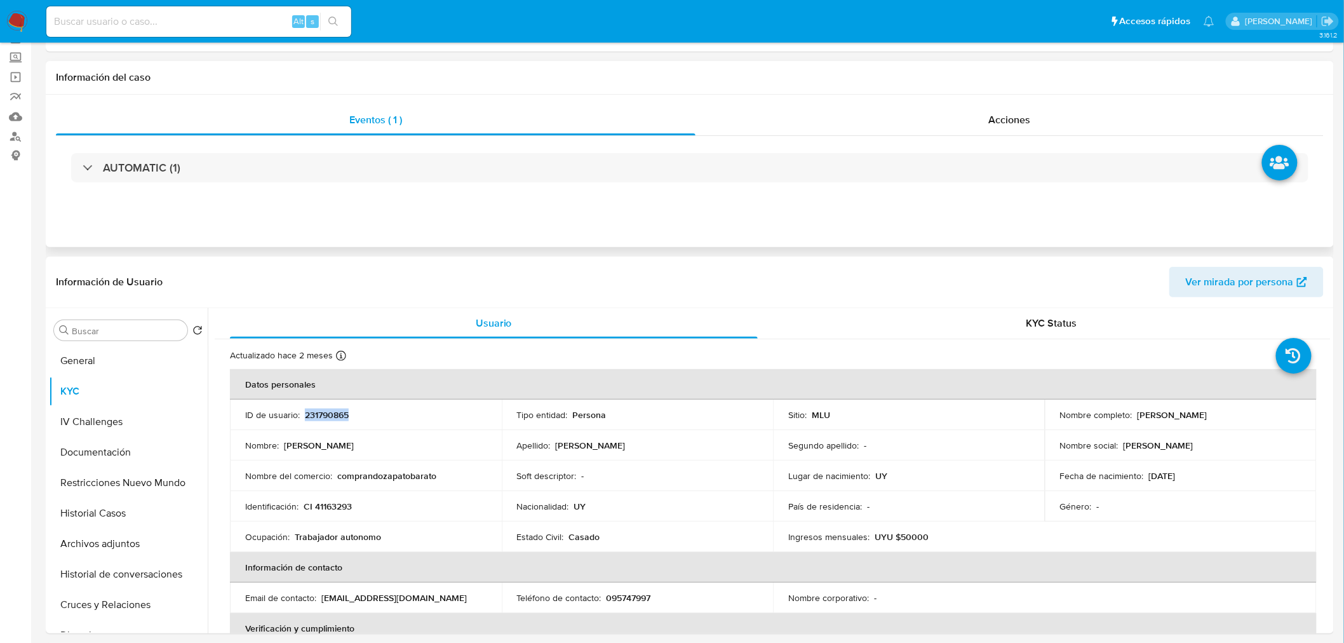
scroll to position [0, 0]
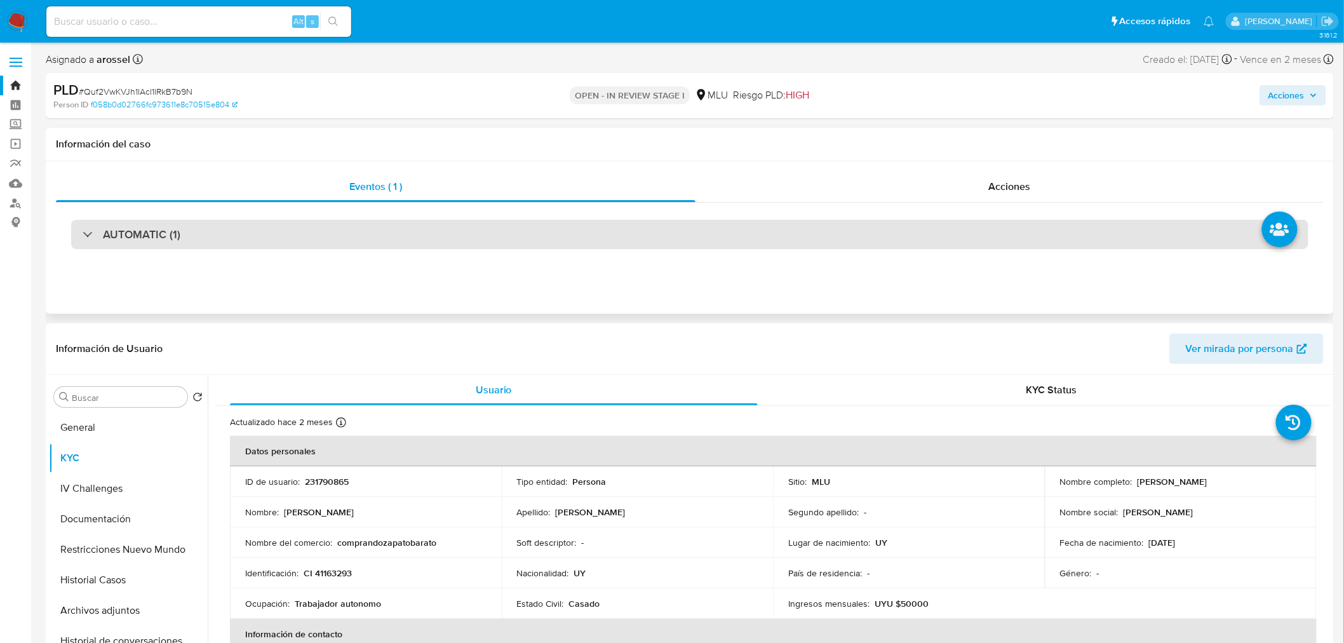
click at [633, 239] on div "AUTOMATIC (1)" at bounding box center [689, 234] width 1237 height 29
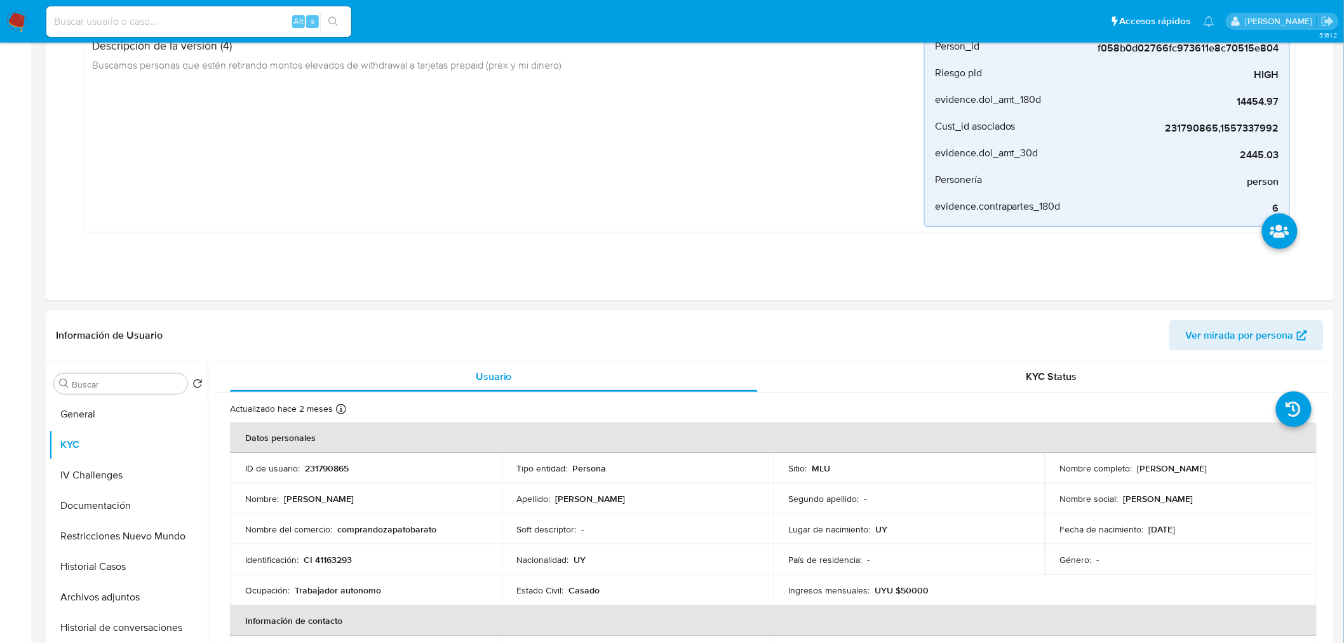
scroll to position [423, 0]
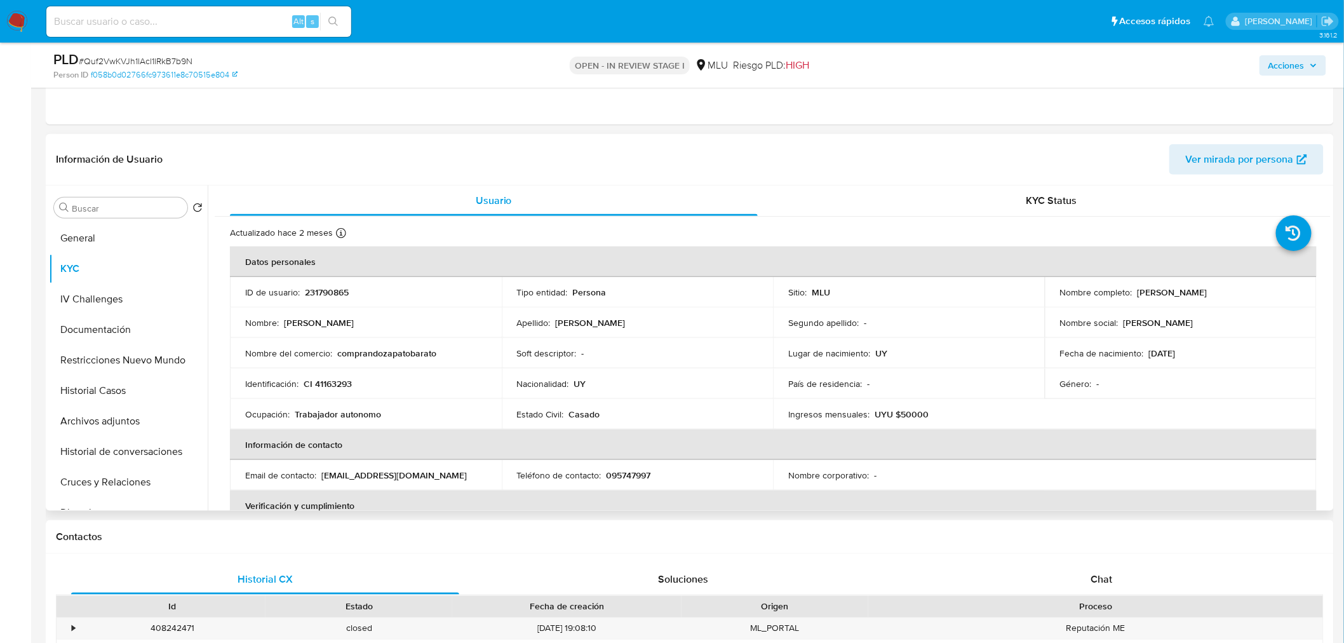
click at [639, 474] on p "095747997" at bounding box center [629, 474] width 44 height 11
copy p "095747997"
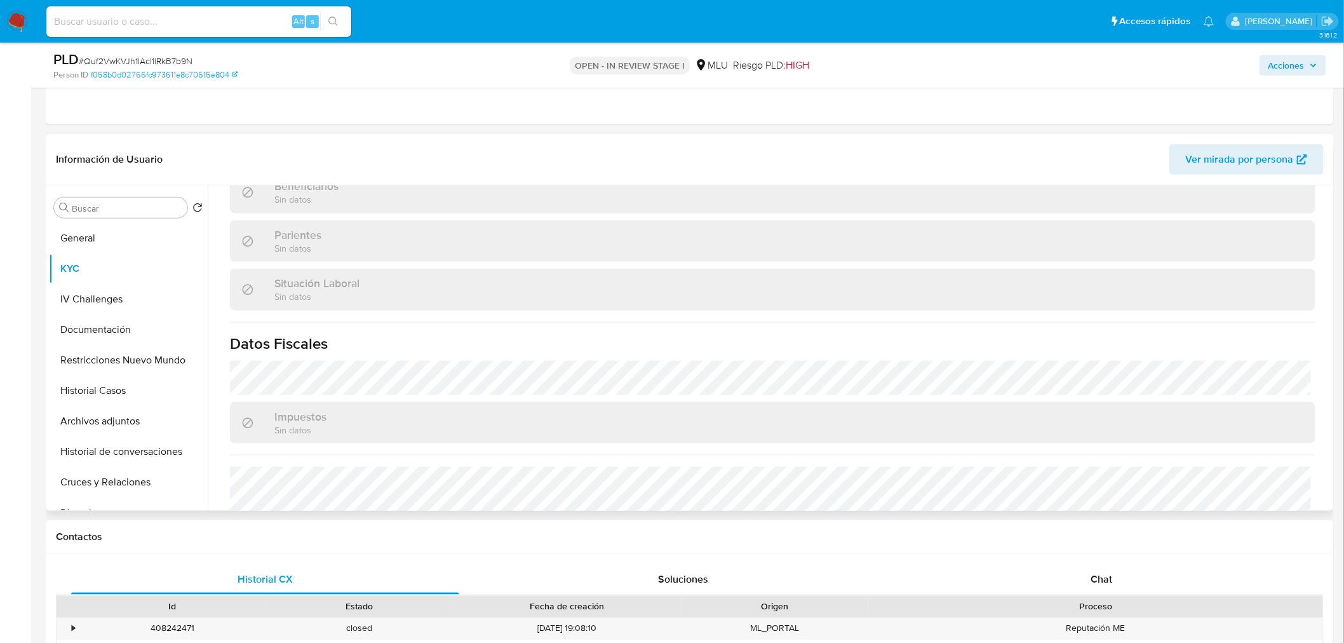
scroll to position [625, 0]
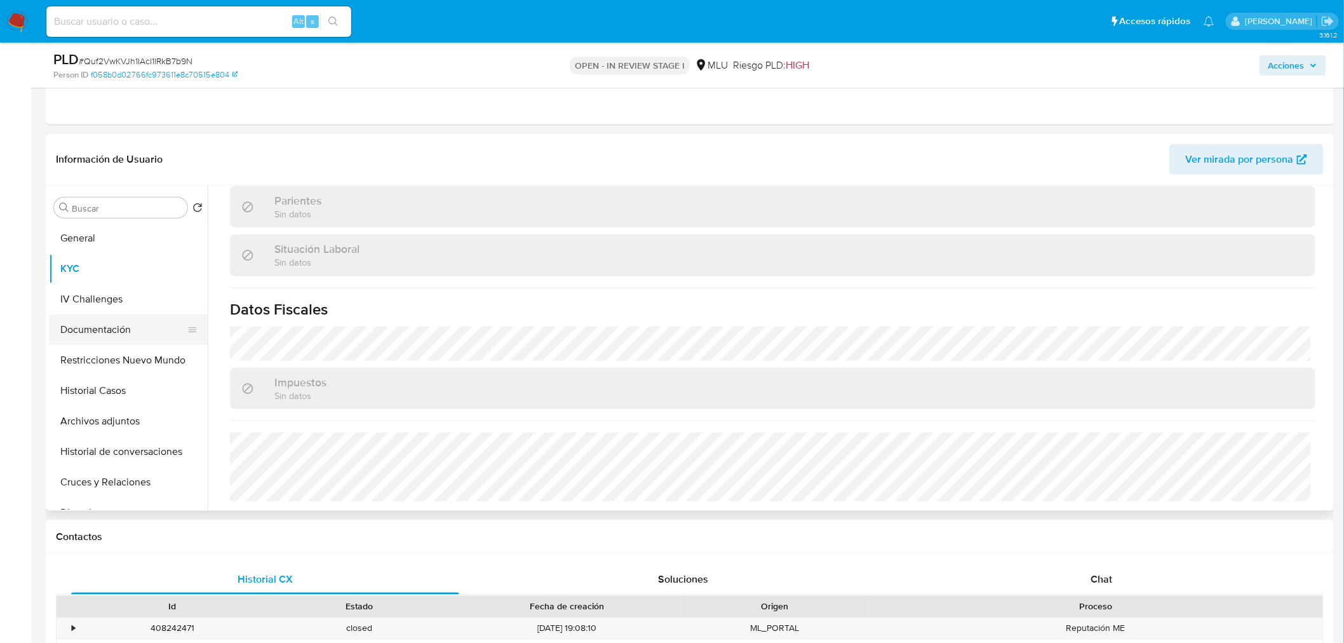
click at [90, 325] on button "Documentación" at bounding box center [123, 329] width 149 height 30
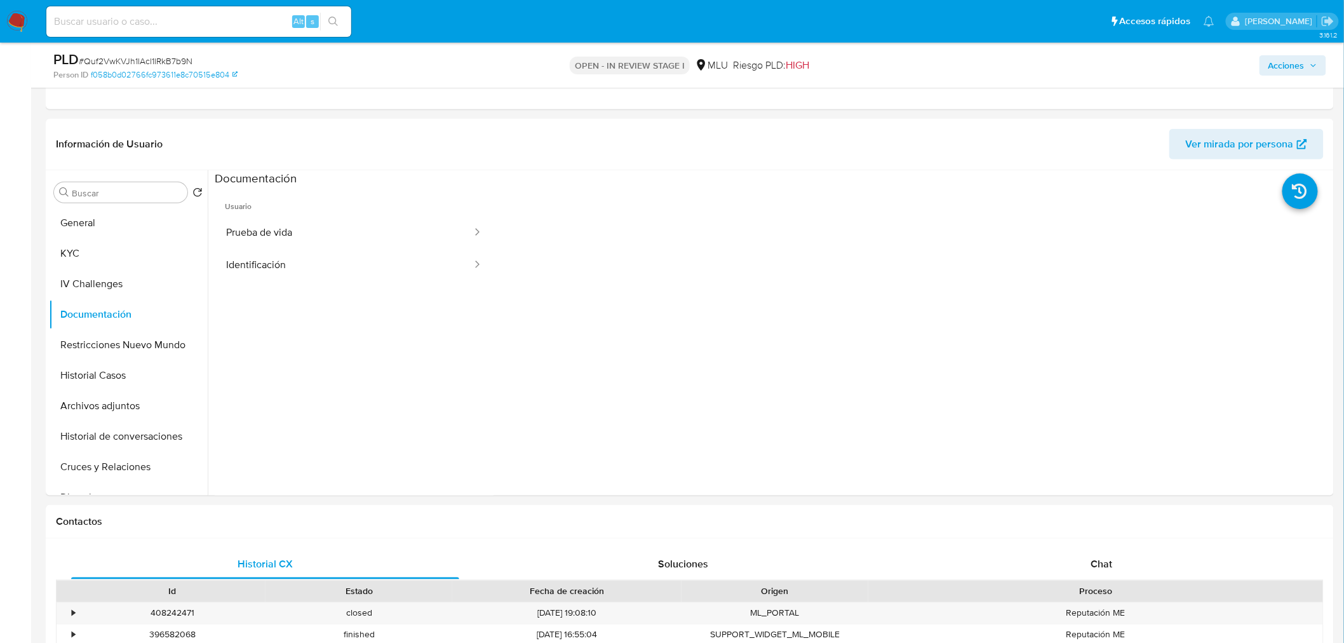
click at [175, 61] on span "# Quf2VwKVJh1lAcl1lRkB7b9N" at bounding box center [136, 61] width 114 height 13
copy span "Quf2VwKVJh1lAcl1lRkB7b9N"
click at [1128, 568] on div "Chat" at bounding box center [1102, 564] width 388 height 30
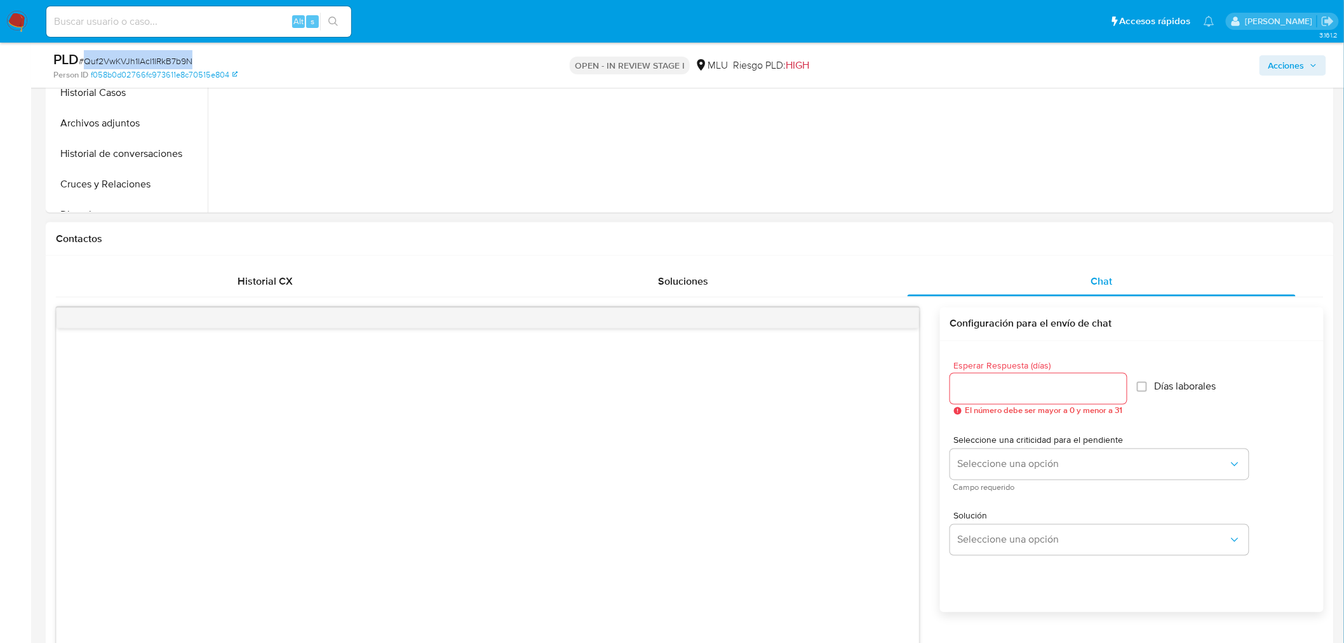
scroll to position [1058, 0]
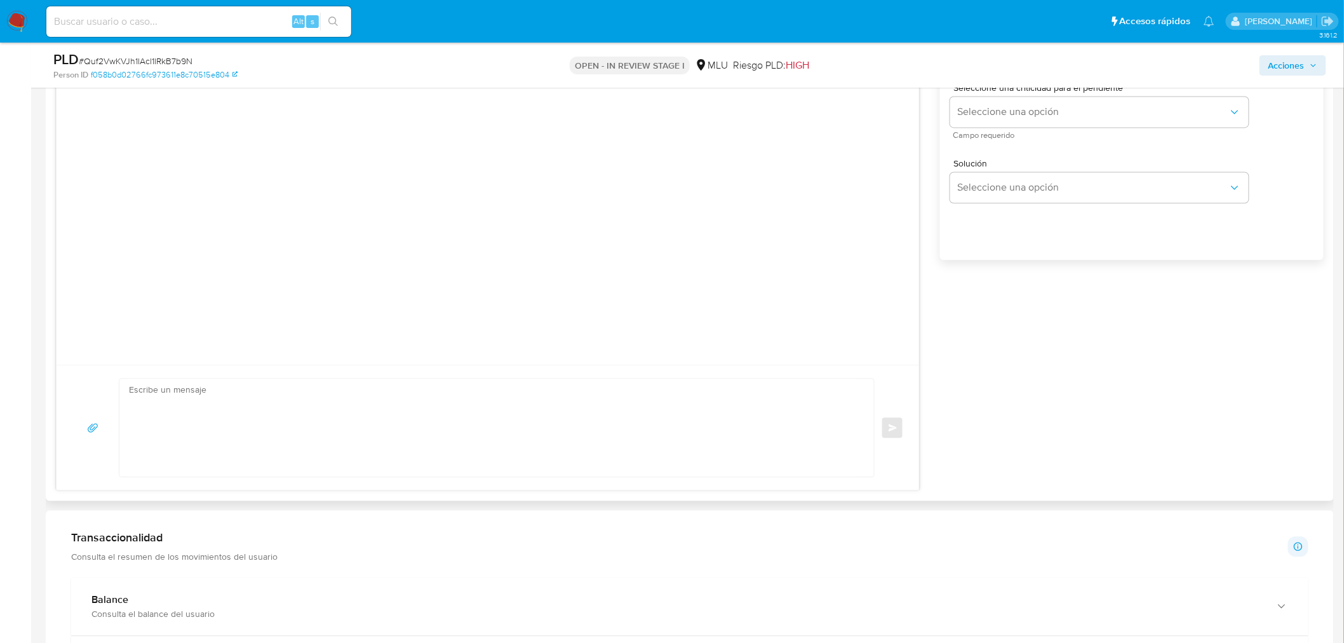
click at [466, 445] on textarea at bounding box center [493, 428] width 729 height 98
paste textarea "Hola, XXX. Te contactamos ya que necesitamos verificar algunos datos. Por este …"
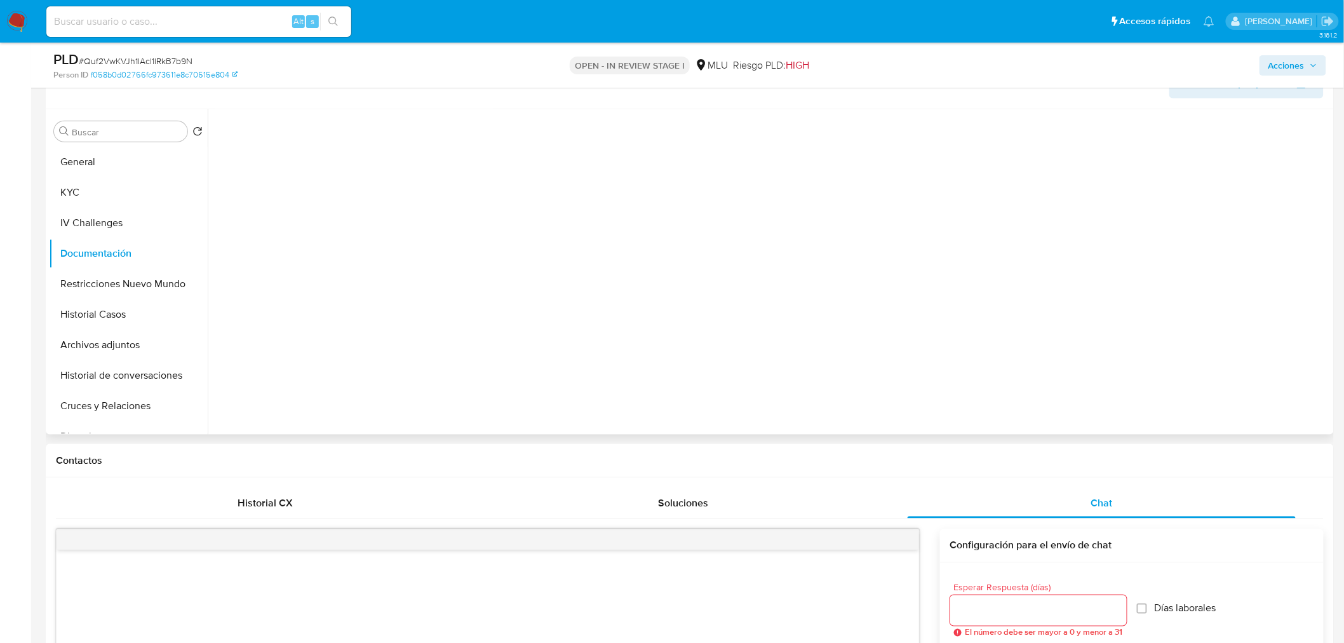
scroll to position [353, 0]
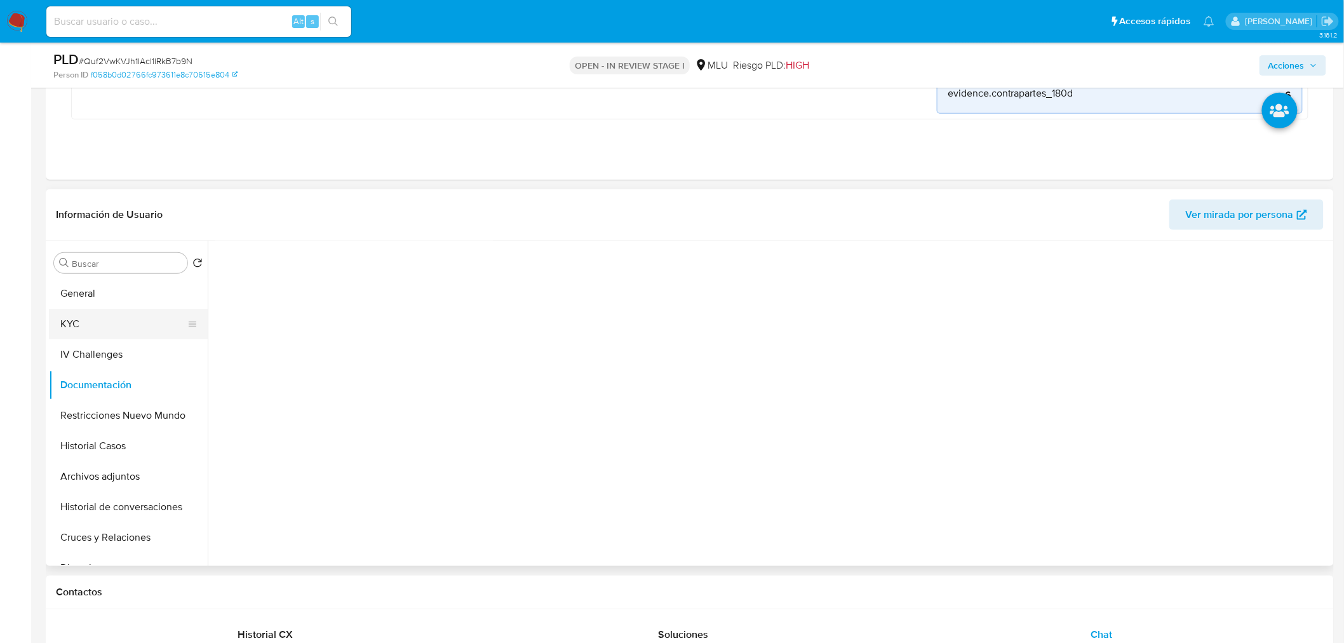
click at [57, 326] on button "KYC" at bounding box center [123, 324] width 149 height 30
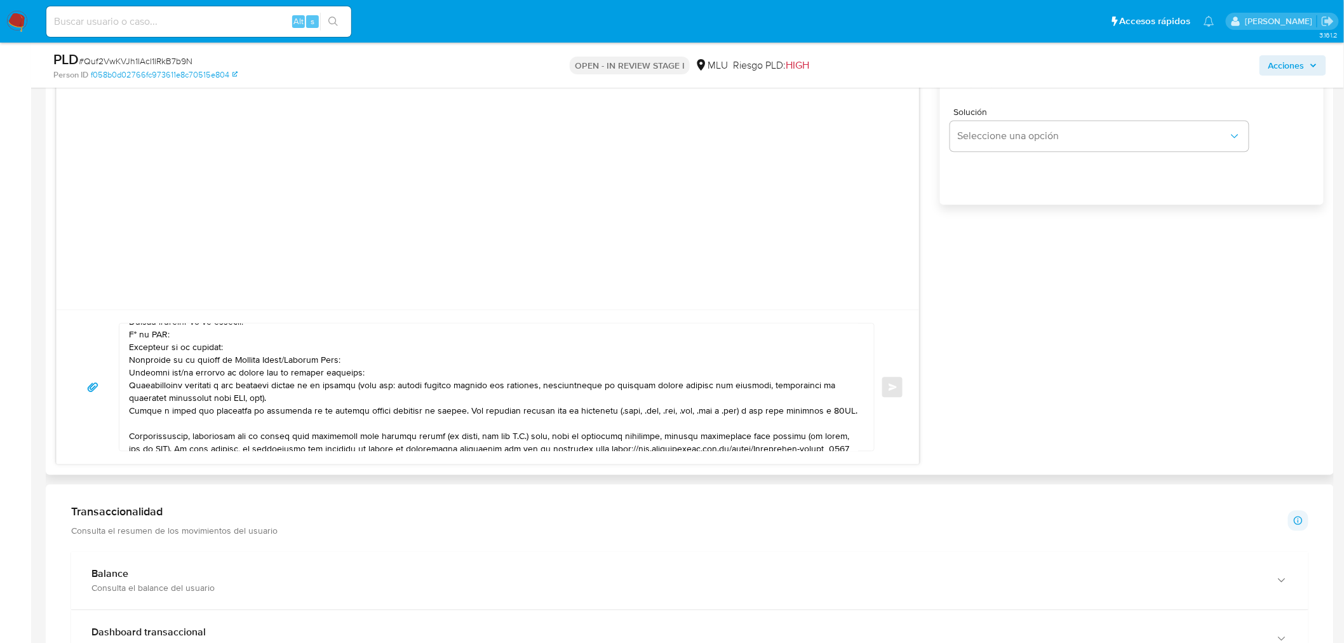
scroll to position [0, 0]
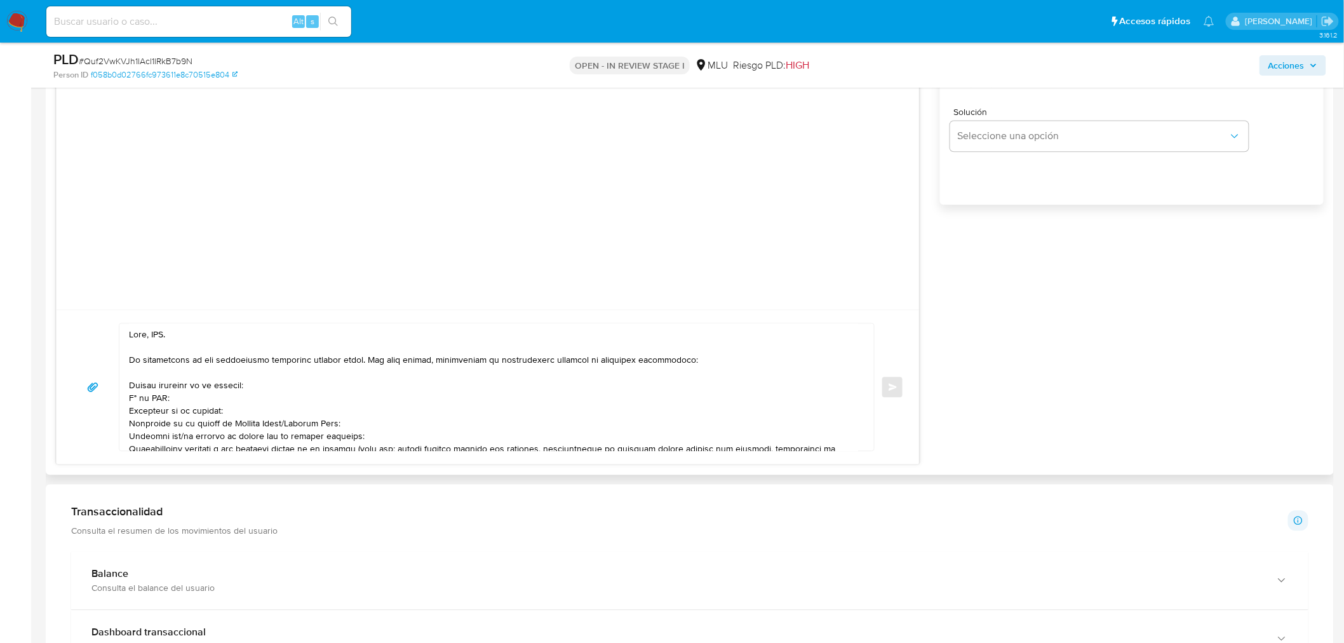
click at [163, 334] on textarea at bounding box center [493, 386] width 729 height 127
click at [130, 386] on textarea at bounding box center [493, 386] width 729 height 127
click at [135, 399] on textarea at bounding box center [493, 386] width 729 height 127
drag, startPoint x: 353, startPoint y: 426, endPoint x: 123, endPoint y: 414, distance: 230.2
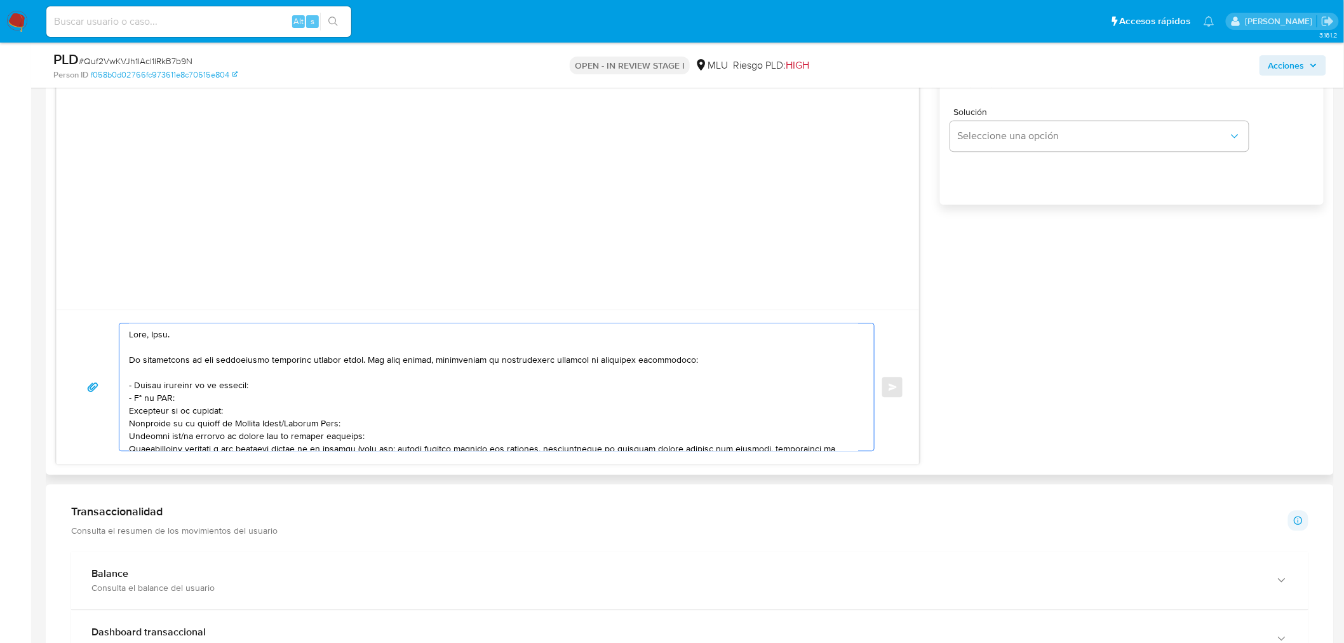
click at [123, 414] on div at bounding box center [493, 386] width 748 height 127
click at [181, 408] on textarea at bounding box center [493, 386] width 729 height 127
drag, startPoint x: 129, startPoint y: 421, endPoint x: 136, endPoint y: 427, distance: 9.4
click at [129, 422] on textarea at bounding box center [493, 386] width 729 height 127
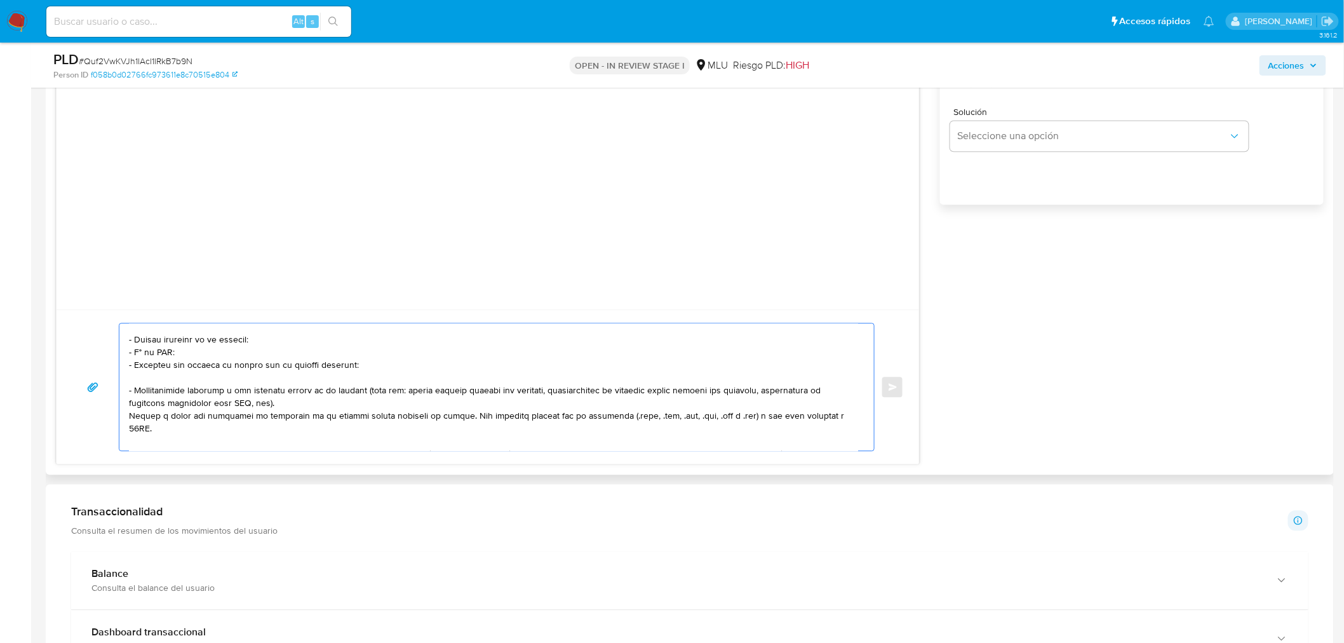
scroll to position [71, 0]
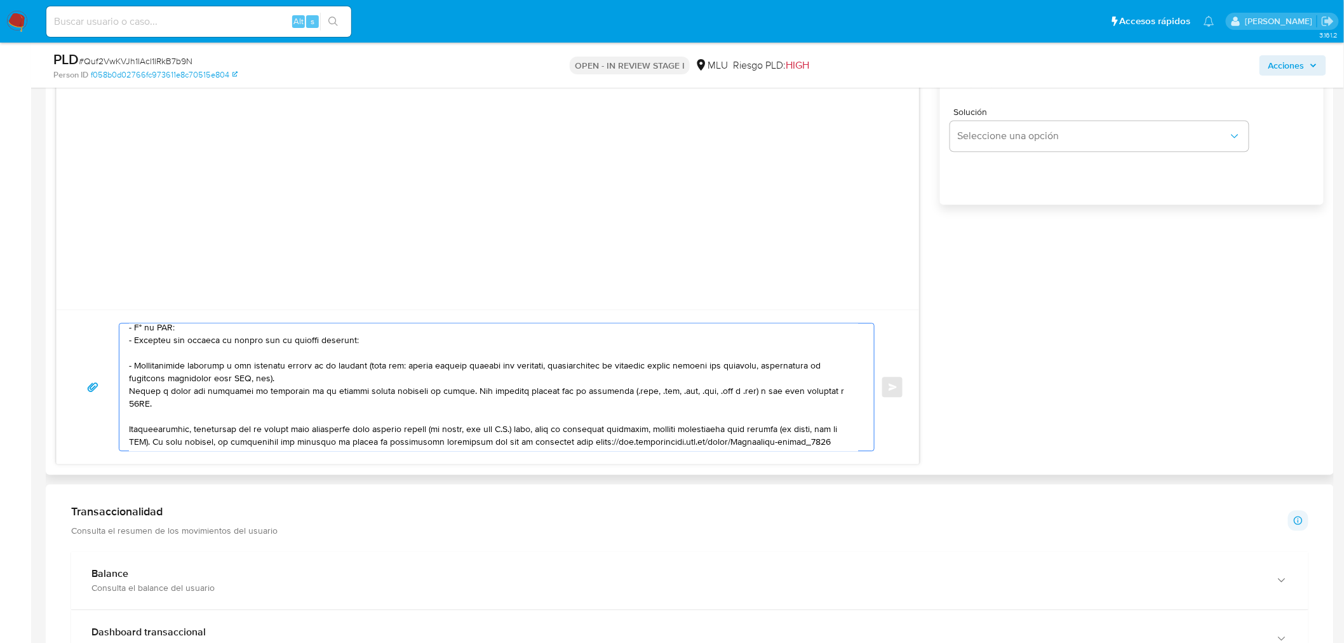
click at [168, 391] on textarea at bounding box center [493, 386] width 729 height 127
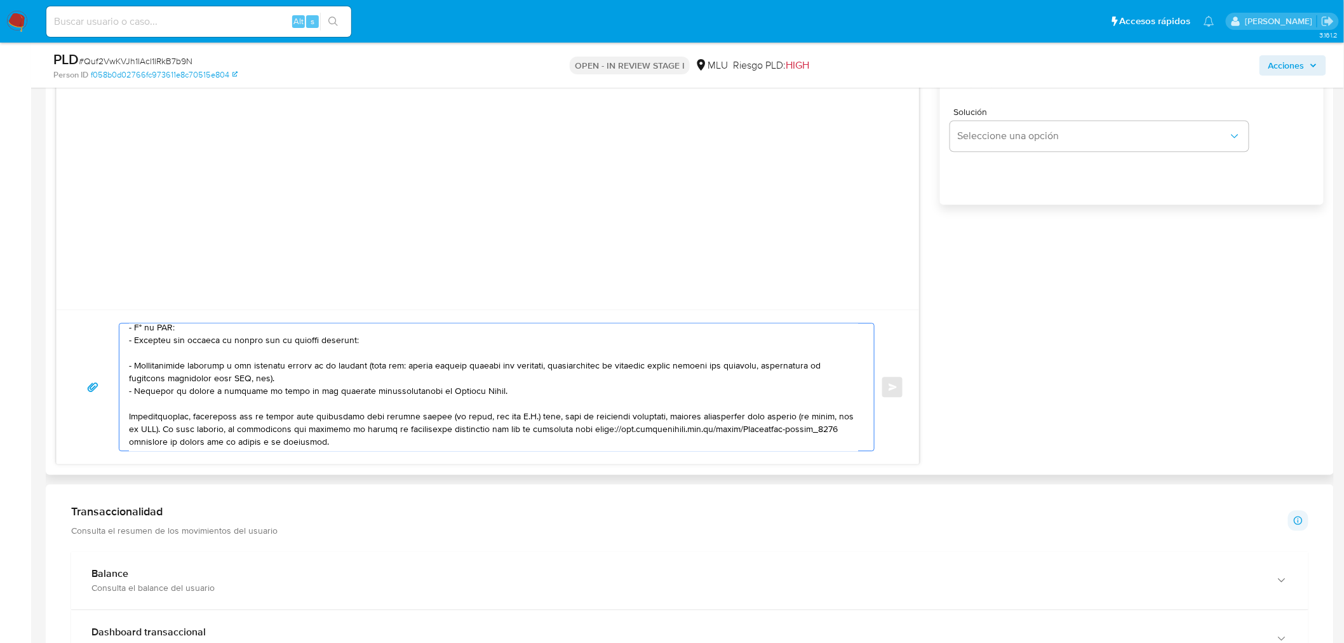
click at [225, 436] on textarea at bounding box center [493, 386] width 729 height 127
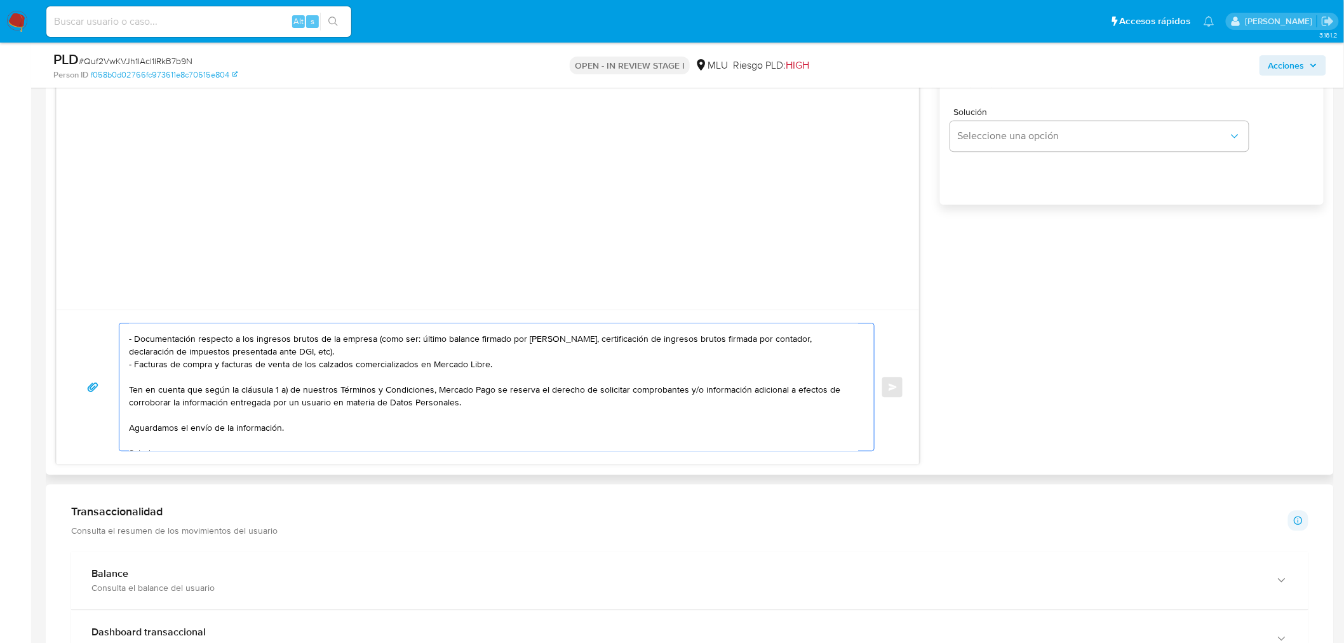
scroll to position [123, 0]
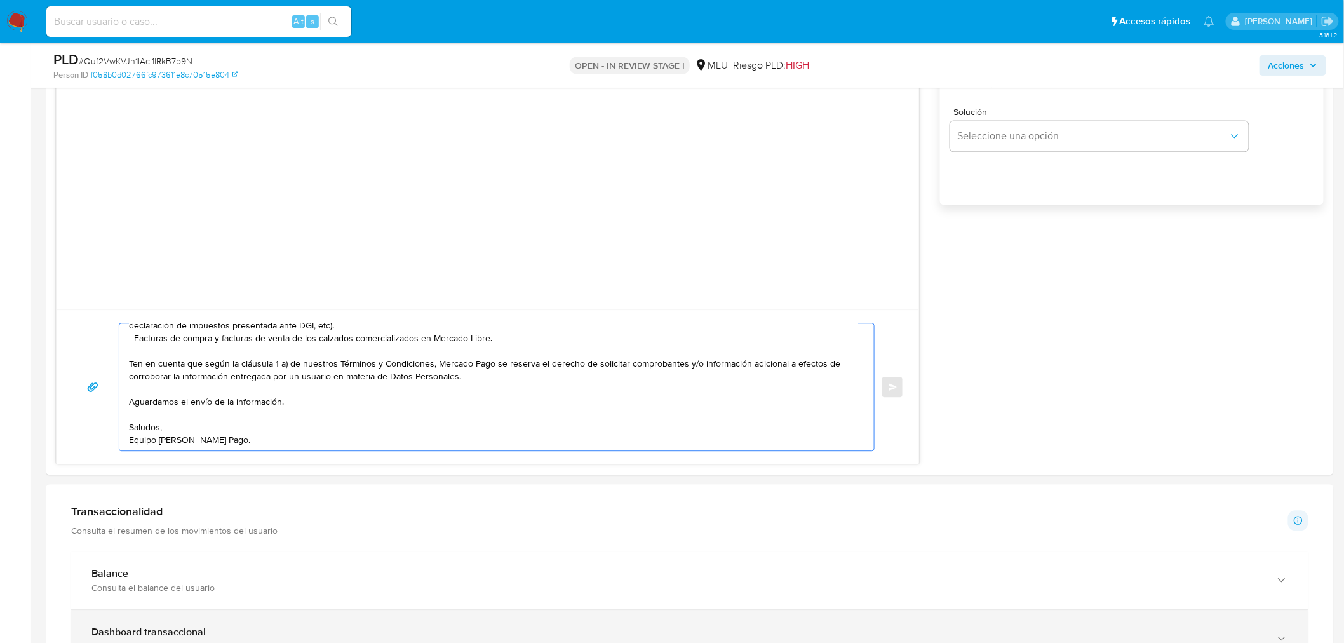
type textarea "Hola, Raul. Te contactamos ya que necesitamos verificar algunos datos. Por este…"
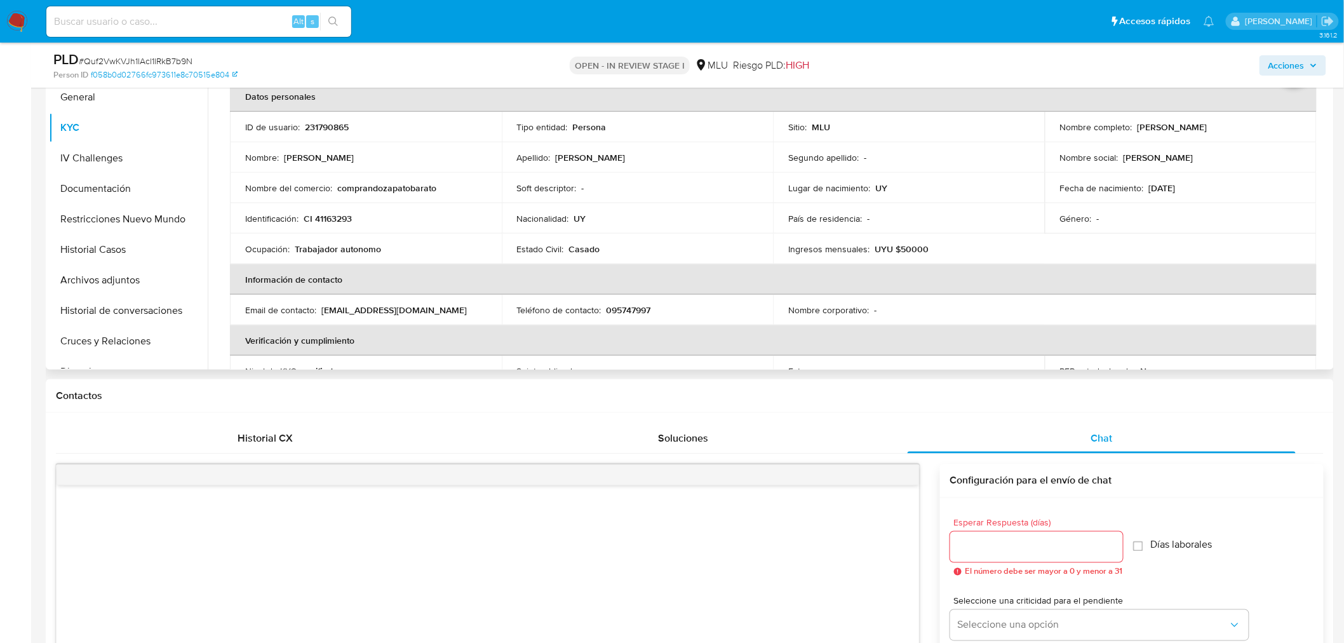
scroll to position [0, 0]
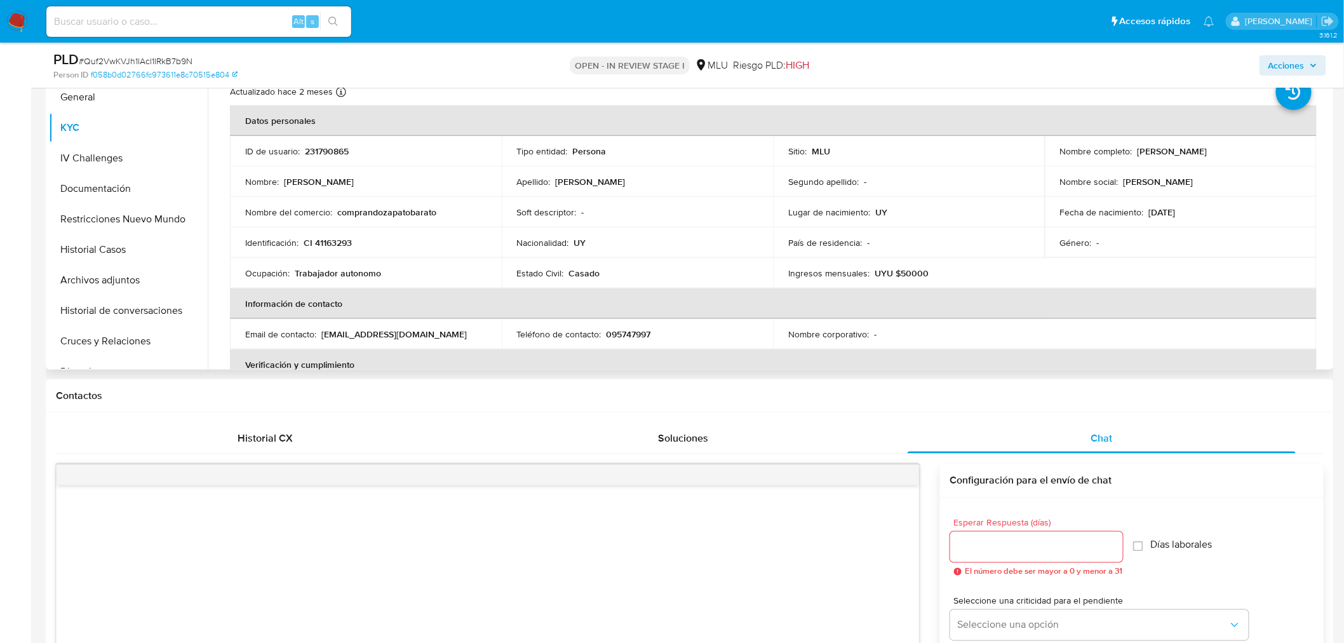
click at [333, 158] on td "ID de usuario : 231790865" at bounding box center [366, 151] width 272 height 30
click at [335, 145] on p "231790865" at bounding box center [327, 150] width 44 height 11
copy p "231790865"
drag, startPoint x: 1133, startPoint y: 150, endPoint x: 1235, endPoint y: 157, distance: 102.5
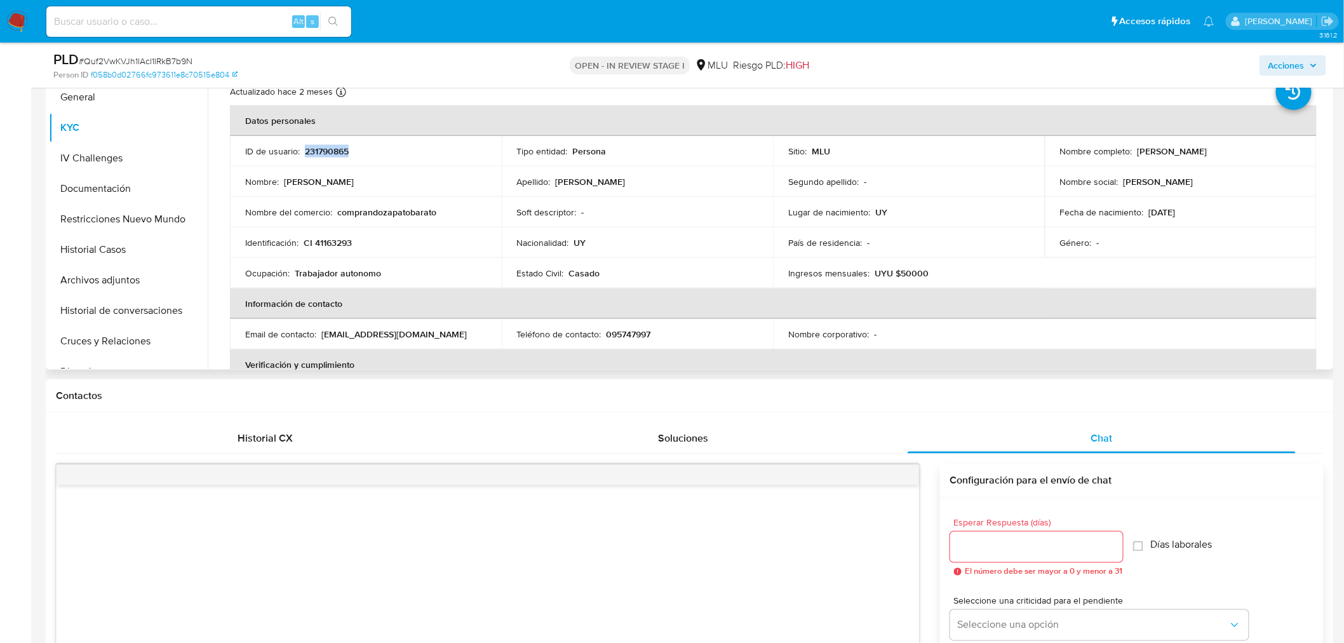
click at [1252, 149] on div "Nombre completo : Raul Robert Rodriguez Perez" at bounding box center [1180, 150] width 241 height 11
copy p "Raul Robert Rodriguez Perez"
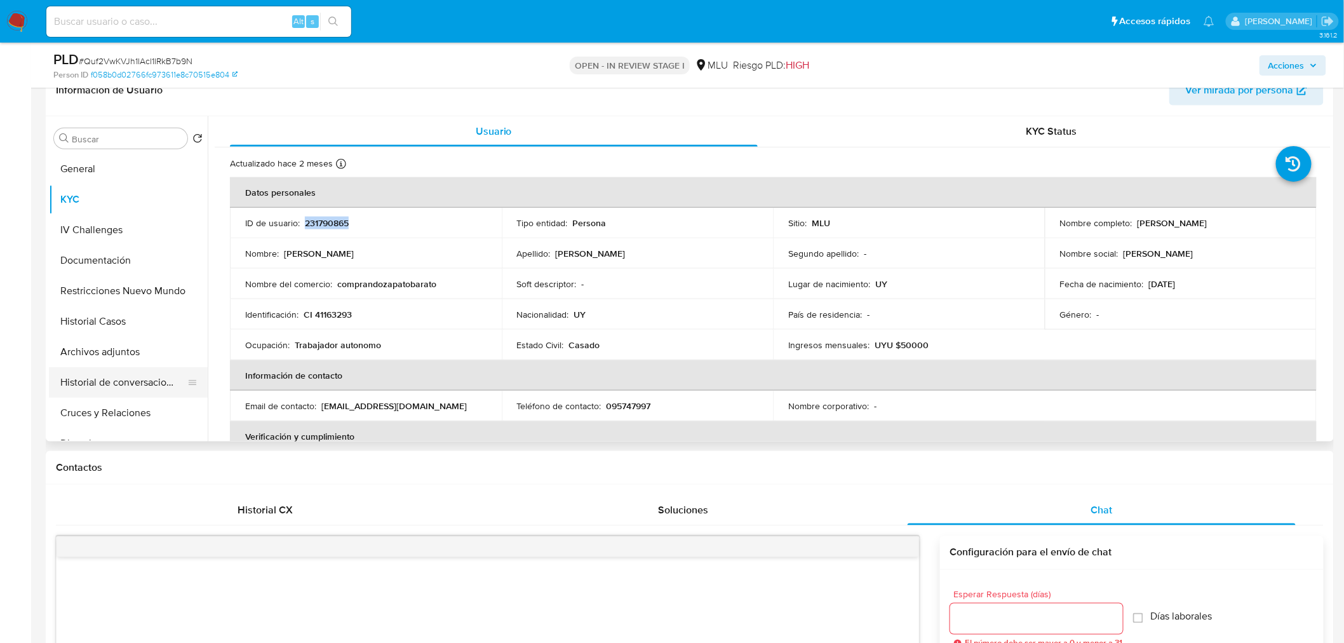
scroll to position [423, 0]
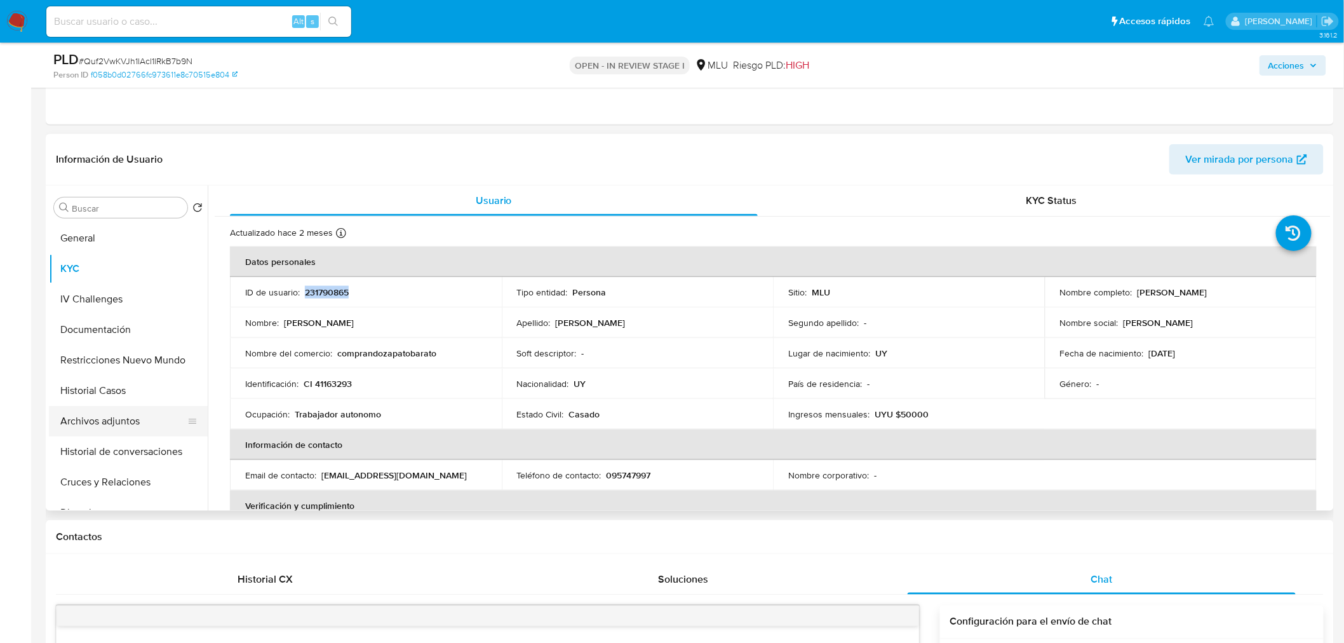
click at [132, 427] on button "Archivos adjuntos" at bounding box center [123, 421] width 149 height 30
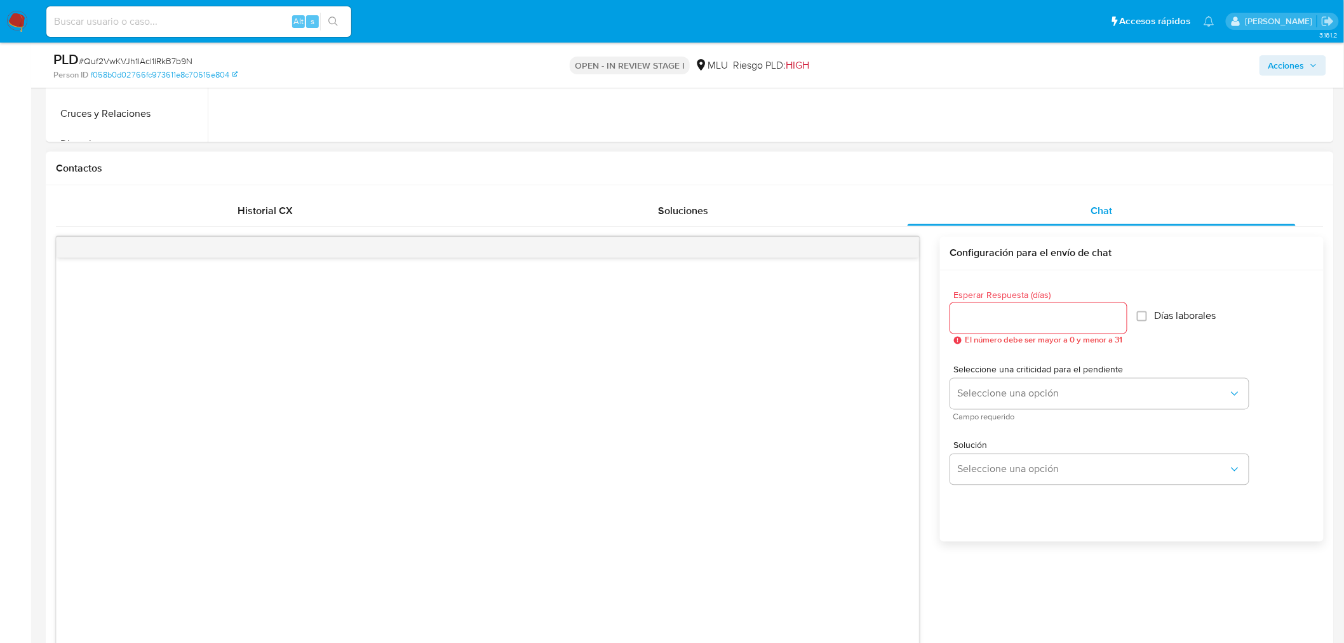
scroll to position [1058, 0]
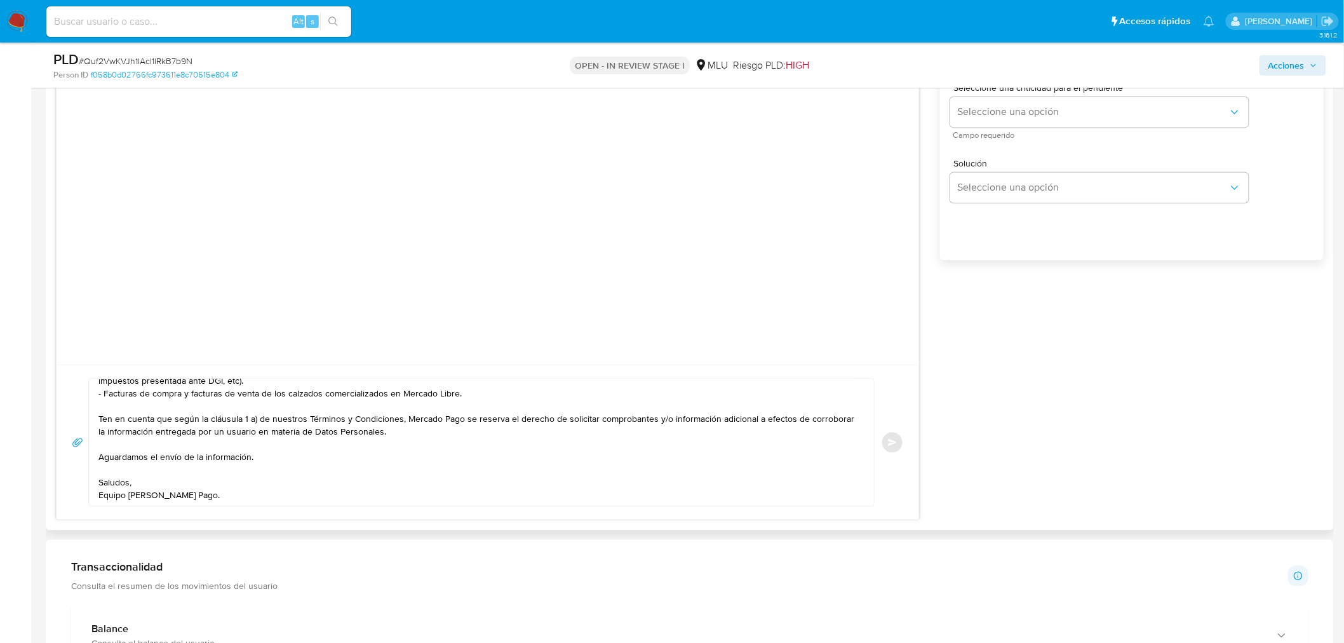
click at [579, 462] on textarea "Hola, Raul. Te contactamos ya que necesitamos verificar algunos datos. Por este…" at bounding box center [478, 442] width 760 height 127
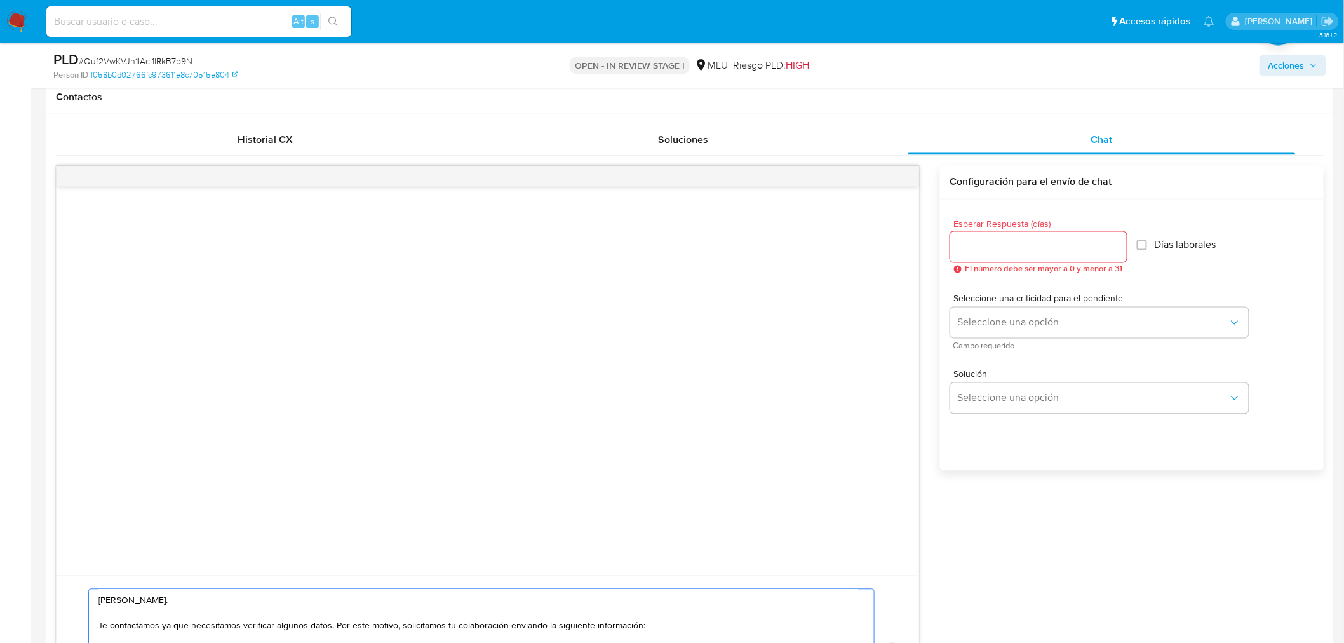
scroll to position [847, 0]
click at [1009, 249] on input "Esperar Respuesta (días)" at bounding box center [1038, 247] width 177 height 17
type input "3"
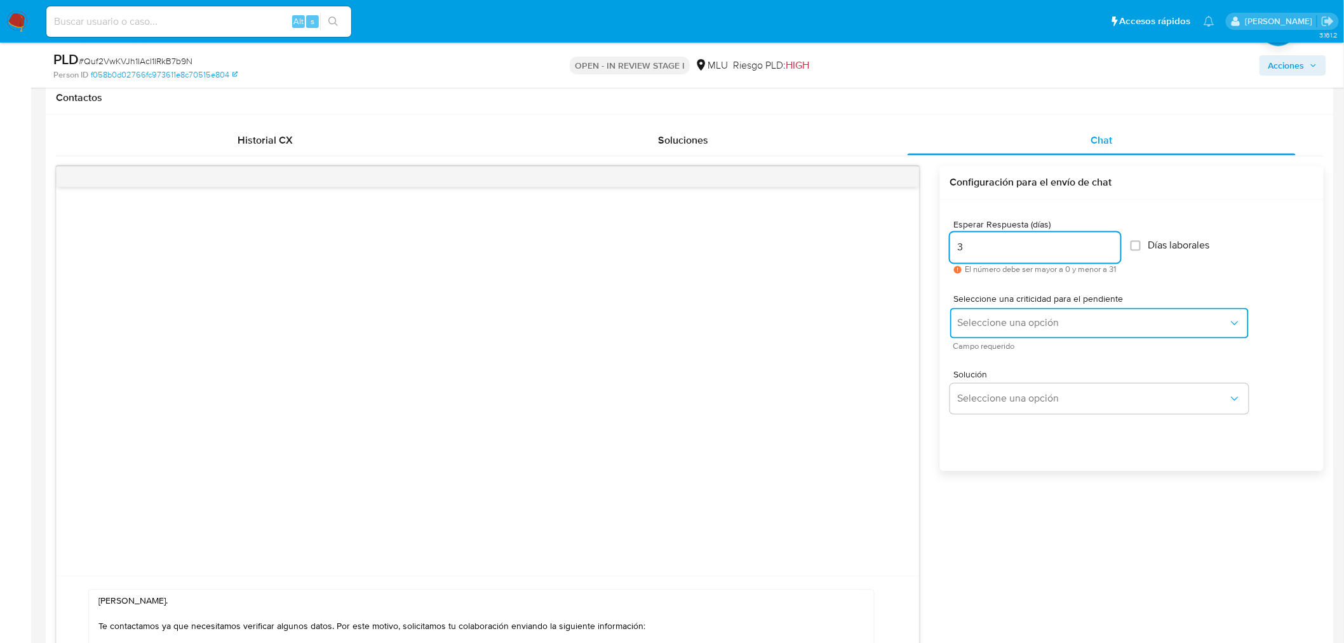
click at [994, 319] on span "Seleccione una opción" at bounding box center [1093, 323] width 271 height 13
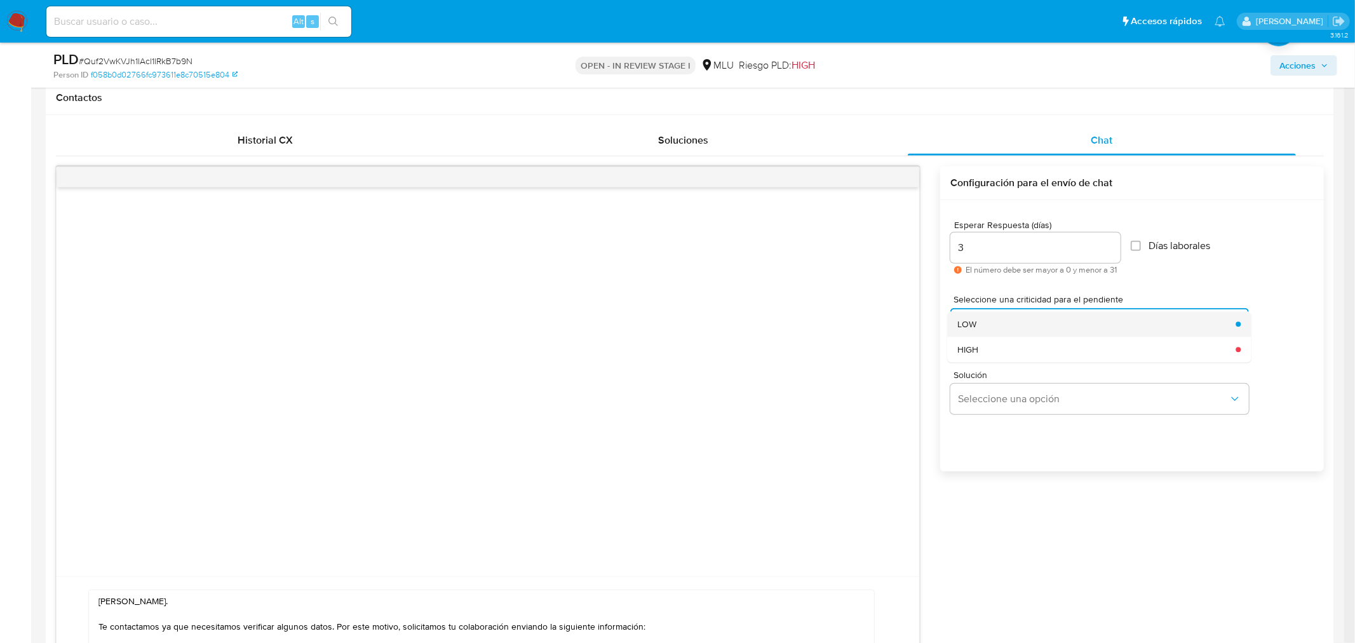
click at [992, 320] on div "LOW" at bounding box center [1092, 323] width 271 height 25
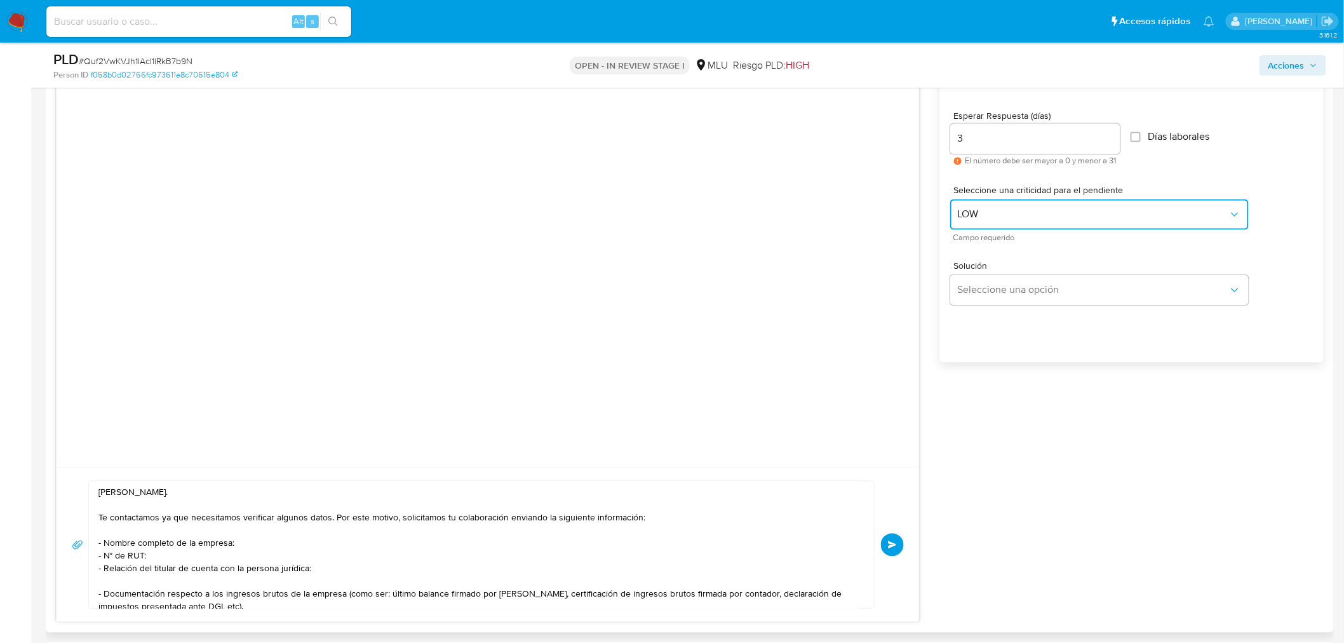
scroll to position [1058, 0]
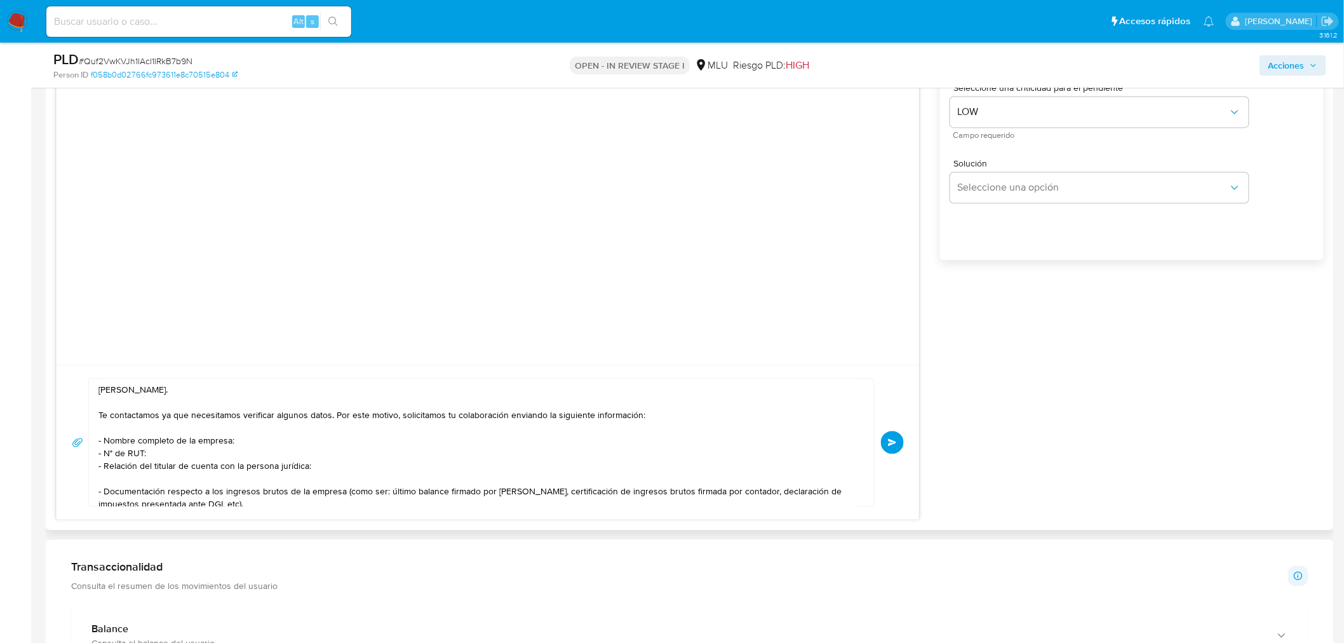
click at [893, 442] on span "Enviar" at bounding box center [892, 442] width 9 height 8
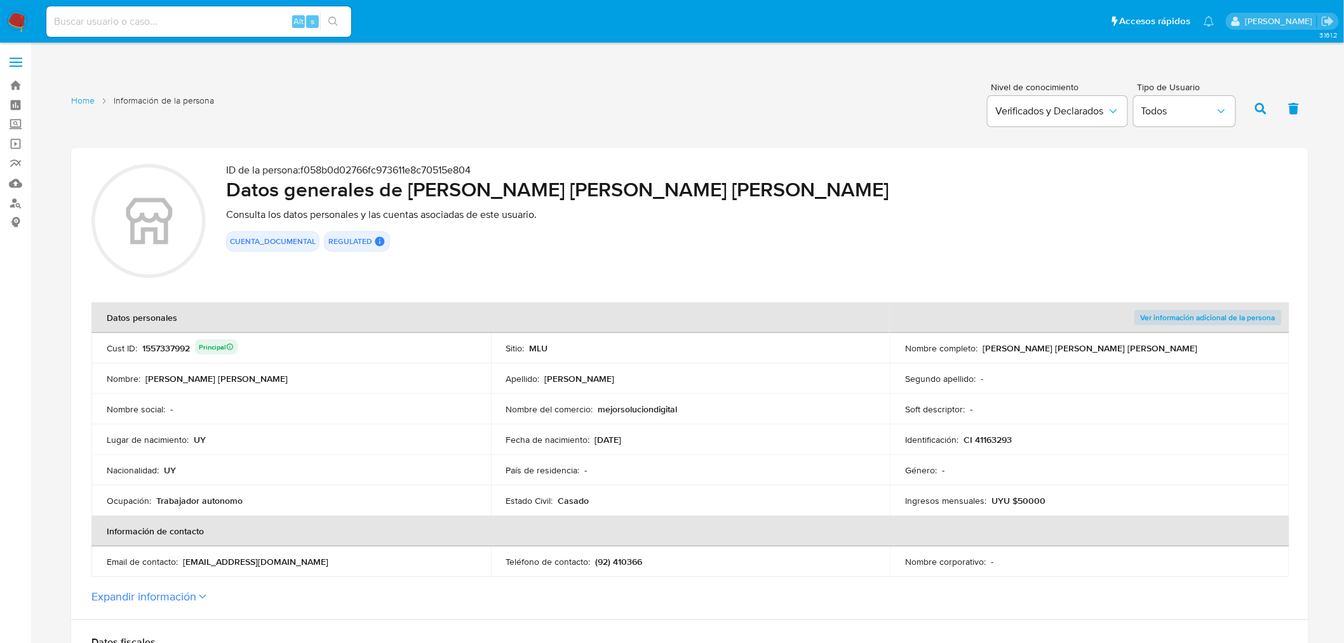
click at [687, 400] on td "Nombre del comercio : mejorsoluciondigital" at bounding box center [691, 409] width 400 height 30
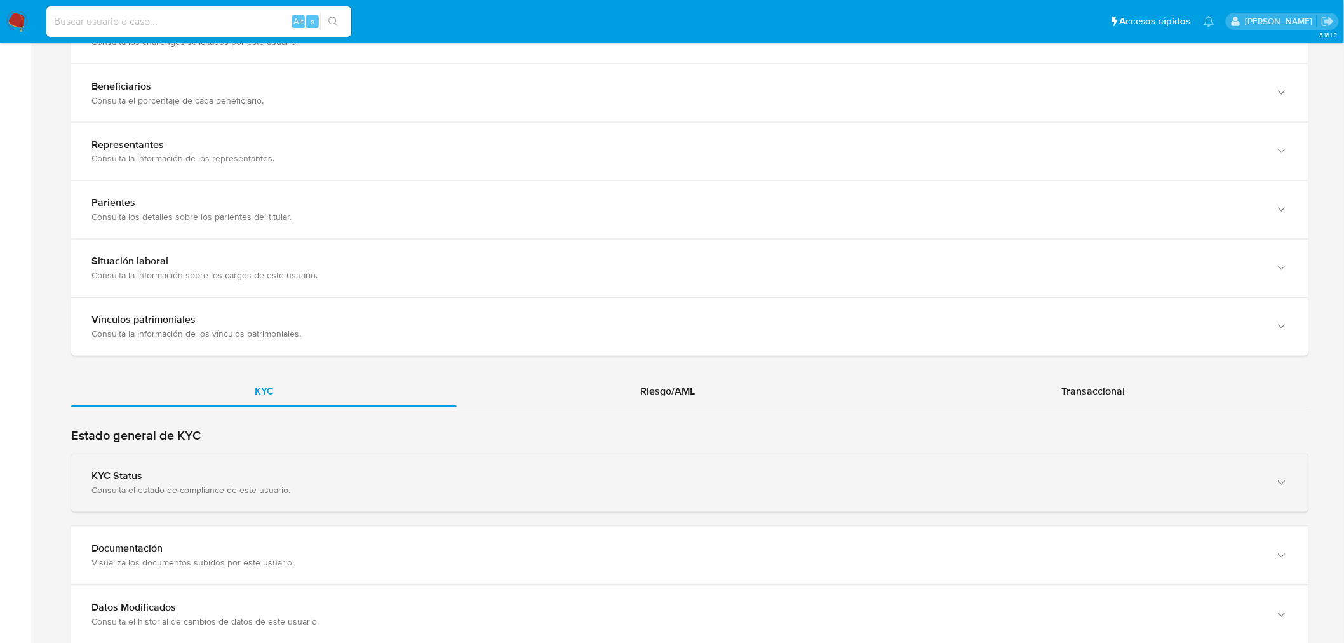
click at [297, 468] on div "KYC Status Consulta el estado de compliance de este usuario." at bounding box center [689, 483] width 1237 height 58
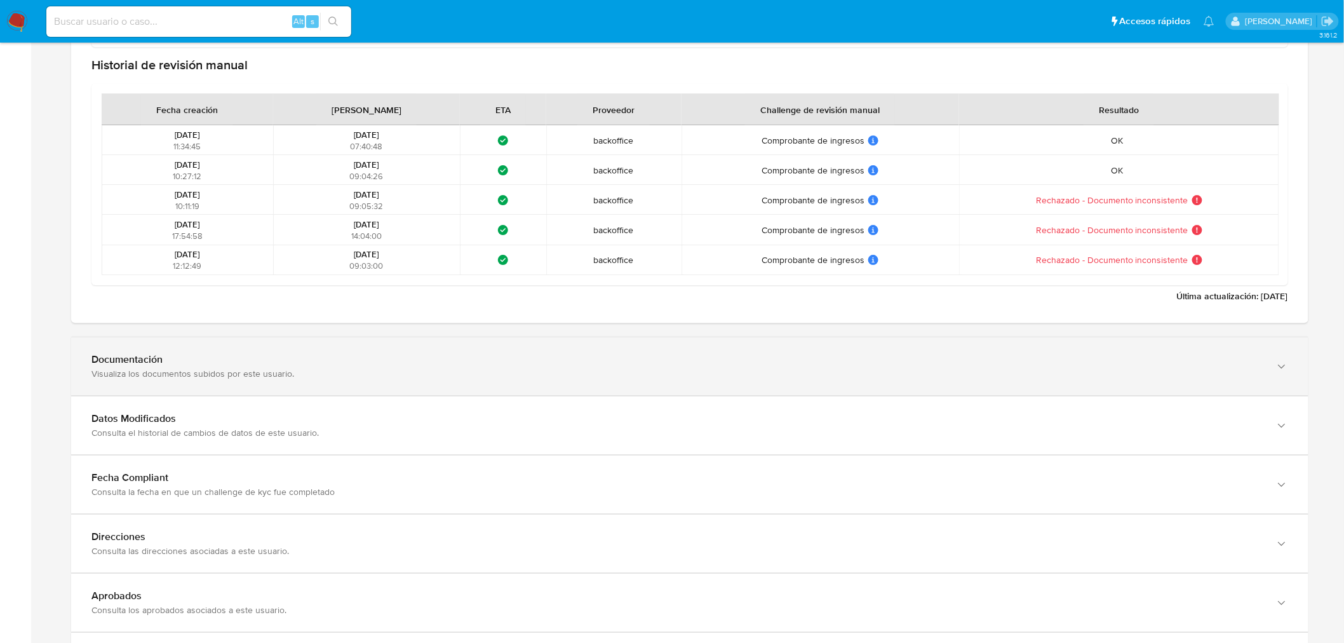
click at [283, 354] on div "Documentación" at bounding box center [676, 359] width 1171 height 13
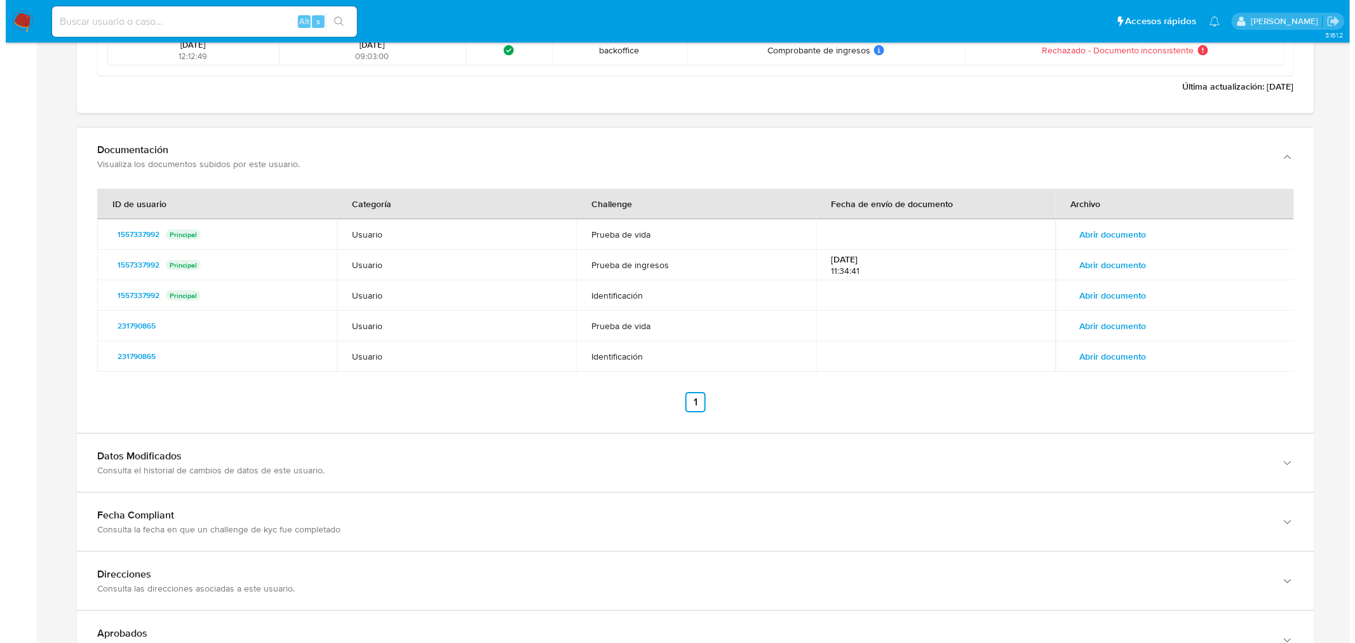
scroll to position [1764, 0]
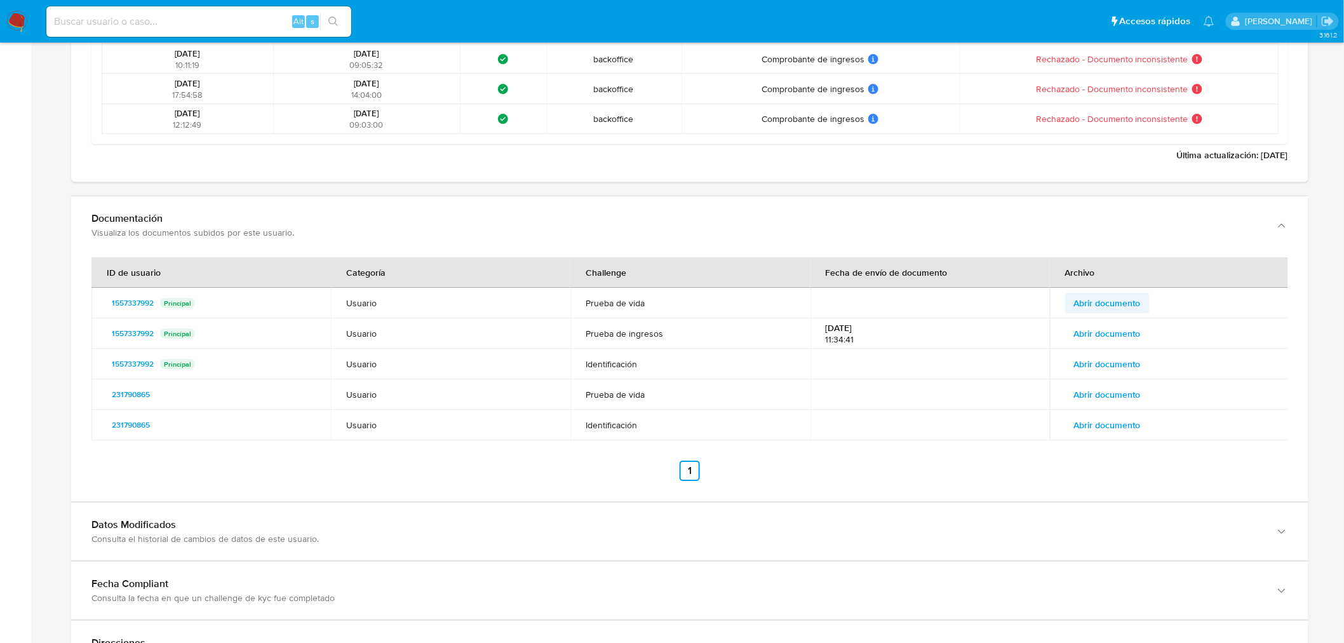
click at [1129, 302] on span "Abrir documento" at bounding box center [1107, 303] width 67 height 18
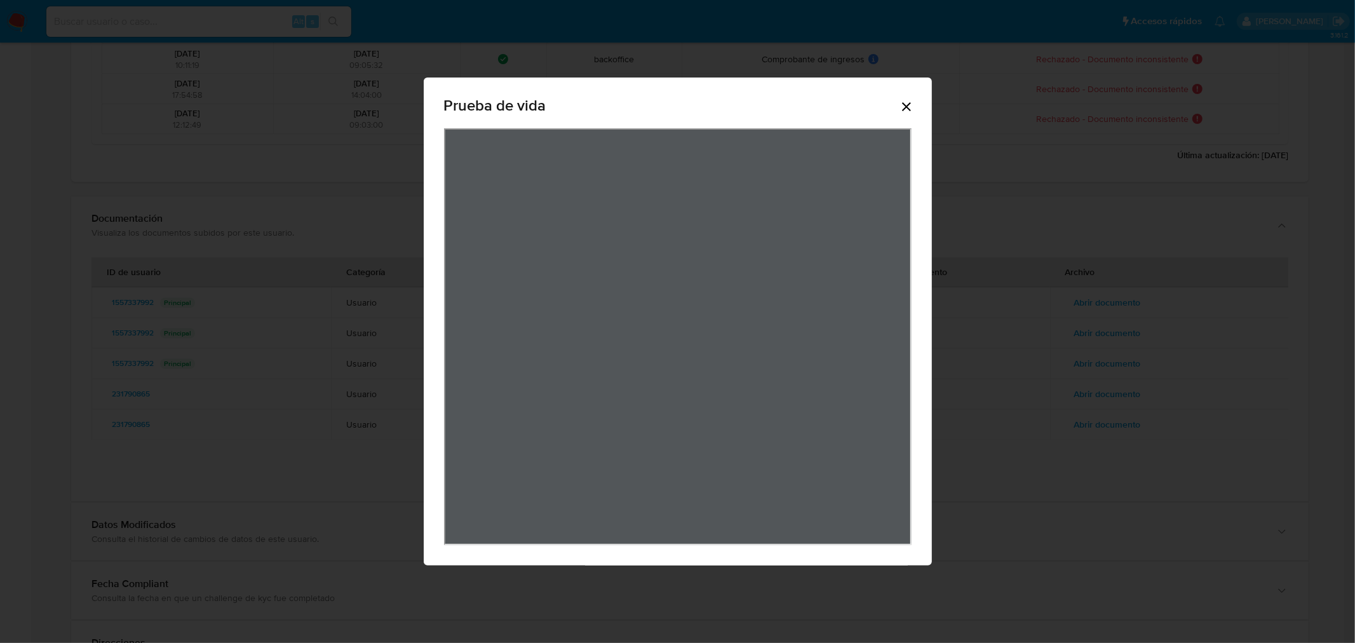
click at [909, 108] on icon "Cerrar" at bounding box center [906, 106] width 15 height 15
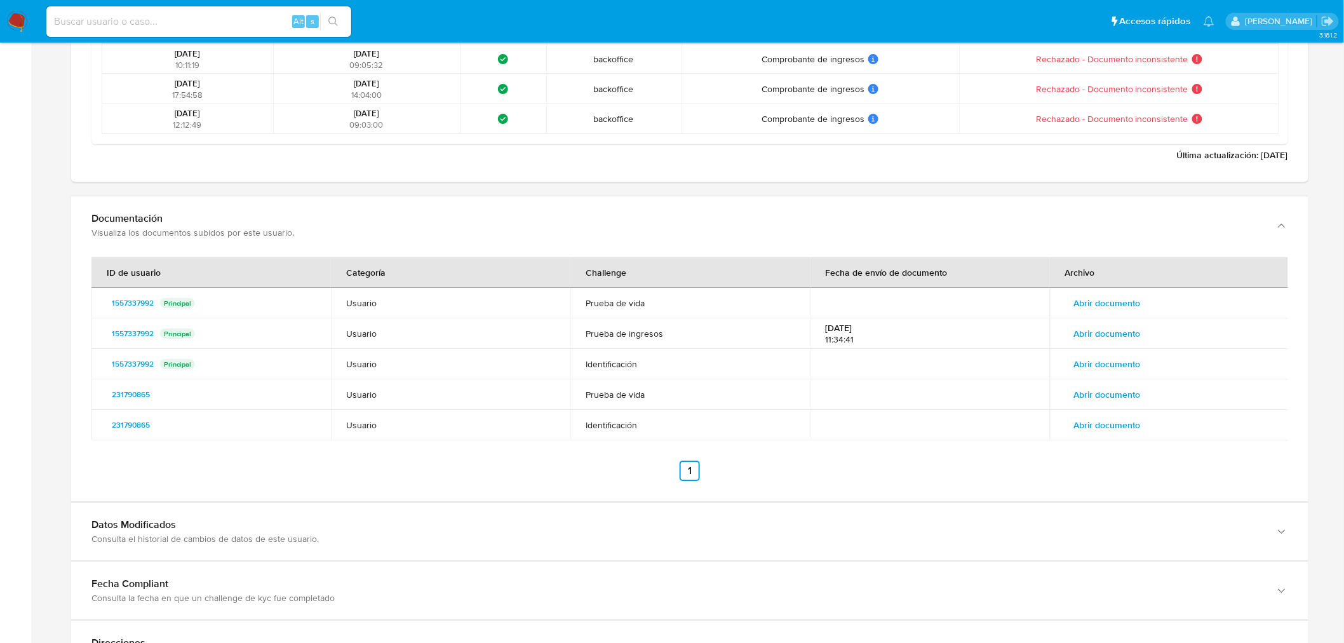
click at [1110, 333] on span "Abrir documento" at bounding box center [1107, 334] width 67 height 18
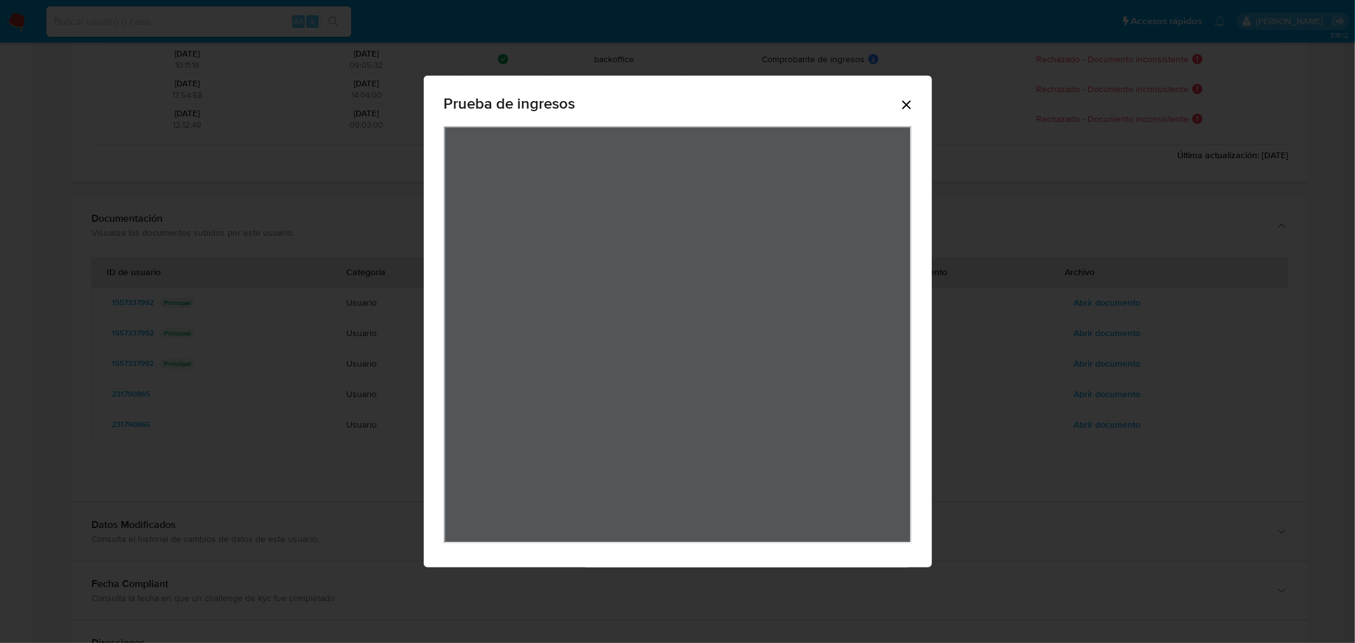
click at [913, 100] on icon "Cerrar" at bounding box center [906, 104] width 15 height 15
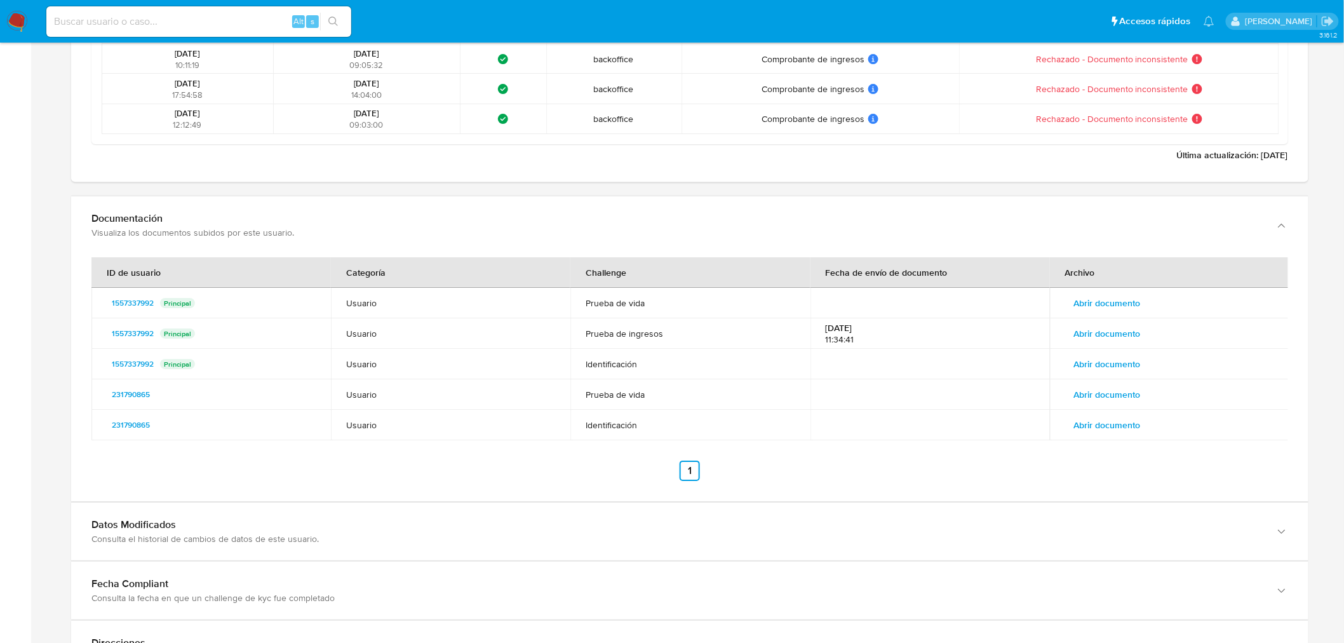
click at [1129, 386] on span "Abrir documento" at bounding box center [1107, 395] width 67 height 18
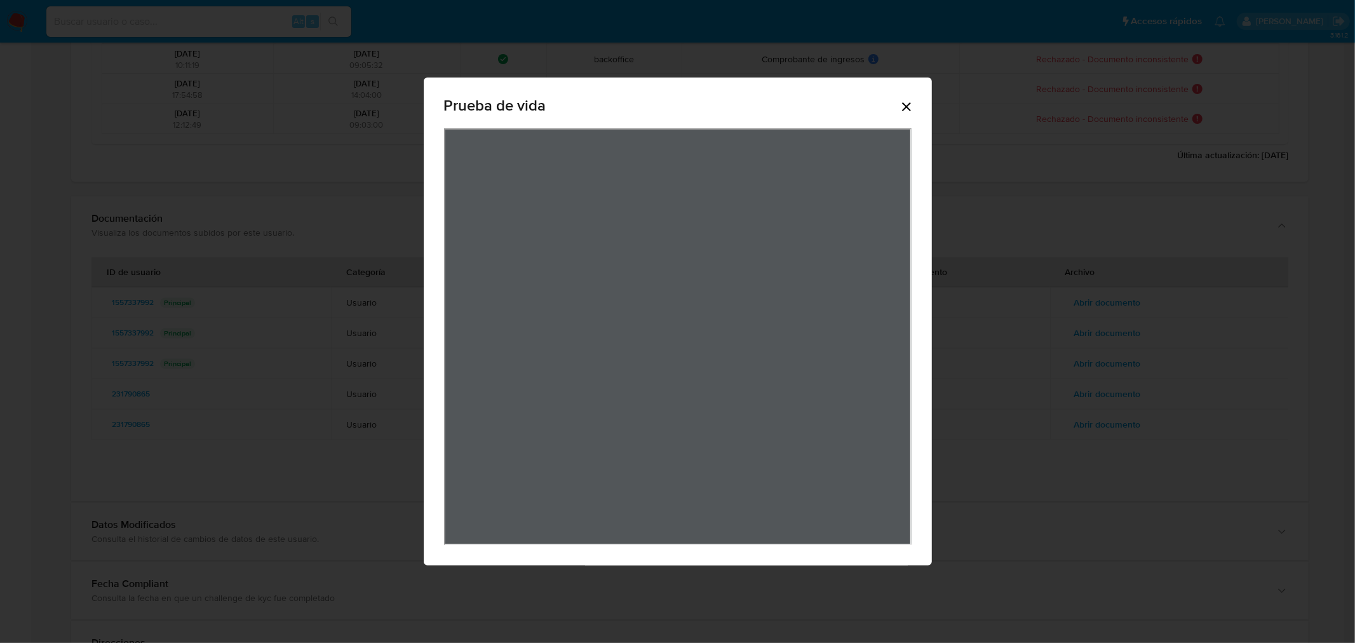
click at [908, 103] on icon "Cerrar" at bounding box center [906, 106] width 15 height 15
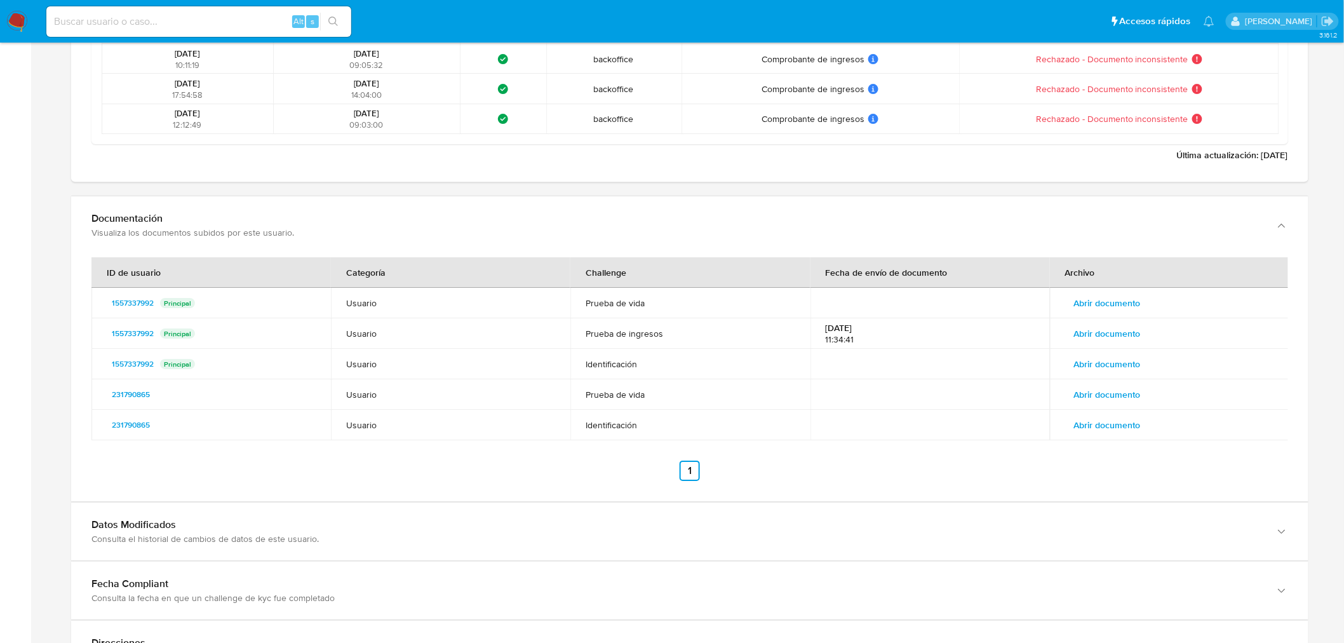
click at [1124, 333] on span "Abrir documento" at bounding box center [1107, 334] width 67 height 18
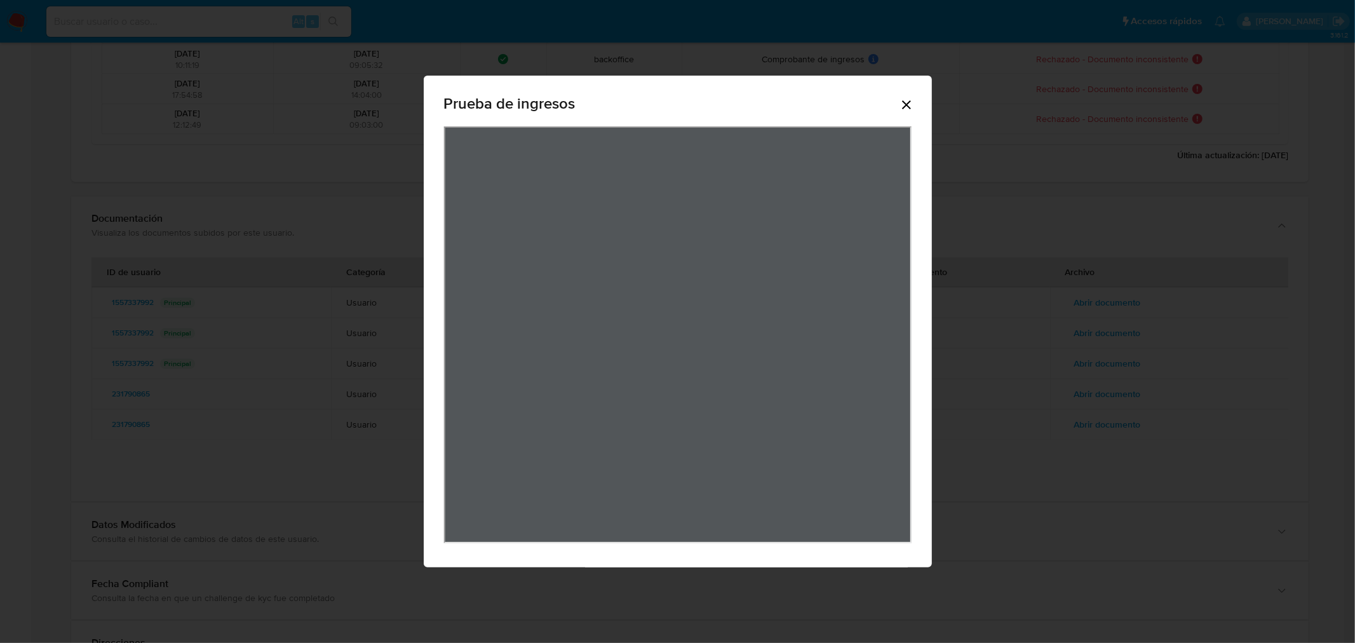
click at [1082, 253] on div "Prueba de ingresos" at bounding box center [677, 321] width 1355 height 643
click at [905, 100] on icon "Cerrar" at bounding box center [906, 104] width 15 height 15
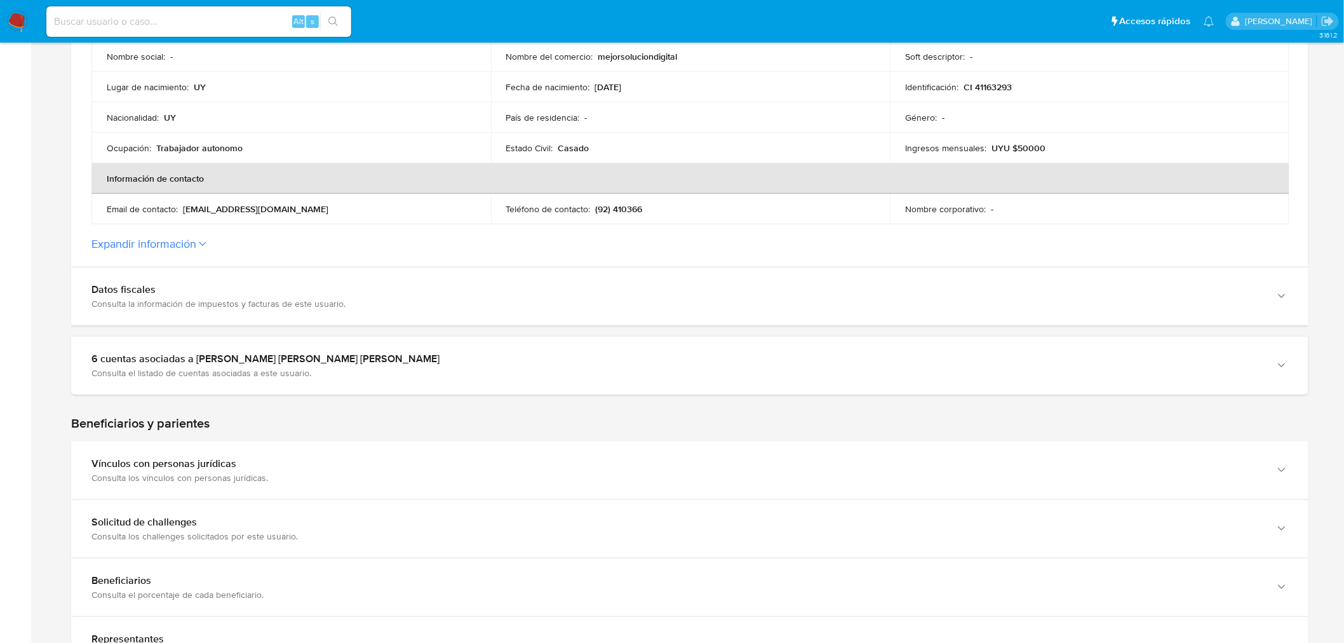
scroll to position [0, 0]
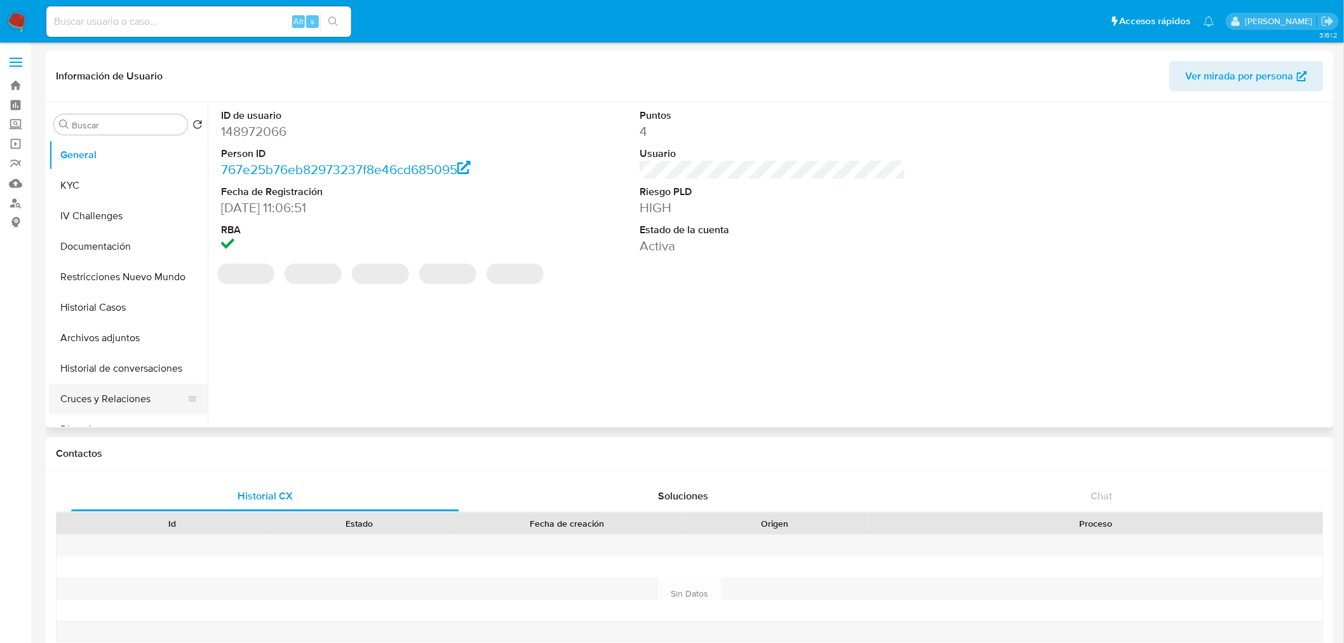
select select "10"
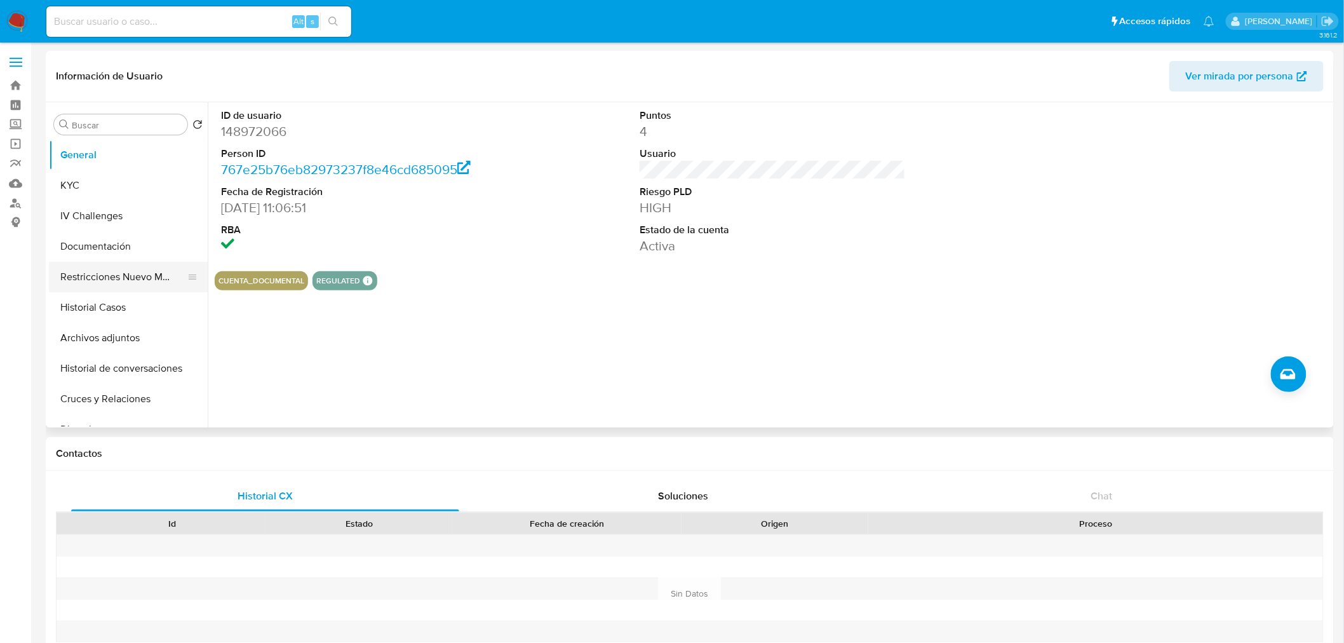
click at [127, 281] on button "Restricciones Nuevo Mundo" at bounding box center [123, 277] width 149 height 30
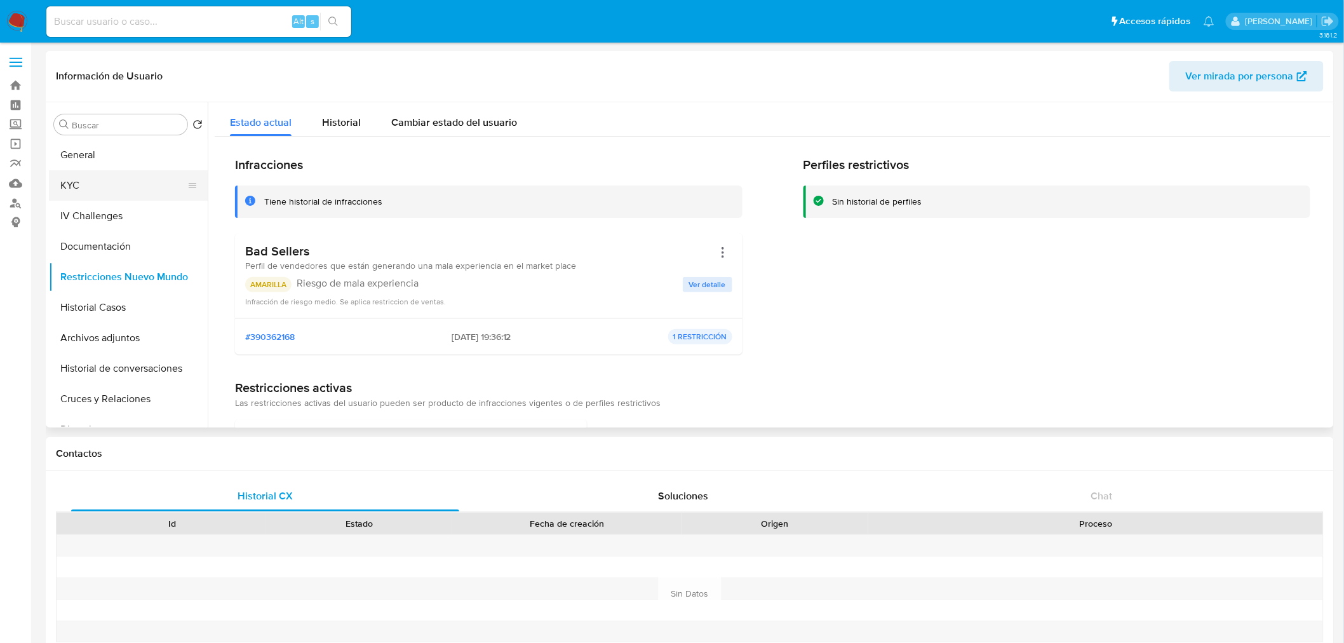
click at [79, 187] on button "KYC" at bounding box center [123, 185] width 149 height 30
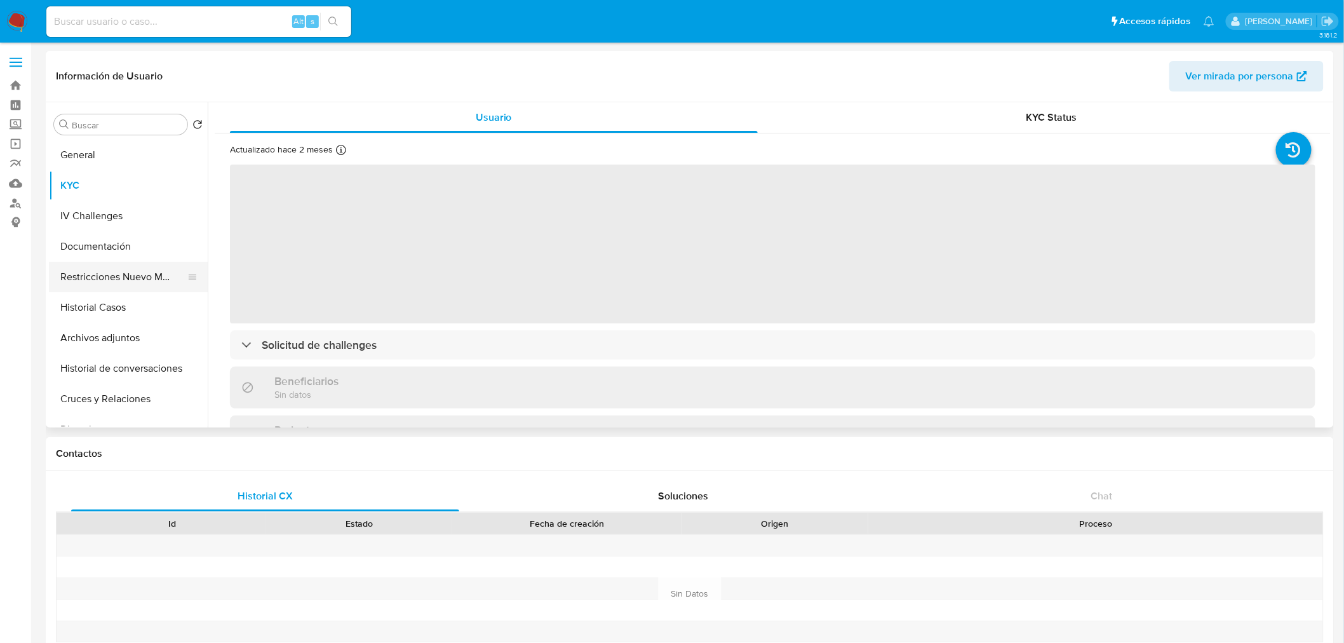
click at [117, 270] on button "Restricciones Nuevo Mundo" at bounding box center [123, 277] width 149 height 30
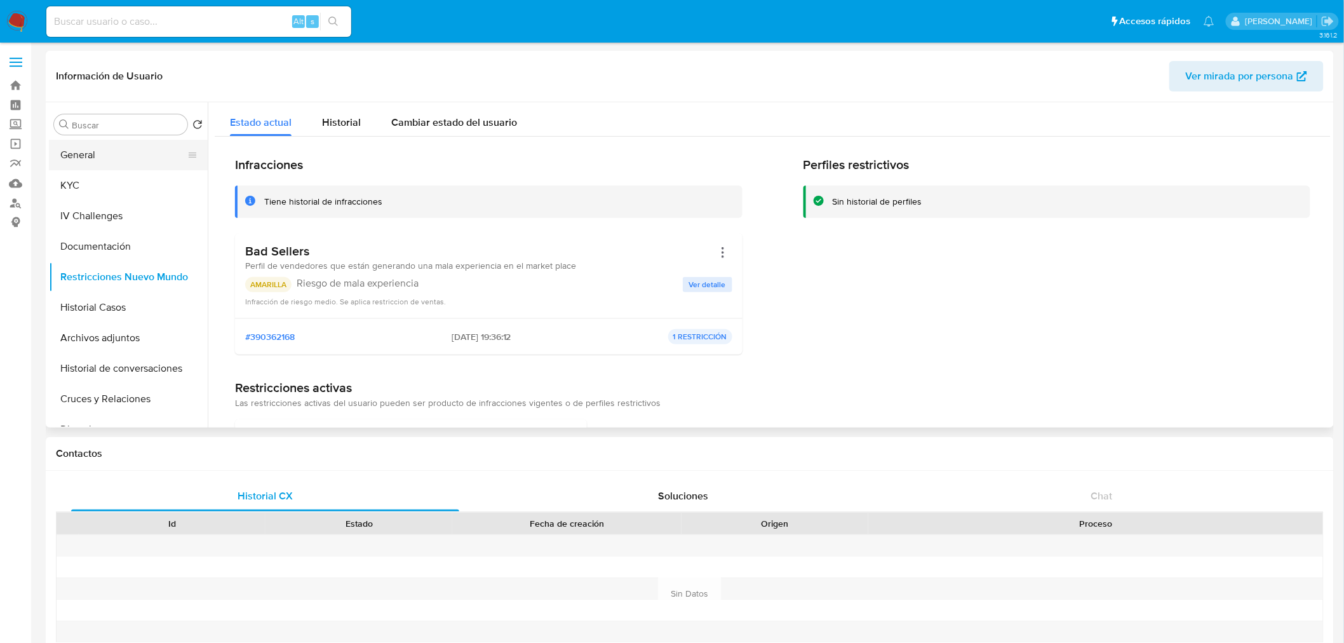
click at [137, 162] on button "General" at bounding box center [123, 155] width 149 height 30
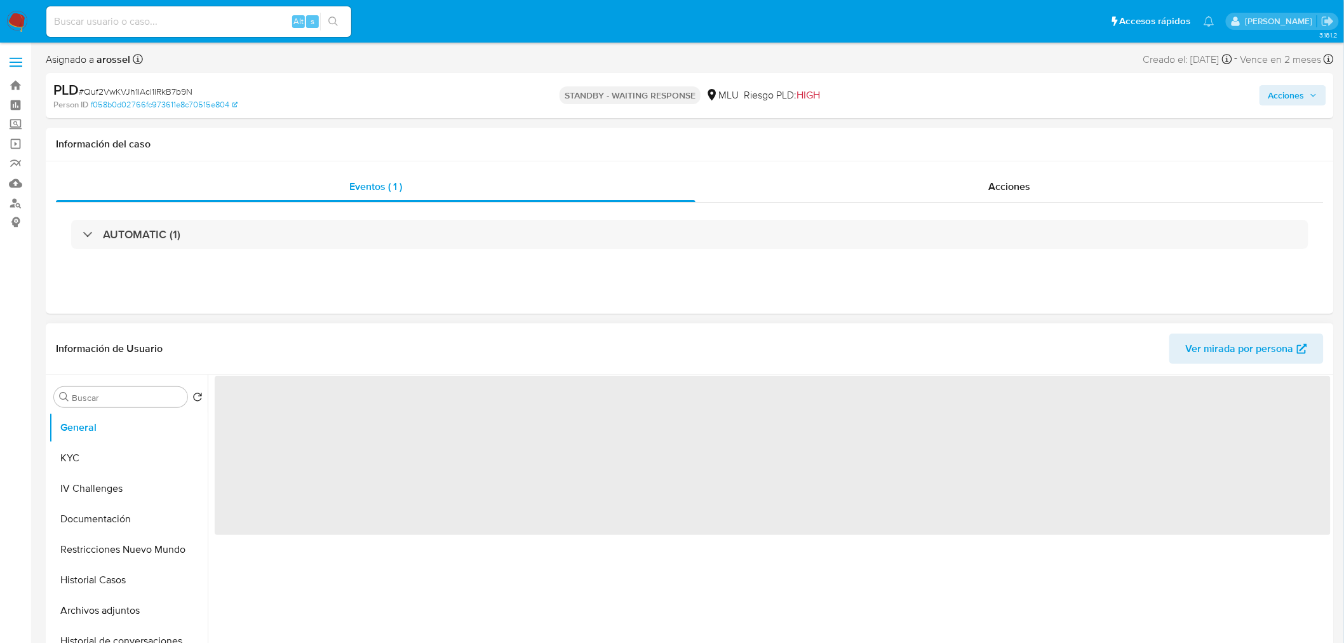
select select "10"
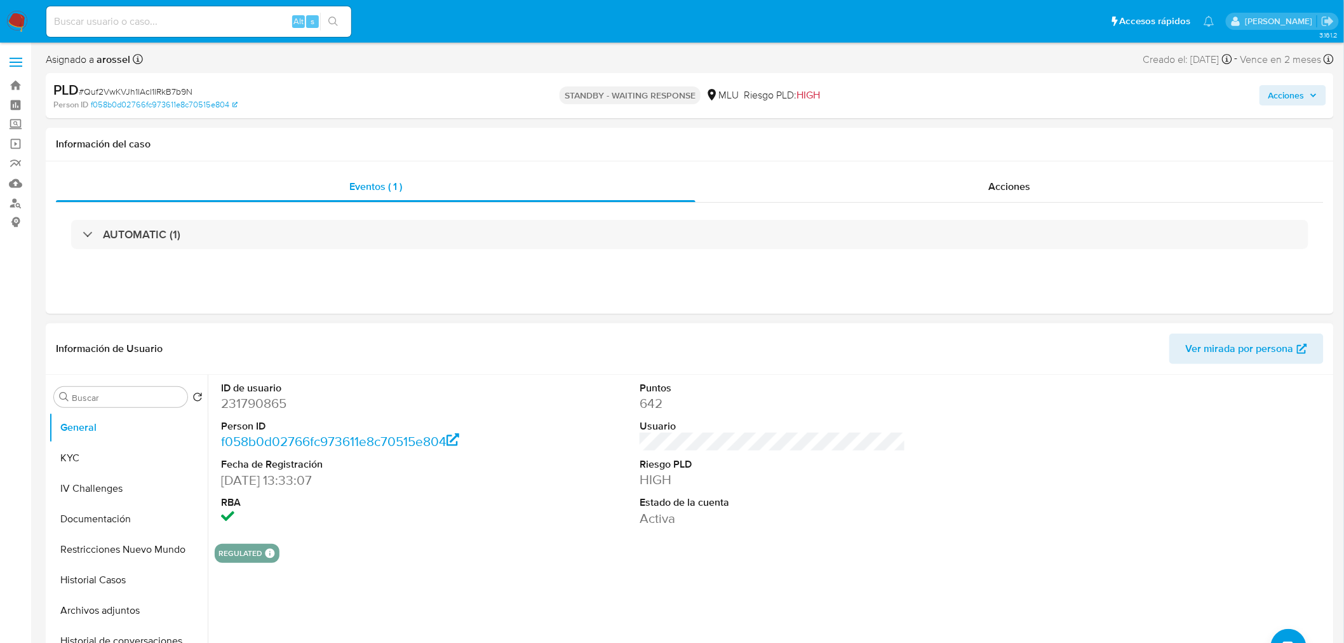
click at [674, 549] on div "REGULATED REGULATED MLU PASARELA Evaluation Result COMPLIES User Regulated Date…" at bounding box center [773, 553] width 1116 height 19
click at [138, 465] on button "KYC" at bounding box center [123, 458] width 149 height 30
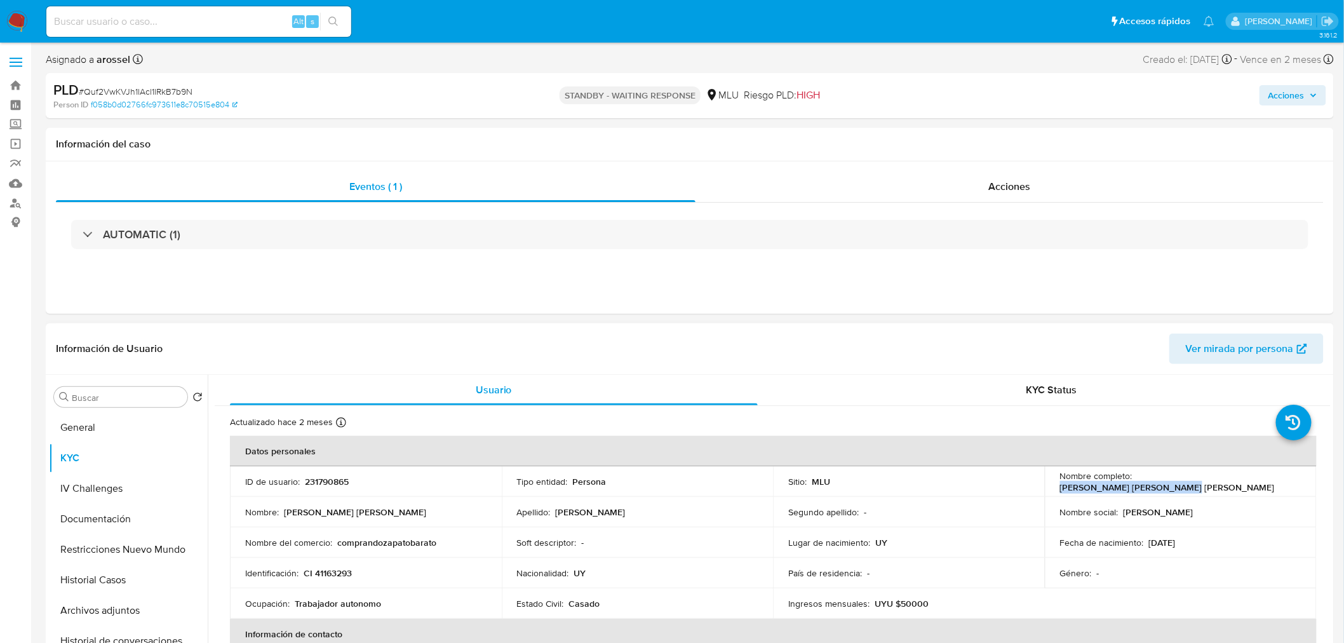
drag, startPoint x: 1133, startPoint y: 480, endPoint x: 1256, endPoint y: 481, distance: 123.2
click at [1256, 481] on div "Nombre completo : [PERSON_NAME] [PERSON_NAME] [PERSON_NAME]" at bounding box center [1180, 481] width 241 height 23
copy p "[PERSON_NAME] [PERSON_NAME] [PERSON_NAME]"
click at [180, 90] on span "# Quf2VwKVJh1lAcl1lRkB7b9N" at bounding box center [136, 91] width 114 height 13
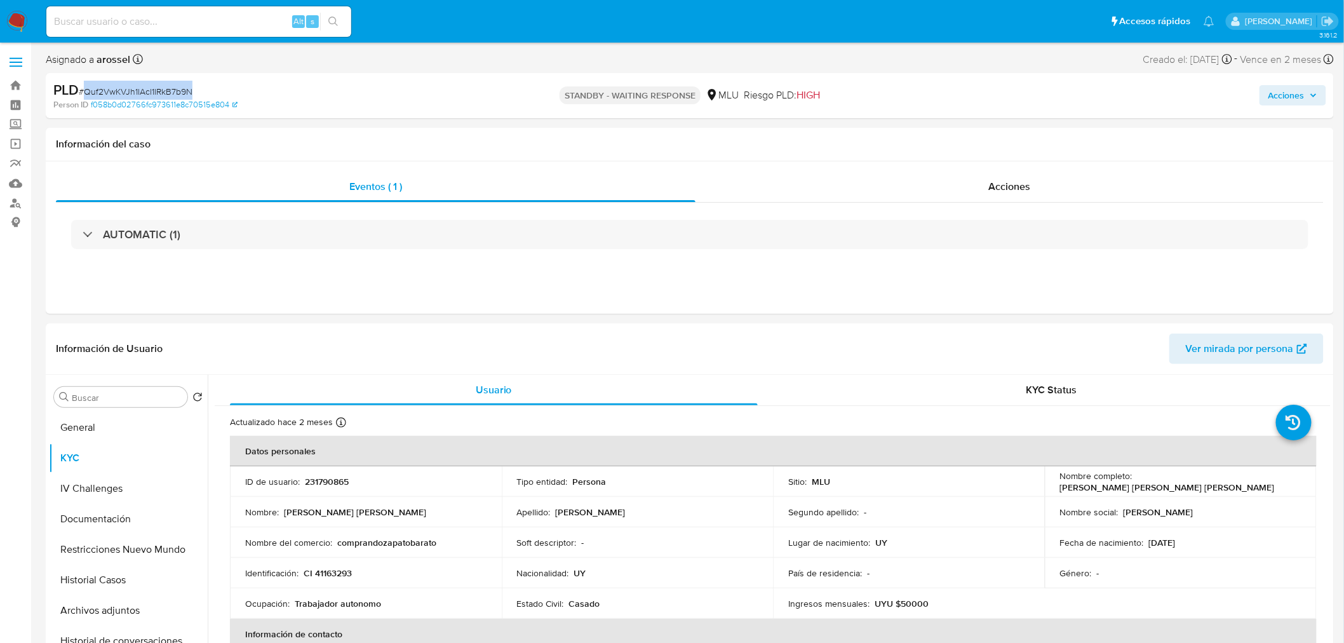
copy span "Quf2VwKVJh1lAcl1lRkB7b9N"
click at [544, 351] on header "Información de Usuario Ver mirada por persona" at bounding box center [690, 348] width 1268 height 30
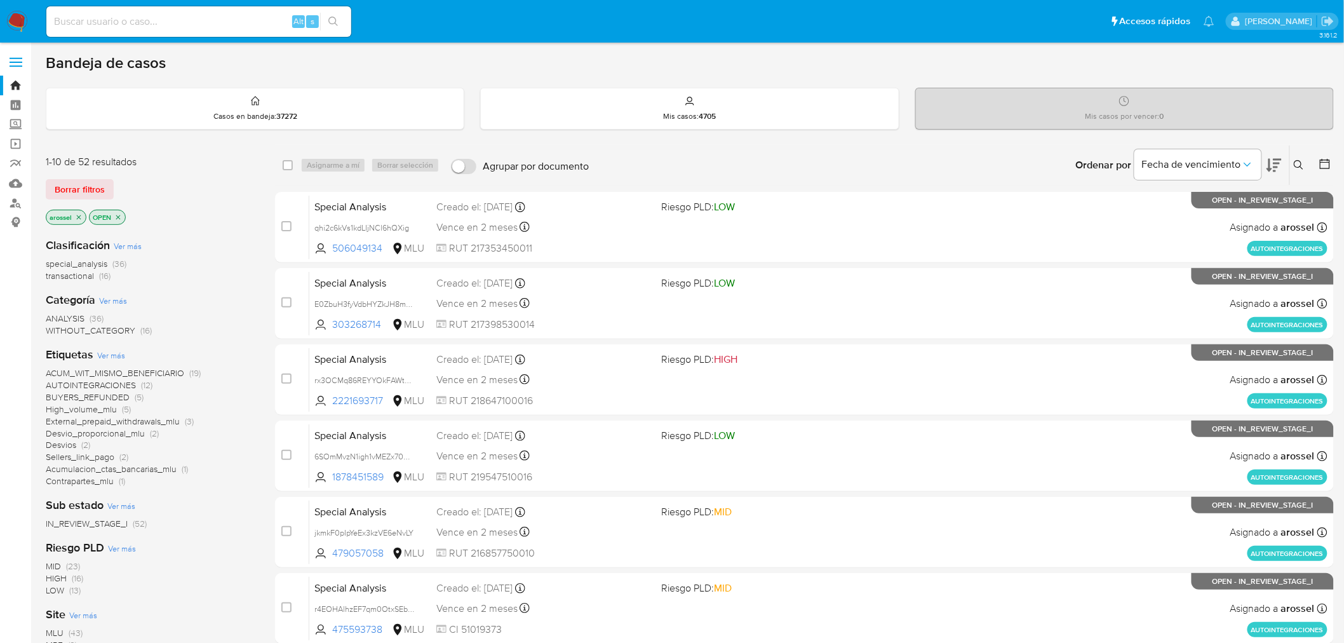
click at [1281, 164] on icon at bounding box center [1274, 165] width 15 height 15
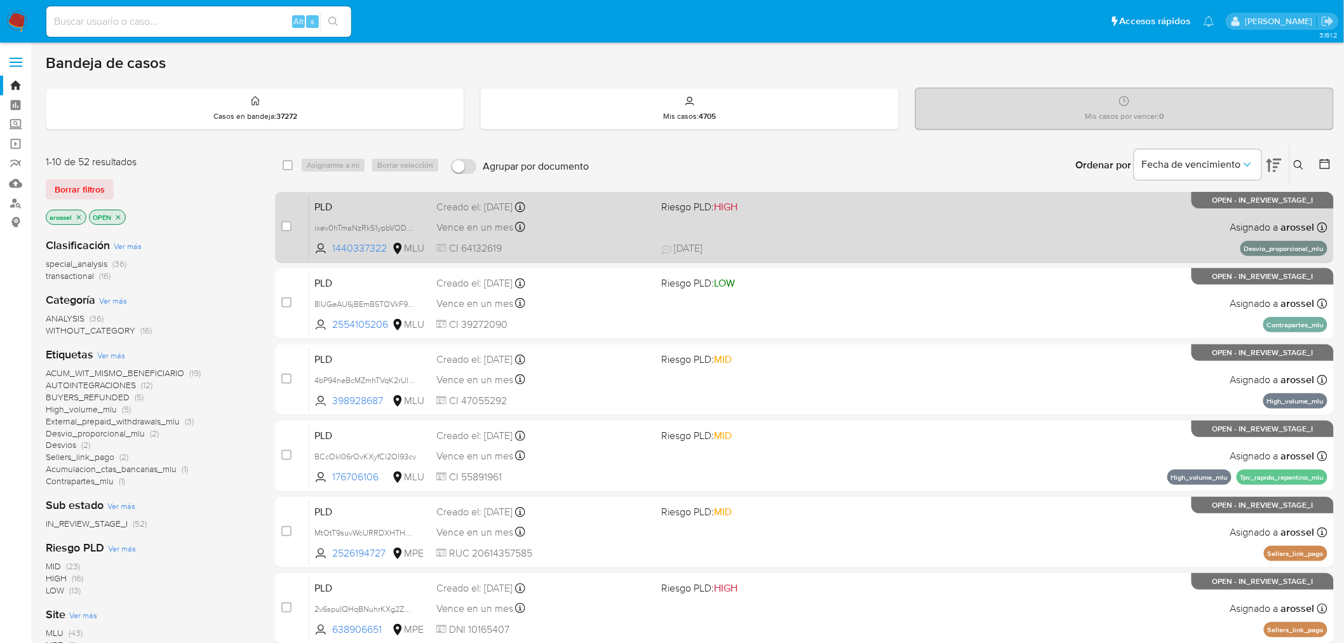
click at [973, 236] on div "PLD ixev0hTmaNzRkS1ypbVODwxi 1440337322 MLU Riesgo PLD: HIGH Creado el: [DATE] …" at bounding box center [818, 227] width 1018 height 64
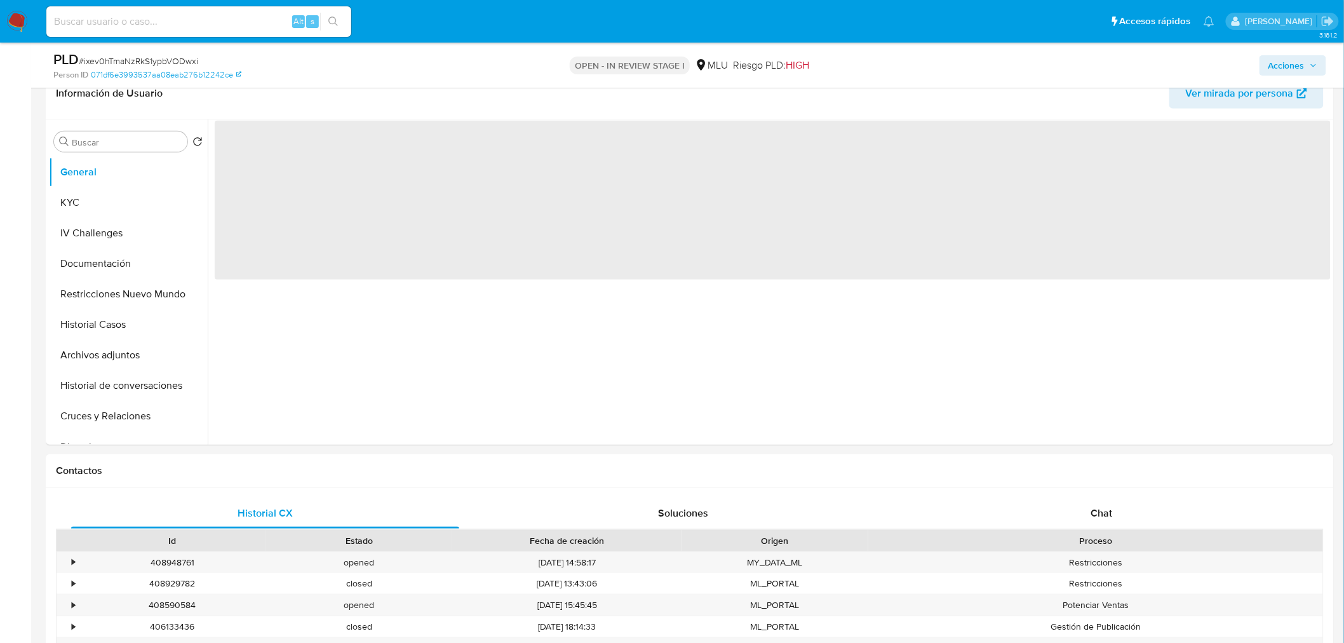
scroll to position [212, 0]
select select "10"
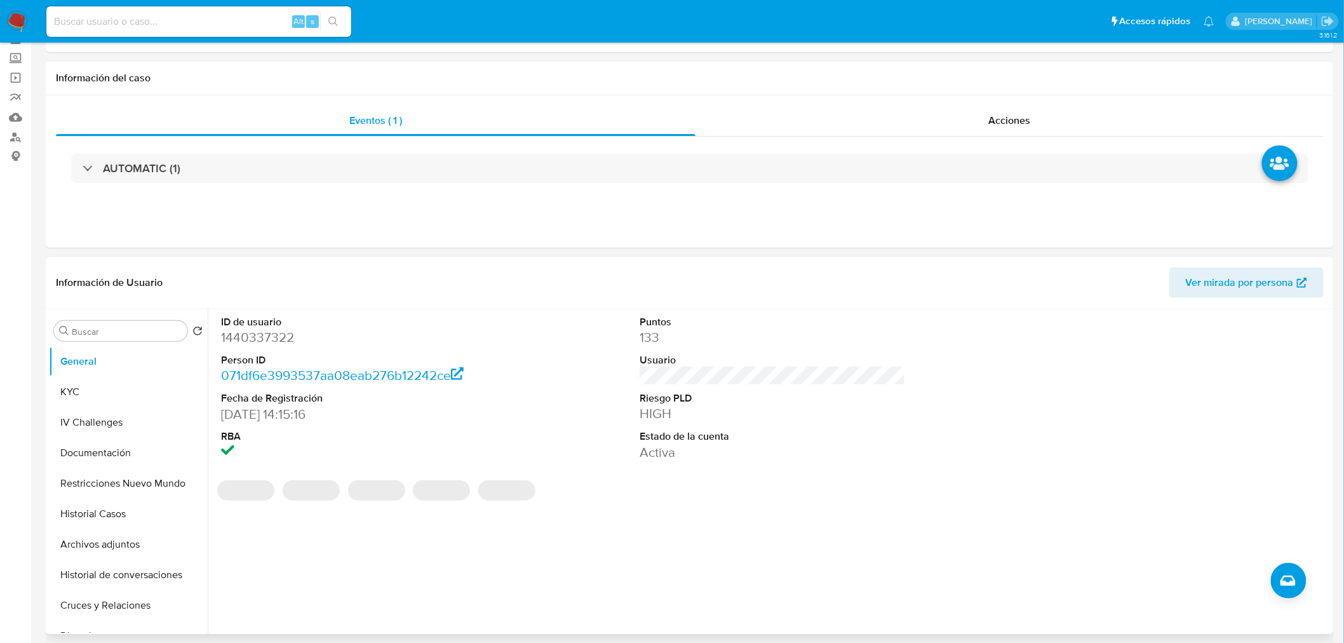
scroll to position [0, 0]
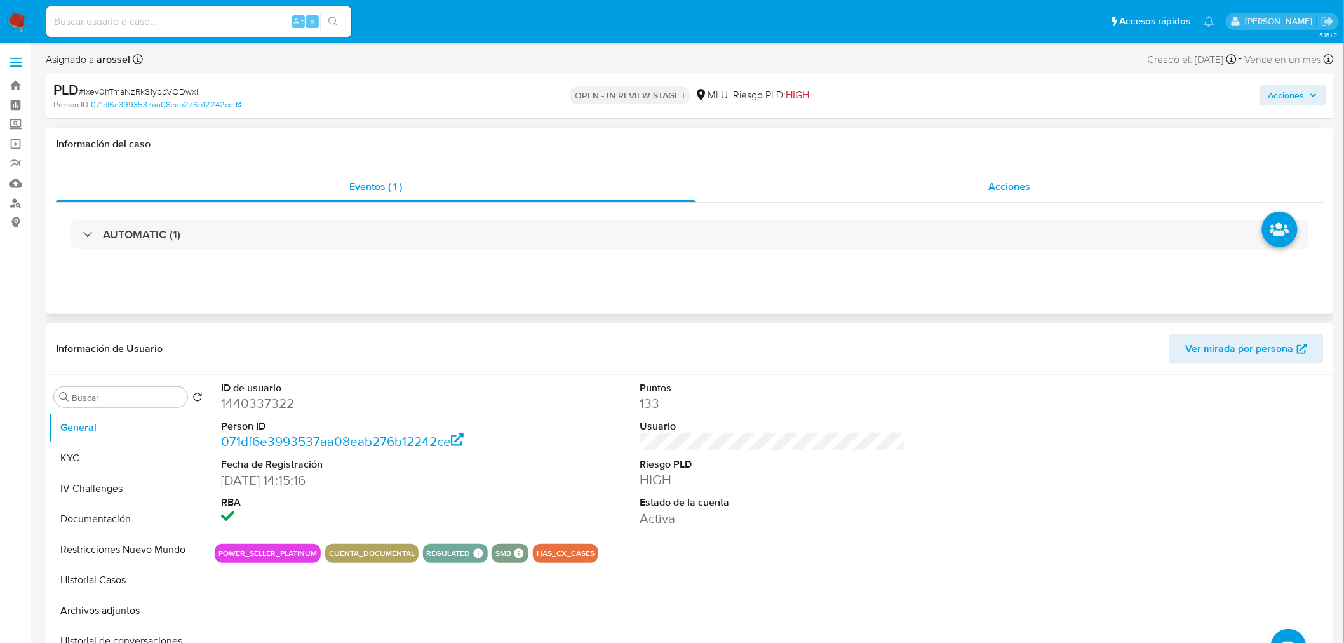
click at [999, 188] on span "Acciones" at bounding box center [1009, 186] width 42 height 15
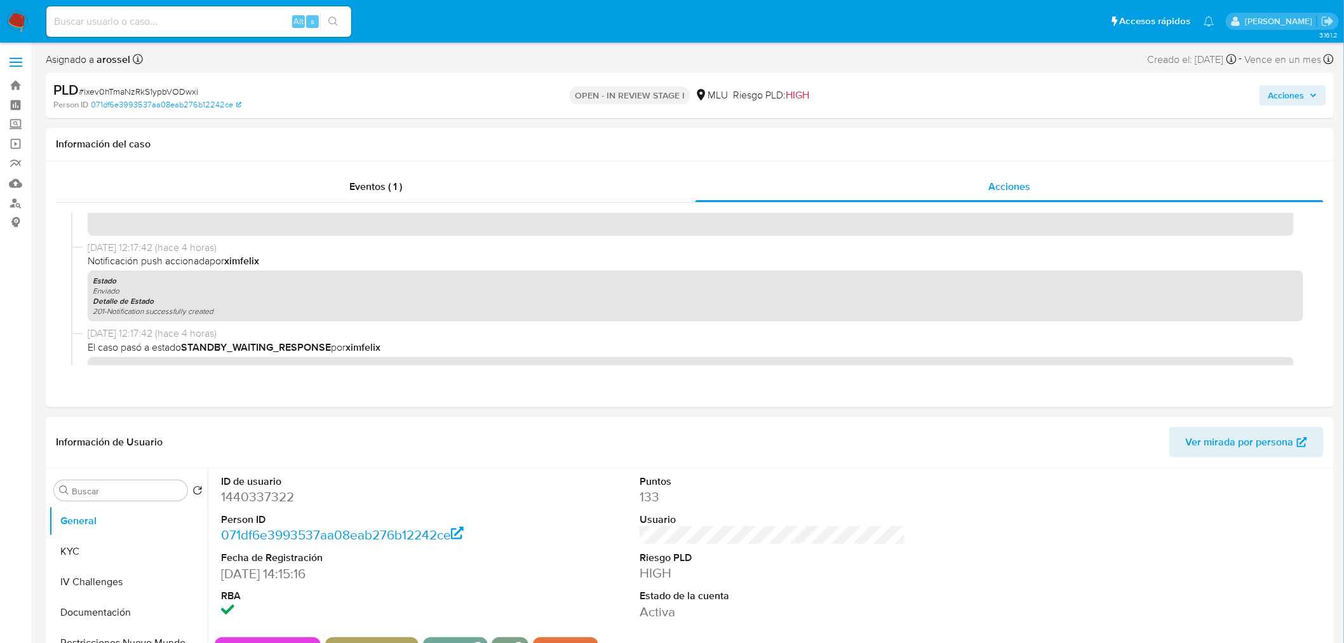
scroll to position [141, 0]
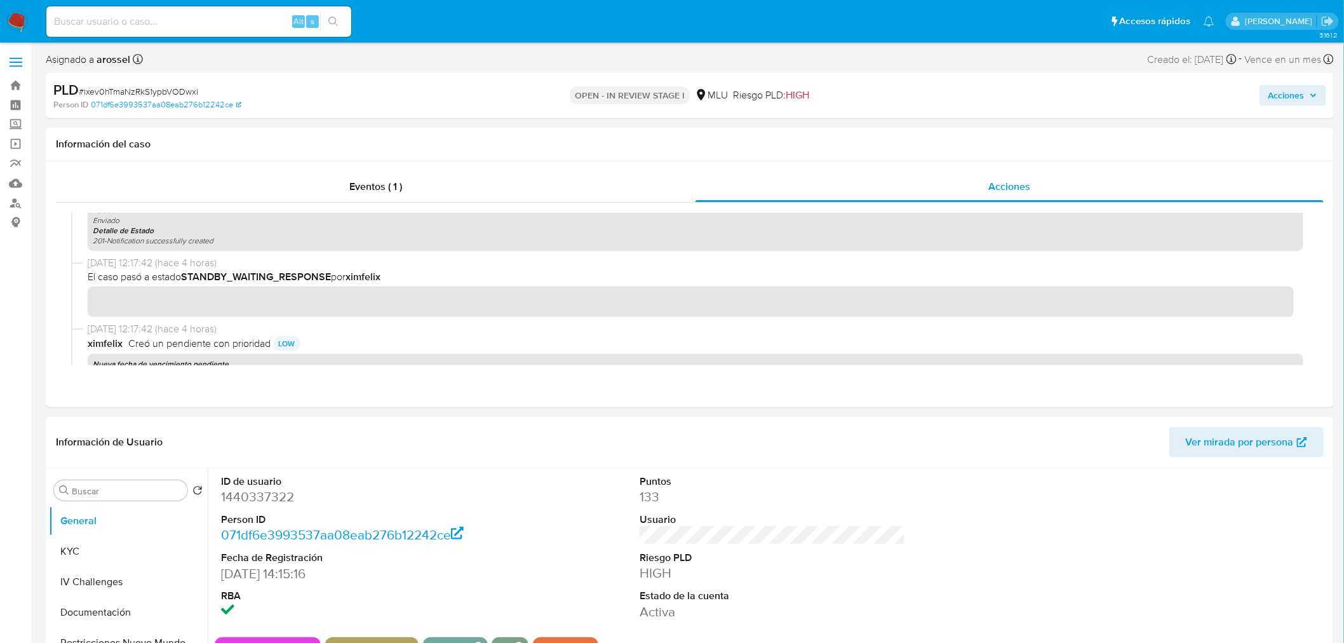
click at [184, 88] on span "# ixev0hTmaNzRkS1ypbVODwxi" at bounding box center [138, 91] width 119 height 13
copy span "ixev0hTmaNzRkS1ypbVODwxi"
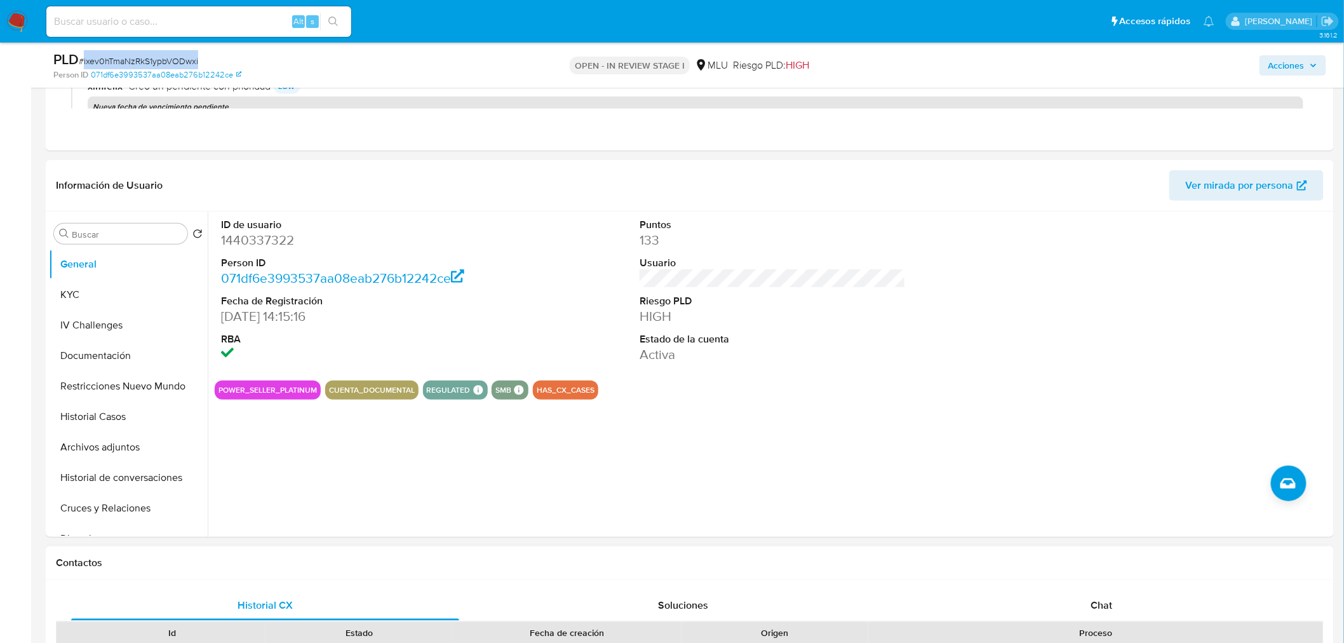
scroll to position [494, 0]
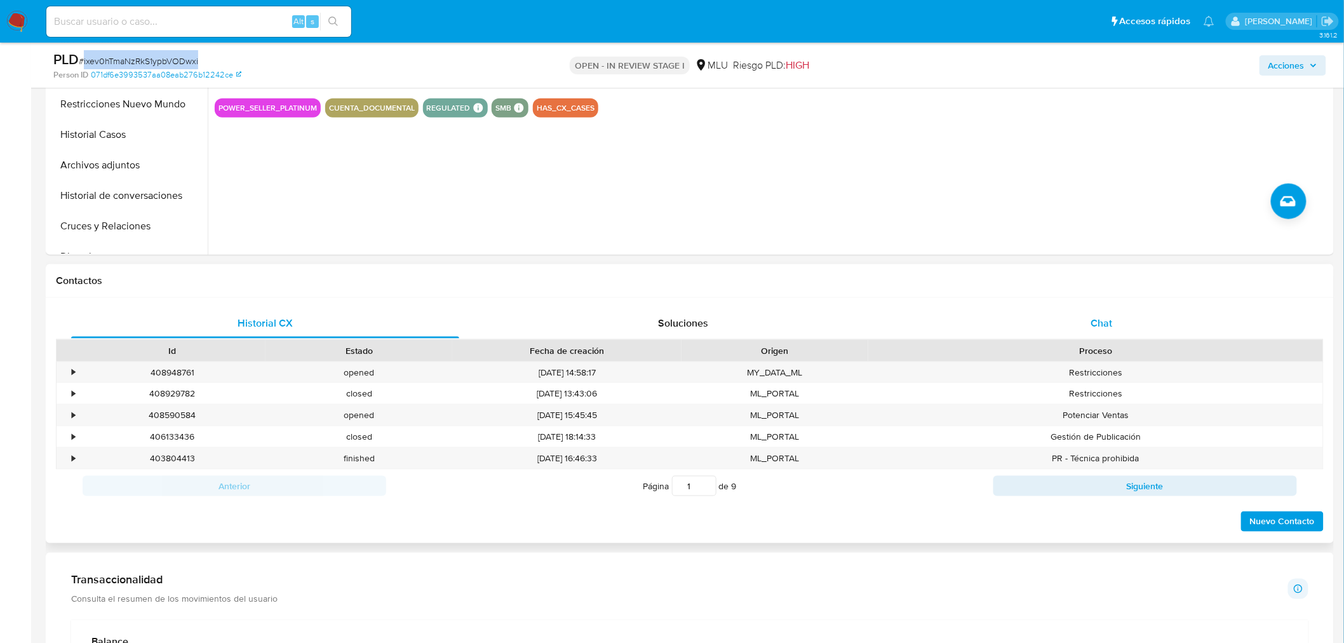
click at [1076, 330] on div "Chat" at bounding box center [1102, 323] width 388 height 30
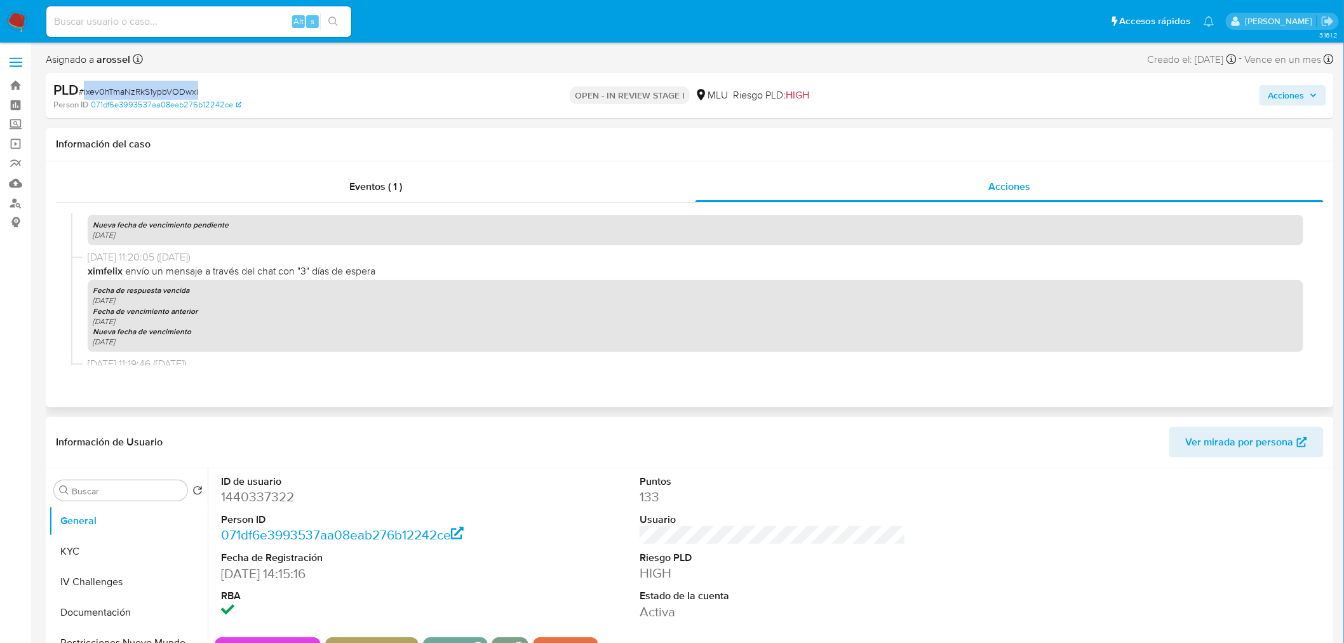
scroll to position [917, 0]
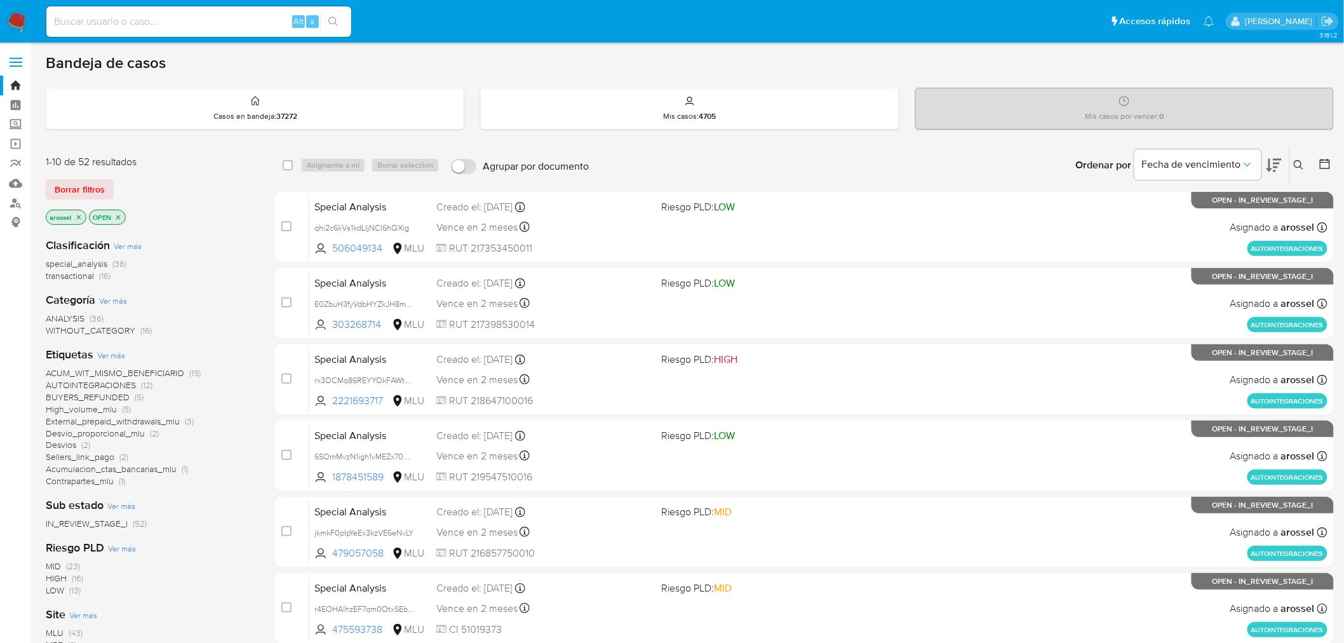
click at [197, 21] on input at bounding box center [198, 21] width 305 height 17
paste input "76kzipIxvlKQg08Zktd94ddW"
type input "76kzipIxvlKQg08Zktd94ddW"
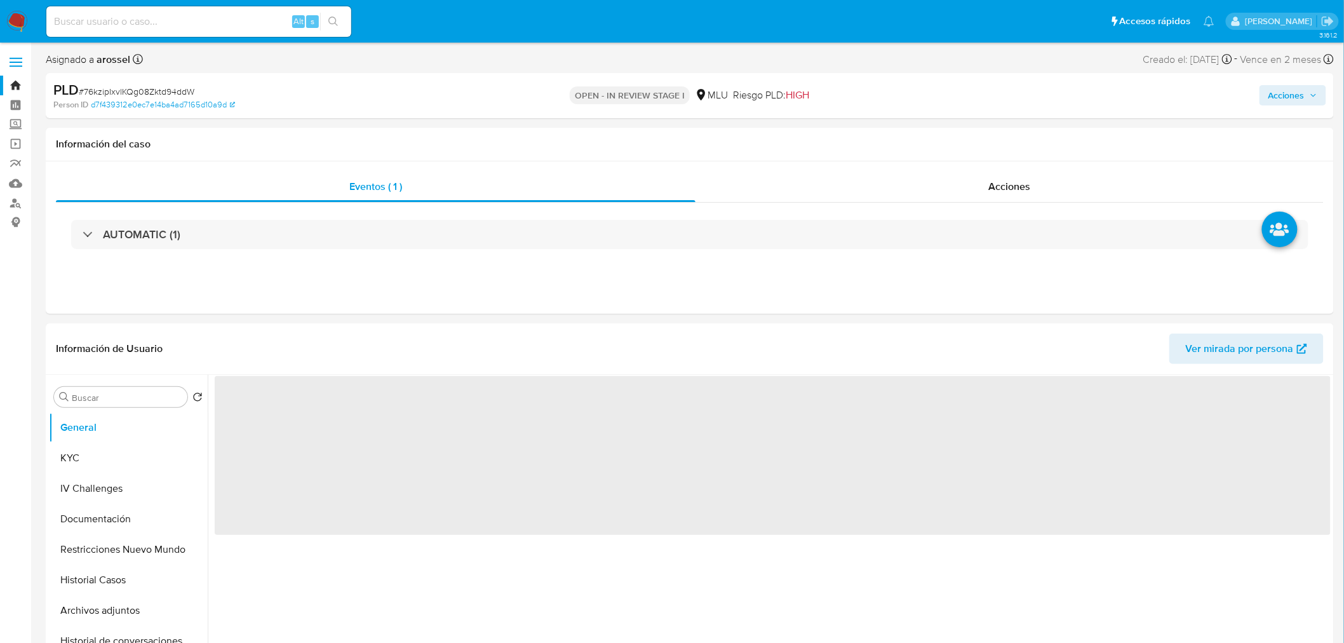
select select "10"
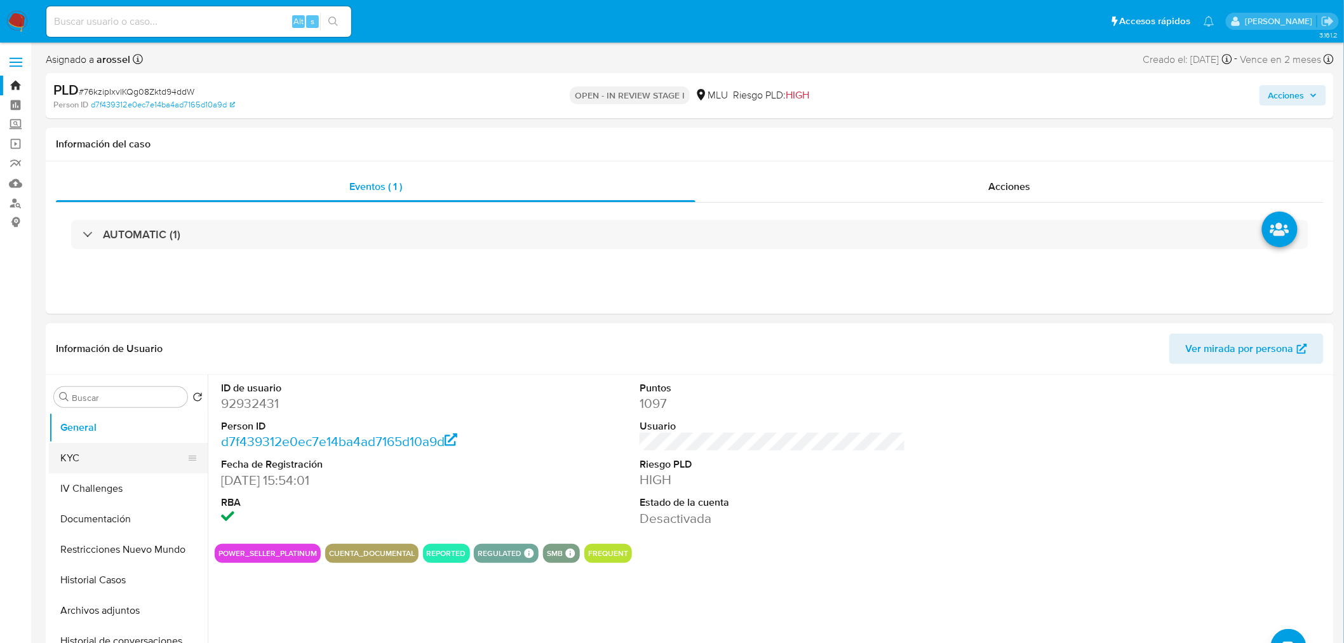
click at [118, 459] on button "KYC" at bounding box center [123, 458] width 149 height 30
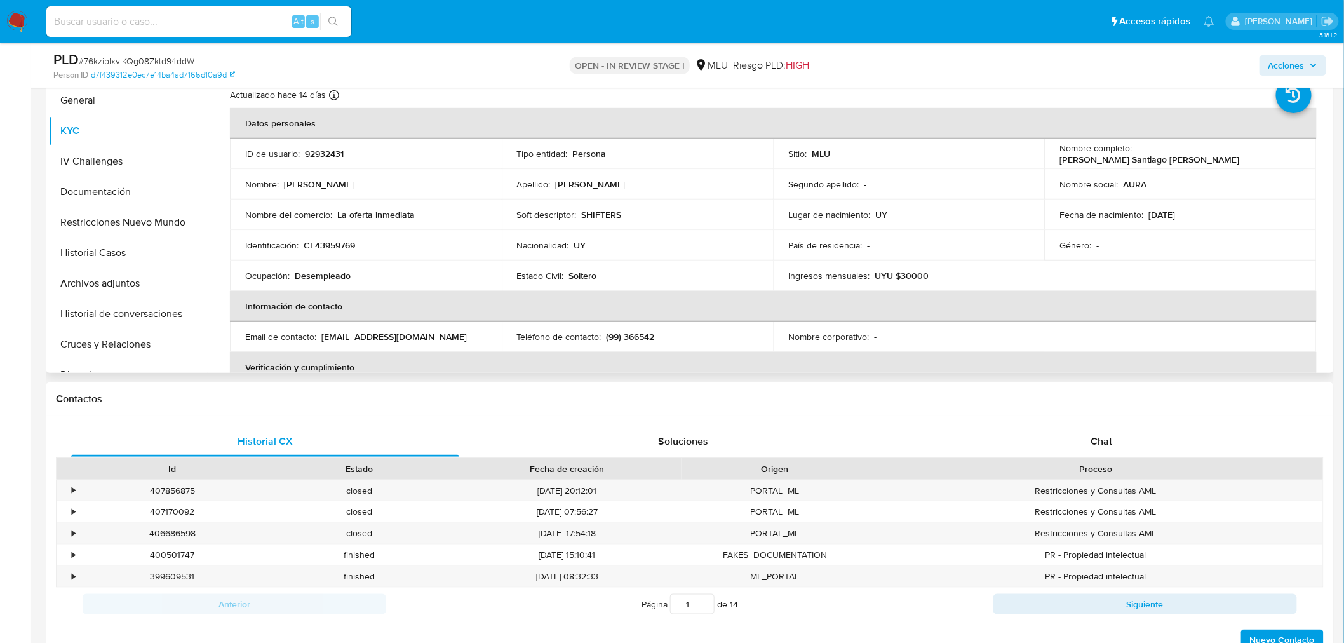
scroll to position [212, 0]
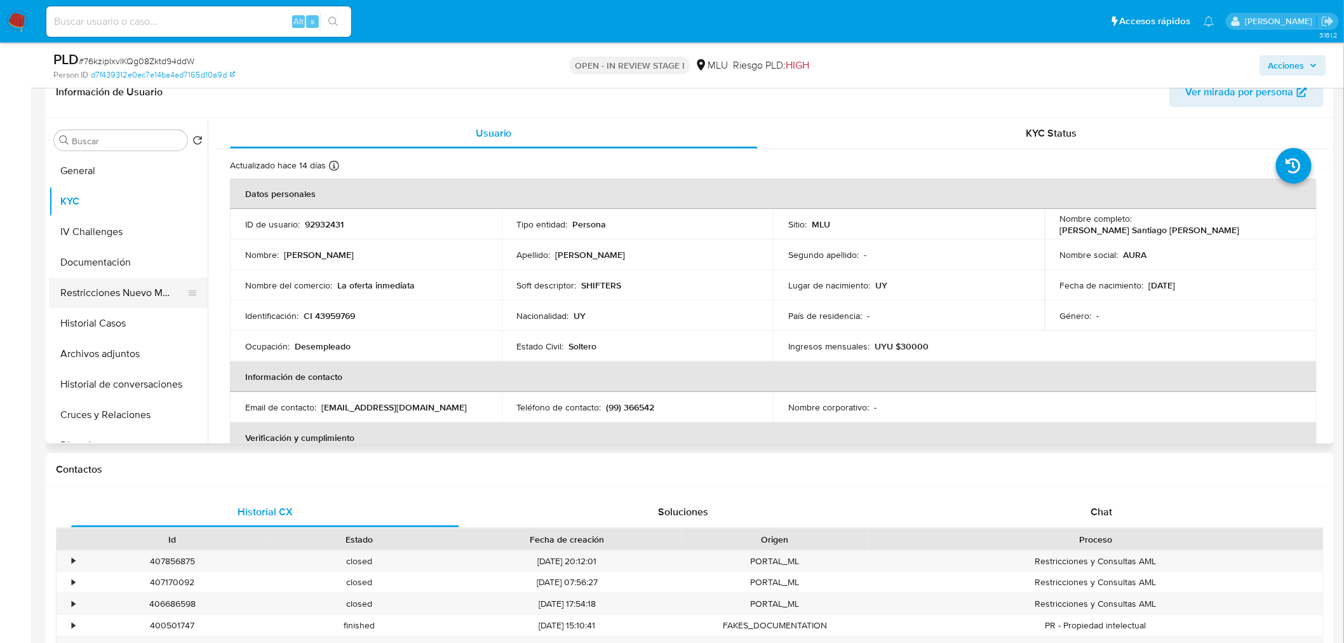
click at [123, 293] on button "Restricciones Nuevo Mundo" at bounding box center [123, 293] width 149 height 30
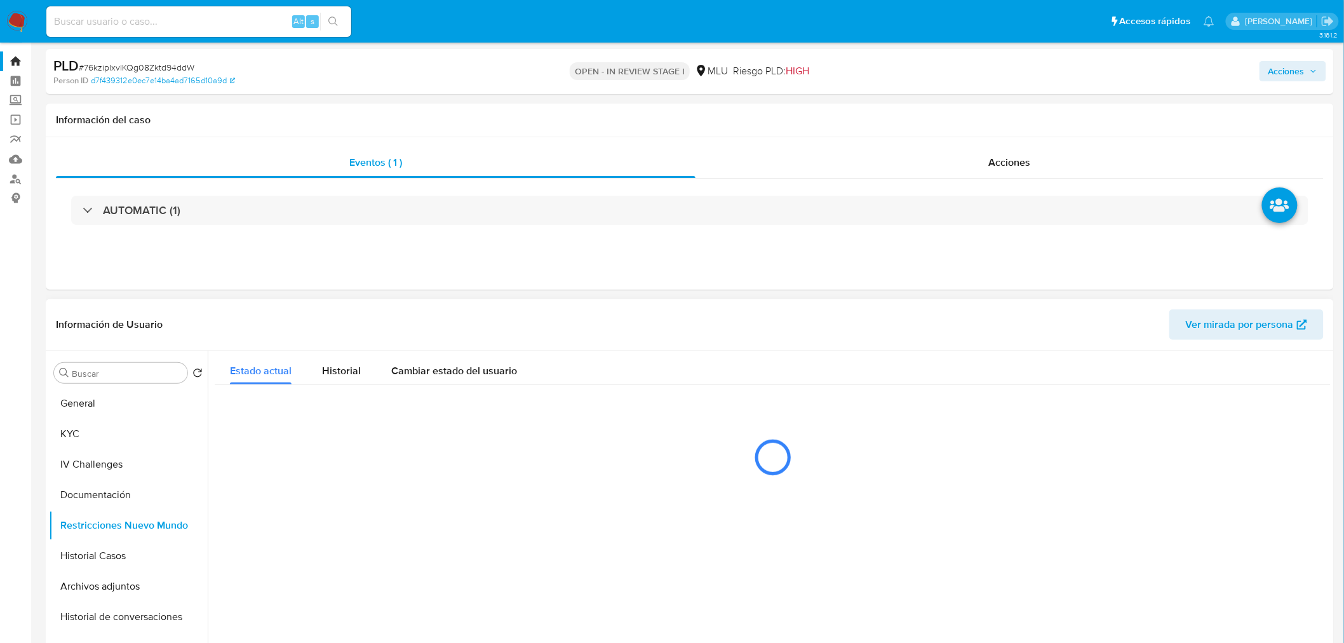
scroll to position [0, 0]
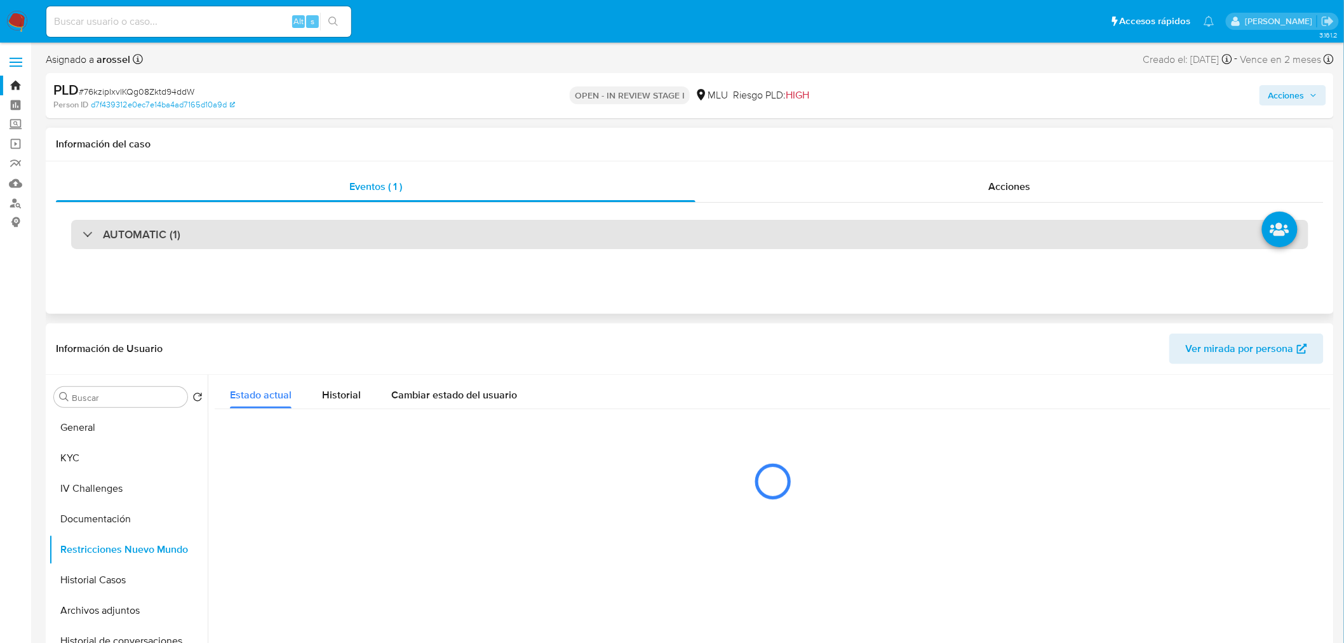
click at [421, 222] on div "AUTOMATIC (1)" at bounding box center [689, 234] width 1237 height 29
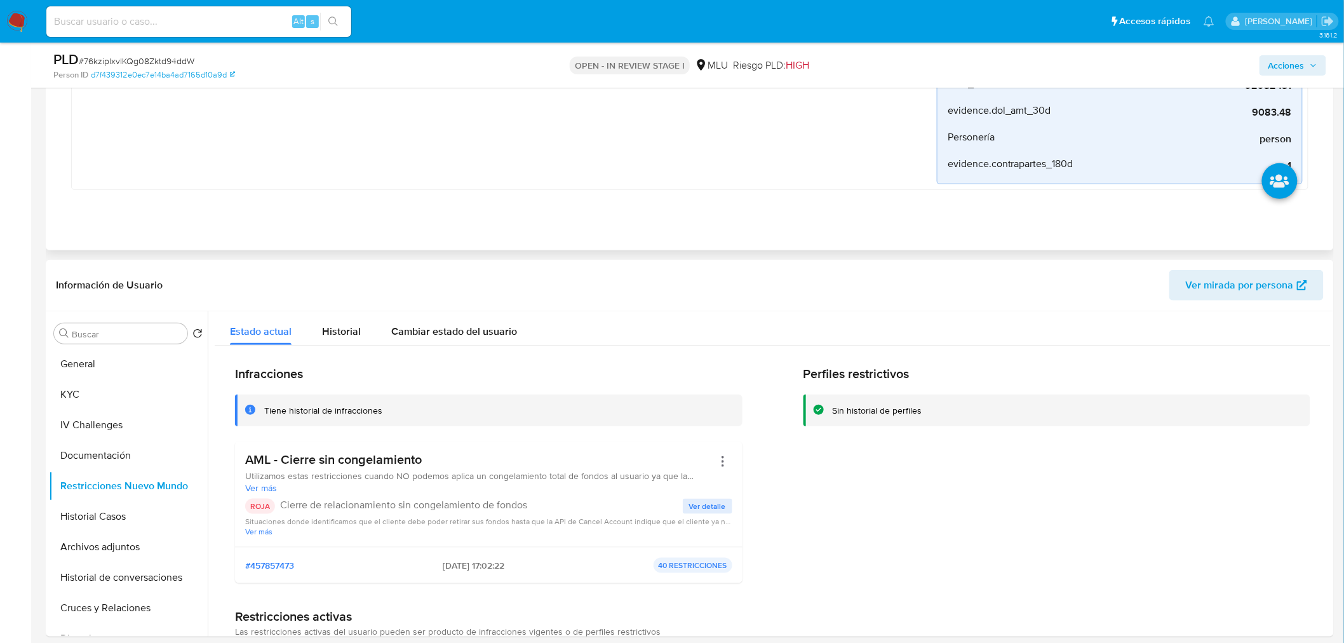
scroll to position [353, 0]
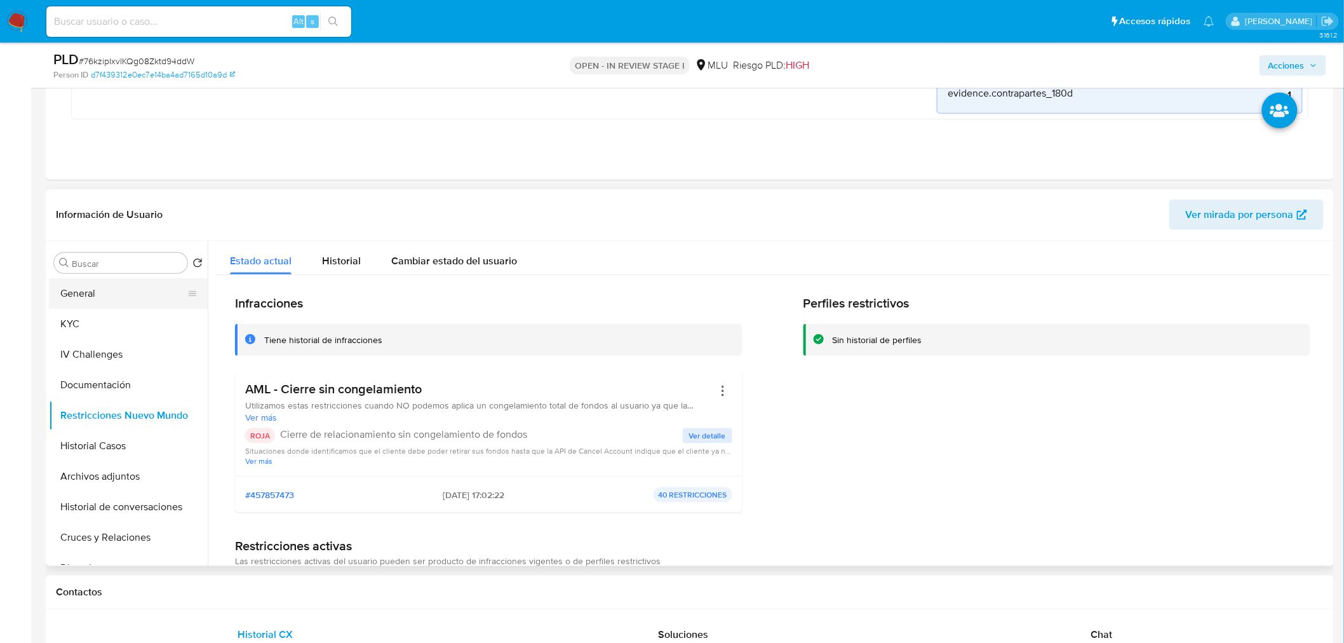
click at [111, 290] on button "General" at bounding box center [123, 293] width 149 height 30
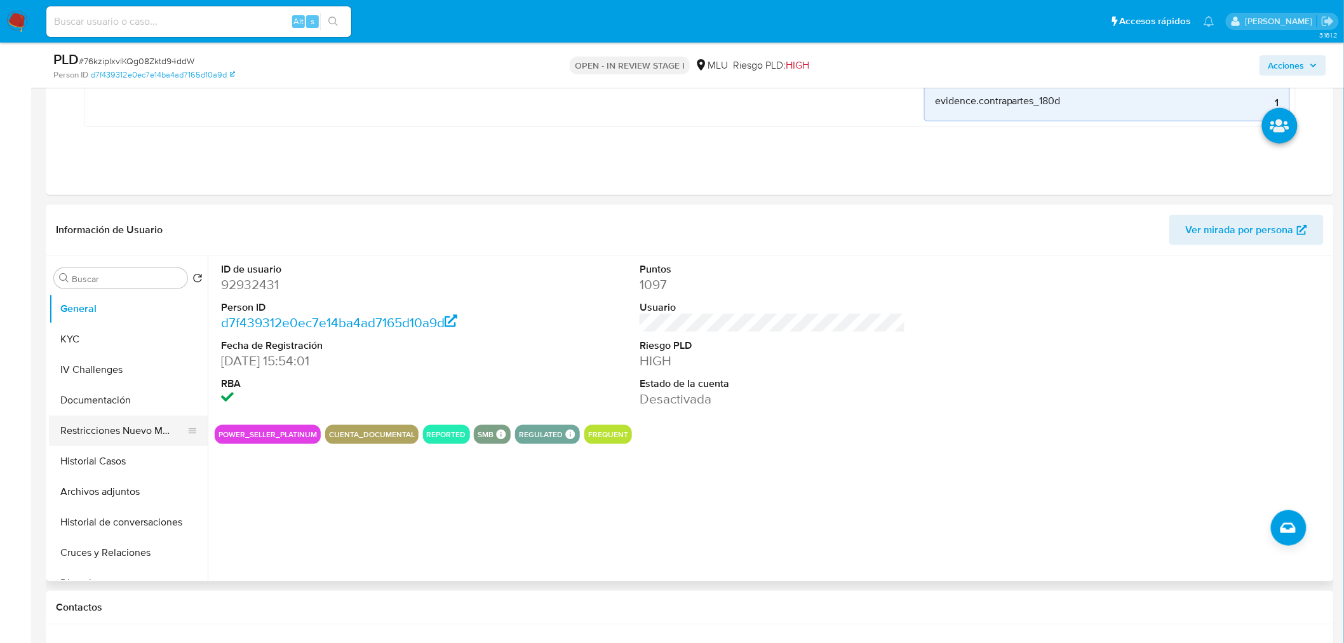
click at [104, 434] on button "Restricciones Nuevo Mundo" at bounding box center [123, 430] width 149 height 30
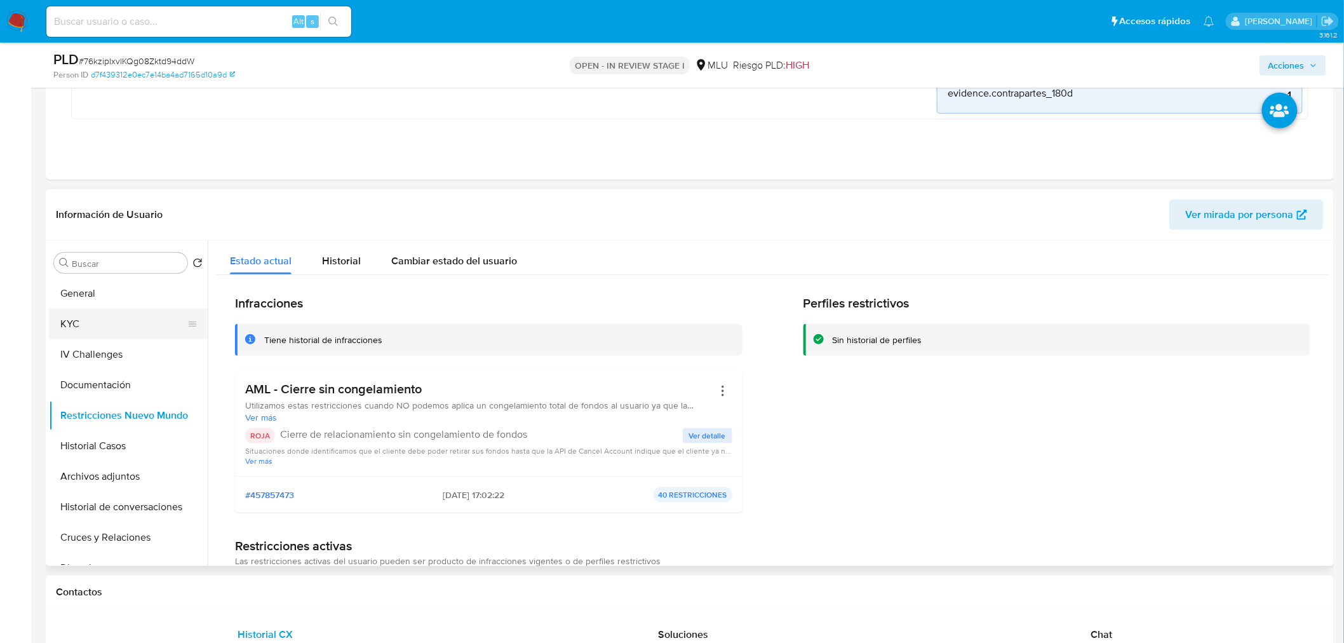
click at [115, 320] on button "KYC" at bounding box center [123, 324] width 149 height 30
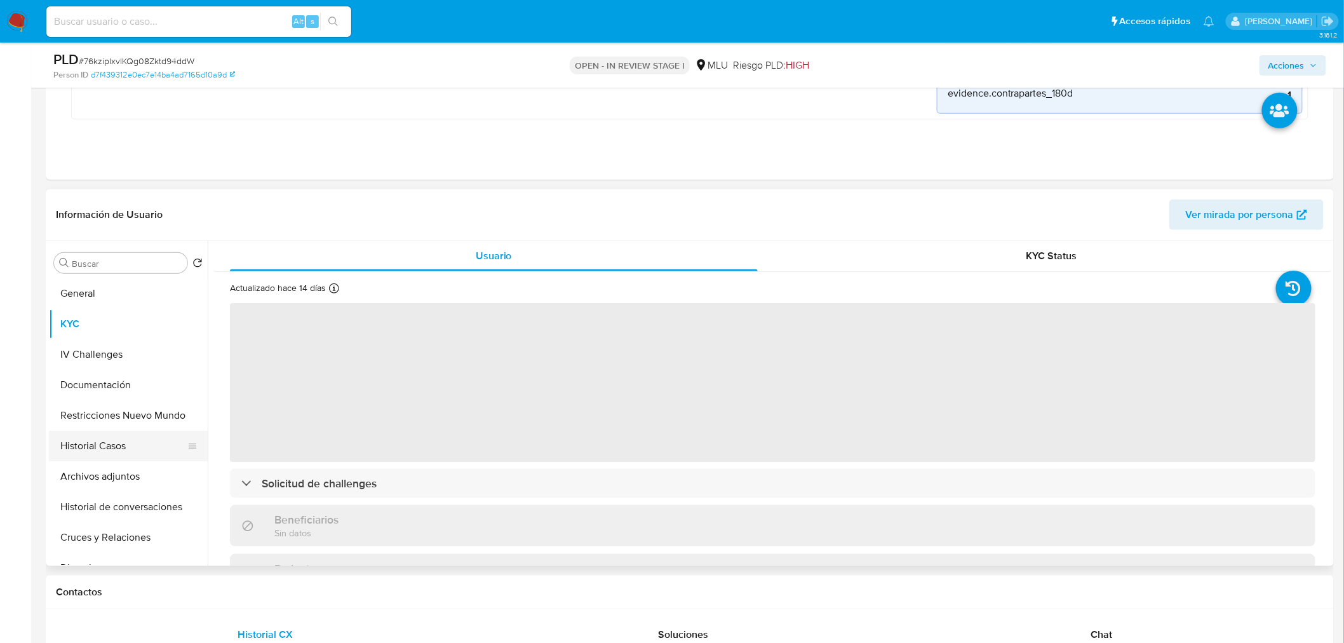
click at [124, 442] on button "Historial Casos" at bounding box center [123, 446] width 149 height 30
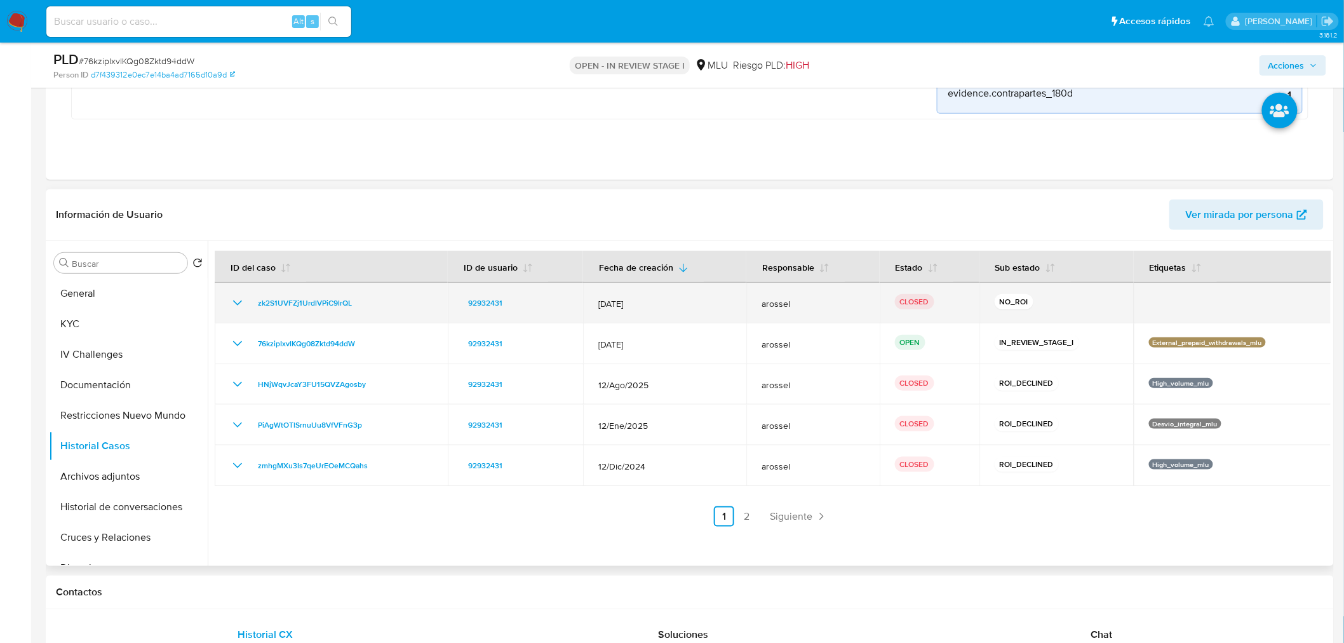
click at [238, 300] on icon "Mostrar/Ocultar" at bounding box center [237, 302] width 15 height 15
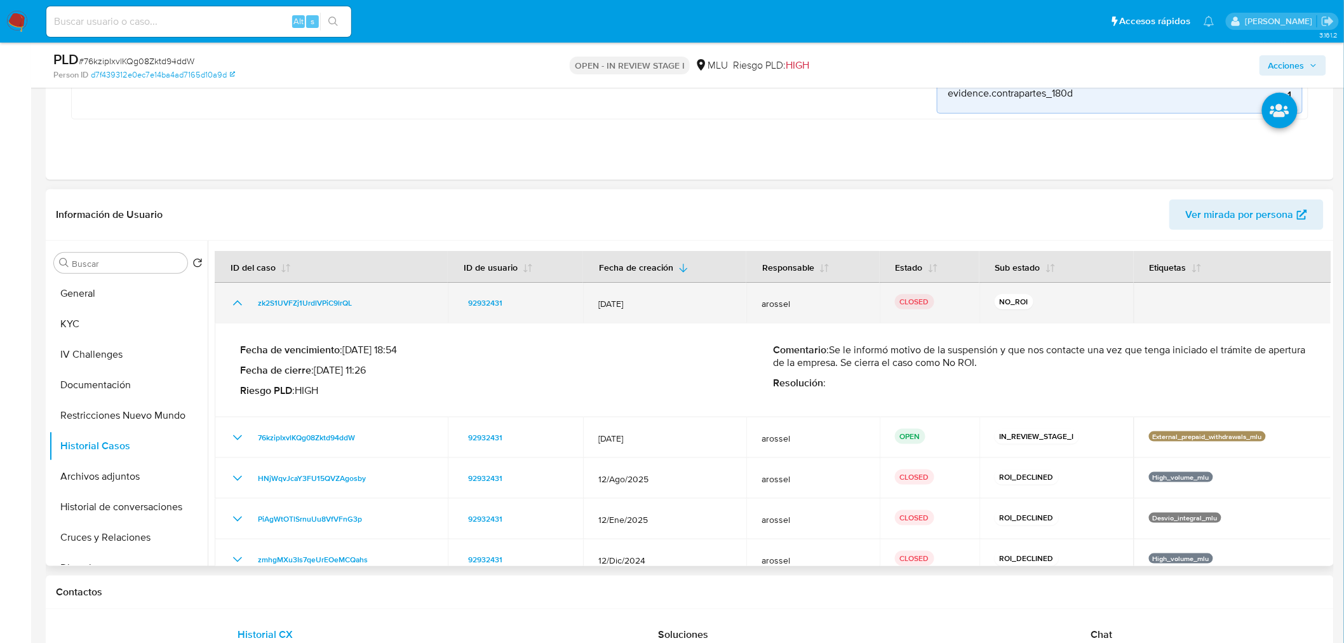
click at [238, 300] on icon "Mostrar/Ocultar" at bounding box center [237, 302] width 9 height 5
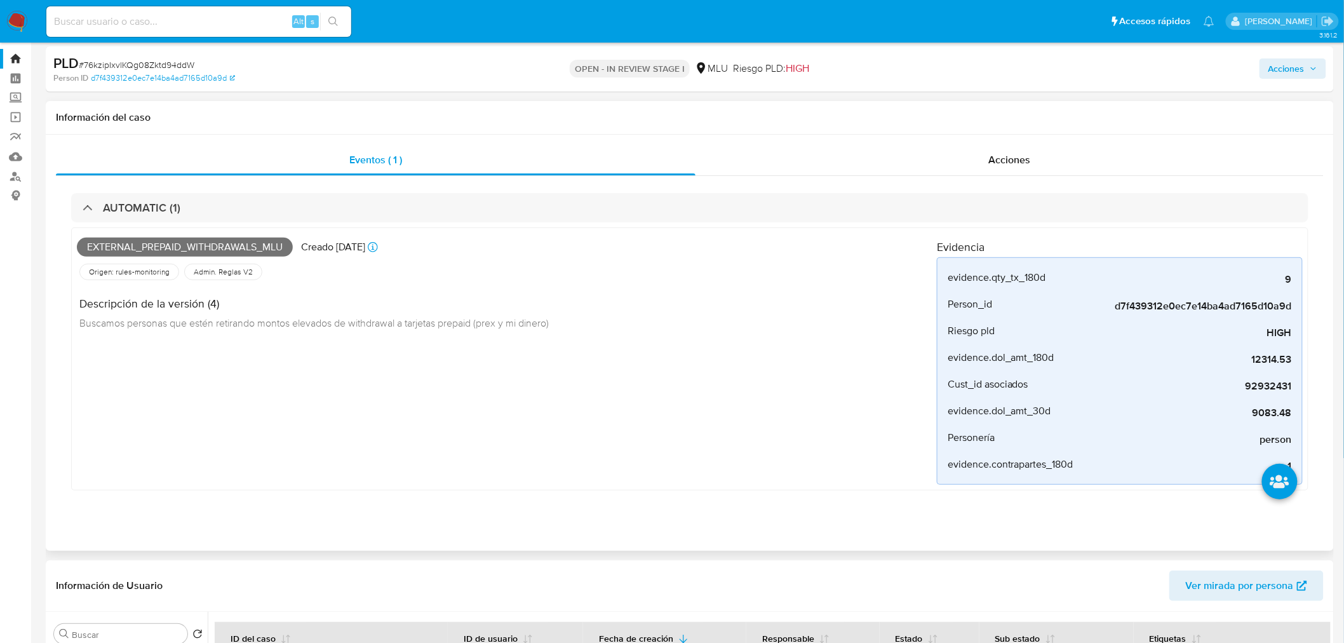
scroll to position [0, 0]
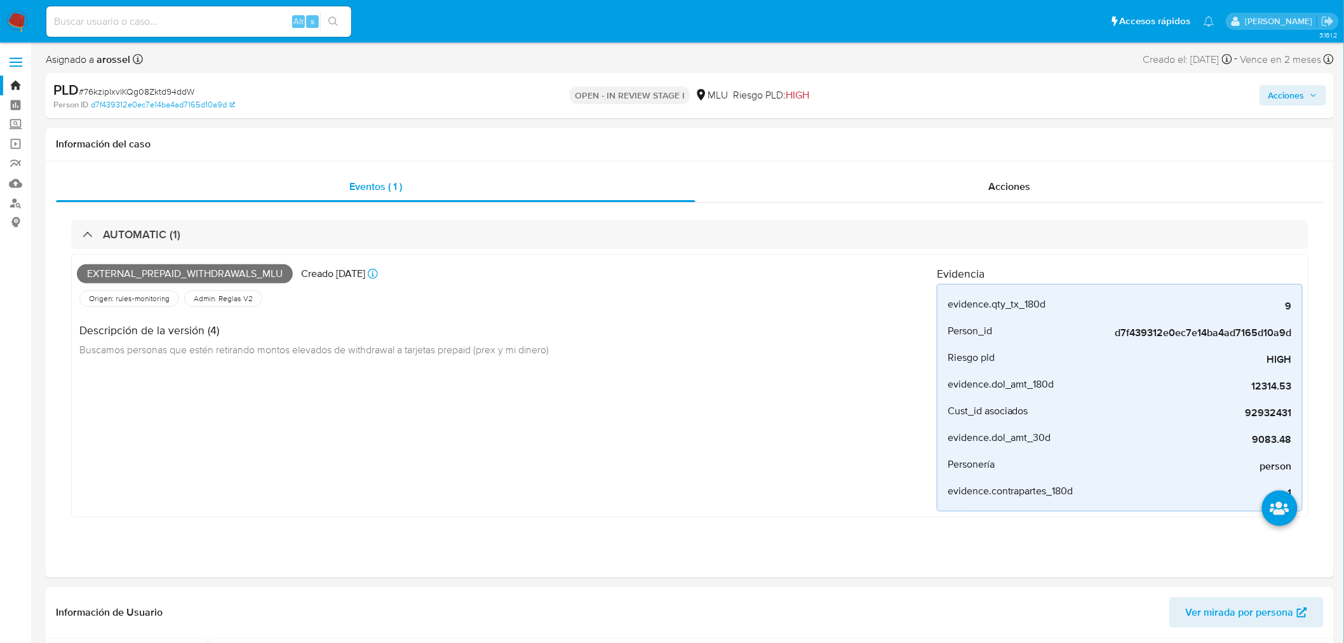
click at [164, 91] on span "# 76kzipIxvlKQg08Zktd94ddW" at bounding box center [137, 91] width 116 height 13
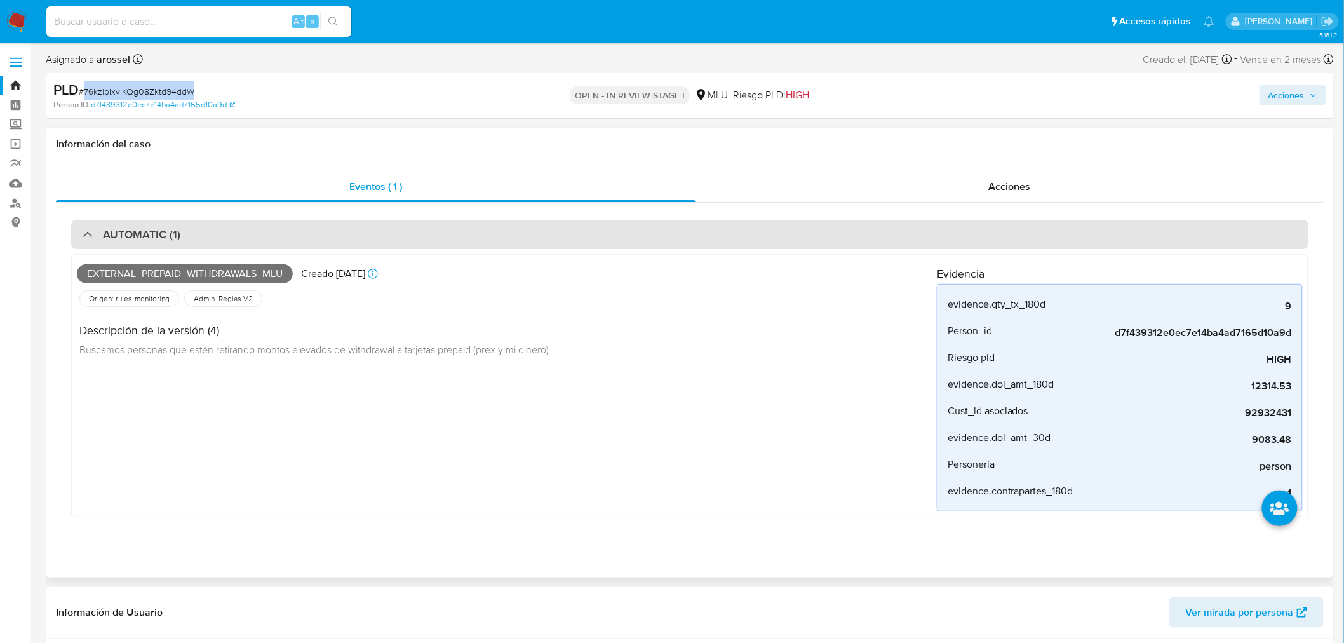
copy span "76kzipIxvlKQg08Zktd94ddW"
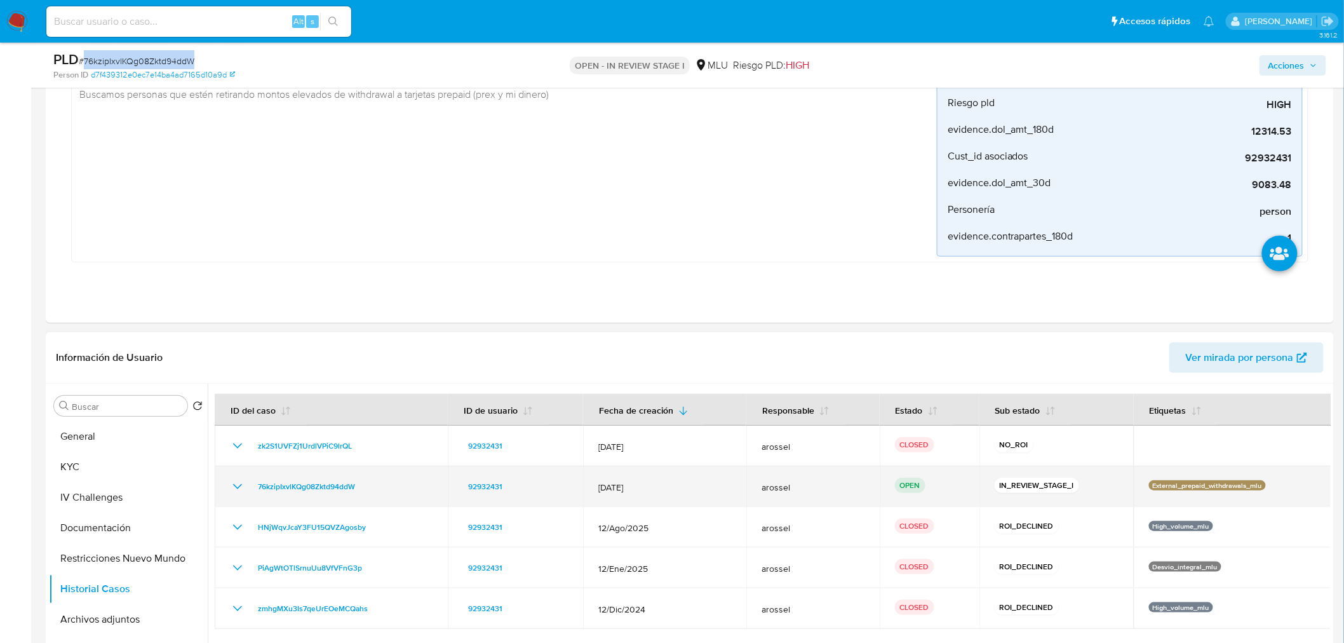
scroll to position [212, 0]
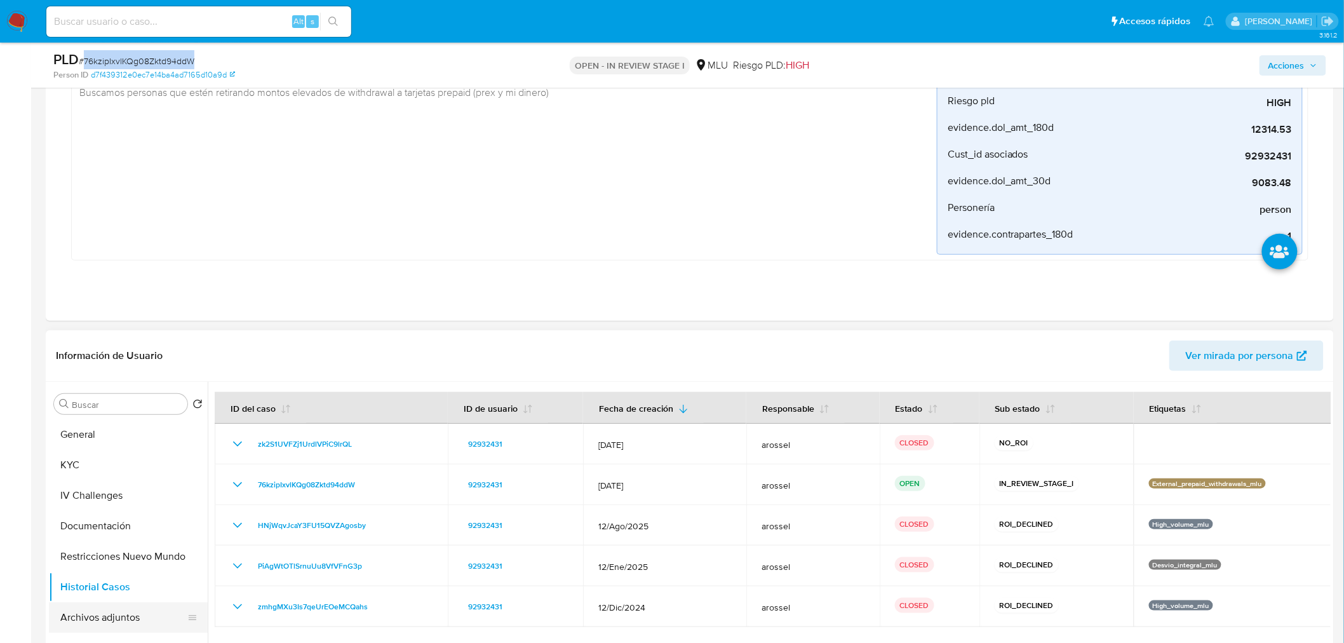
click at [107, 624] on button "Archivos adjuntos" at bounding box center [123, 617] width 149 height 30
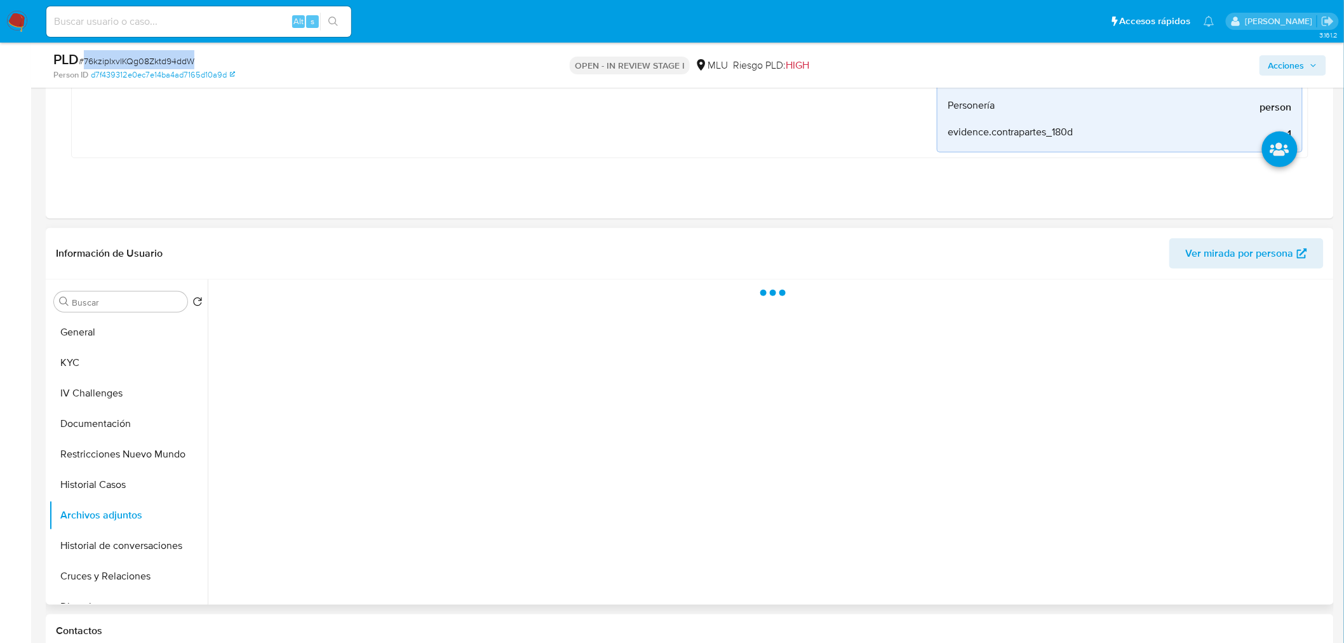
scroll to position [423, 0]
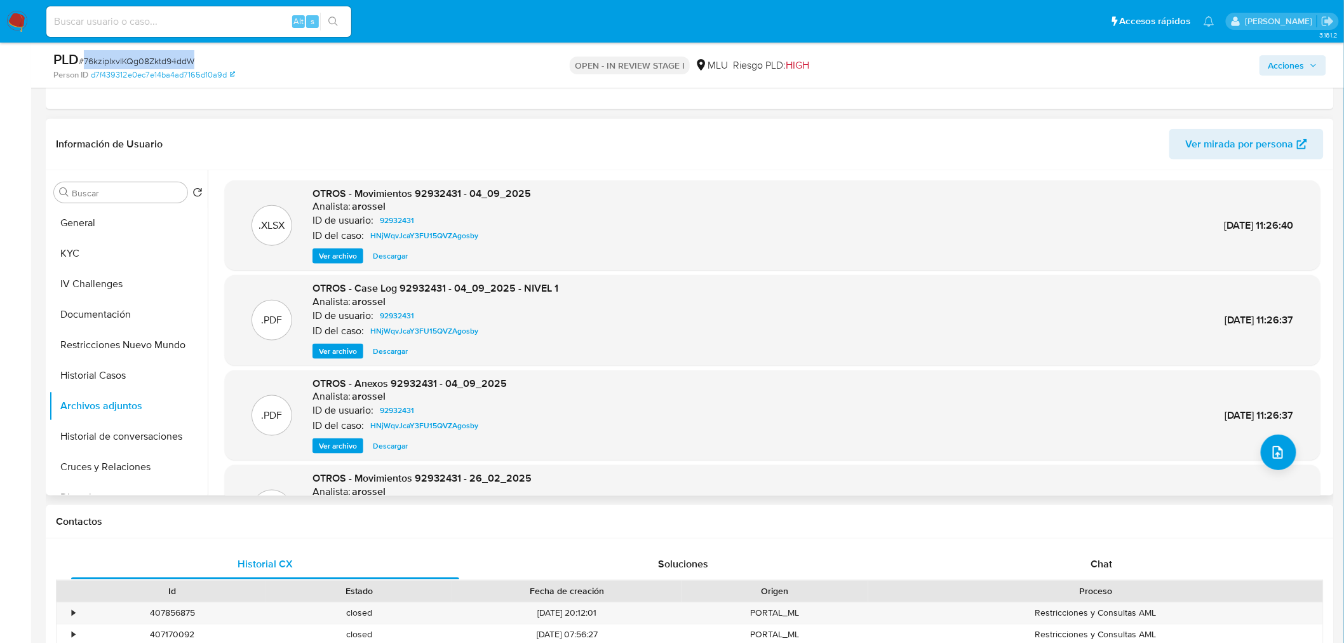
click at [341, 351] on span "Ver archivo" at bounding box center [338, 351] width 38 height 13
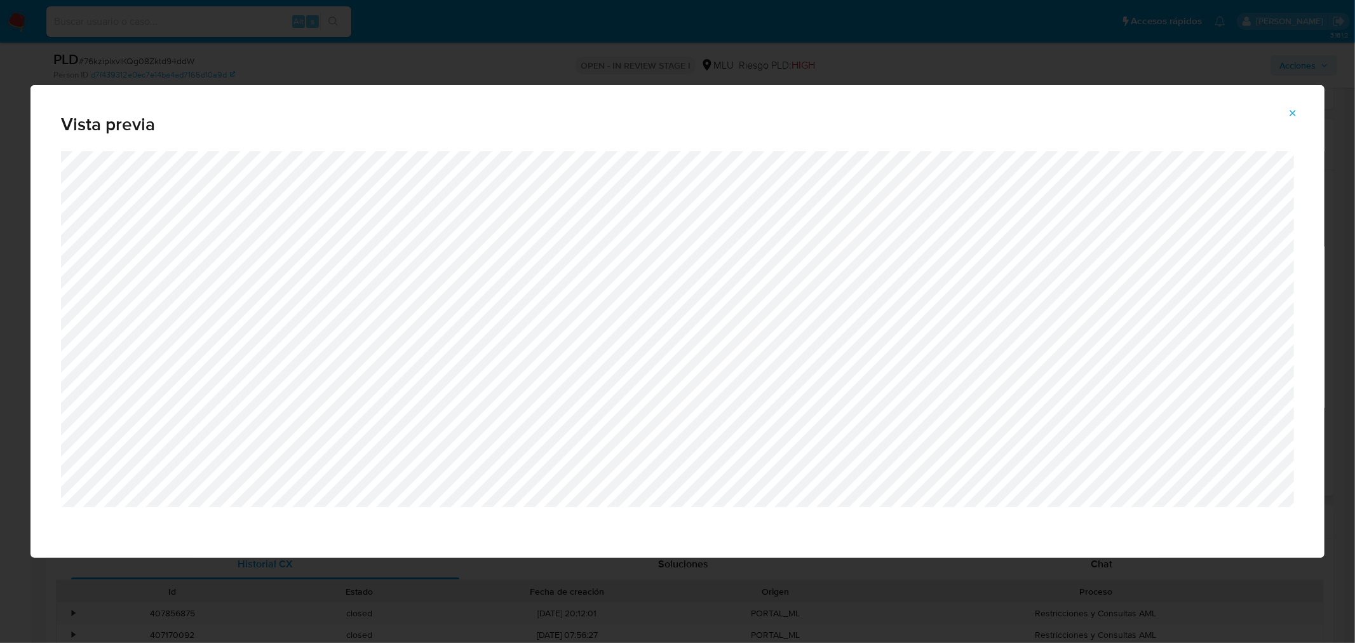
click at [1297, 112] on icon "Attachment preview" at bounding box center [1293, 113] width 10 height 10
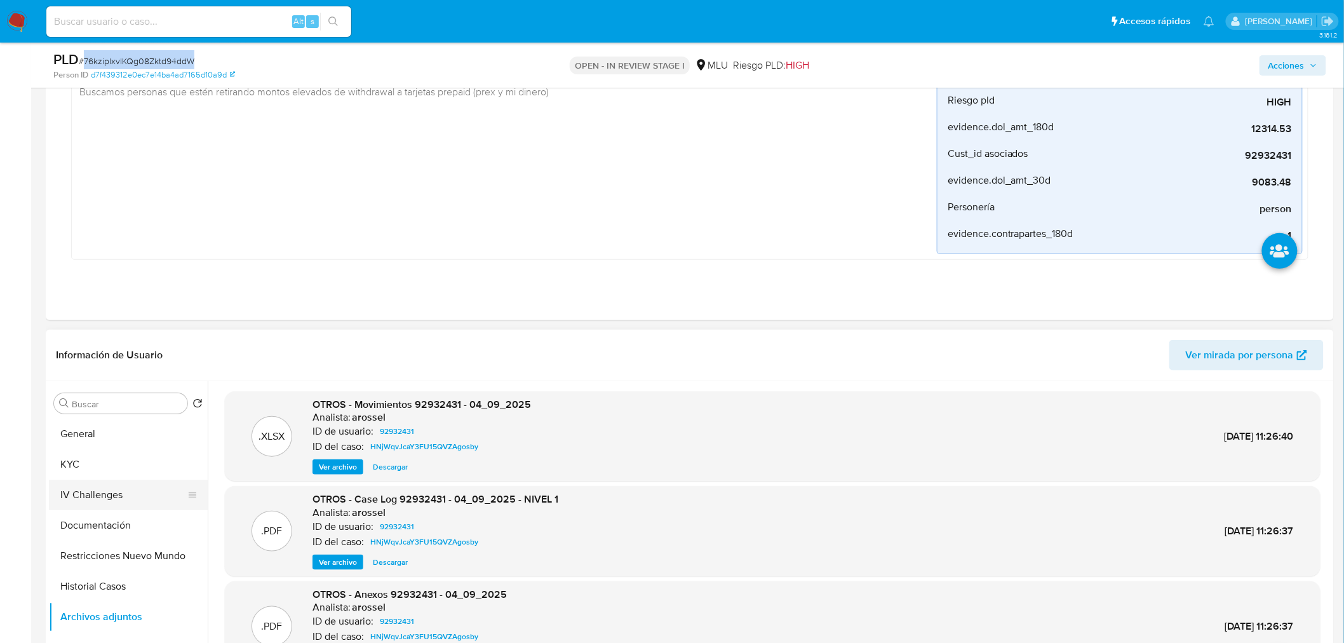
scroll to position [212, 0]
click at [130, 453] on button "KYC" at bounding box center [123, 465] width 149 height 30
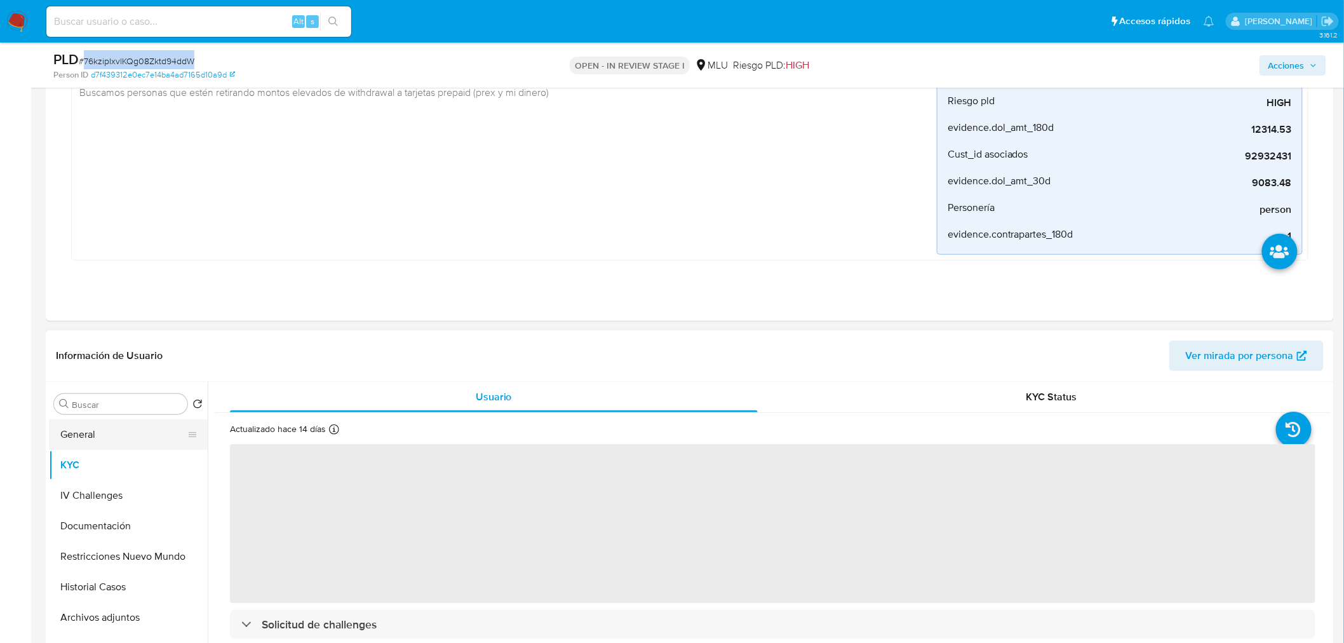
click at [116, 433] on button "General" at bounding box center [123, 434] width 149 height 30
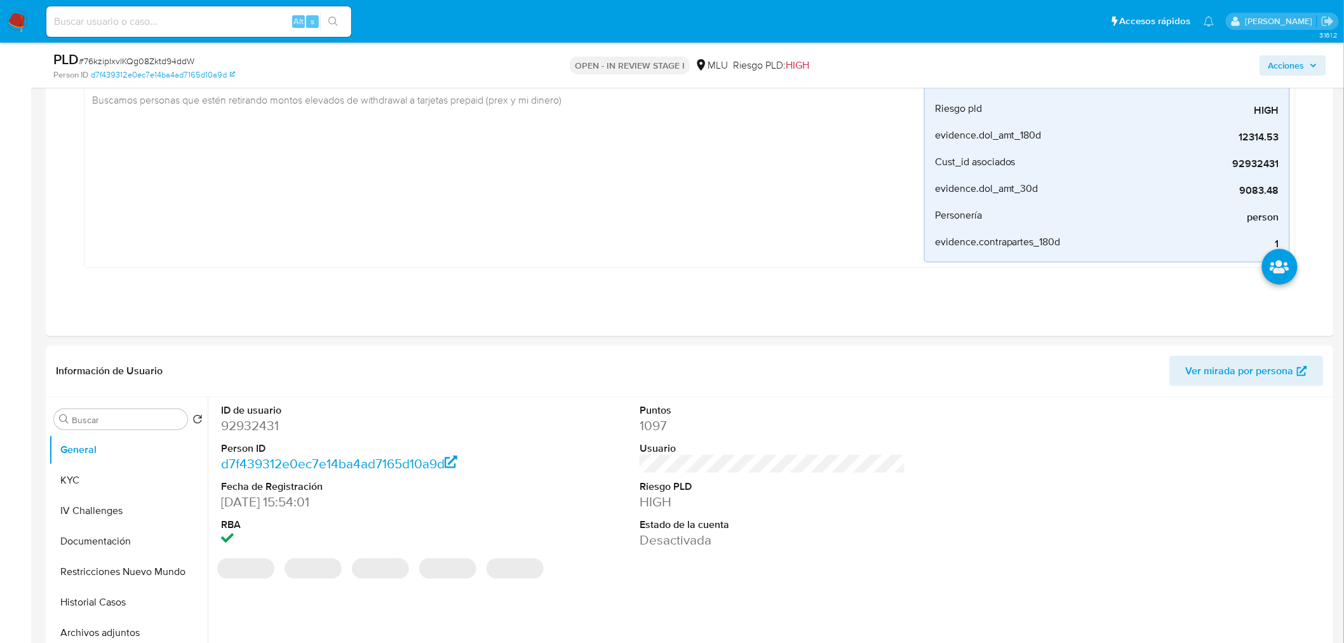
click at [274, 434] on dd "92932431" at bounding box center [354, 426] width 266 height 18
click at [272, 433] on dd "92932431" at bounding box center [354, 426] width 266 height 18
copy dd "92932431"
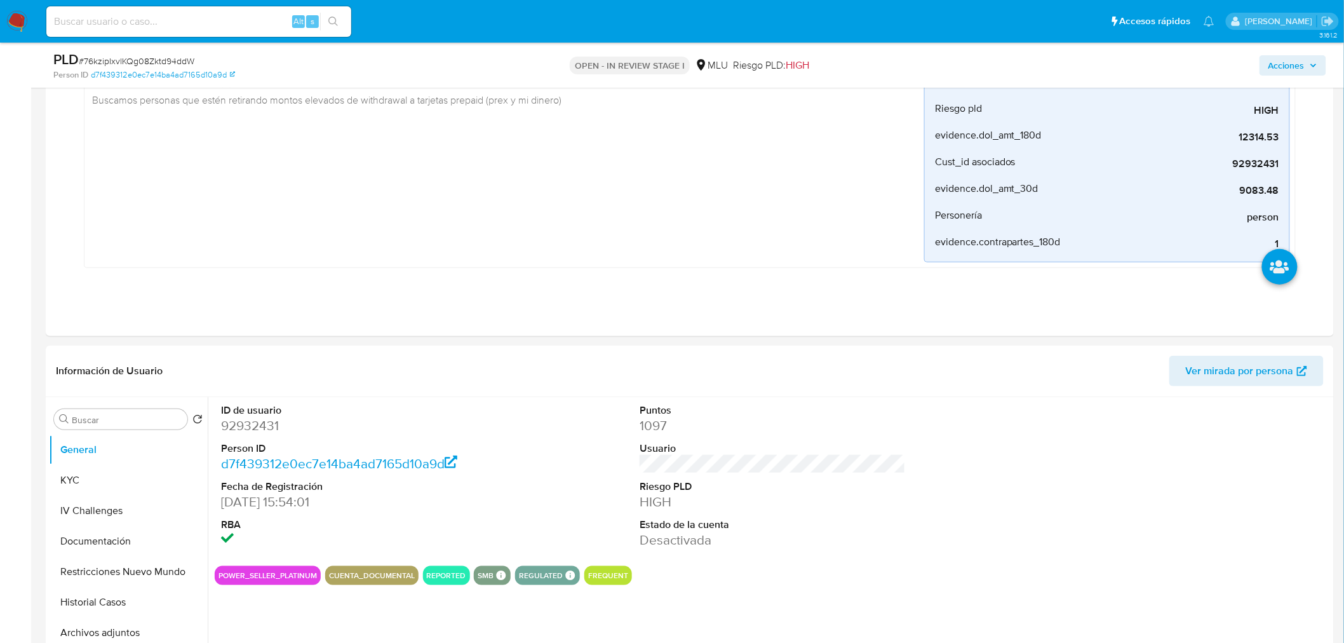
click at [134, 51] on div "PLD # 76kzipIxvlKQg08Zktd94ddW" at bounding box center [263, 59] width 420 height 19
click at [135, 51] on div "PLD # 76kzipIxvlKQg08Zktd94ddW" at bounding box center [263, 59] width 420 height 19
copy span "76kzipIxvlKQg08Zktd94ddW"
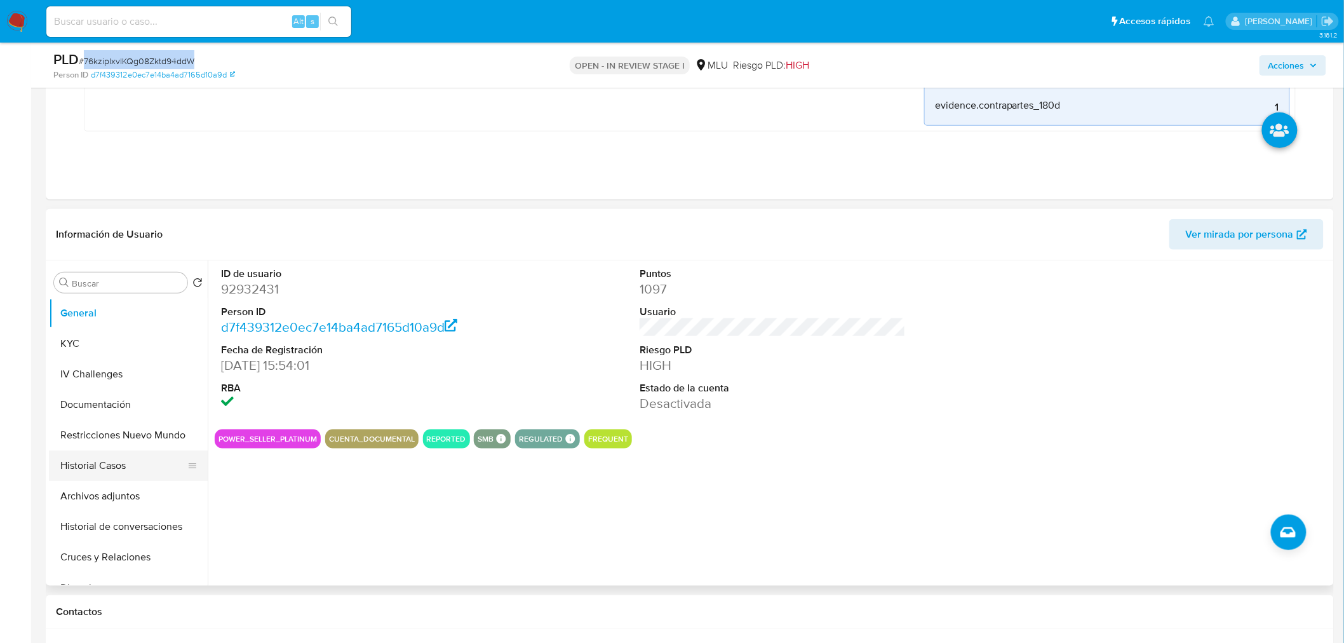
scroll to position [353, 0]
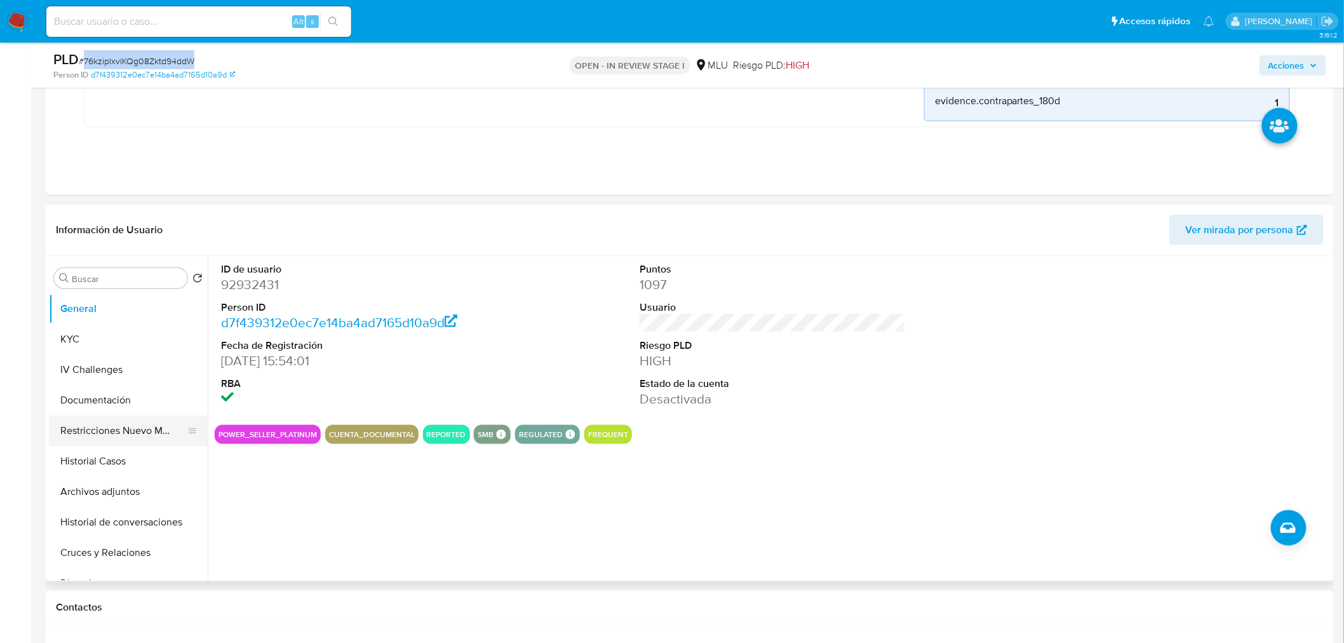
click at [124, 443] on button "Restricciones Nuevo Mundo" at bounding box center [123, 430] width 149 height 30
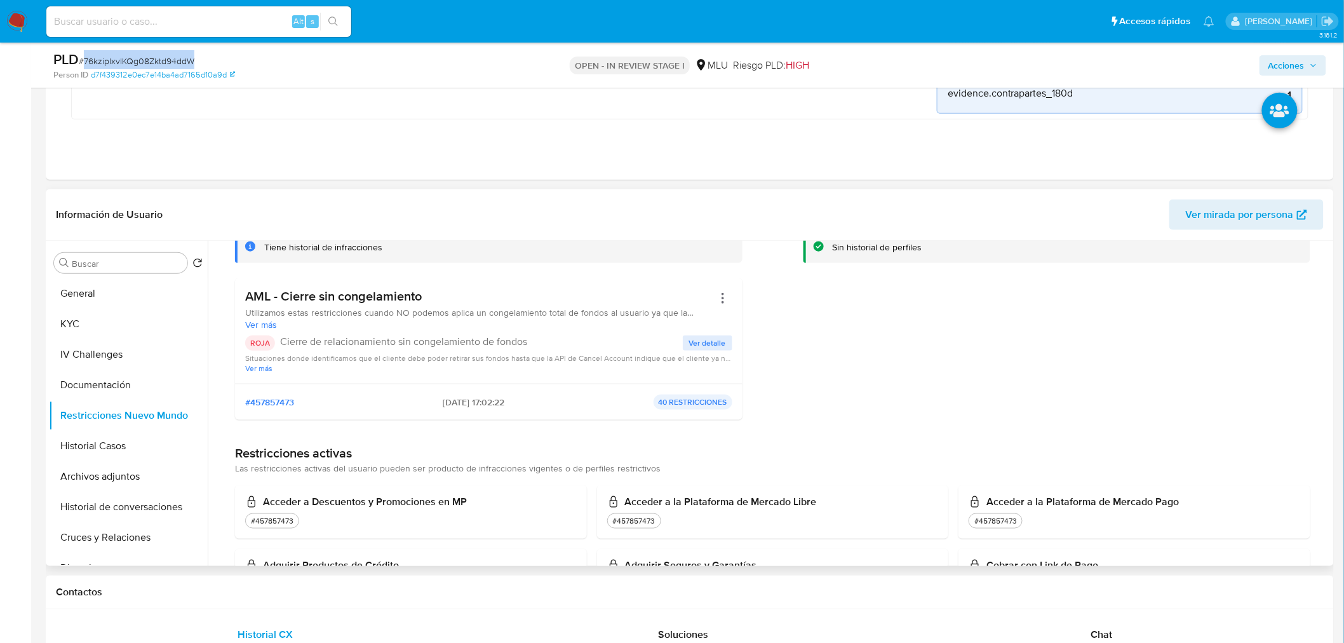
scroll to position [0, 0]
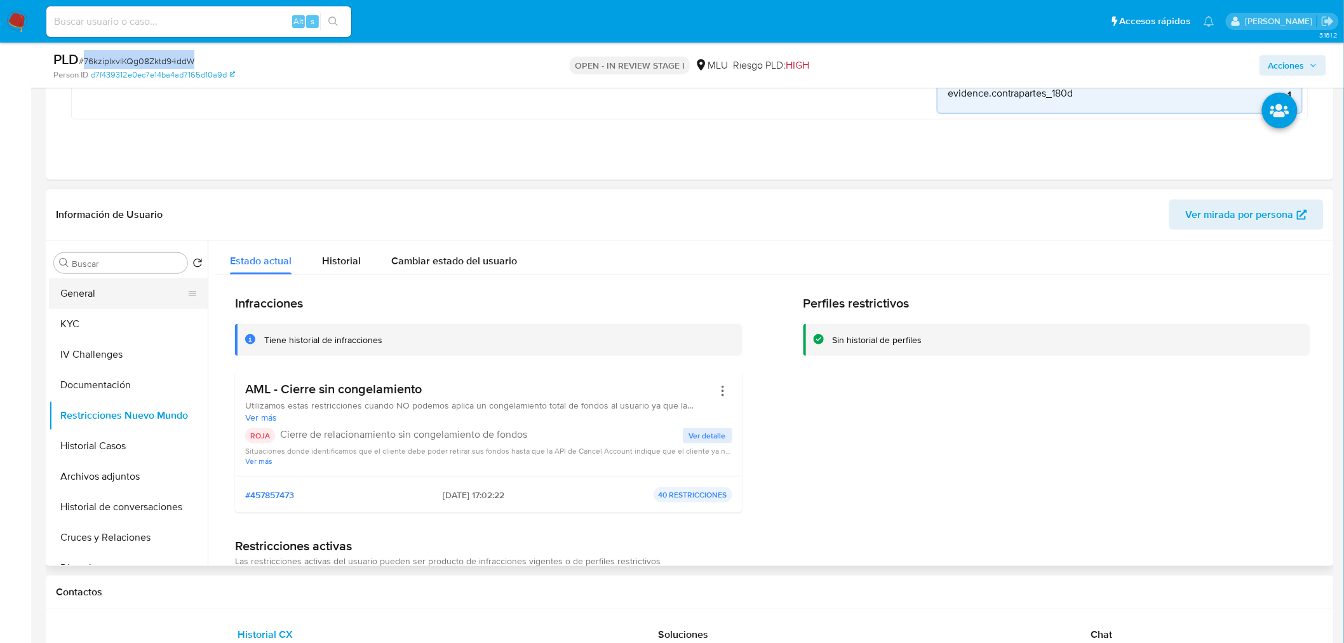
click at [97, 295] on button "General" at bounding box center [123, 293] width 149 height 30
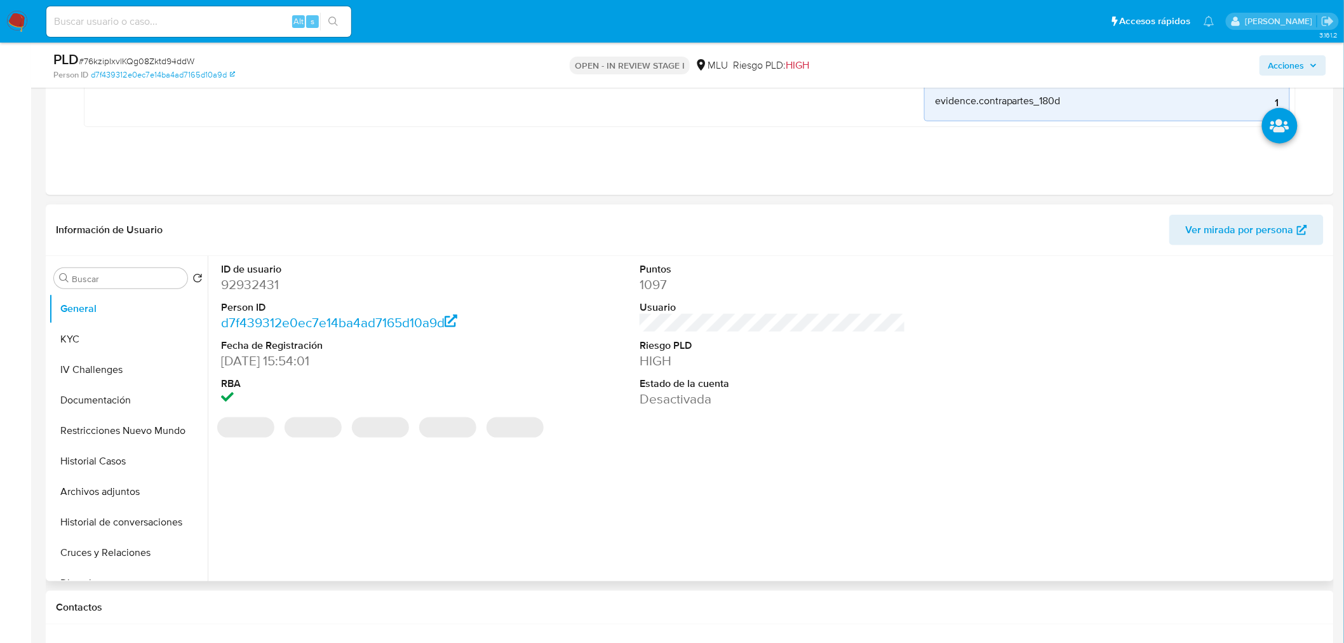
click at [264, 284] on dd "92932431" at bounding box center [354, 285] width 266 height 18
copy dd "92932431"
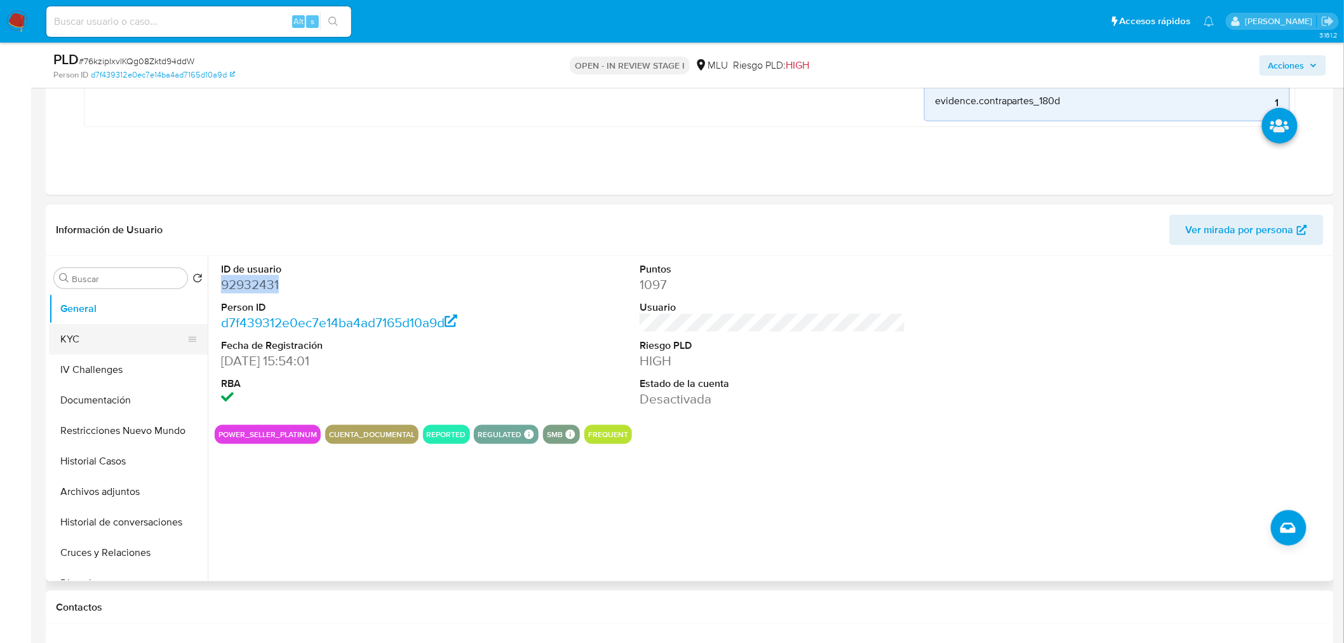
click at [97, 337] on button "KYC" at bounding box center [123, 339] width 149 height 30
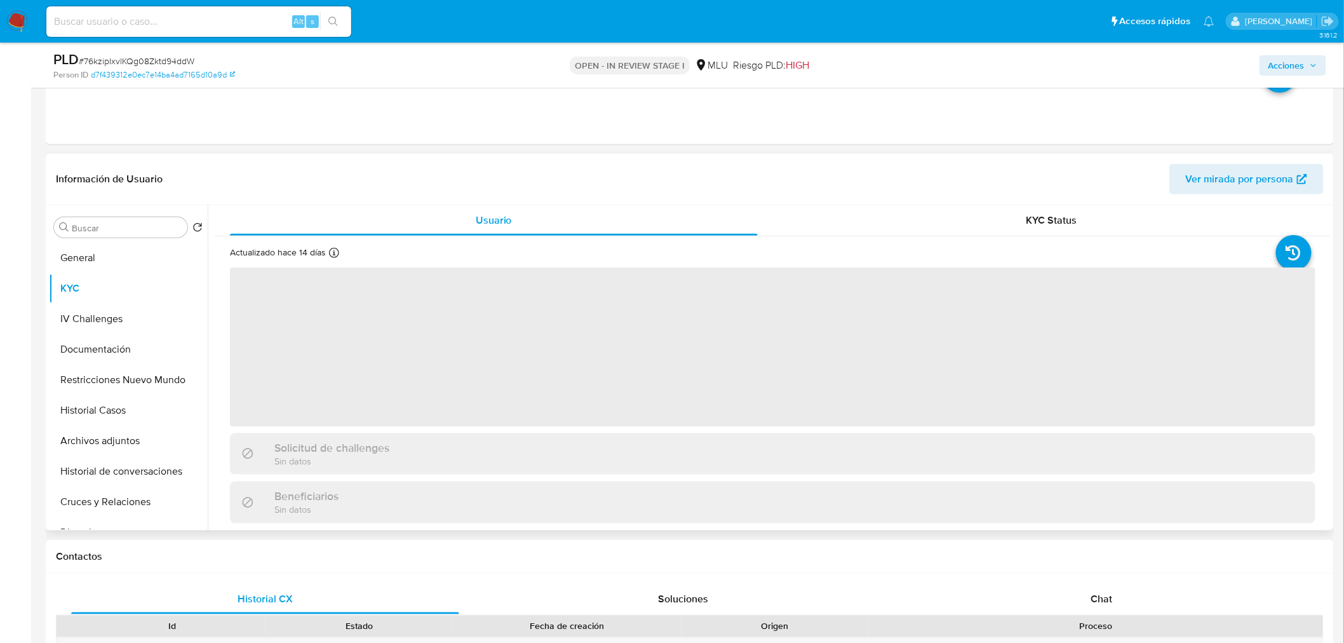
scroll to position [423, 0]
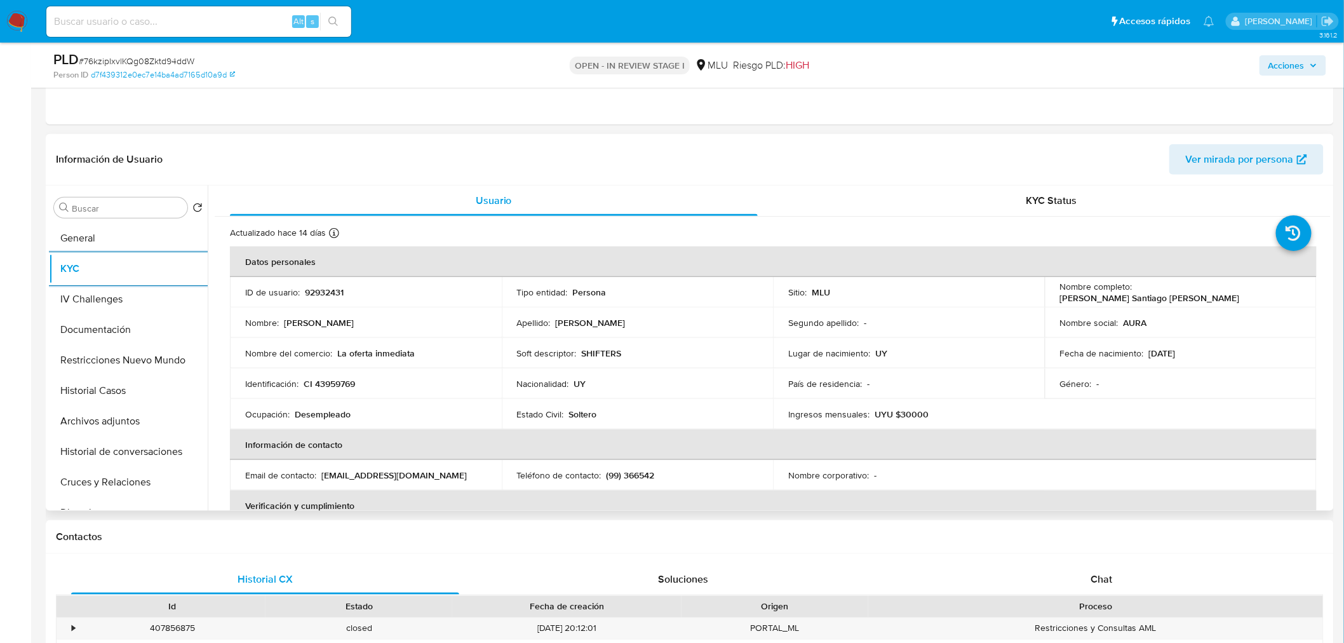
click at [1201, 161] on span "Ver mirada por persona" at bounding box center [1240, 159] width 108 height 30
click at [119, 335] on button "Documentación" at bounding box center [128, 329] width 159 height 30
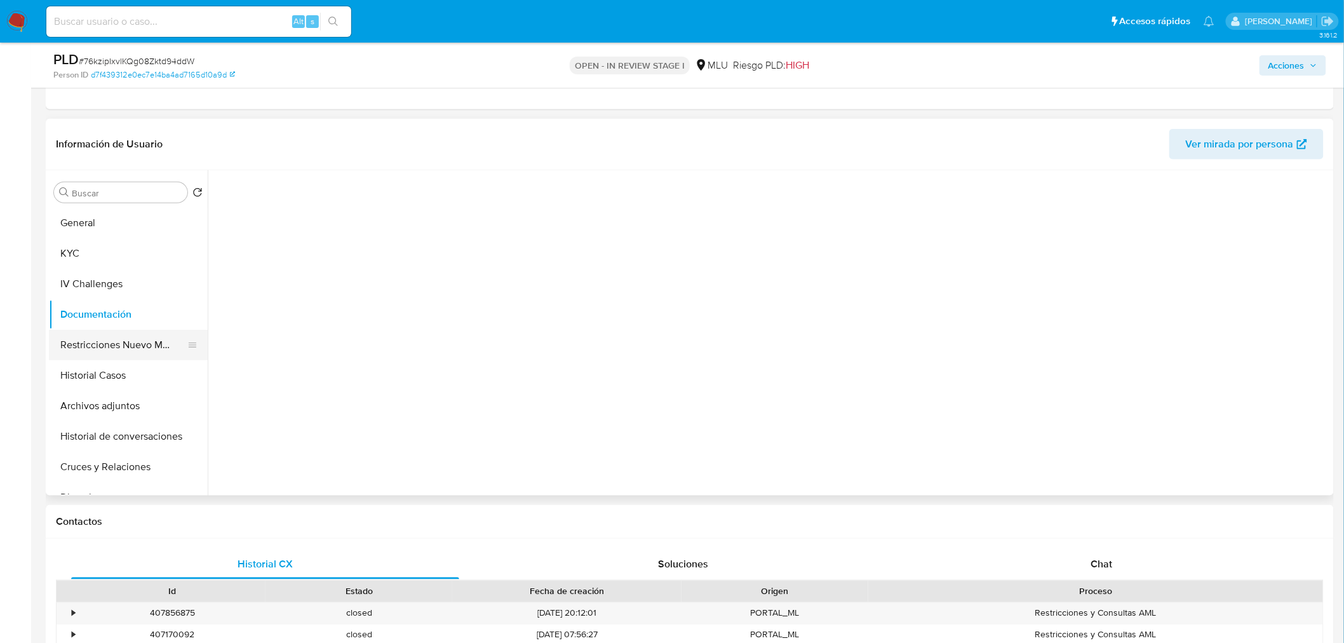
click at [123, 349] on button "Restricciones Nuevo Mundo" at bounding box center [123, 345] width 149 height 30
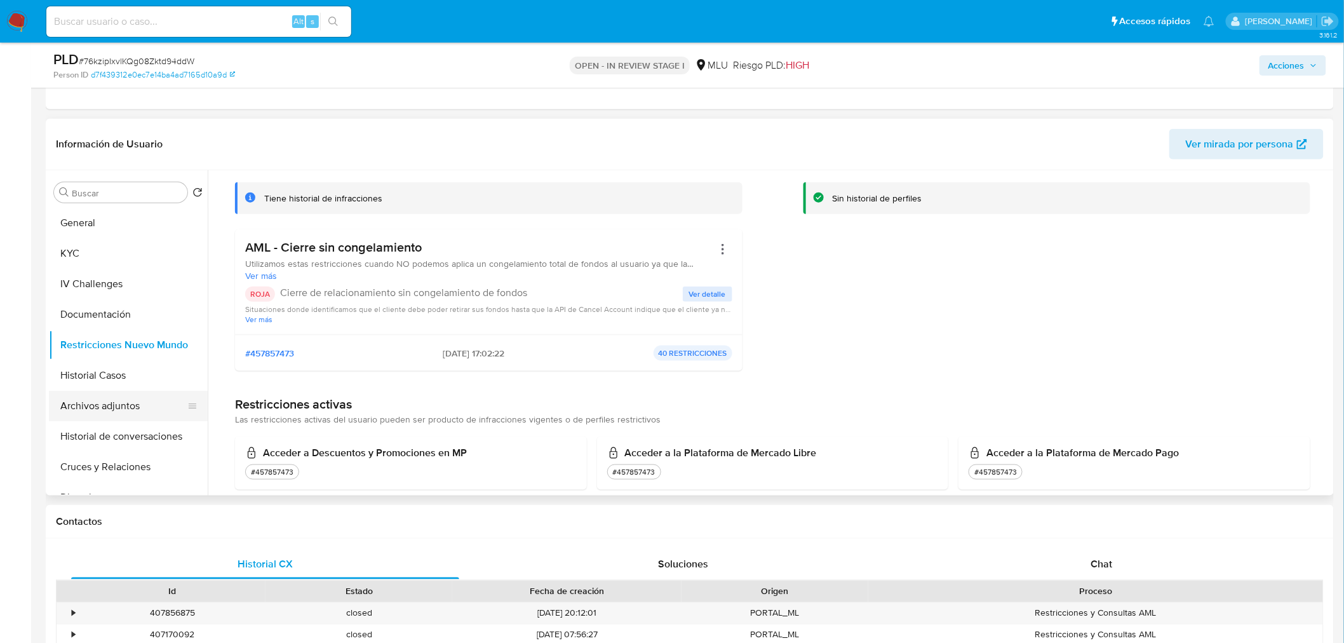
scroll to position [71, 0]
click at [126, 372] on button "Historial Casos" at bounding box center [123, 375] width 149 height 30
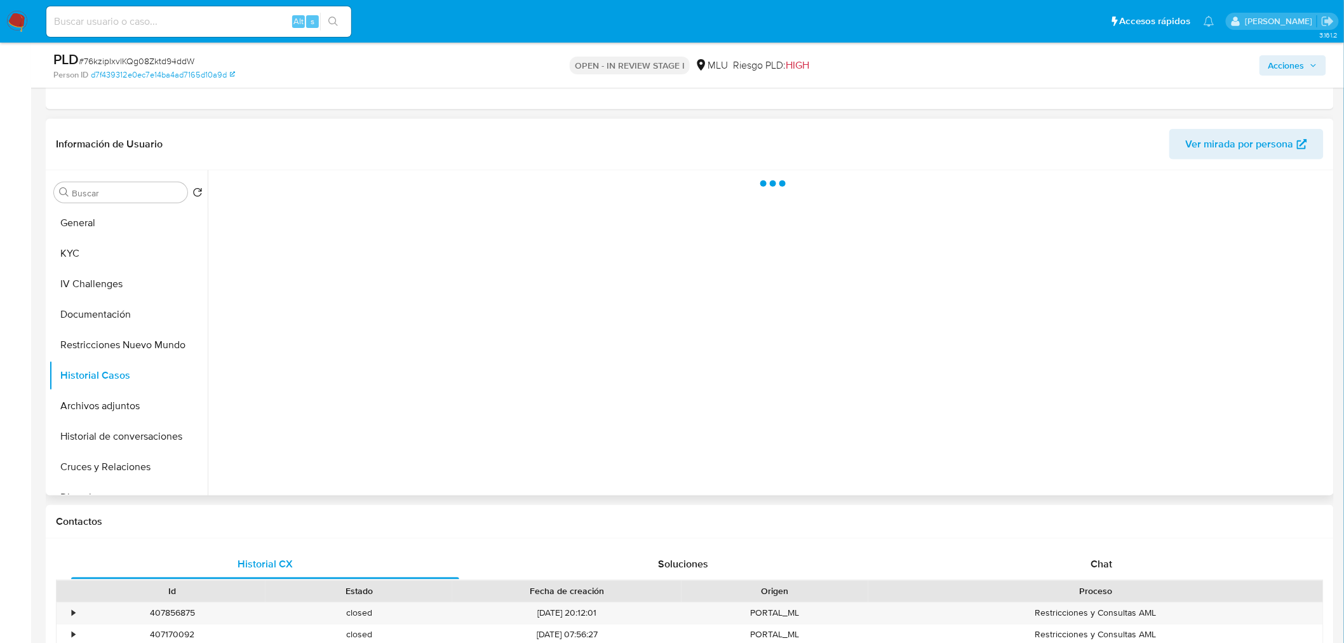
scroll to position [0, 0]
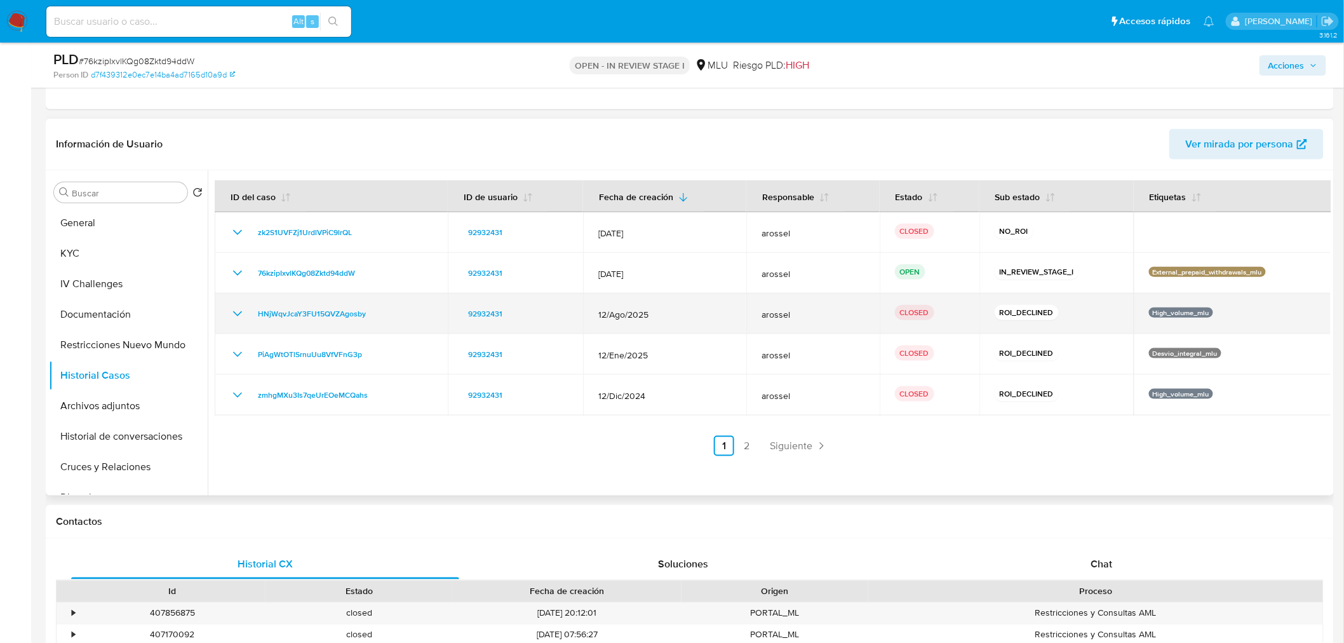
click at [238, 316] on icon "Mostrar/Ocultar" at bounding box center [237, 313] width 15 height 15
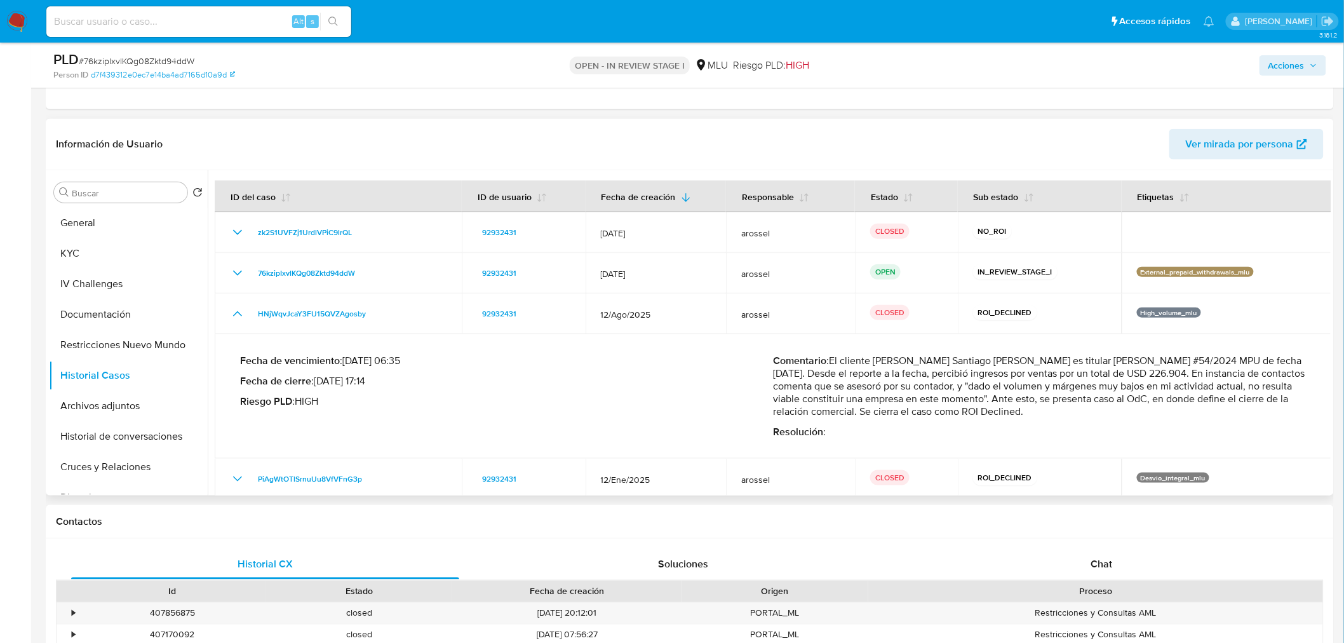
drag, startPoint x: 988, startPoint y: 411, endPoint x: 1115, endPoint y: 377, distance: 131.6
click at [1115, 377] on p "Comentario : El cliente Ruben Santiago Perez Berois es titular del ROS #54/2024…" at bounding box center [1039, 386] width 533 height 64
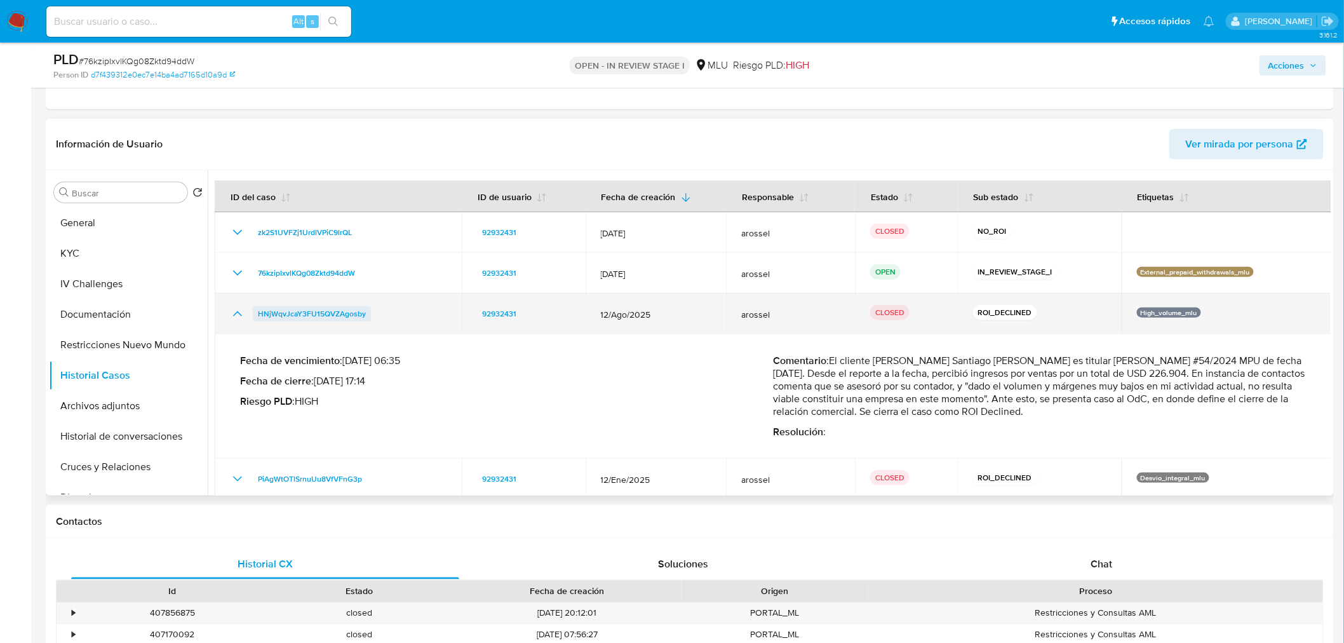
drag, startPoint x: 386, startPoint y: 307, endPoint x: 256, endPoint y: 311, distance: 130.3
click at [256, 311] on div "HNjWqvJcaY3FU15QVZAgosby" at bounding box center [338, 313] width 217 height 15
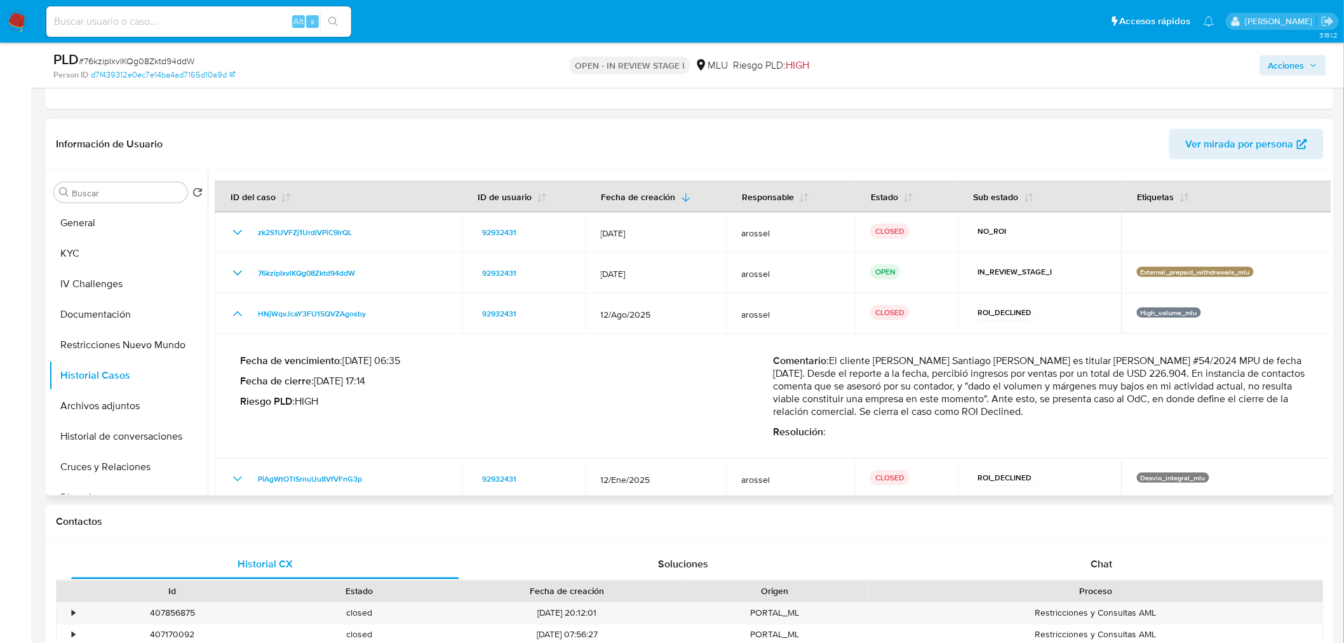
drag, startPoint x: 1251, startPoint y: 363, endPoint x: 1247, endPoint y: 407, distance: 44.1
click at [1249, 407] on p "Comentario : El cliente Ruben Santiago Perez Berois es titular del ROS #54/2024…" at bounding box center [1039, 386] width 533 height 64
click at [1023, 387] on p "Comentario : El cliente Ruben Santiago Perez Berois es titular del ROS #54/2024…" at bounding box center [1039, 386] width 533 height 64
drag, startPoint x: 1118, startPoint y: 372, endPoint x: 817, endPoint y: 410, distance: 302.9
click at [817, 410] on p "Comentario : El cliente Ruben Santiago Perez Berois es titular del ROS #54/2024…" at bounding box center [1039, 386] width 533 height 64
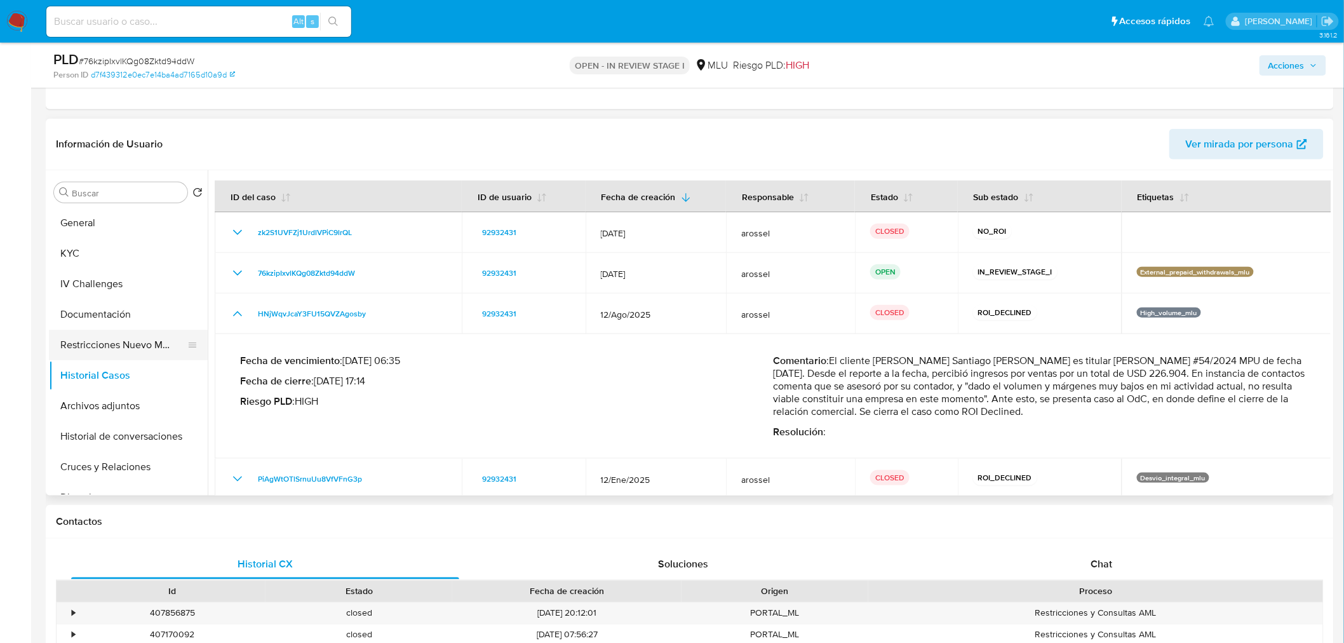
click at [113, 340] on button "Restricciones Nuevo Mundo" at bounding box center [123, 345] width 149 height 30
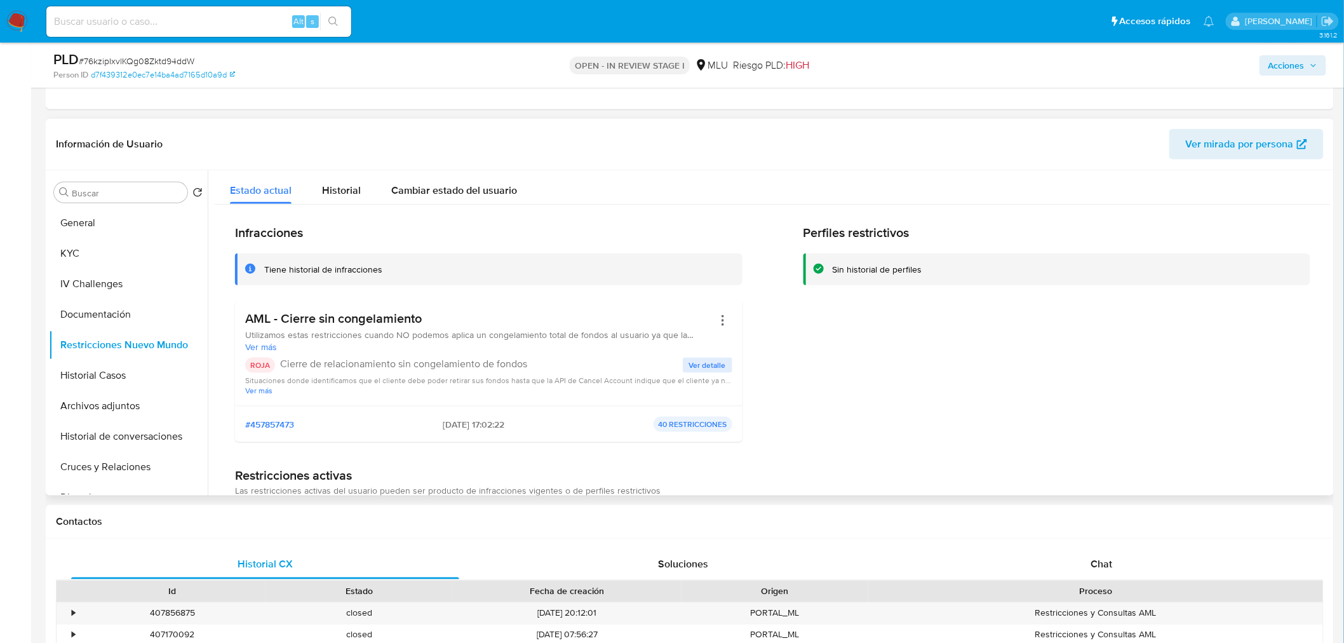
drag, startPoint x: 426, startPoint y: 422, endPoint x: 476, endPoint y: 419, distance: 50.9
click at [476, 419] on div "#457857473 22/09/2025 - 17:02:22 40 RESTRICCIONES" at bounding box center [488, 424] width 487 height 15
click at [119, 360] on button "Historial Casos" at bounding box center [123, 375] width 149 height 30
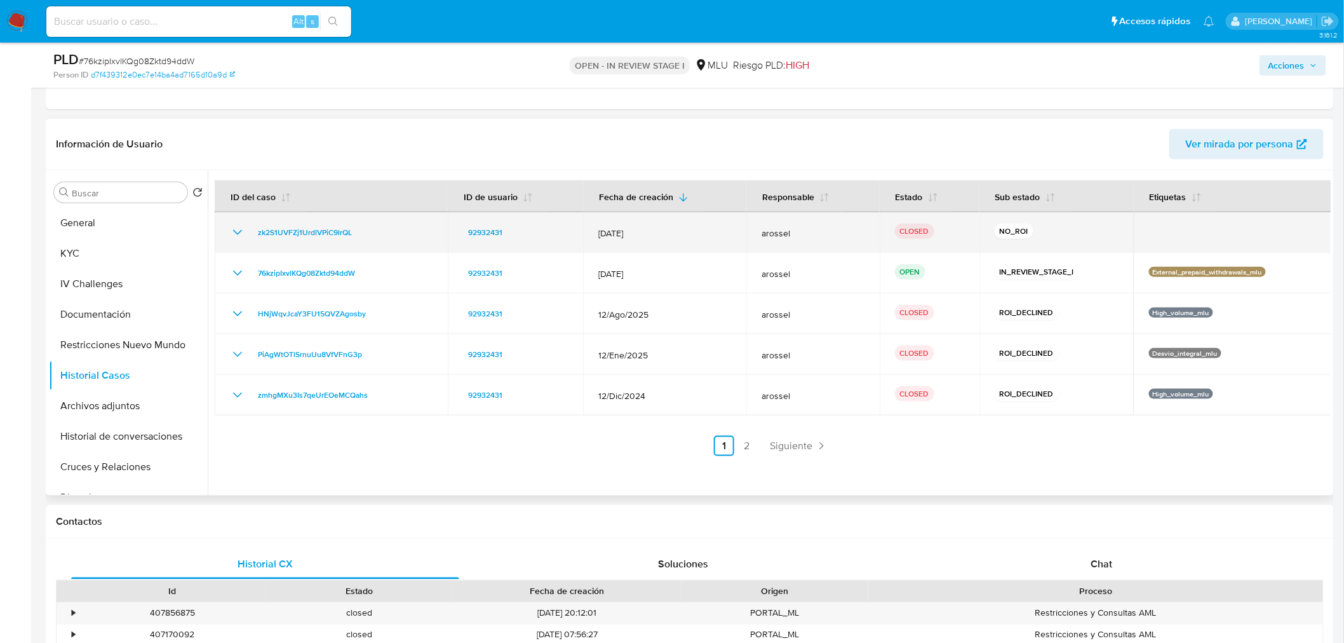
drag, startPoint x: 364, startPoint y: 232, endPoint x: 250, endPoint y: 233, distance: 113.7
click at [250, 233] on div "zk2S1UVFZj1UrdlVPiC9lrQL" at bounding box center [331, 232] width 203 height 15
click at [233, 231] on icon "Mostrar/Ocultar" at bounding box center [237, 232] width 15 height 15
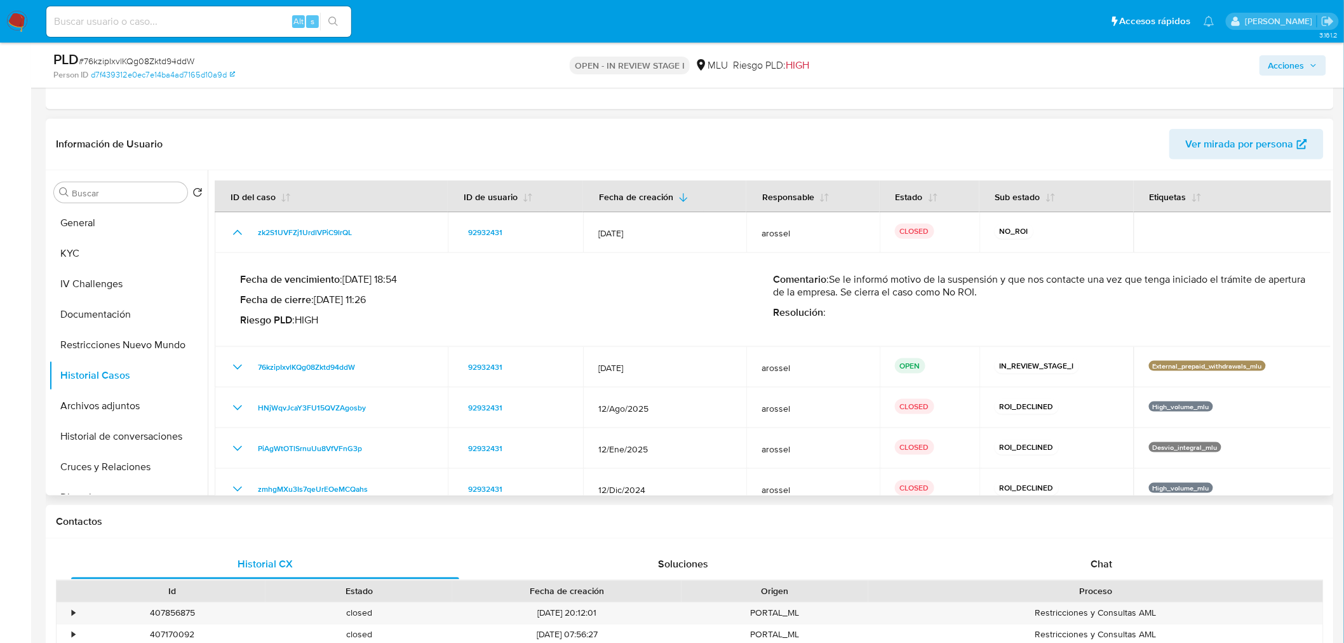
click at [383, 284] on p "Fecha de vencimiento : 21/12/2025 18:54" at bounding box center [506, 279] width 533 height 13
click at [680, 286] on div "Fecha de vencimiento : 21/12/2025 18:54 Fecha de cierre : 06/10/2025 11:26 Ries…" at bounding box center [506, 299] width 533 height 53
drag, startPoint x: 900, startPoint y: 292, endPoint x: 1013, endPoint y: 277, distance: 113.5
click at [1013, 277] on p "Comentario : Se le informó motivo de la suspensión y que nos contacte una vez q…" at bounding box center [1039, 285] width 533 height 25
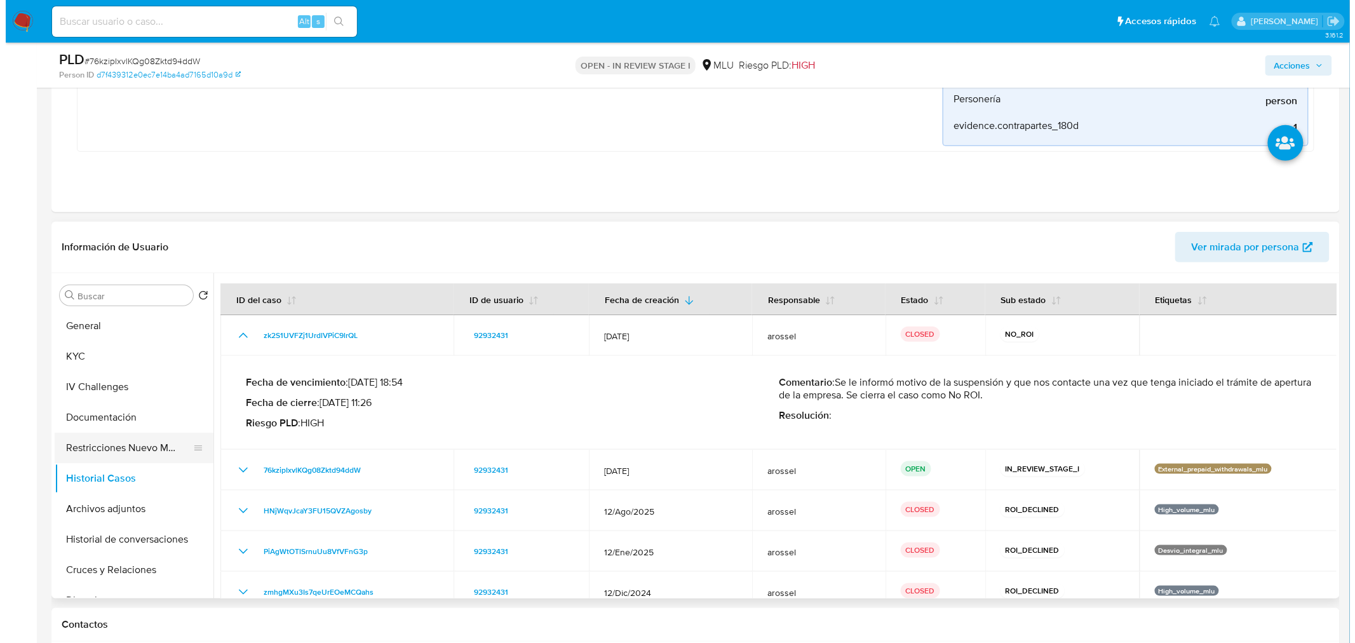
scroll to position [353, 0]
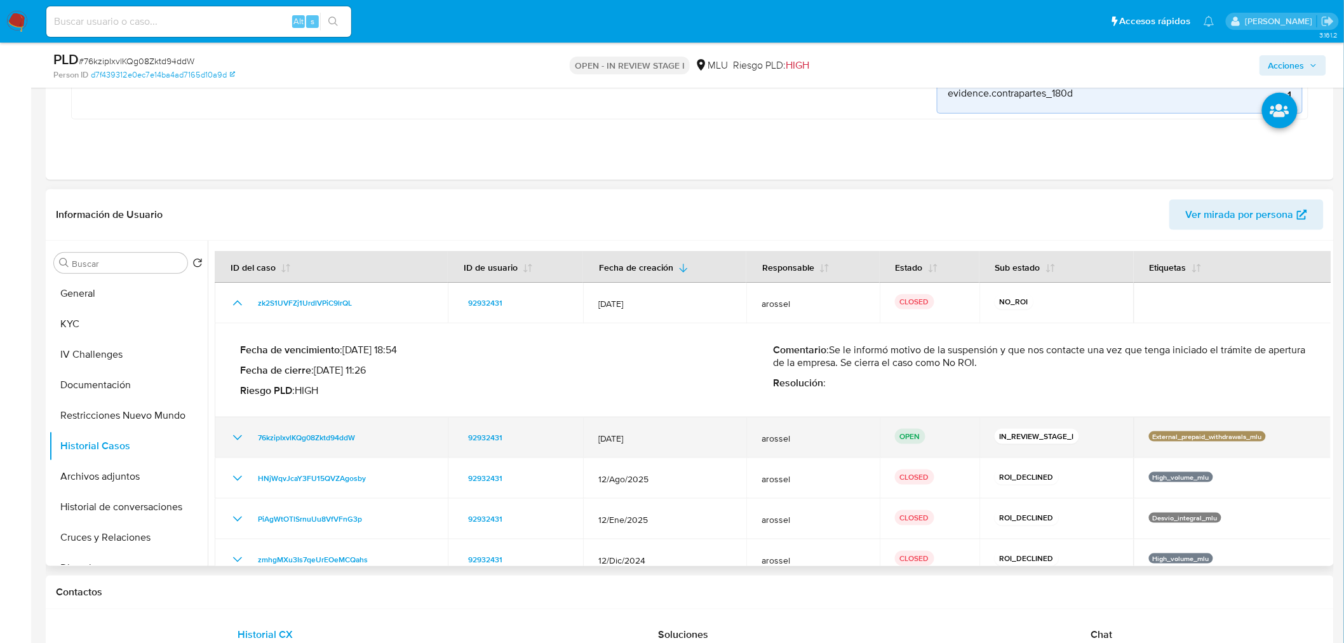
click at [232, 441] on icon "Mostrar/Ocultar" at bounding box center [237, 437] width 15 height 15
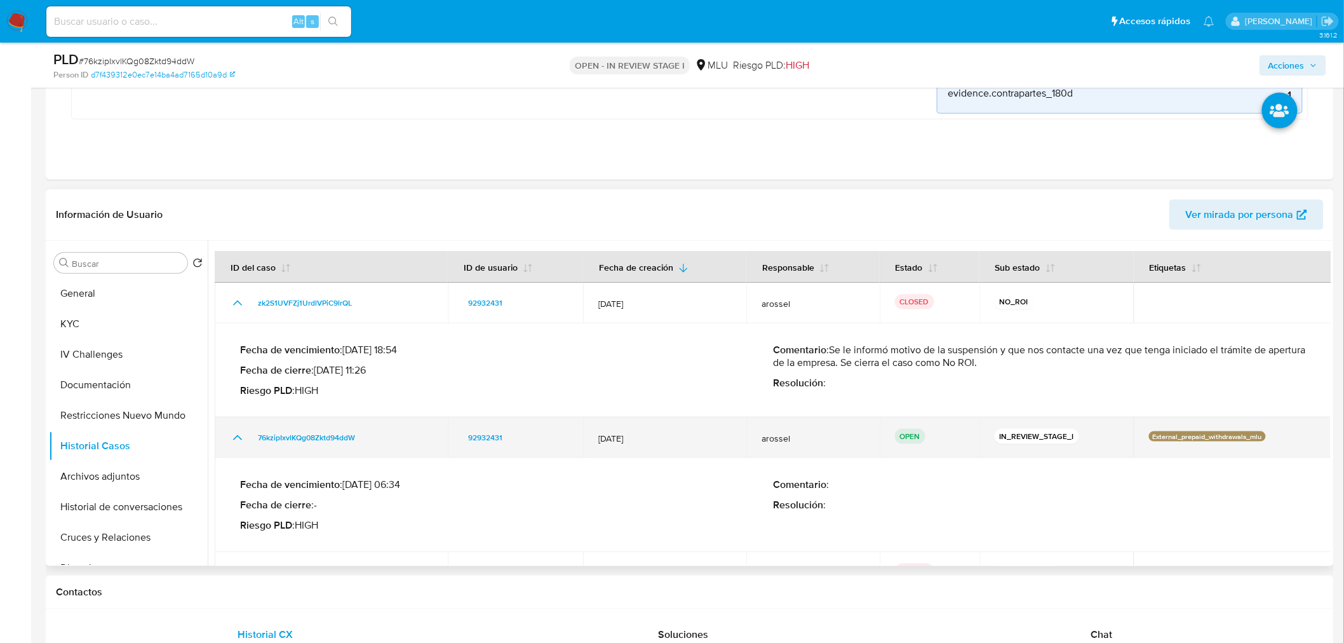
click at [232, 441] on icon "Mostrar/Ocultar" at bounding box center [237, 437] width 15 height 15
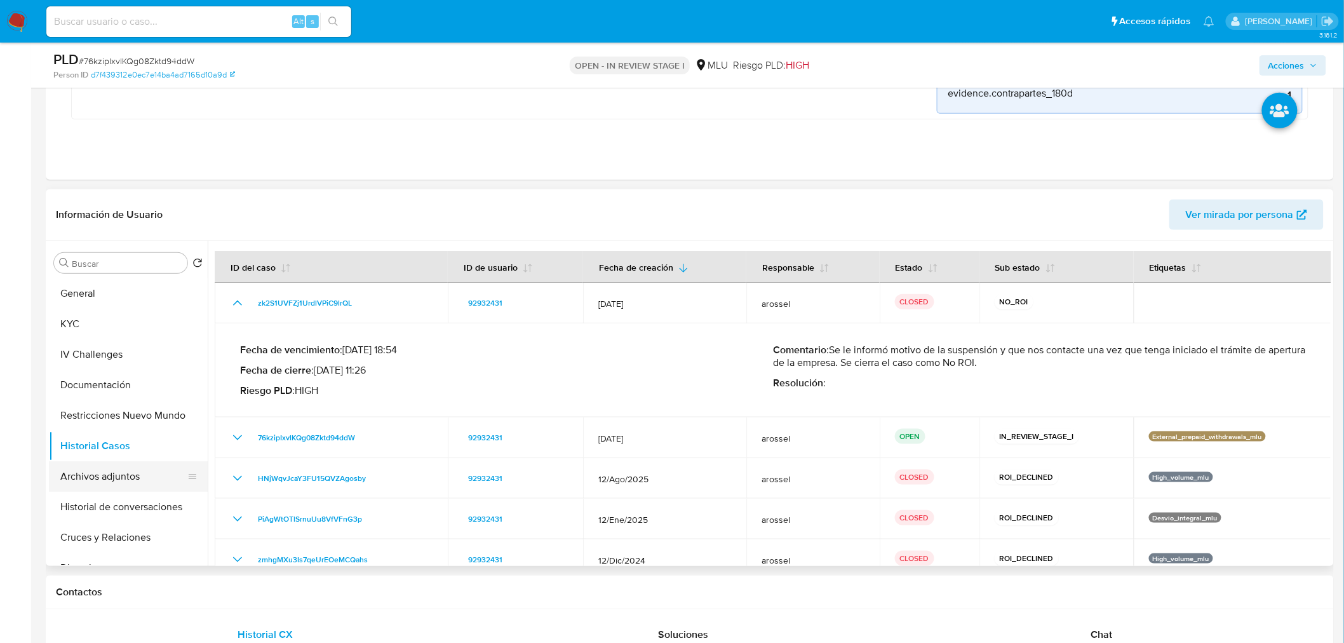
click at [116, 468] on button "Archivos adjuntos" at bounding box center [123, 476] width 149 height 30
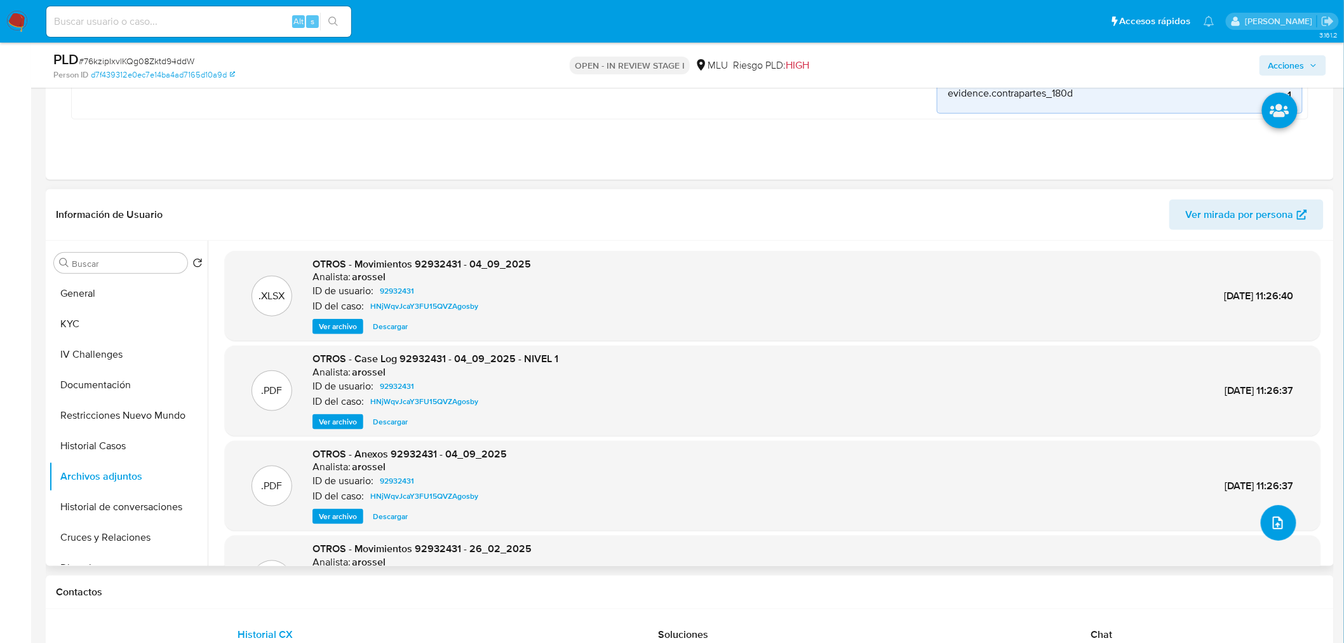
click at [1270, 523] on icon "upload-file" at bounding box center [1277, 522] width 15 height 15
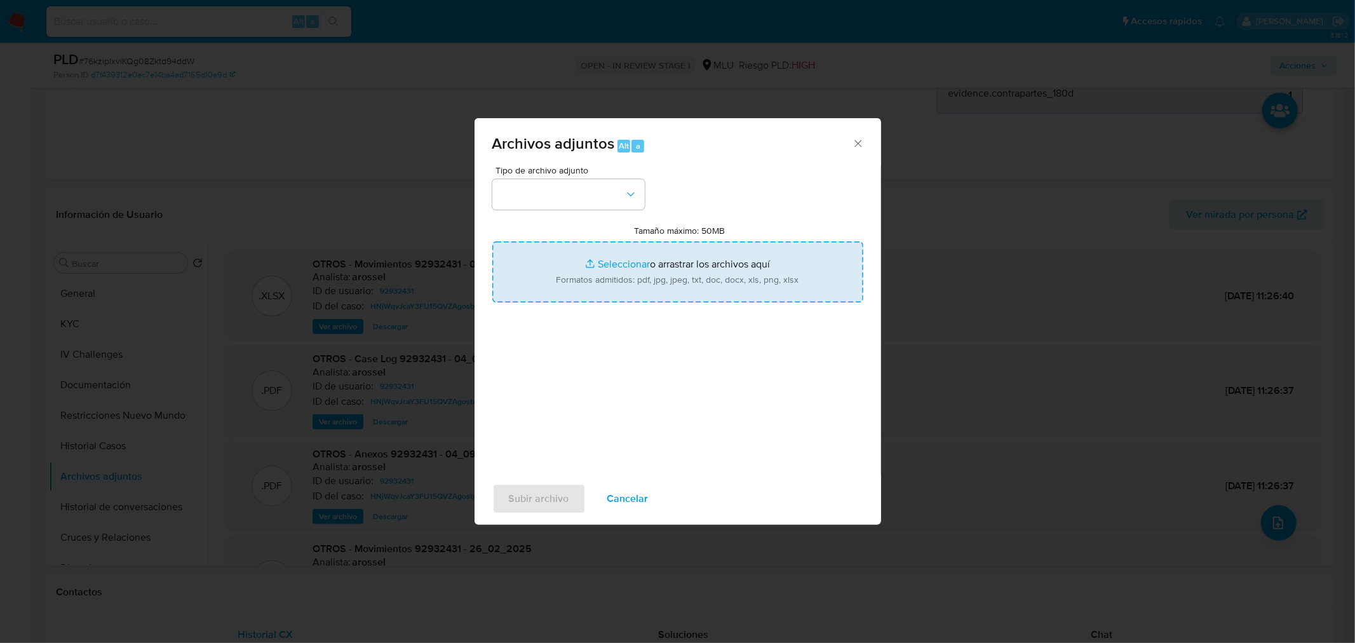
click at [674, 258] on input "Tamaño máximo: 50MB Seleccionar archivos" at bounding box center [677, 271] width 371 height 61
type input "C:\fakepath\Movimientos 92932431 - 06_10_2025.xlsx"
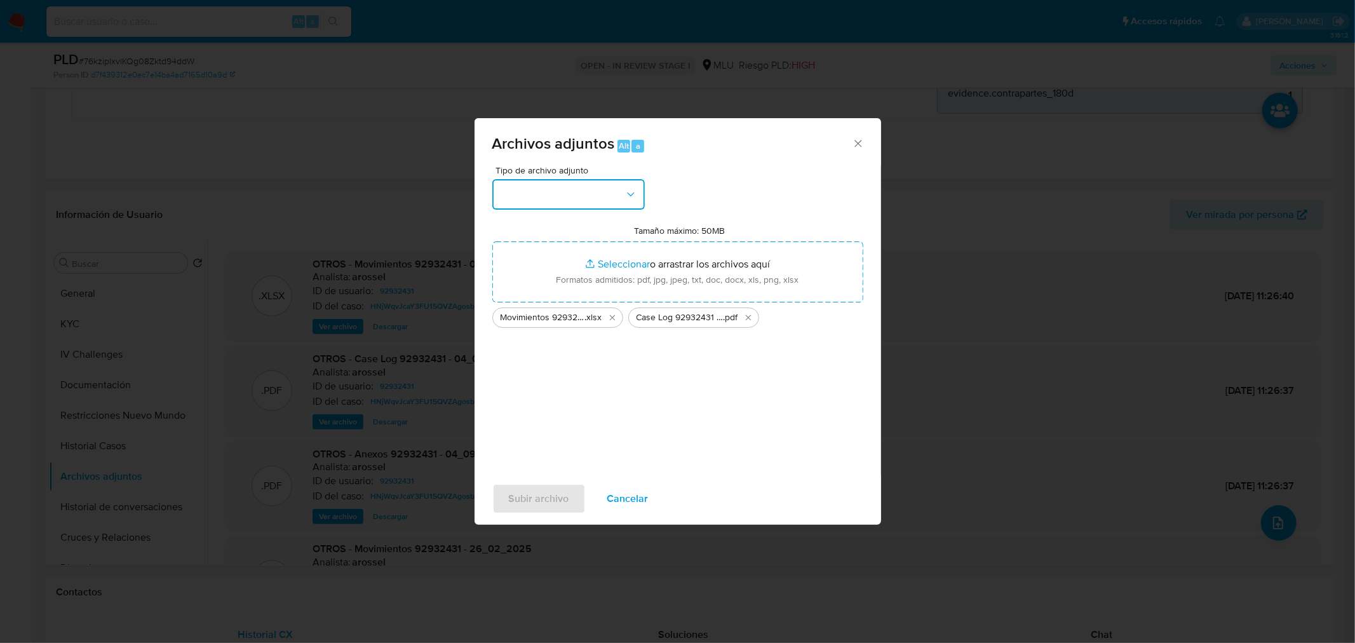
click at [580, 193] on button "button" at bounding box center [568, 194] width 152 height 30
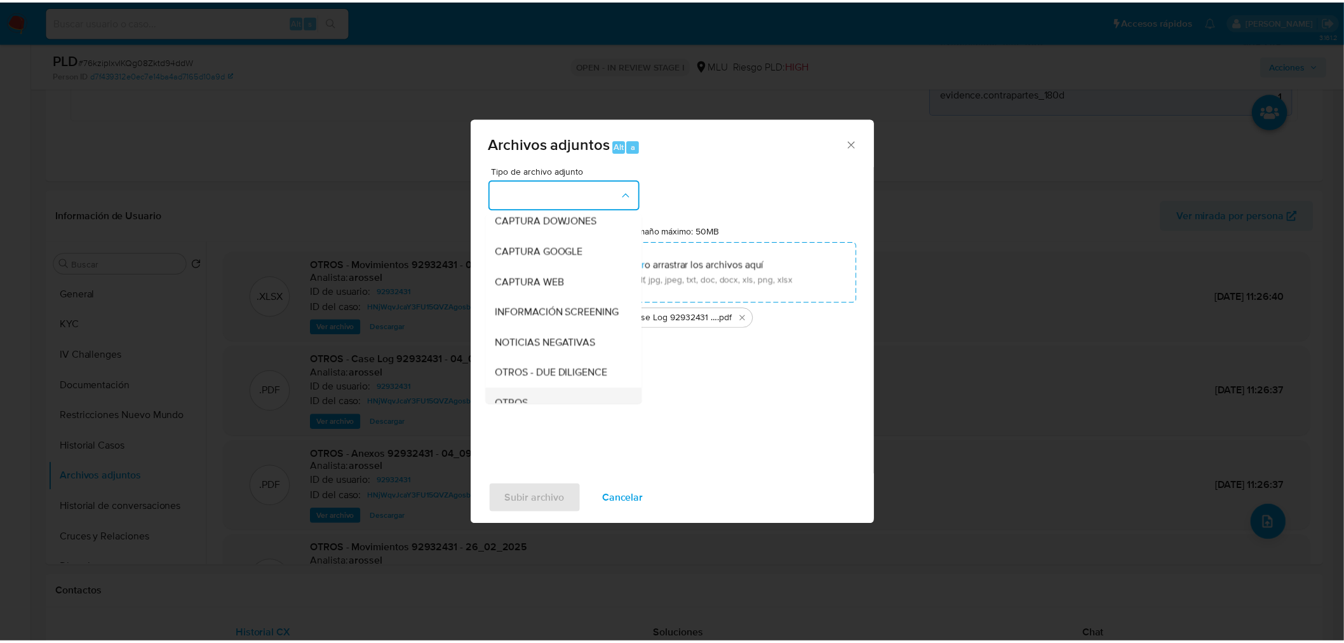
scroll to position [71, 0]
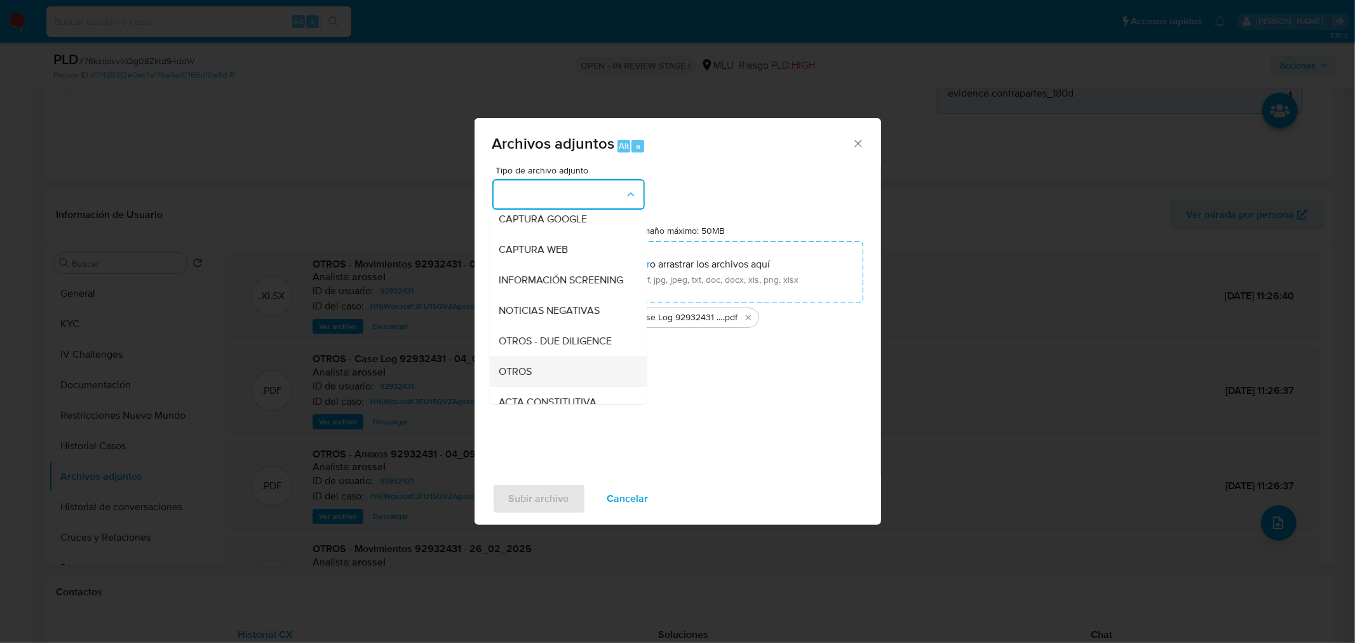
click at [538, 381] on div "OTROS" at bounding box center [564, 371] width 130 height 30
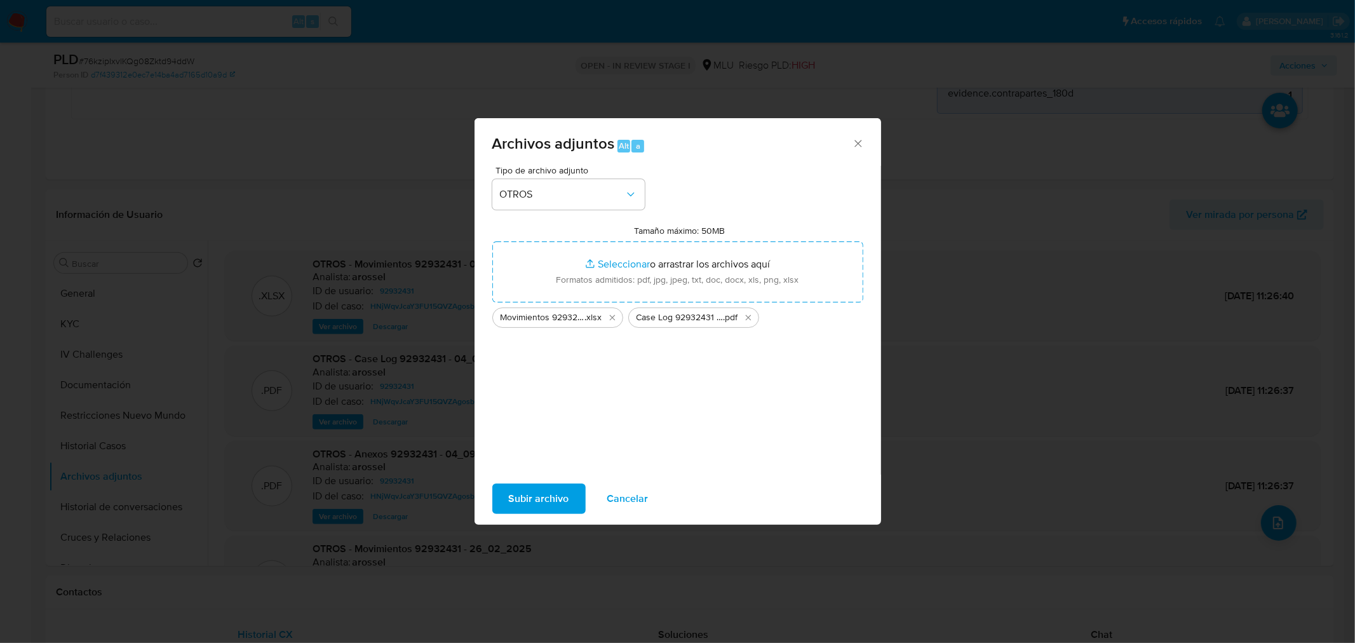
click at [544, 503] on span "Subir archivo" at bounding box center [539, 499] width 60 height 28
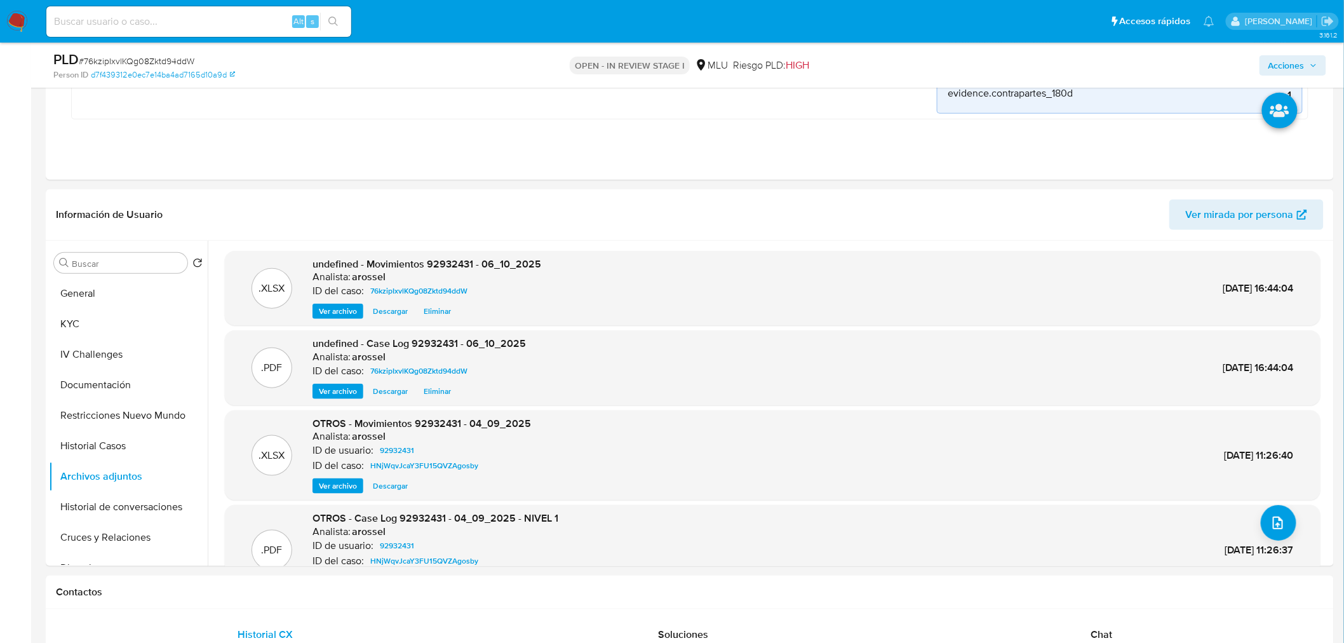
click at [1314, 70] on span "Acciones" at bounding box center [1292, 66] width 49 height 18
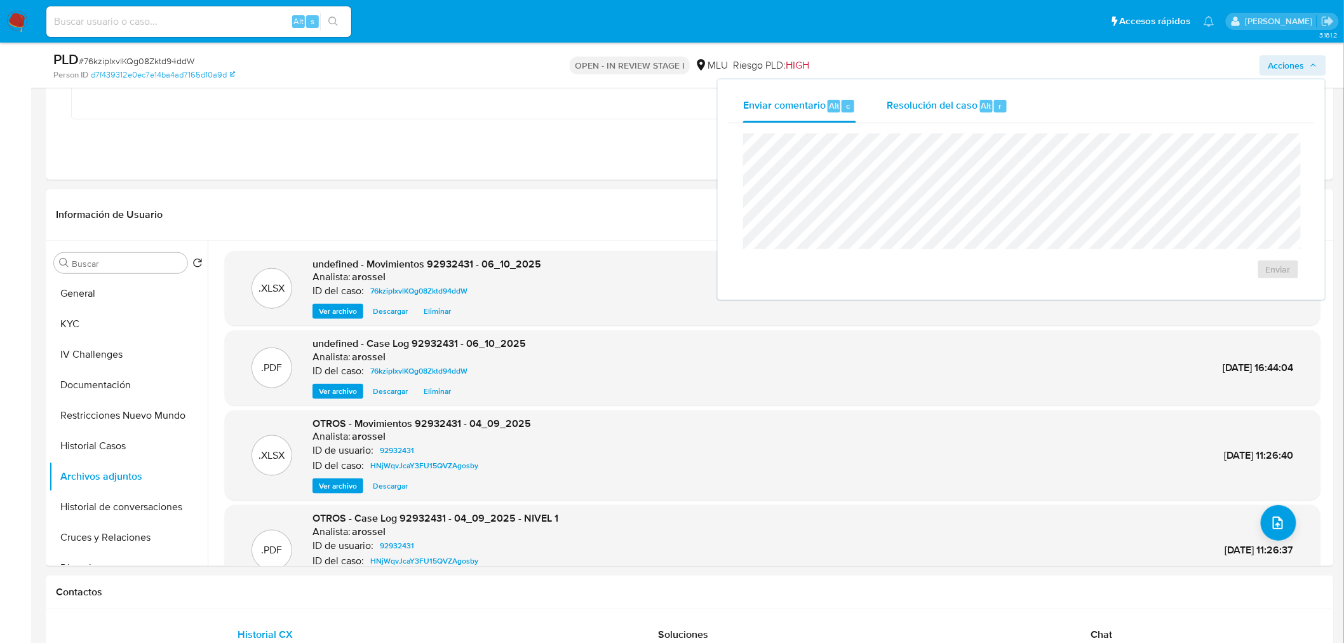
click at [960, 116] on div "Resolución del caso Alt r" at bounding box center [947, 106] width 121 height 33
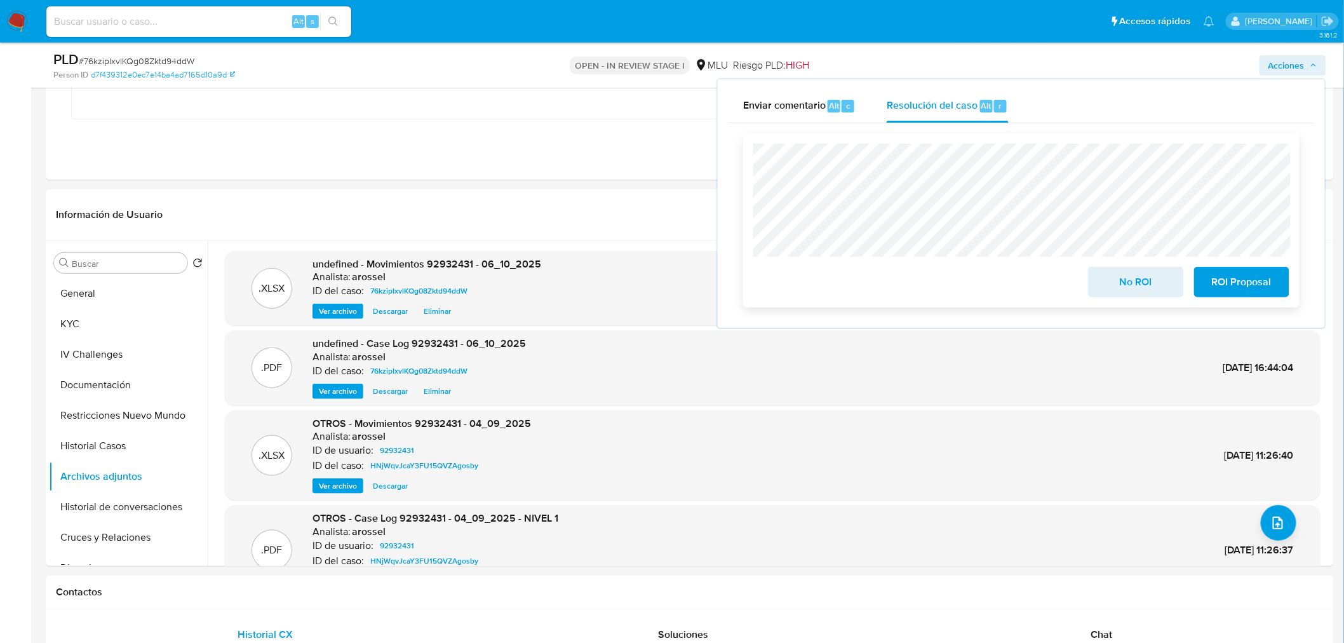
click at [1119, 293] on span "No ROI" at bounding box center [1136, 282] width 62 height 28
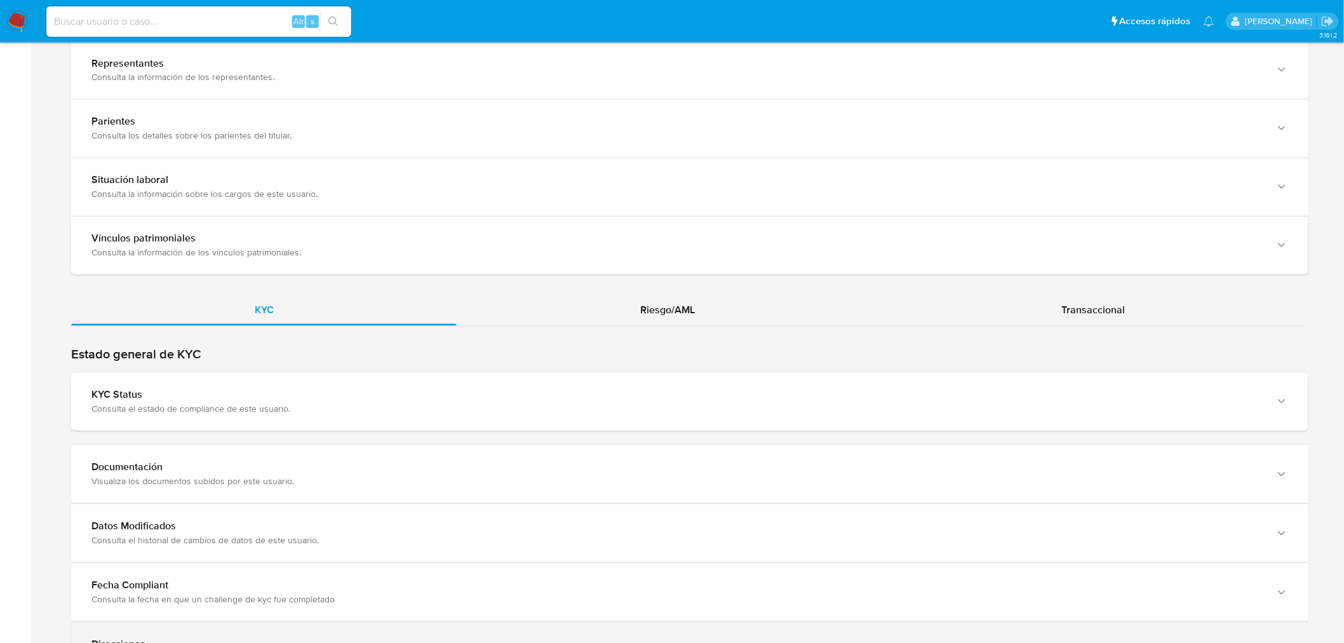
scroll to position [1129, 0]
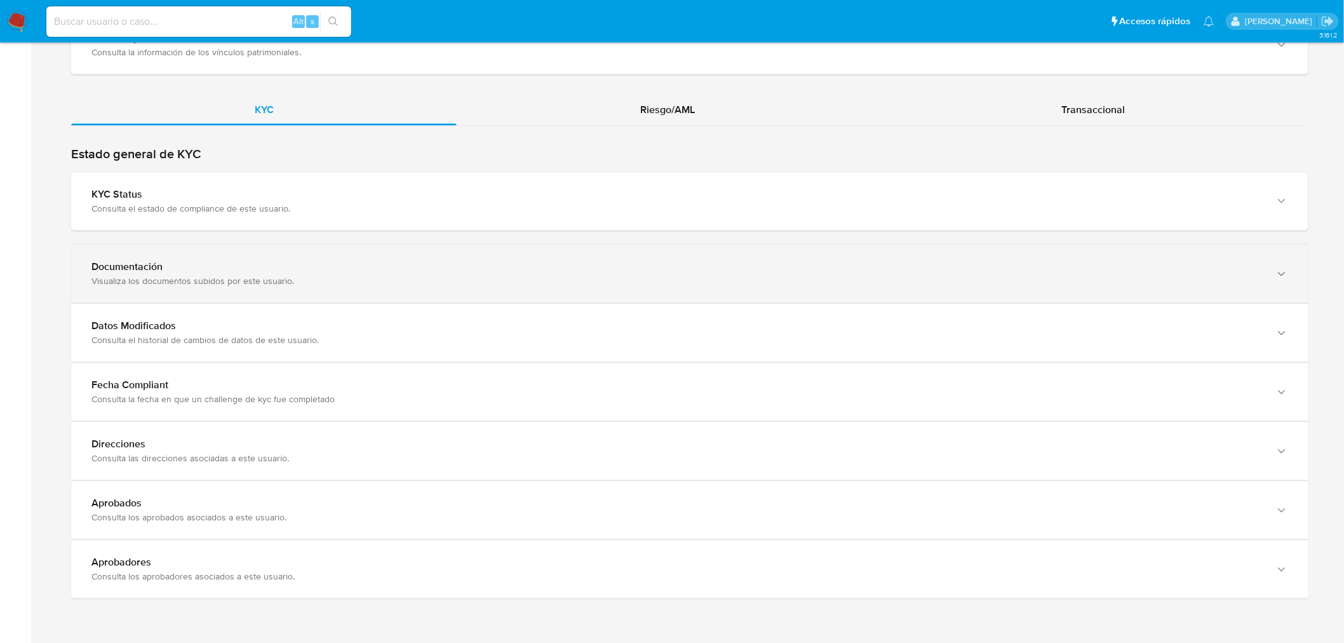
click at [293, 290] on div "Documentación Visualiza los documentos subidos por este usuario." at bounding box center [689, 274] width 1237 height 58
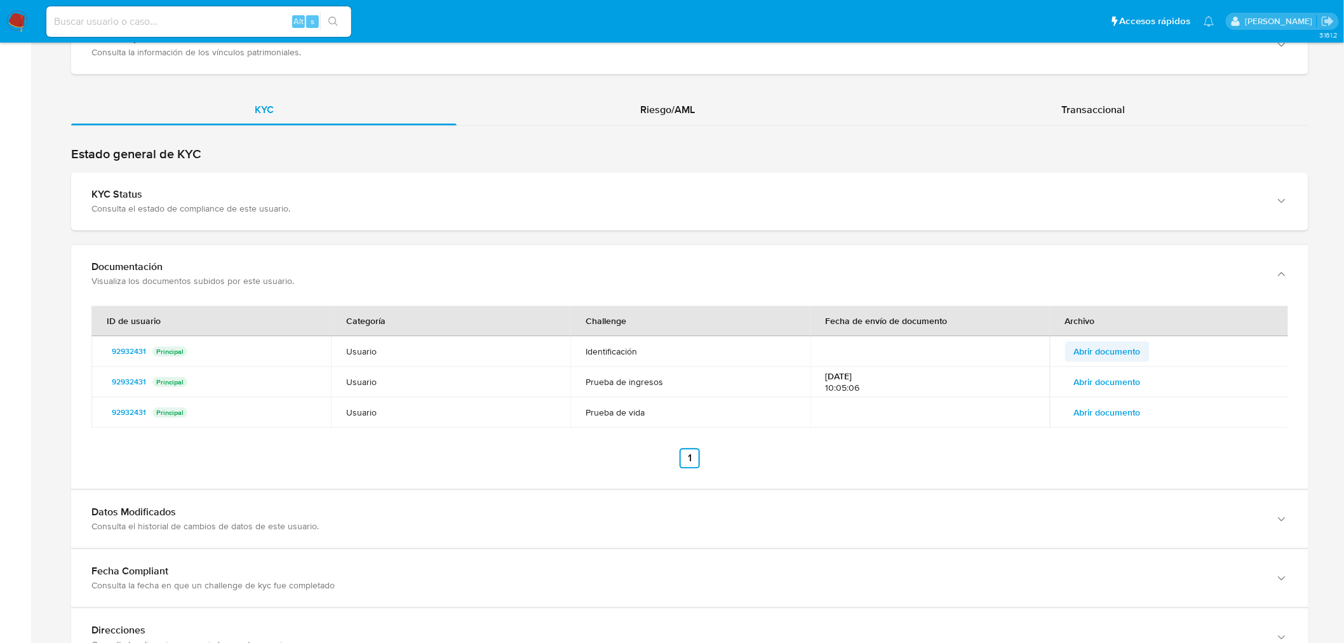
click at [1122, 347] on span "Abrir documento" at bounding box center [1107, 351] width 67 height 18
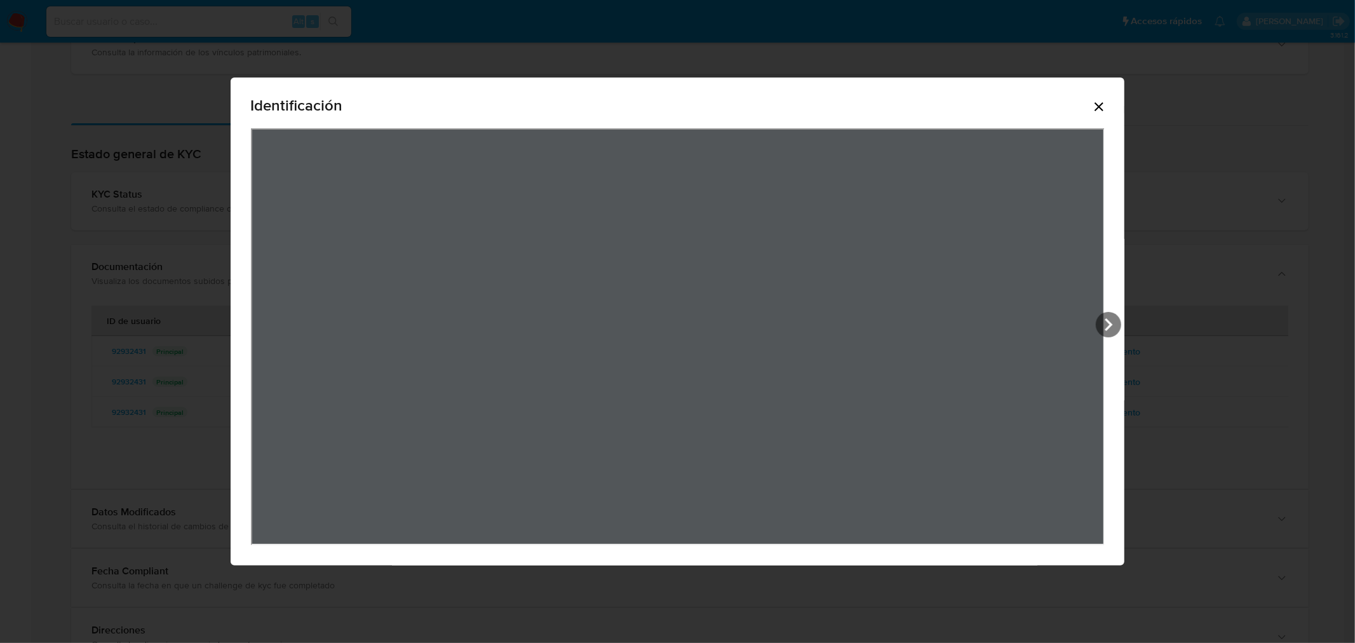
click at [1102, 105] on icon "Cerrar" at bounding box center [1098, 106] width 9 height 9
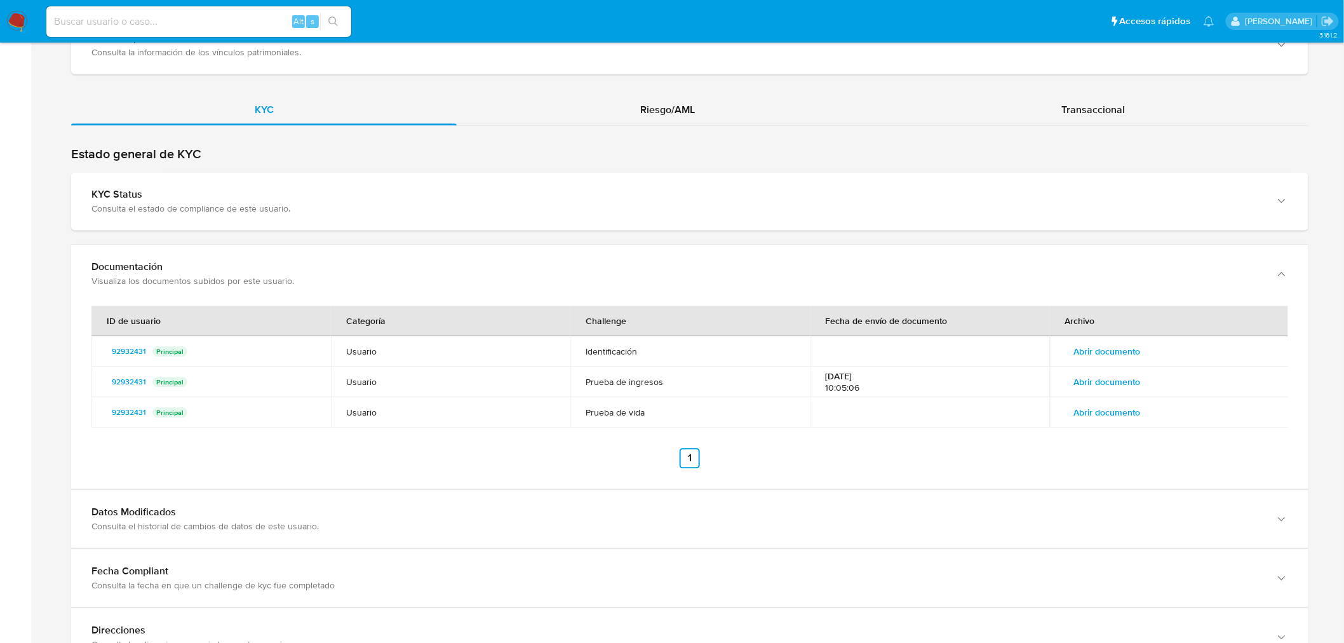
click at [1121, 382] on span "Abrir documento" at bounding box center [1107, 382] width 67 height 18
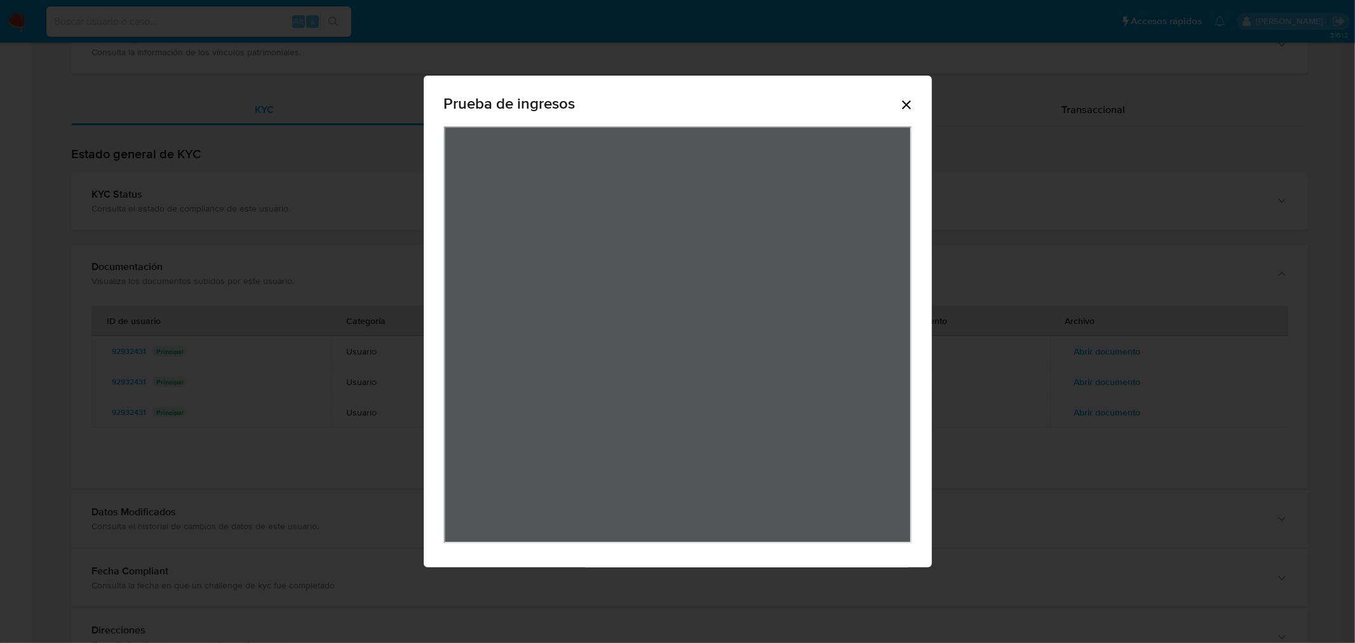
click at [899, 105] on icon "Cerrar" at bounding box center [906, 104] width 15 height 15
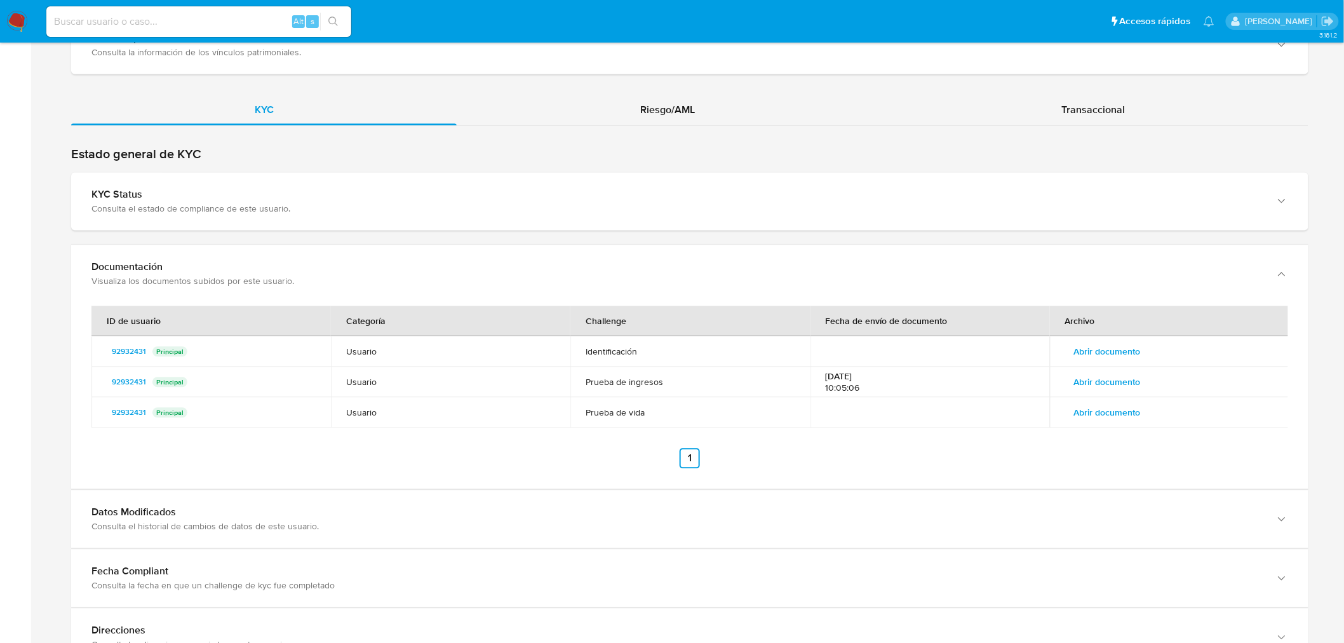
click at [1115, 417] on span "Abrir documento" at bounding box center [1107, 412] width 67 height 18
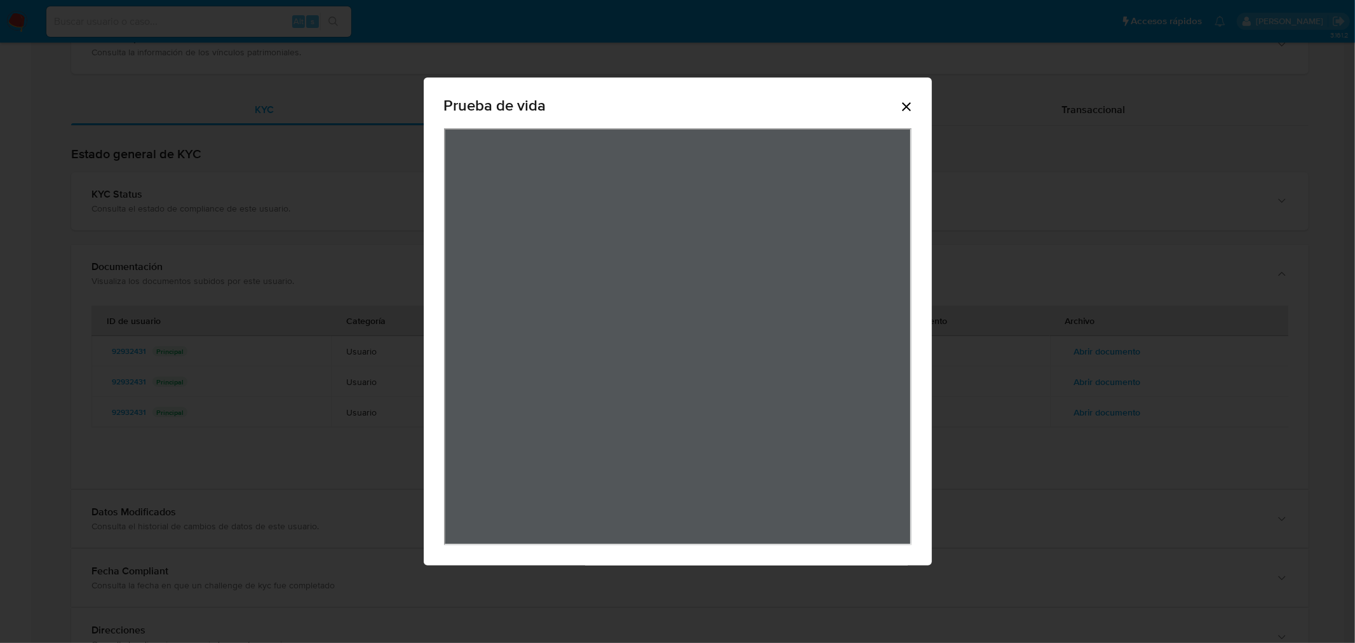
click at [902, 102] on icon "Cerrar" at bounding box center [906, 106] width 15 height 15
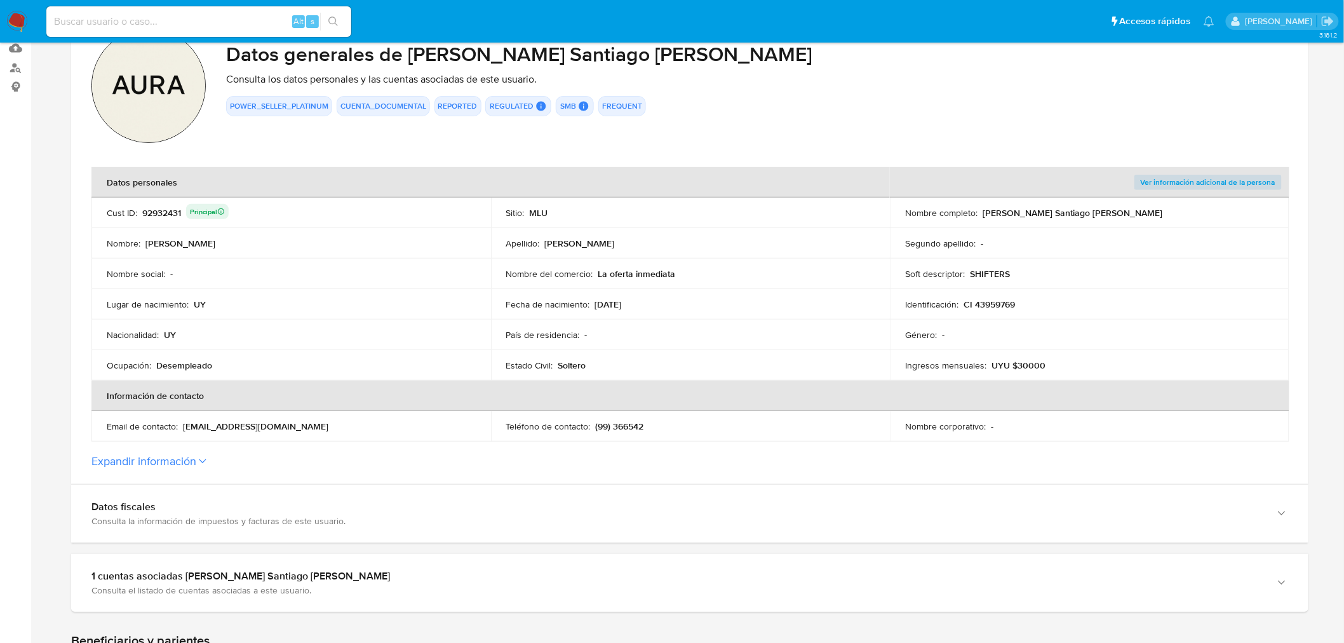
scroll to position [141, 0]
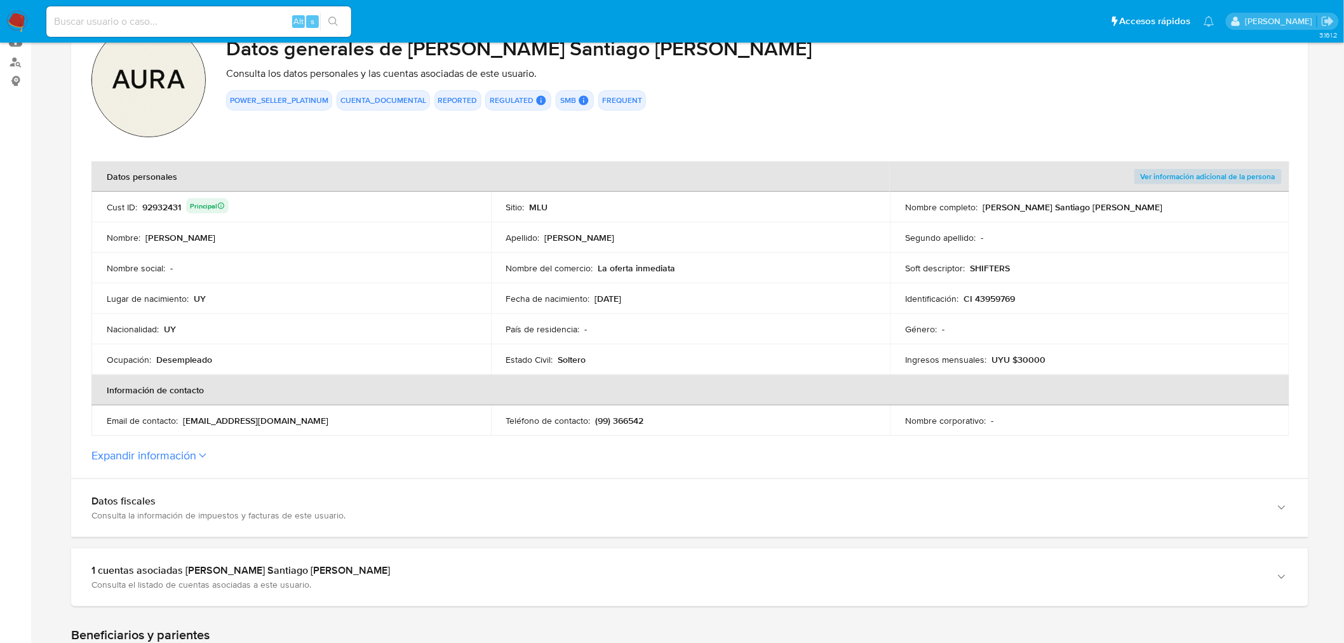
click at [635, 422] on p "(99) 366542" at bounding box center [620, 420] width 48 height 11
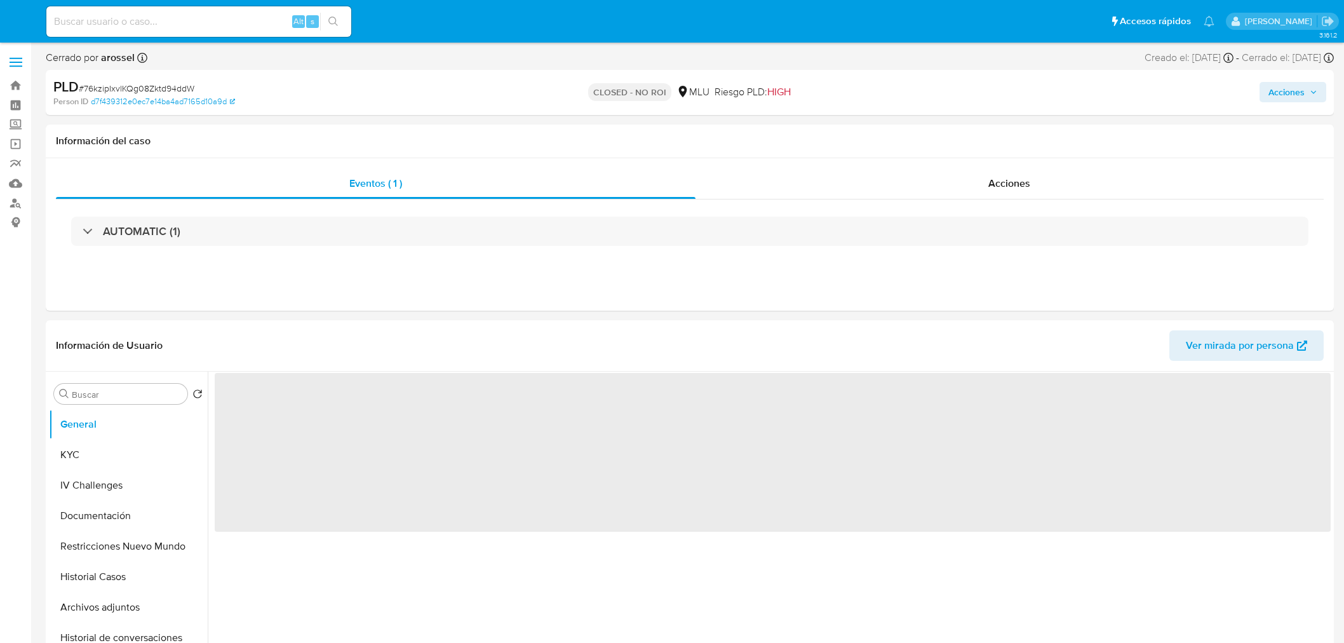
select select "10"
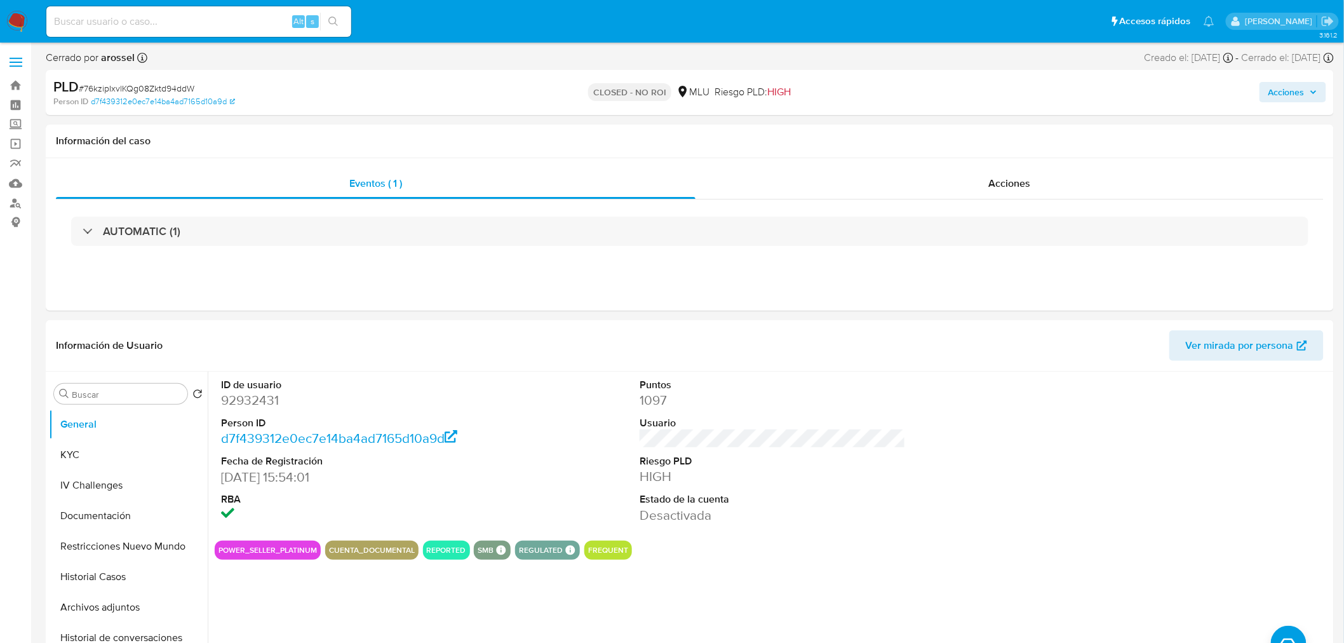
click at [166, 85] on span "# 76kzipIxvlKQg08Zktd94ddW" at bounding box center [137, 88] width 116 height 13
copy span "76kzipIxvlKQg08Zktd94ddW"
click at [107, 449] on button "KYC" at bounding box center [123, 455] width 149 height 30
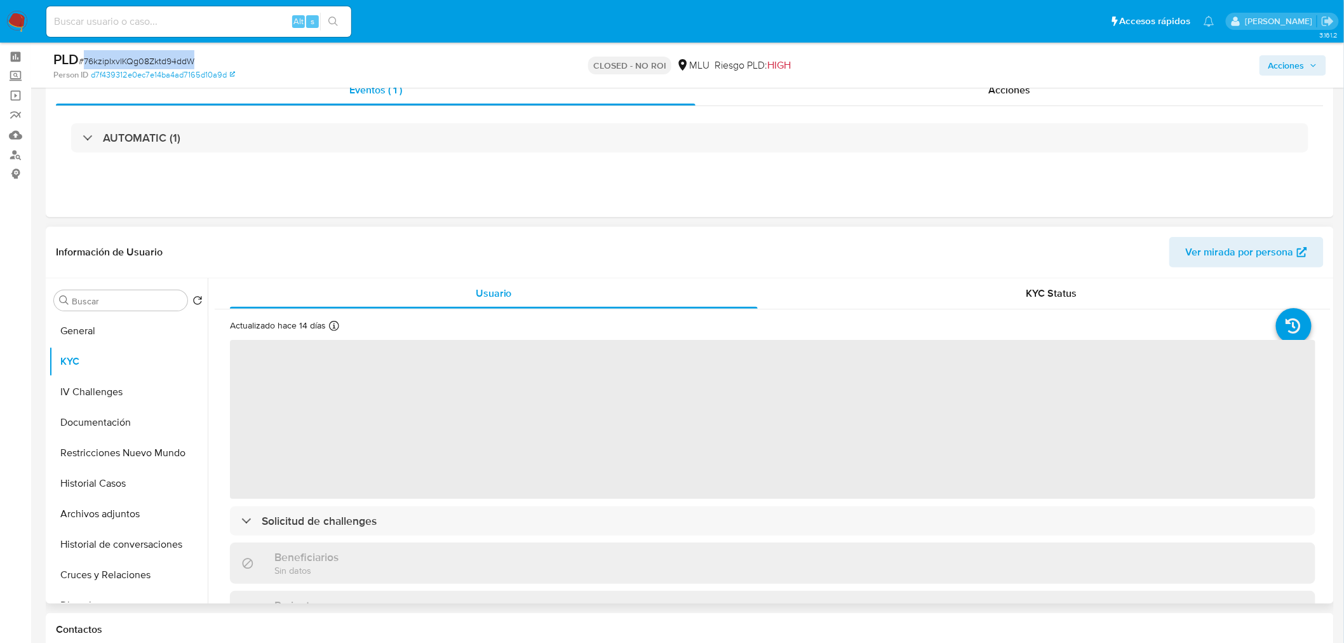
scroll to position [141, 0]
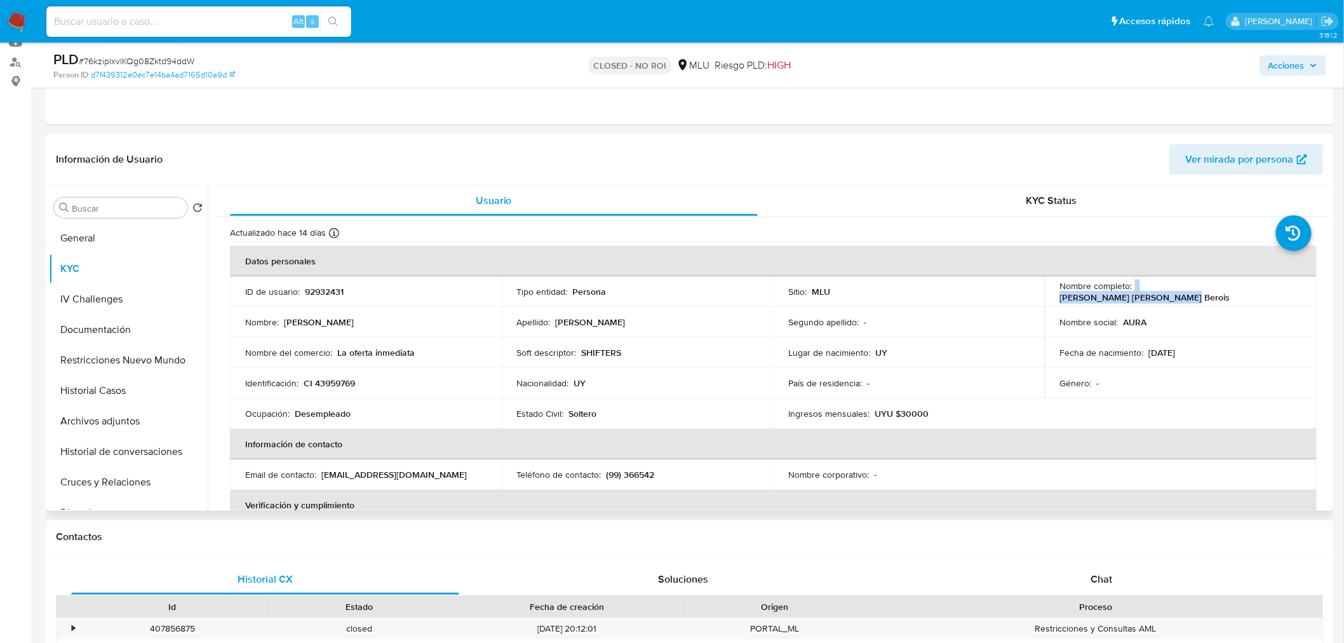
drag, startPoint x: 1131, startPoint y: 296, endPoint x: 1307, endPoint y: 296, distance: 175.9
click at [1307, 296] on td "Nombre completo : [PERSON_NAME] [PERSON_NAME] Berois" at bounding box center [1181, 291] width 272 height 30
copy div "[PERSON_NAME] [PERSON_NAME] Berois"
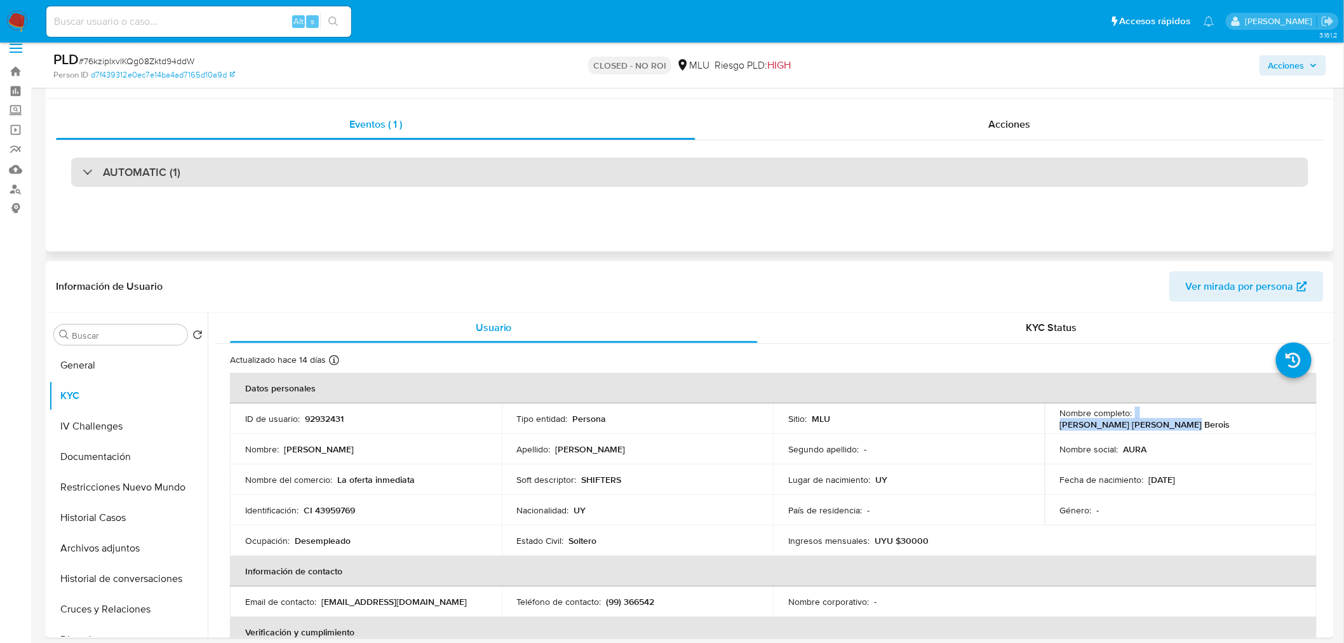
scroll to position [0, 0]
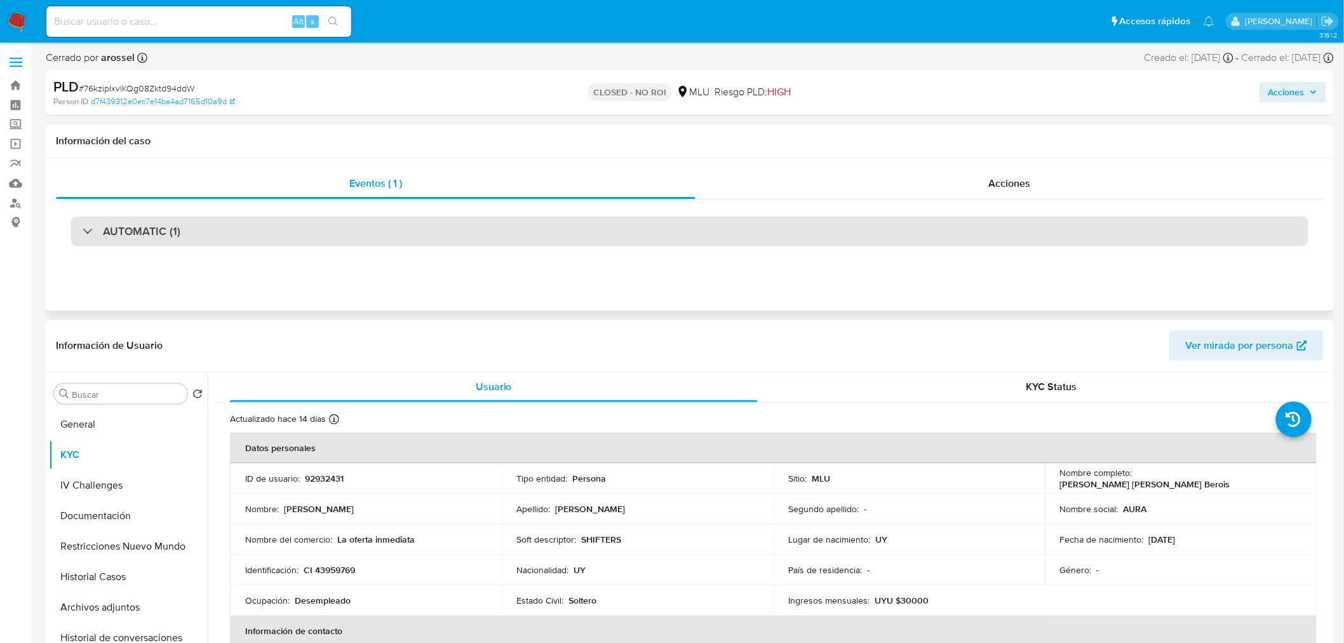
click at [205, 232] on div "AUTOMATIC (1)" at bounding box center [689, 231] width 1237 height 29
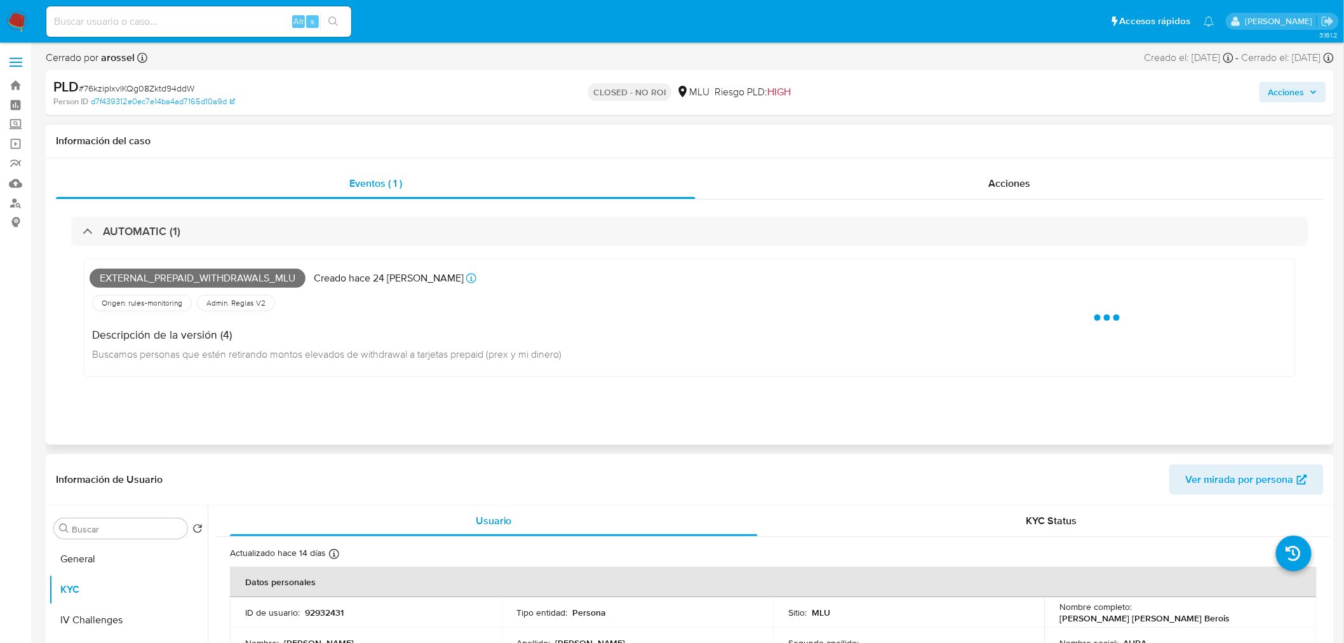
click at [148, 276] on span "External_prepaid_withdrawals_mlu" at bounding box center [198, 278] width 216 height 19
copy span "External_prepaid_withdrawals_mlu"
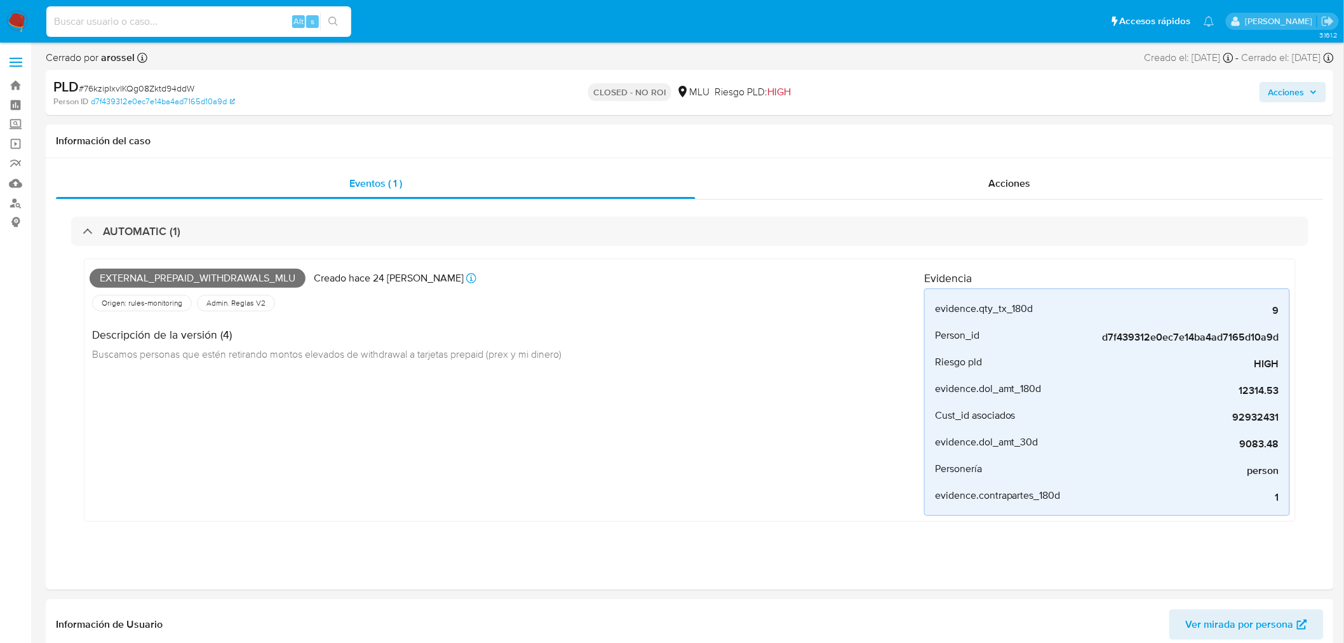
click at [134, 24] on input at bounding box center [198, 21] width 305 height 17
paste input "F7pxHYKJmmOFPvWZjDWObjGM"
type input "F7pxHYKJmmOFPvWZjDWObjGM"
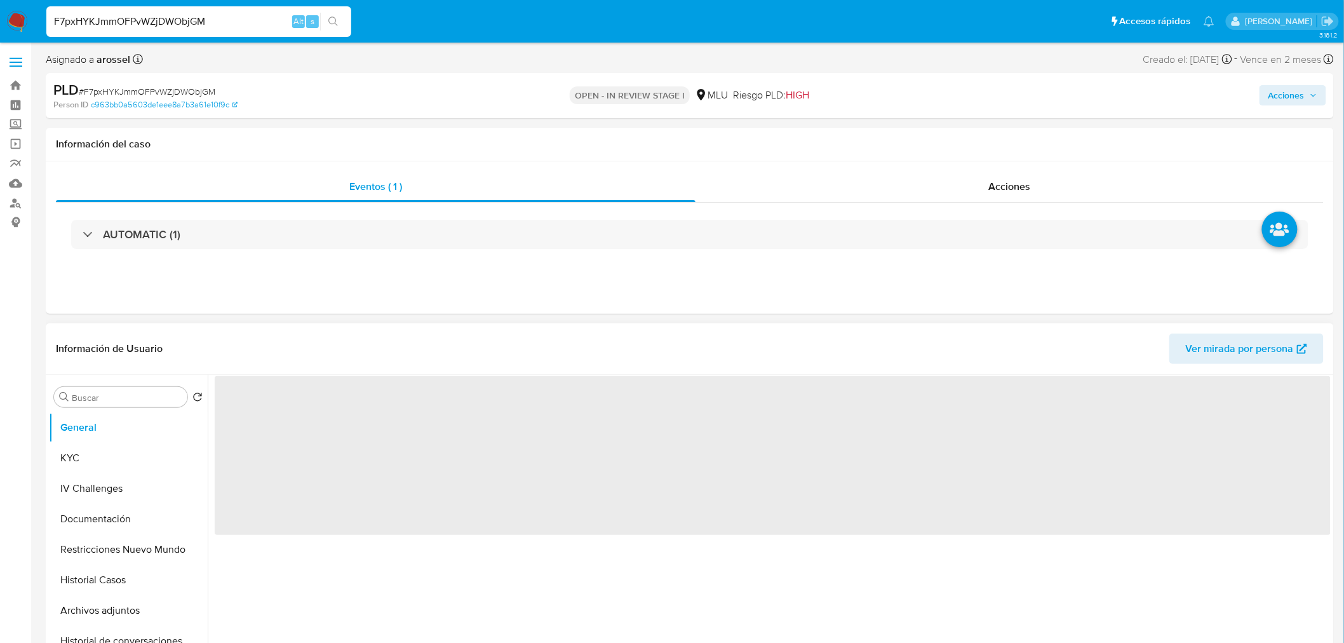
select select "10"
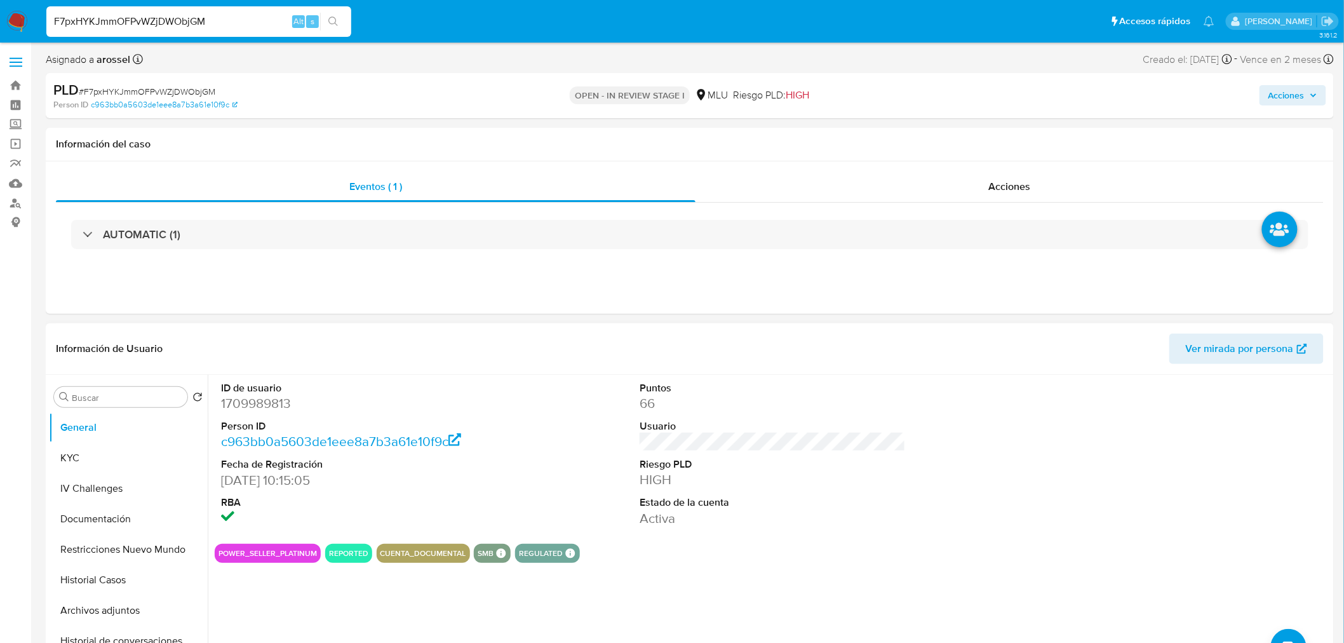
click at [1020, 474] on div "ID de usuario 1709989813 Person ID c963bb0a5603de1eee8a7b3a61e10f9c Fecha de Re…" at bounding box center [773, 454] width 1116 height 159
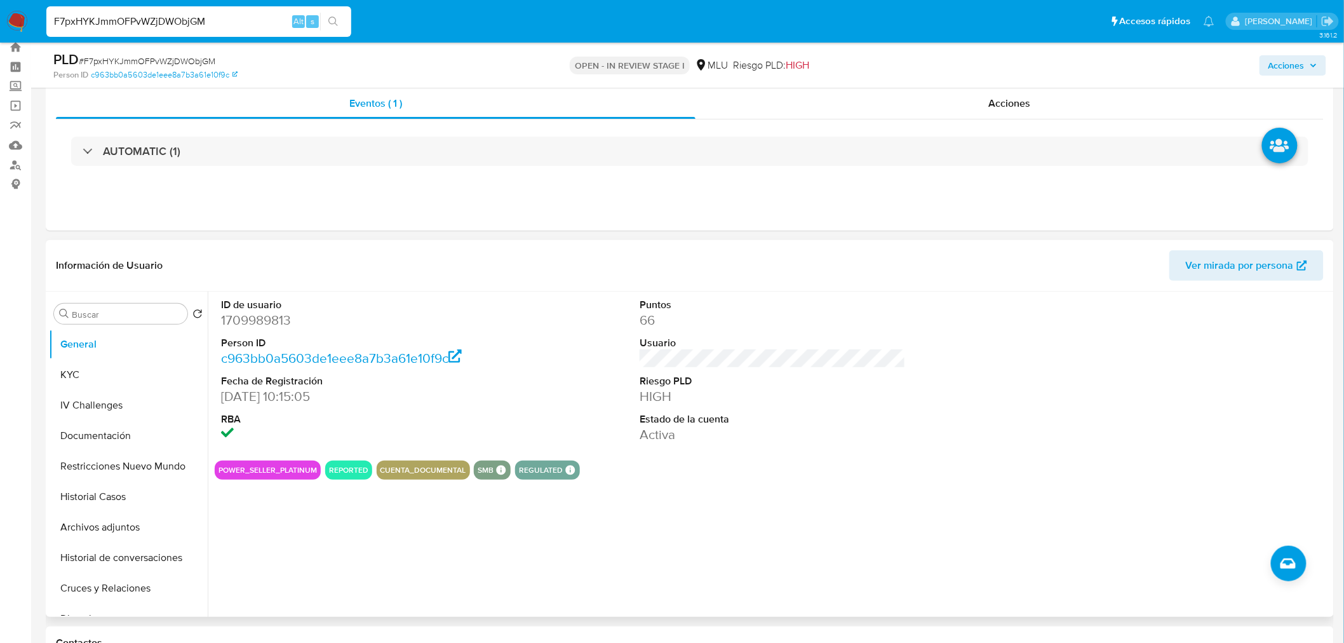
scroll to position [71, 0]
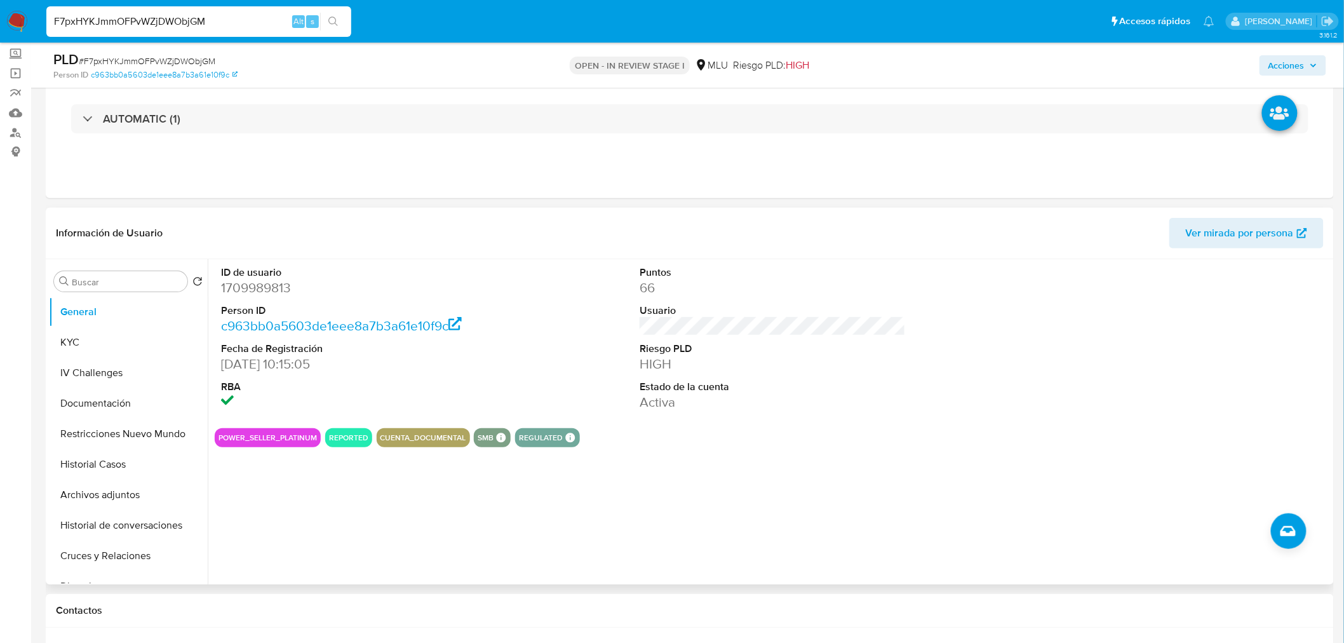
click at [1255, 222] on span "Ver mirada por persona" at bounding box center [1240, 233] width 108 height 30
click at [111, 473] on button "Historial Casos" at bounding box center [123, 464] width 149 height 30
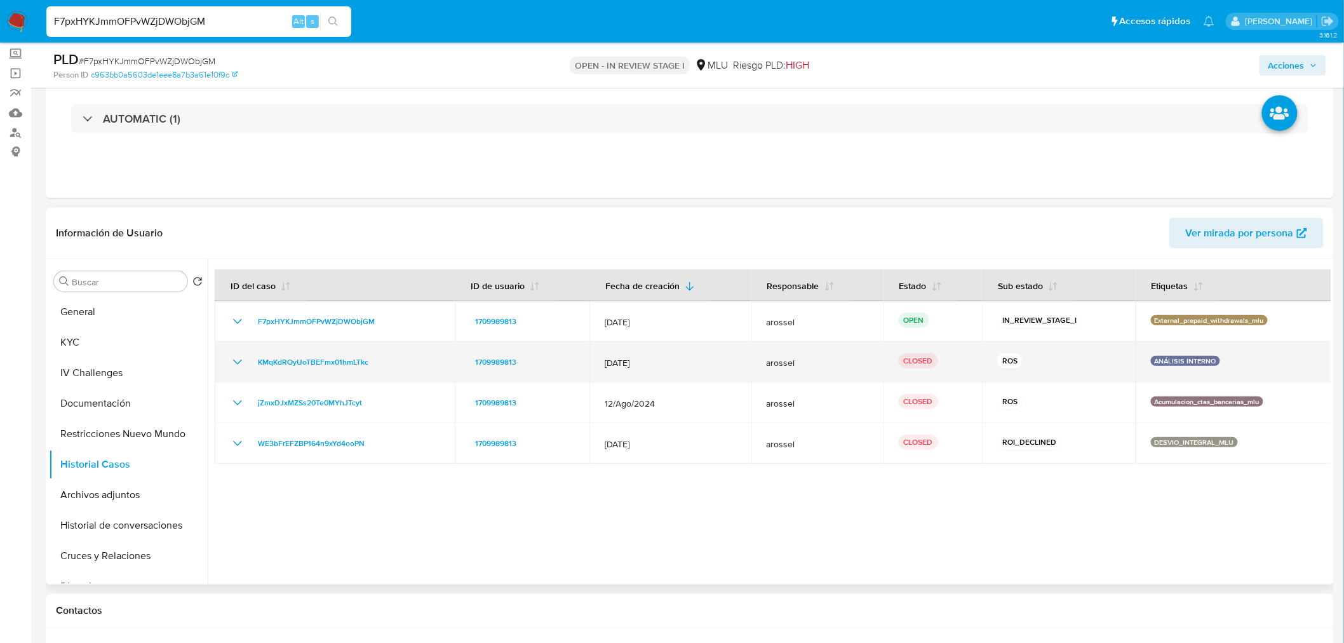
click at [236, 365] on icon "Mostrar/Ocultar" at bounding box center [237, 361] width 15 height 15
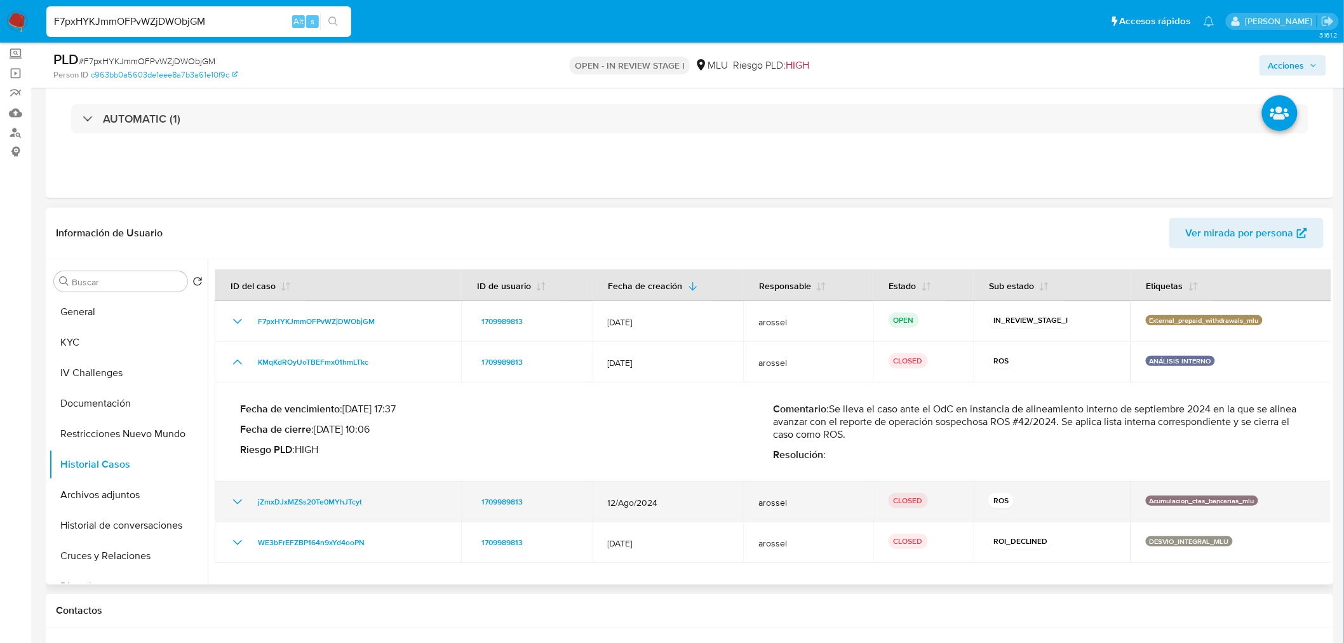
click at [235, 504] on icon "Mostrar/Ocultar" at bounding box center [237, 501] width 15 height 15
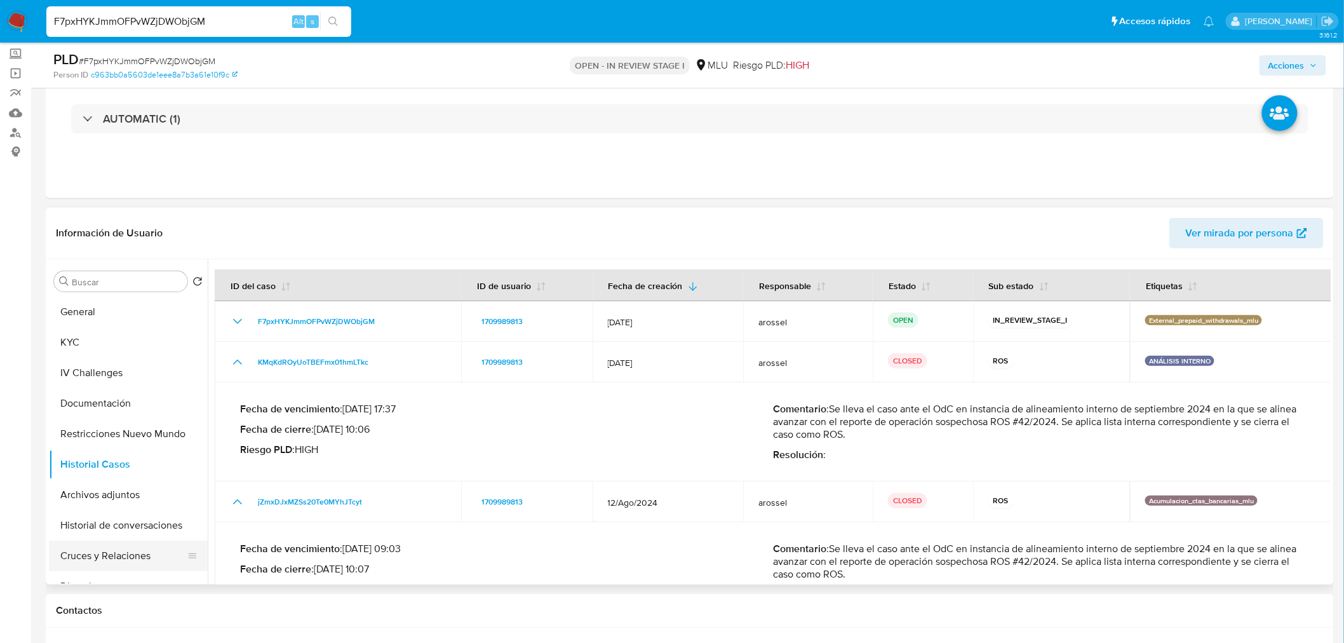
click at [111, 553] on button "Cruces y Relaciones" at bounding box center [123, 556] width 149 height 30
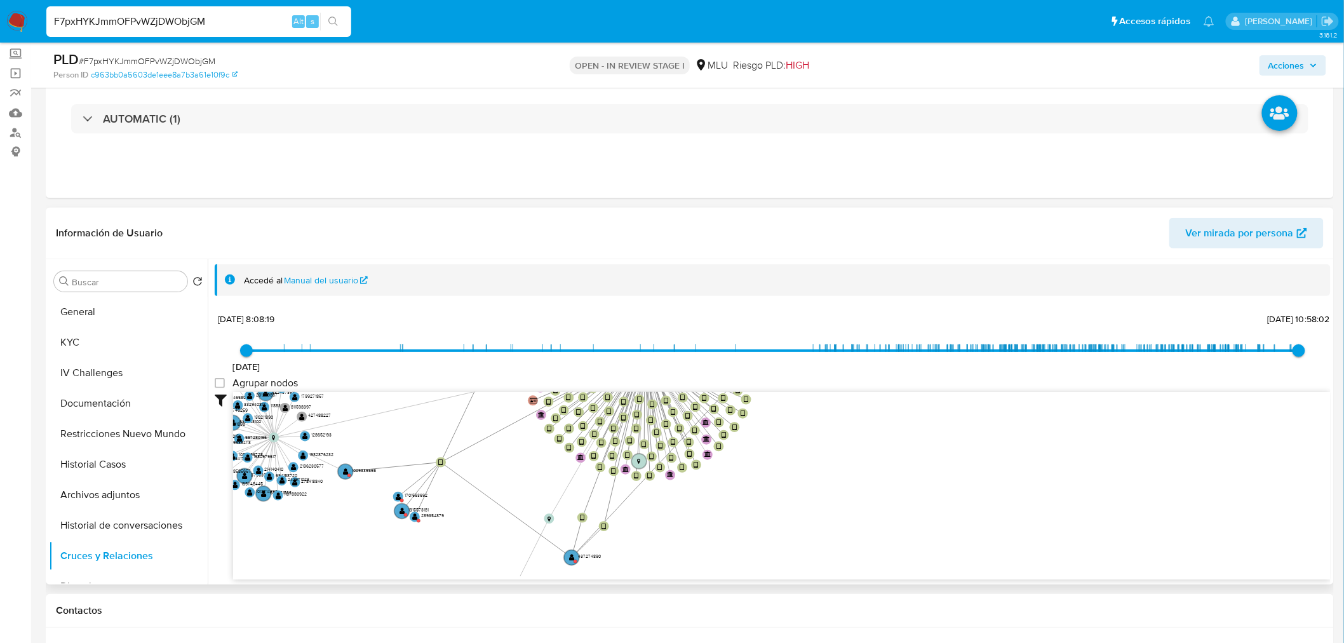
drag, startPoint x: 583, startPoint y: 473, endPoint x: 414, endPoint y: 421, distance: 177.0
click at [414, 421] on icon "device-680bda51c8d05331f5b3df8a  device-6877cd7d8c711407eea70789  device-686b…" at bounding box center [782, 484] width 1098 height 184
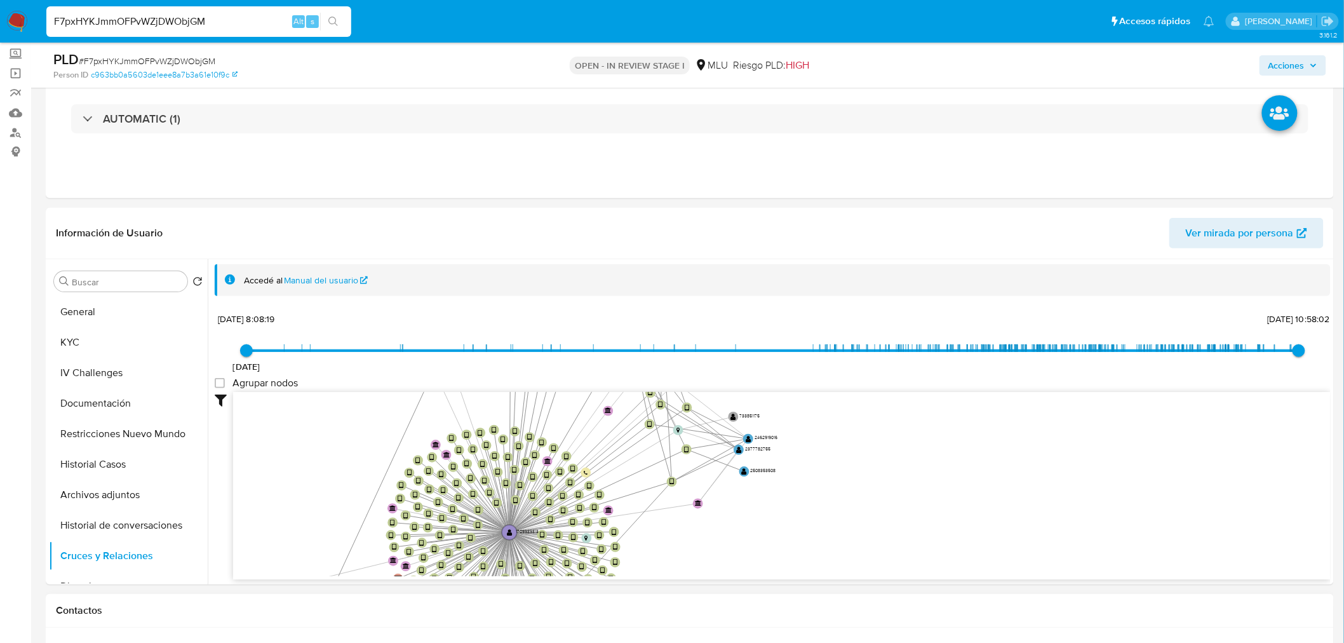
drag, startPoint x: 899, startPoint y: 426, endPoint x: 760, endPoint y: 610, distance: 230.4
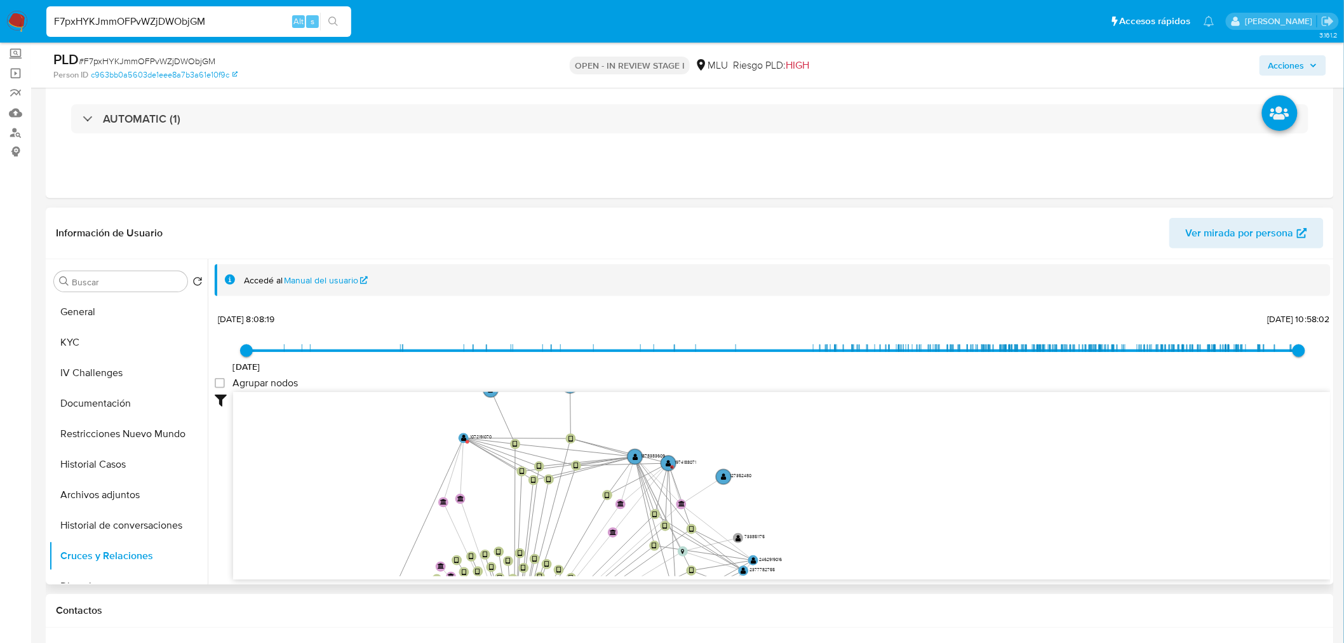
drag, startPoint x: 820, startPoint y: 416, endPoint x: 856, endPoint y: 548, distance: 137.0
click at [856, 548] on icon "device-680bda51c8d05331f5b3df8a  device-6877cd7d8c711407eea70789  device-686b…" at bounding box center [782, 484] width 1098 height 184
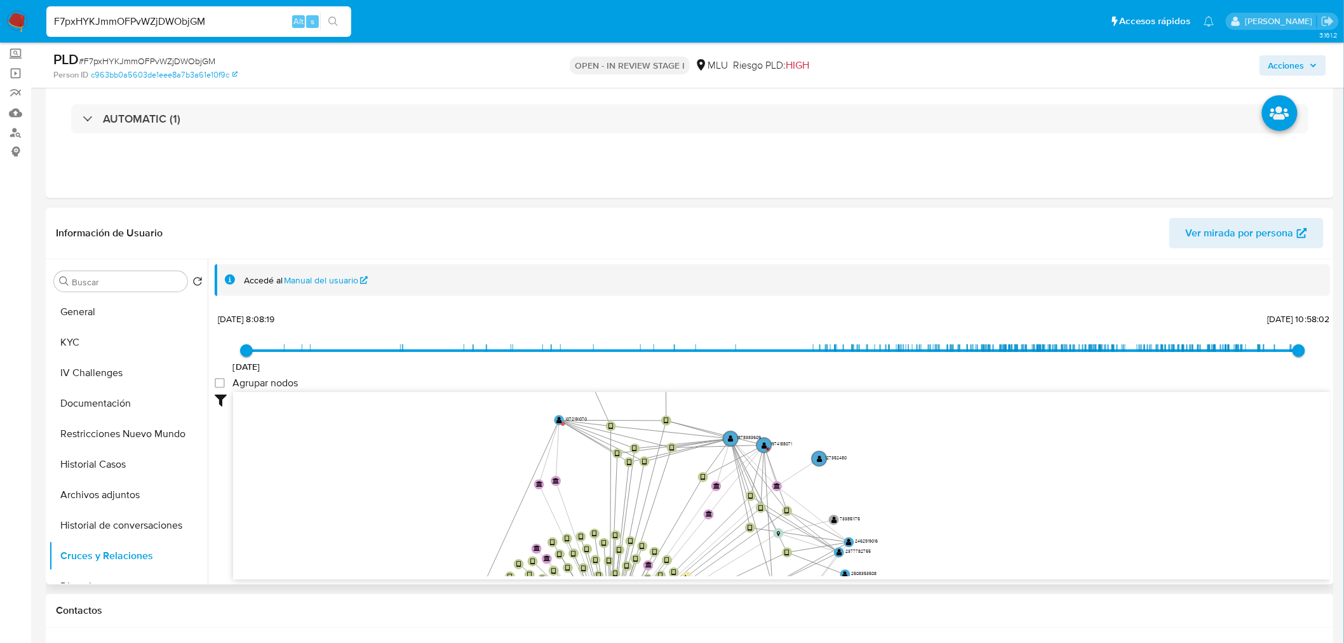
drag, startPoint x: 772, startPoint y: 445, endPoint x: 859, endPoint y: 381, distance: 108.3
click at [859, 381] on div "[DATE] [DATE] 8:08:19 [DATE] 10:58:02 Agrupar nodos Filtros Confianza alta Devi…" at bounding box center [773, 467] width 1116 height 316
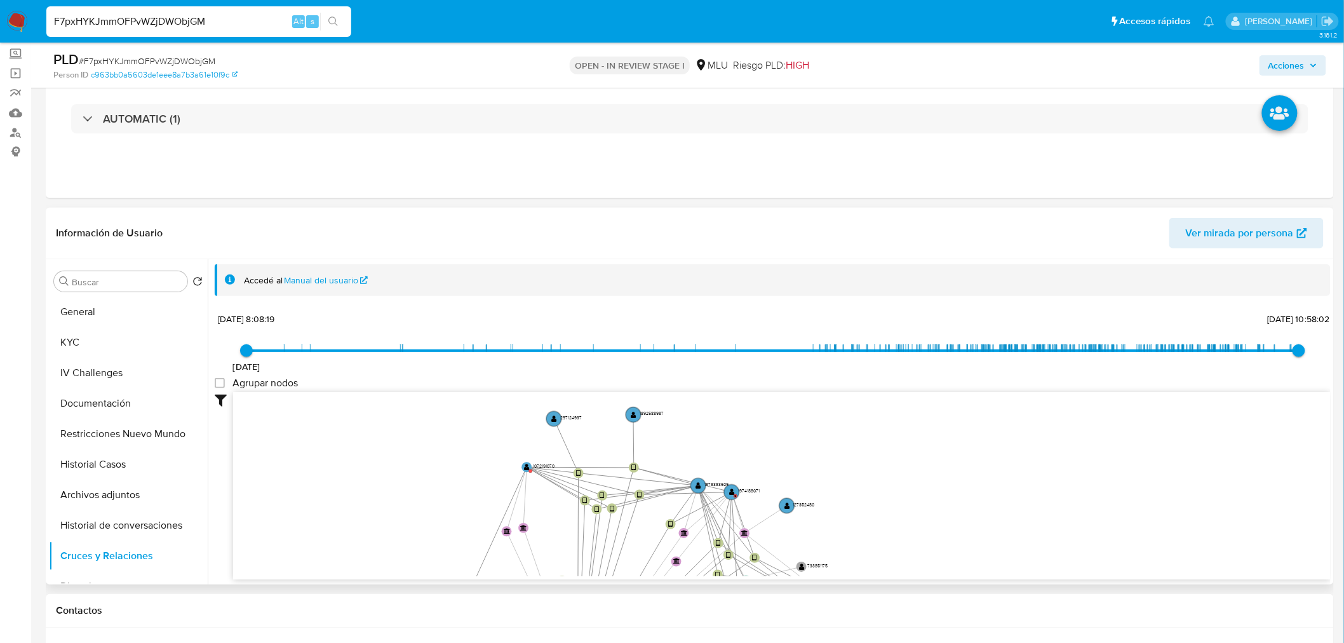
drag, startPoint x: 502, startPoint y: 442, endPoint x: 462, endPoint y: 497, distance: 67.7
click at [462, 497] on icon "device-680bda51c8d05331f5b3df8a  device-6877cd7d8c711407eea70789  device-686b…" at bounding box center [782, 484] width 1098 height 184
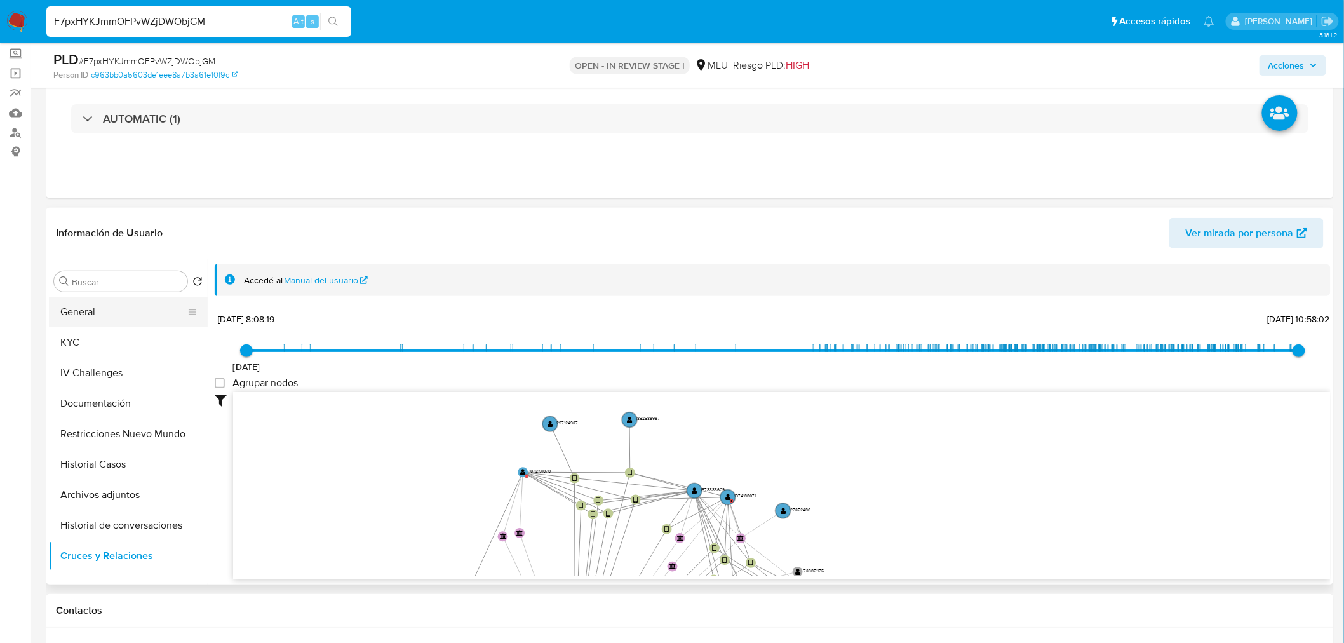
click at [94, 306] on button "General" at bounding box center [123, 312] width 149 height 30
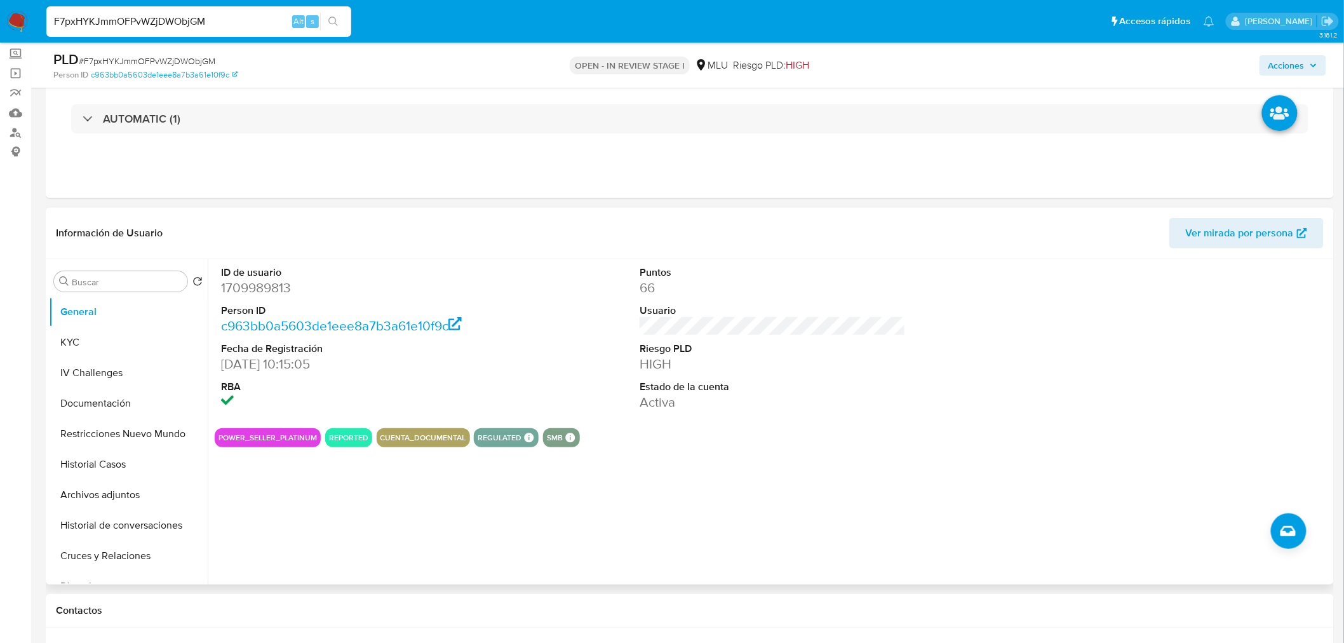
click at [246, 280] on dd "1709989813" at bounding box center [354, 288] width 266 height 18
copy dd "1709989813"
click at [205, 55] on span "# F7pxHYKJmmOFPvWZjDWObjGM" at bounding box center [147, 61] width 137 height 13
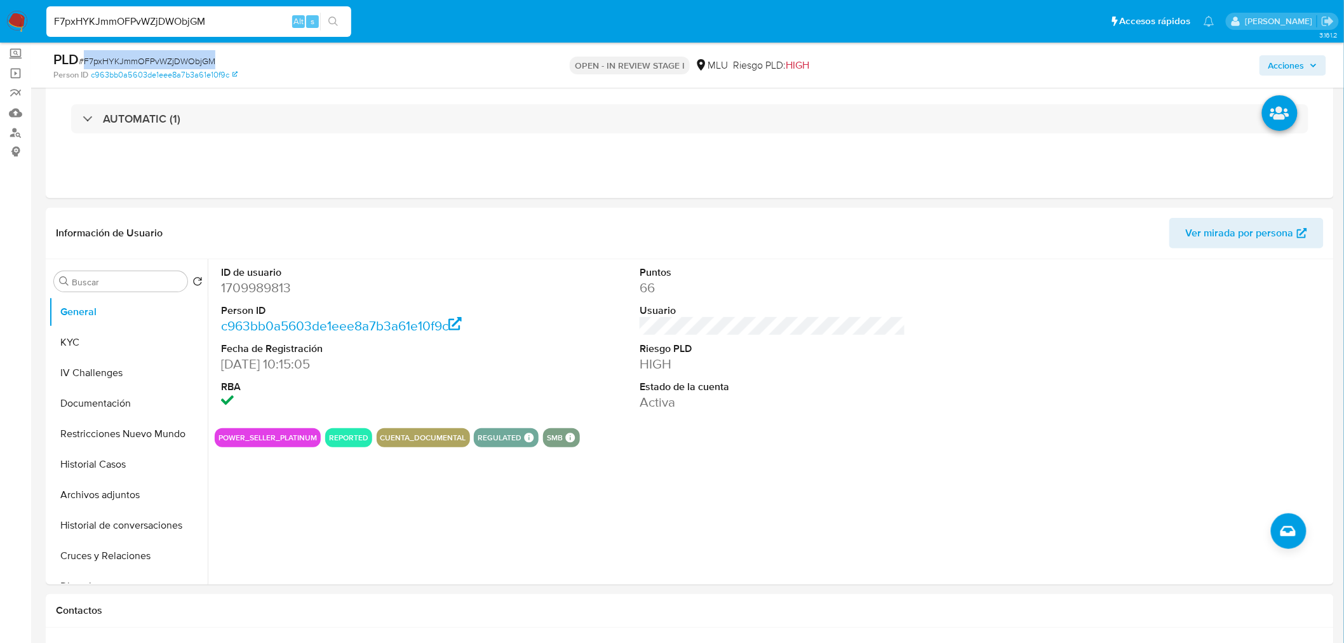
copy span "F7pxHYKJmmOFPvWZjDWObjGM"
drag, startPoint x: 91, startPoint y: 339, endPoint x: 203, endPoint y: 333, distance: 112.0
click at [91, 339] on button "KYC" at bounding box center [128, 342] width 159 height 30
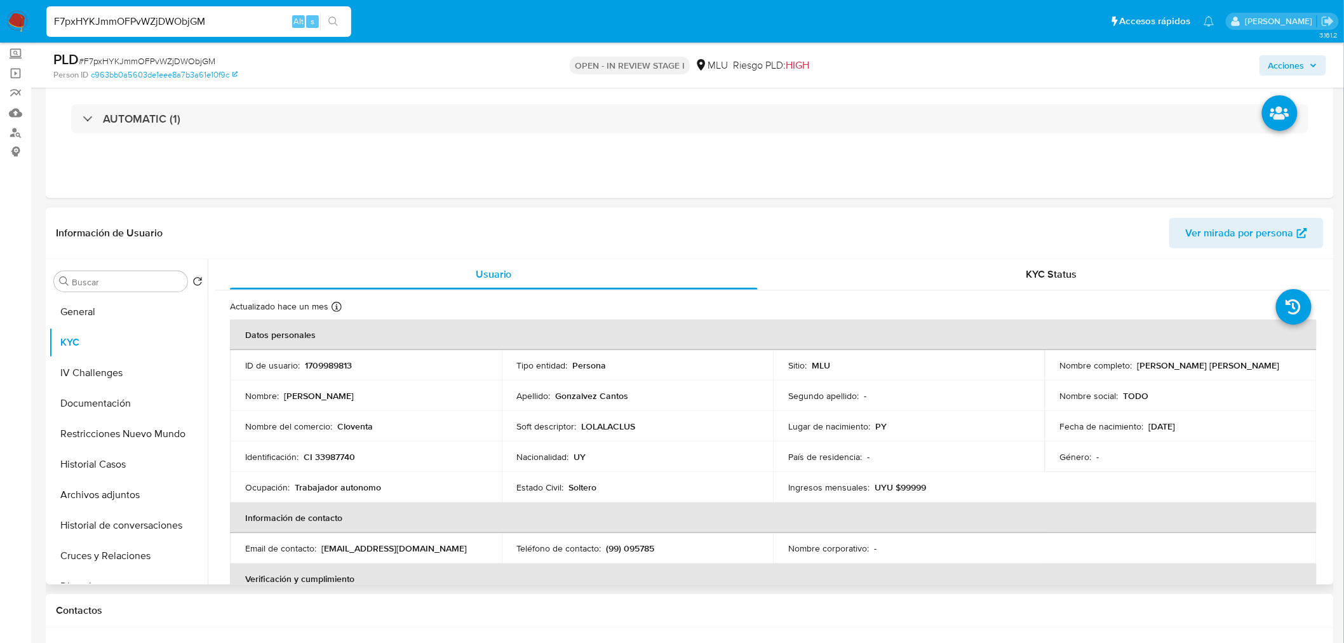
click at [318, 361] on p "1709989813" at bounding box center [328, 365] width 47 height 11
copy p "1709989813"
click at [1161, 371] on p "[PERSON_NAME] [PERSON_NAME]" at bounding box center [1209, 365] width 142 height 11
click at [421, 426] on div "Nombre del comercio : Cloventa" at bounding box center [365, 426] width 241 height 11
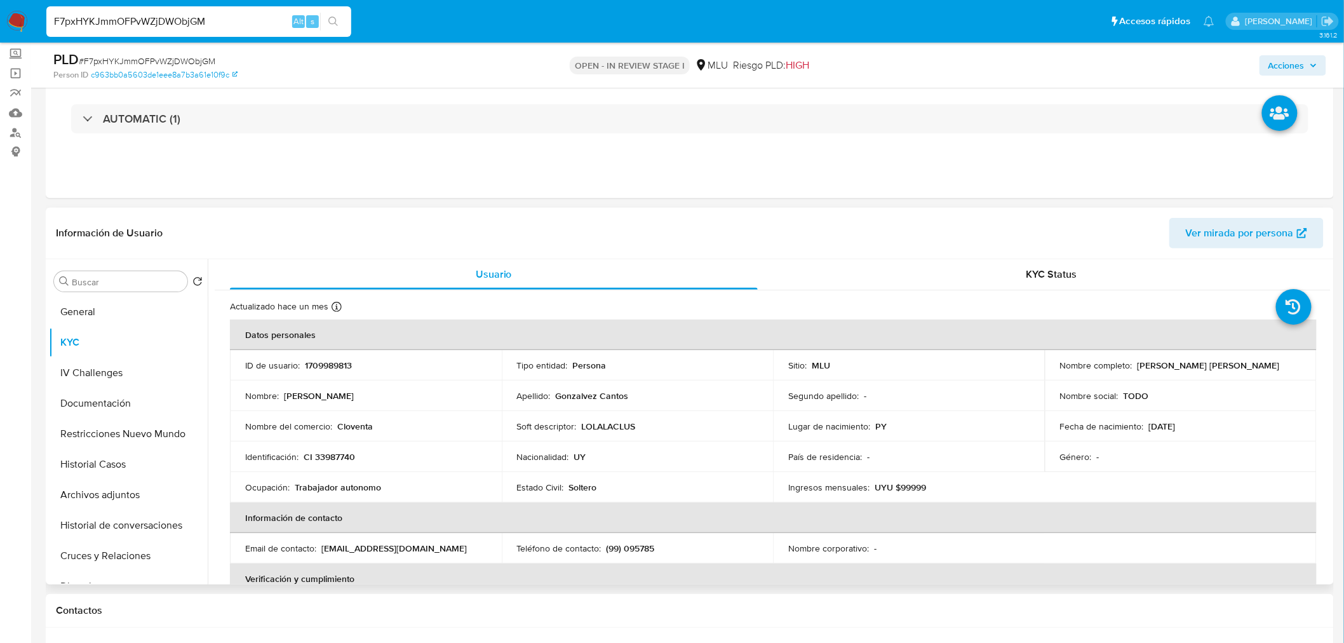
click at [479, 474] on td "Ocupación : Trabajador autonomo" at bounding box center [366, 487] width 272 height 30
click at [581, 471] on td "Nacionalidad : UY" at bounding box center [638, 456] width 272 height 30
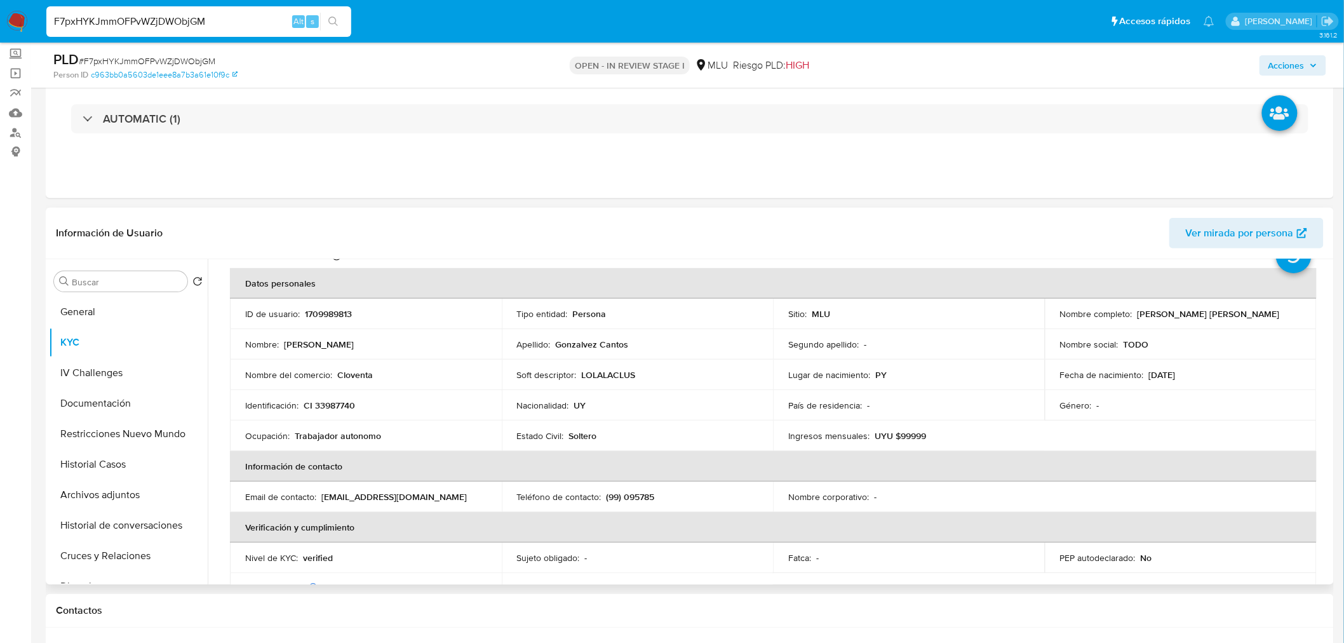
scroll to position [48, 0]
click at [131, 535] on button "Historial de conversaciones" at bounding box center [123, 525] width 149 height 30
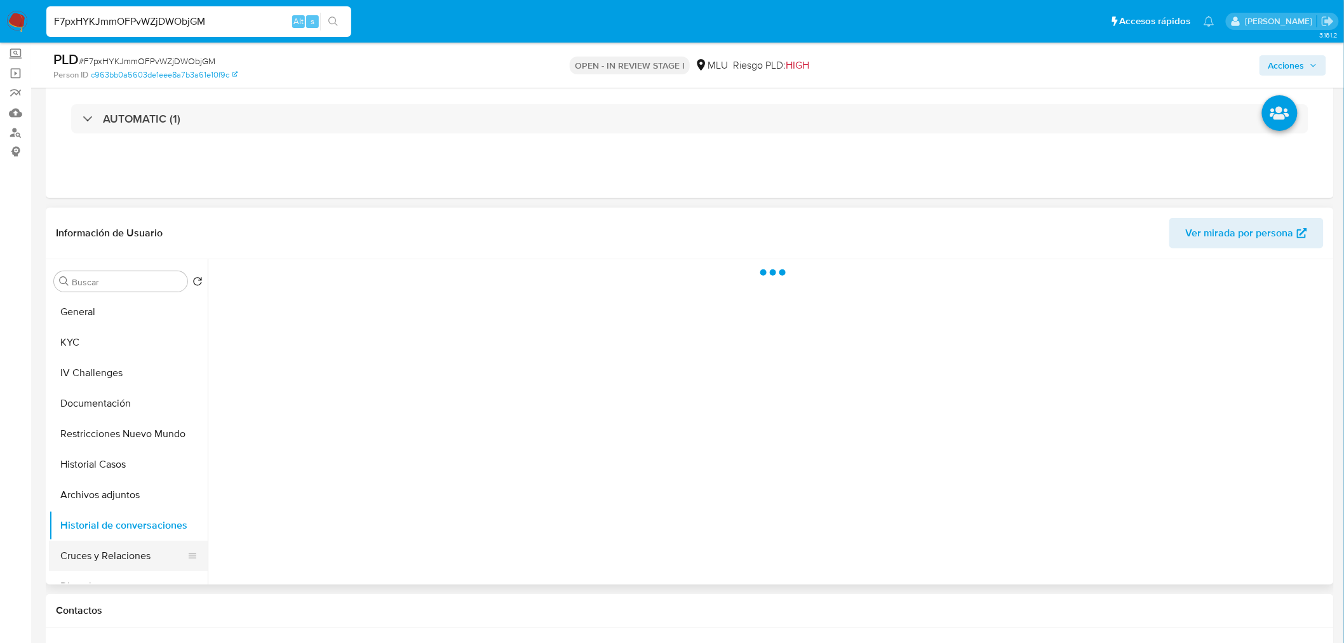
click at [136, 544] on button "Cruces y Relaciones" at bounding box center [123, 556] width 149 height 30
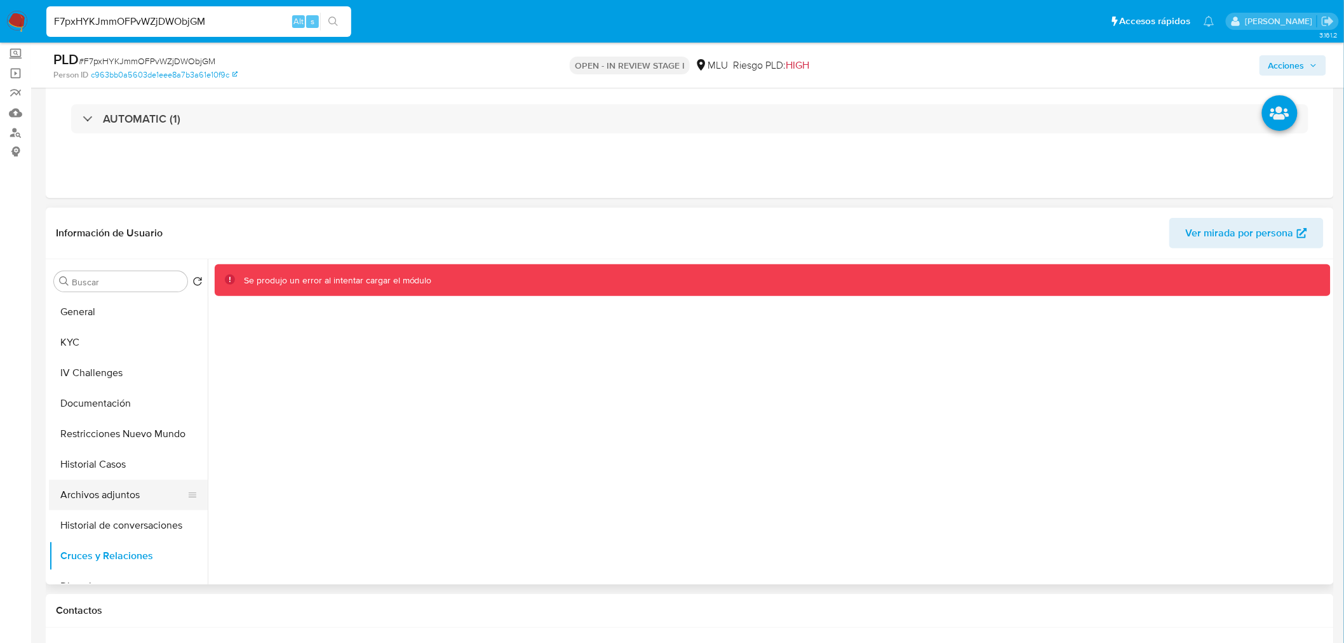
click at [146, 480] on button "Archivos adjuntos" at bounding box center [123, 495] width 149 height 30
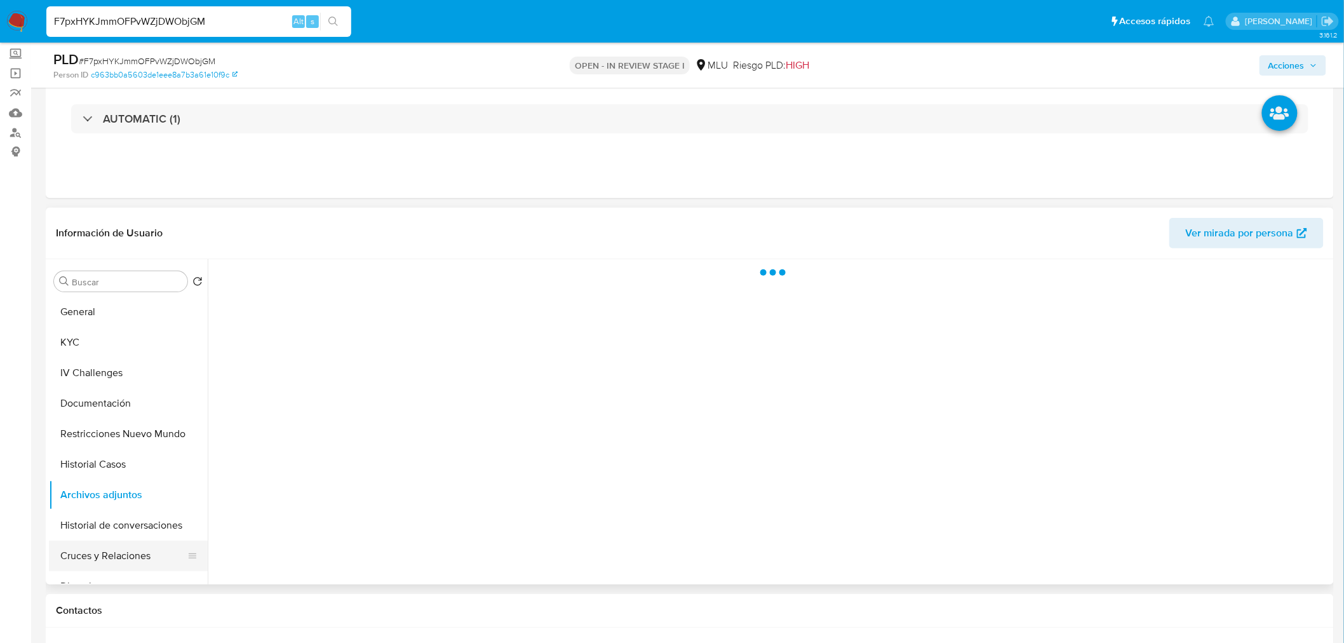
click at [138, 556] on button "Cruces y Relaciones" at bounding box center [123, 556] width 149 height 30
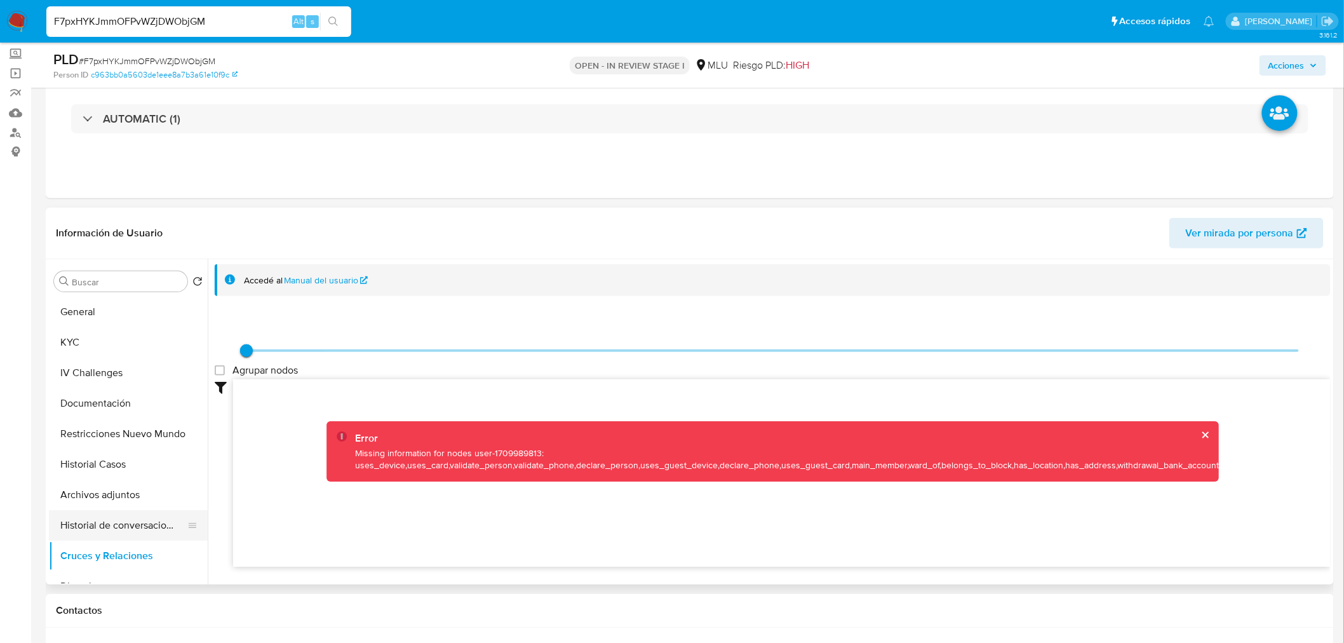
click at [109, 528] on button "Historial de conversaciones" at bounding box center [123, 525] width 149 height 30
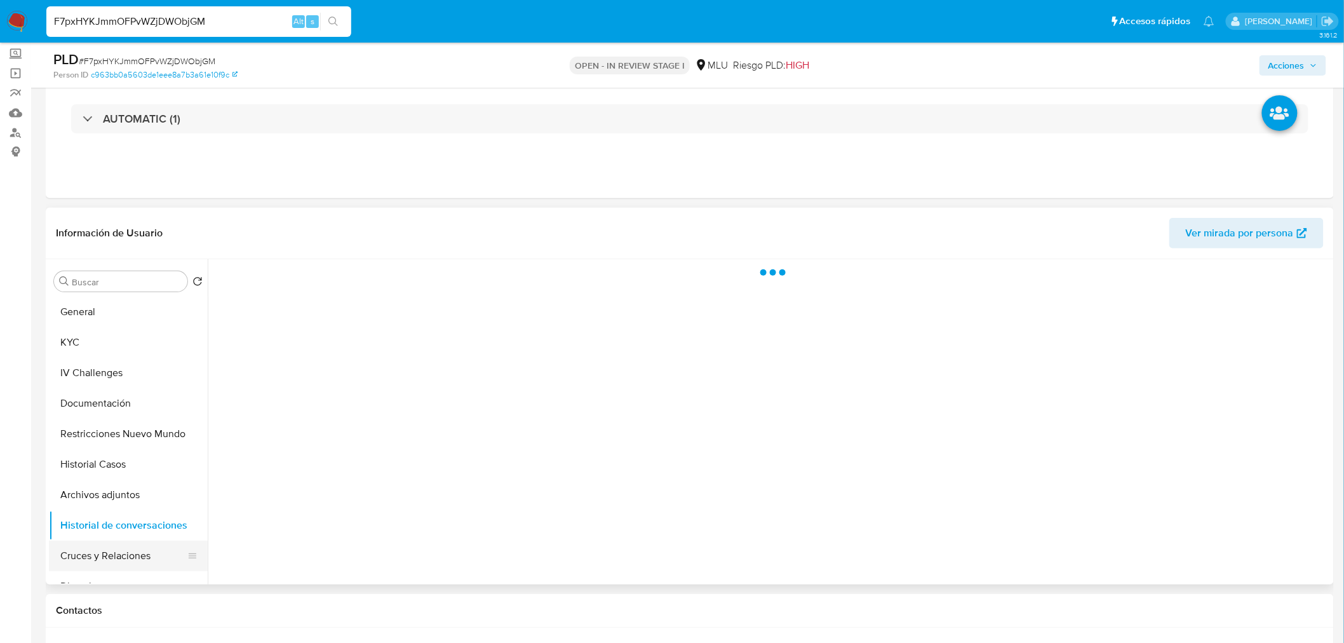
click at [115, 559] on button "Cruces y Relaciones" at bounding box center [123, 556] width 149 height 30
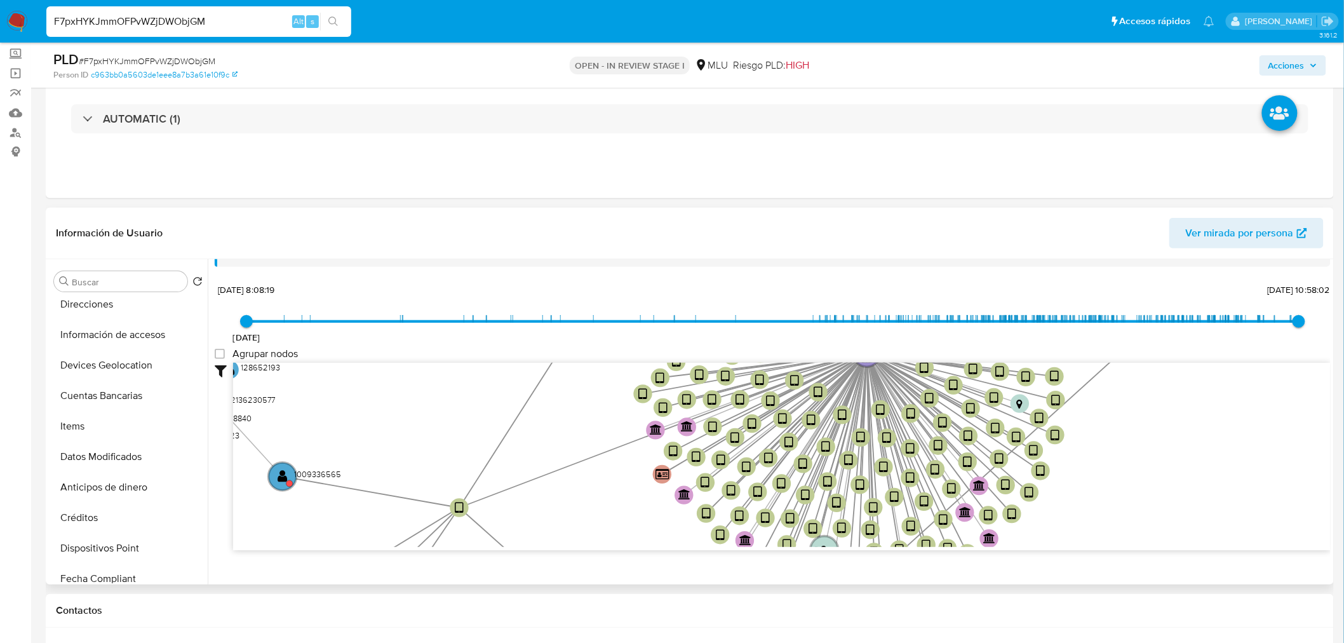
scroll to position [46, 0]
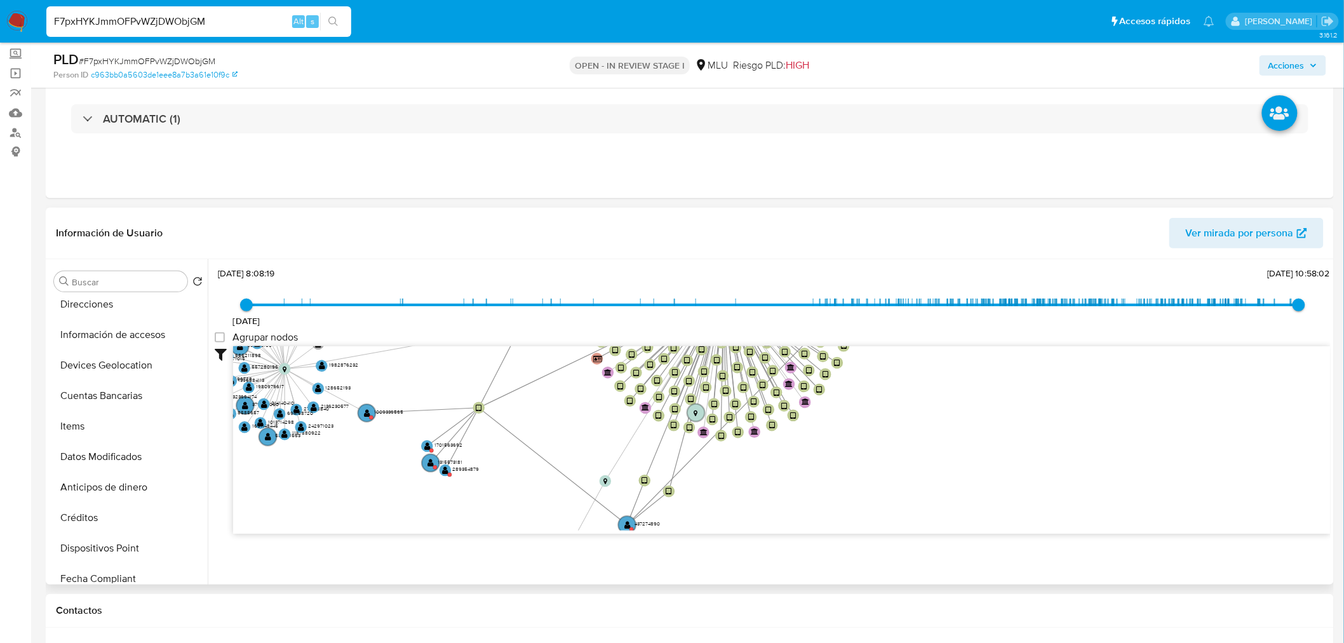
drag, startPoint x: 436, startPoint y: 426, endPoint x: 427, endPoint y: 340, distance: 85.6
click at [427, 340] on div "2/3/2022 2/3/2022, 8:08:19 2/10/2025, 10:58:02 Agrupar nodos Filtros Confianza …" at bounding box center [773, 422] width 1116 height 316
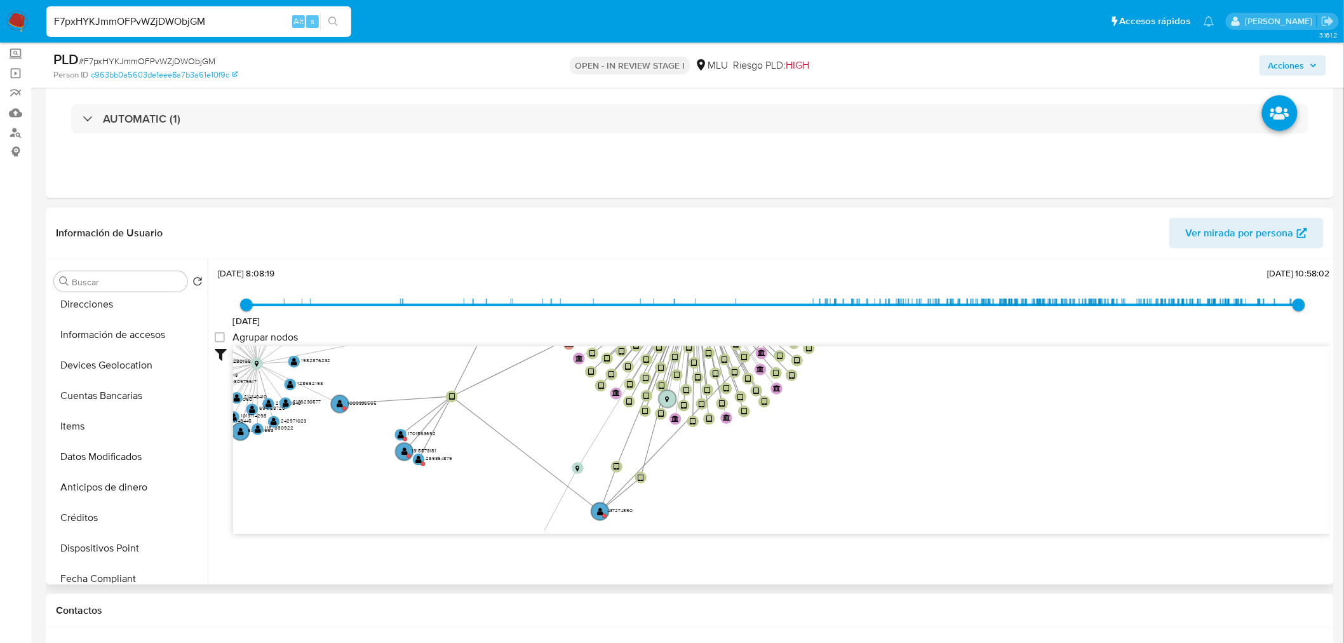
drag, startPoint x: 391, startPoint y: 472, endPoint x: 362, endPoint y: 460, distance: 31.0
click at [362, 460] on icon "device-680bda51c8d05331f5b3df8a  device-6877cd7d8c711407eea70789  device-686b…" at bounding box center [782, 438] width 1098 height 184
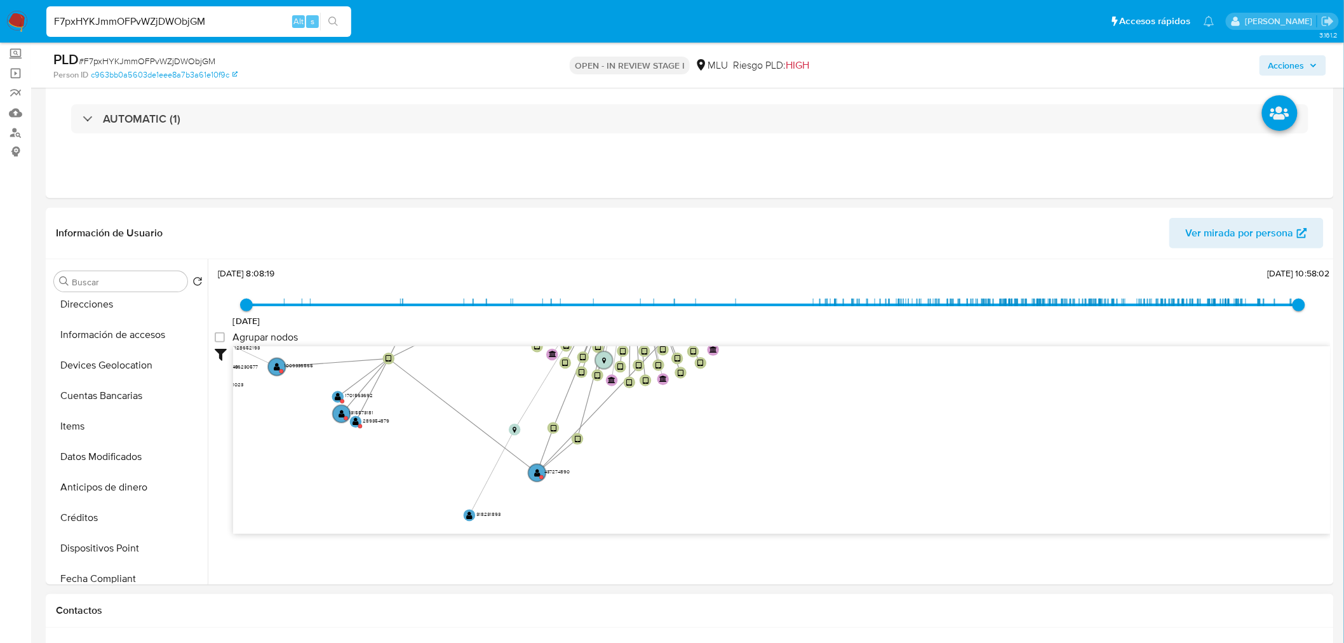
drag, startPoint x: 598, startPoint y: 481, endPoint x: 489, endPoint y: 598, distance: 160.5
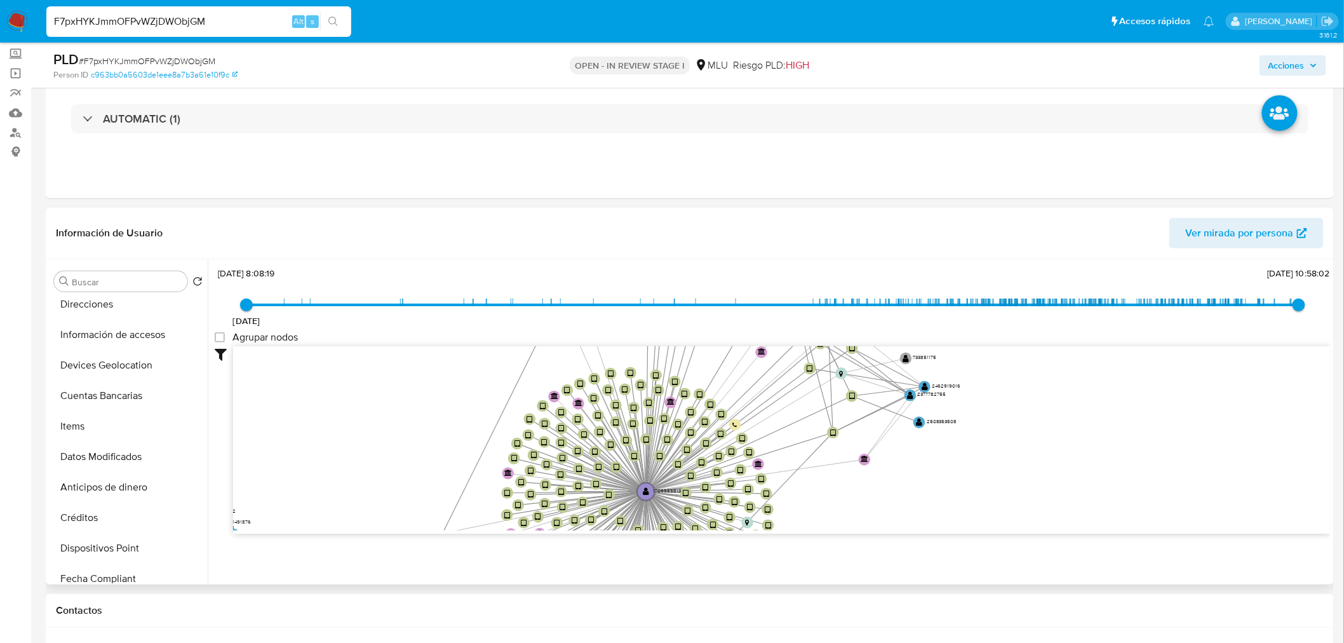
drag, startPoint x: 788, startPoint y: 428, endPoint x: 824, endPoint y: 535, distance: 113.3
click at [830, 530] on div "device-680bda51c8d05331f5b3df8a  device-6877cd7d8c711407eea70789  device-686b…" at bounding box center [782, 440] width 1098 height 188
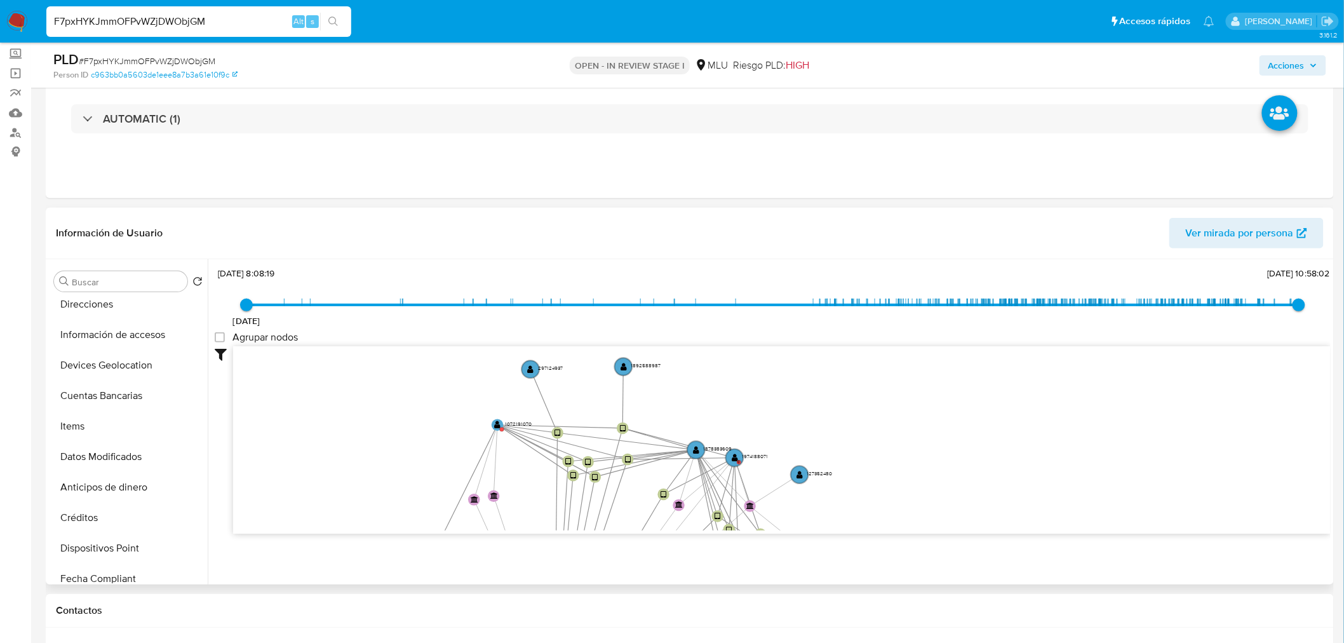
drag, startPoint x: 481, startPoint y: 413, endPoint x: 403, endPoint y: 529, distance: 139.7
click at [403, 529] on div "device-680bda51c8d05331f5b3df8a  device-6877cd7d8c711407eea70789  device-686b…" at bounding box center [782, 440] width 1098 height 188
click at [732, 456] on text "" at bounding box center [733, 459] width 6 height 8
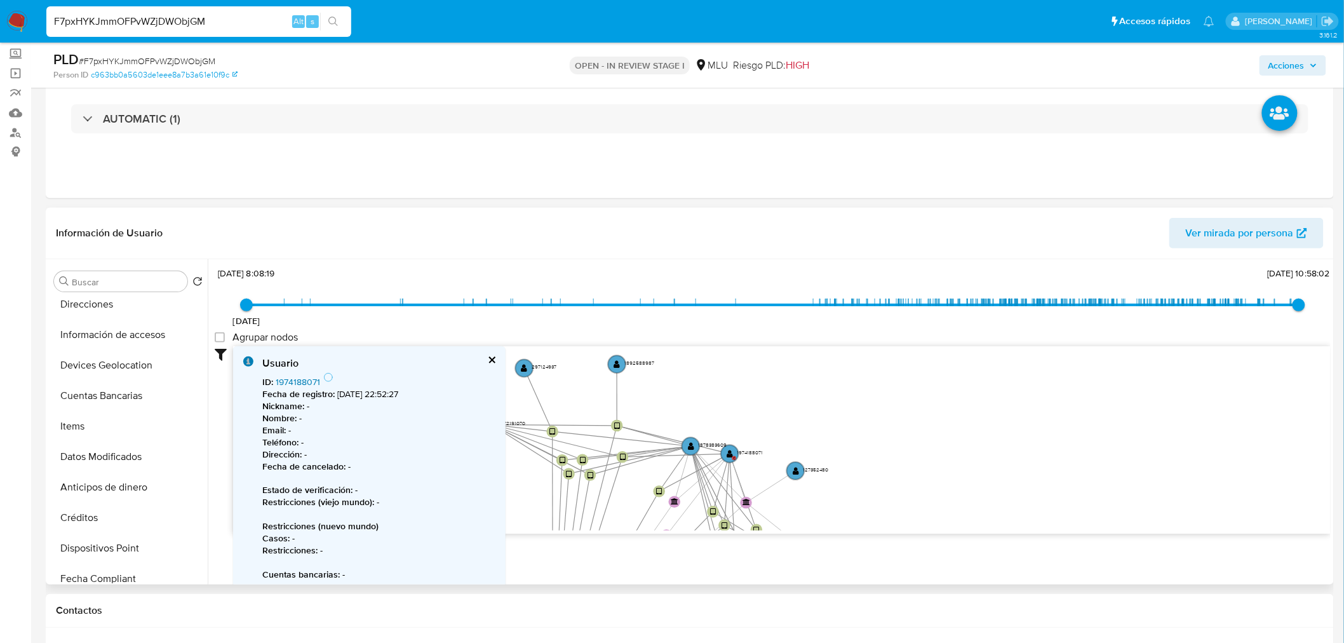
click at [306, 377] on link "1974188071" at bounding box center [298, 381] width 44 height 13
click at [111, 385] on button "Cuentas Bancarias" at bounding box center [123, 395] width 149 height 30
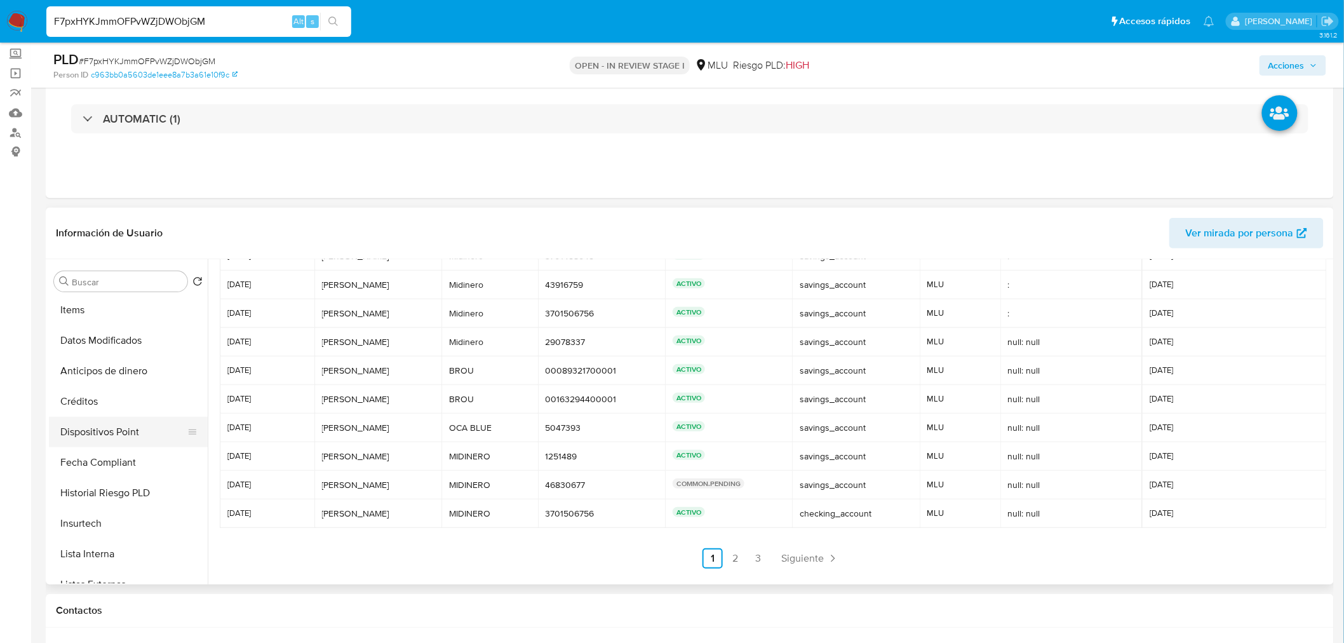
scroll to position [423, 0]
click at [737, 560] on link "2" at bounding box center [735, 558] width 20 height 20
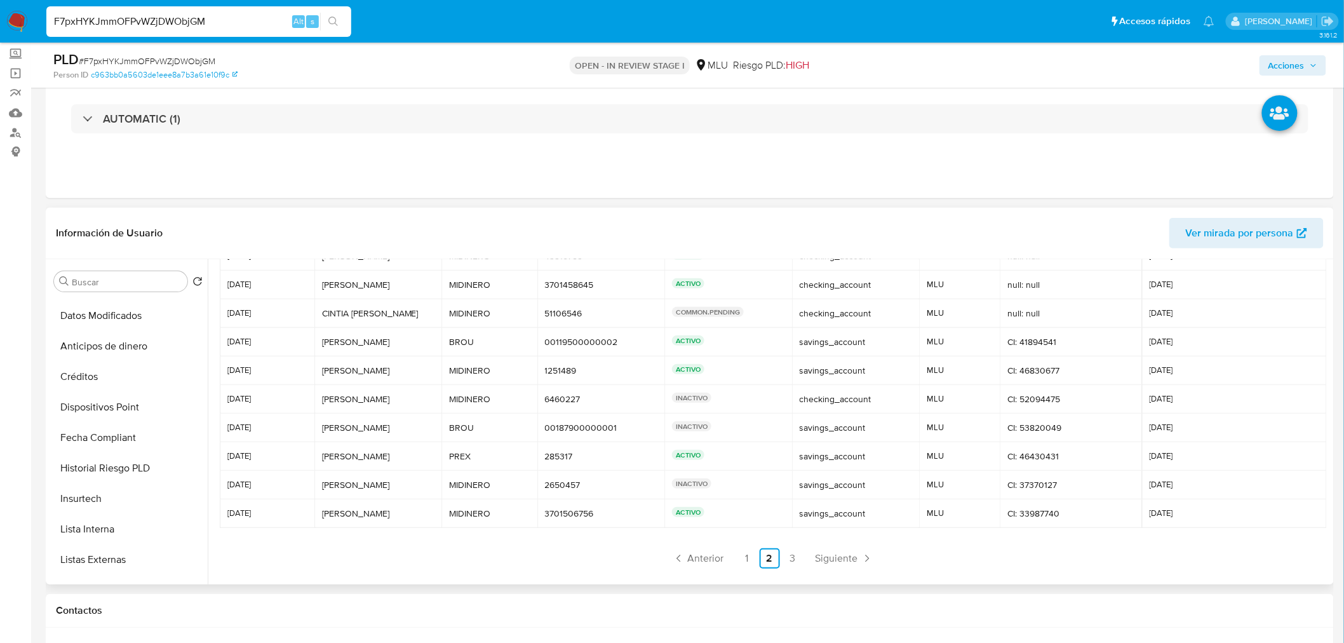
click at [745, 569] on div at bounding box center [773, 389] width 1116 height 379
click at [748, 556] on link "1" at bounding box center [747, 558] width 20 height 20
click at [760, 555] on link "3" at bounding box center [758, 558] width 20 height 20
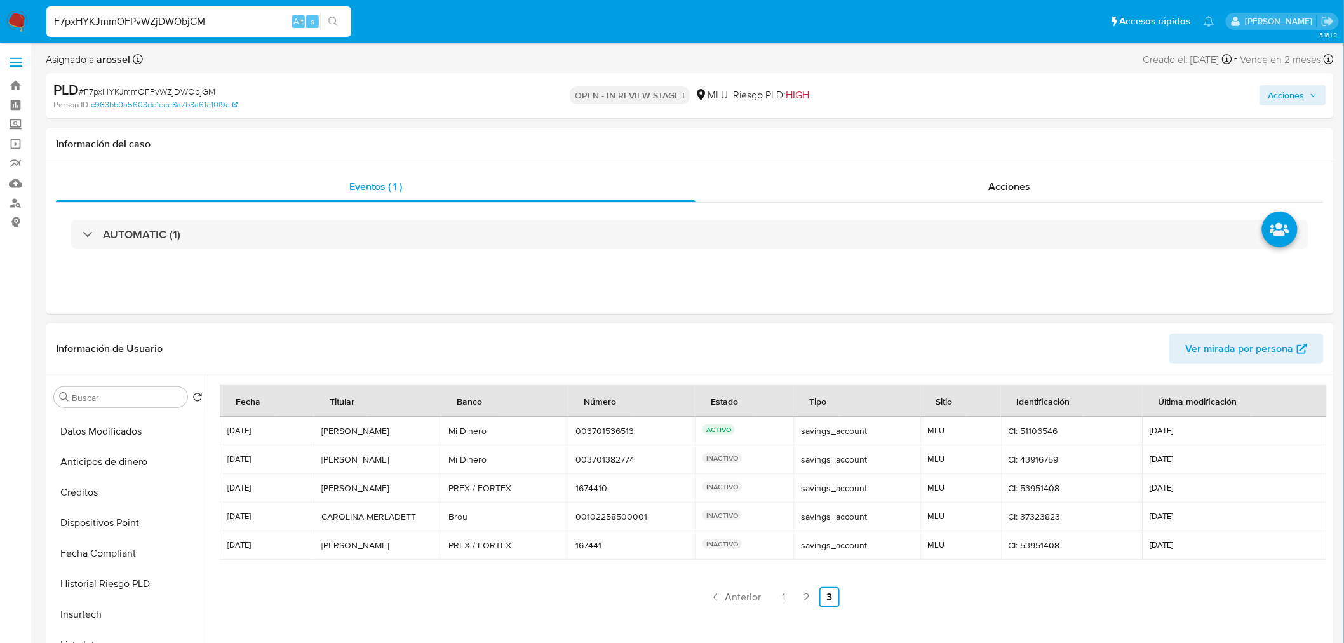
scroll to position [0, 0]
click at [112, 433] on button "General" at bounding box center [123, 427] width 149 height 30
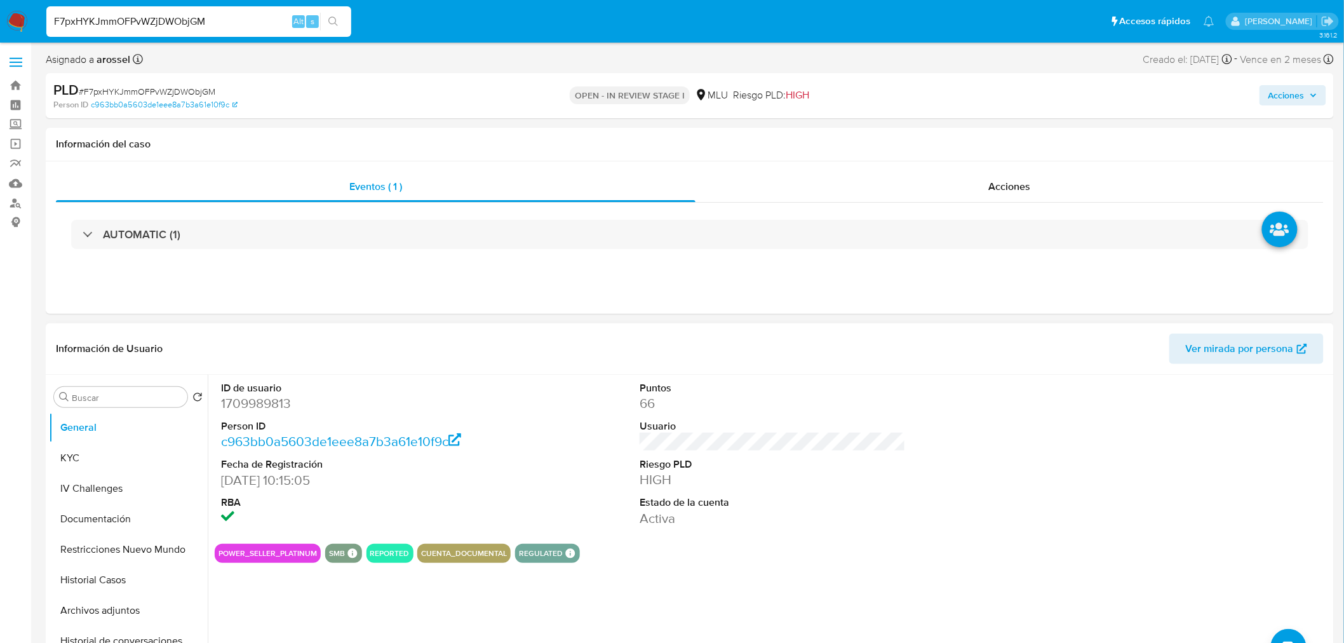
click at [262, 401] on dd "1709989813" at bounding box center [354, 403] width 266 height 18
copy dd "1709989813"
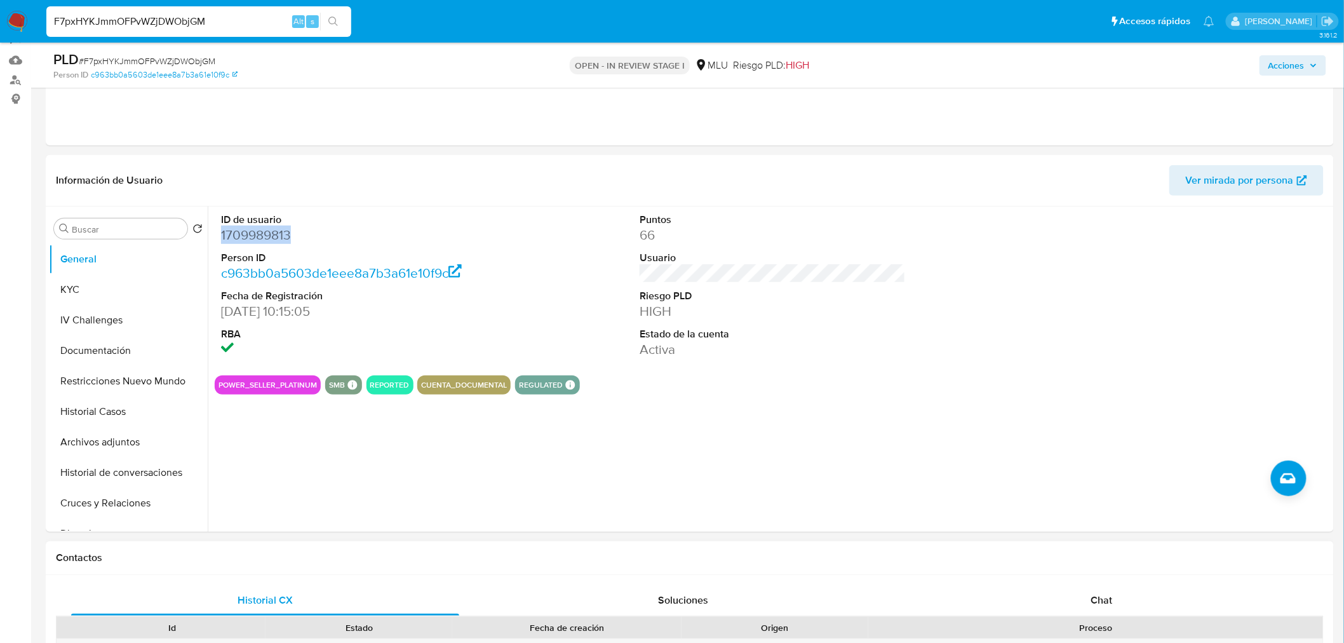
scroll to position [141, 0]
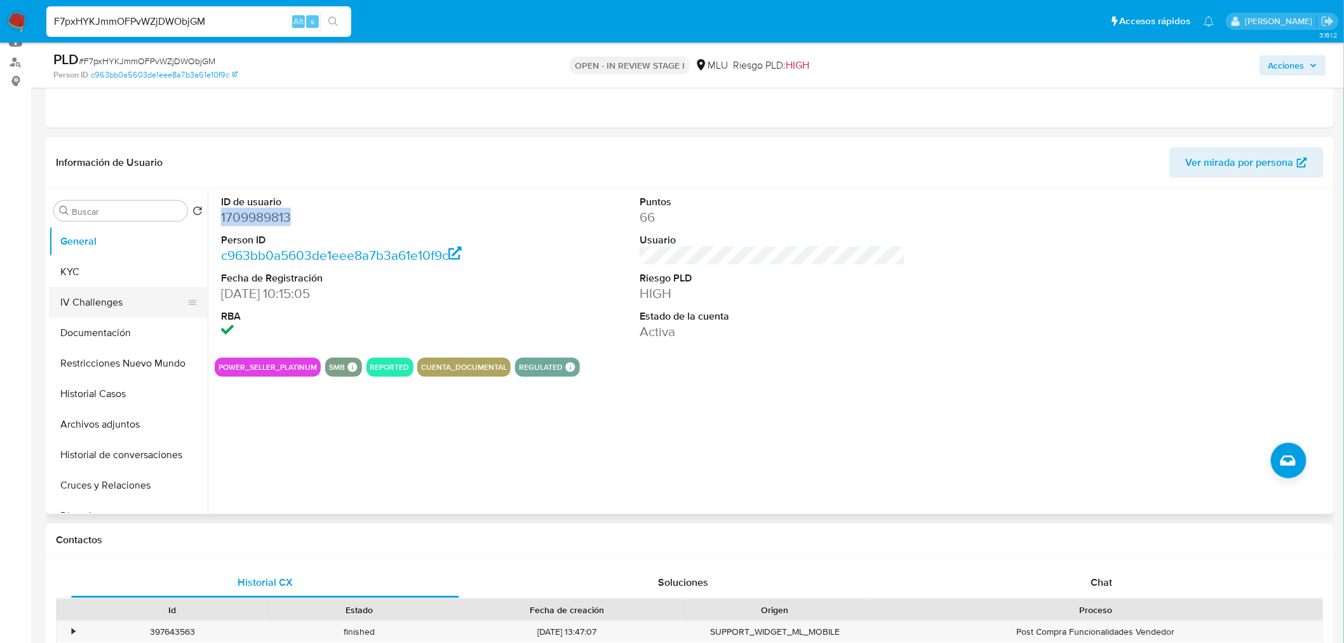
click at [119, 293] on button "IV Challenges" at bounding box center [123, 302] width 149 height 30
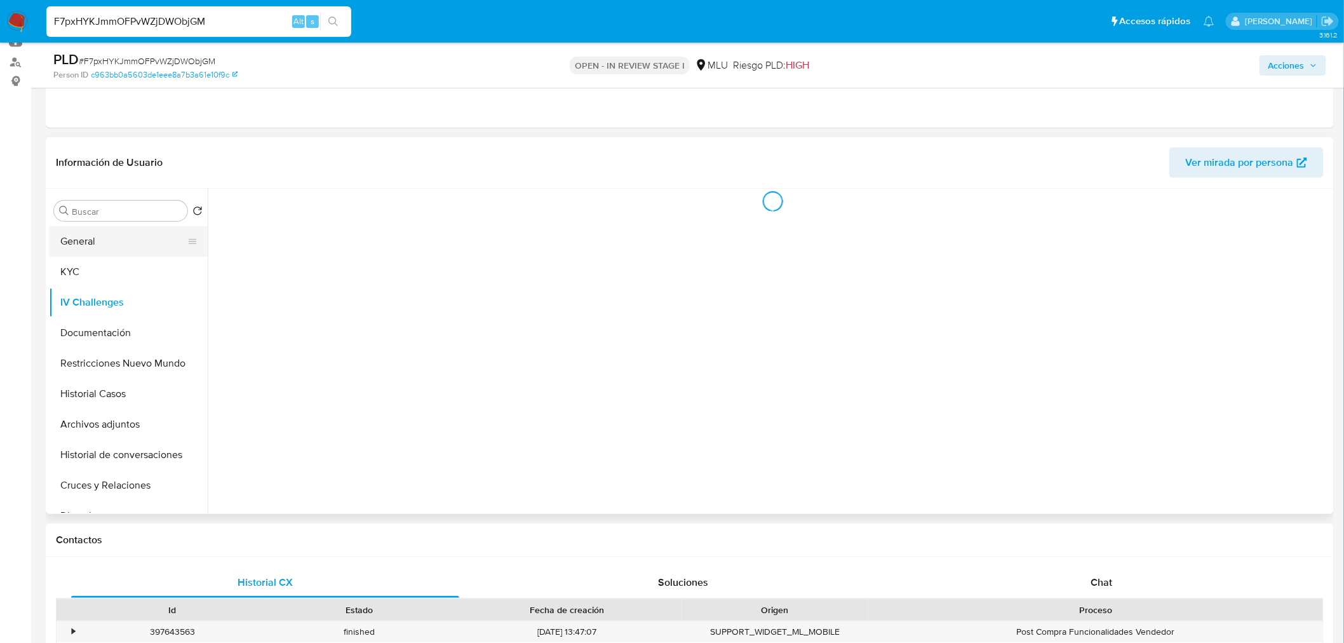
drag, startPoint x: 119, startPoint y: 243, endPoint x: 122, endPoint y: 251, distance: 8.8
click at [121, 245] on button "General" at bounding box center [123, 241] width 149 height 30
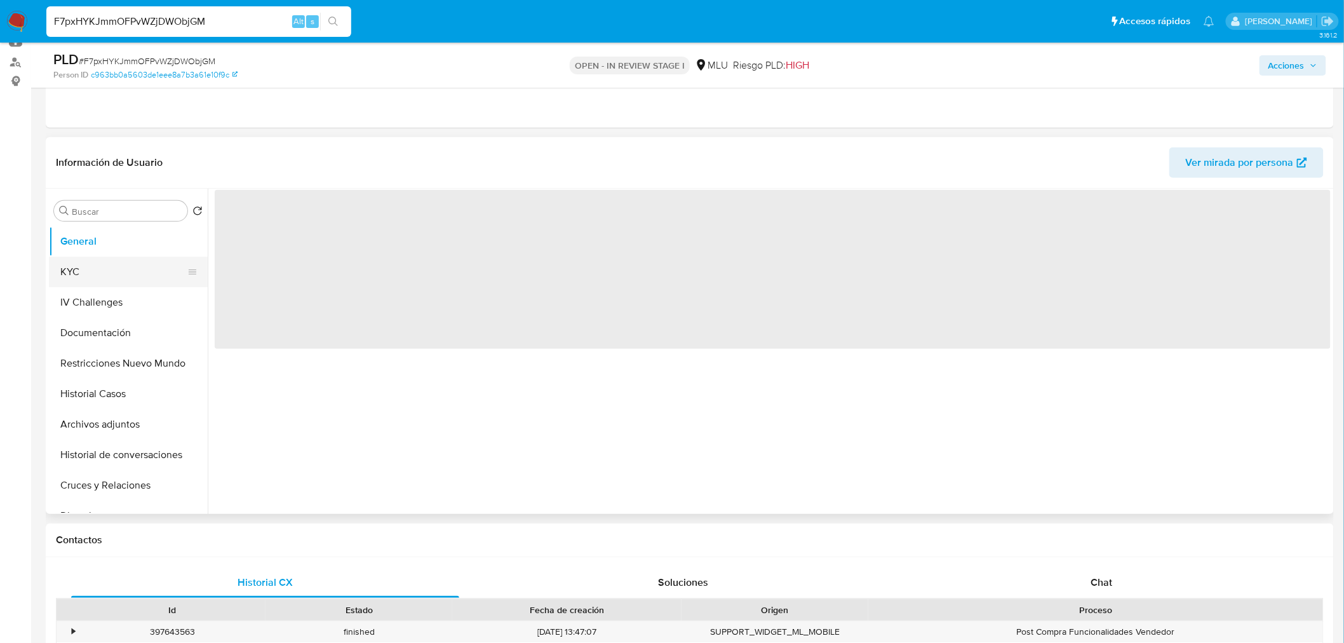
click at [122, 264] on button "KYC" at bounding box center [123, 272] width 149 height 30
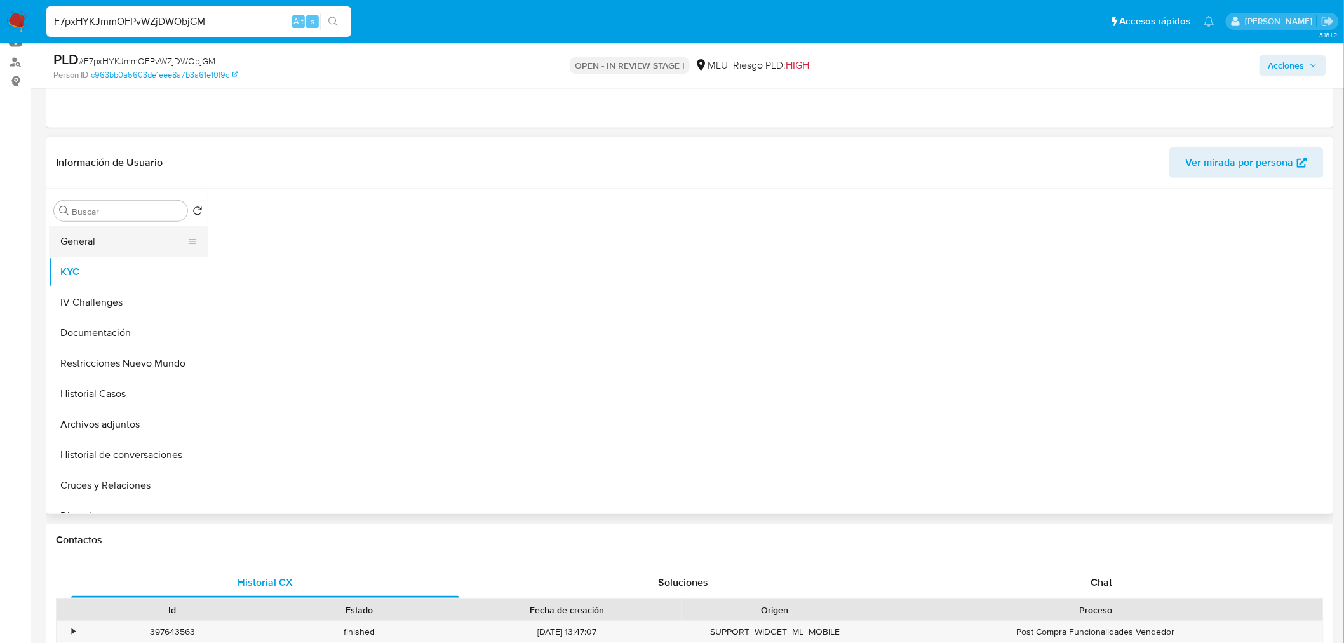
click at [118, 237] on button "General" at bounding box center [123, 241] width 149 height 30
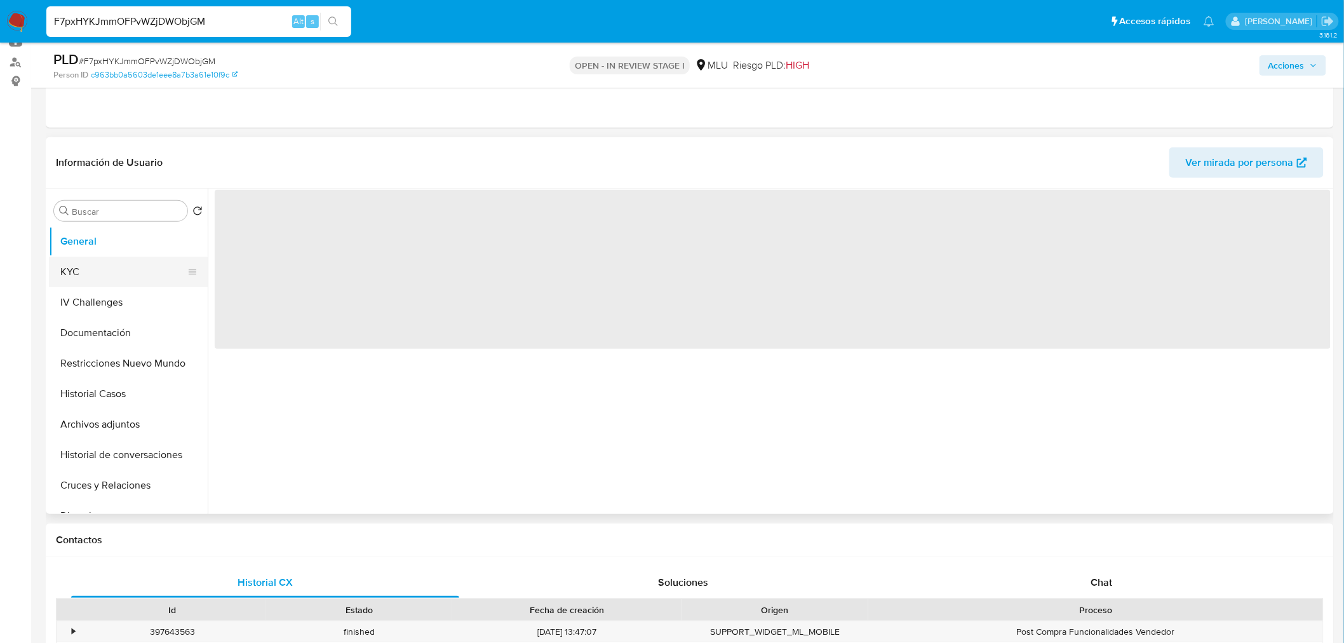
click at [123, 276] on button "KYC" at bounding box center [123, 272] width 149 height 30
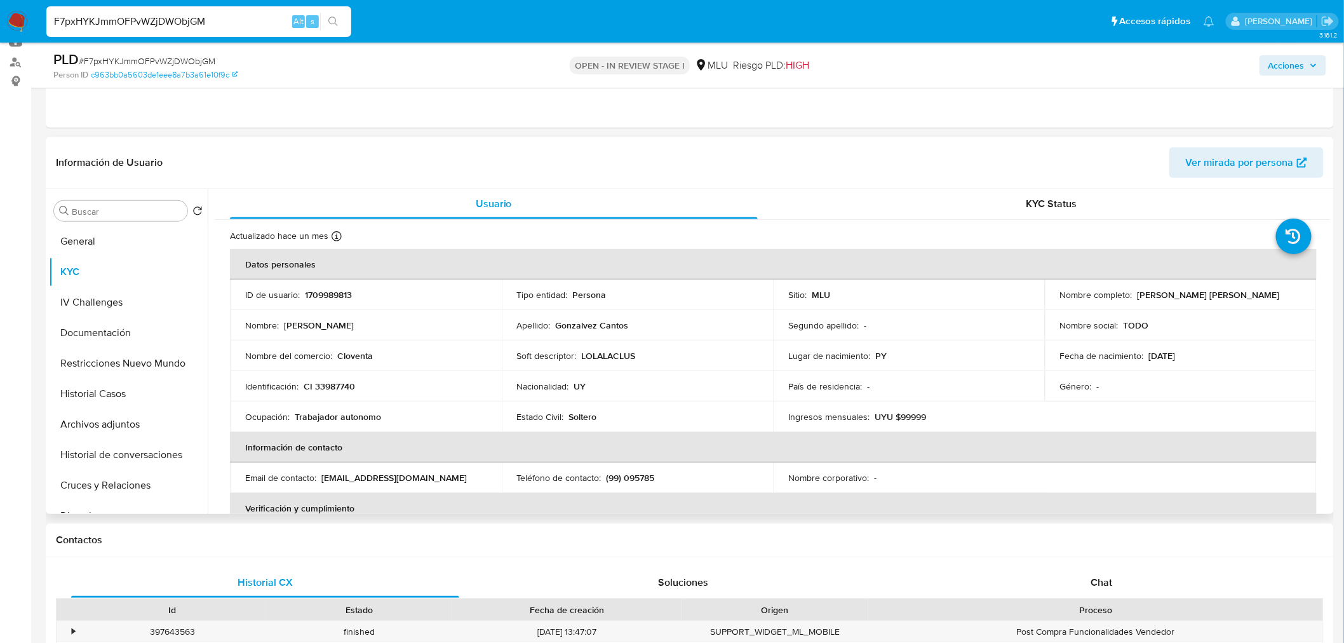
drag, startPoint x: 1135, startPoint y: 294, endPoint x: 1266, endPoint y: 294, distance: 130.9
click at [1266, 294] on div "Nombre completo : [PERSON_NAME]" at bounding box center [1180, 294] width 241 height 11
copy p "[PERSON_NAME]"
click at [697, 344] on td "Soft descriptor : LOLALACLUS" at bounding box center [638, 355] width 272 height 30
click at [491, 394] on td "Identificación : CI 33987740" at bounding box center [366, 386] width 272 height 30
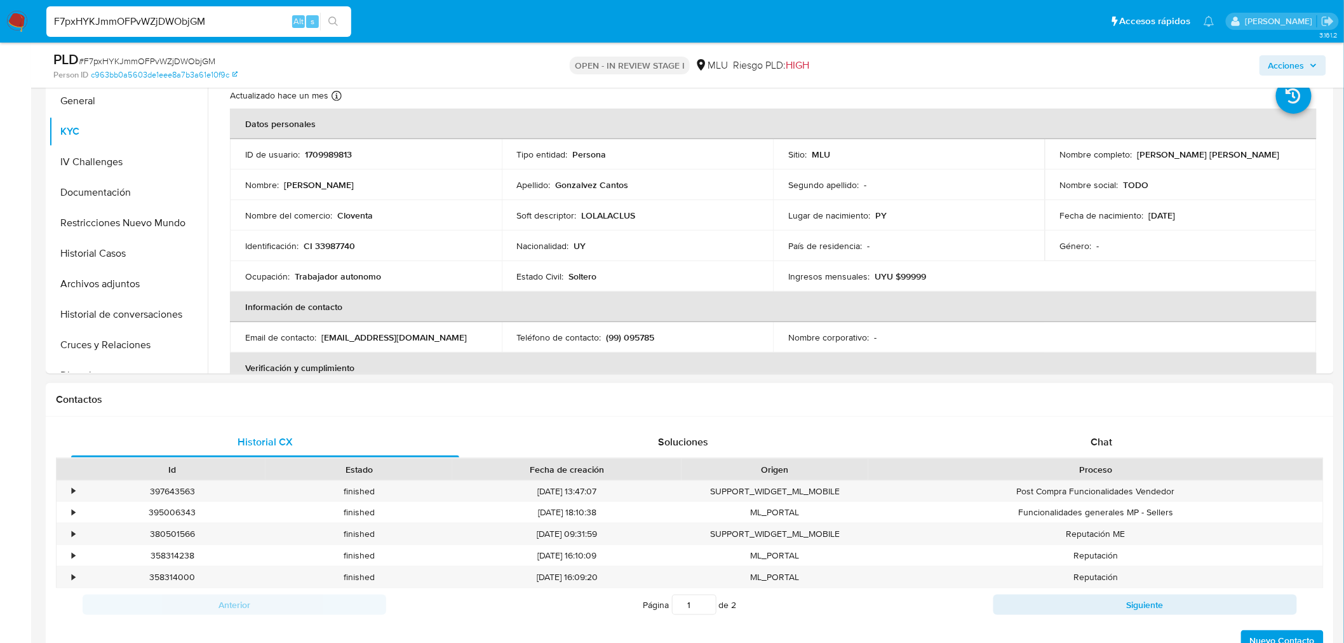
scroll to position [282, 0]
click at [1120, 452] on div "Chat" at bounding box center [1102, 441] width 388 height 30
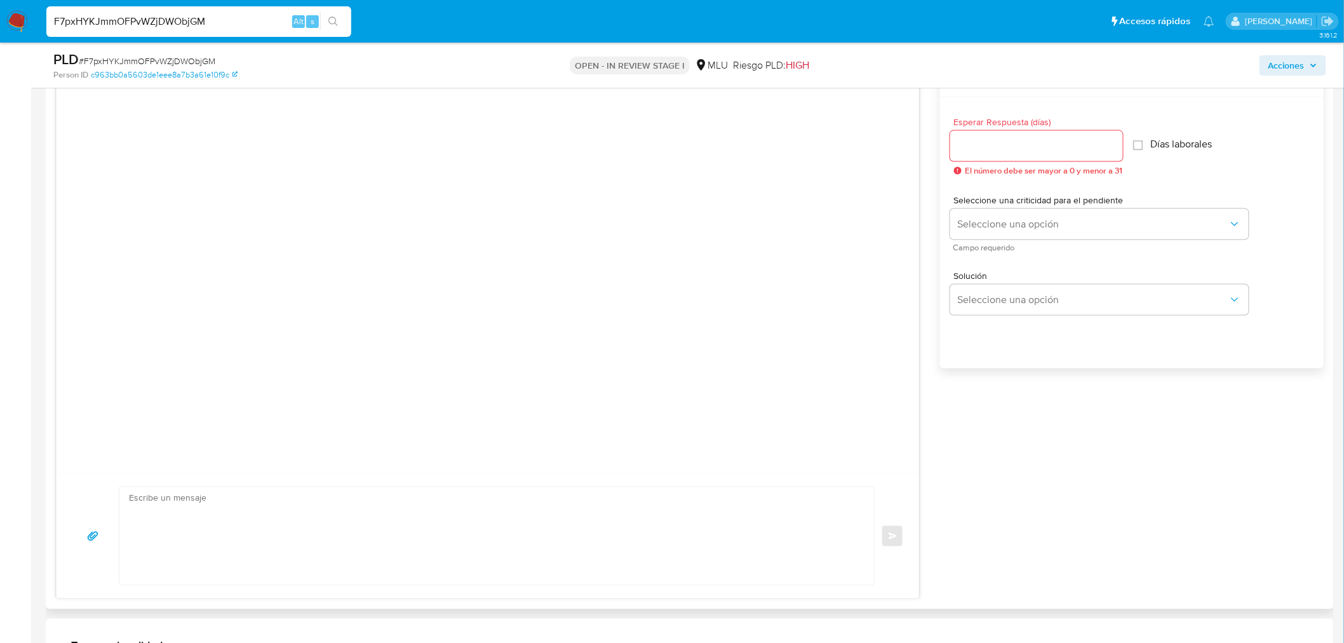
scroll to position [847, 0]
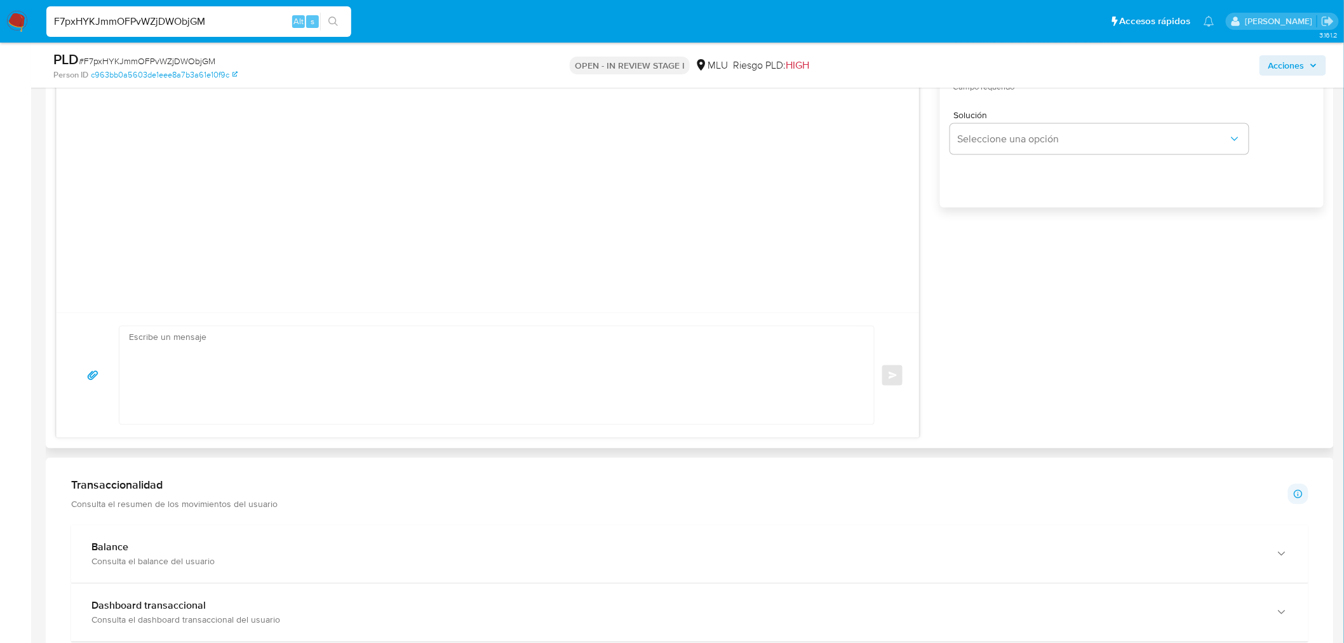
click at [357, 396] on textarea at bounding box center [493, 375] width 729 height 98
paste textarea "Hola, XXX. Te contactamos ya que necesitamos verificar algunos datos. Por este …"
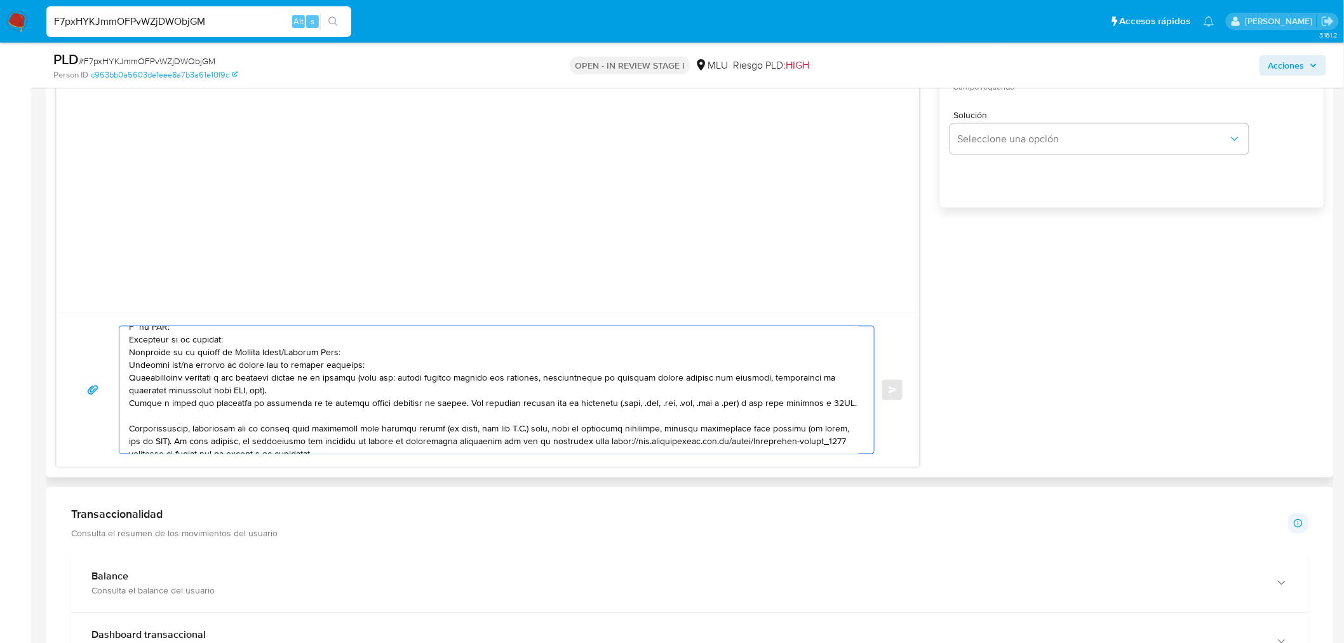
scroll to position [0, 0]
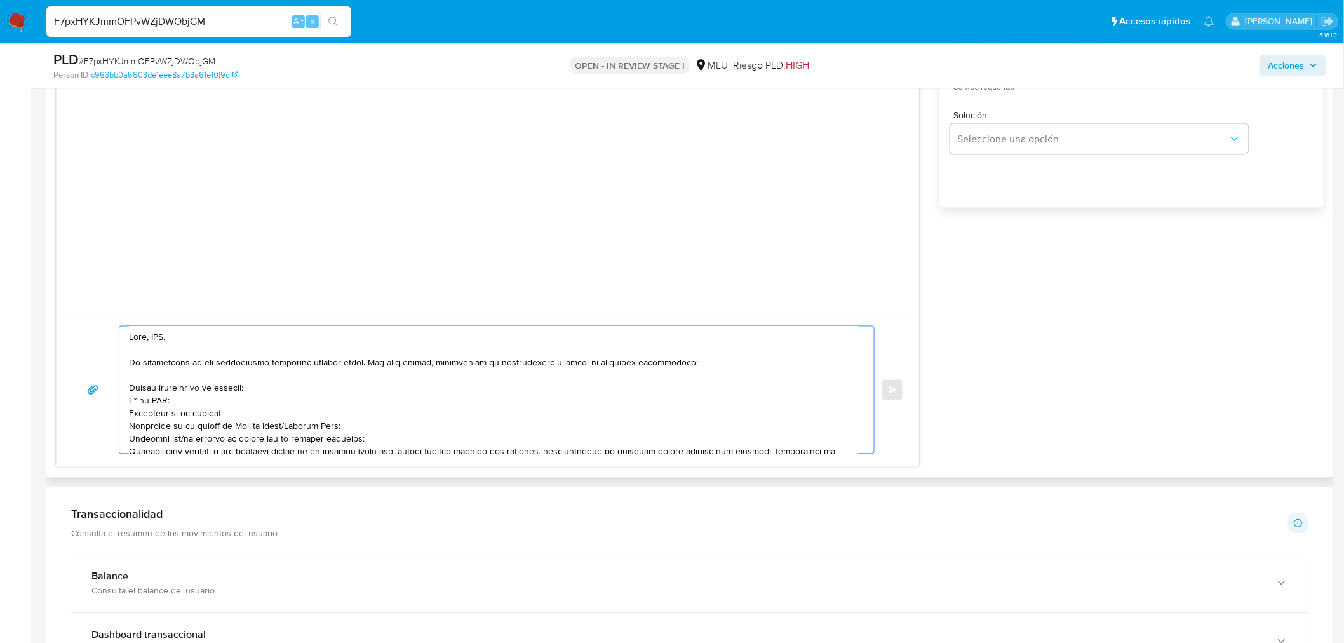
click at [160, 337] on textarea at bounding box center [493, 389] width 729 height 127
click at [131, 393] on textarea at bounding box center [493, 389] width 729 height 127
drag, startPoint x: 159, startPoint y: 416, endPoint x: 112, endPoint y: 416, distance: 47.6
click at [112, 416] on div "Enviar" at bounding box center [488, 390] width 832 height 128
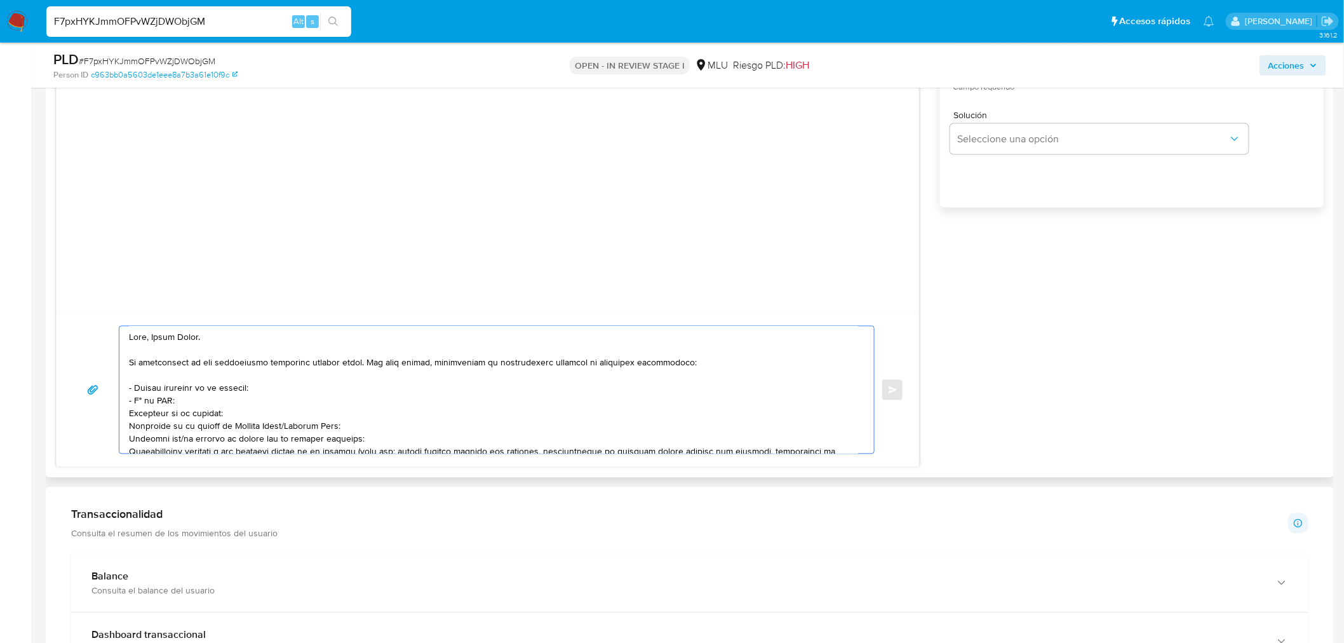
drag, startPoint x: 353, startPoint y: 426, endPoint x: 124, endPoint y: 417, distance: 228.2
click at [124, 417] on div at bounding box center [493, 389] width 748 height 127
click at [191, 415] on textarea at bounding box center [493, 389] width 729 height 127
click at [366, 417] on textarea at bounding box center [493, 389] width 729 height 127
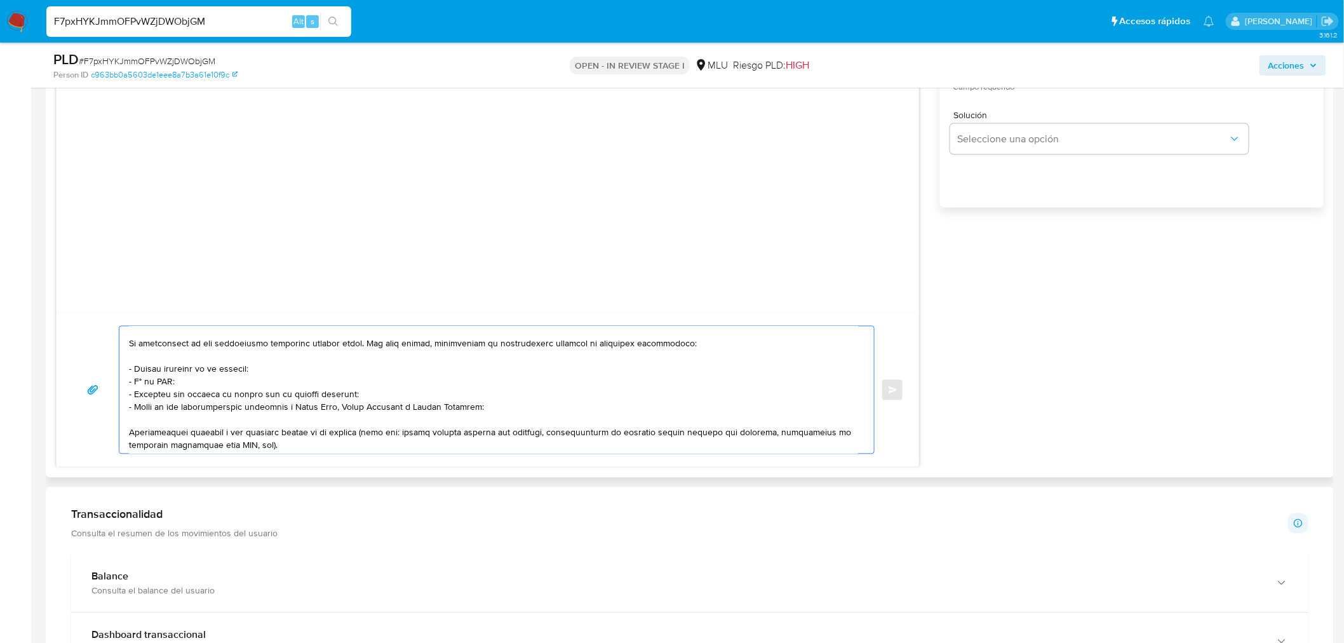
scroll to position [28, 0]
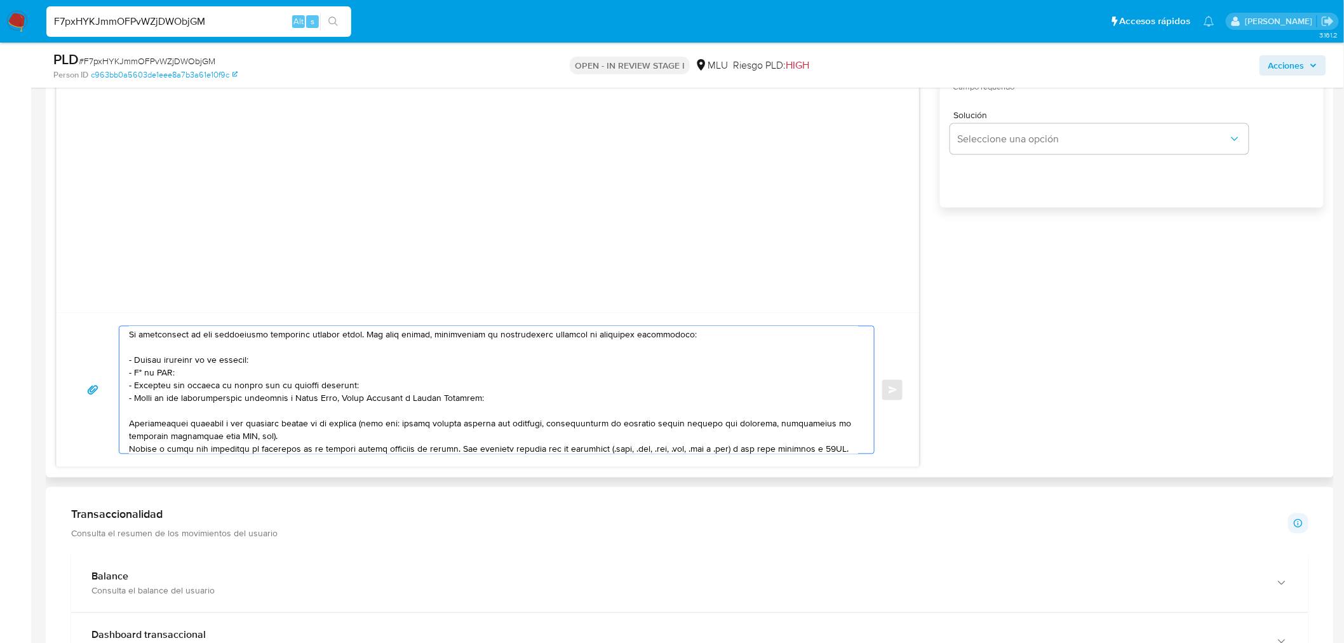
click at [361, 433] on textarea at bounding box center [493, 389] width 729 height 127
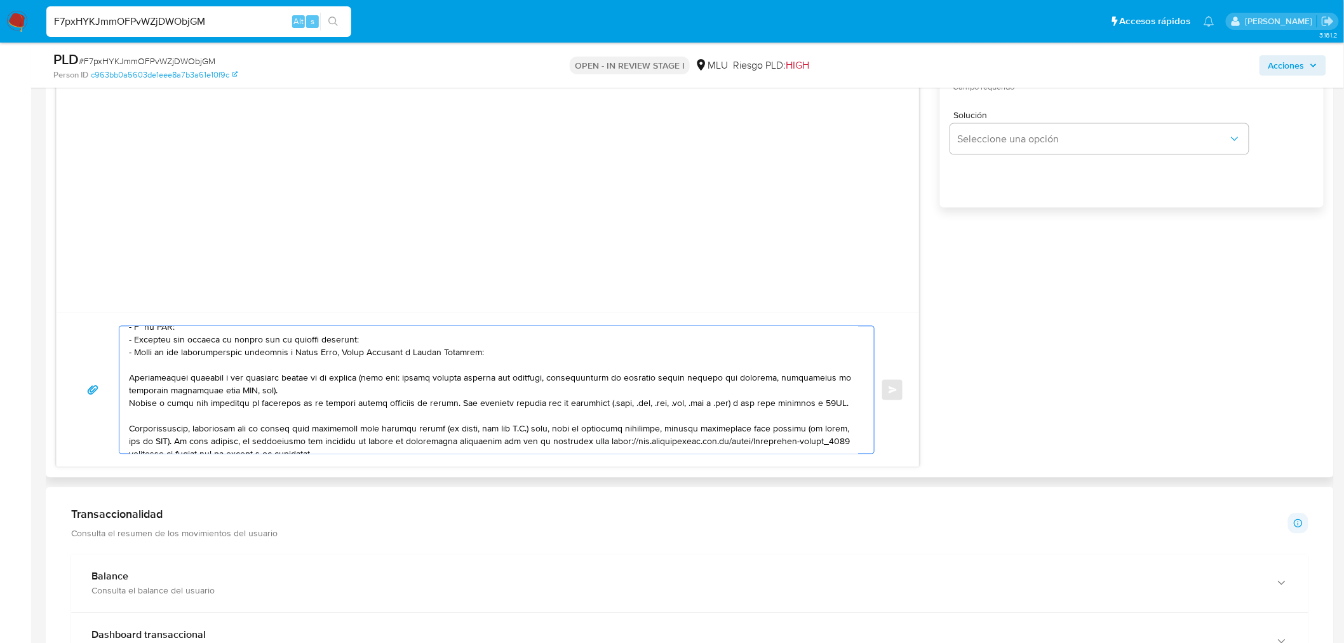
scroll to position [98, 0]
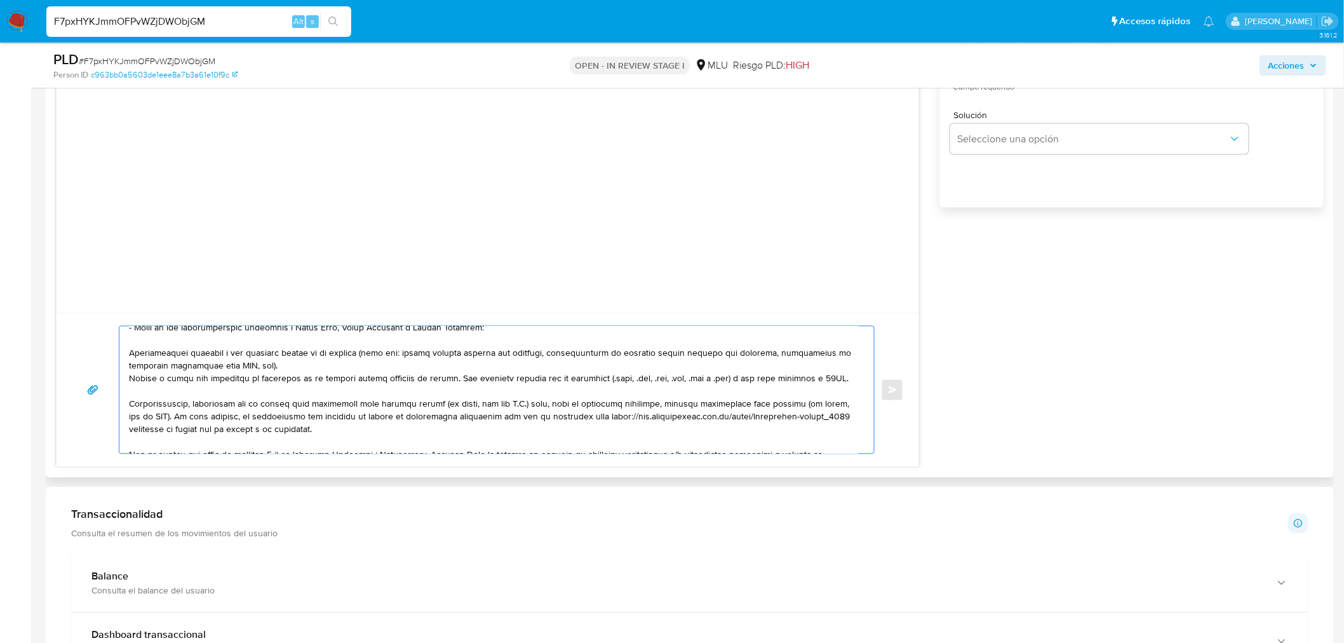
click at [347, 377] on textarea at bounding box center [493, 389] width 729 height 127
click at [287, 417] on textarea at bounding box center [493, 389] width 729 height 127
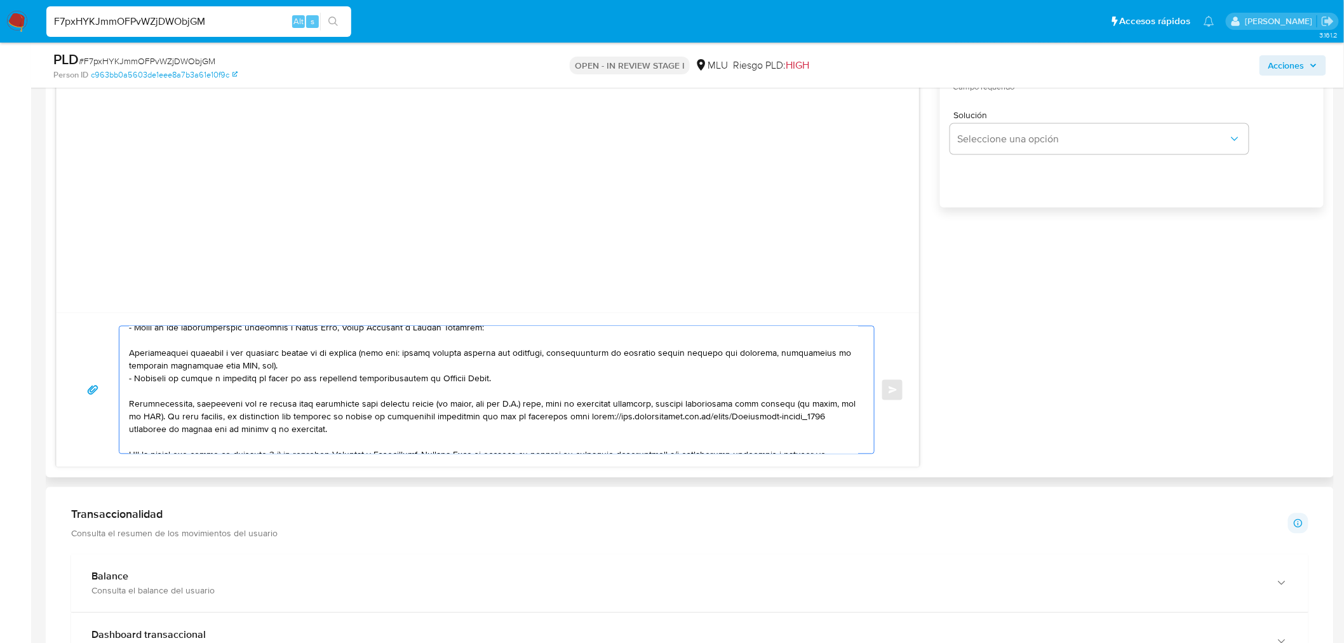
click at [287, 416] on textarea at bounding box center [493, 389] width 729 height 127
click at [287, 415] on textarea "Hola, Julio Cesar. Te contactamos ya que necesitamos verificar algunos datos. P…" at bounding box center [493, 389] width 729 height 127
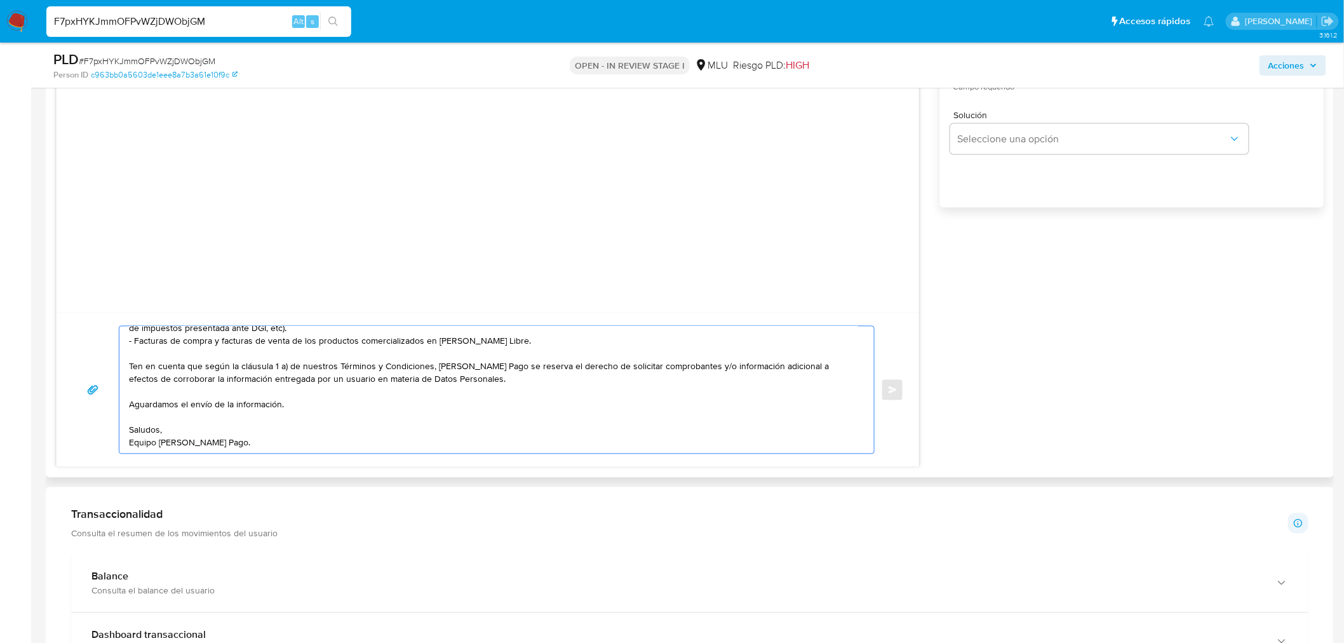
click at [334, 429] on textarea "Hola, Julio Cesar. Te contactamos ya que necesitamos verificar algunos datos. P…" at bounding box center [493, 389] width 729 height 127
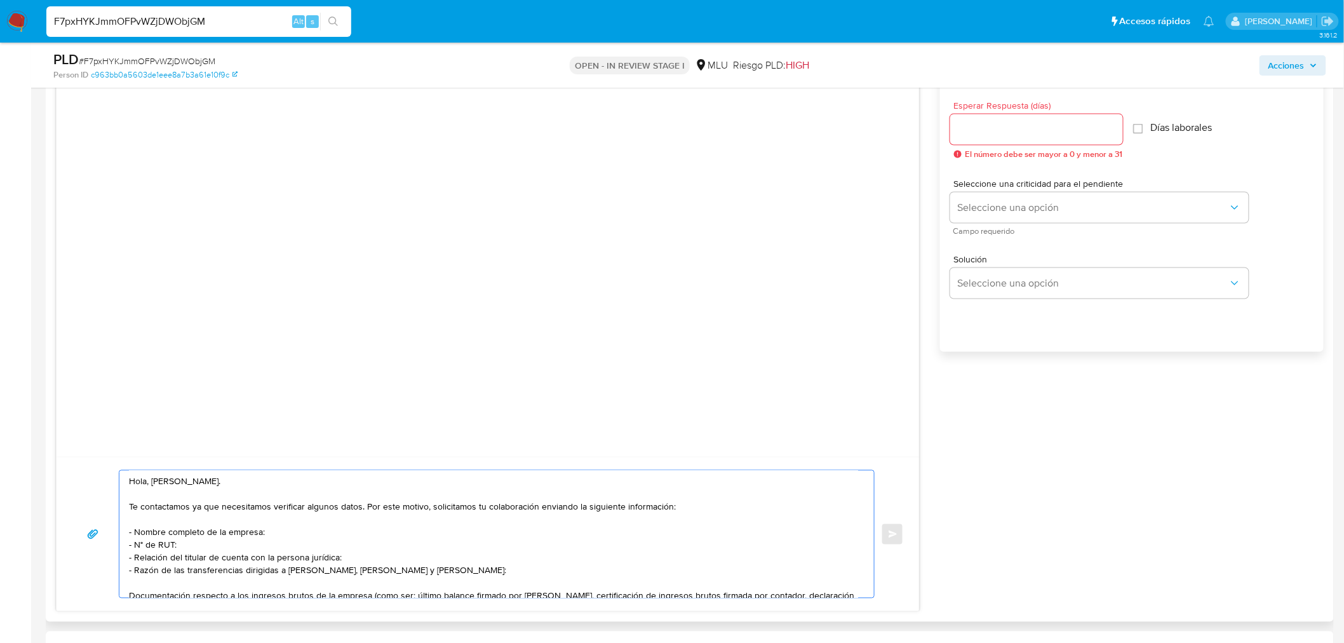
scroll to position [635, 0]
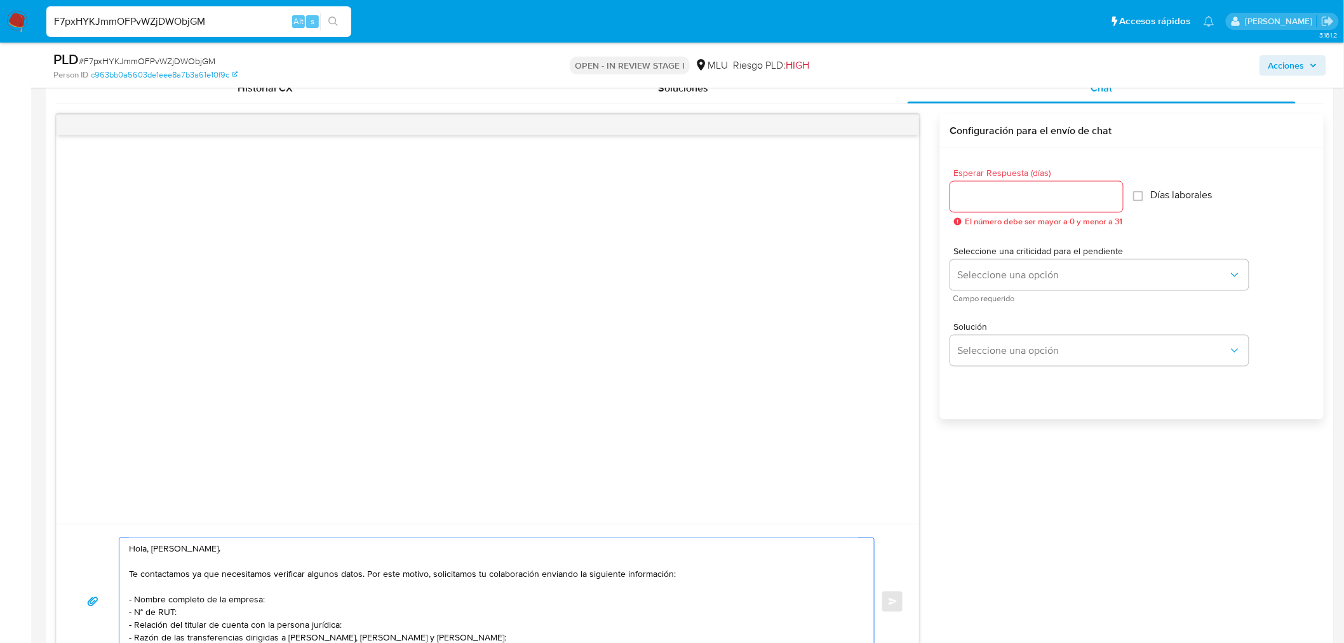
type textarea "Hola, Julio Cesar. Te contactamos ya que necesitamos verificar algunos datos. P…"
click at [1020, 195] on input "Esperar Respuesta (días)" at bounding box center [1036, 197] width 173 height 17
type input "3"
click at [989, 271] on span "Seleccione una opción" at bounding box center [1093, 275] width 271 height 13
click at [989, 271] on div "LOW" at bounding box center [1096, 275] width 278 height 25
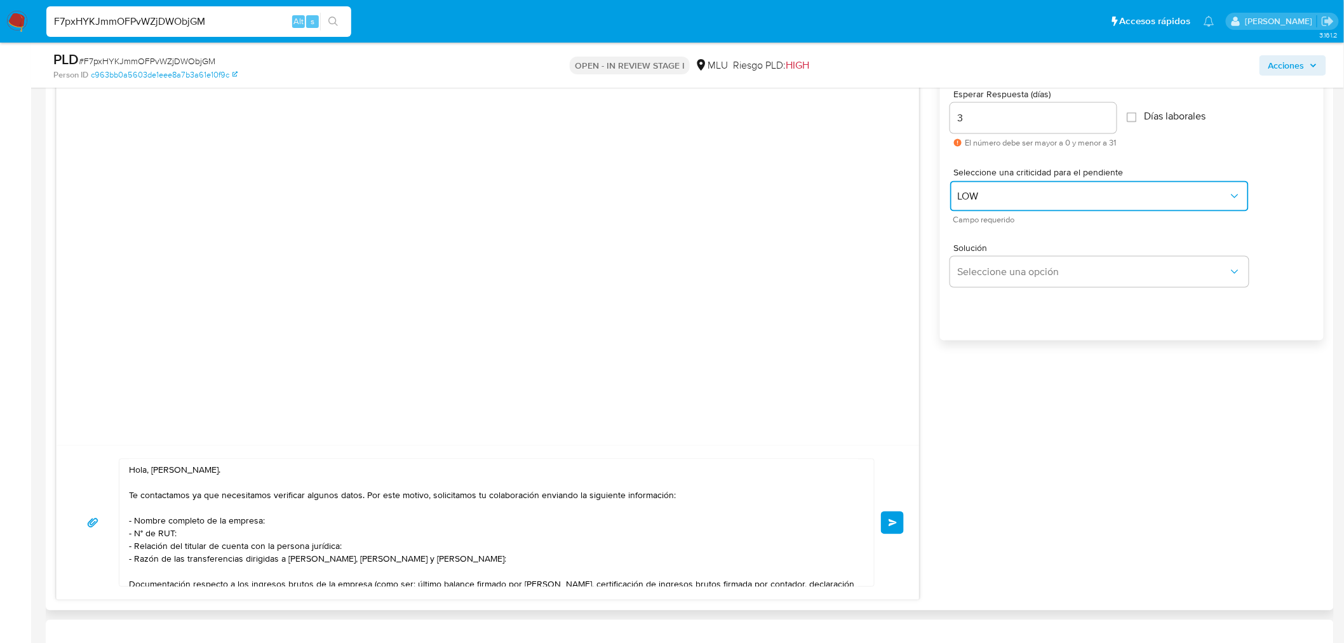
scroll to position [776, 0]
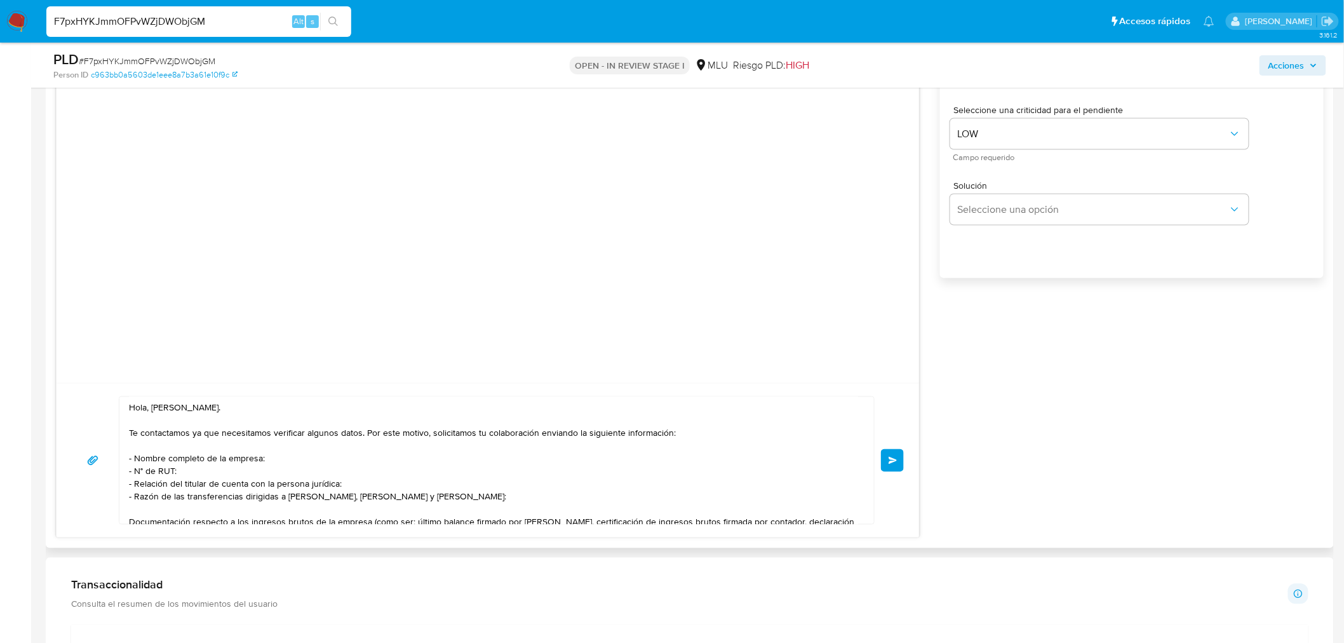
click at [898, 459] on button "Enviar" at bounding box center [892, 460] width 23 height 23
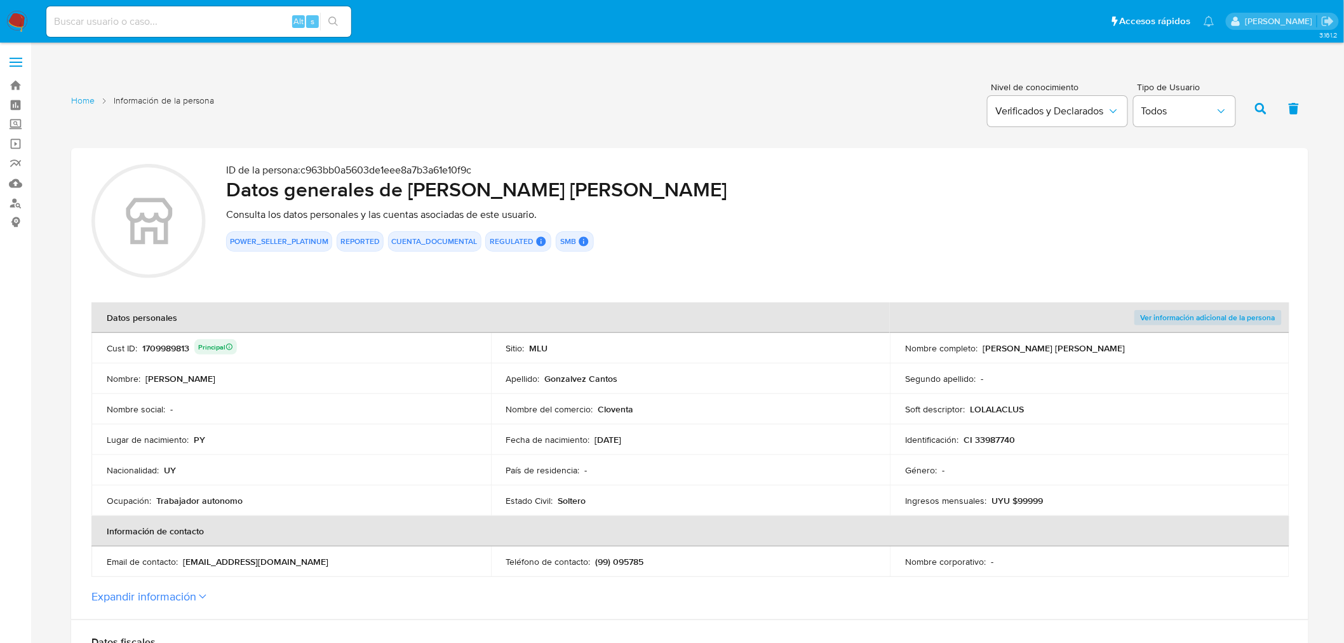
click at [720, 458] on td "País de residencia : -" at bounding box center [691, 470] width 400 height 30
click at [671, 370] on td "Apellido : Gonzalvez Cantos" at bounding box center [691, 378] width 400 height 30
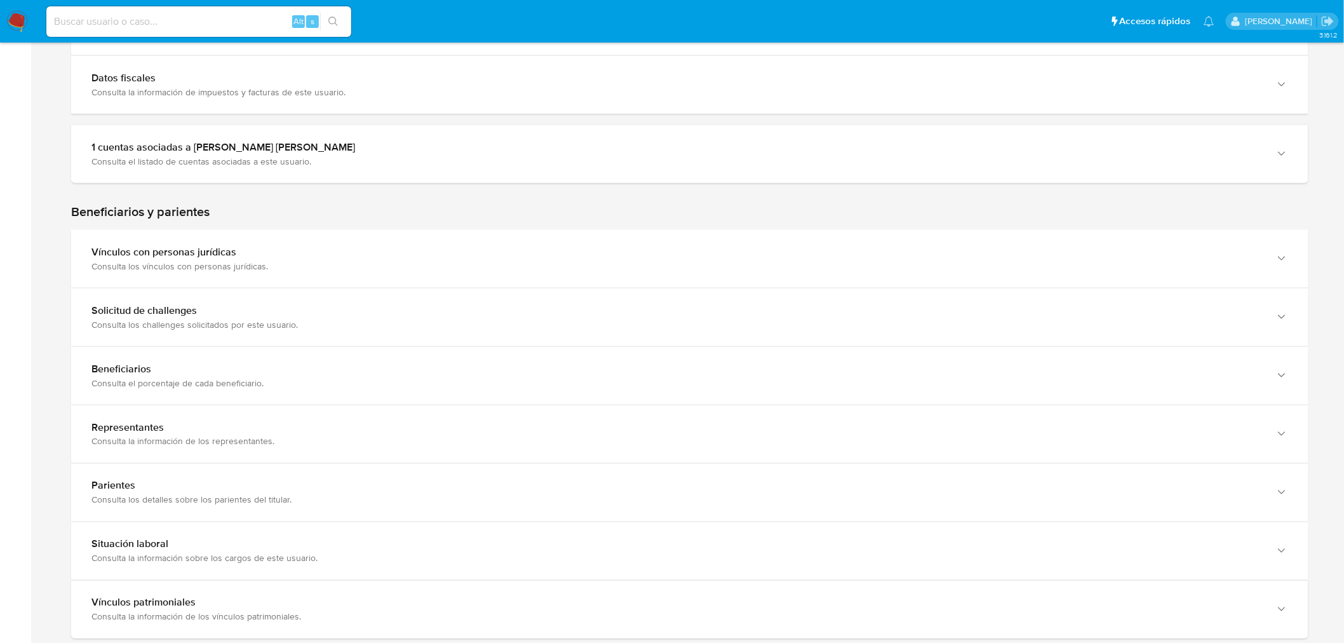
click at [292, 219] on div "Beneficiarios y parientes Vínculos con personas jurídicas Consulta los vínculos…" at bounding box center [689, 421] width 1237 height 435
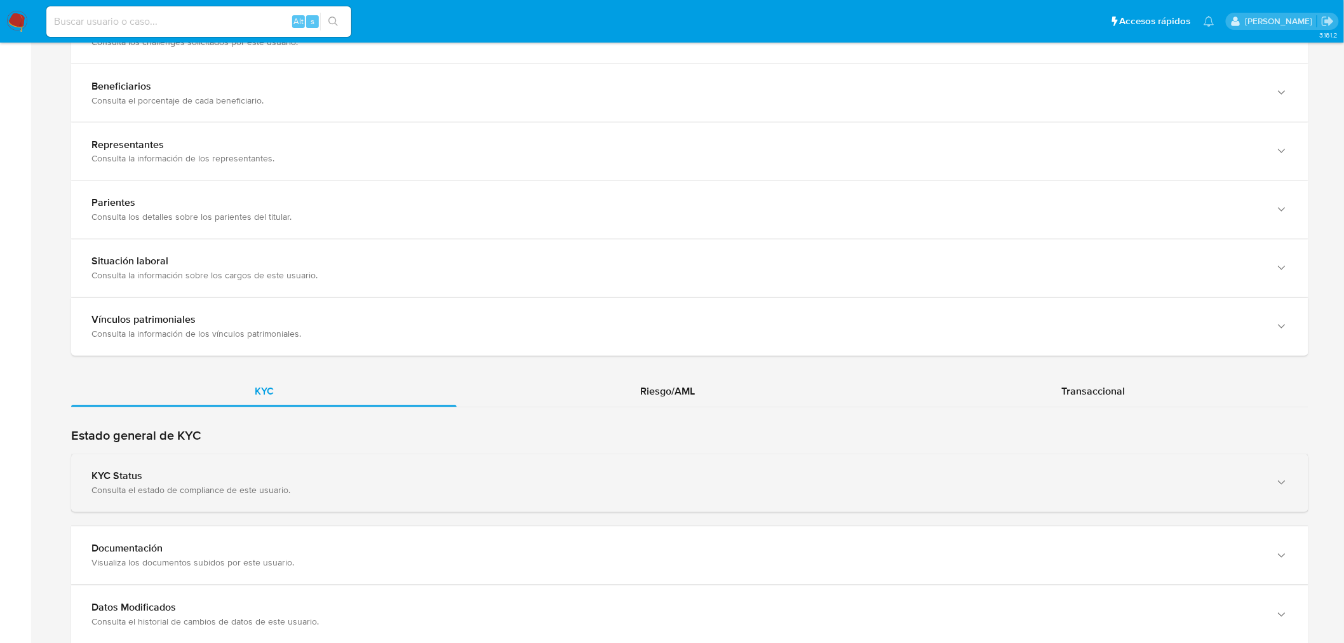
click at [252, 490] on div "Consulta el estado de compliance de este usuario." at bounding box center [676, 490] width 1171 height 11
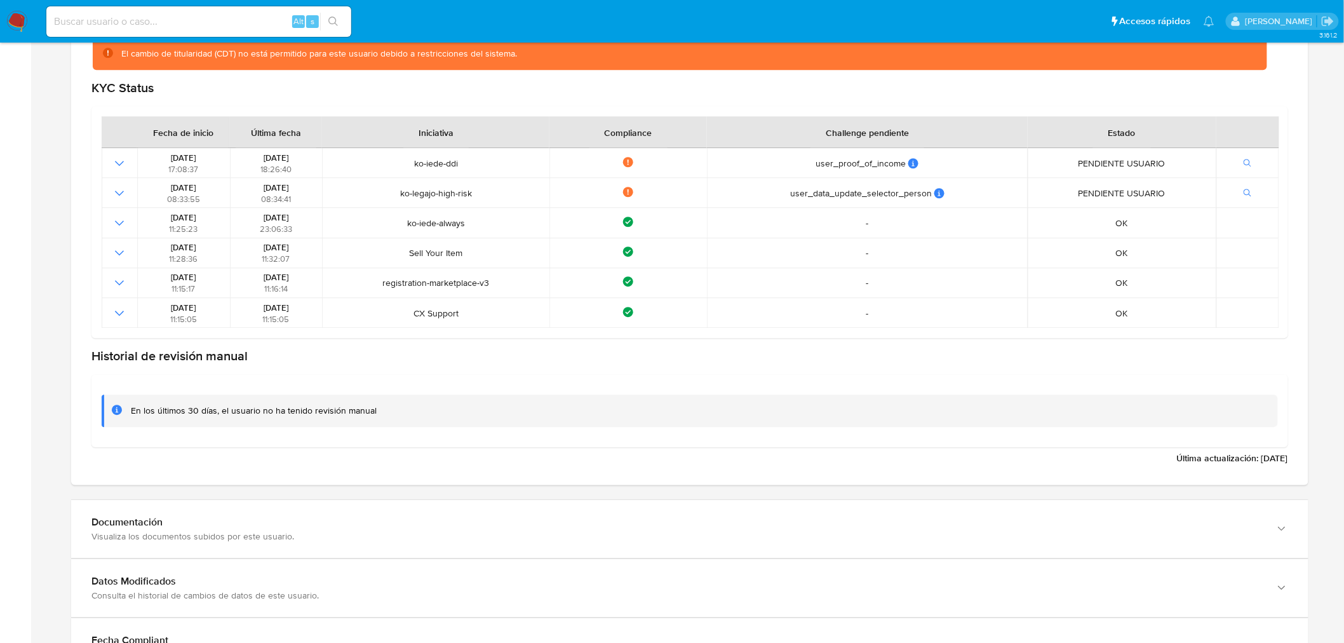
scroll to position [1341, 0]
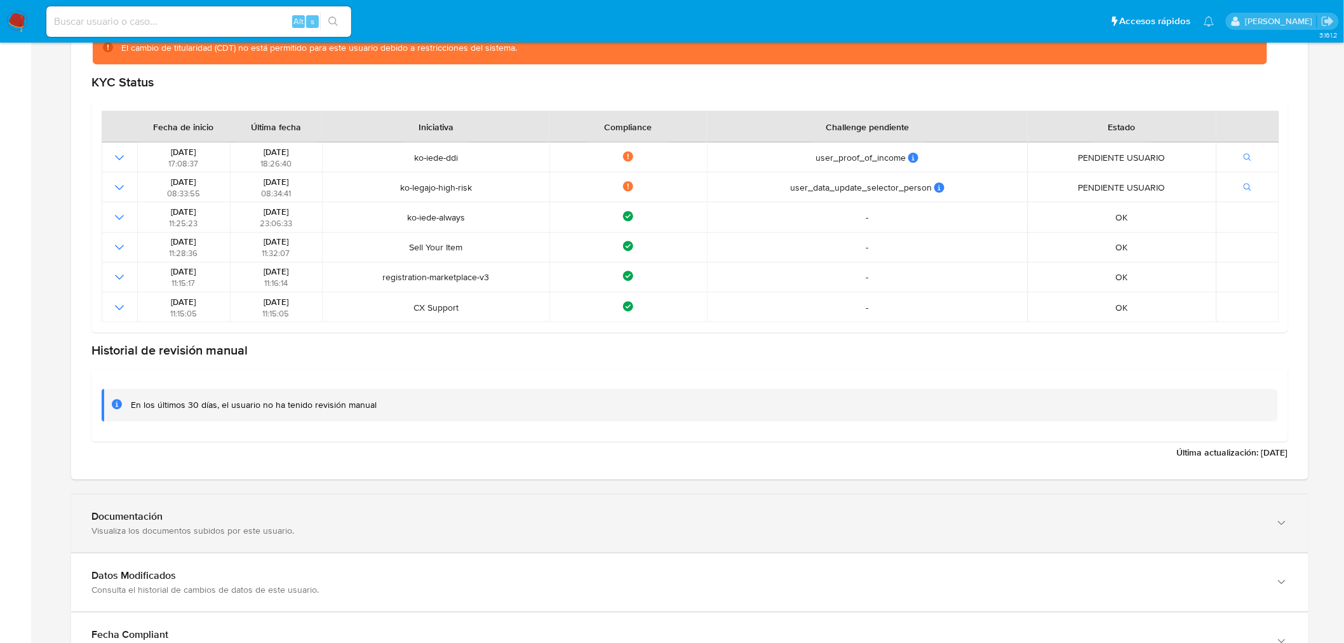
click at [325, 542] on div "Documentación Visualiza los documentos subidos por este usuario." at bounding box center [689, 523] width 1237 height 58
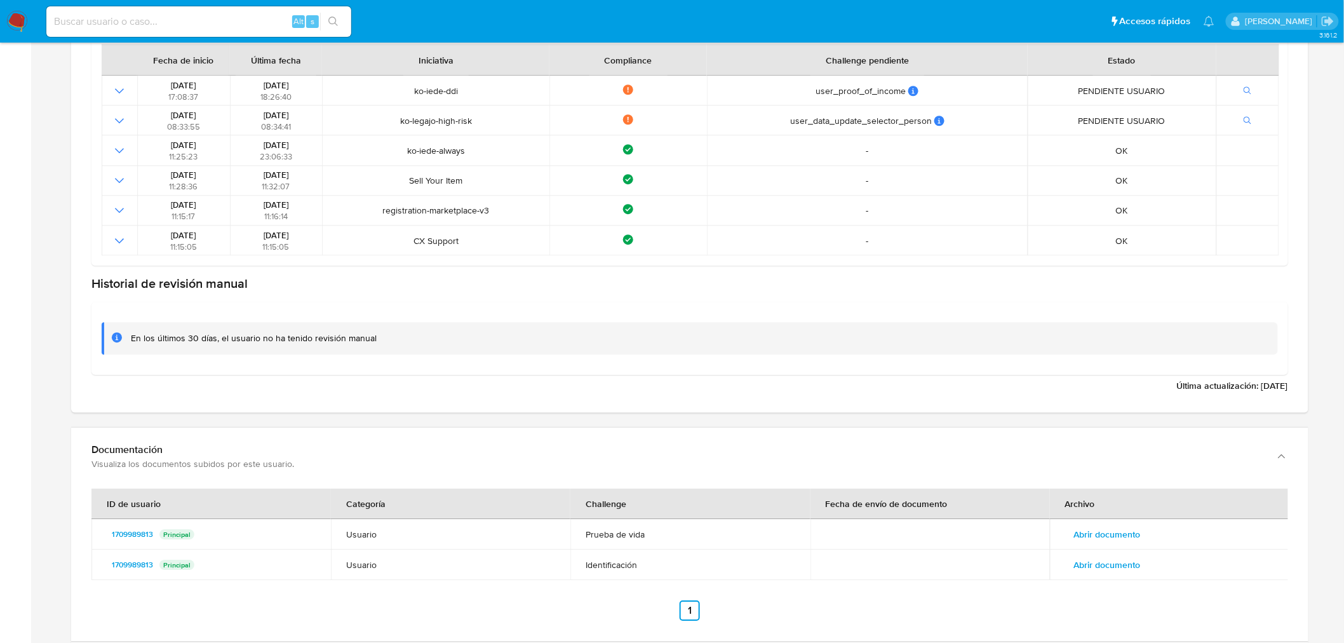
scroll to position [1552, 0]
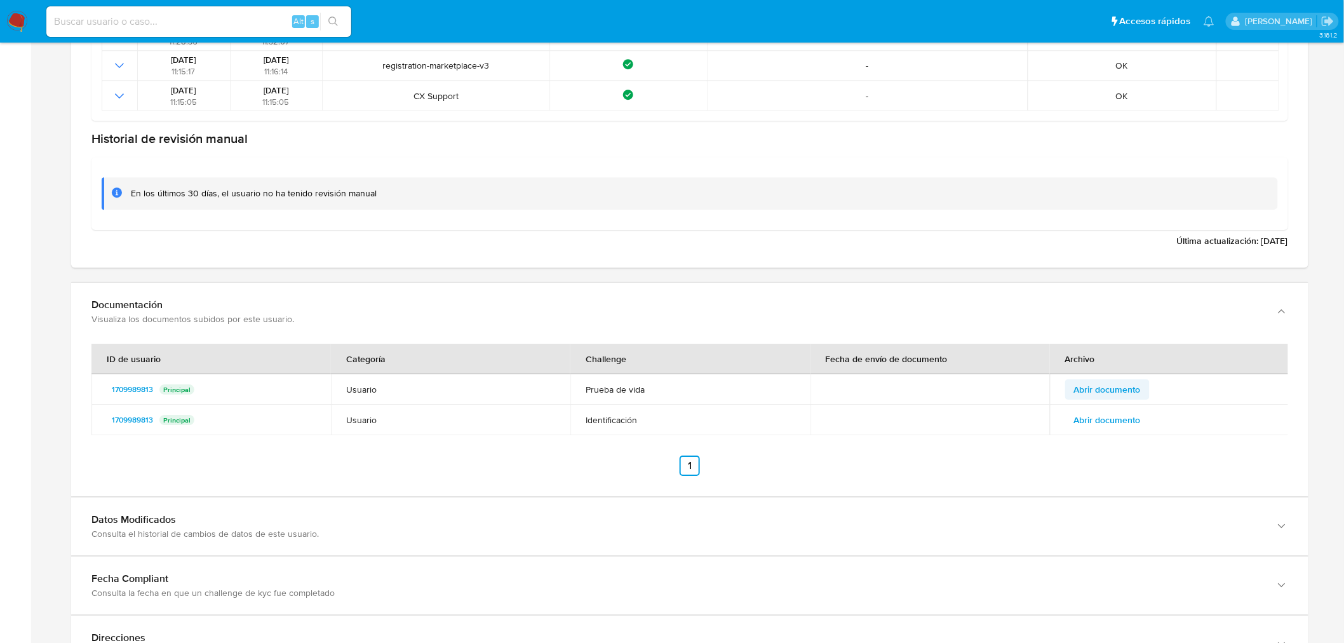
click at [1101, 391] on span "Abrir documento" at bounding box center [1107, 389] width 67 height 18
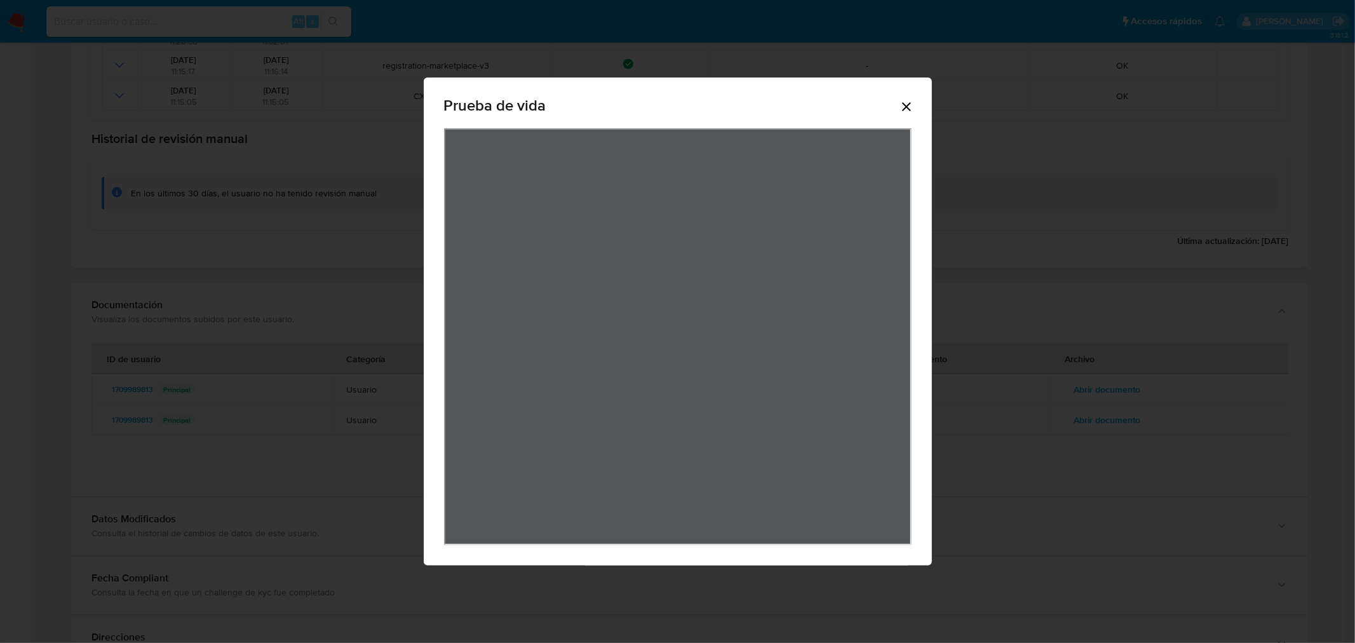
click at [908, 102] on icon "Cerrar" at bounding box center [906, 106] width 15 height 15
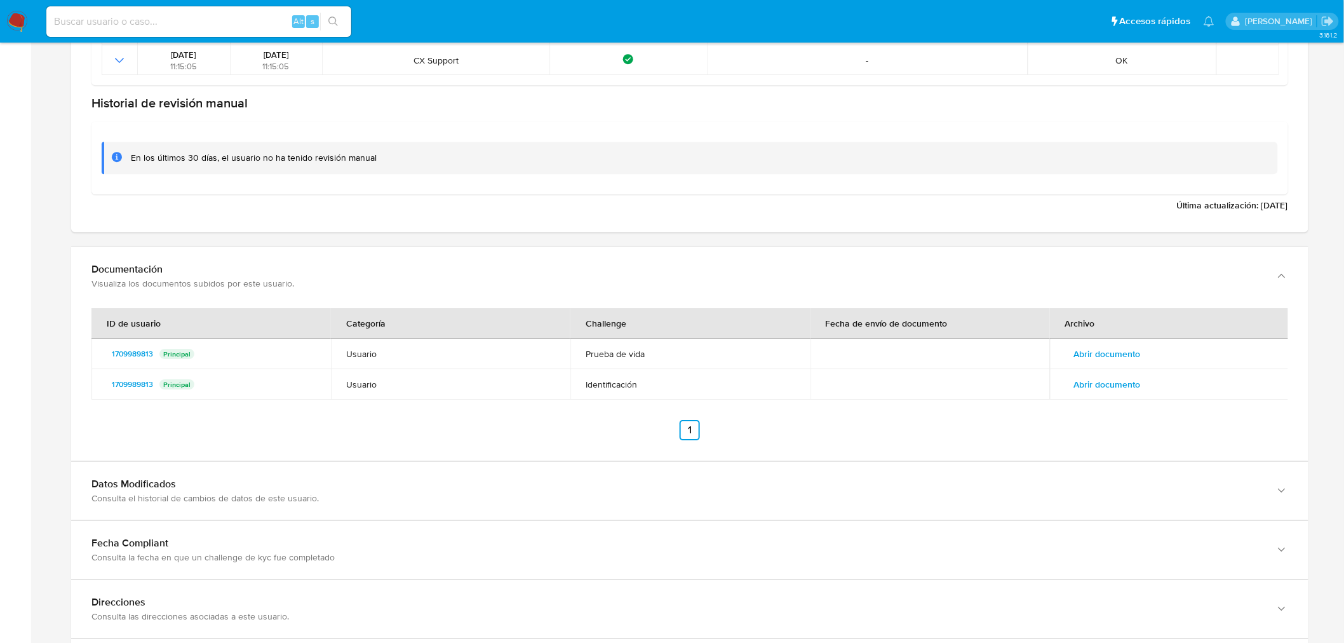
scroll to position [1623, 0]
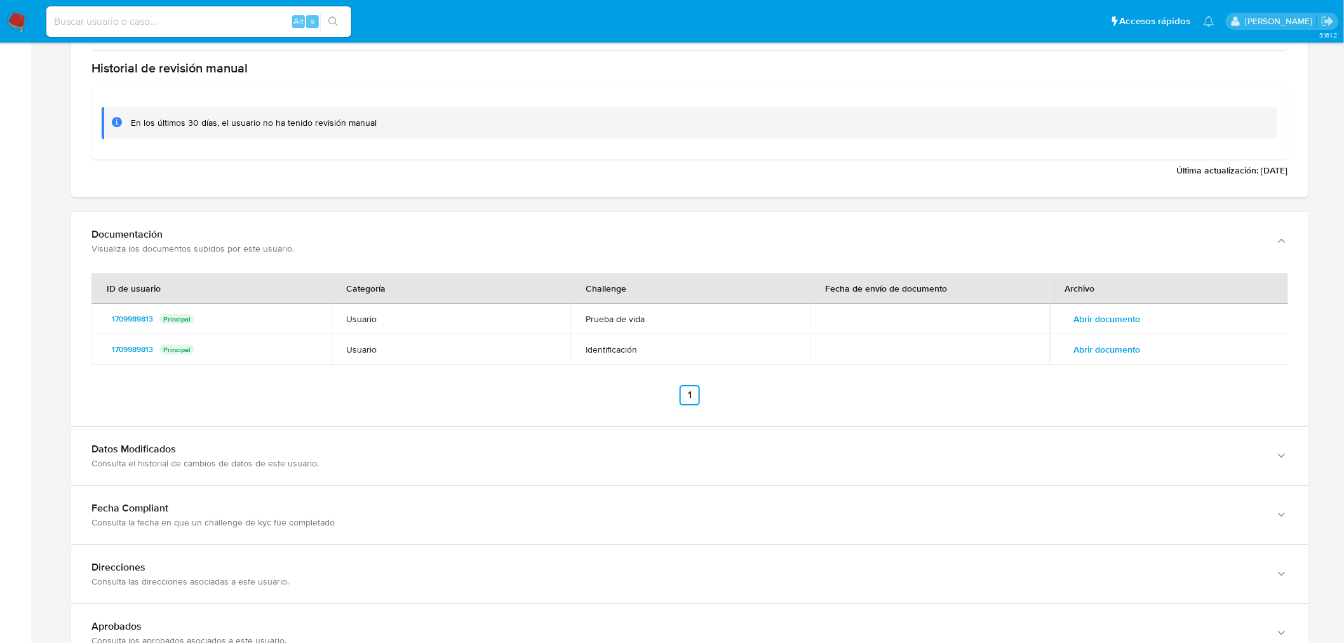
click at [1104, 347] on span "Abrir documento" at bounding box center [1107, 349] width 67 height 18
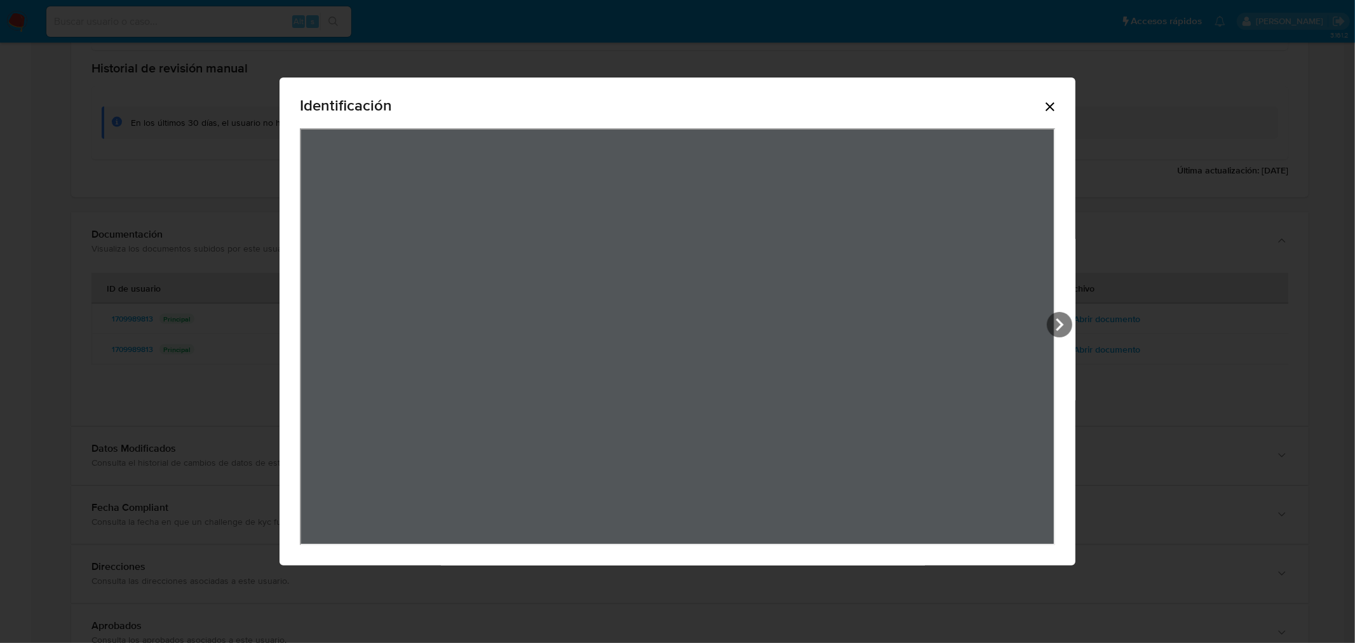
drag, startPoint x: 1054, startPoint y: 106, endPoint x: 918, endPoint y: 119, distance: 137.2
click at [1054, 107] on icon "Cerrar" at bounding box center [1050, 106] width 9 height 9
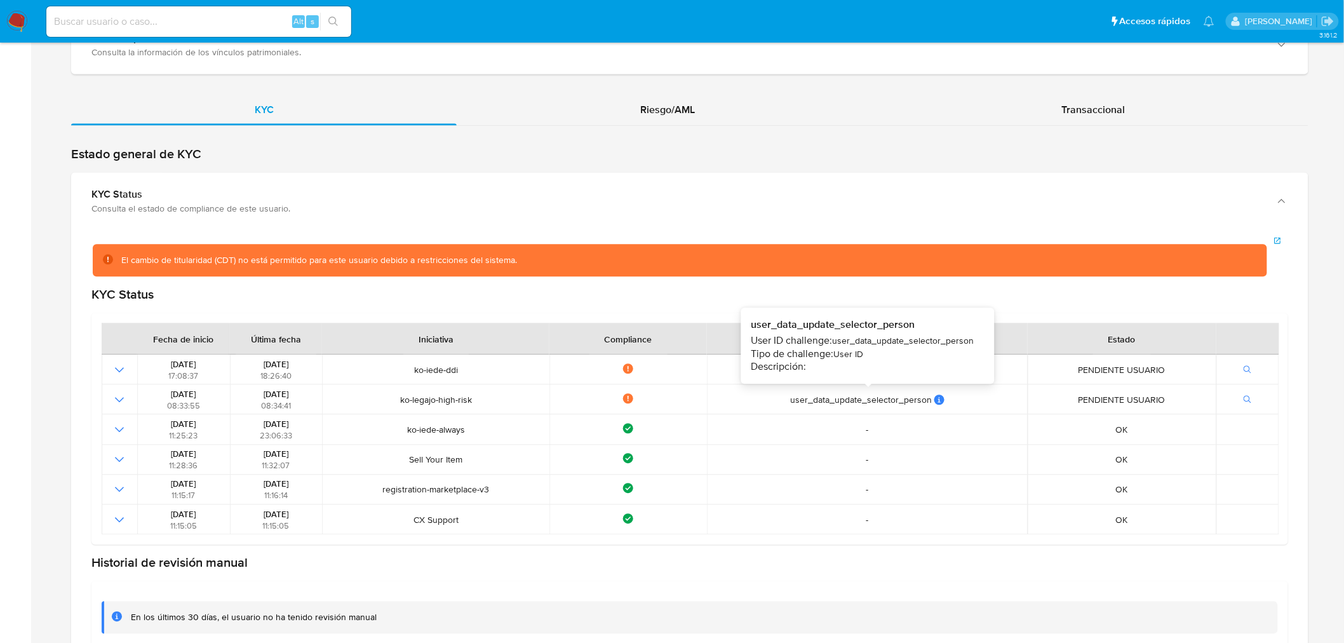
scroll to position [1411, 0]
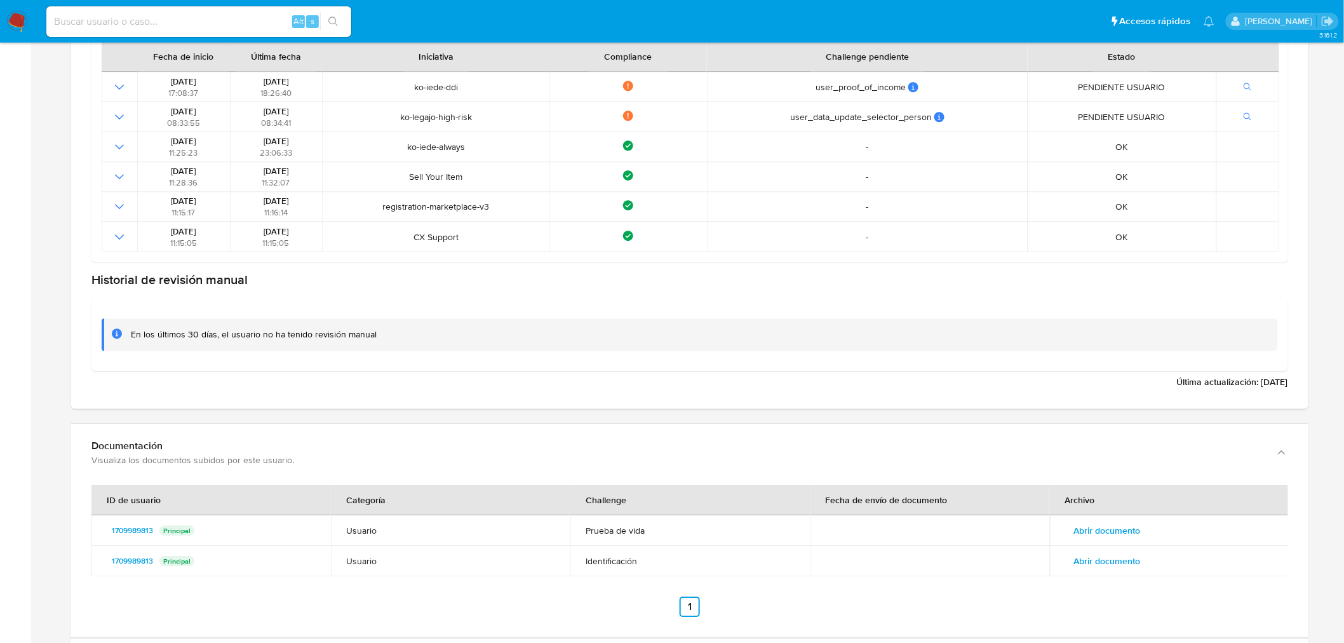
click at [1107, 556] on span "Abrir documento" at bounding box center [1107, 561] width 67 height 18
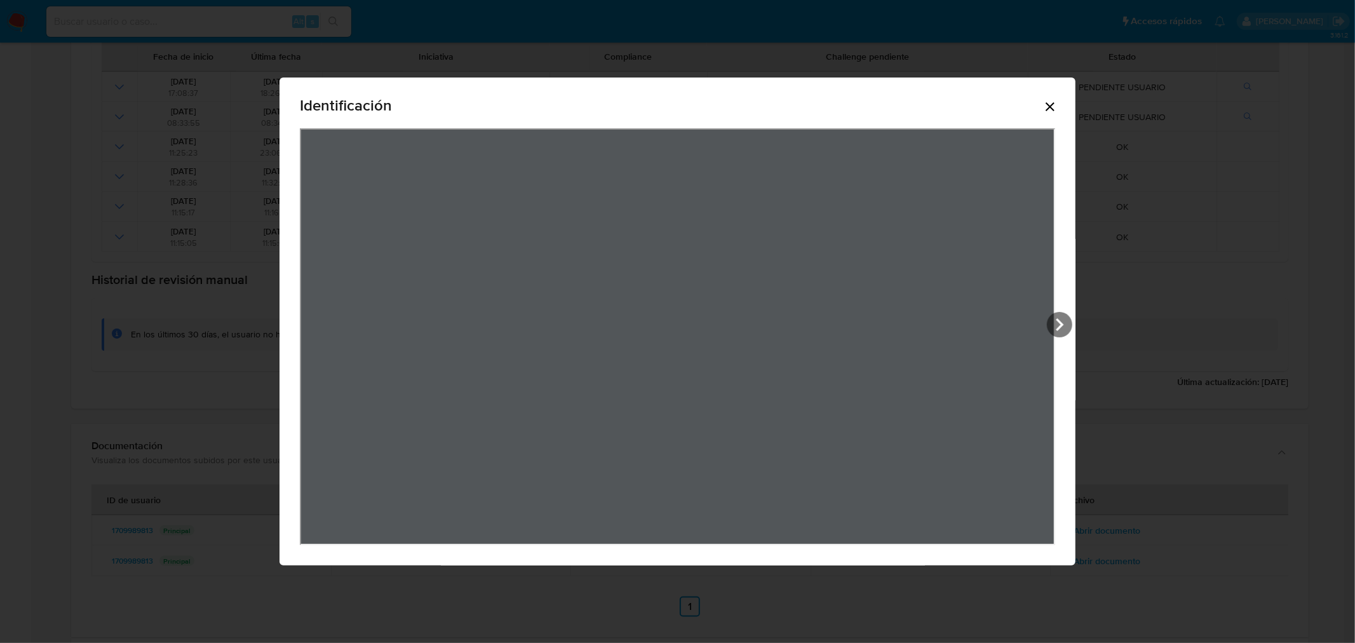
click at [1054, 103] on icon "Cerrar" at bounding box center [1050, 106] width 9 height 9
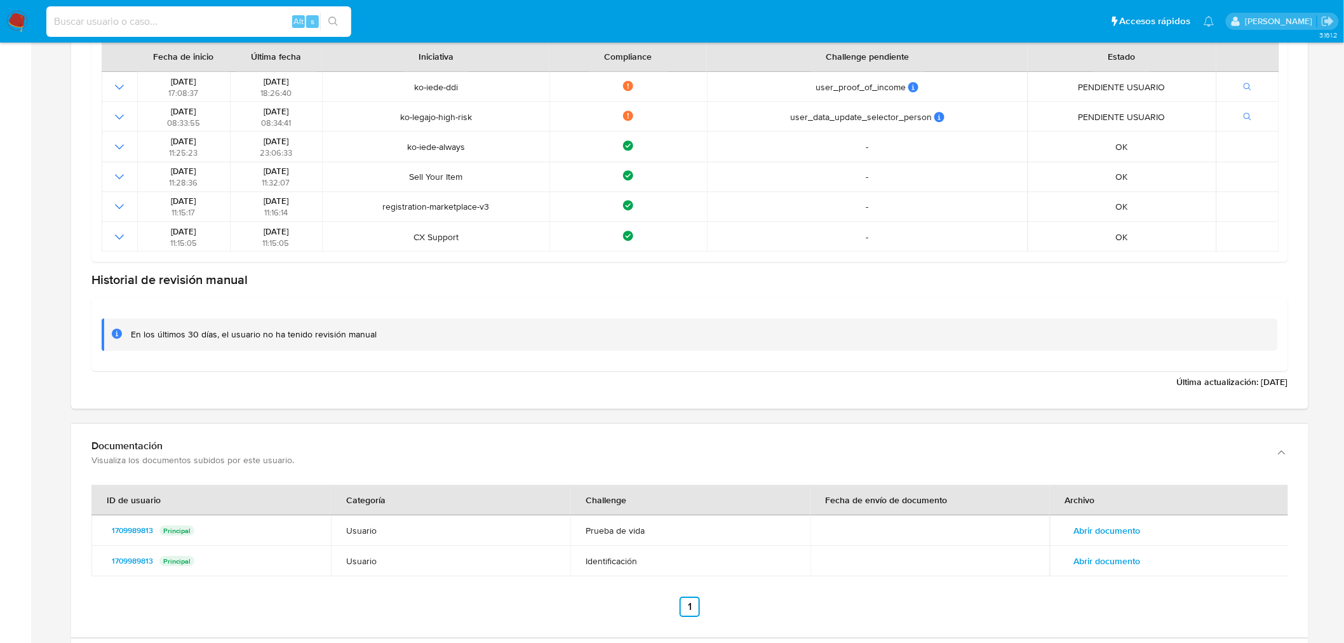
click at [225, 27] on input at bounding box center [198, 21] width 305 height 17
paste input "1009336565"
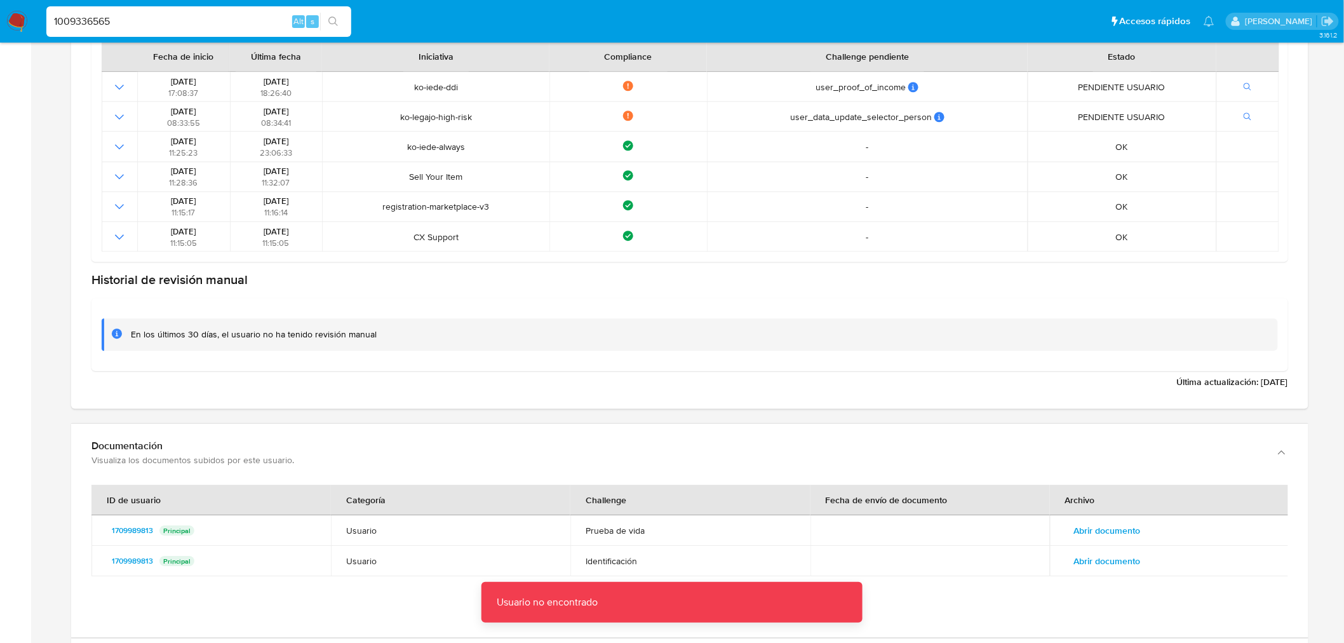
click at [227, 27] on input "1009336565" at bounding box center [198, 21] width 305 height 17
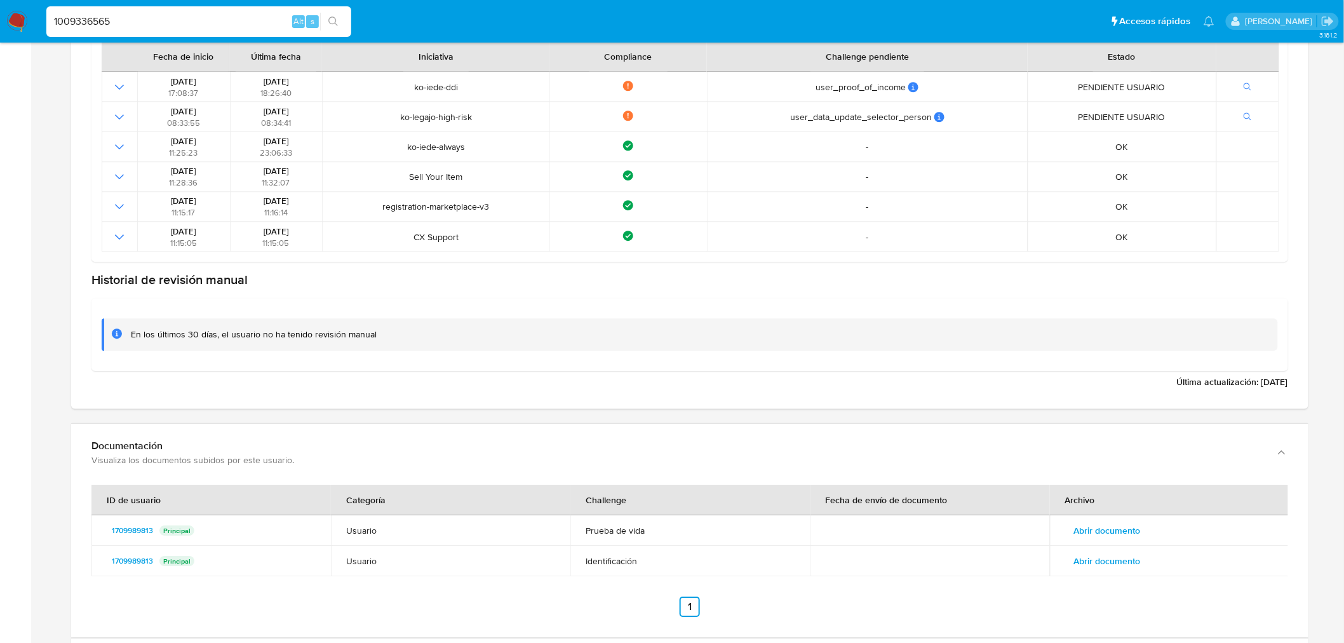
type input "1009336565"
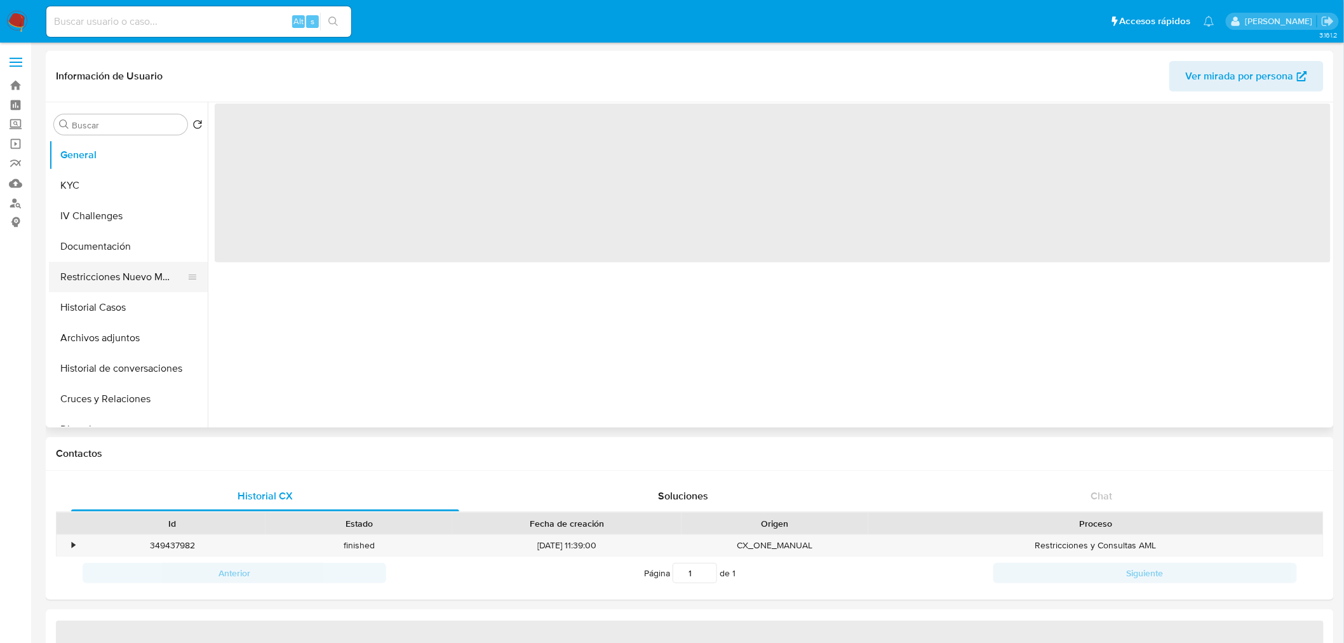
click at [147, 276] on button "Restricciones Nuevo Mundo" at bounding box center [123, 277] width 149 height 30
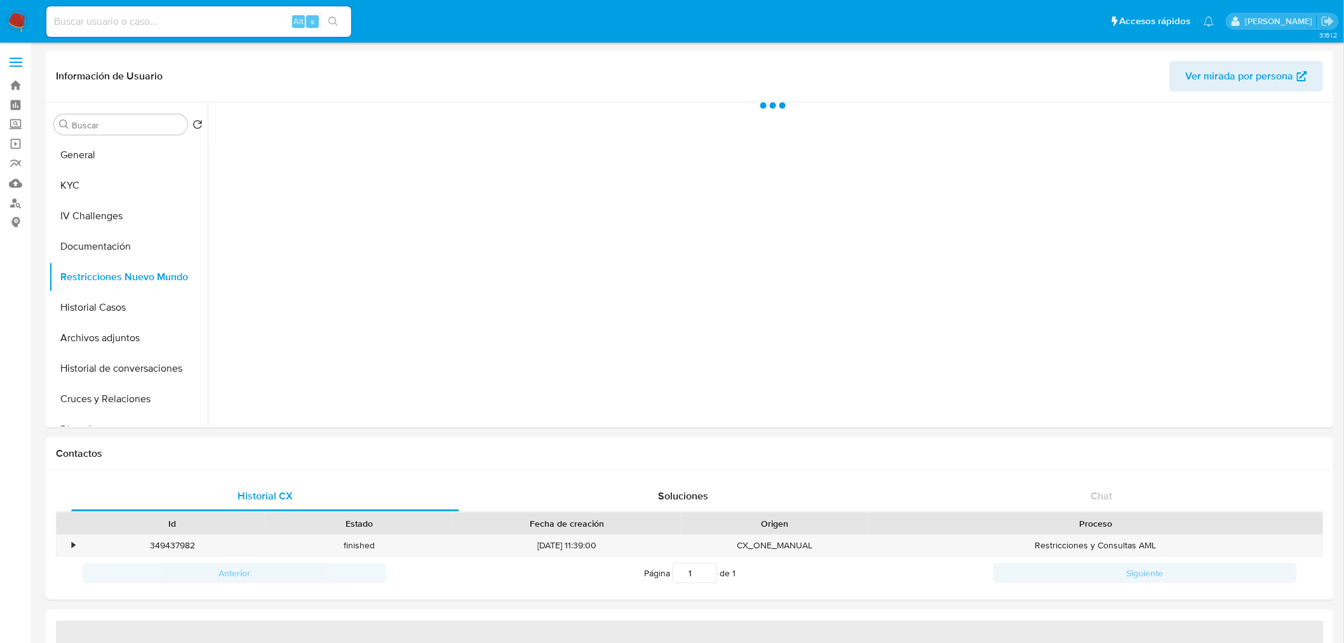
select select "10"
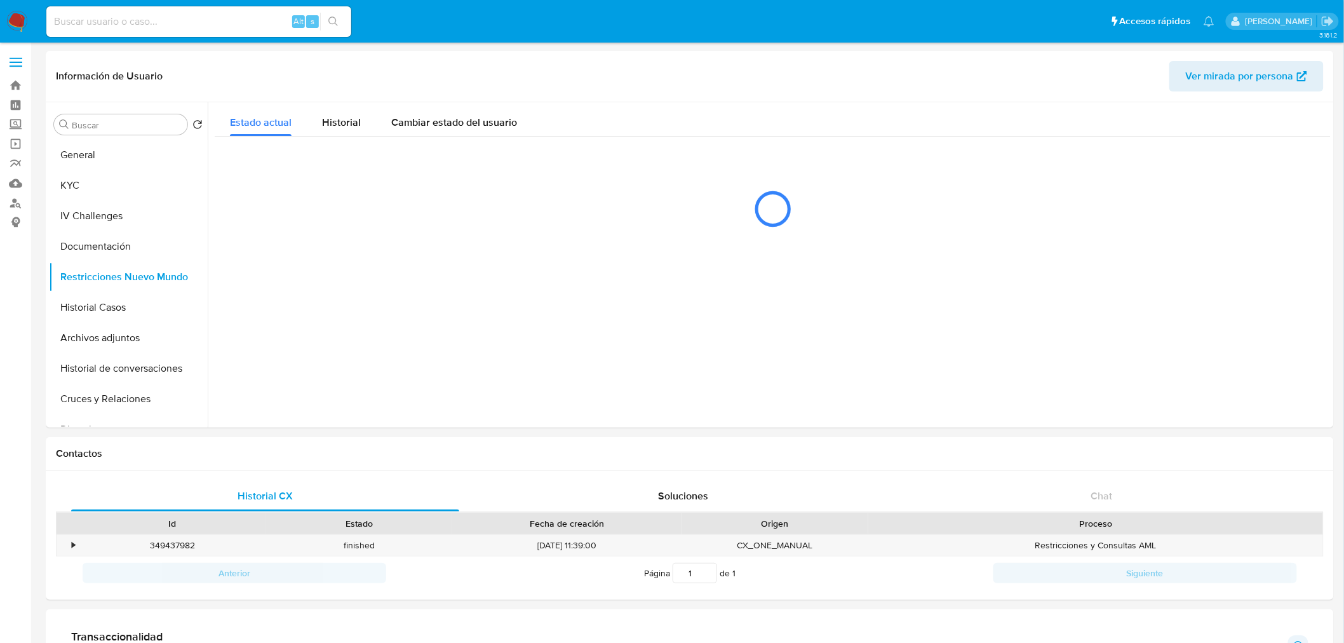
click at [235, 20] on input at bounding box center [198, 21] width 305 height 17
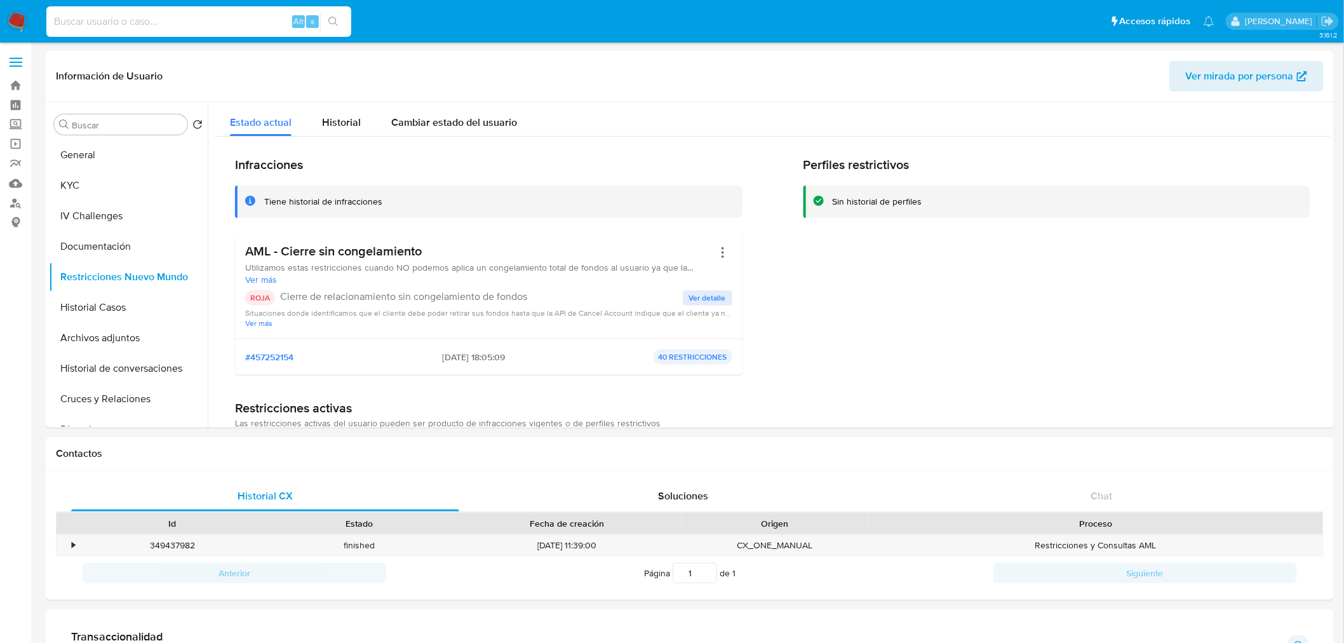
paste input "437274890"
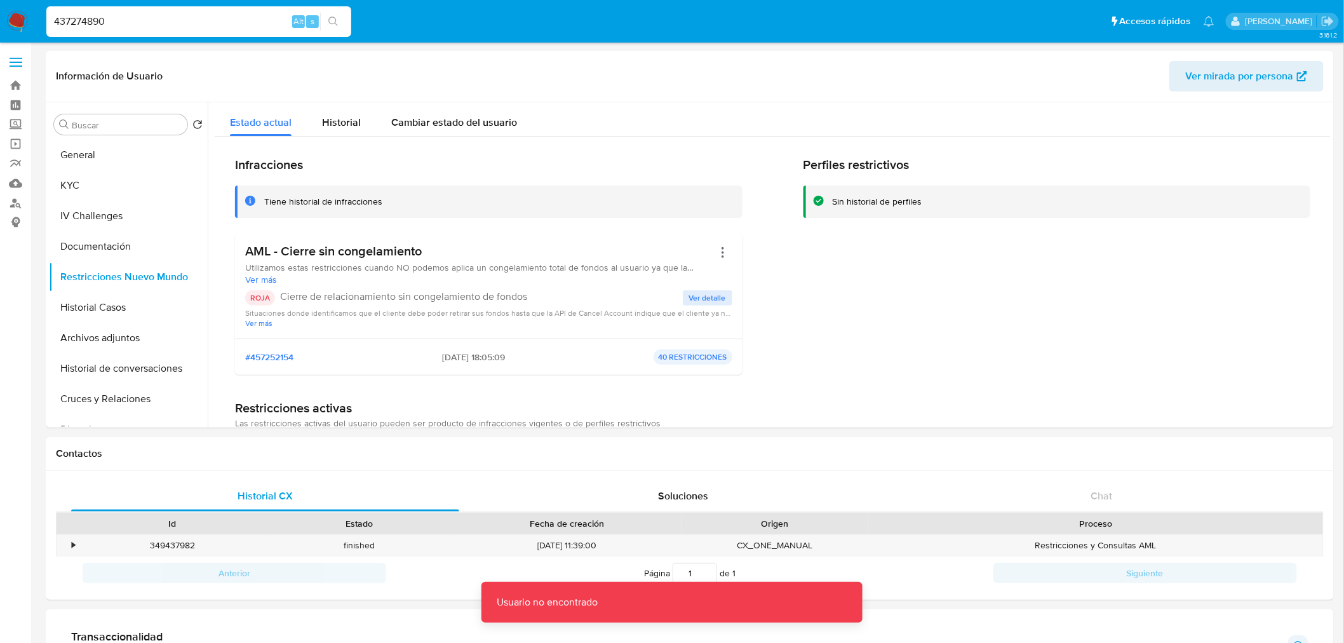
click at [234, 20] on input "437274890" at bounding box center [198, 21] width 305 height 17
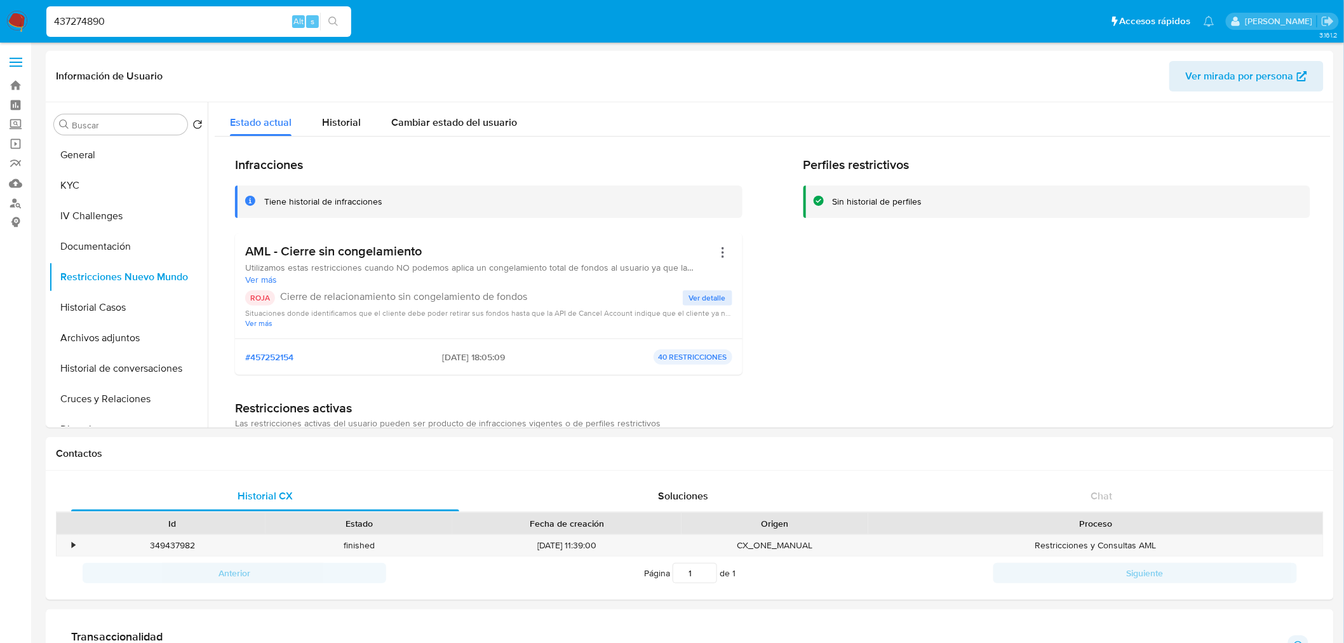
type input "437274890"
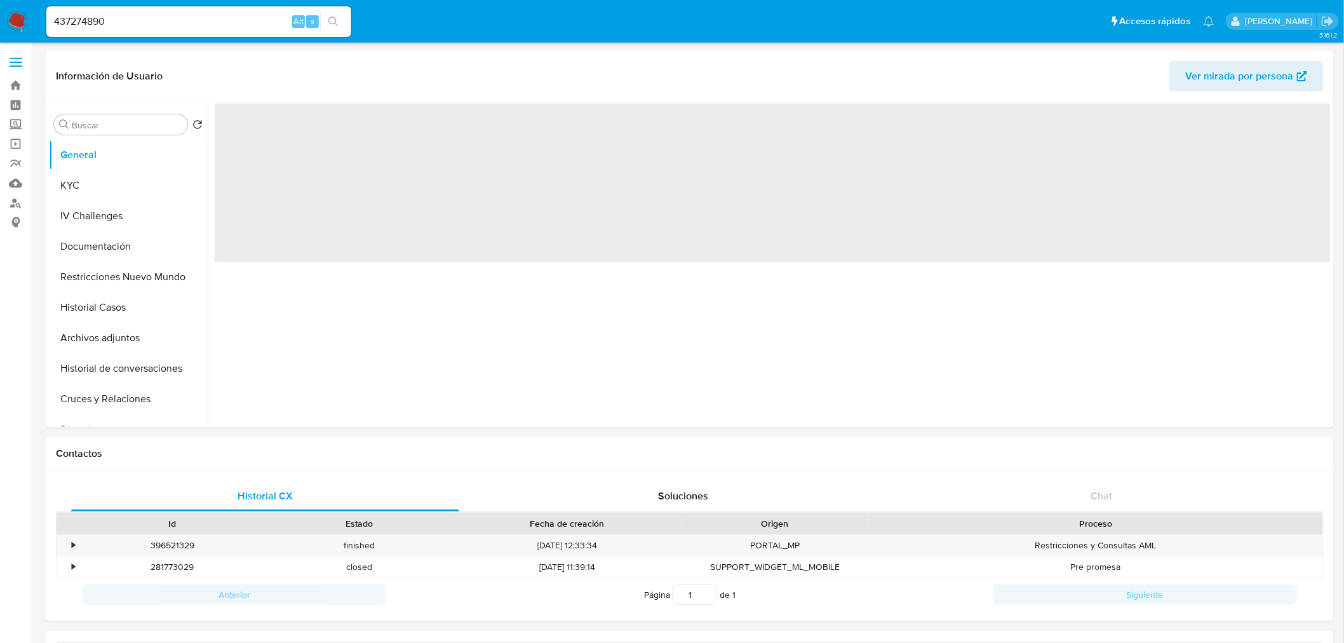
select select "10"
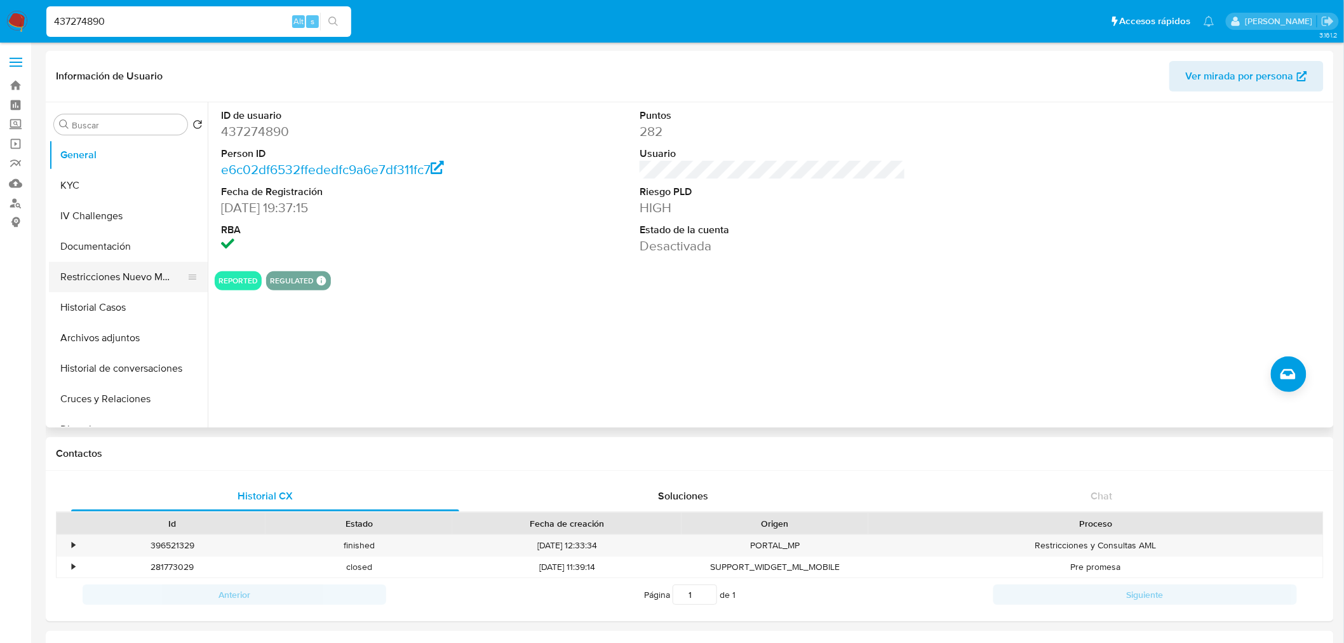
click at [116, 274] on button "Restricciones Nuevo Mundo" at bounding box center [123, 277] width 149 height 30
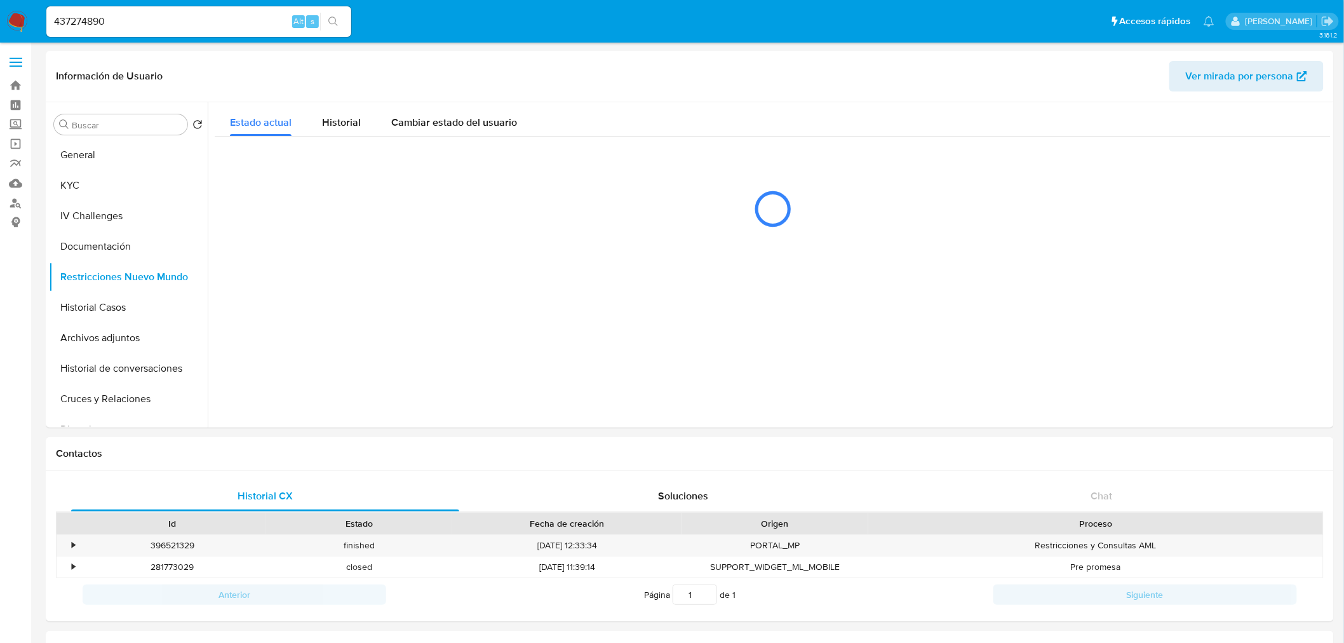
click at [191, 30] on div "437274890 Alt s" at bounding box center [198, 21] width 305 height 30
click at [187, 15] on input "437274890" at bounding box center [198, 21] width 305 height 17
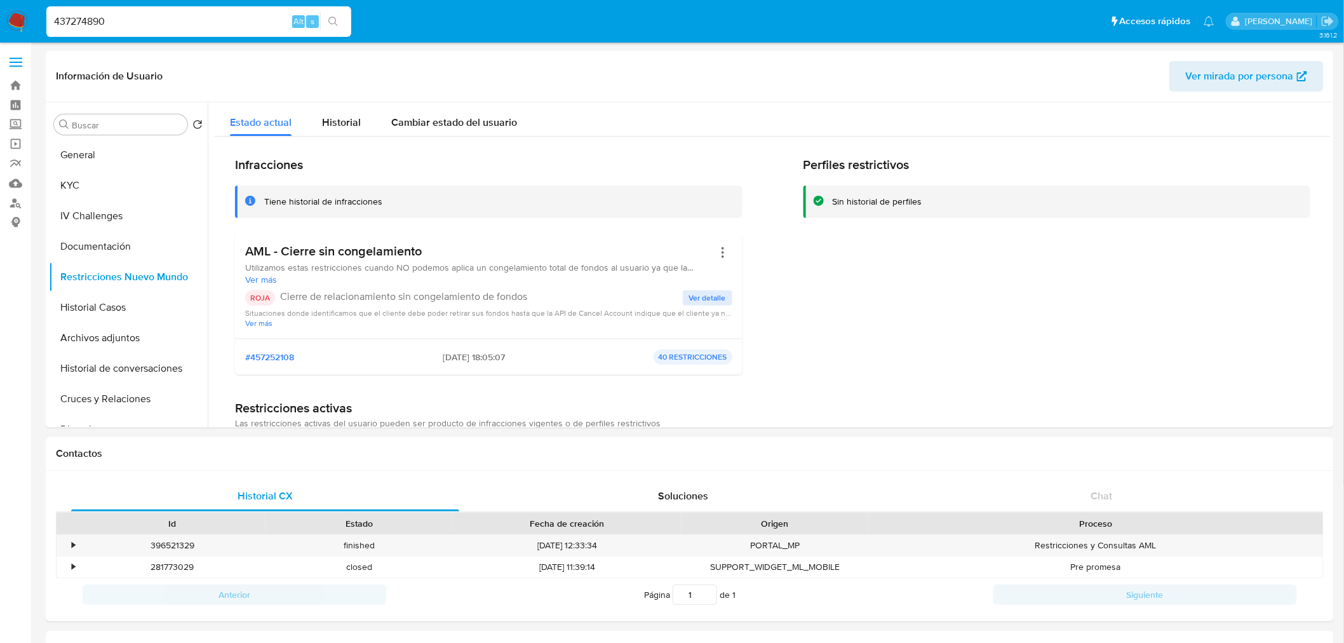
paste input "289354879"
type input "289354879"
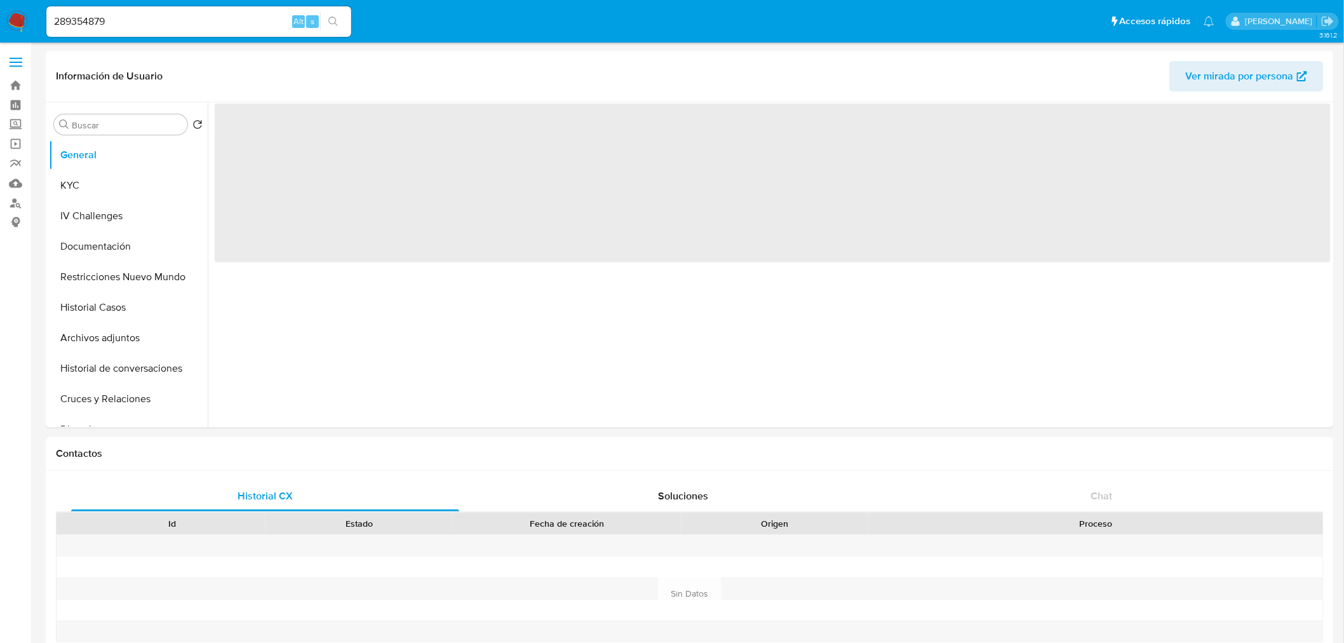
select select "10"
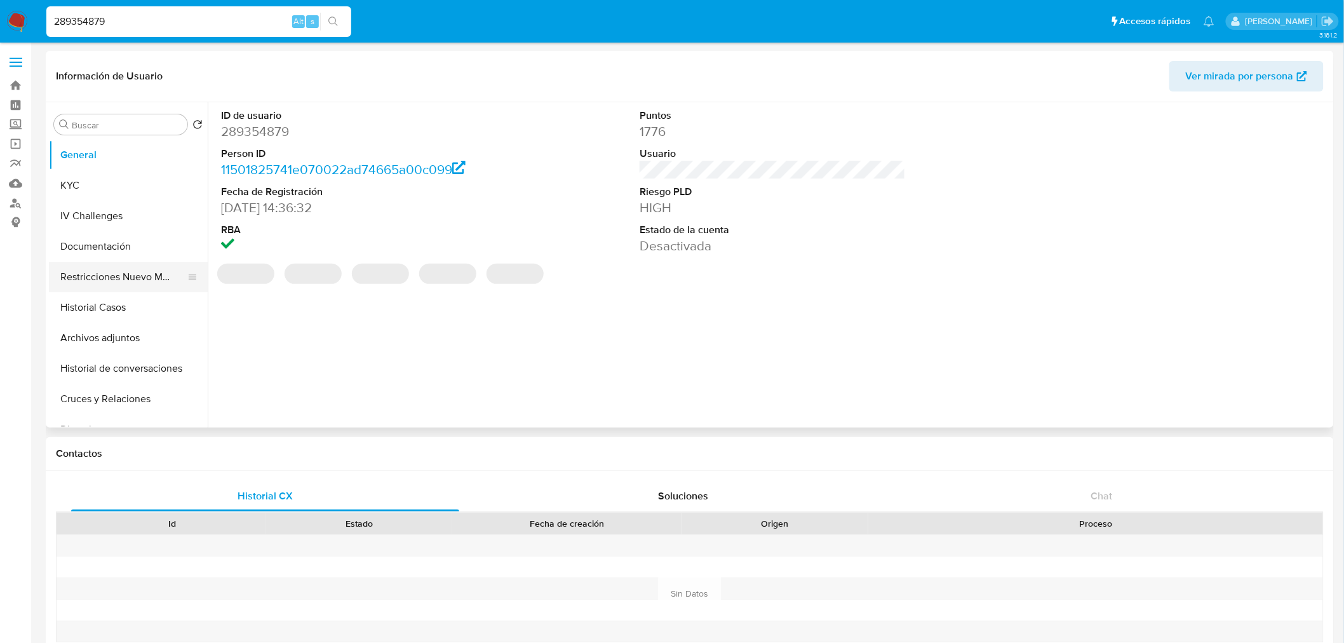
click at [103, 266] on button "Restricciones Nuevo Mundo" at bounding box center [123, 277] width 149 height 30
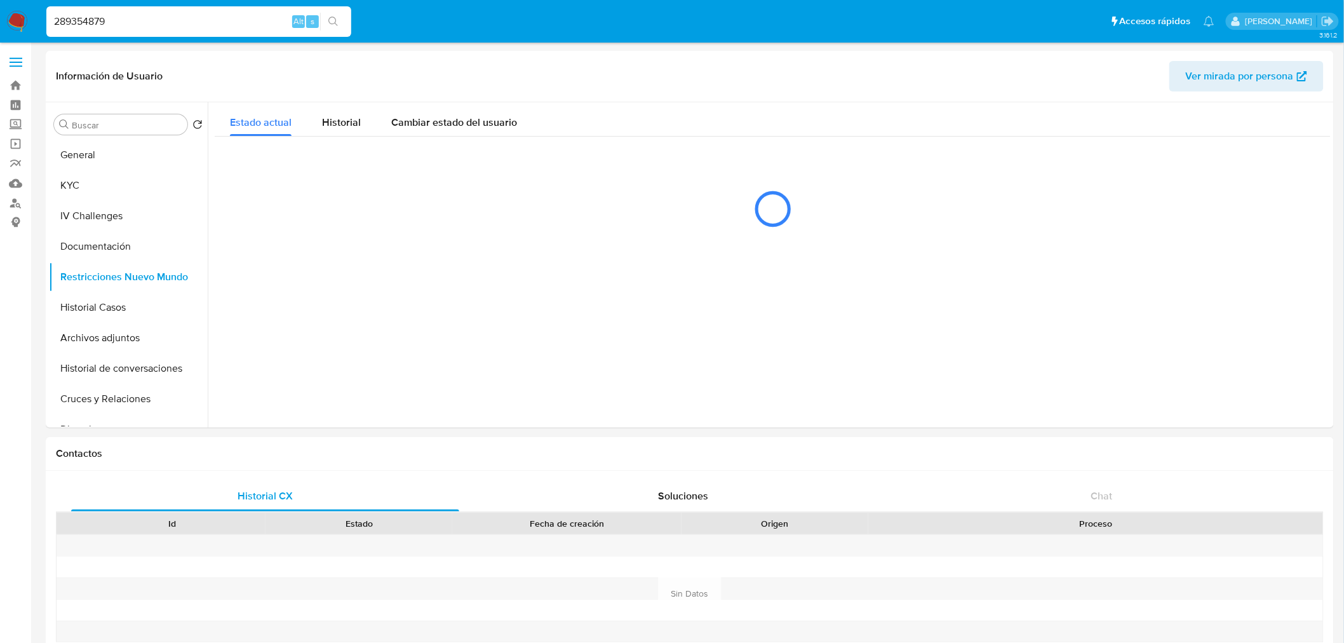
click at [244, 13] on input "289354879" at bounding box center [198, 21] width 305 height 17
paste input "1315573181"
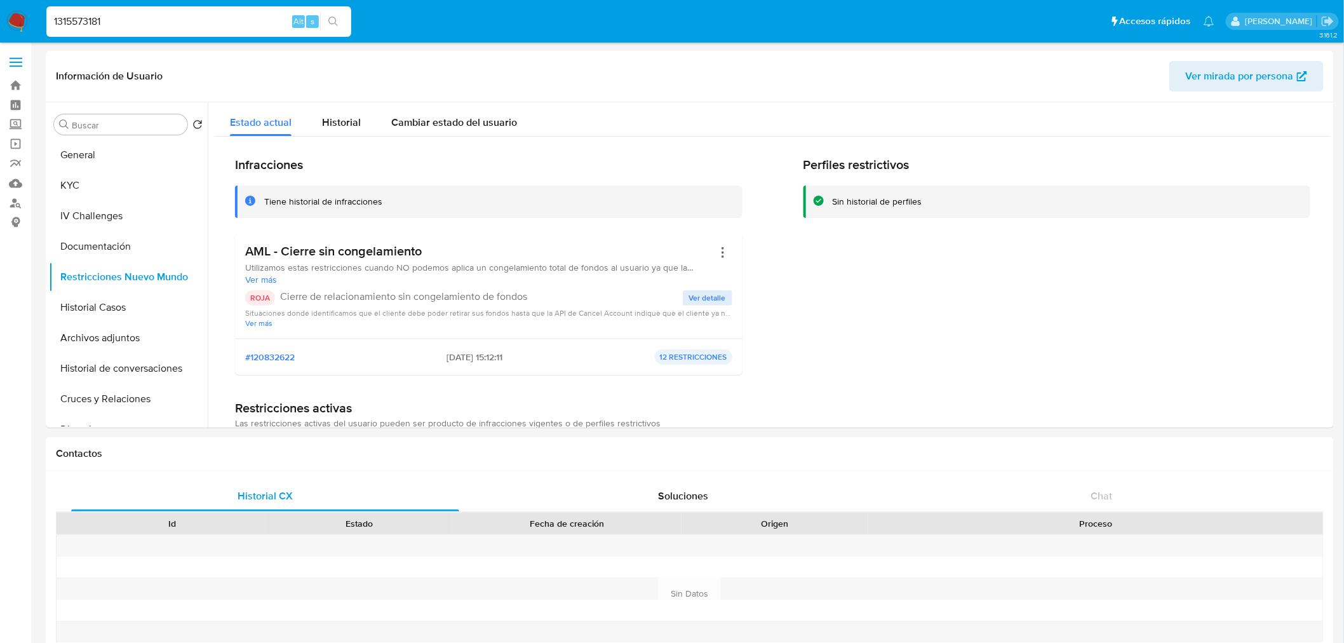
type input "1315573181"
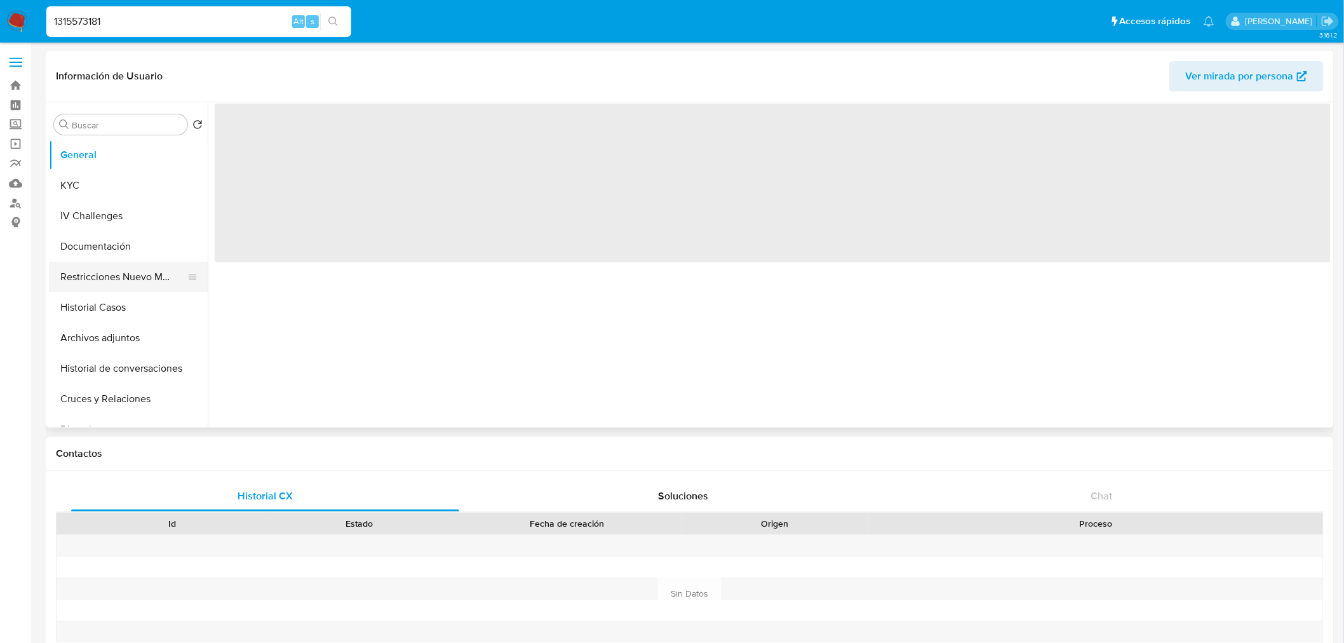
click at [146, 278] on button "Restricciones Nuevo Mundo" at bounding box center [123, 277] width 149 height 30
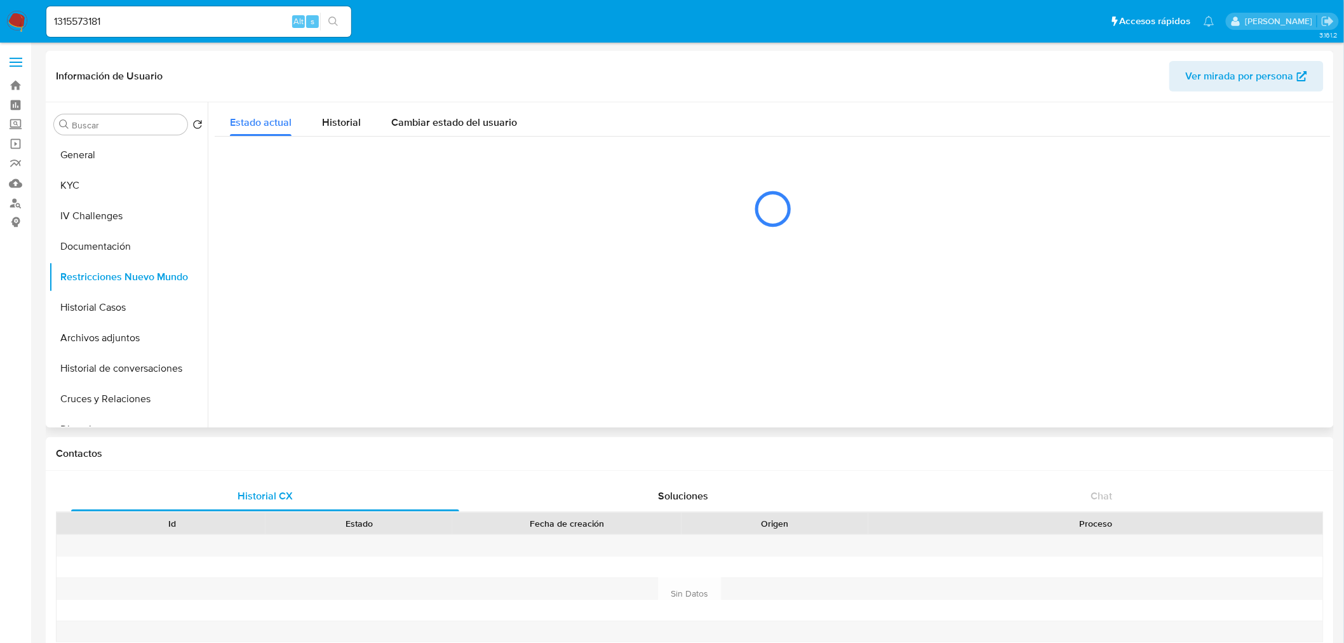
select select "10"
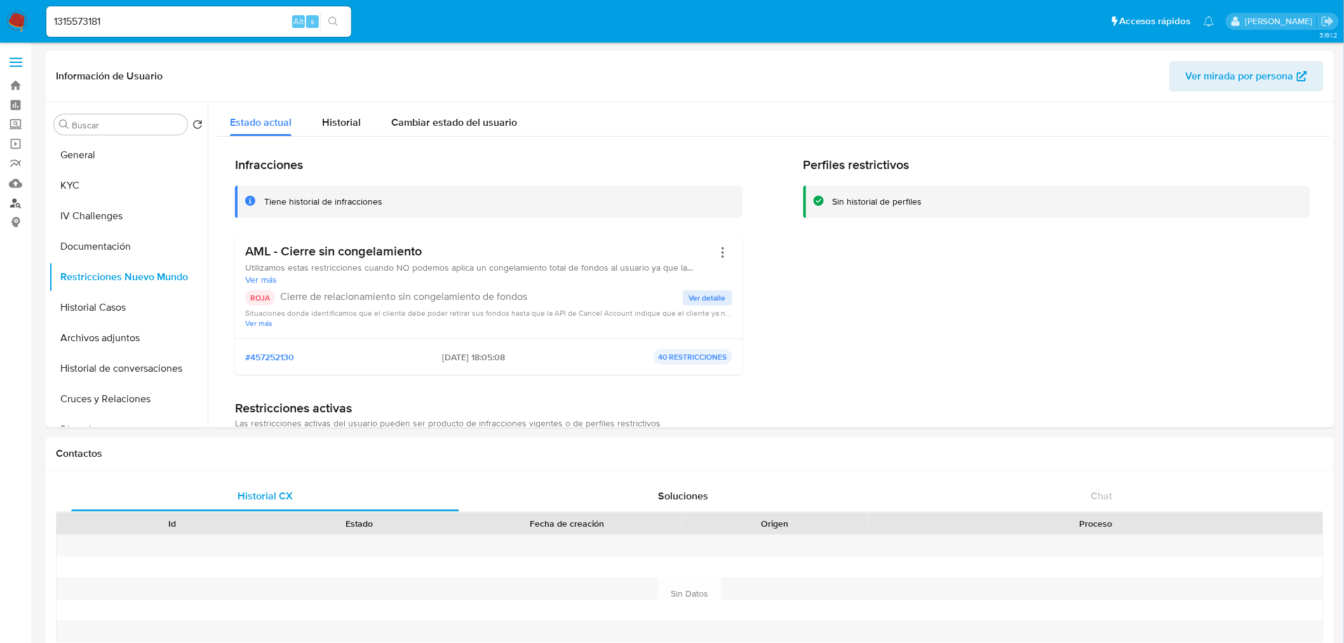
click at [17, 207] on link "Buscador de personas" at bounding box center [75, 203] width 151 height 20
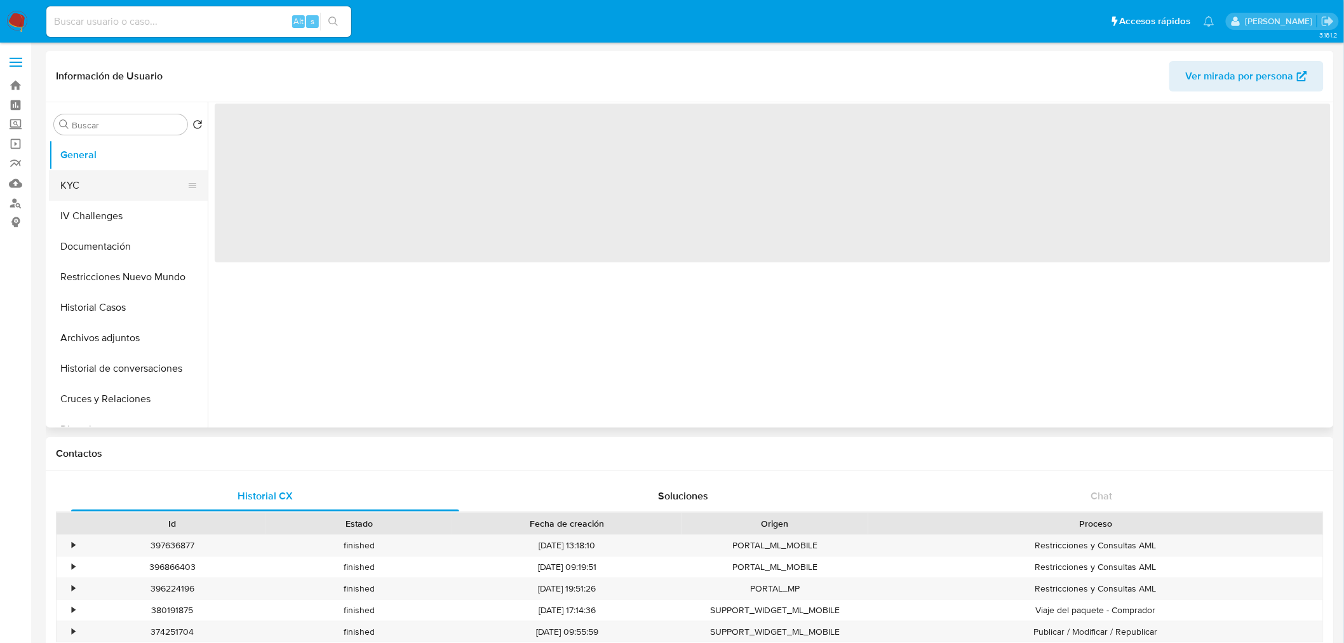
select select "10"
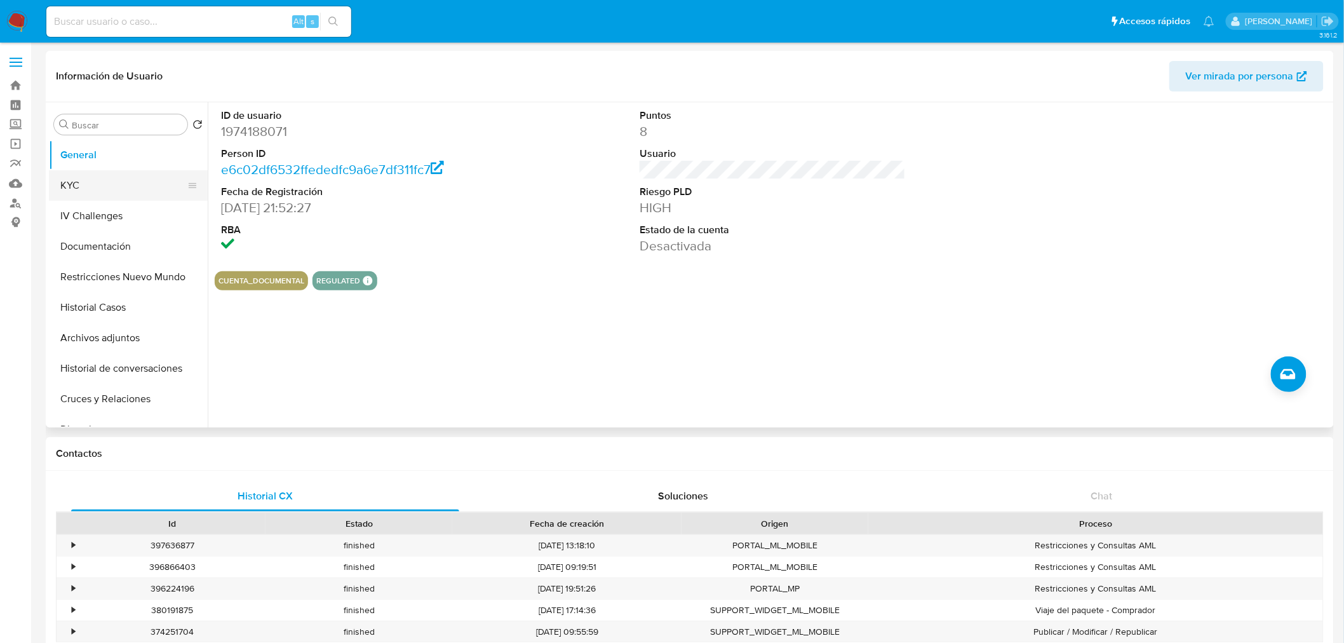
click at [100, 183] on button "KYC" at bounding box center [123, 185] width 149 height 30
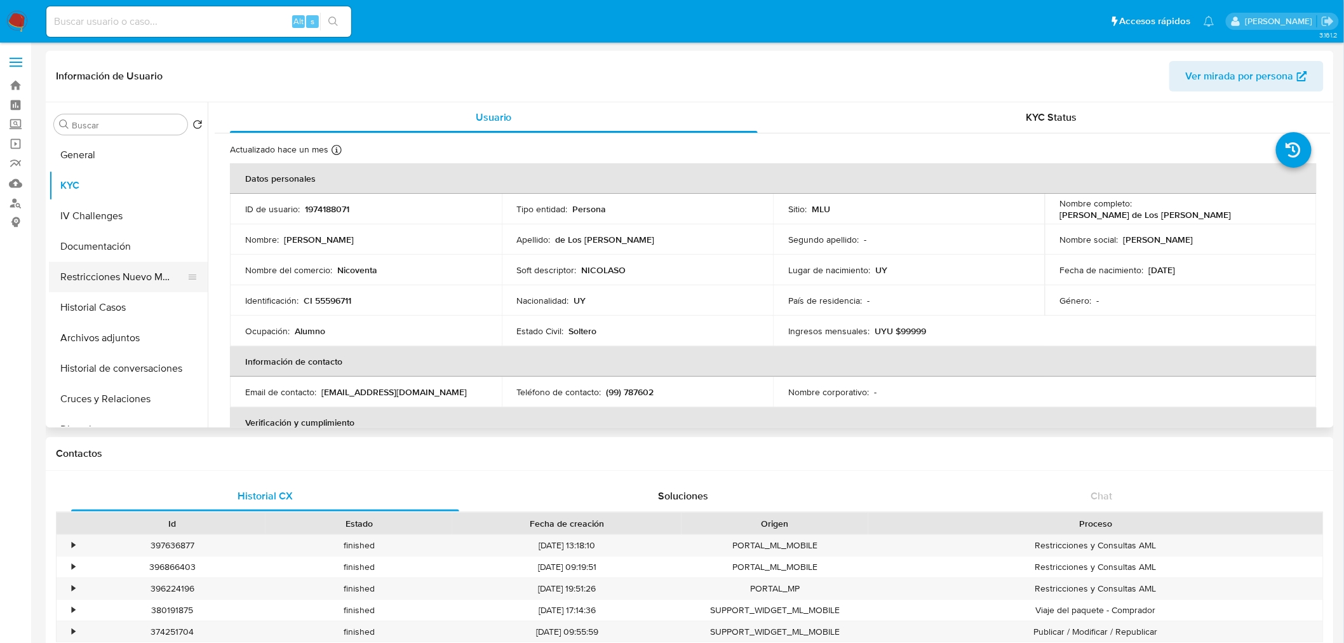
click at [140, 279] on button "Restricciones Nuevo Mundo" at bounding box center [123, 277] width 149 height 30
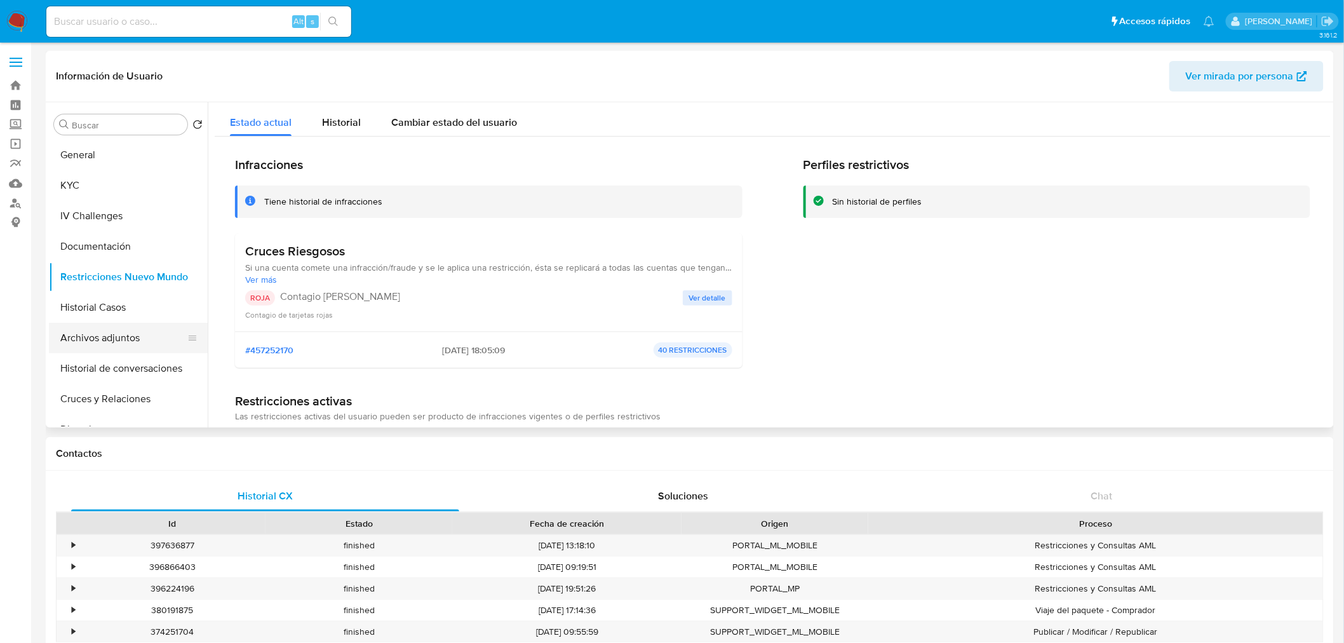
click at [123, 324] on button "Archivos adjuntos" at bounding box center [123, 338] width 149 height 30
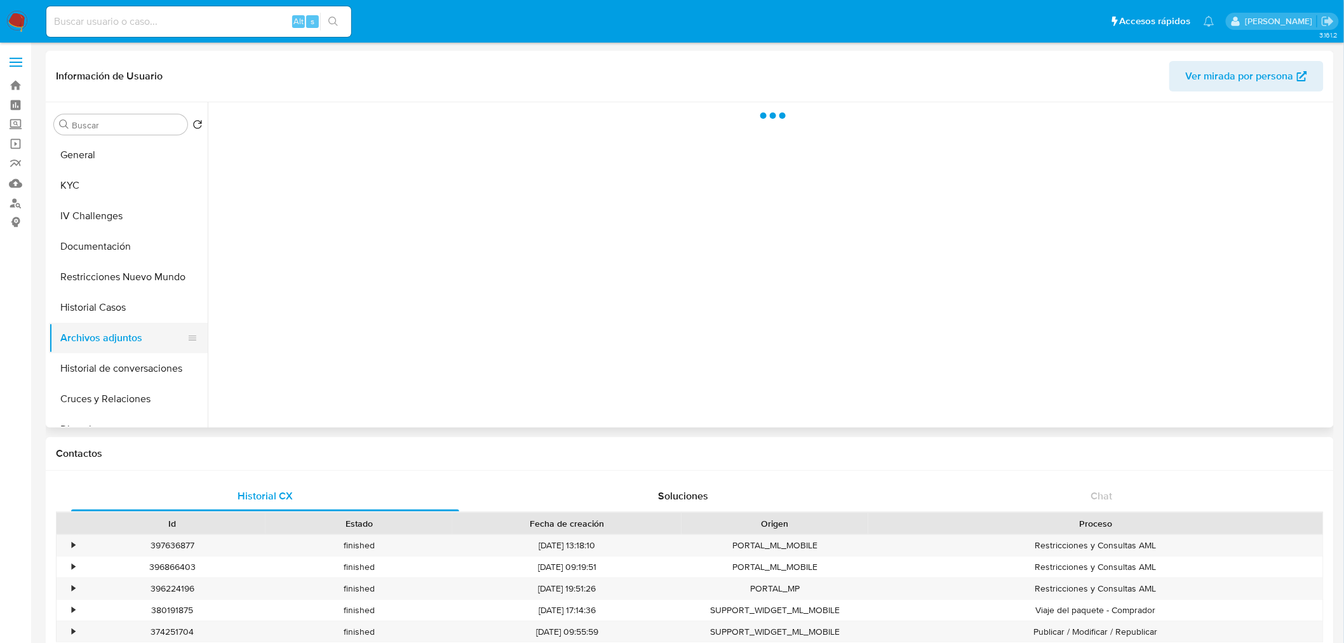
drag, startPoint x: 121, startPoint y: 312, endPoint x: 126, endPoint y: 323, distance: 11.7
click at [123, 314] on button "Historial Casos" at bounding box center [128, 307] width 159 height 30
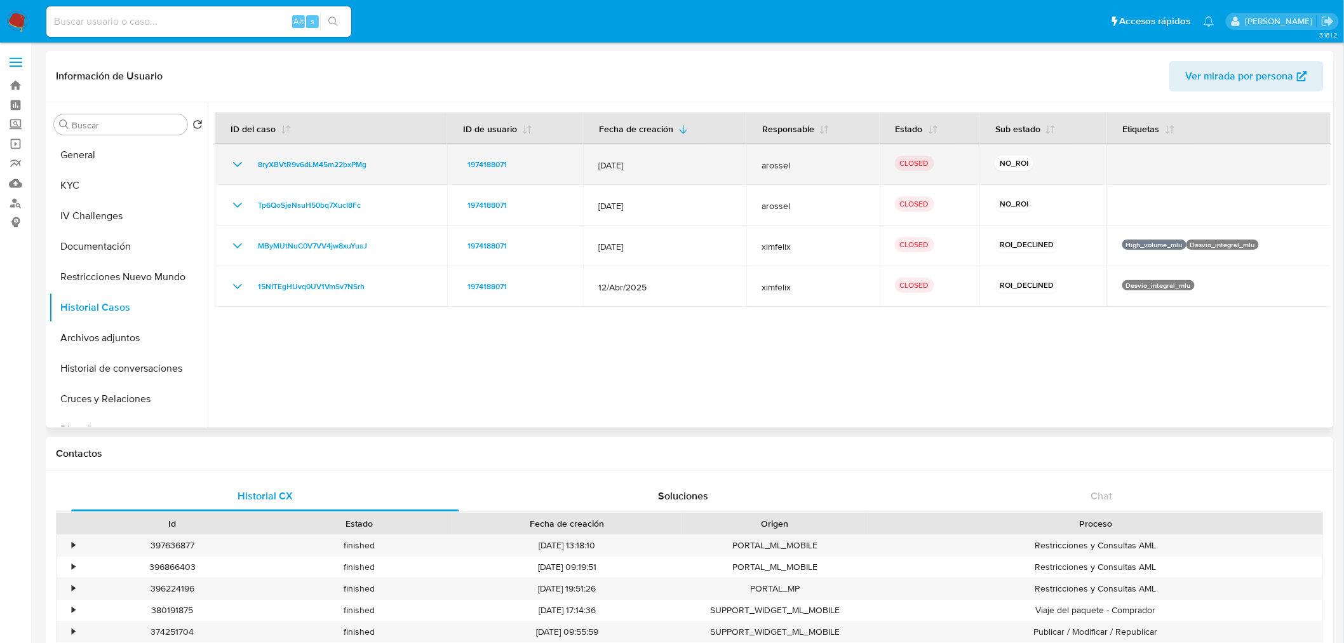
click at [238, 167] on icon "Mostrar/Ocultar" at bounding box center [237, 164] width 15 height 15
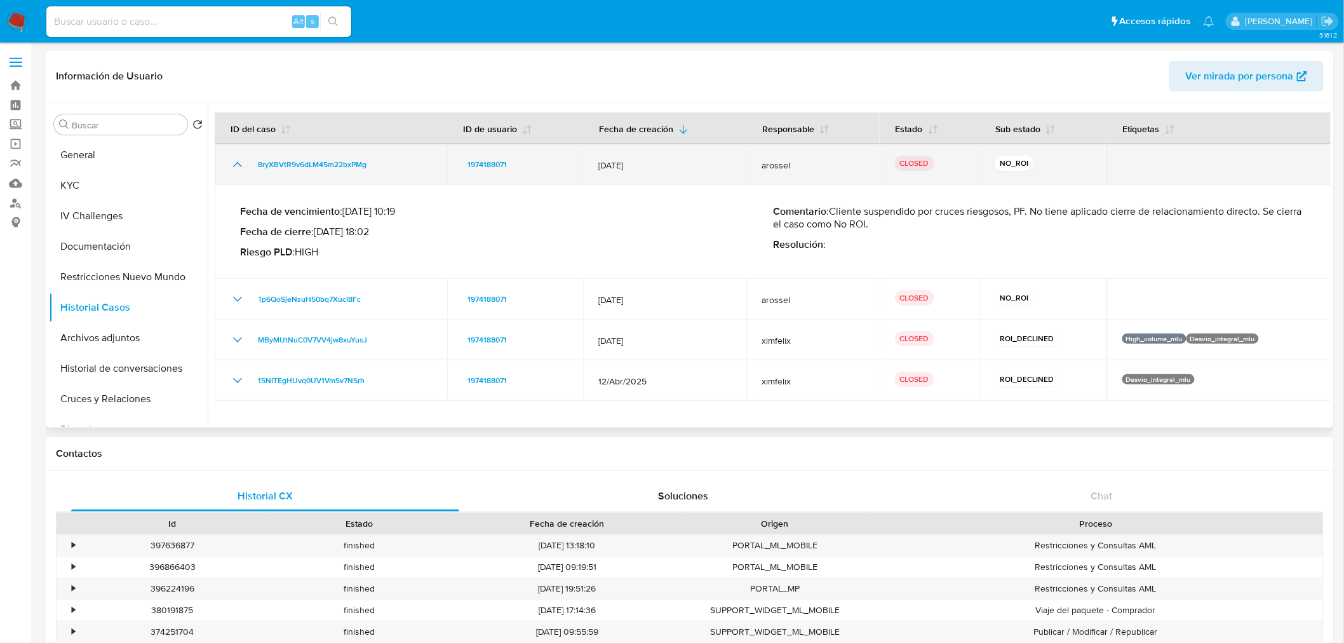
click at [240, 166] on icon "Mostrar/Ocultar" at bounding box center [237, 164] width 9 height 5
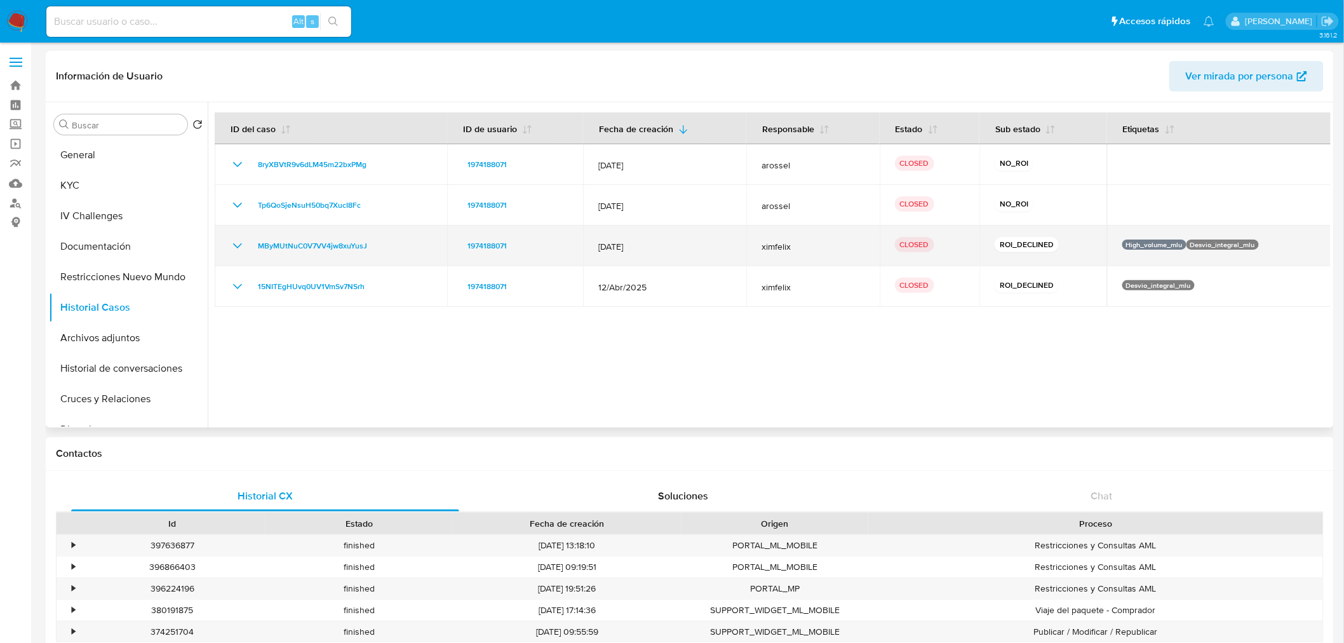
click at [235, 241] on icon "Mostrar/Ocultar" at bounding box center [237, 245] width 15 height 15
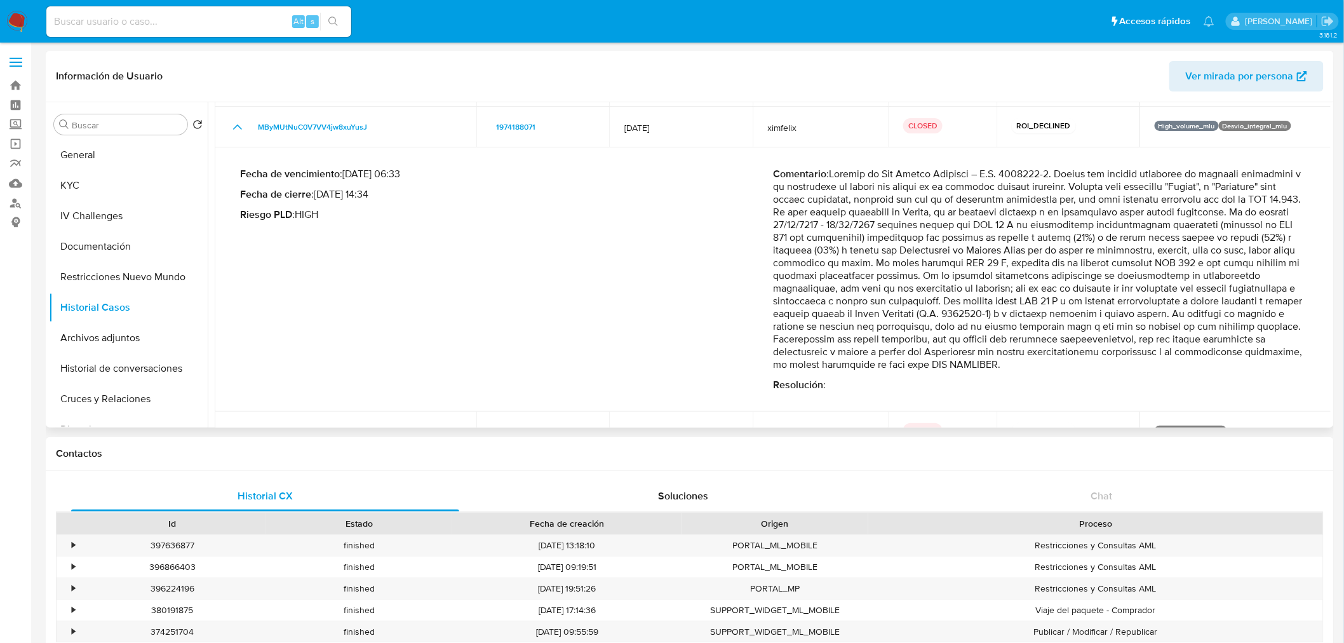
scroll to position [141, 0]
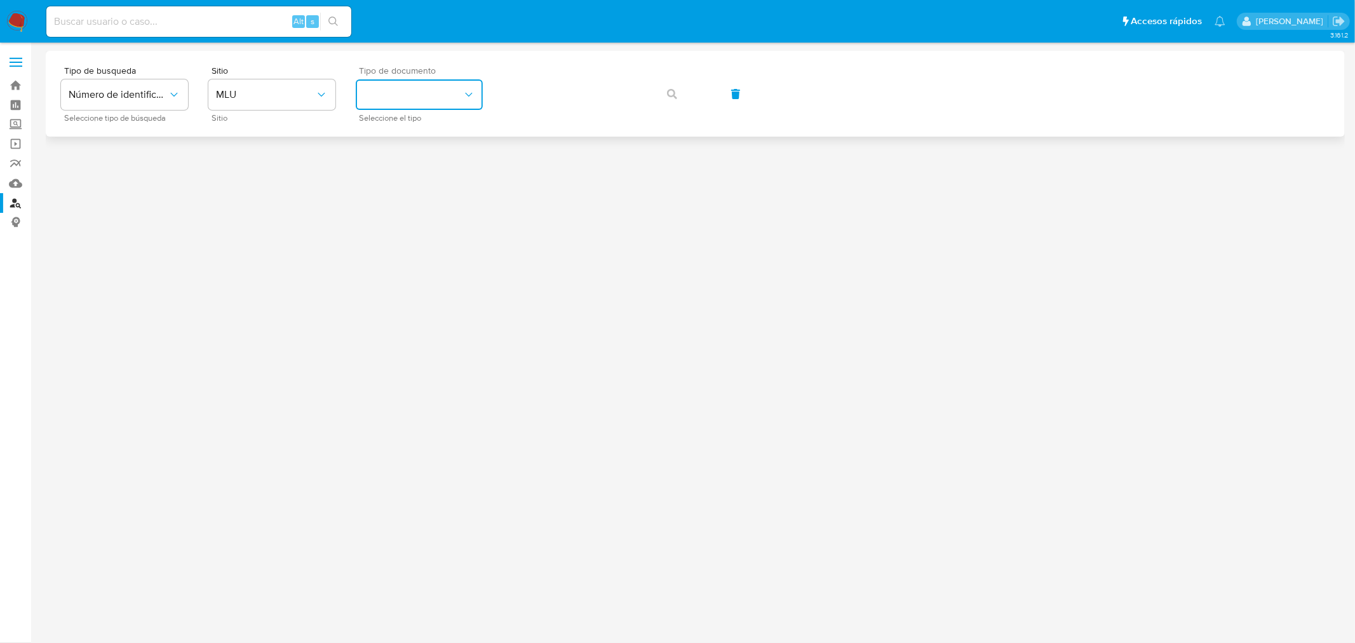
click at [391, 100] on button "identificationType" at bounding box center [419, 94] width 127 height 30
click at [400, 138] on div "CI CI" at bounding box center [415, 135] width 104 height 43
click at [669, 99] on span "button" at bounding box center [672, 94] width 10 height 28
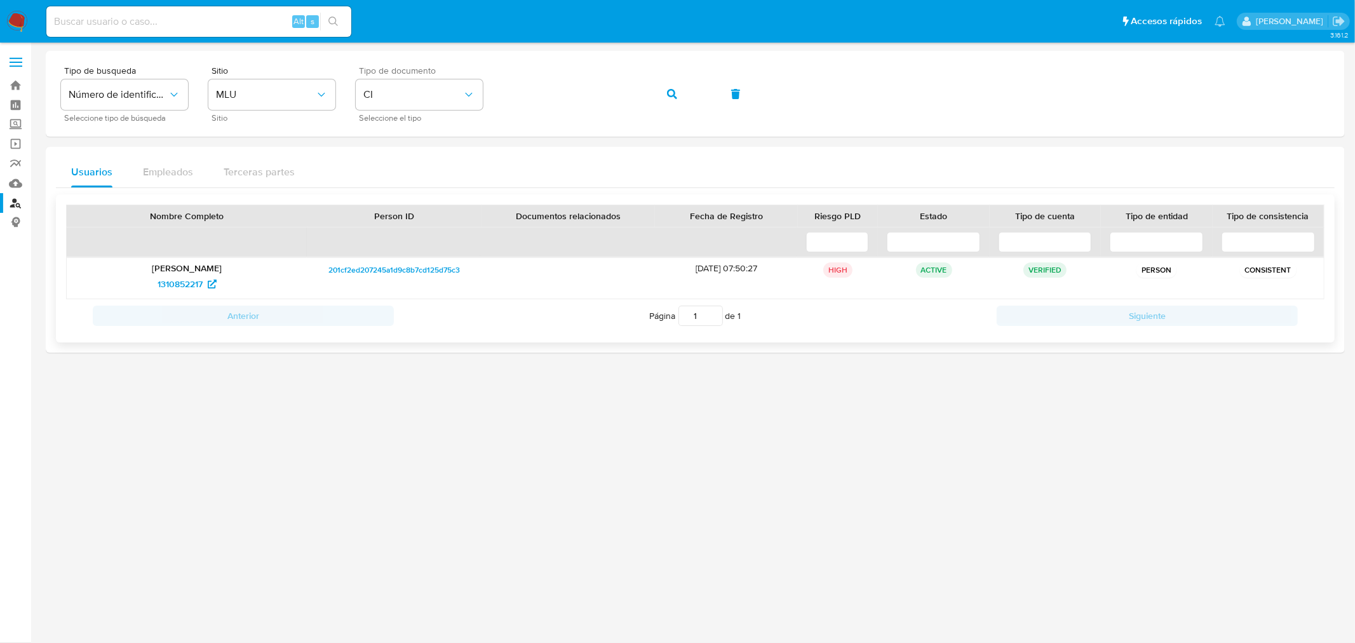
click at [243, 264] on p "[PERSON_NAME]" at bounding box center [187, 267] width 223 height 11
click at [410, 270] on span "201cf2ed207245a1d9c8b7cd125d75c3" at bounding box center [393, 269] width 131 height 15
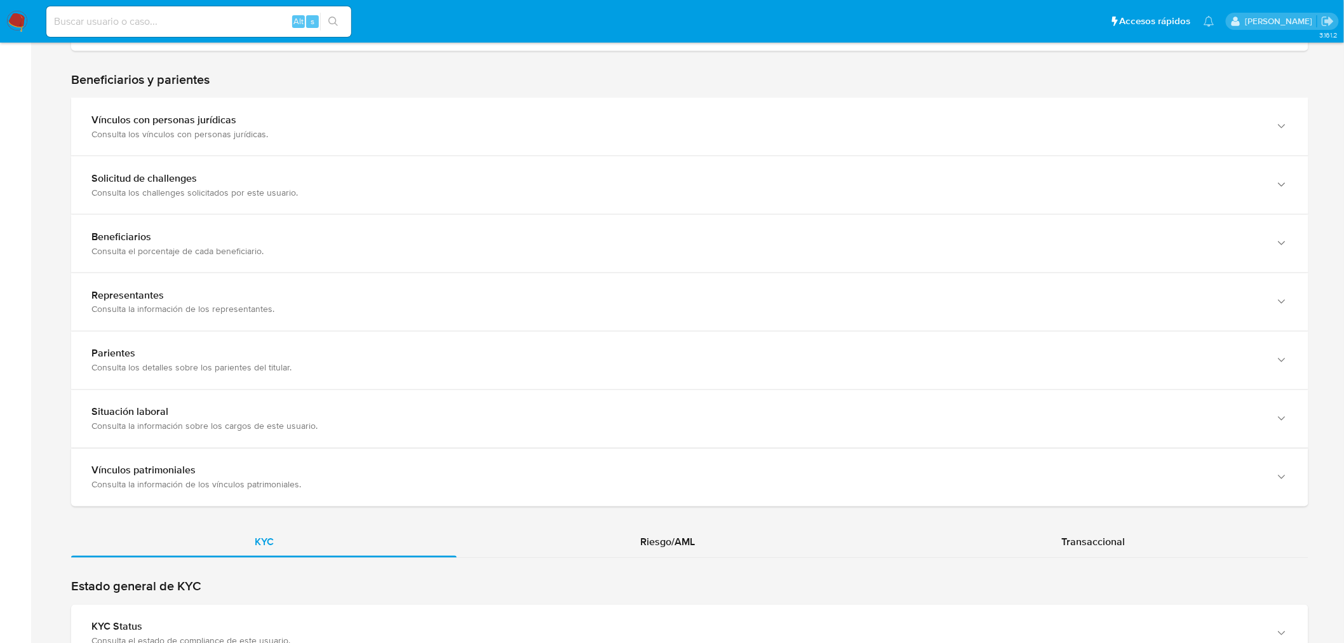
scroll to position [917, 0]
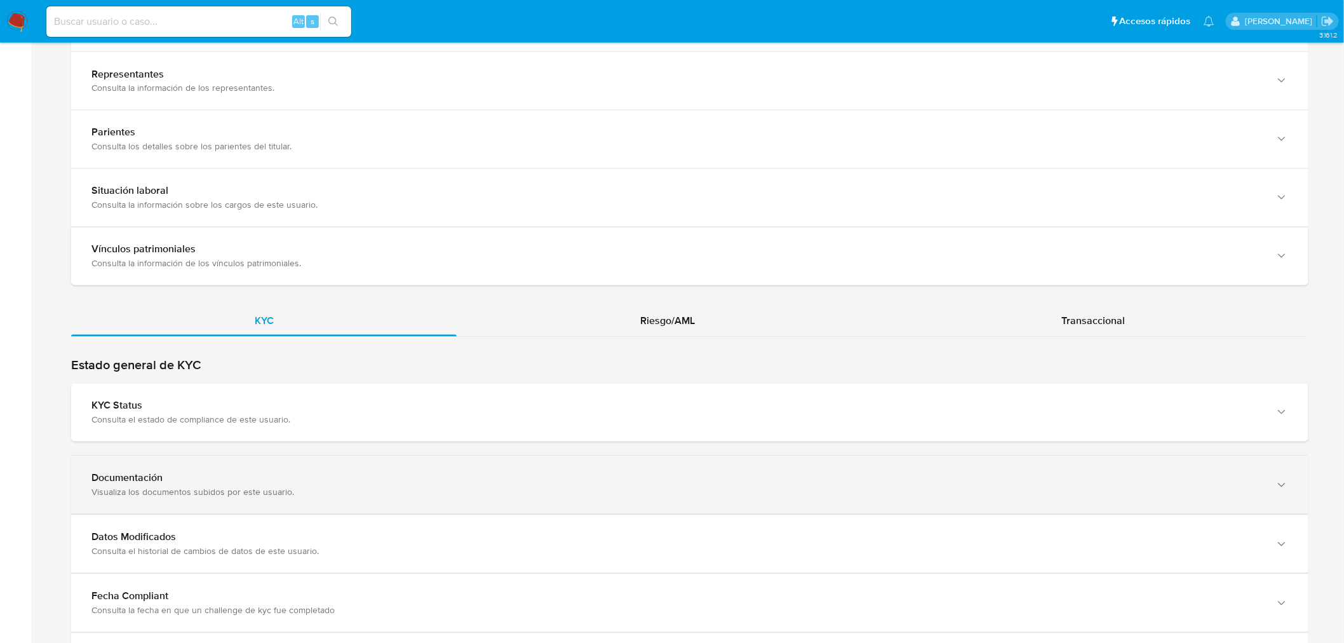
click at [302, 483] on div "Documentación" at bounding box center [676, 478] width 1171 height 13
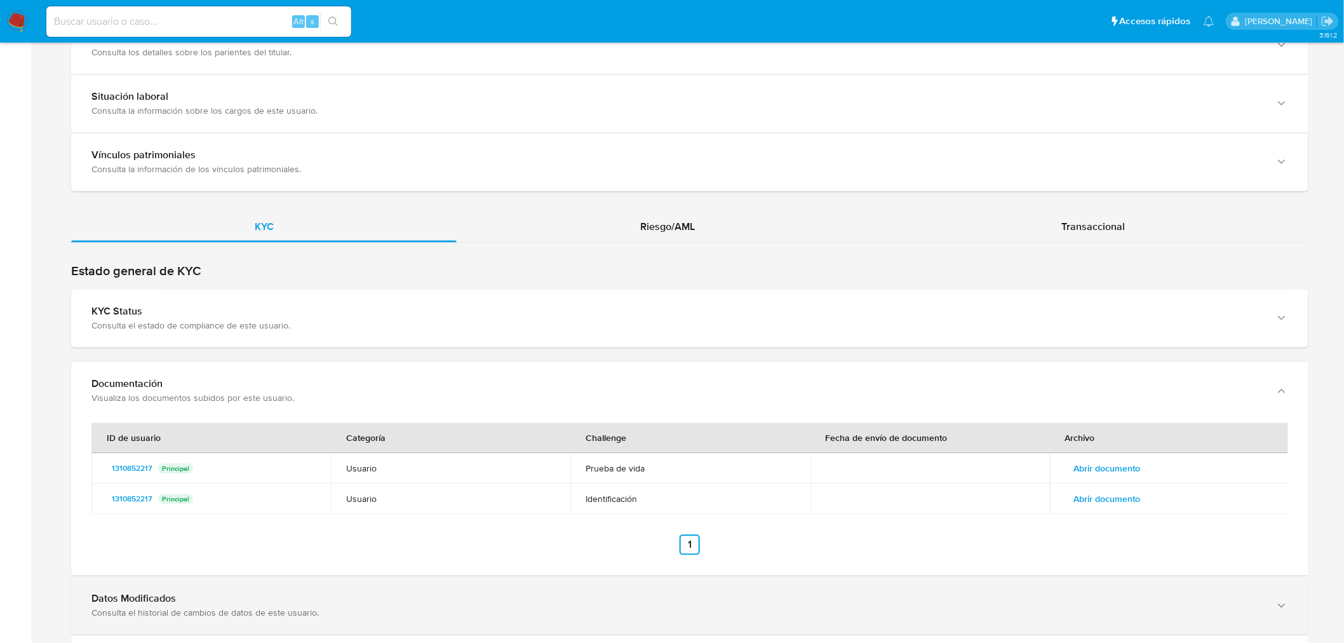
scroll to position [1199, 0]
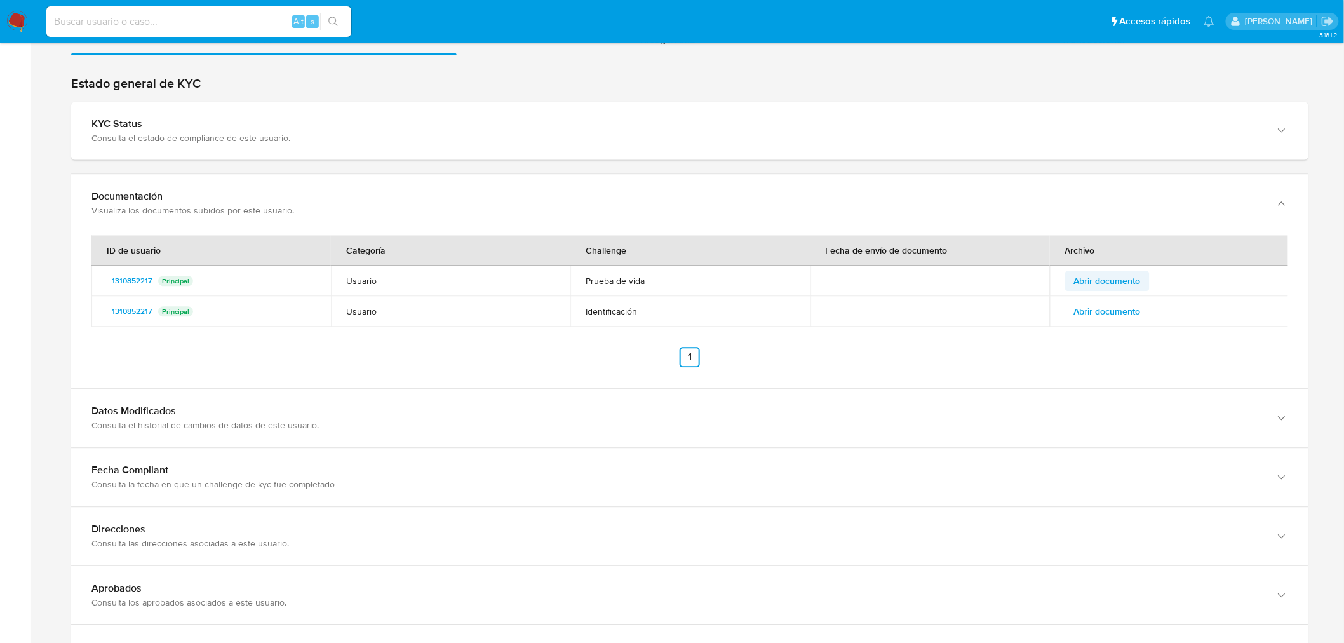
click at [1135, 278] on span "Abrir documento" at bounding box center [1107, 281] width 67 height 18
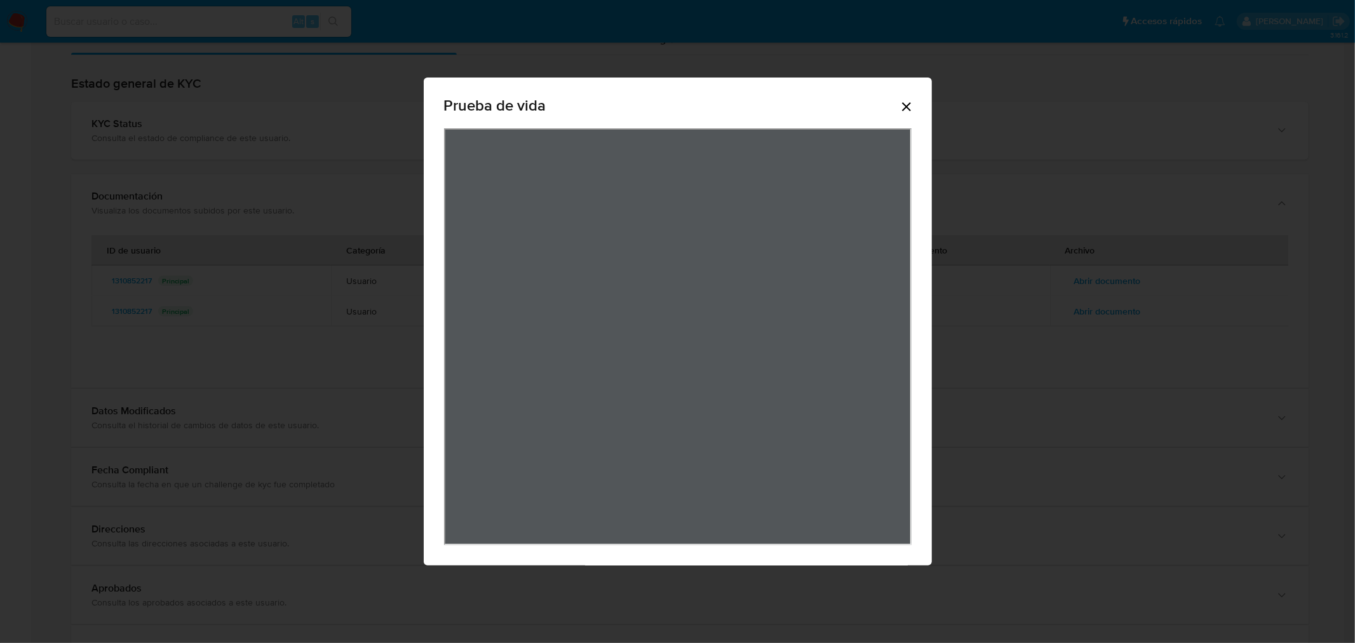
click at [906, 100] on icon "Cerrar" at bounding box center [906, 106] width 15 height 15
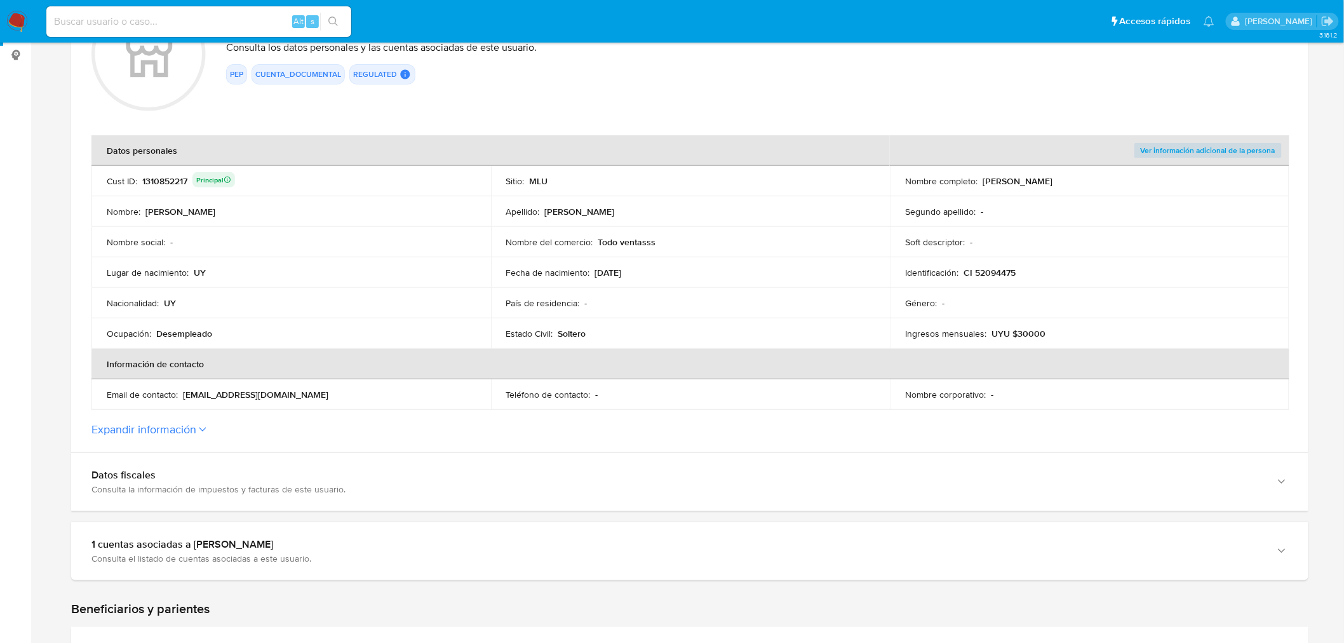
scroll to position [0, 0]
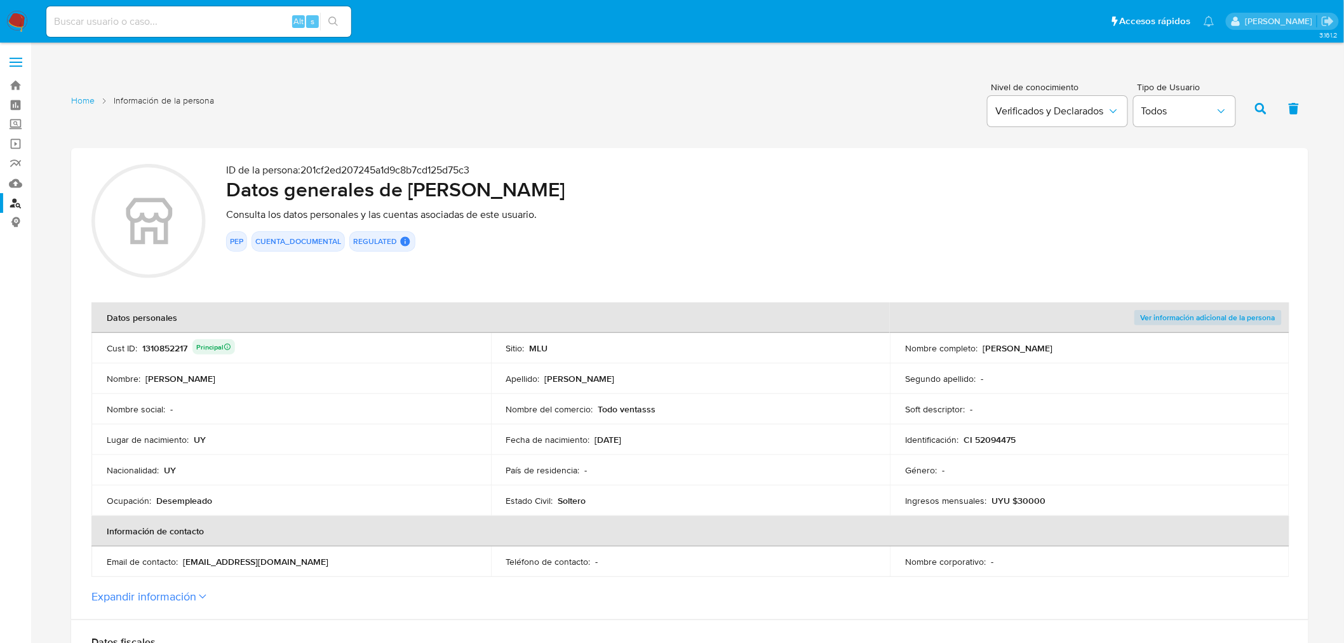
drag, startPoint x: 410, startPoint y: 185, endPoint x: 715, endPoint y: 183, distance: 304.9
click at [715, 183] on h2 "Datos generales de [PERSON_NAME]" at bounding box center [757, 189] width 1062 height 25
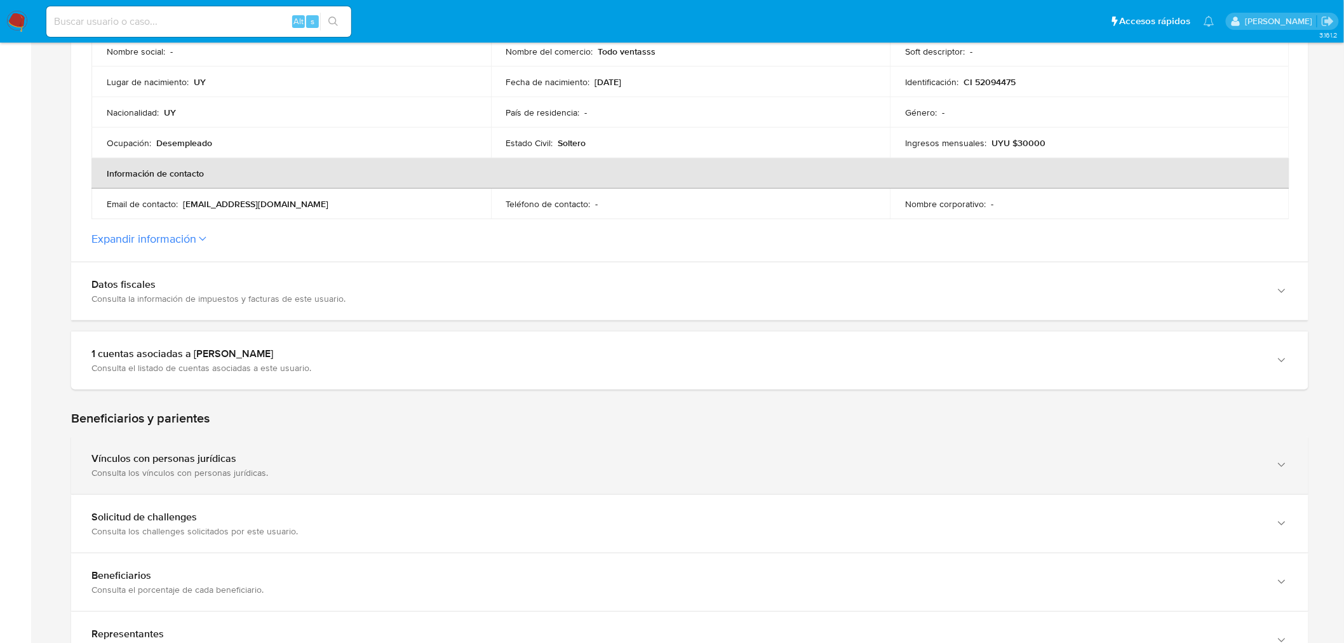
scroll to position [423, 0]
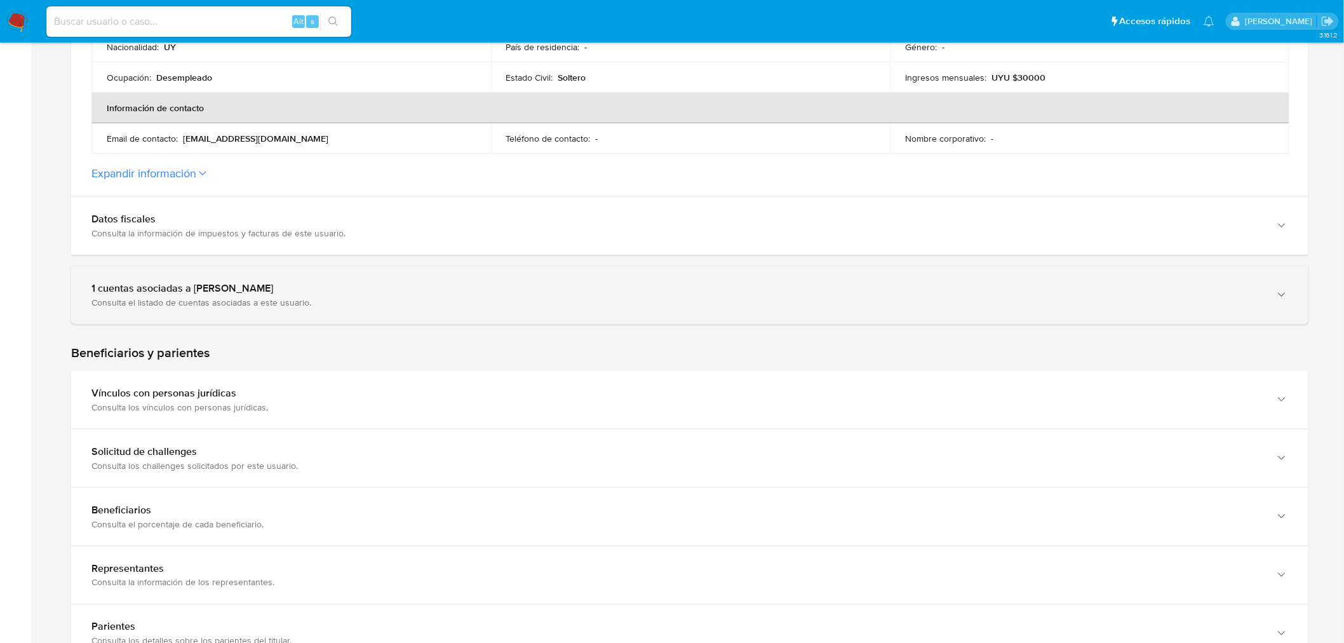
click at [198, 299] on div "Consulta el listado de cuentas asociadas a este usuario." at bounding box center [676, 302] width 1171 height 11
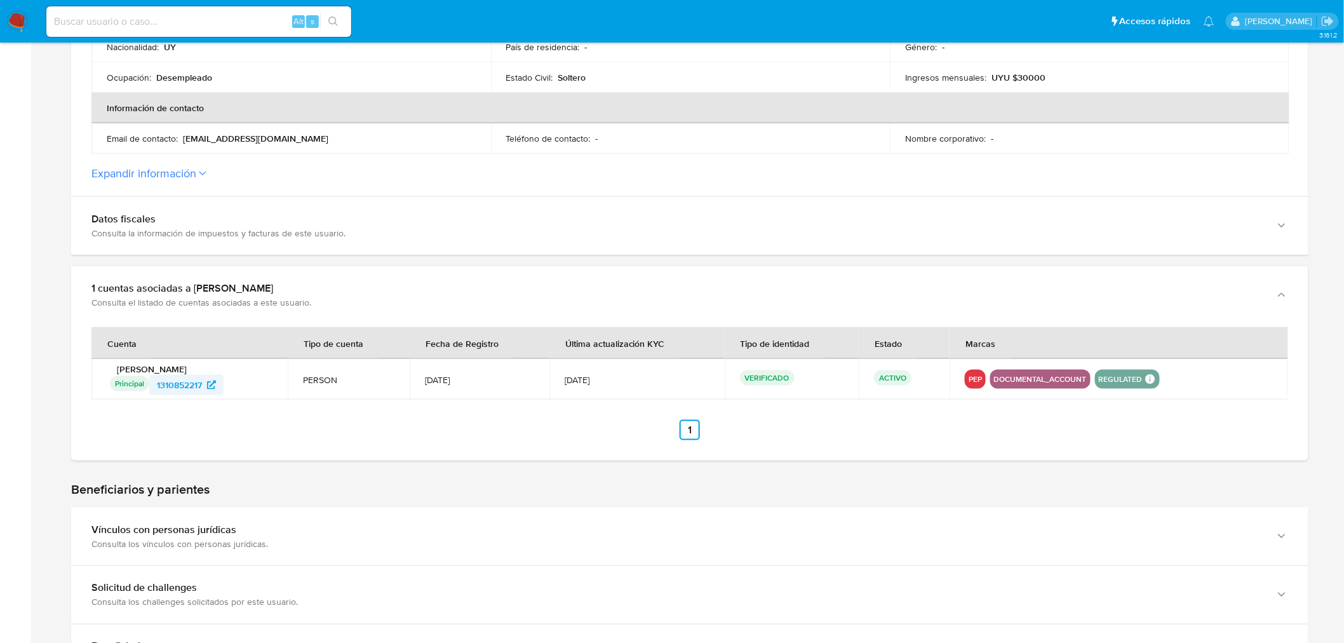
click at [197, 379] on span "1310852217" at bounding box center [179, 385] width 45 height 20
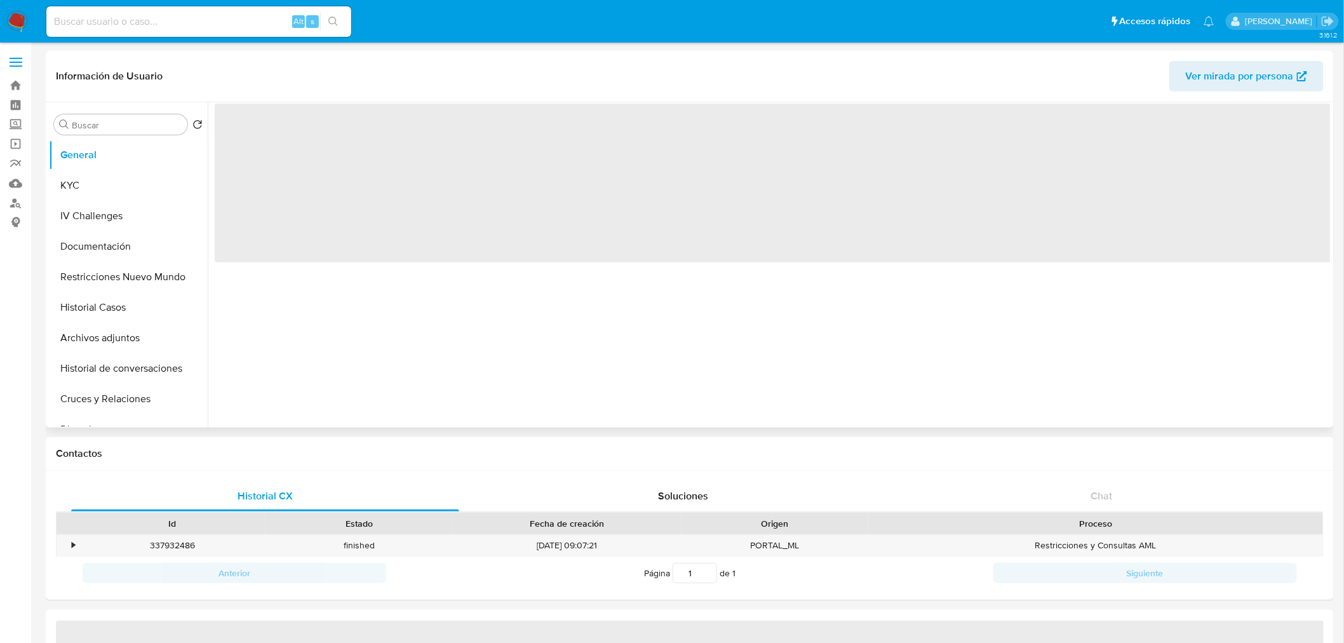
select select "10"
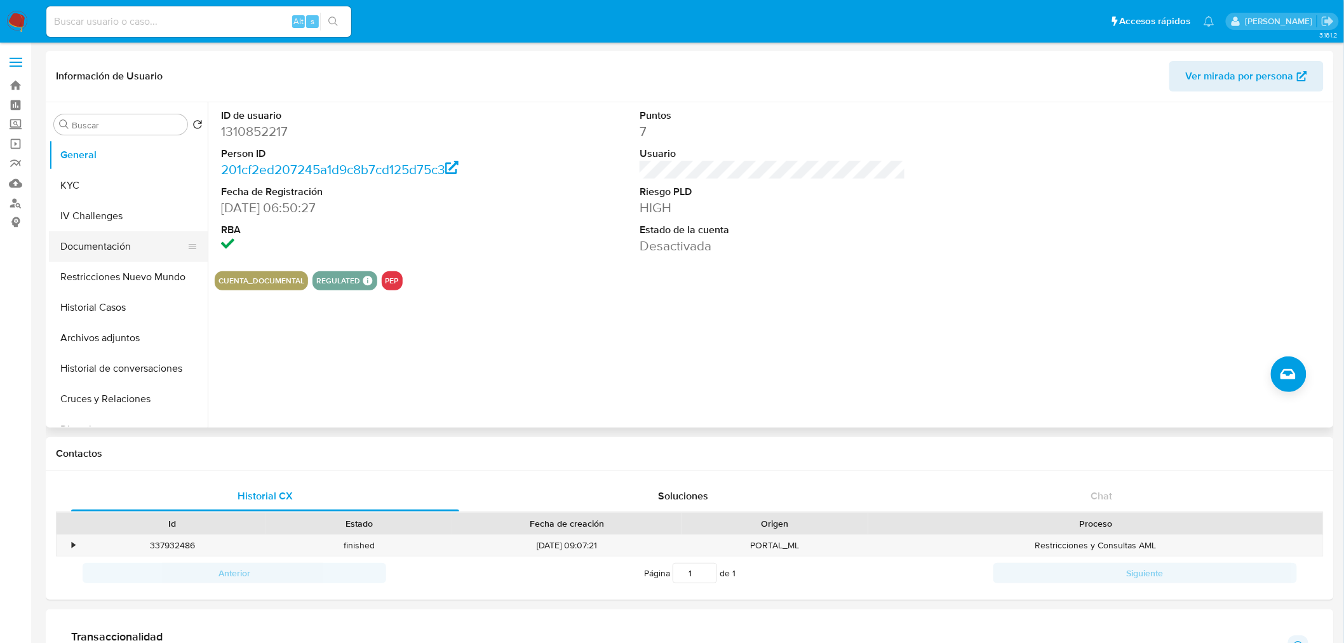
click at [93, 250] on button "Documentación" at bounding box center [123, 246] width 149 height 30
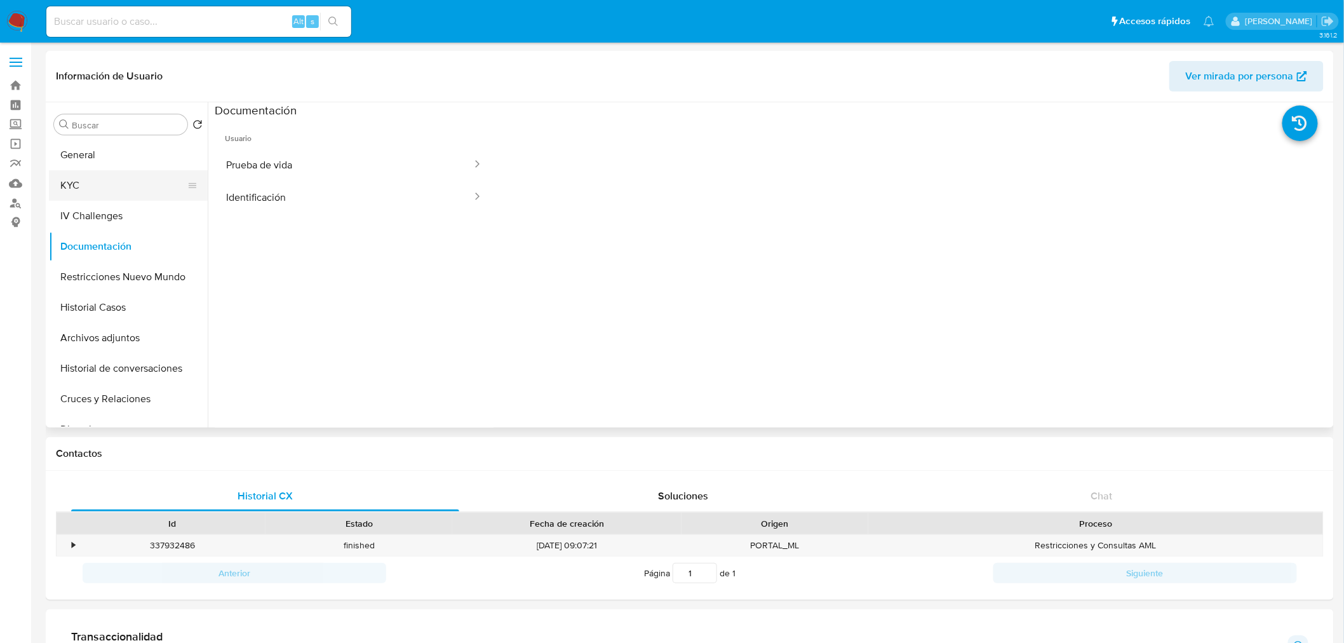
click at [137, 185] on button "KYC" at bounding box center [123, 185] width 149 height 30
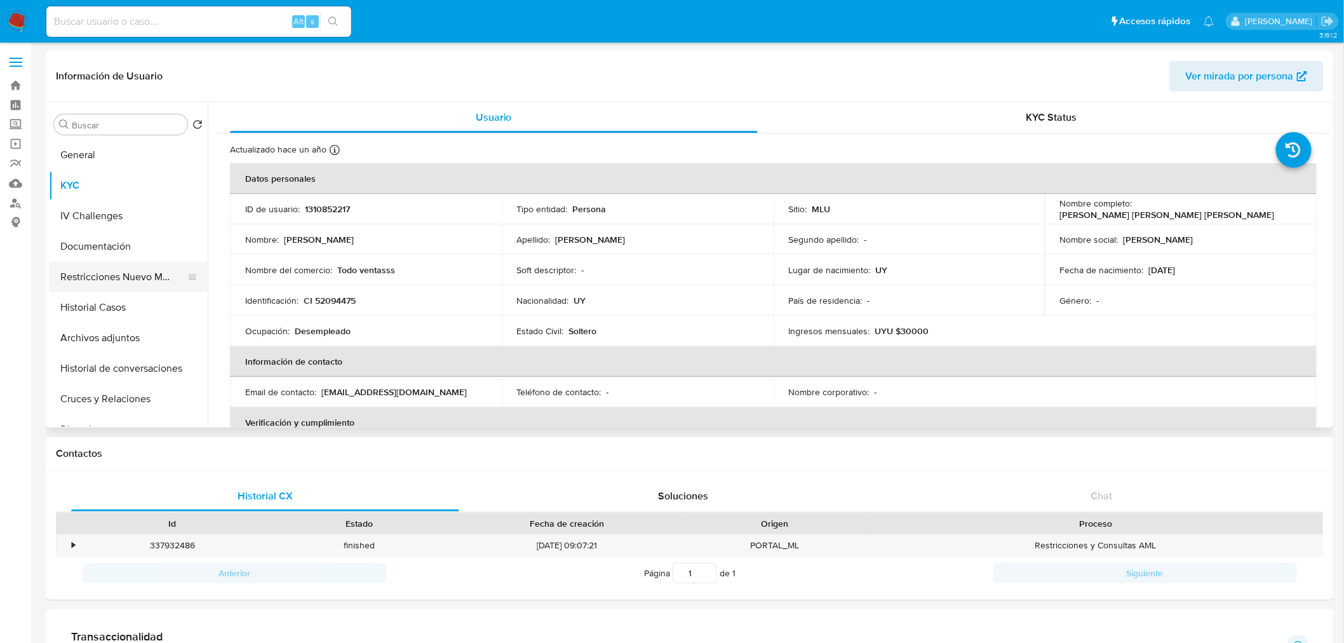
click at [140, 275] on button "Restricciones Nuevo Mundo" at bounding box center [123, 277] width 149 height 30
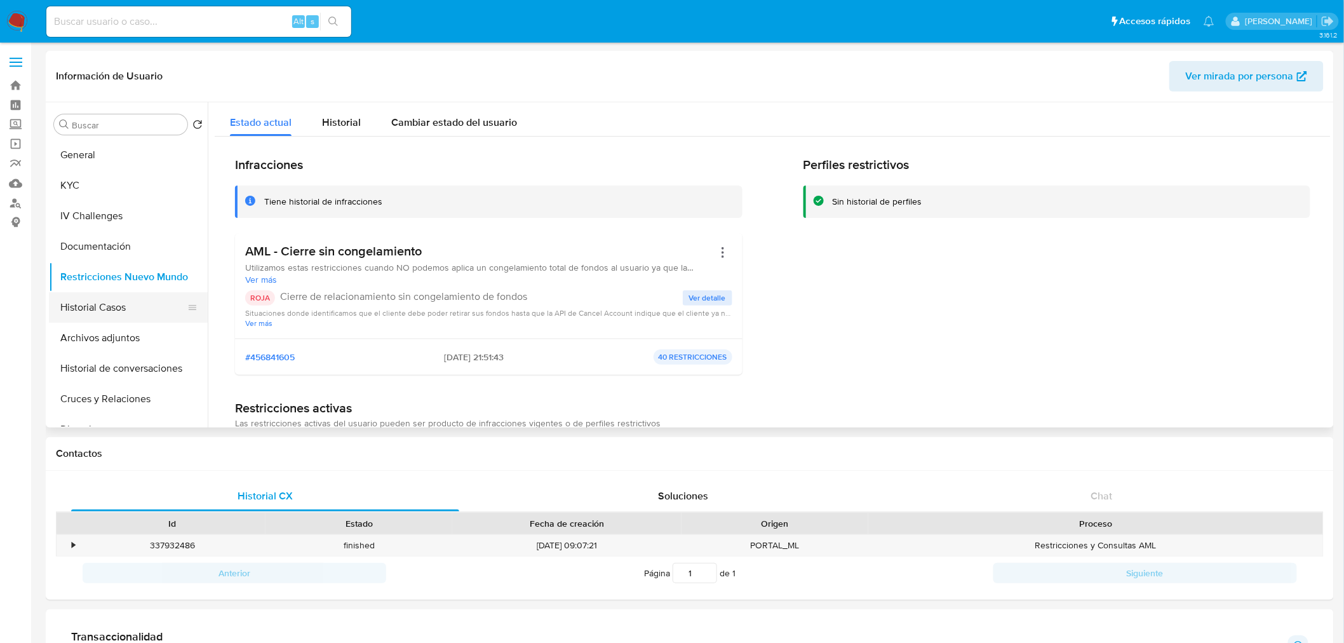
click at [130, 309] on button "Historial Casos" at bounding box center [123, 307] width 149 height 30
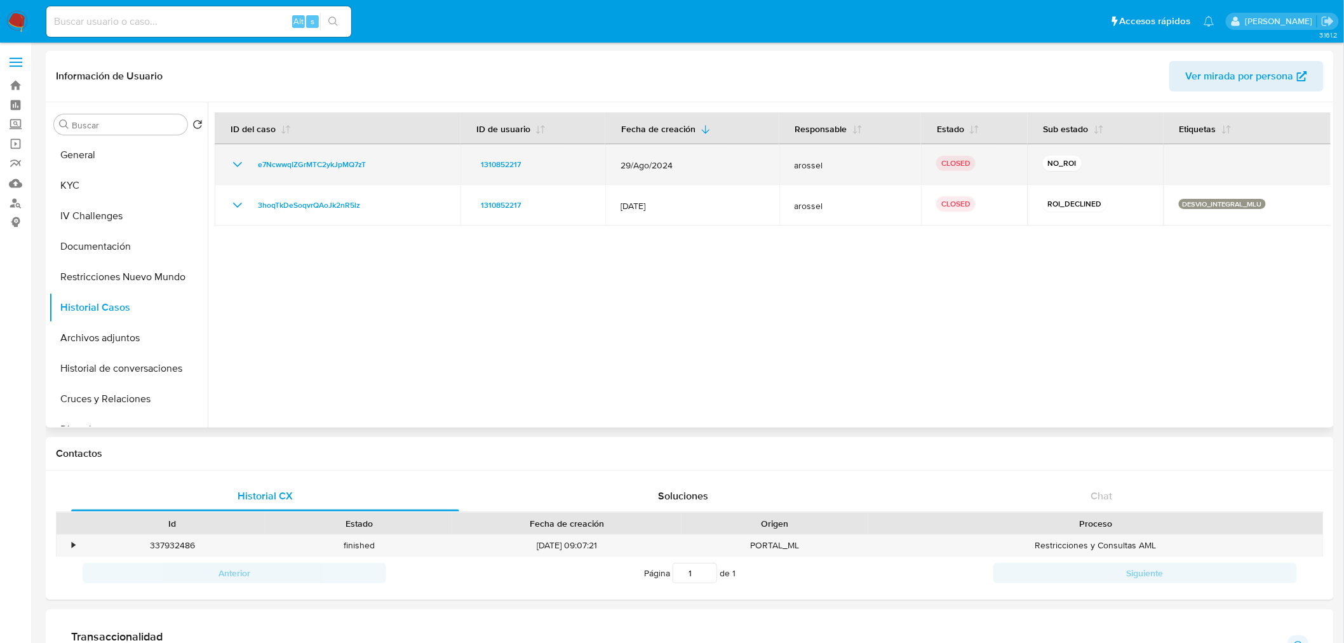
click at [235, 160] on icon "Mostrar/Ocultar" at bounding box center [237, 164] width 15 height 15
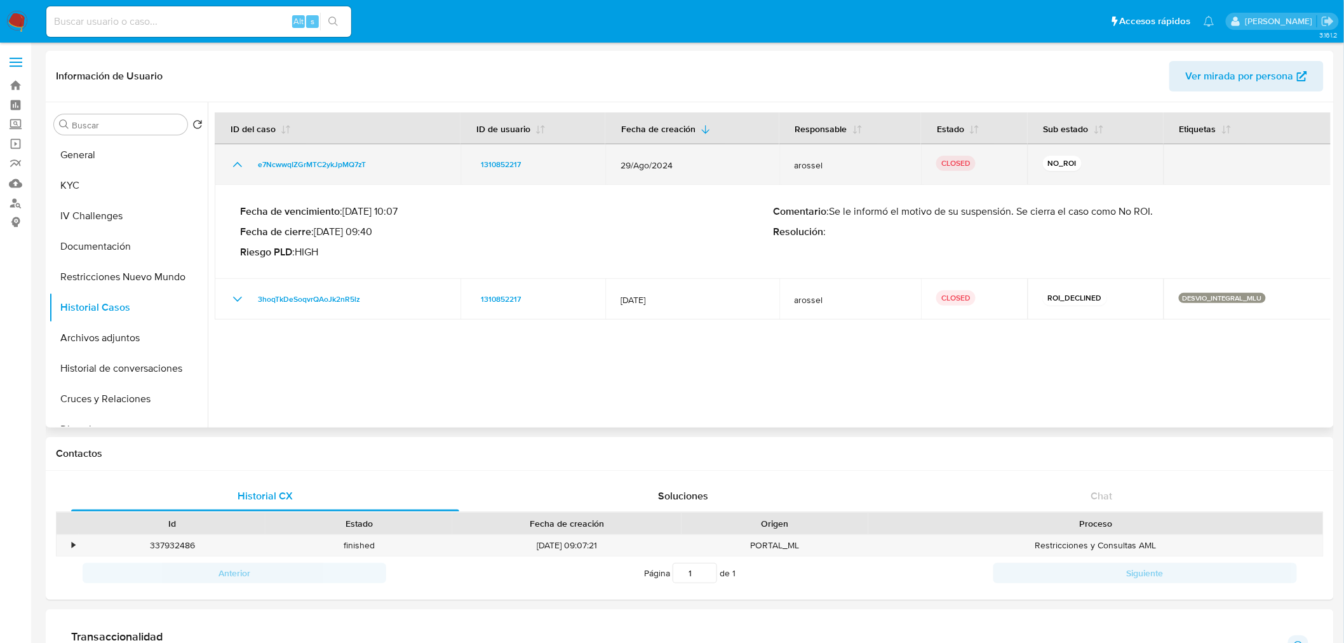
click at [235, 160] on icon "Mostrar/Ocultar" at bounding box center [237, 164] width 15 height 15
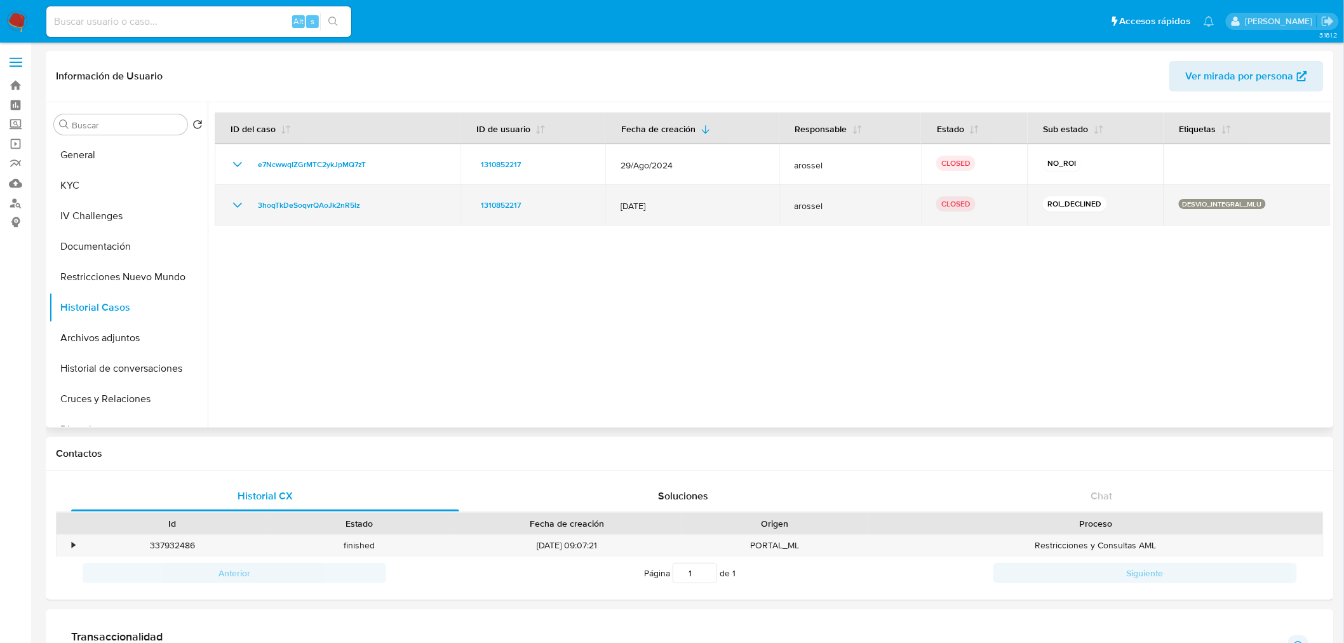
click at [237, 206] on icon "Mostrar/Ocultar" at bounding box center [237, 205] width 9 height 5
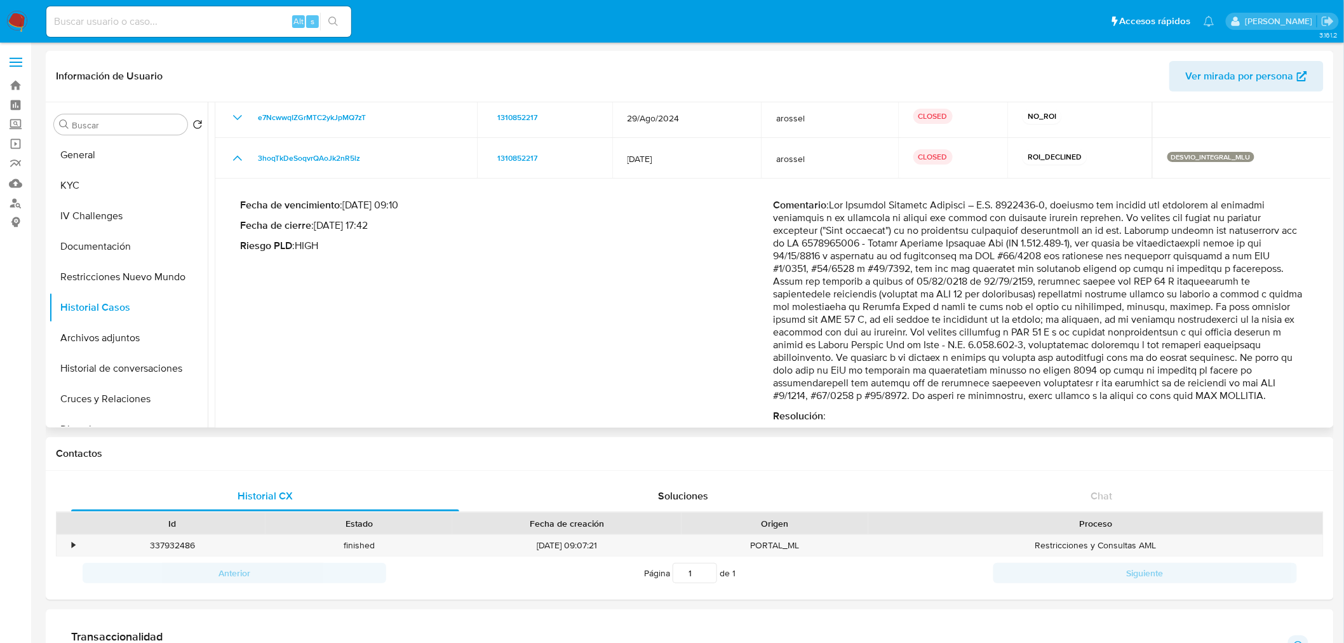
scroll to position [68, 0]
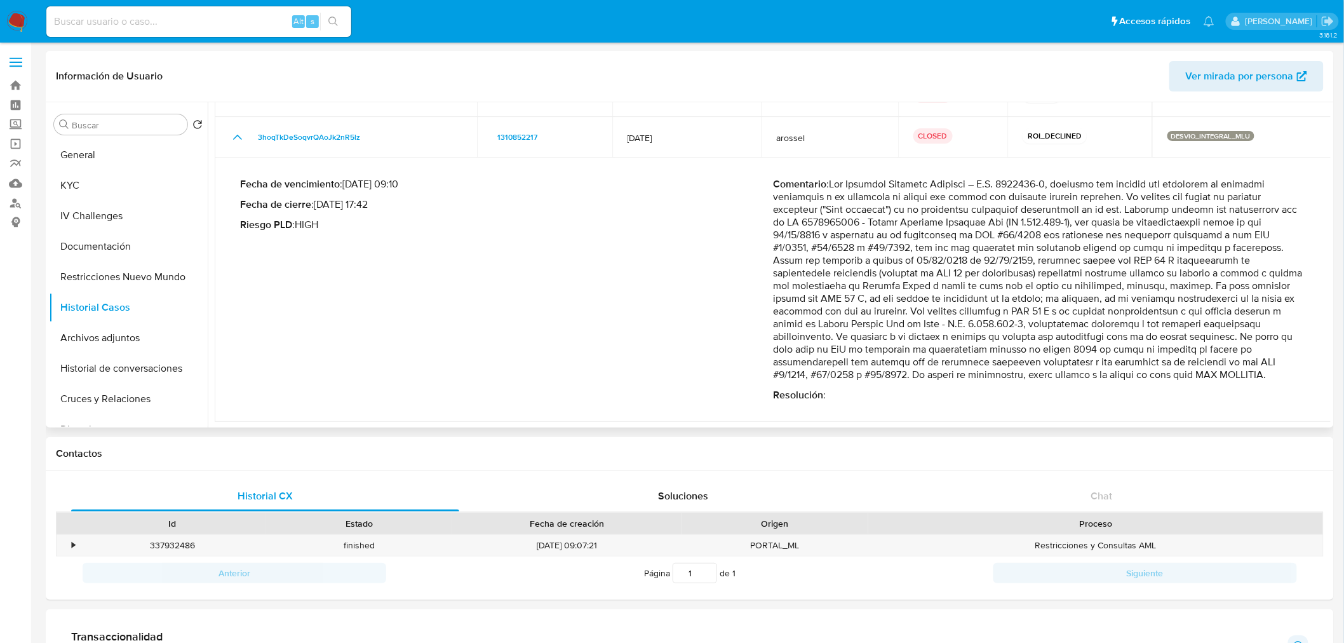
drag, startPoint x: 961, startPoint y: 363, endPoint x: 1209, endPoint y: 362, distance: 248.4
click at [1209, 362] on p "Comentario :" at bounding box center [1039, 279] width 533 height 203
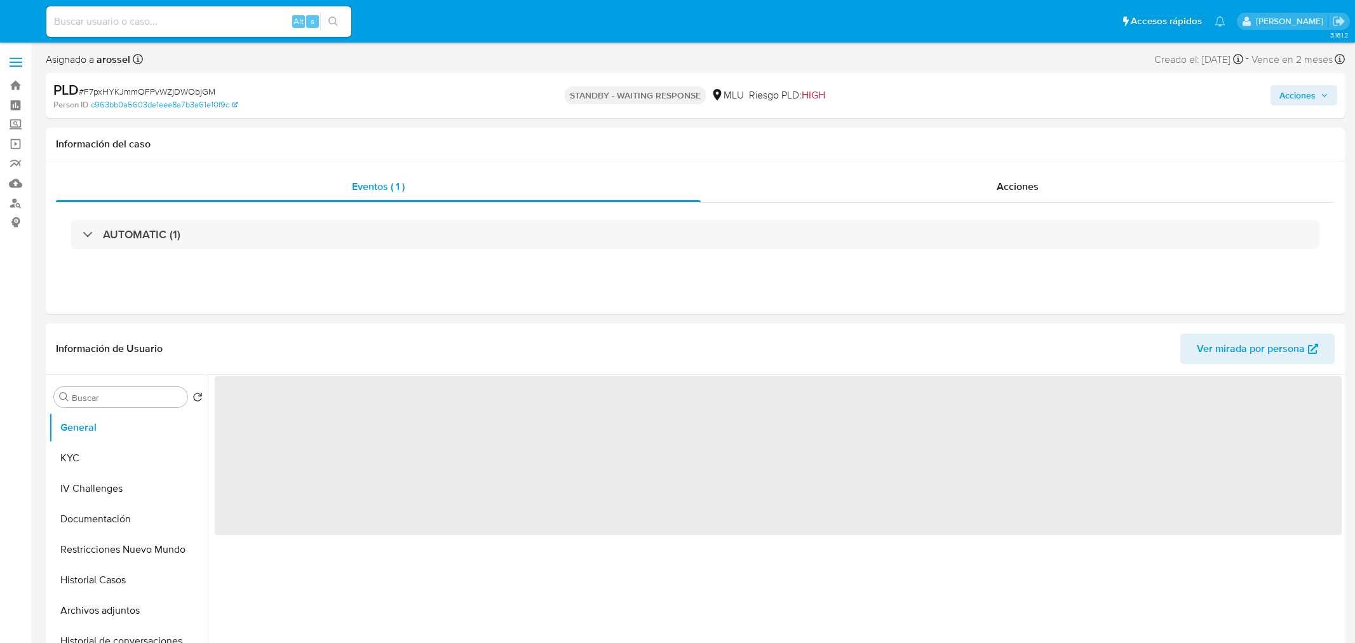
select select "10"
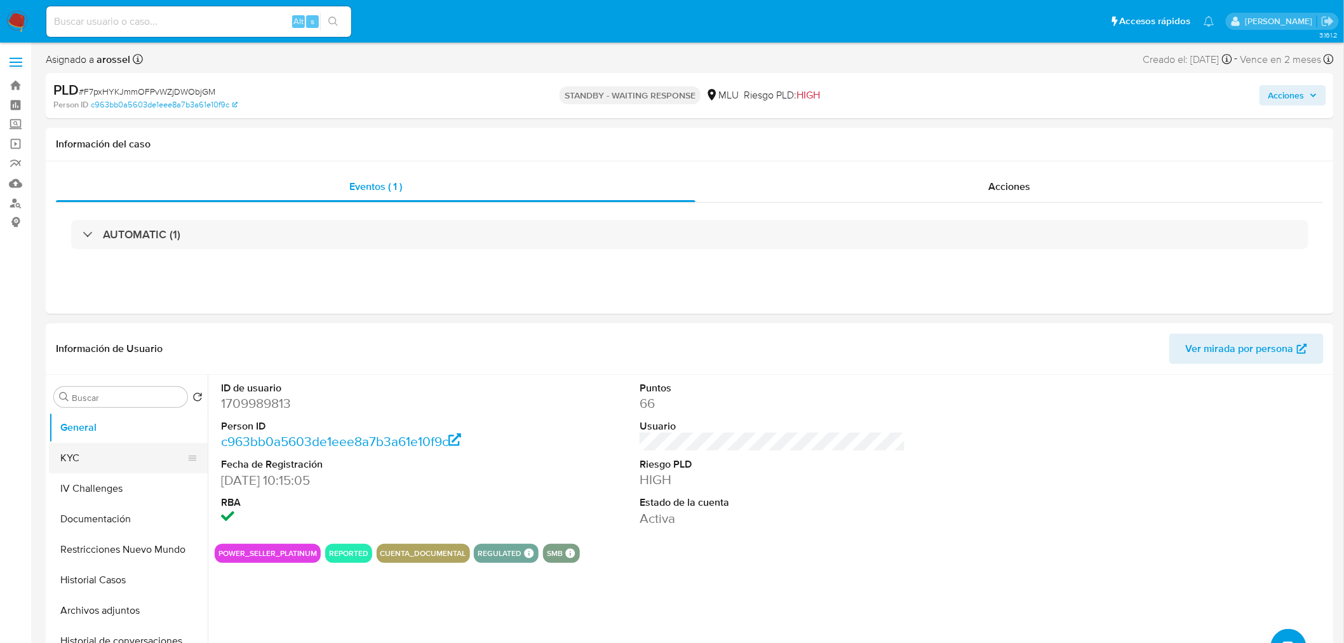
click at [98, 452] on button "KYC" at bounding box center [123, 458] width 149 height 30
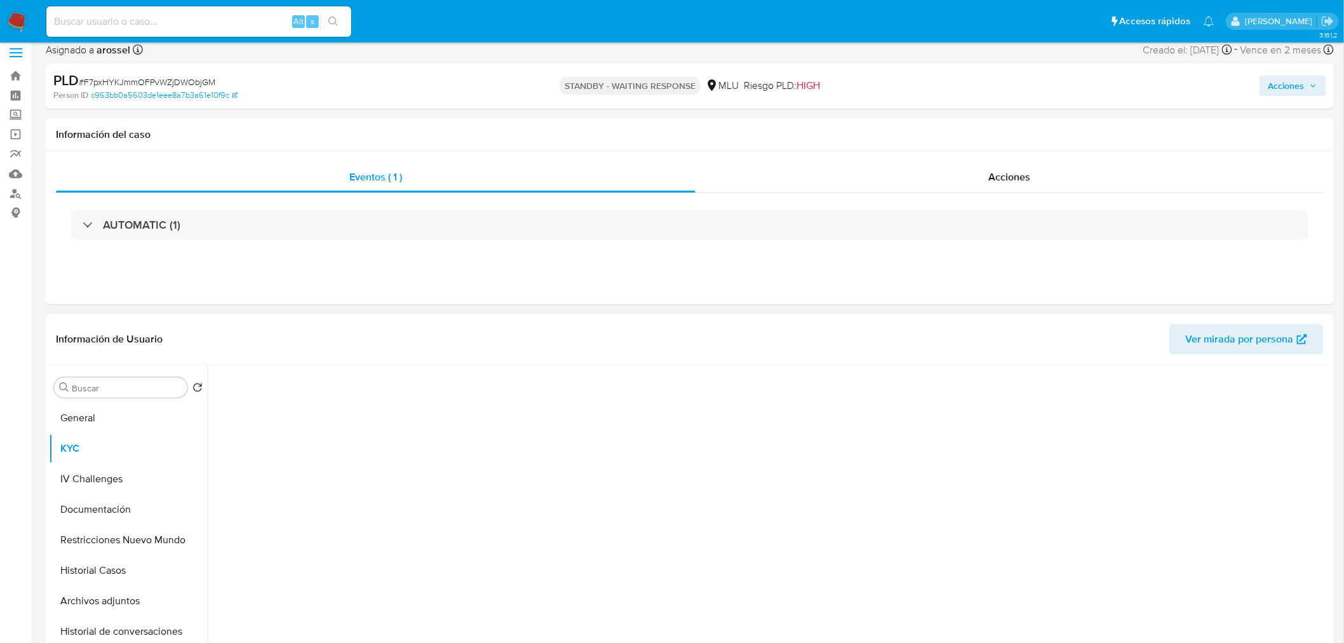
scroll to position [141, 0]
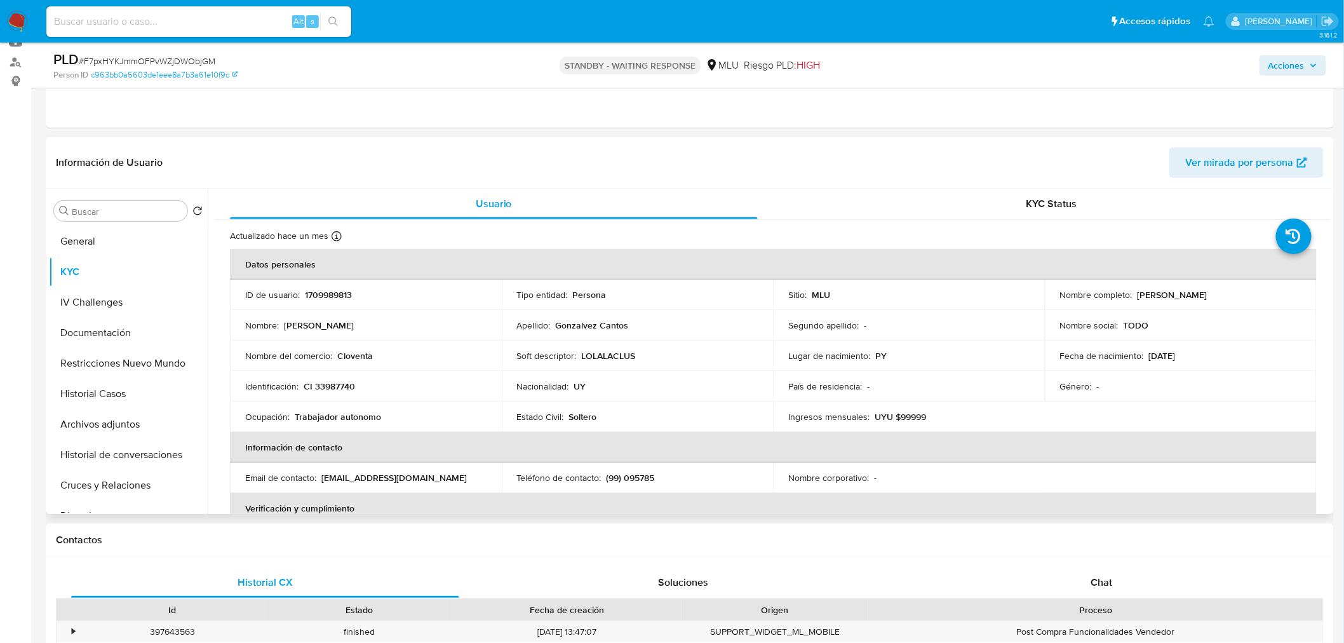
drag, startPoint x: 1136, startPoint y: 297, endPoint x: 1265, endPoint y: 296, distance: 129.6
click at [1266, 295] on div "Nombre completo : [PERSON_NAME]" at bounding box center [1180, 294] width 241 height 11
drag, startPoint x: 1133, startPoint y: 294, endPoint x: 1255, endPoint y: 295, distance: 122.6
click at [1255, 295] on div "Nombre completo : [PERSON_NAME]" at bounding box center [1180, 294] width 241 height 11
copy p "[PERSON_NAME]"
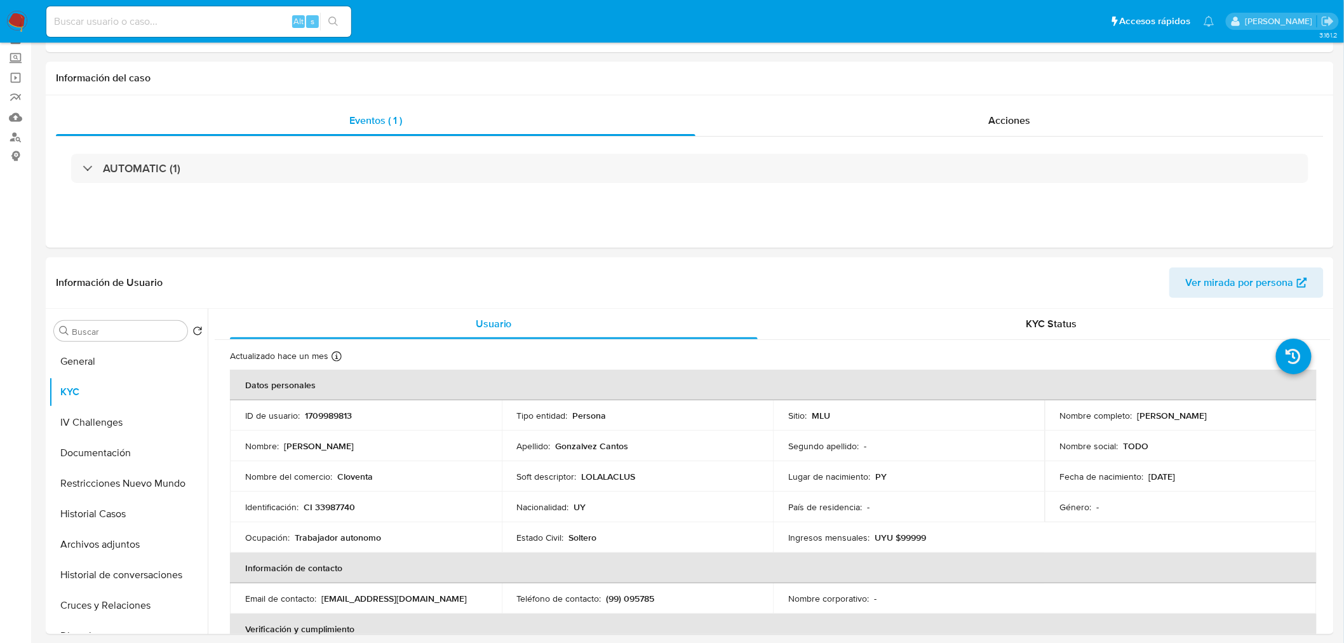
scroll to position [0, 0]
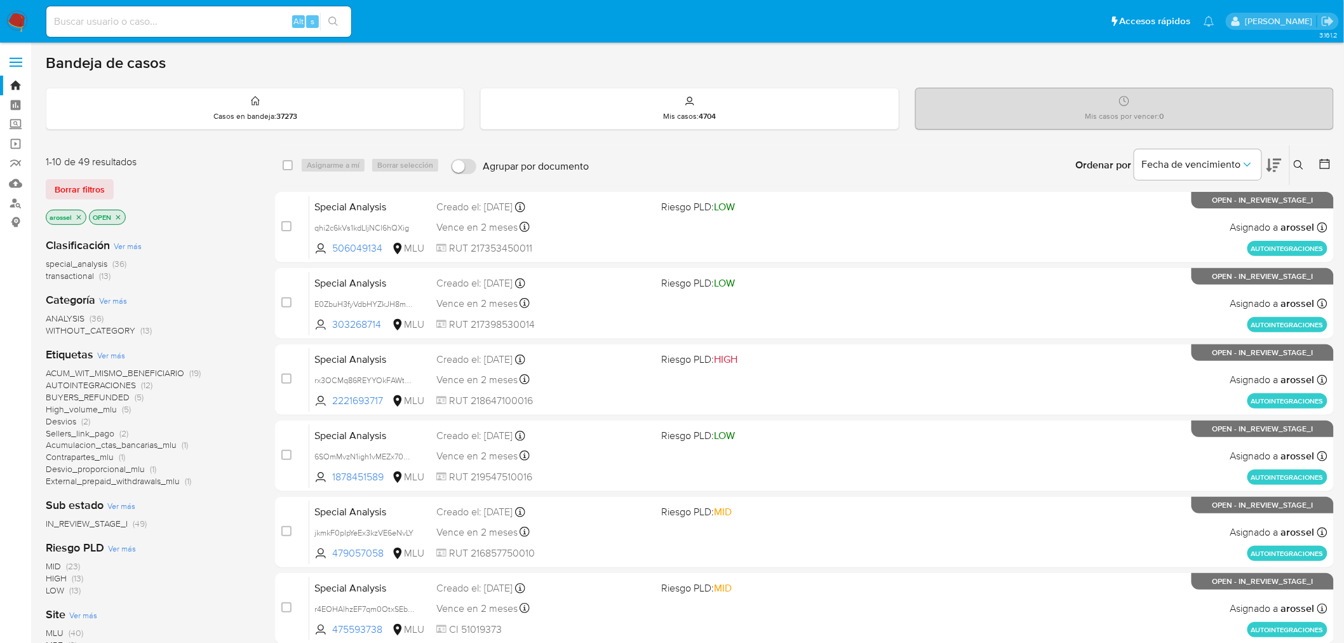
click at [1272, 162] on icon at bounding box center [1274, 165] width 15 height 15
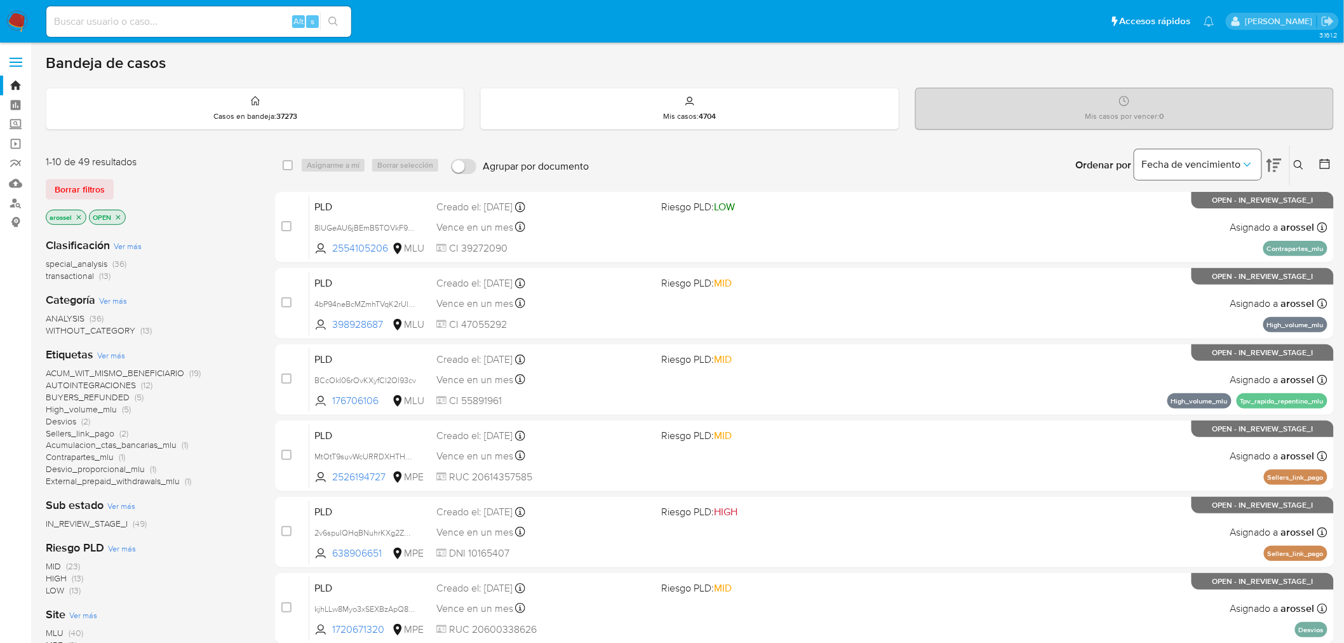
click at [1230, 166] on span "Fecha de vencimiento" at bounding box center [1191, 164] width 99 height 13
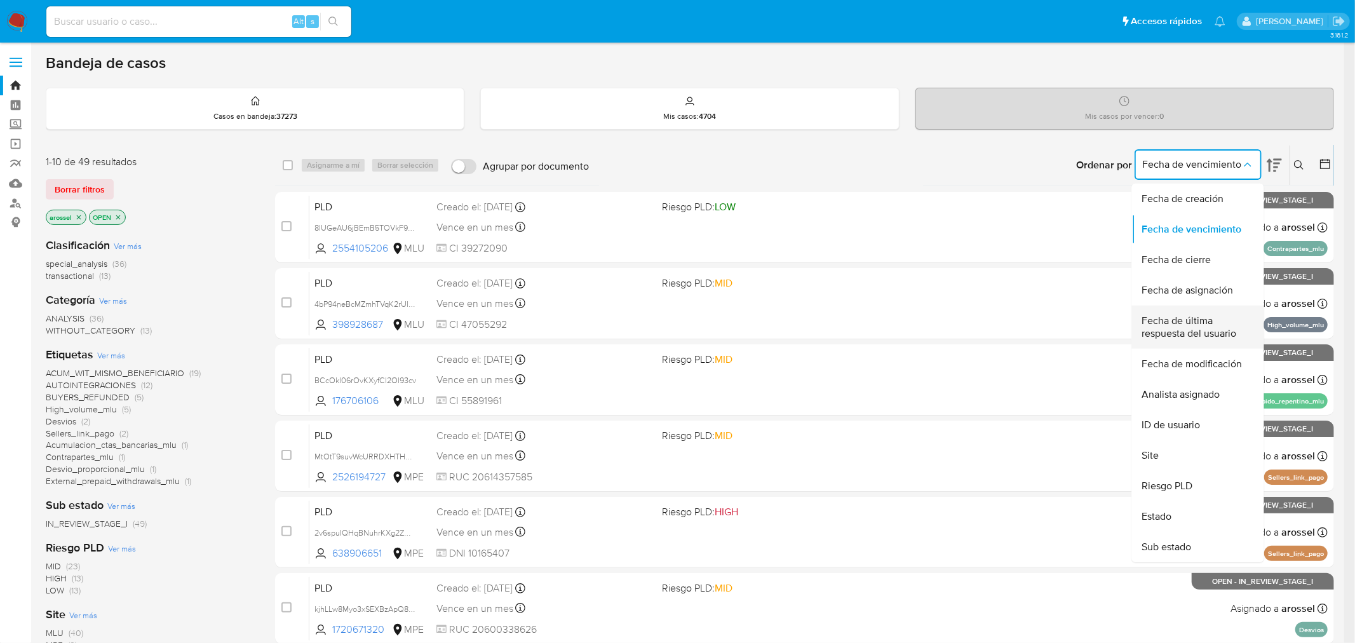
click at [1211, 329] on span "Fecha de última respuesta del usuario" at bounding box center [1194, 326] width 104 height 25
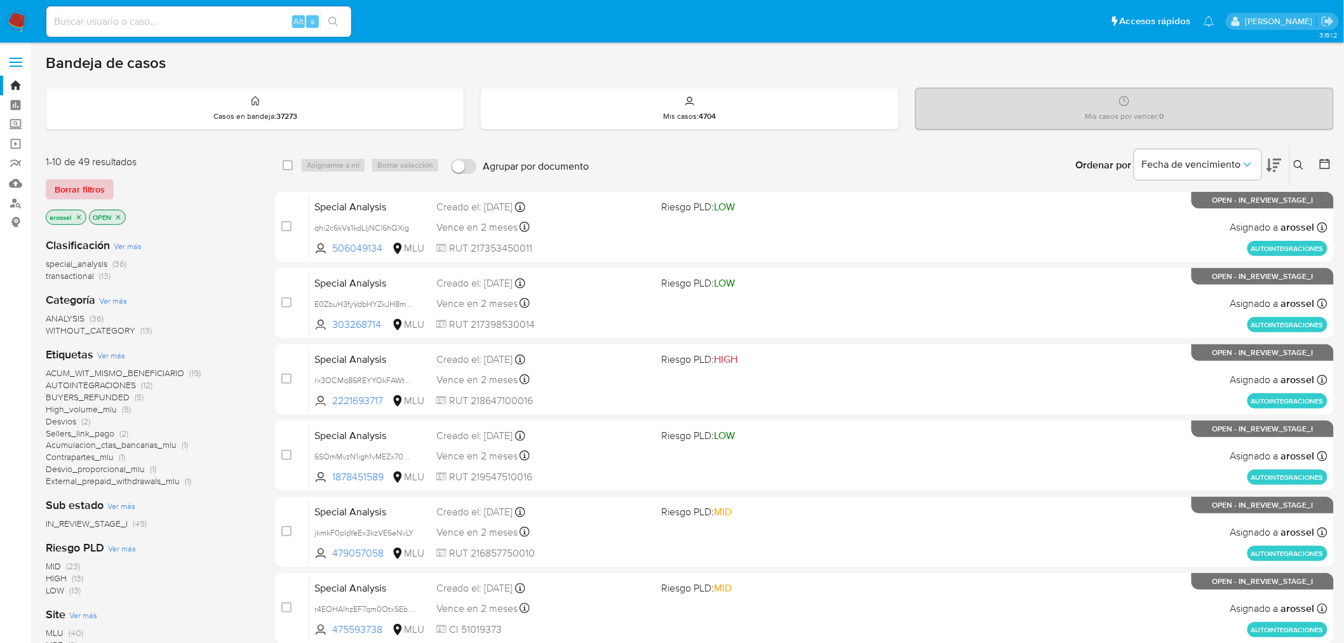
click at [94, 185] on span "Borrar filtros" at bounding box center [80, 189] width 50 height 18
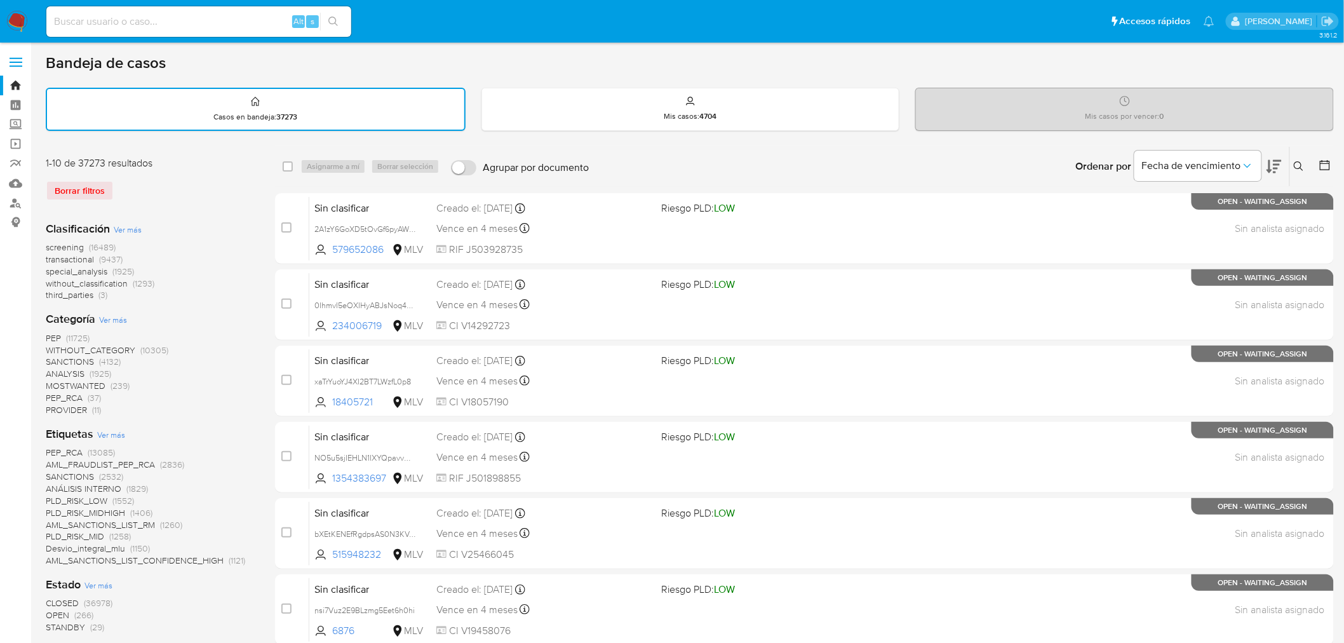
click at [1324, 159] on icon at bounding box center [1325, 165] width 13 height 13
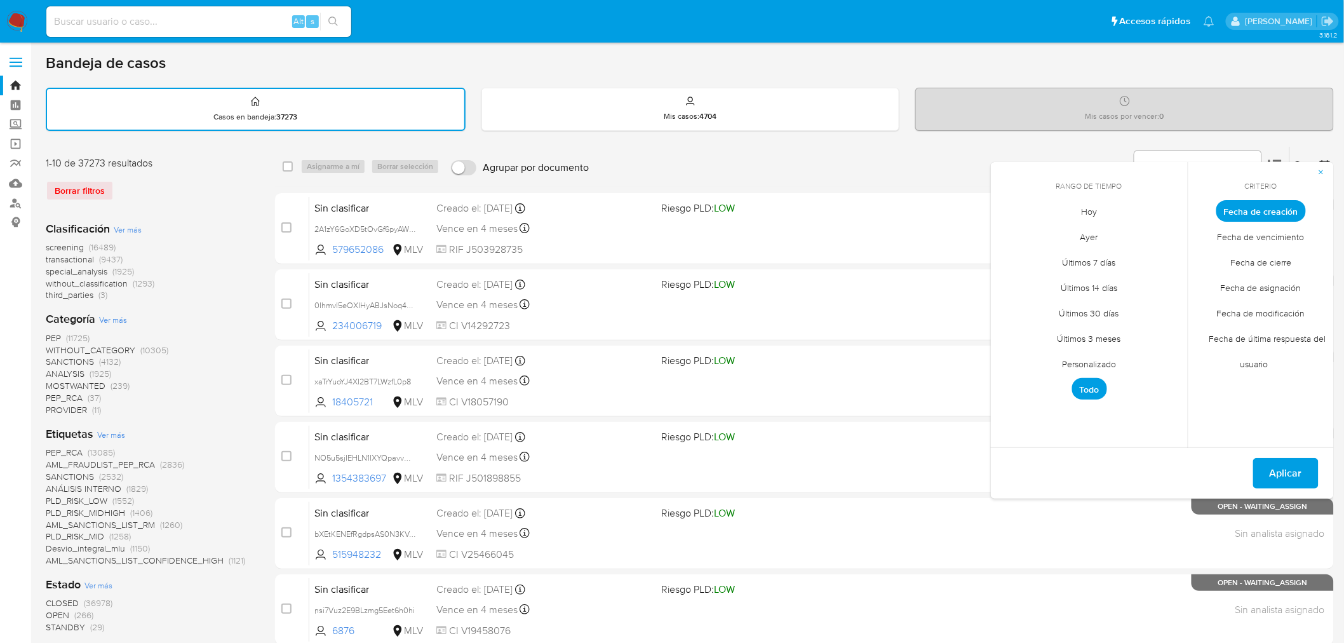
click at [1071, 207] on span "Hoy" at bounding box center [1089, 212] width 43 height 26
click at [1255, 288] on span "Fecha de asignación" at bounding box center [1261, 288] width 107 height 26
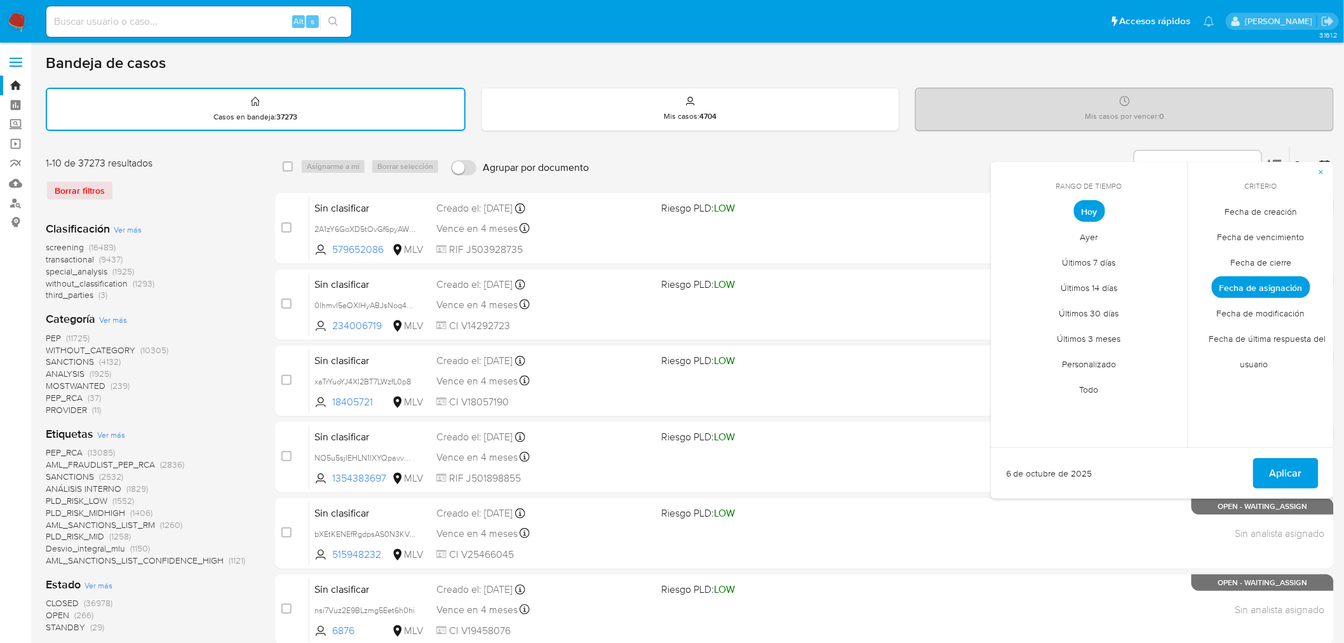
click at [1256, 264] on span "Fecha de cierre" at bounding box center [1262, 263] width 88 height 26
click at [1280, 465] on span "Aplicar" at bounding box center [1286, 473] width 32 height 28
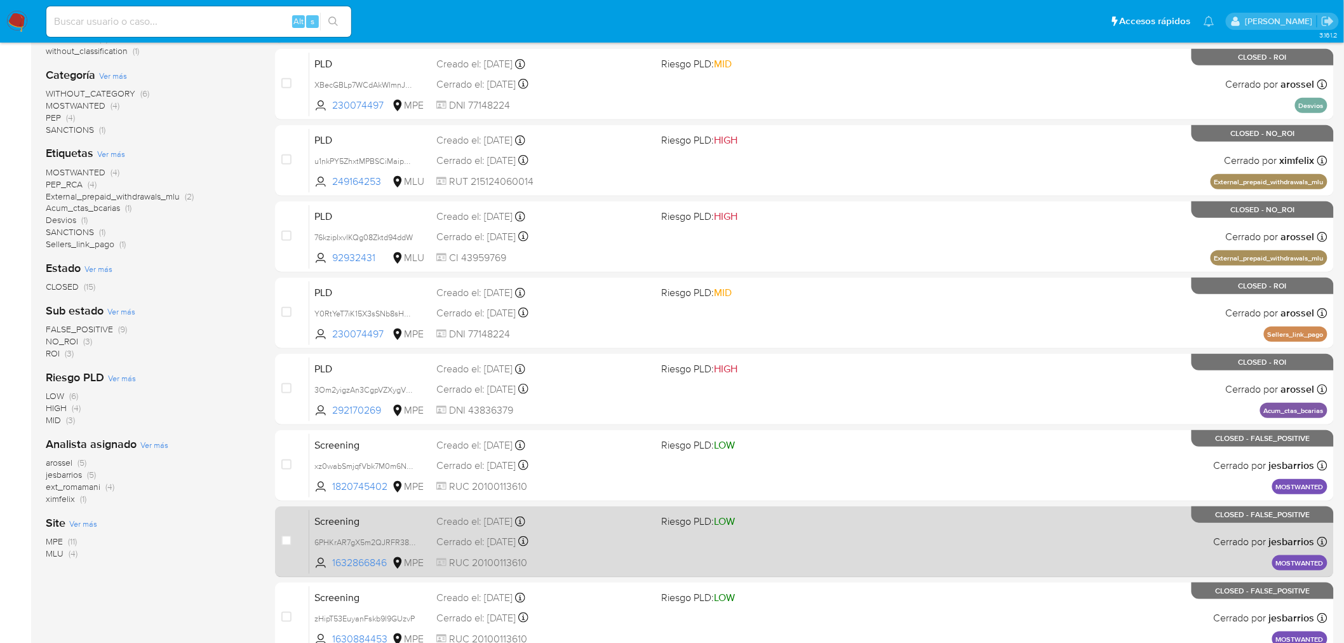
scroll to position [282, 0]
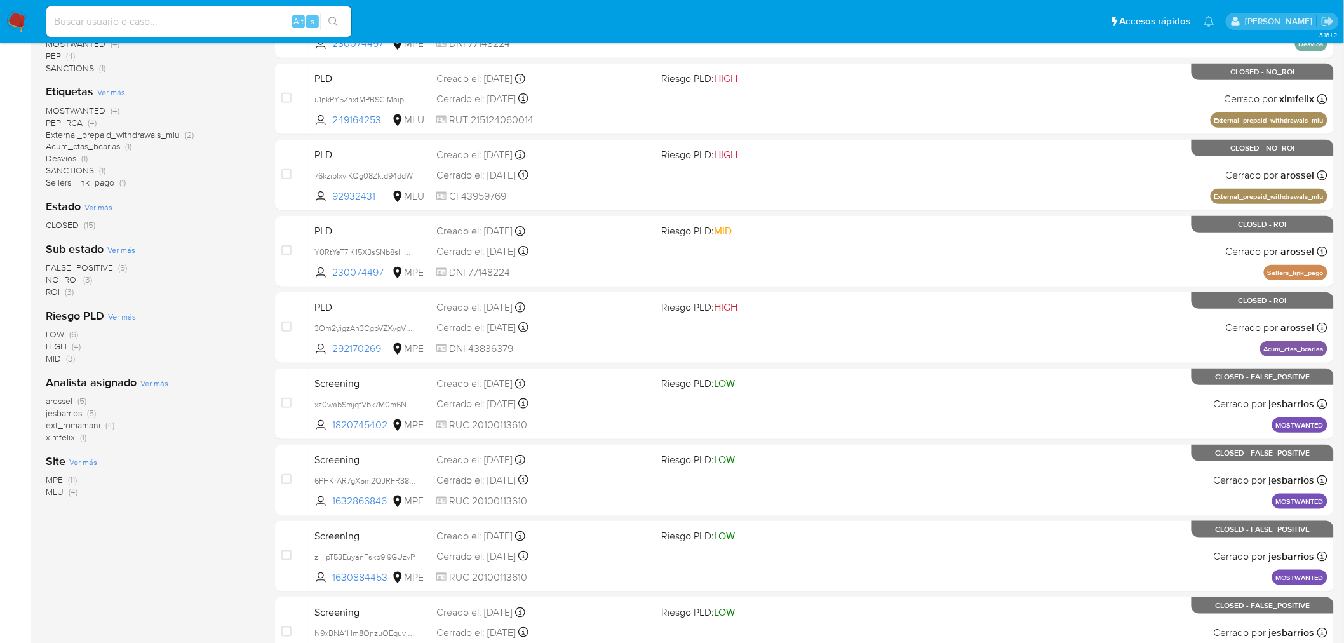
click at [60, 399] on span "arossel" at bounding box center [59, 400] width 27 height 13
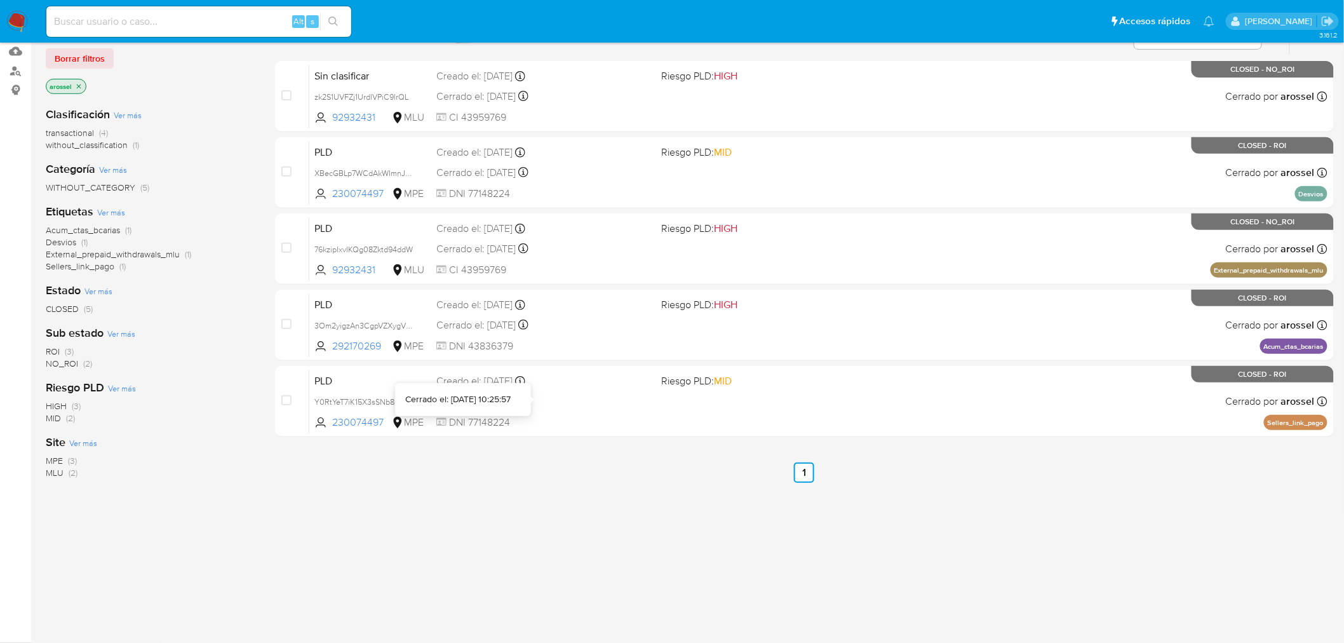
scroll to position [130, 0]
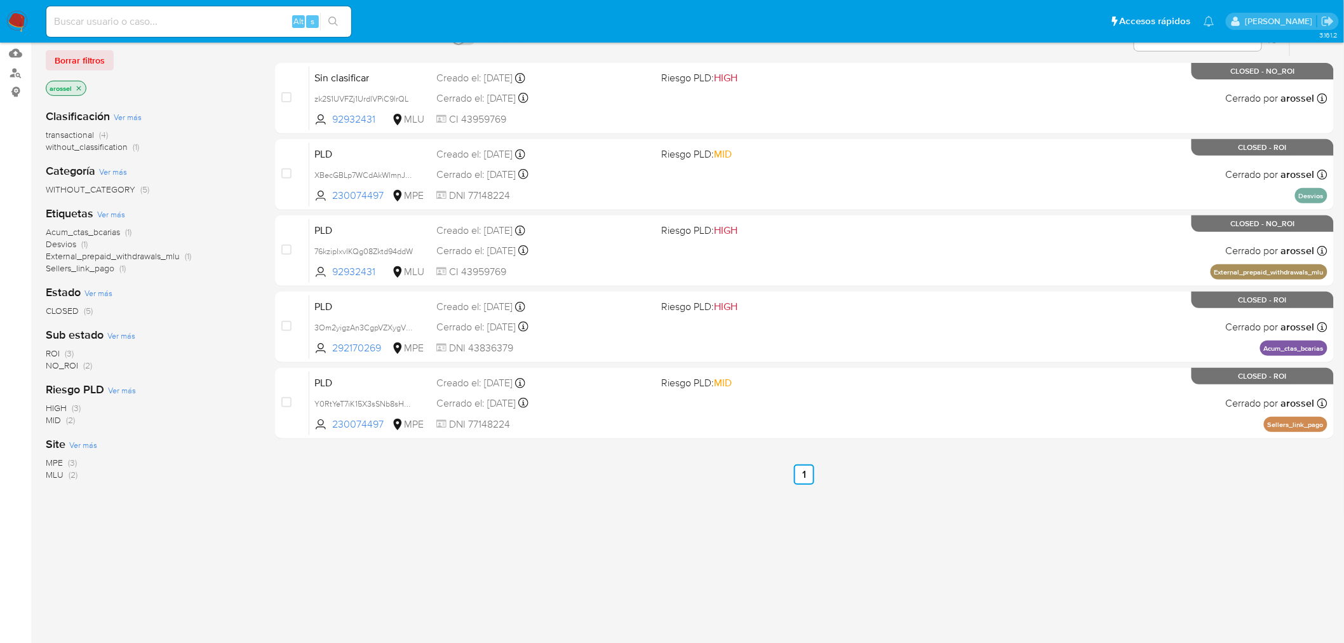
click at [49, 470] on span "MLU" at bounding box center [55, 474] width 18 height 13
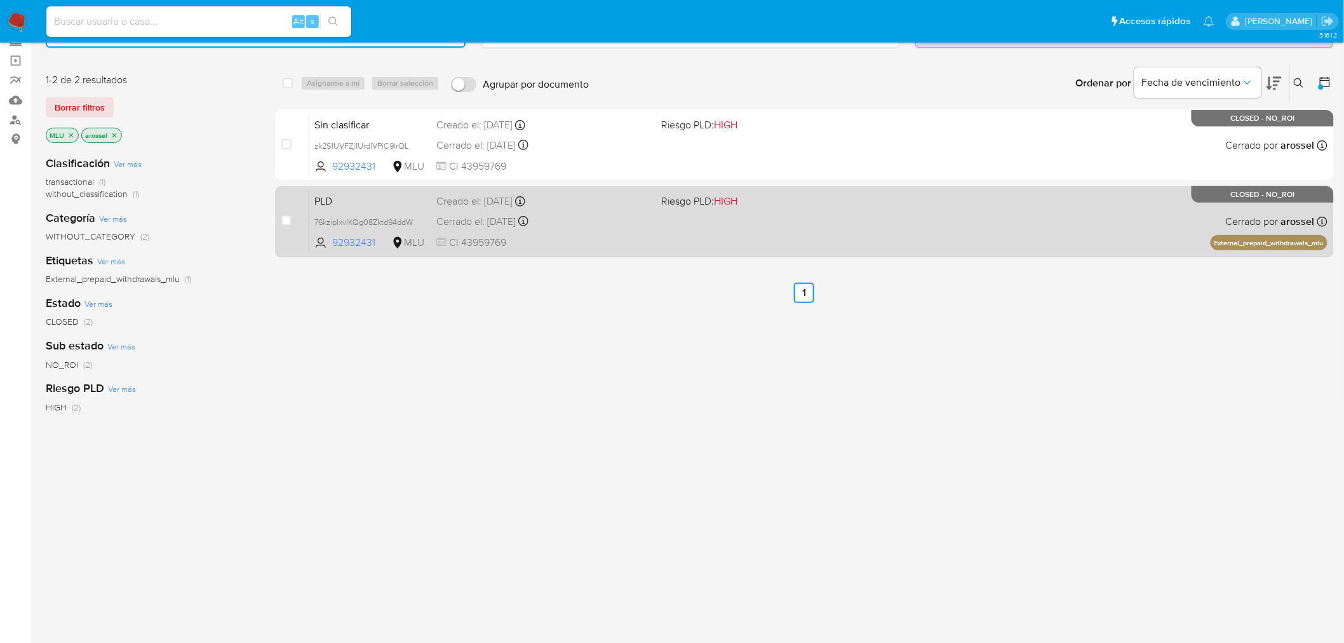
scroll to position [60, 0]
